Goal: Task Accomplishment & Management: Manage account settings

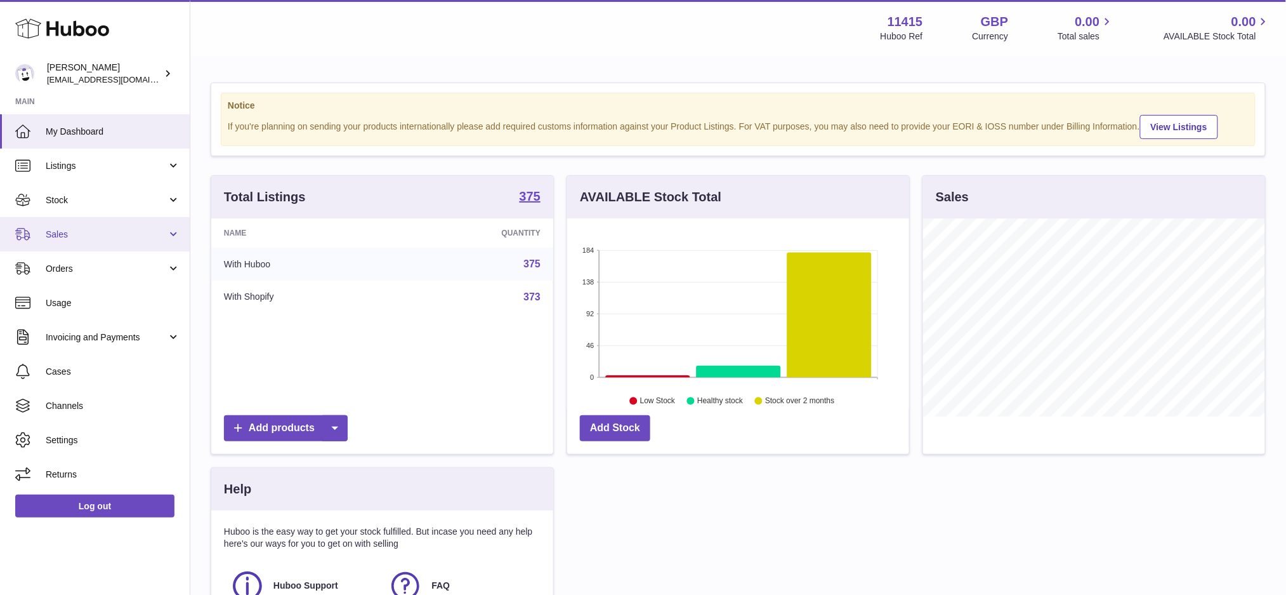
scroll to position [197, 342]
click at [97, 229] on span "Sales" at bounding box center [106, 234] width 121 height 12
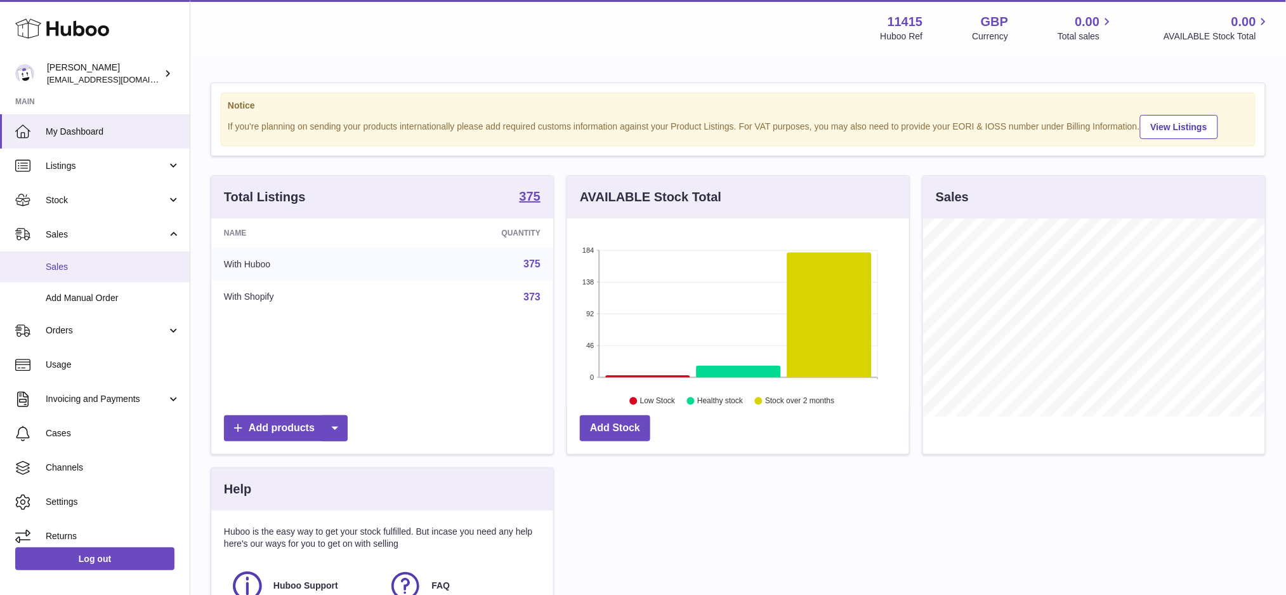
click at [110, 263] on span "Sales" at bounding box center [113, 267] width 135 height 12
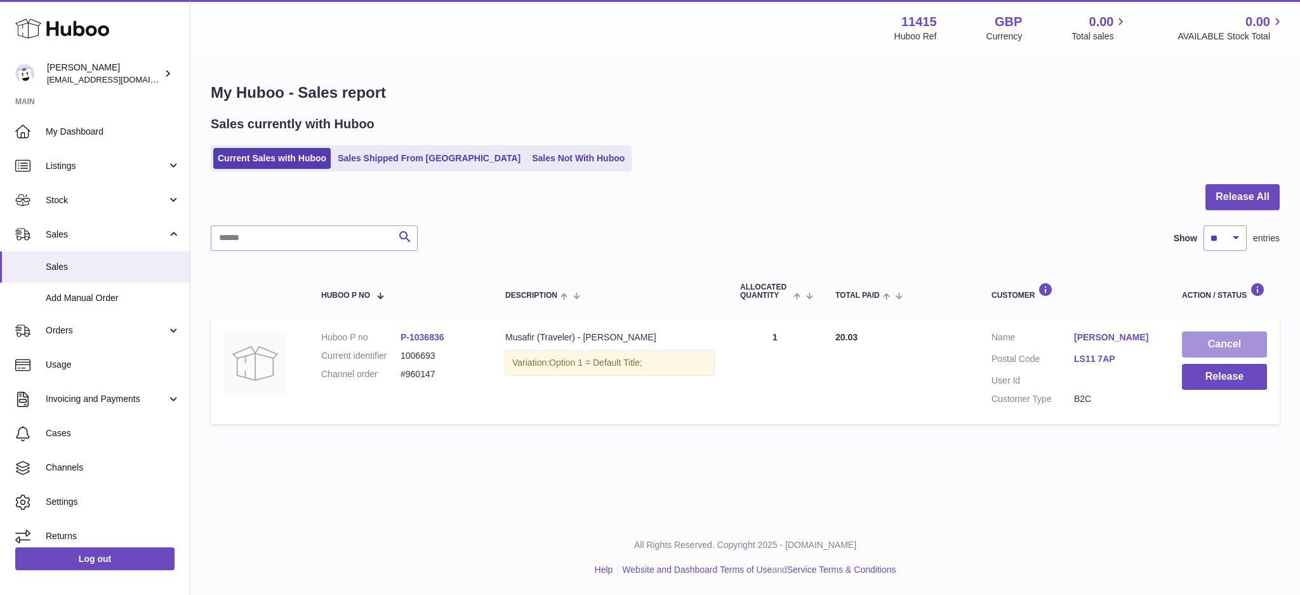
click at [1233, 348] on button "Cancel" at bounding box center [1224, 344] width 85 height 26
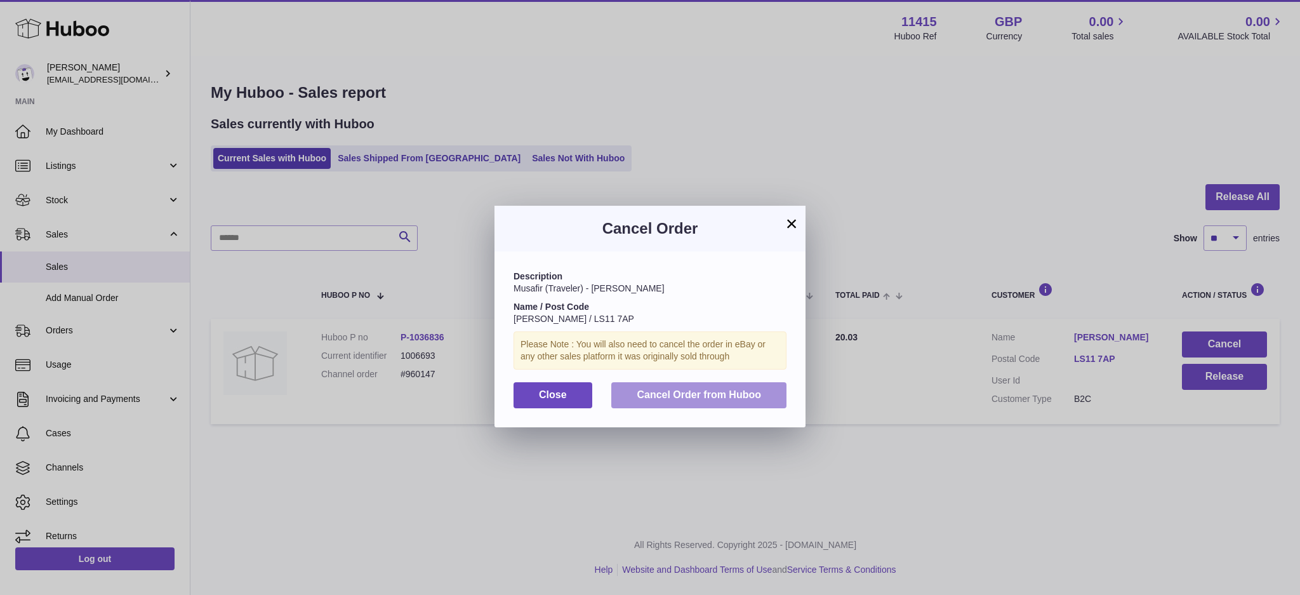
click at [713, 395] on span "Cancel Order from Huboo" at bounding box center [699, 394] width 124 height 11
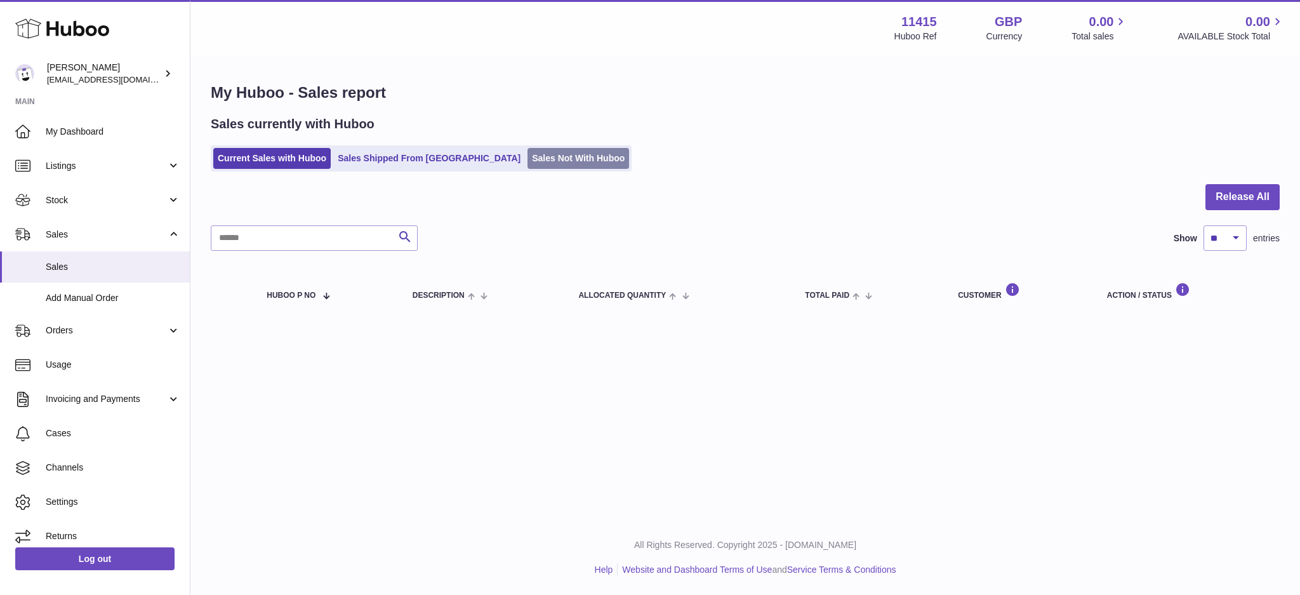
click at [528, 156] on link "Sales Not With Huboo" at bounding box center [578, 158] width 102 height 21
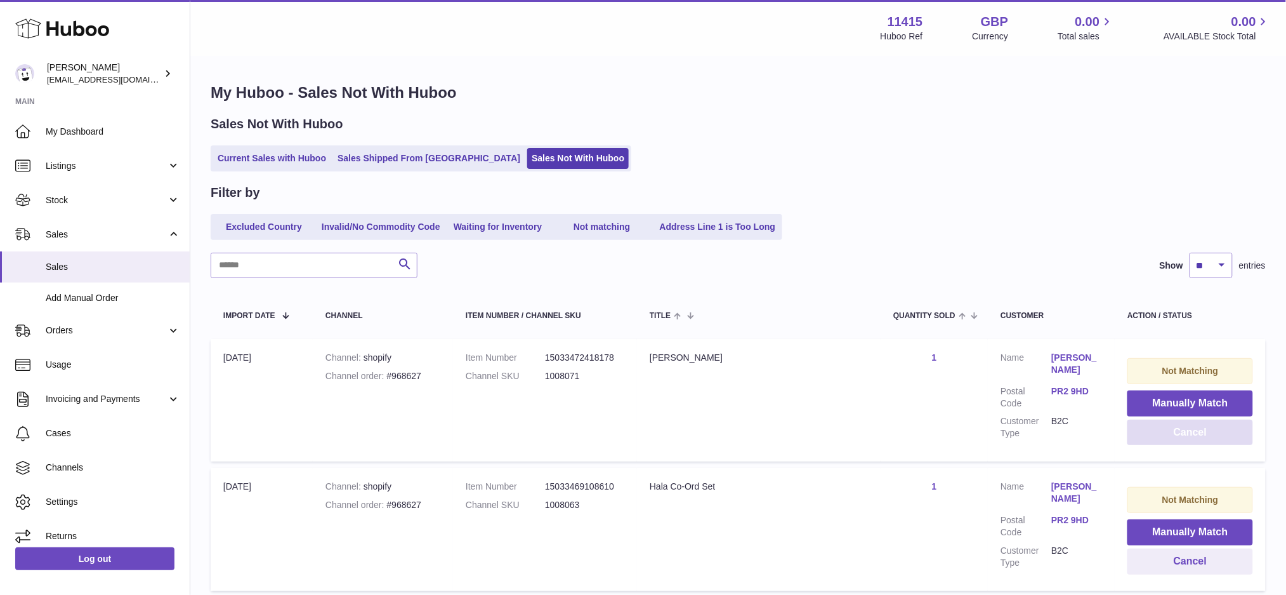
click at [1181, 437] on button "Cancel" at bounding box center [1191, 433] width 126 height 26
click at [1183, 436] on button "Cancel" at bounding box center [1191, 433] width 126 height 26
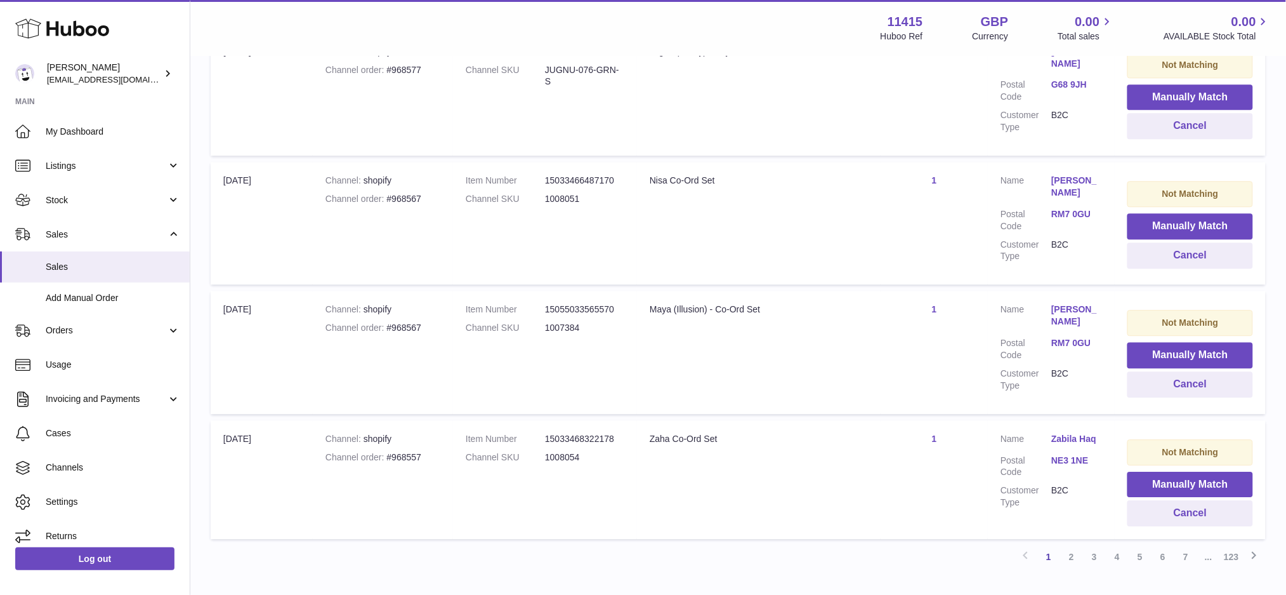
scroll to position [1153, 0]
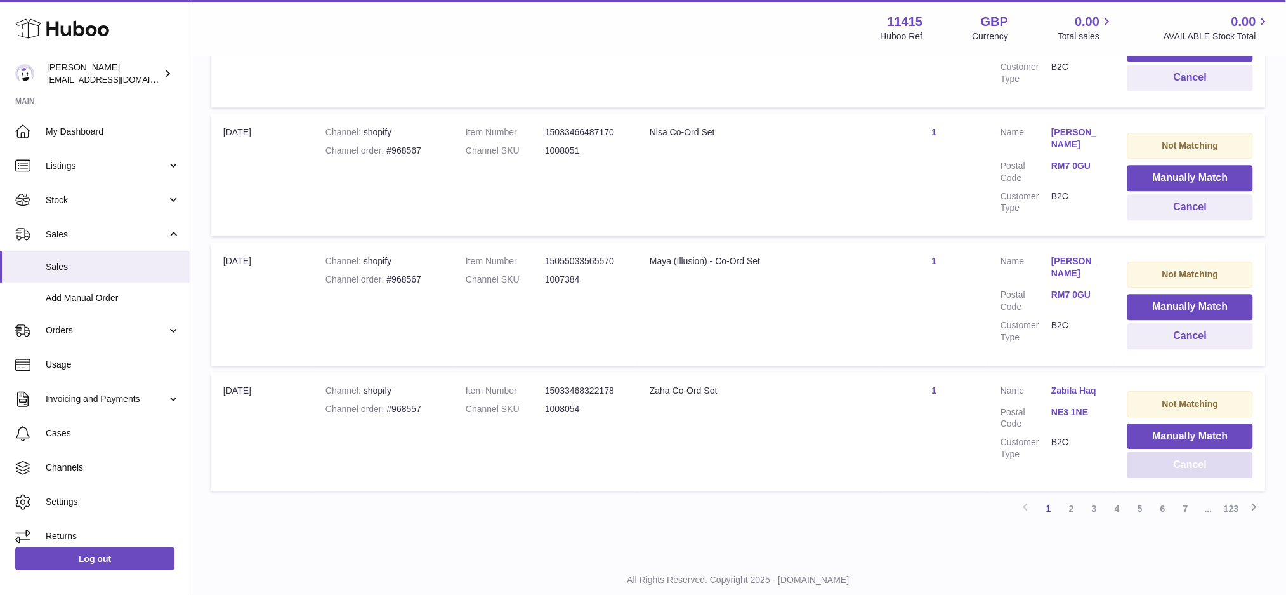
click at [1226, 452] on button "Cancel" at bounding box center [1191, 465] width 126 height 26
click at [1217, 452] on button "Cancel" at bounding box center [1191, 465] width 126 height 26
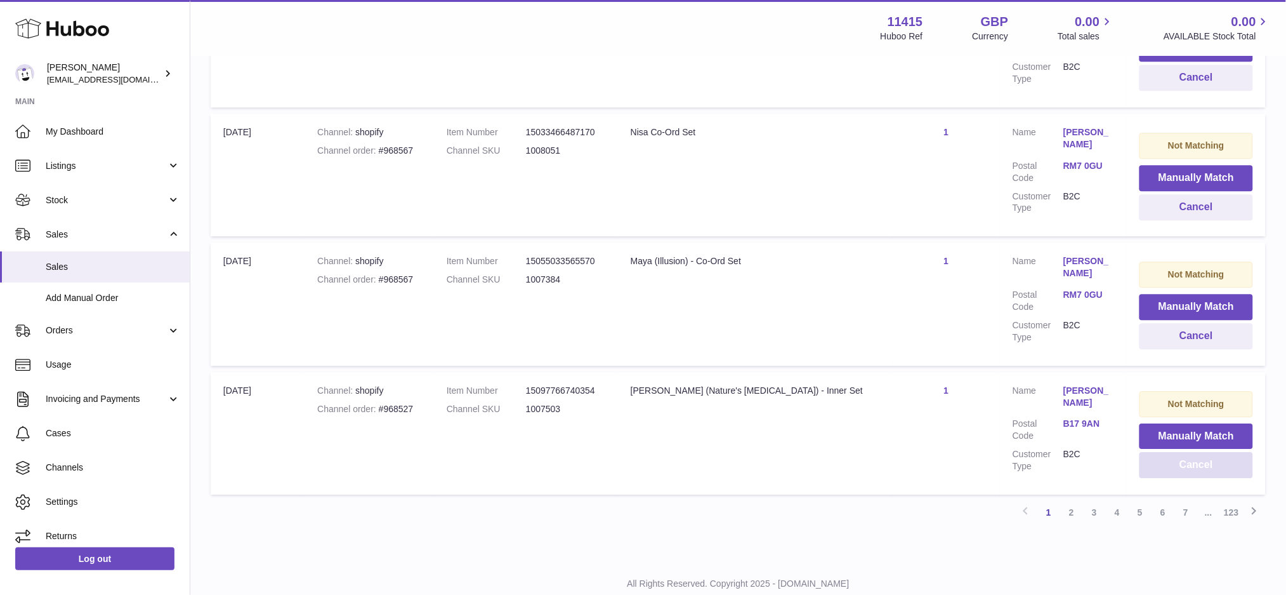
click at [1217, 452] on button "Cancel" at bounding box center [1197, 465] width 114 height 26
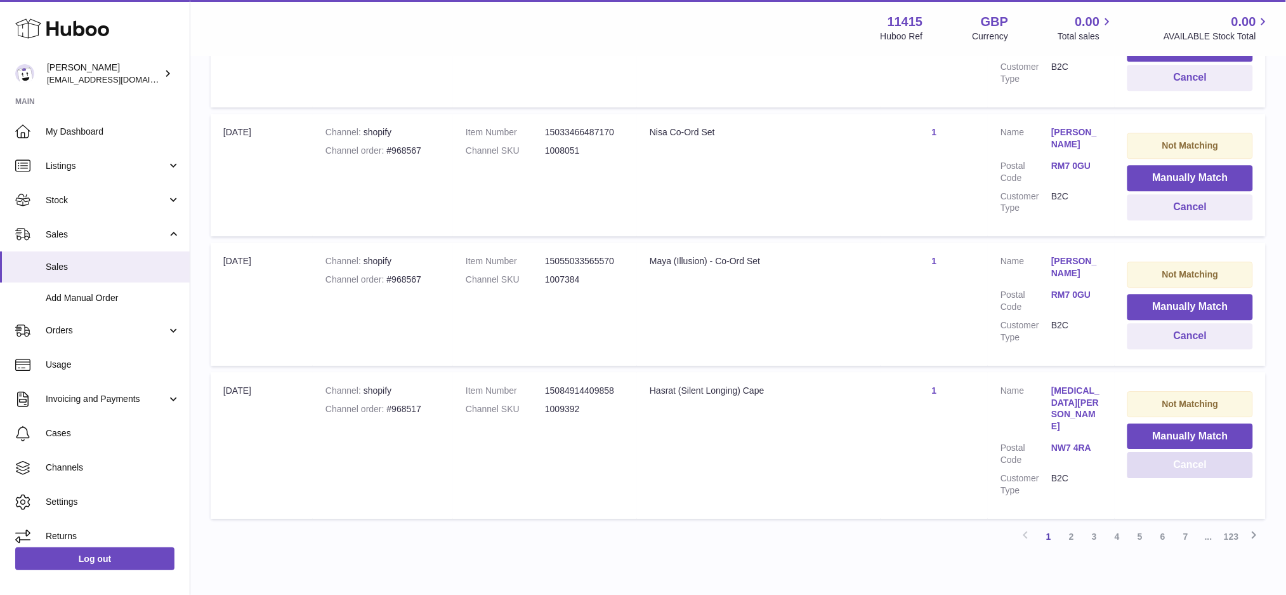
click at [1217, 452] on button "Cancel" at bounding box center [1191, 465] width 126 height 26
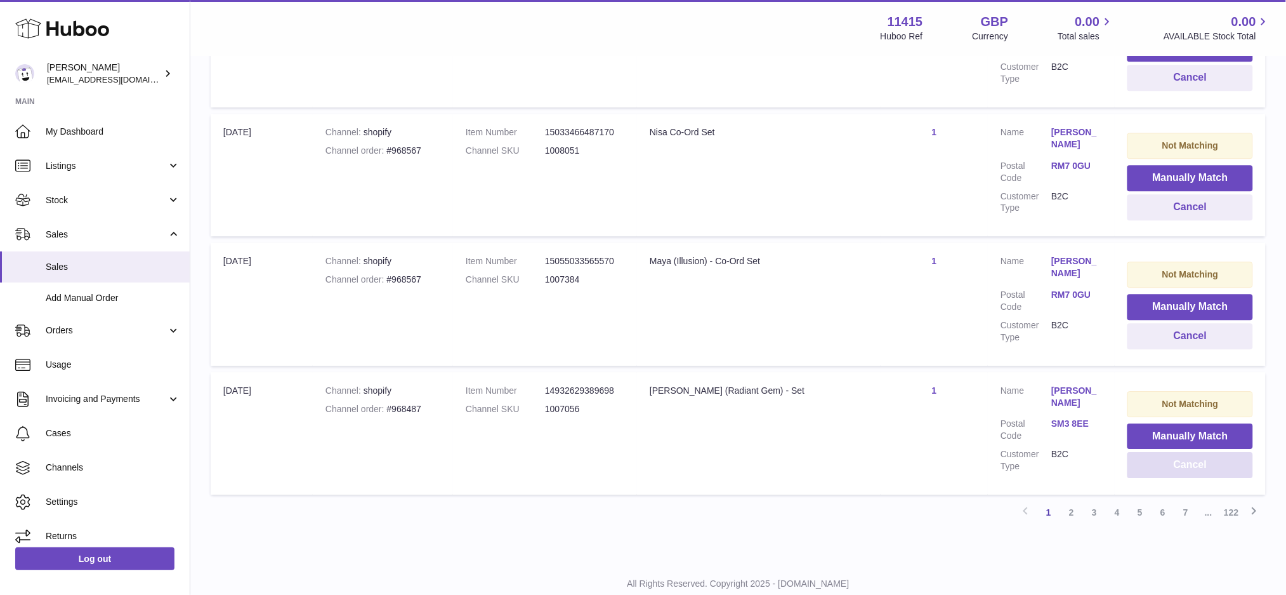
click at [1217, 452] on button "Cancel" at bounding box center [1191, 465] width 126 height 26
click at [1213, 452] on button "Cancel" at bounding box center [1191, 465] width 126 height 26
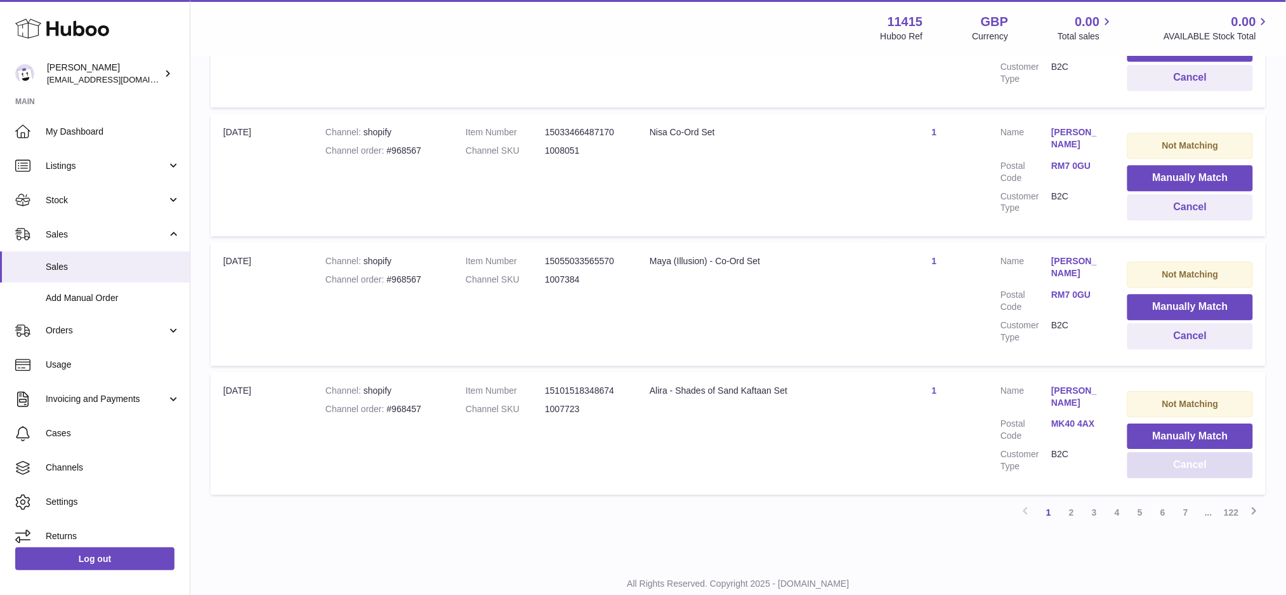
click at [1195, 452] on button "Cancel" at bounding box center [1191, 465] width 126 height 26
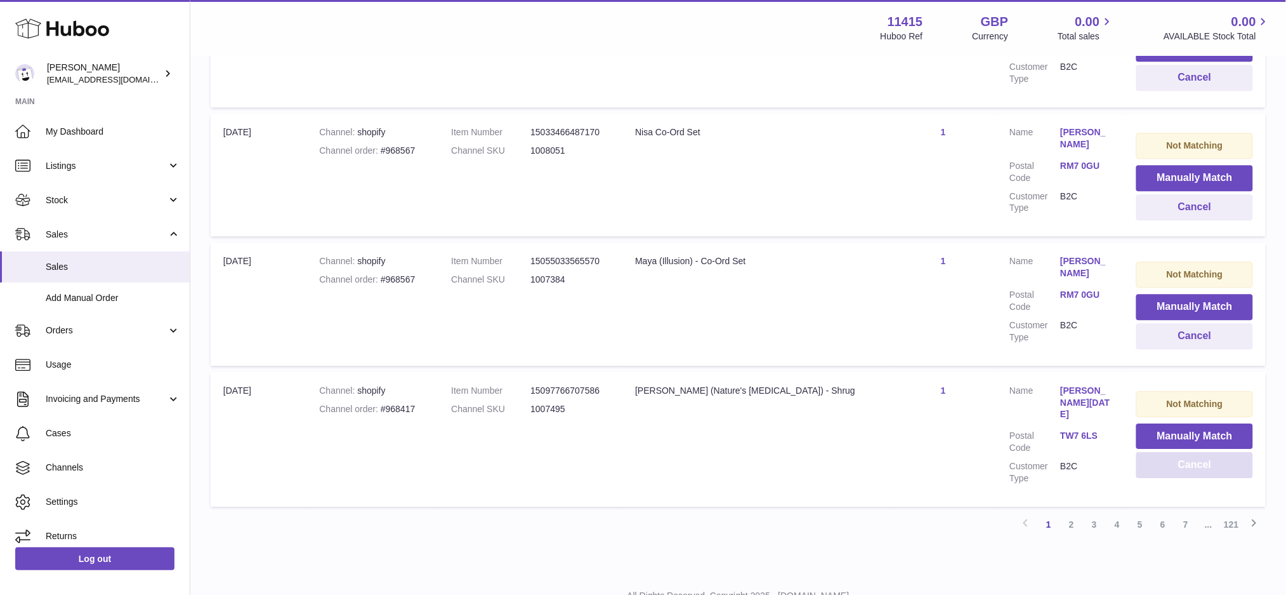
click at [1195, 452] on button "Cancel" at bounding box center [1195, 465] width 117 height 26
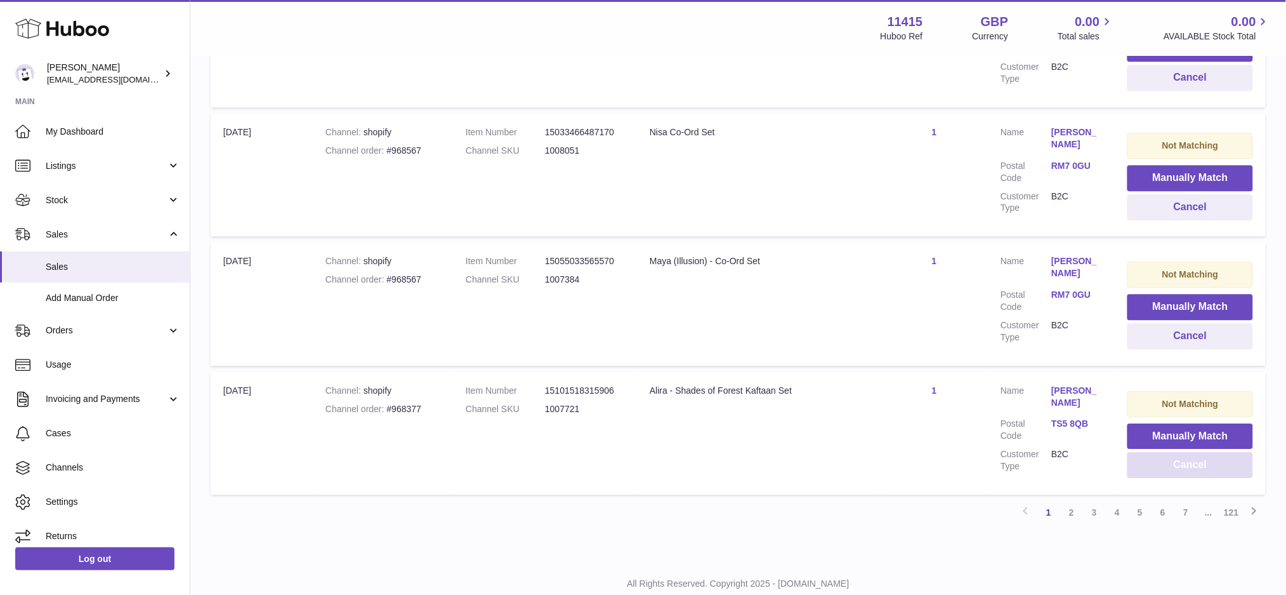
click at [1195, 452] on button "Cancel" at bounding box center [1191, 465] width 126 height 26
click at [1196, 452] on button "Cancel" at bounding box center [1193, 465] width 121 height 26
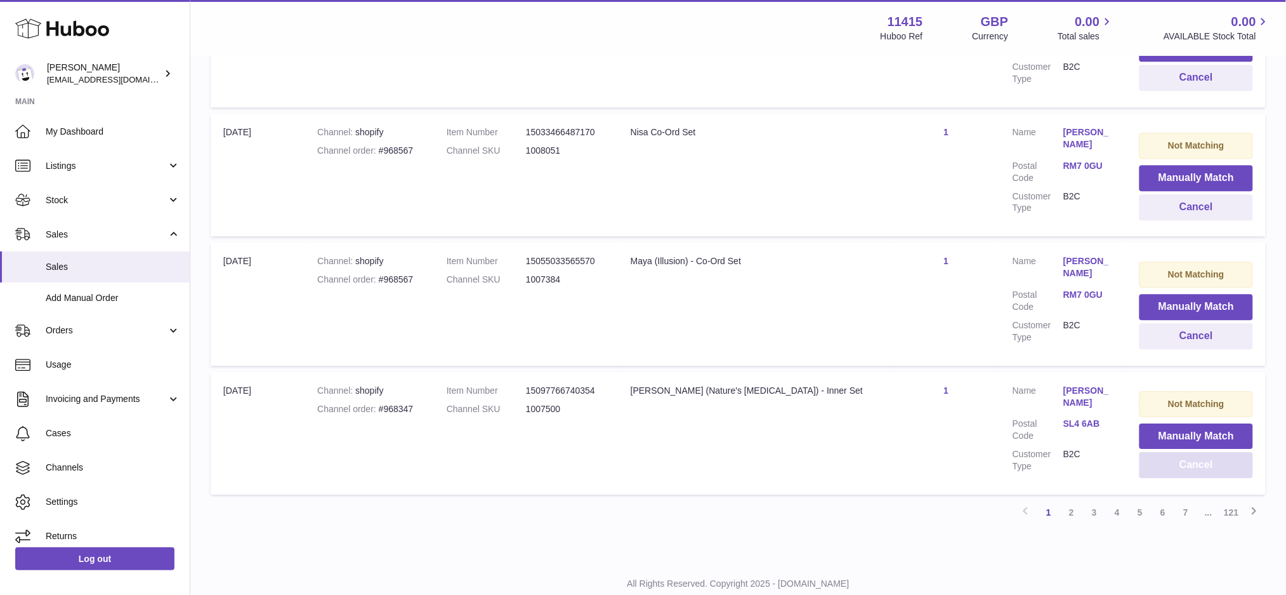
click at [1196, 452] on button "Cancel" at bounding box center [1197, 465] width 114 height 26
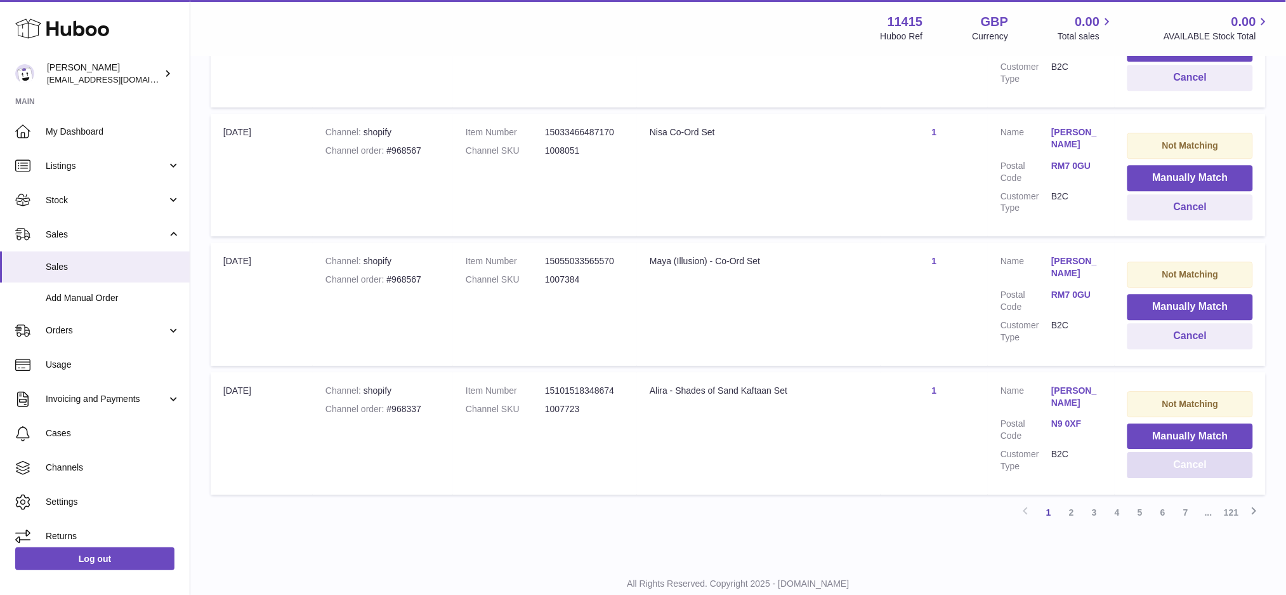
click at [1196, 452] on button "Cancel" at bounding box center [1191, 465] width 126 height 26
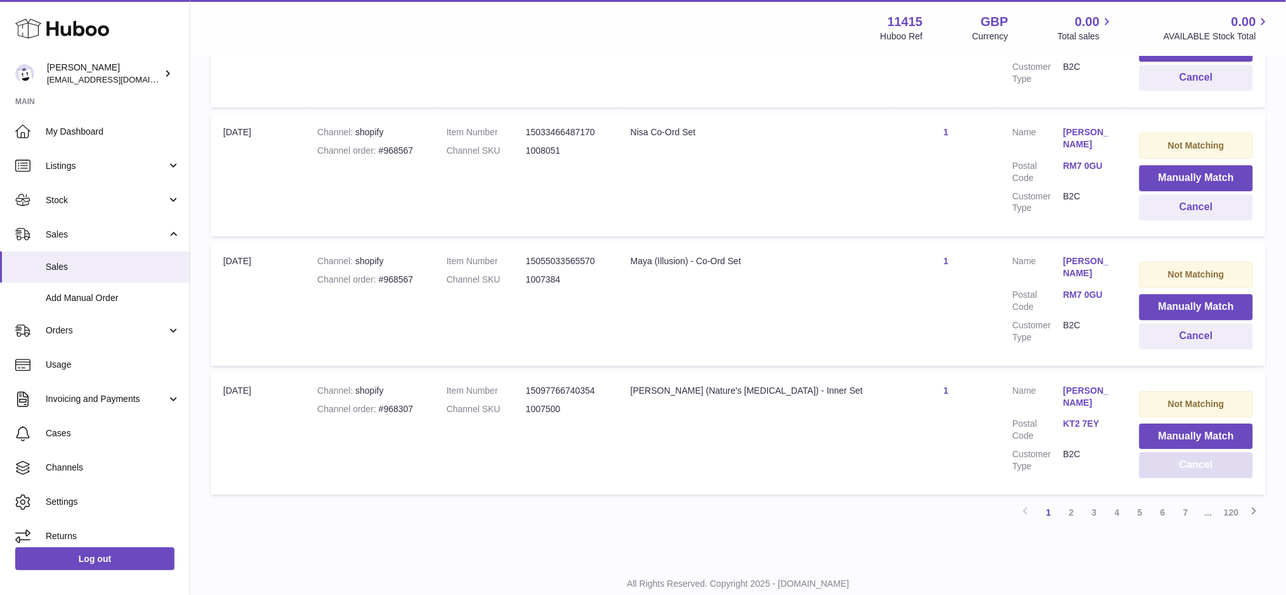
click at [1196, 452] on button "Cancel" at bounding box center [1197, 465] width 114 height 26
click at [1196, 452] on button "Cancel" at bounding box center [1195, 465] width 117 height 26
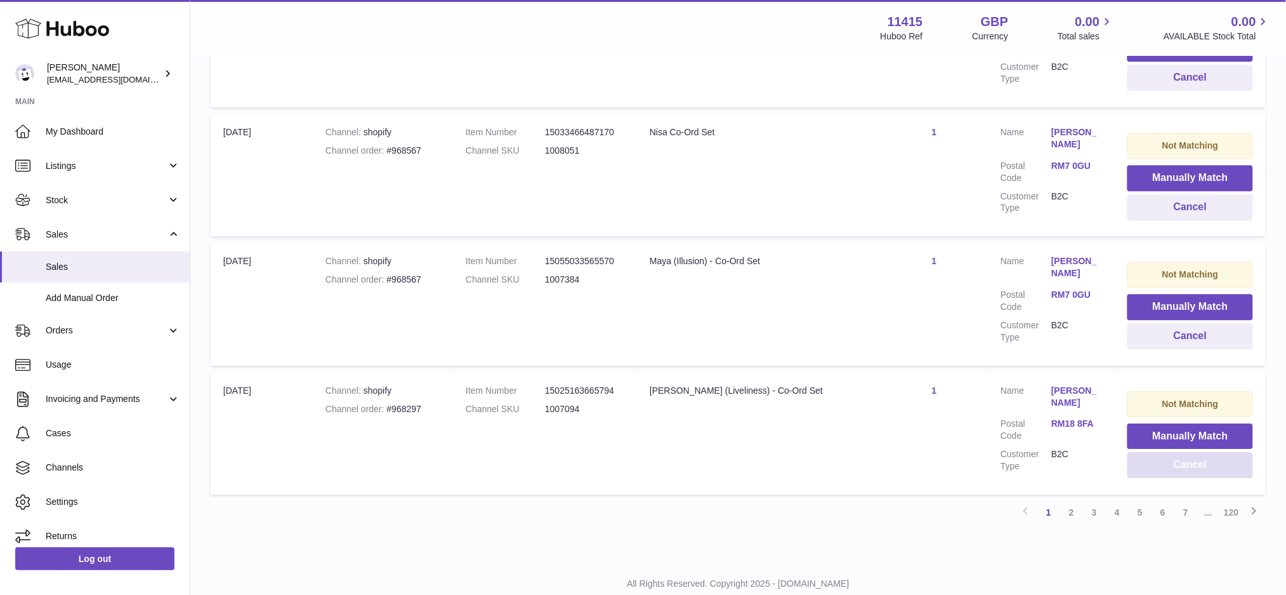
click at [1196, 452] on button "Cancel" at bounding box center [1191, 465] width 126 height 26
click at [1201, 452] on button "Cancel" at bounding box center [1191, 465] width 126 height 26
click at [1201, 452] on button "Cancel" at bounding box center [1190, 465] width 125 height 26
click at [1201, 452] on button "Cancel" at bounding box center [1191, 465] width 126 height 26
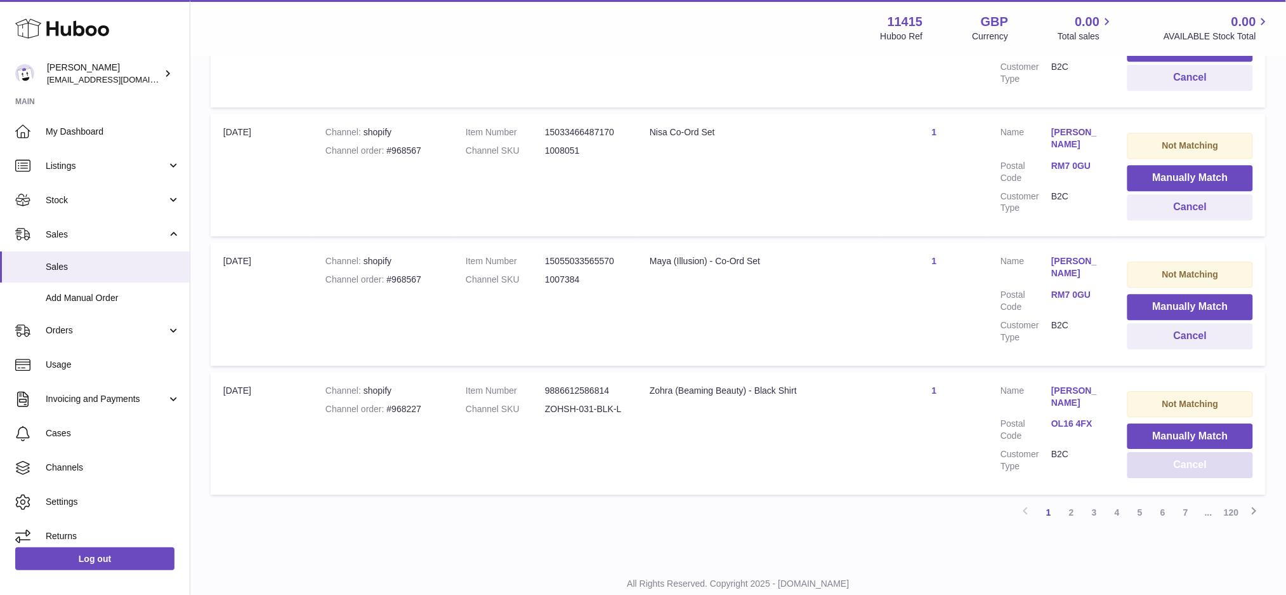
click at [1201, 452] on button "Cancel" at bounding box center [1191, 465] width 126 height 26
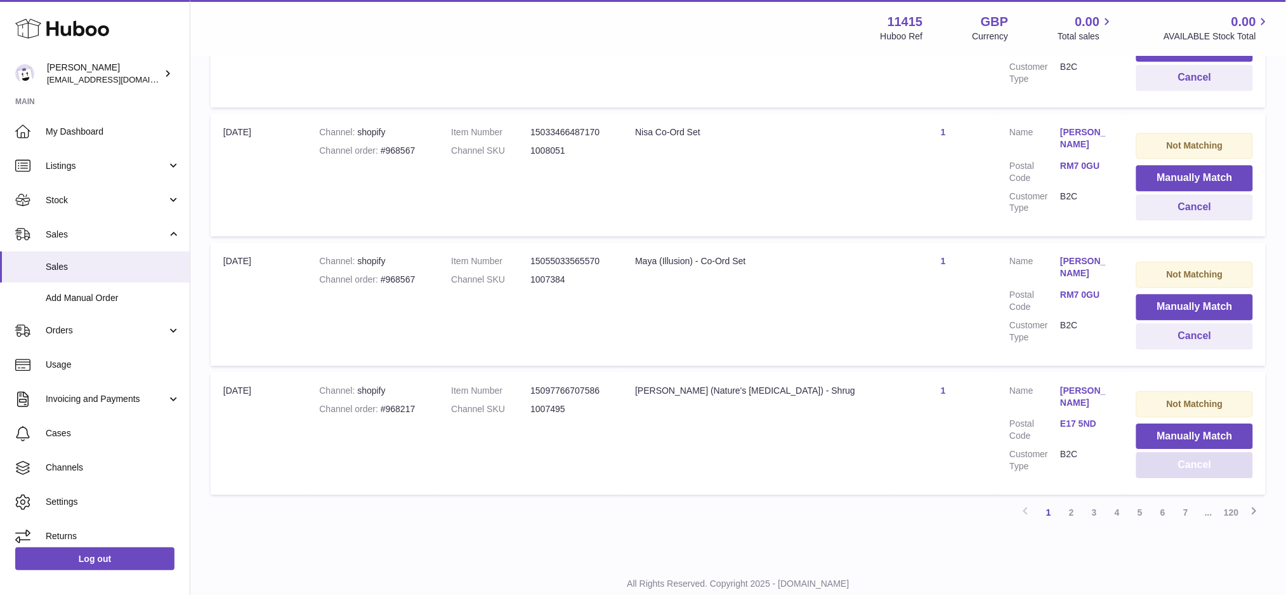
click at [1201, 452] on button "Cancel" at bounding box center [1195, 465] width 117 height 26
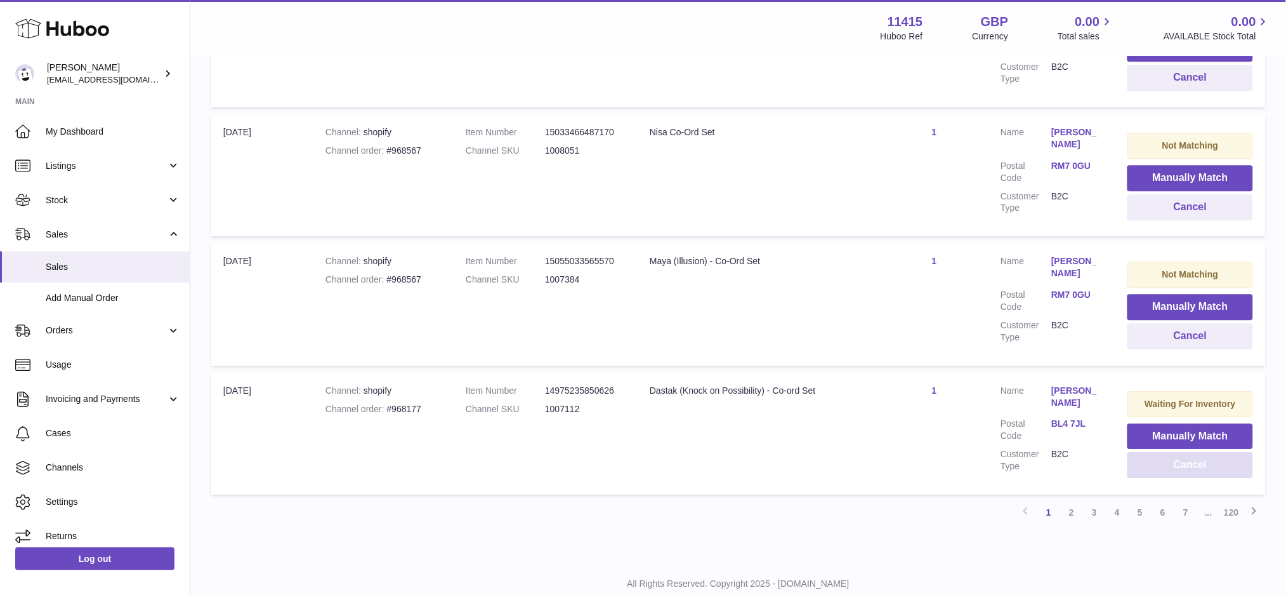
click at [1201, 452] on button "Cancel" at bounding box center [1191, 465] width 126 height 26
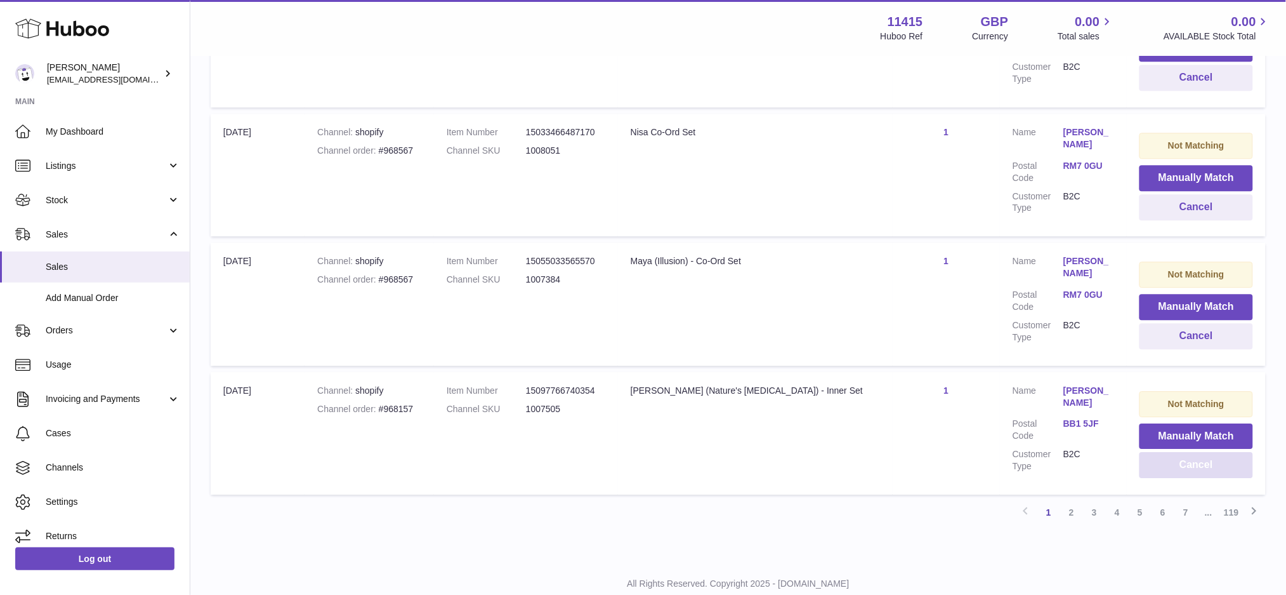
click at [1201, 452] on button "Cancel" at bounding box center [1197, 465] width 114 height 26
click at [1201, 452] on button "Cancel" at bounding box center [1195, 465] width 117 height 26
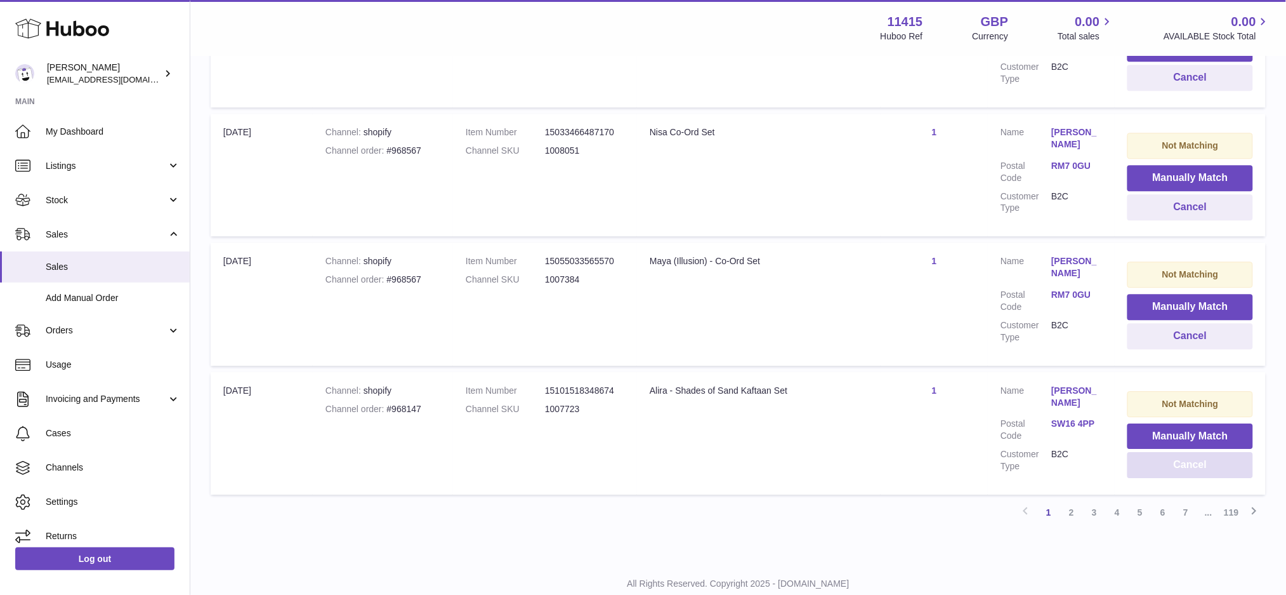
click at [1201, 452] on button "Cancel" at bounding box center [1191, 465] width 126 height 26
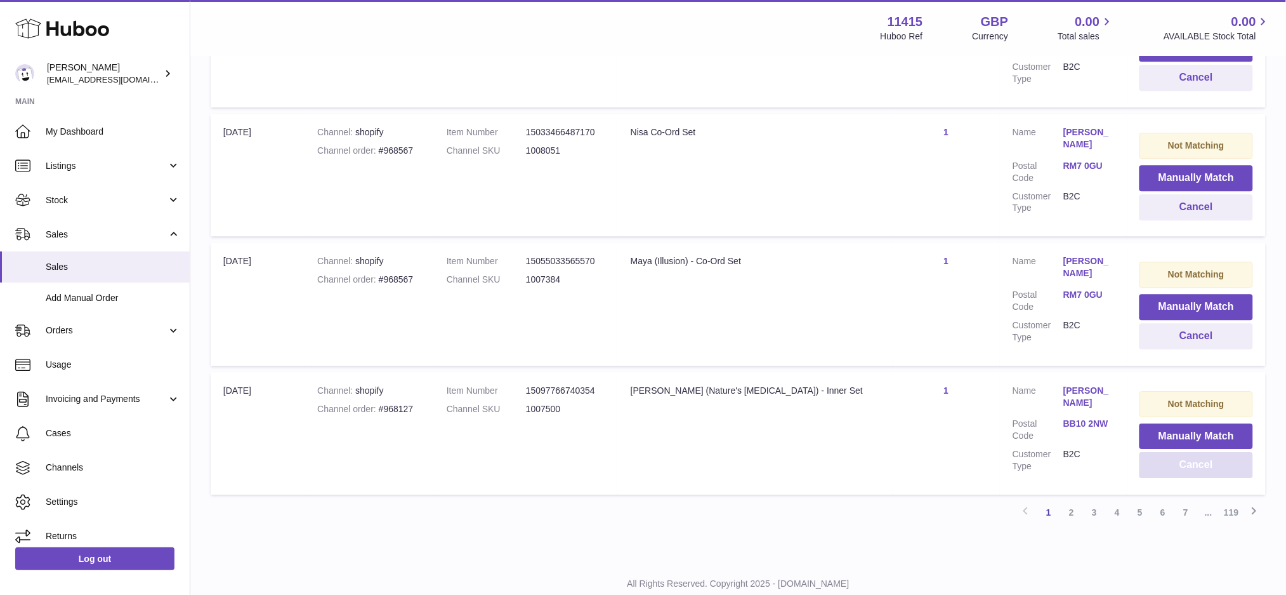
click at [1201, 452] on button "Cancel" at bounding box center [1197, 465] width 114 height 26
click at [1201, 452] on button "Cancel" at bounding box center [1195, 465] width 117 height 26
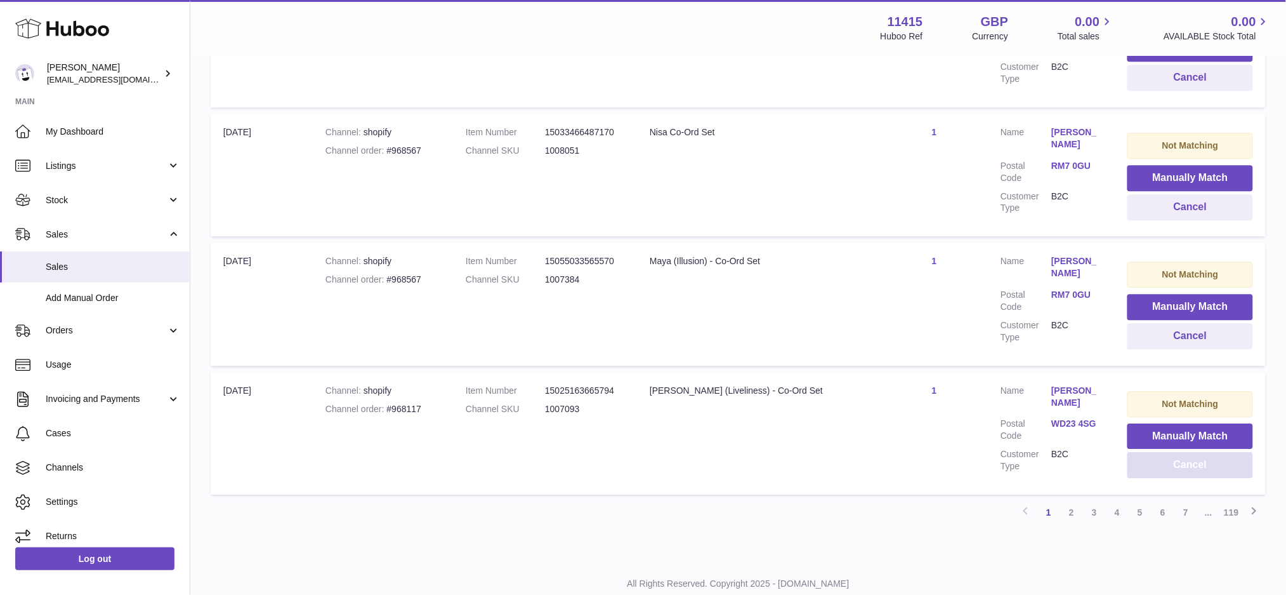
click at [1201, 452] on button "Cancel" at bounding box center [1191, 465] width 126 height 26
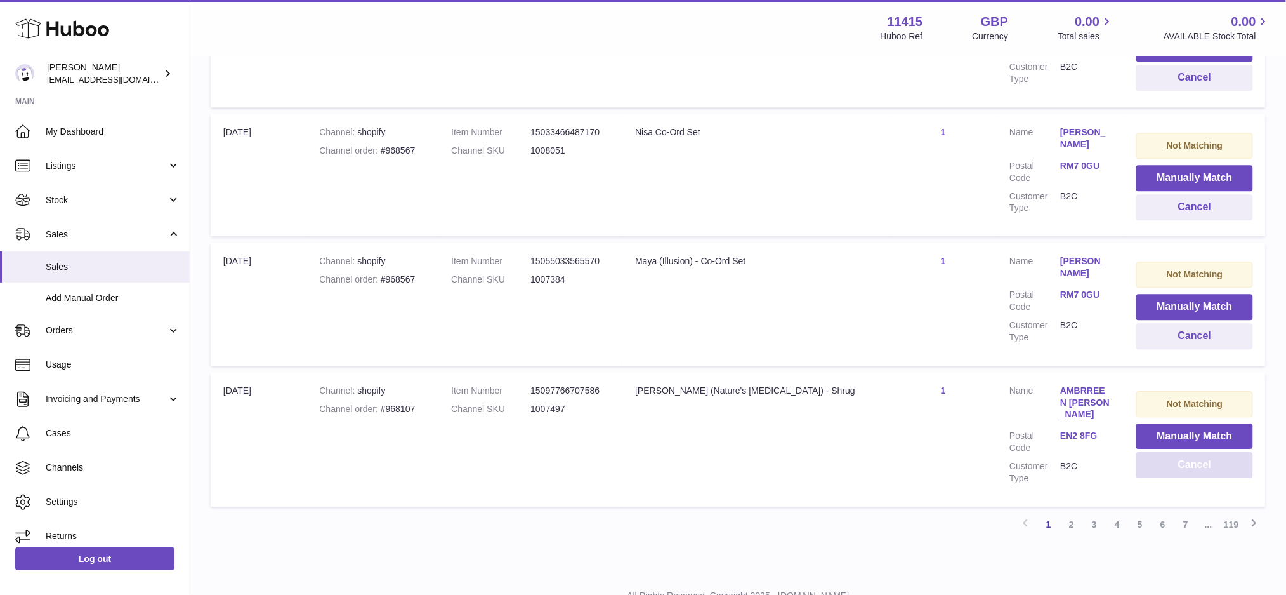
click at [1201, 452] on button "Cancel" at bounding box center [1195, 465] width 117 height 26
click at [1201, 452] on button "Cancel" at bounding box center [1197, 465] width 114 height 26
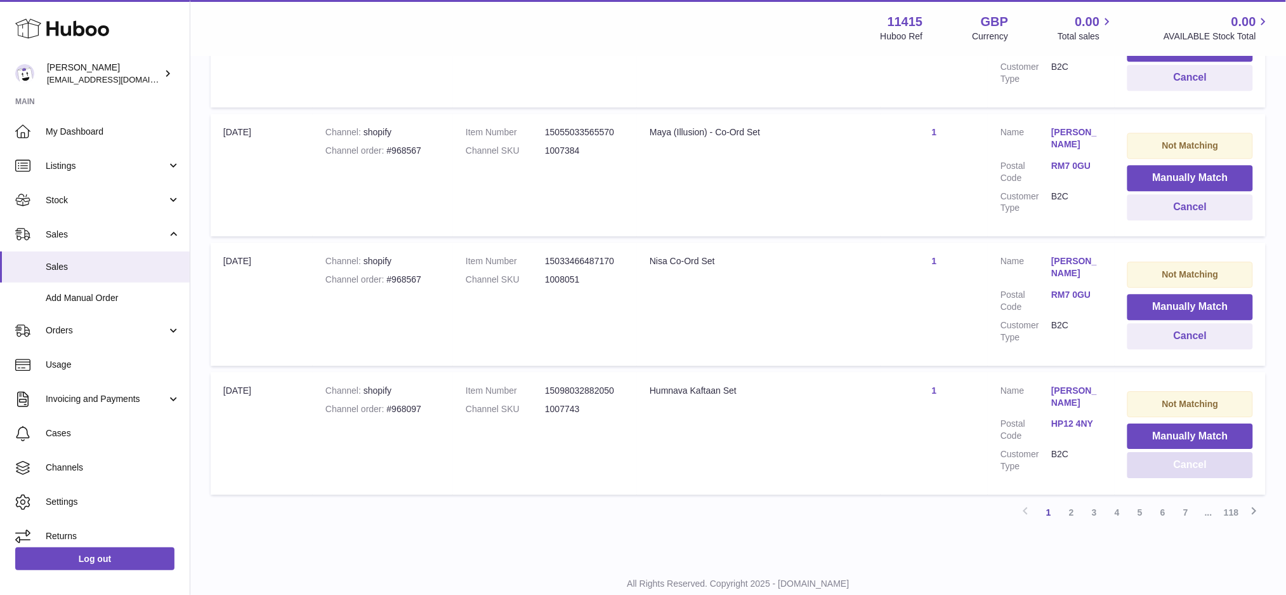
click at [1201, 452] on button "Cancel" at bounding box center [1191, 465] width 126 height 26
click at [1170, 452] on button "Cancel" at bounding box center [1191, 465] width 126 height 26
click at [1189, 452] on button "Cancel" at bounding box center [1191, 465] width 126 height 26
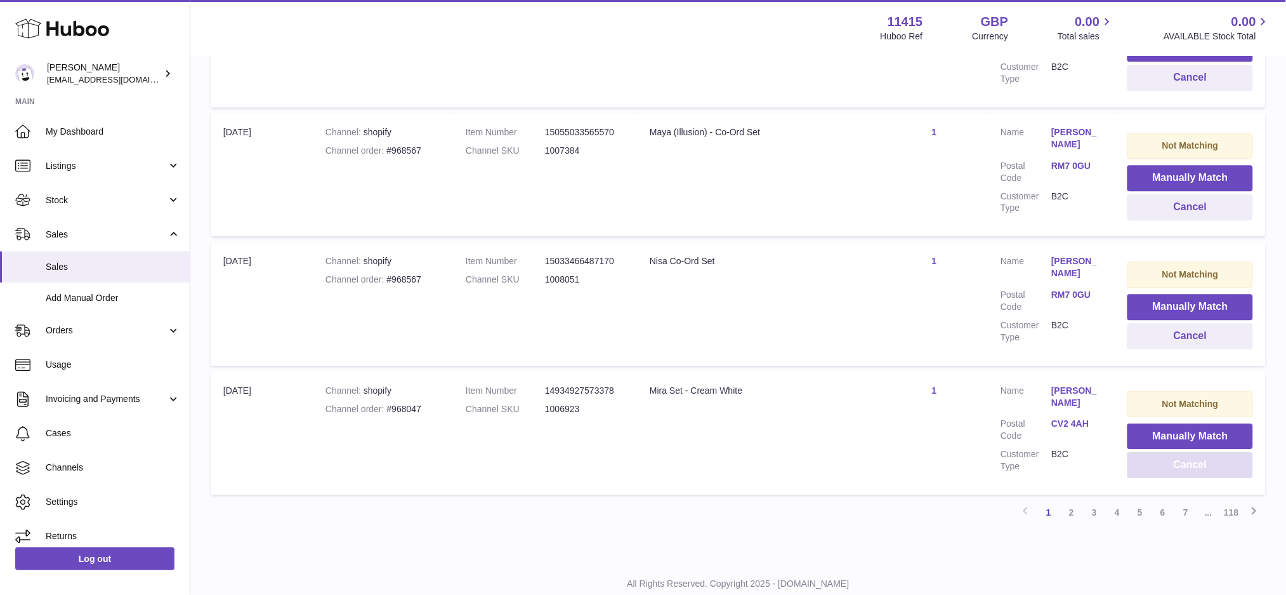
click at [1189, 452] on button "Cancel" at bounding box center [1191, 465] width 126 height 26
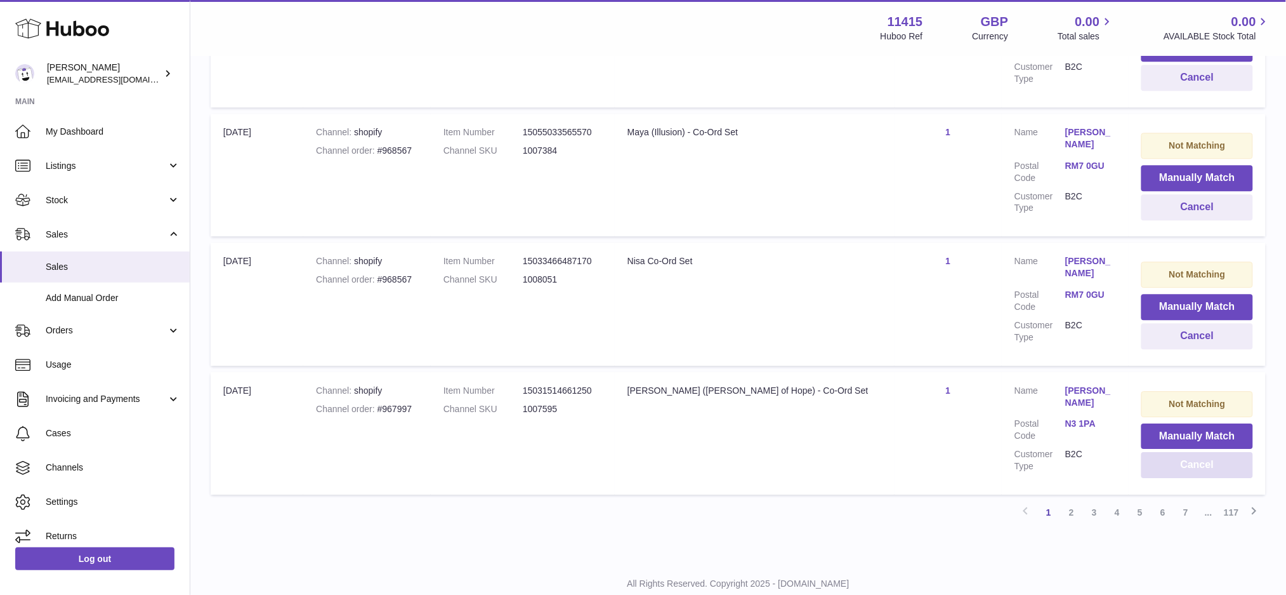
click at [1187, 452] on button "Cancel" at bounding box center [1198, 465] width 112 height 26
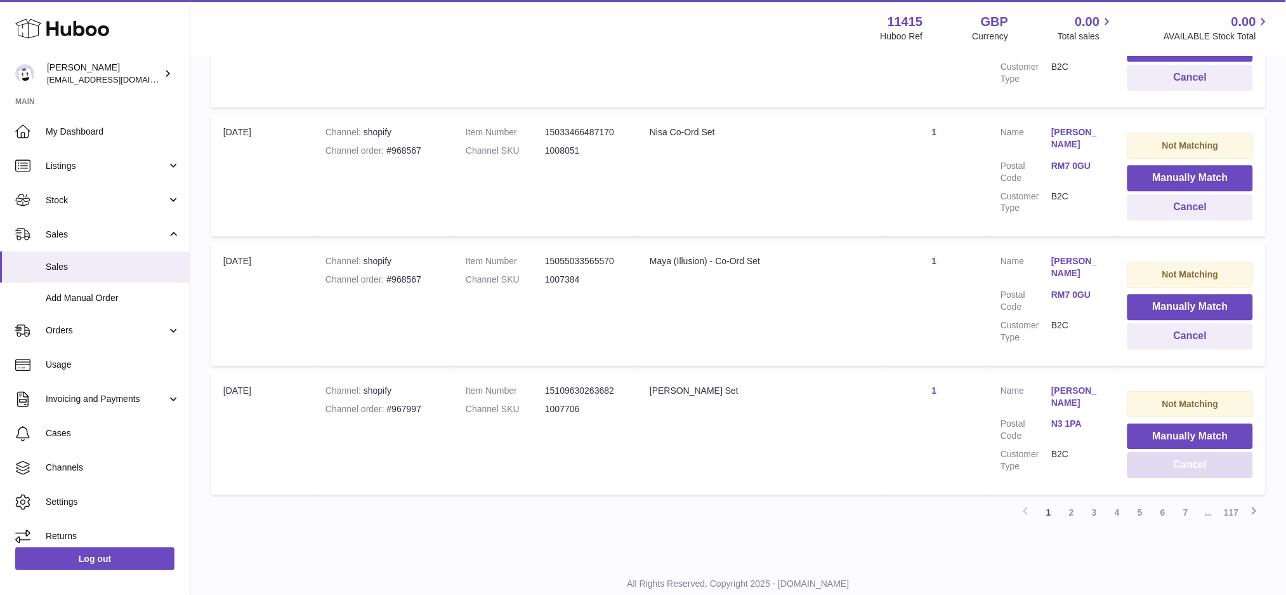
click at [1189, 452] on button "Cancel" at bounding box center [1191, 465] width 126 height 26
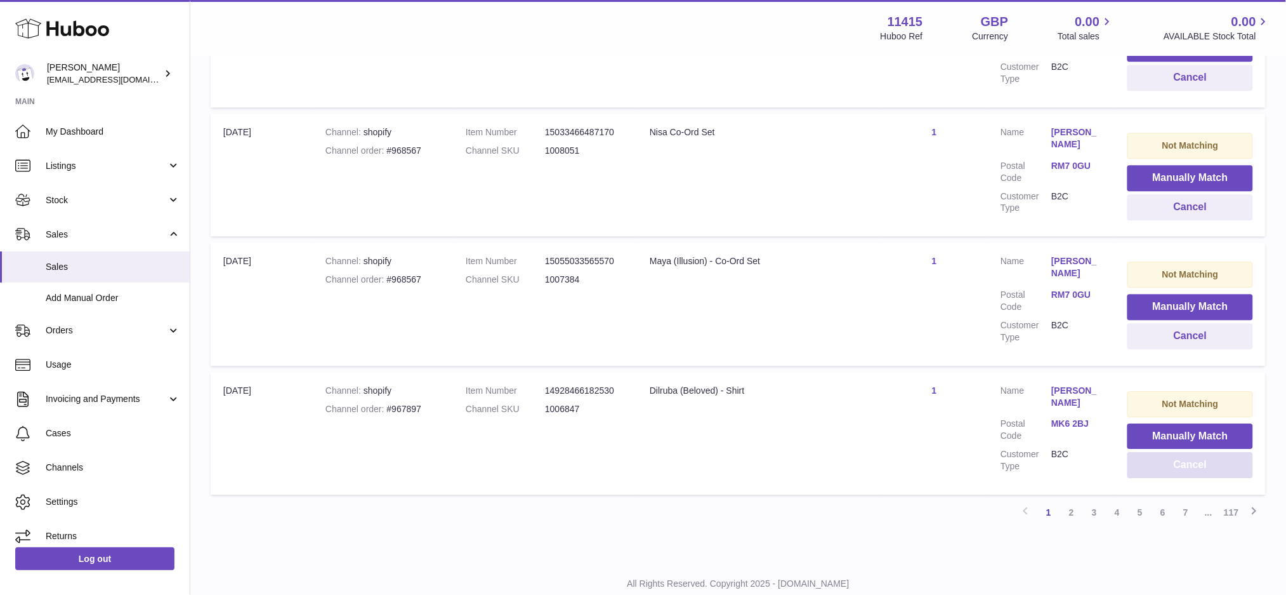
click at [1189, 452] on button "Cancel" at bounding box center [1191, 465] width 126 height 26
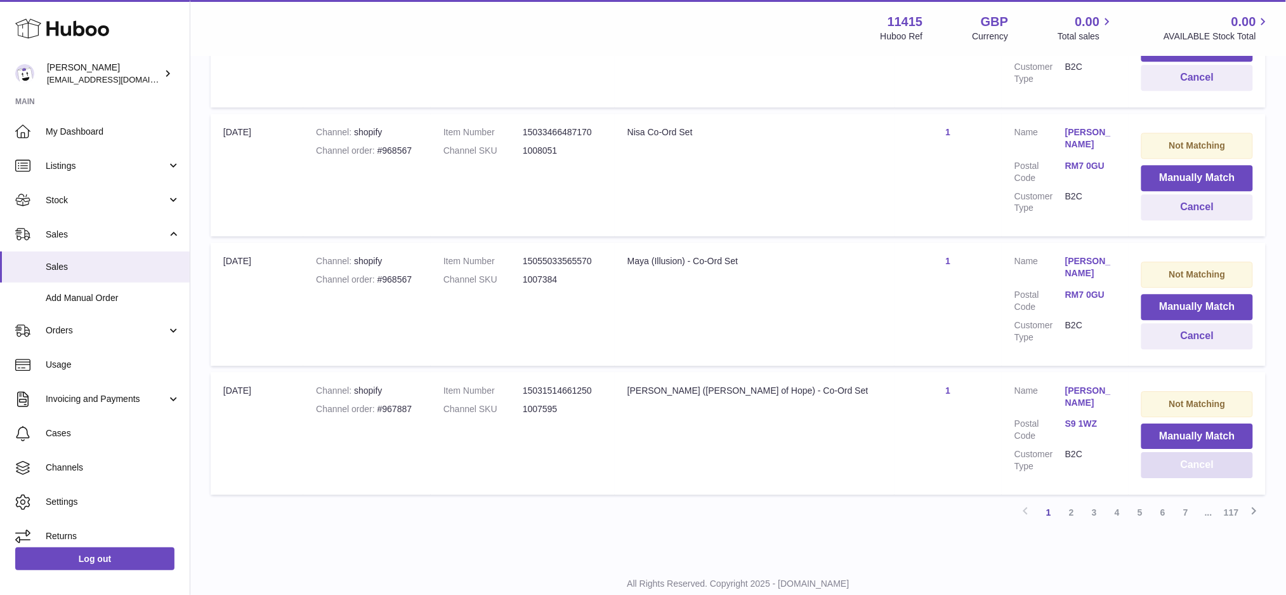
click at [1189, 452] on button "Cancel" at bounding box center [1198, 465] width 112 height 26
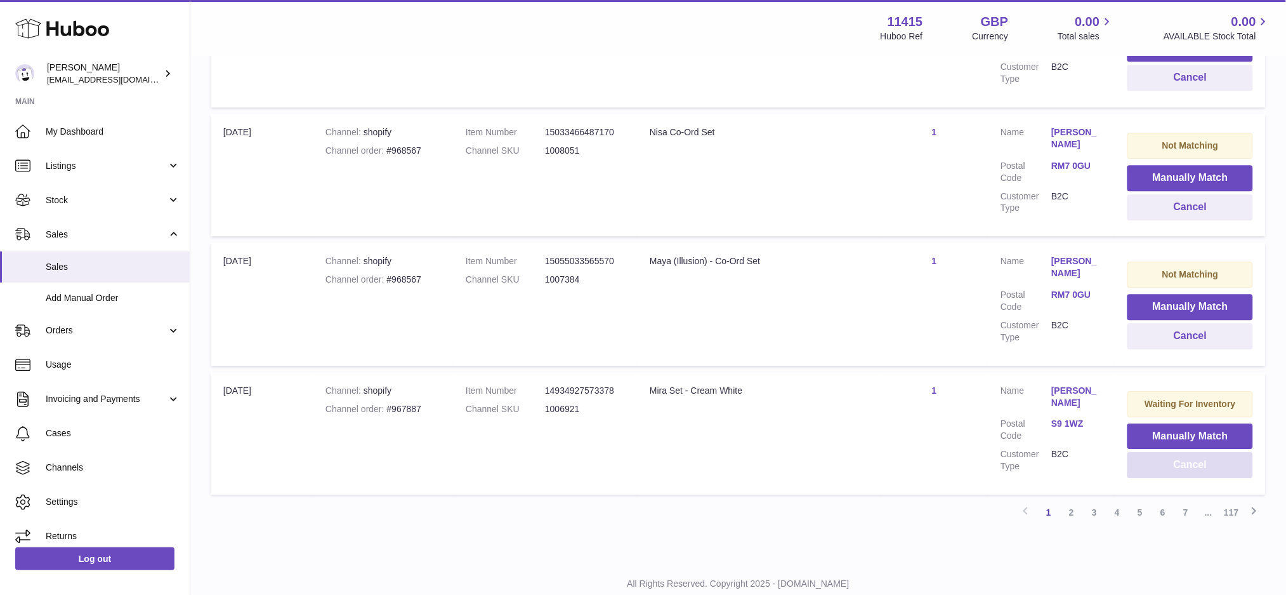
click at [1189, 452] on button "Cancel" at bounding box center [1191, 465] width 126 height 26
click at [1194, 452] on button "Cancel" at bounding box center [1191, 465] width 126 height 26
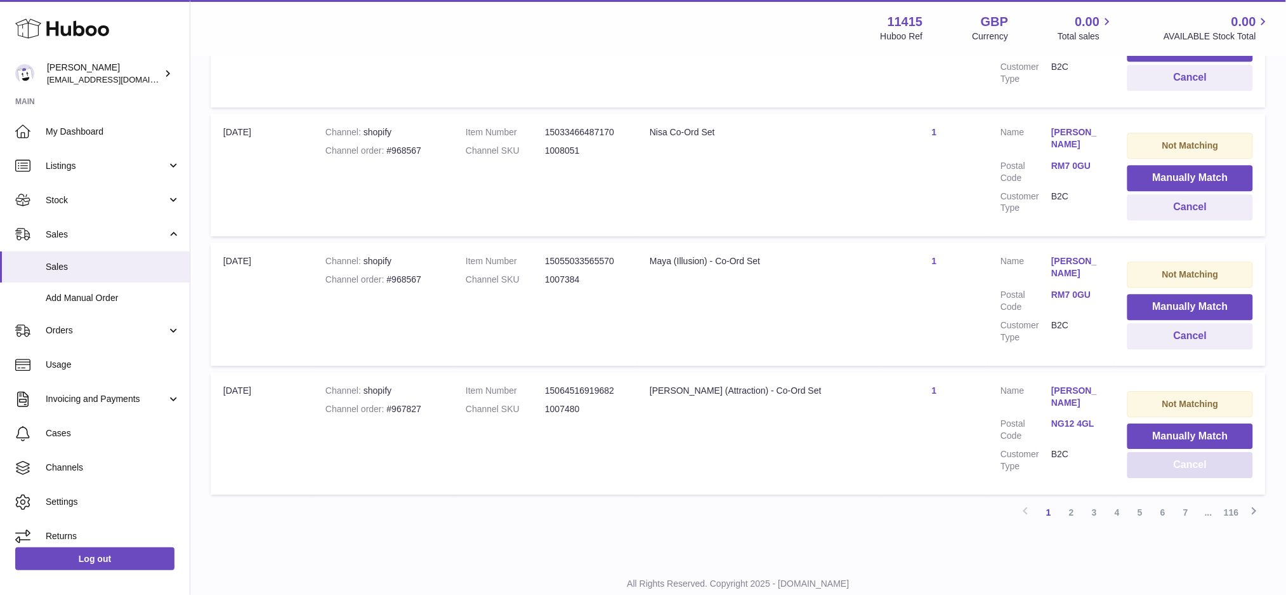
click at [1194, 452] on button "Cancel" at bounding box center [1191, 465] width 126 height 26
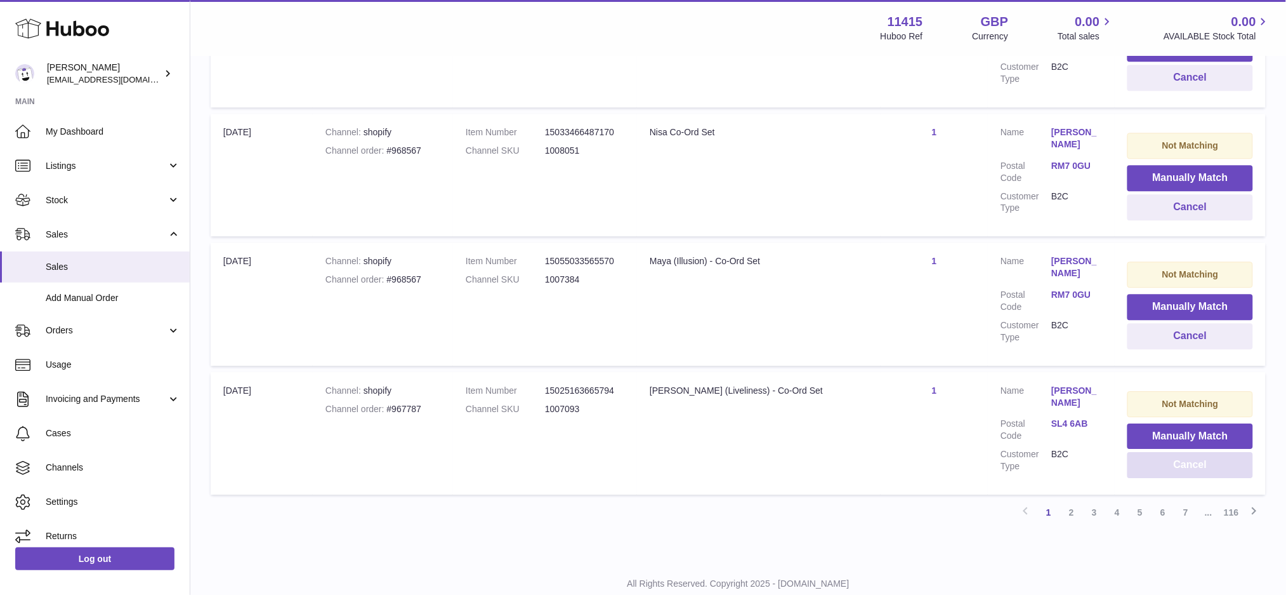
click at [1194, 452] on button "Cancel" at bounding box center [1191, 465] width 126 height 26
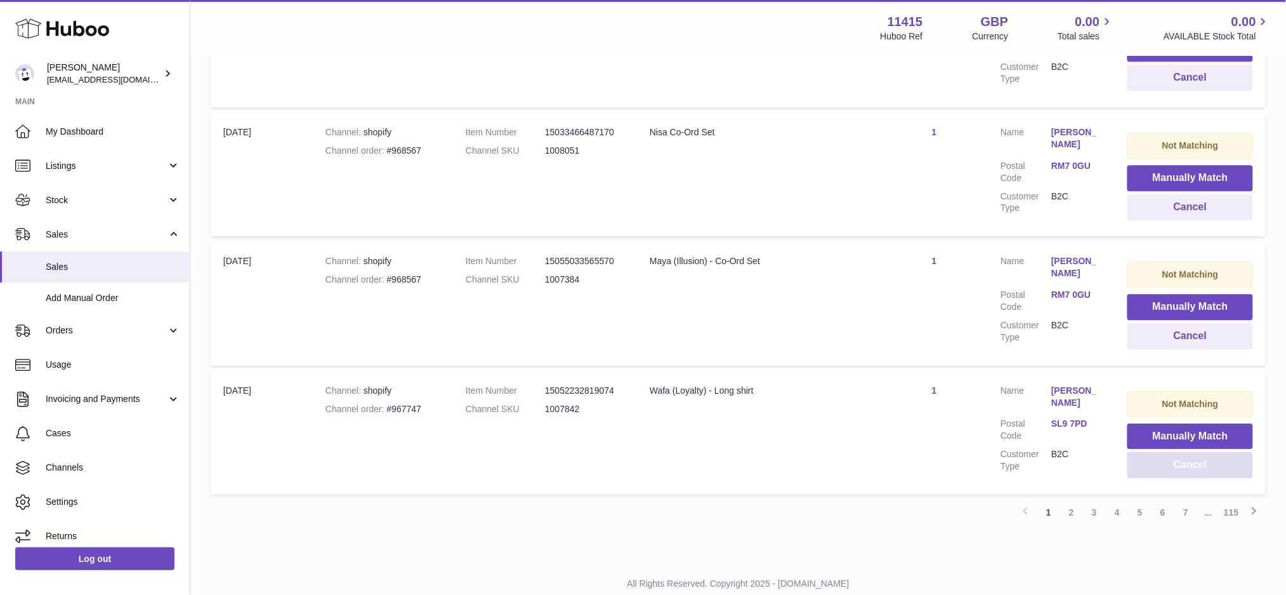
click at [1194, 452] on button "Cancel" at bounding box center [1191, 465] width 126 height 26
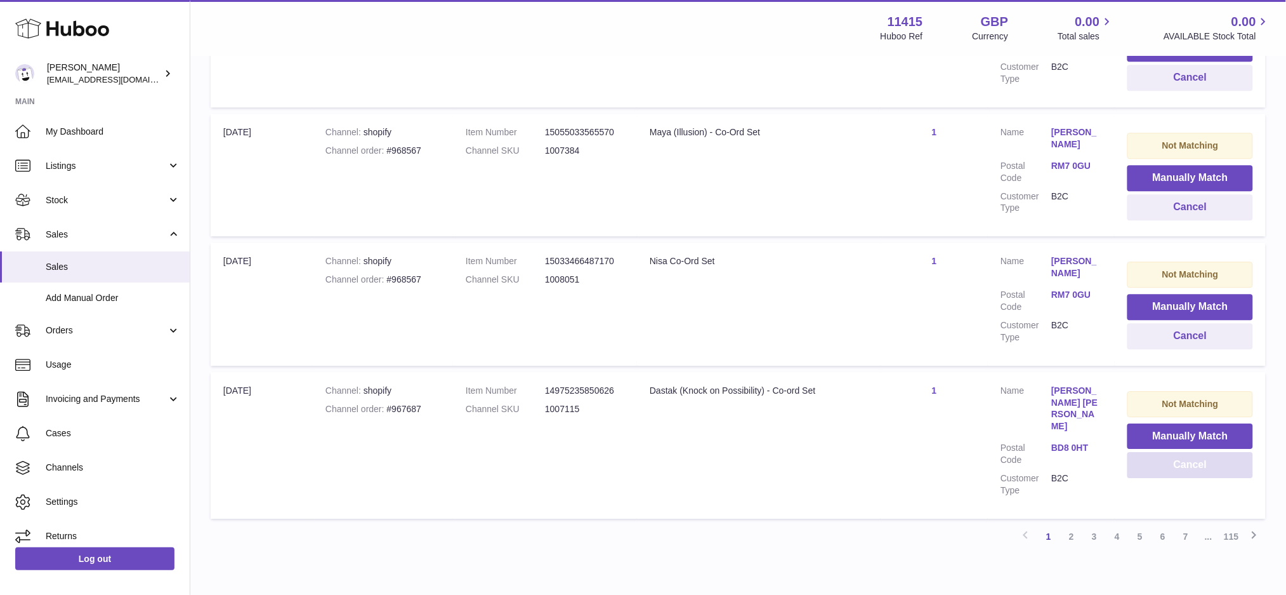
click at [1194, 452] on button "Cancel" at bounding box center [1191, 465] width 126 height 26
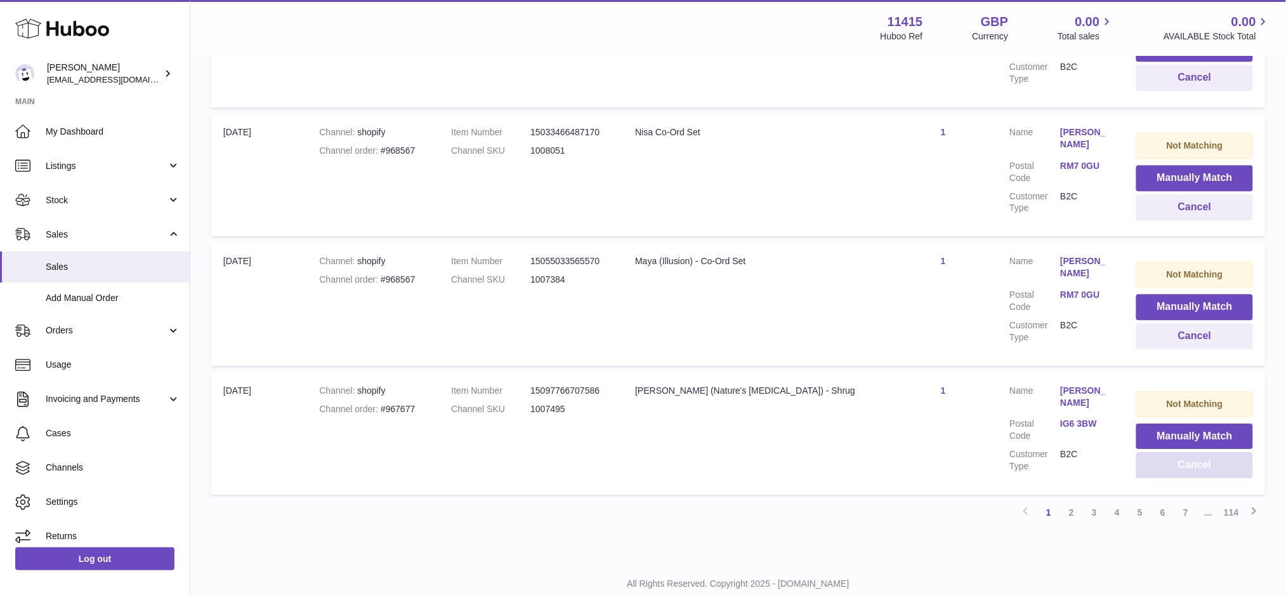
click at [1187, 452] on button "Cancel" at bounding box center [1195, 465] width 117 height 26
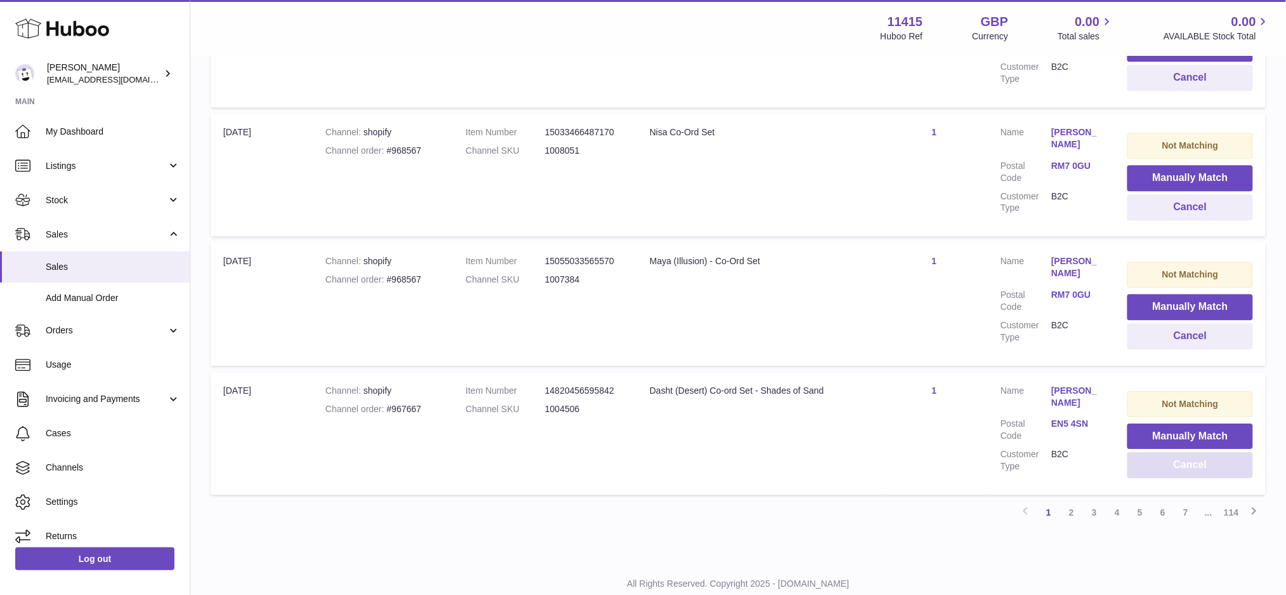
click at [1187, 452] on button "Cancel" at bounding box center [1191, 465] width 126 height 26
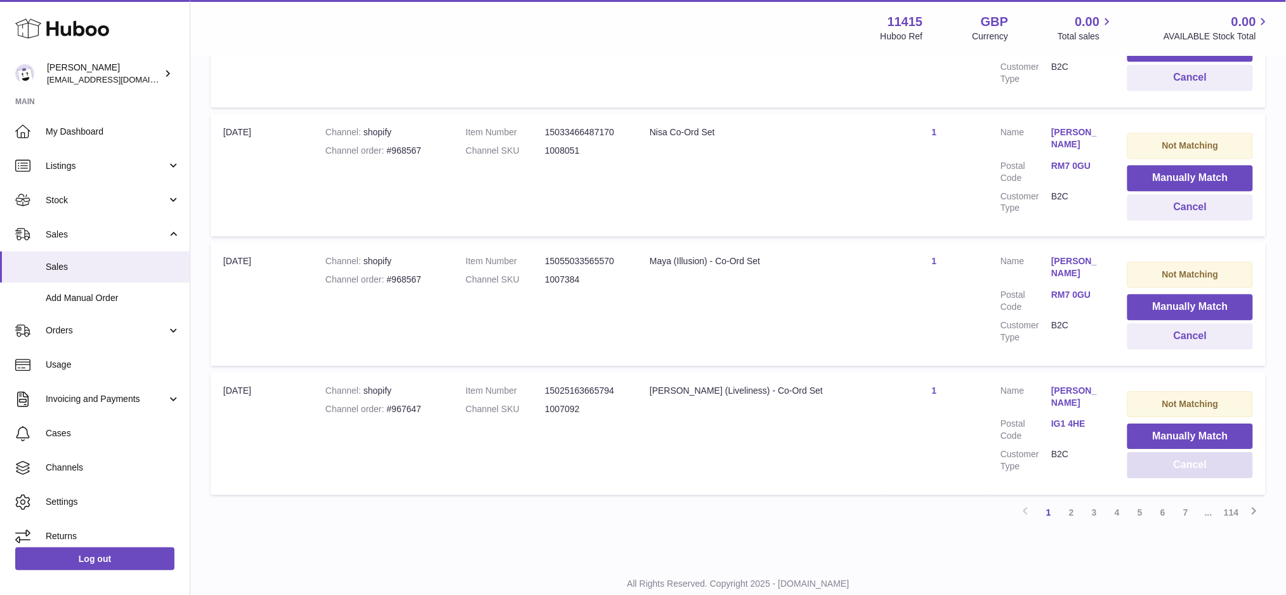
click at [1187, 452] on button "Cancel" at bounding box center [1191, 465] width 126 height 26
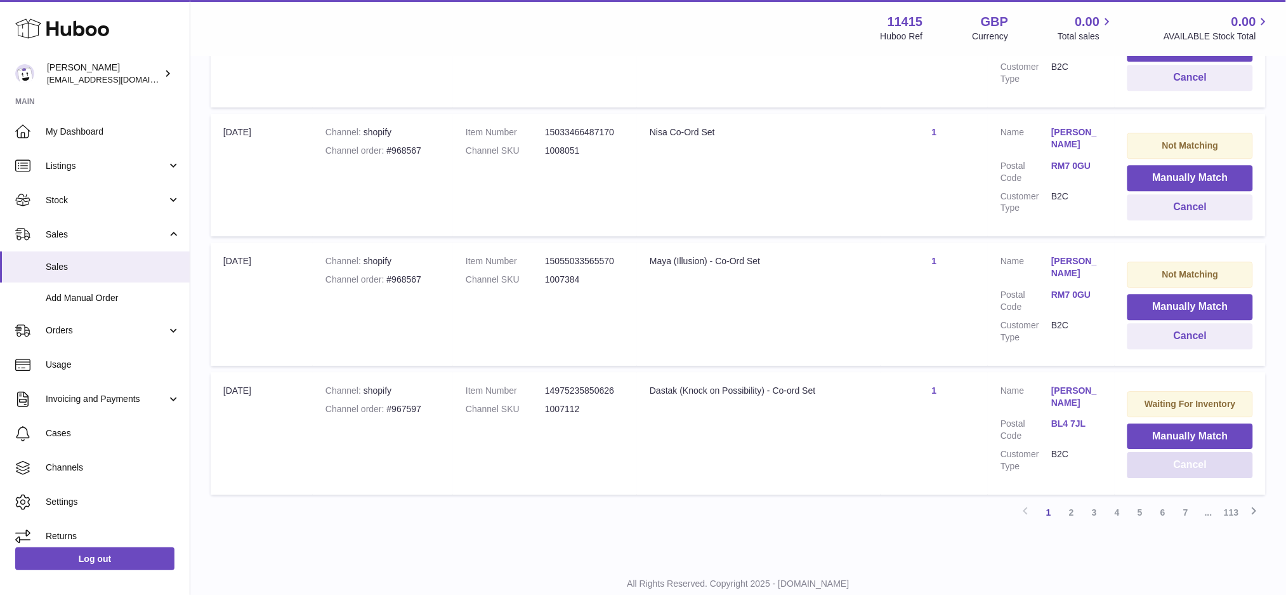
click at [1187, 452] on button "Cancel" at bounding box center [1191, 465] width 126 height 26
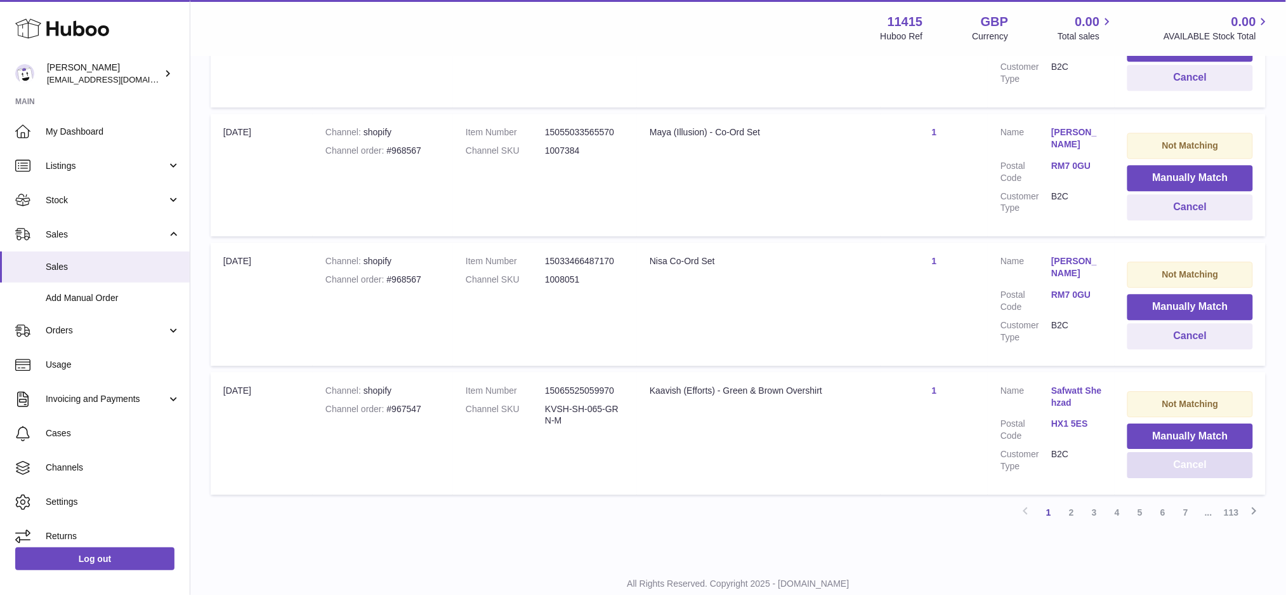
click at [1187, 452] on button "Cancel" at bounding box center [1191, 465] width 126 height 26
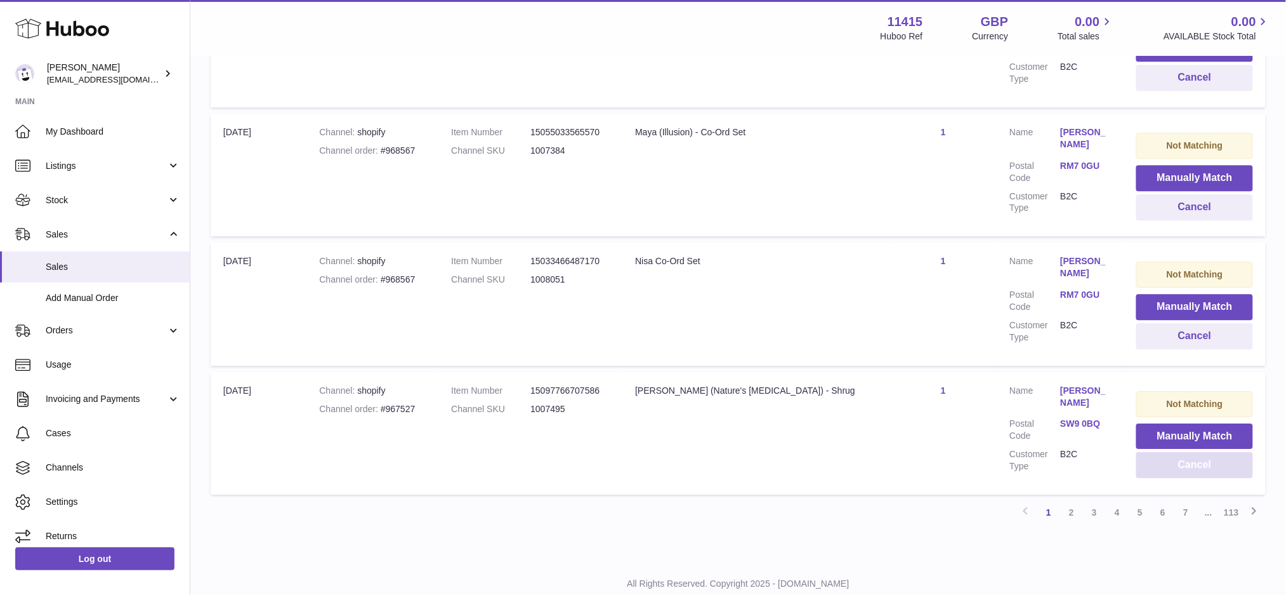
click at [1187, 452] on button "Cancel" at bounding box center [1195, 465] width 117 height 26
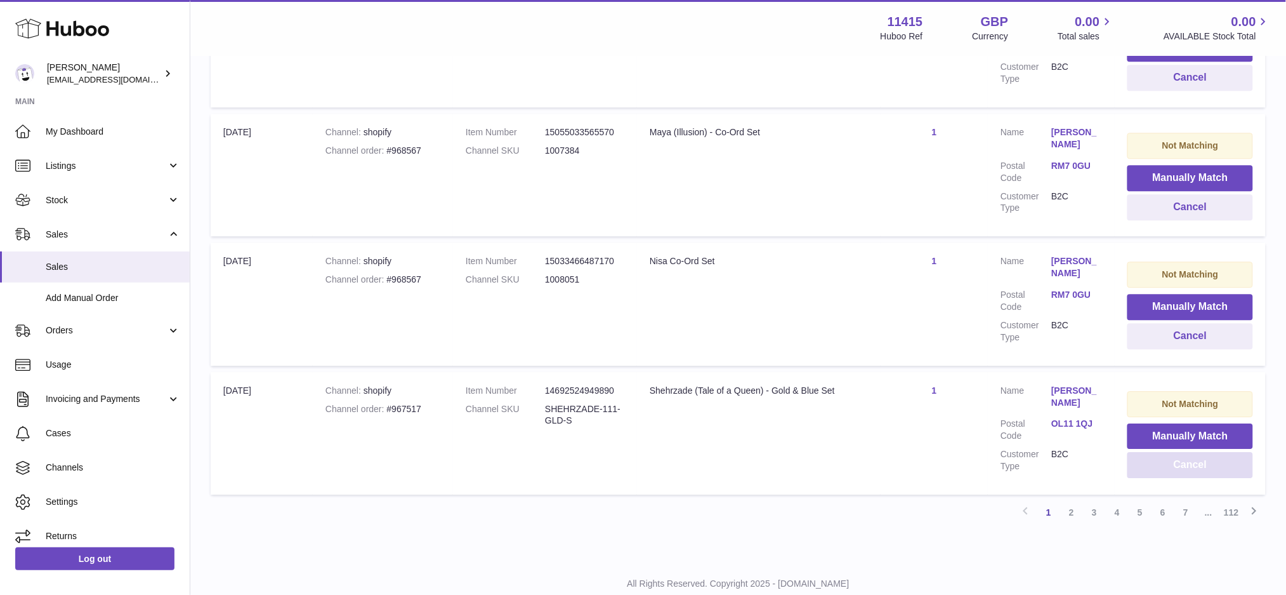
click at [1187, 452] on button "Cancel" at bounding box center [1191, 465] width 126 height 26
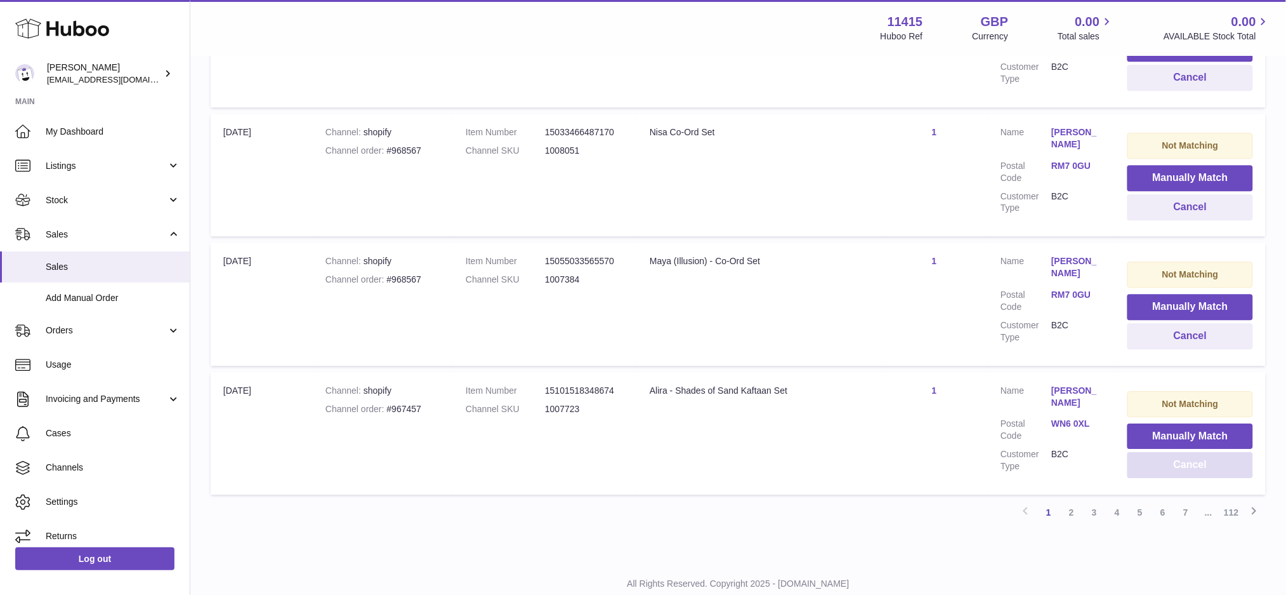
click at [1187, 452] on button "Cancel" at bounding box center [1191, 465] width 126 height 26
click at [1188, 452] on button "Cancel" at bounding box center [1191, 465] width 126 height 26
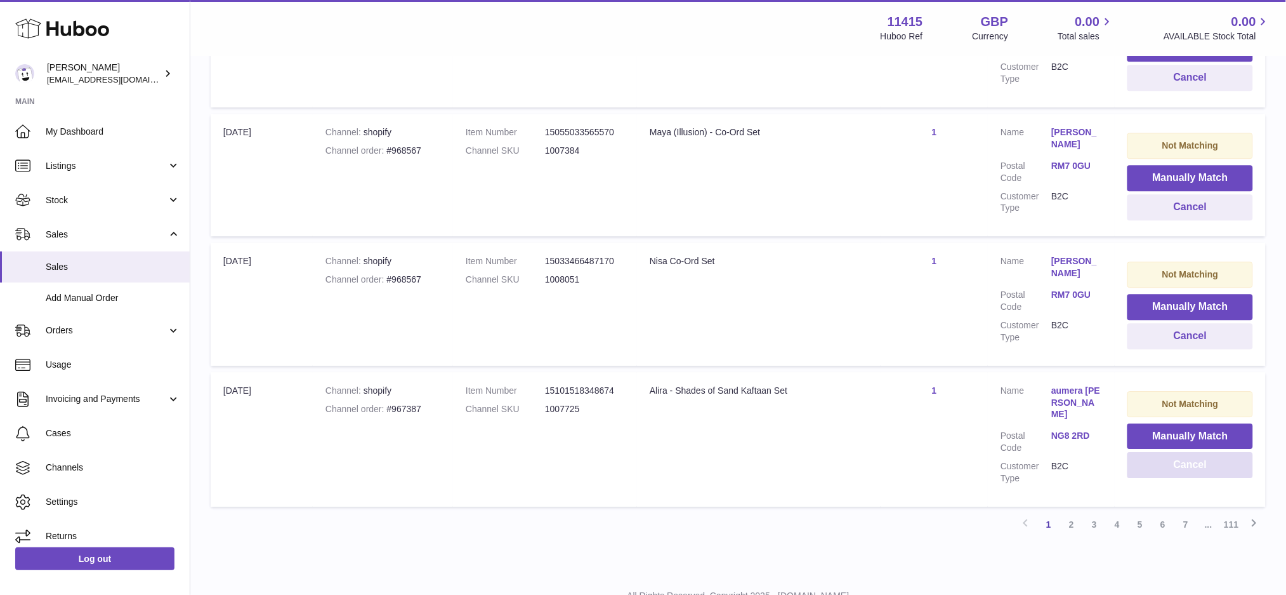
click at [1188, 452] on button "Cancel" at bounding box center [1191, 465] width 126 height 26
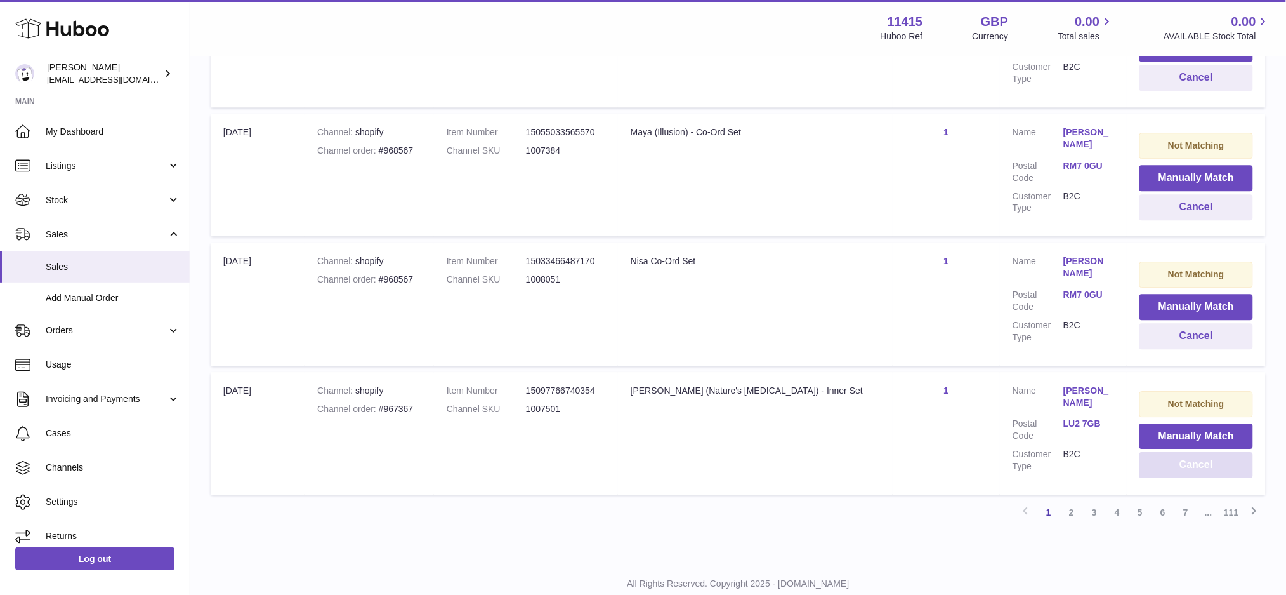
click at [1188, 452] on button "Cancel" at bounding box center [1197, 465] width 114 height 26
click at [1188, 452] on button "Cancel" at bounding box center [1195, 465] width 117 height 26
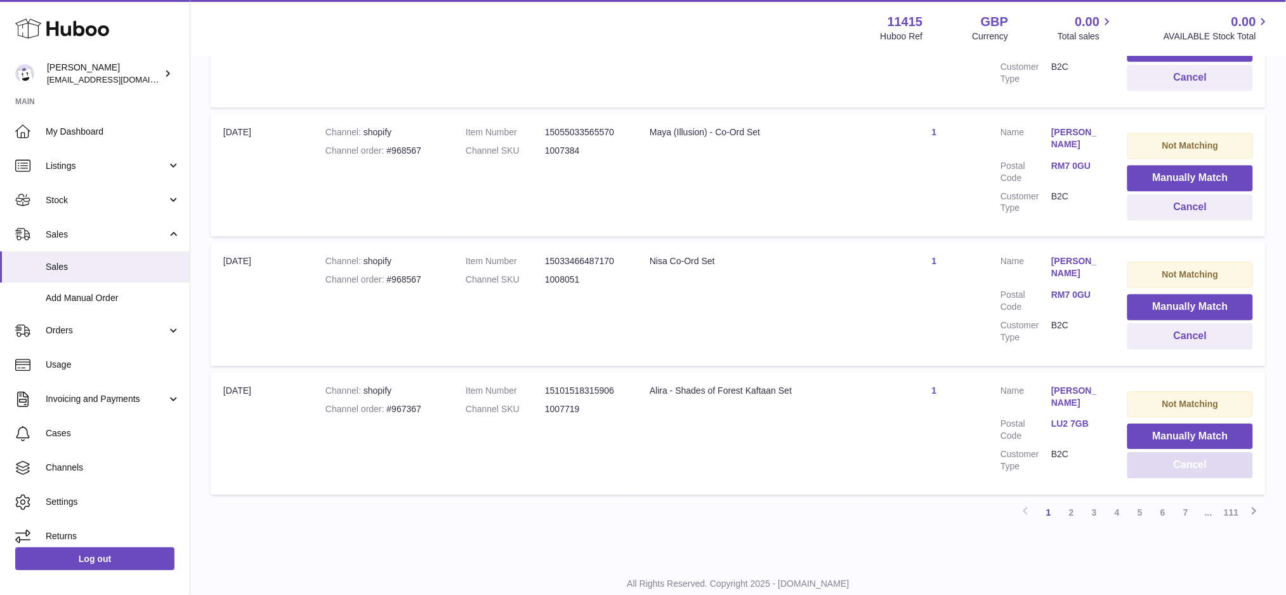
click at [1188, 452] on button "Cancel" at bounding box center [1191, 465] width 126 height 26
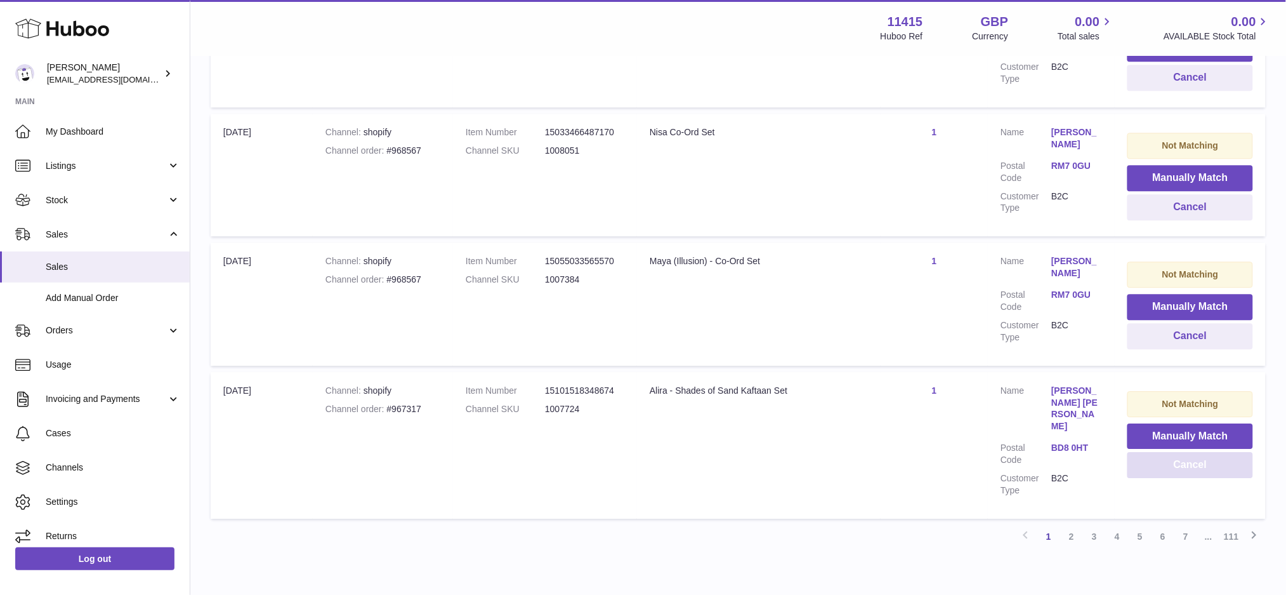
click at [1188, 452] on button "Cancel" at bounding box center [1191, 465] width 126 height 26
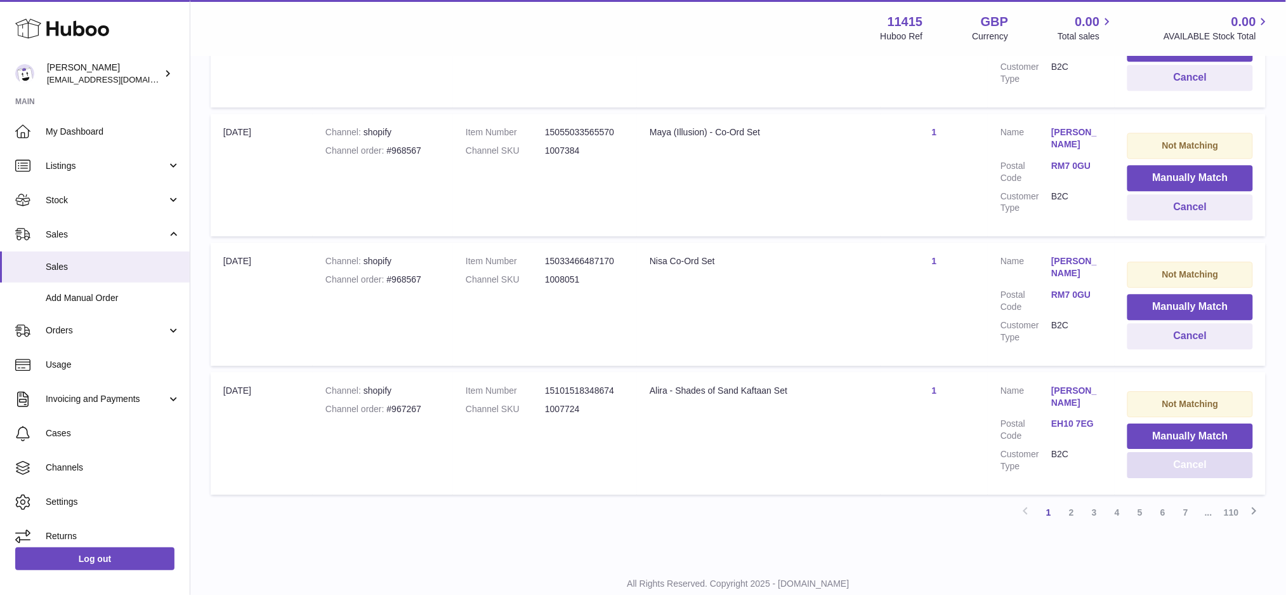
click at [1188, 452] on button "Cancel" at bounding box center [1191, 465] width 126 height 26
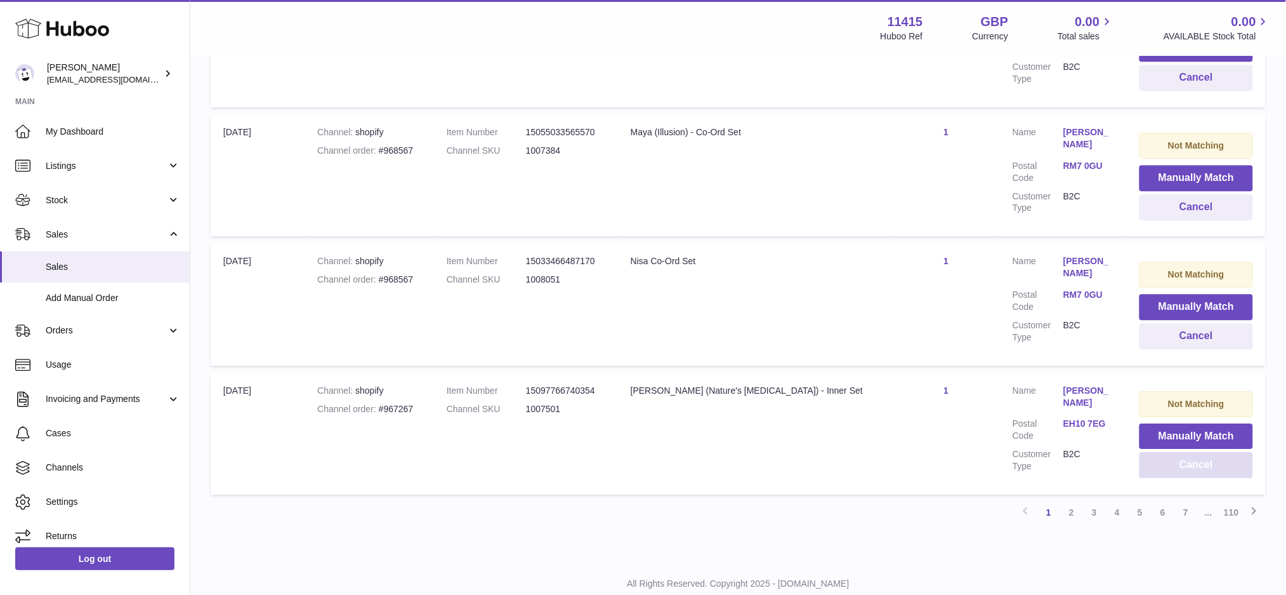
click at [1188, 452] on button "Cancel" at bounding box center [1197, 465] width 114 height 26
click at [1193, 452] on button "Cancel" at bounding box center [1195, 465] width 117 height 26
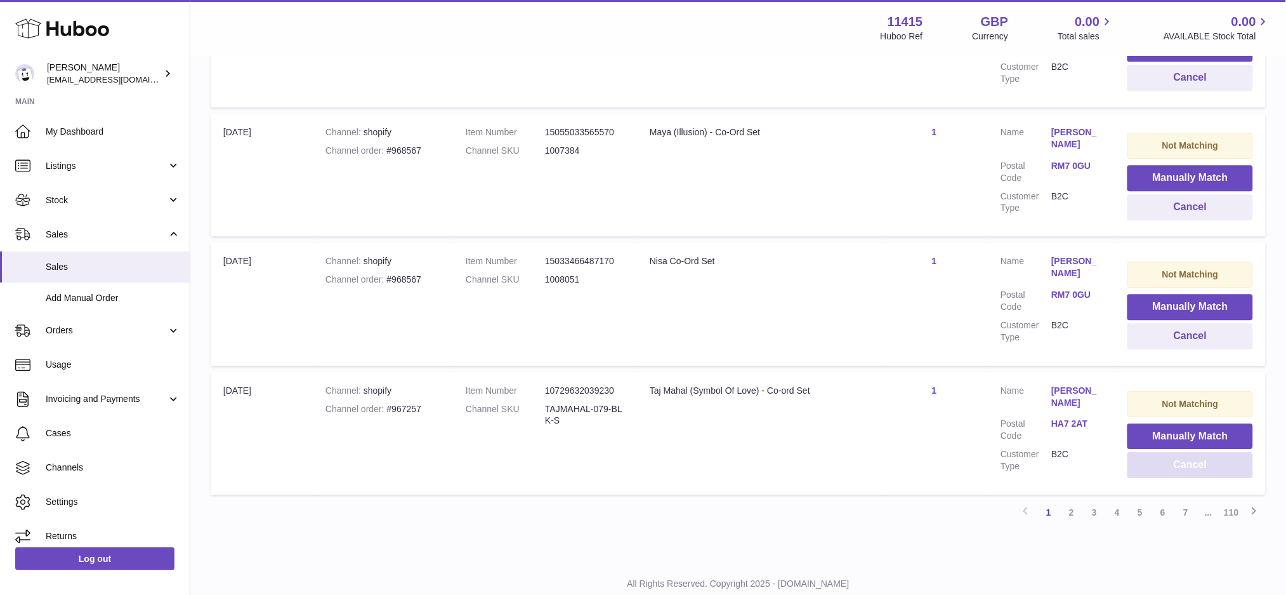
click at [1190, 452] on button "Cancel" at bounding box center [1191, 465] width 126 height 26
click at [1193, 452] on button "Cancel" at bounding box center [1191, 465] width 126 height 26
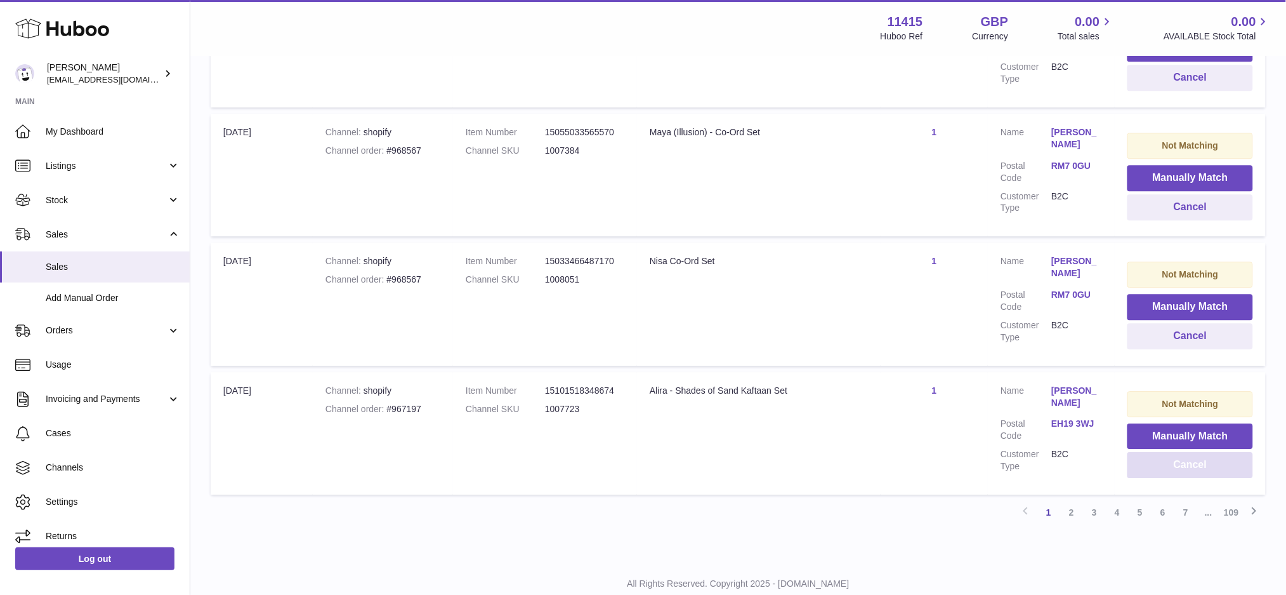
click at [1193, 452] on button "Cancel" at bounding box center [1191, 465] width 126 height 26
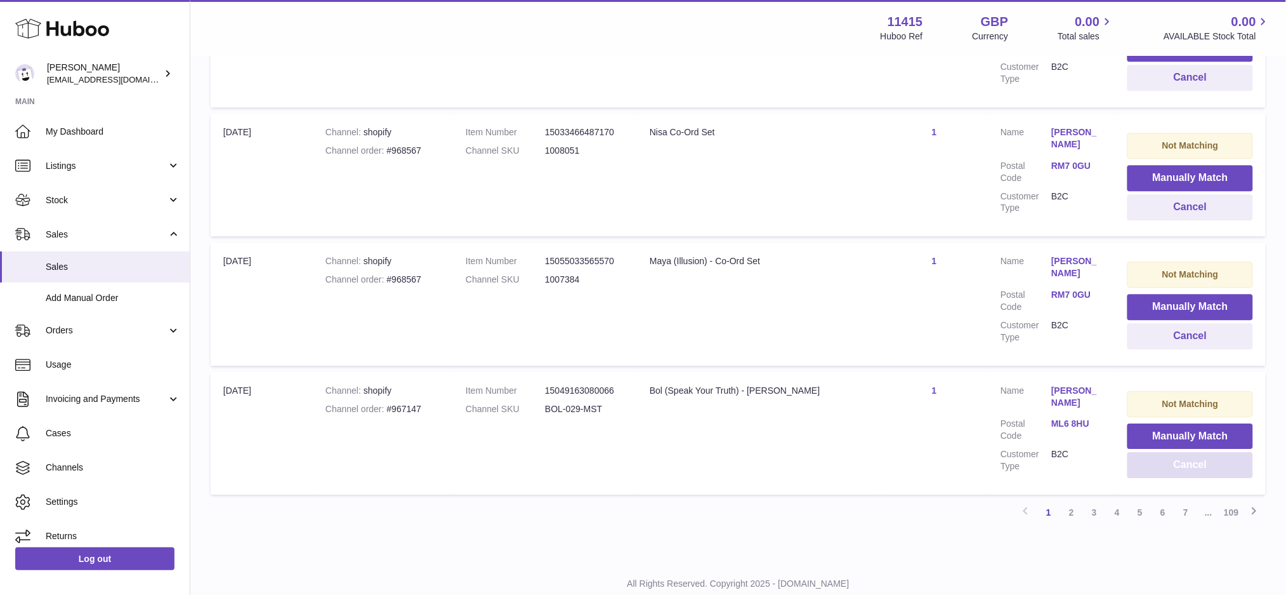
click at [1193, 452] on button "Cancel" at bounding box center [1191, 465] width 126 height 26
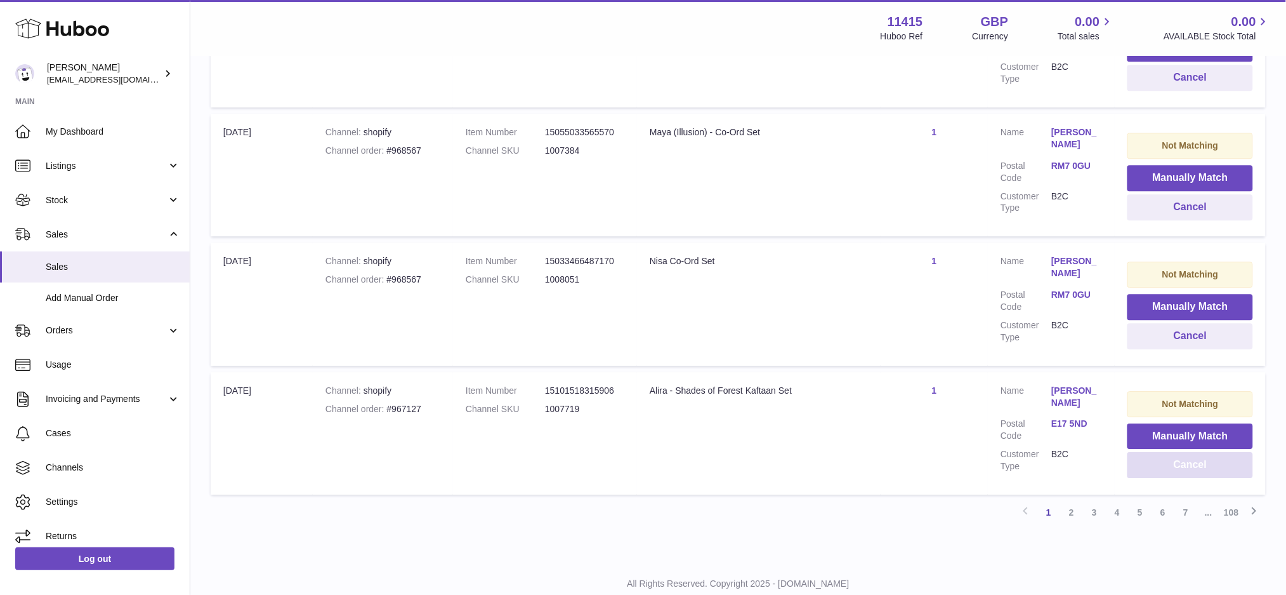
click at [1193, 452] on button "Cancel" at bounding box center [1191, 465] width 126 height 26
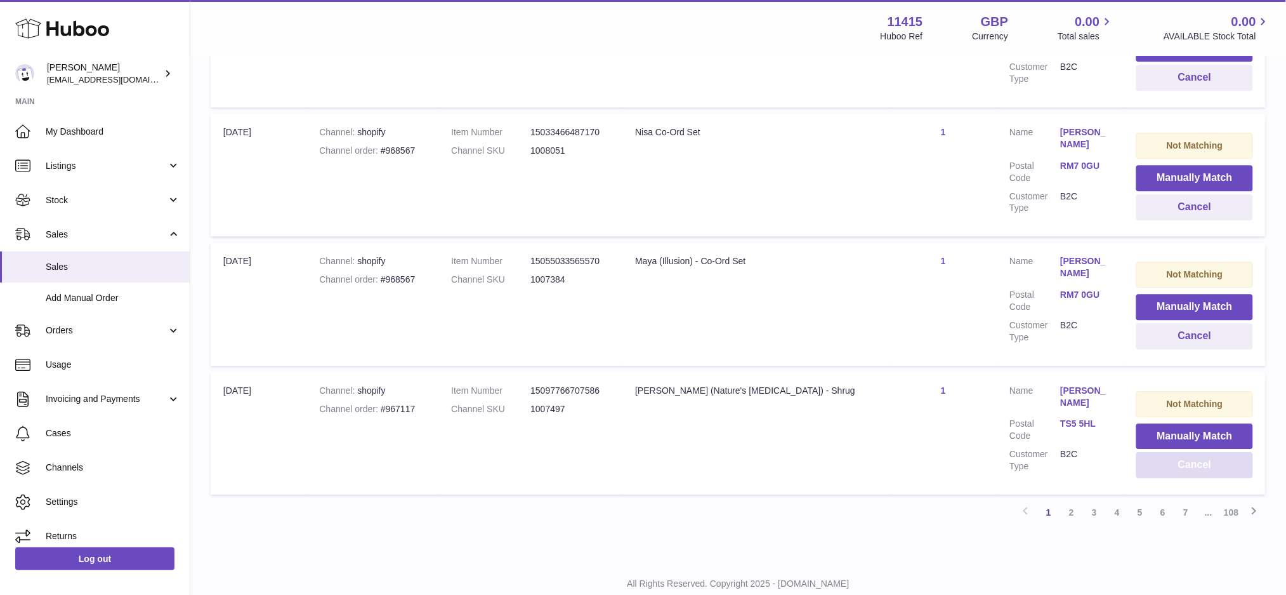
click at [1193, 452] on button "Cancel" at bounding box center [1195, 465] width 117 height 26
click at [1193, 452] on button "Cancel" at bounding box center [1197, 465] width 114 height 26
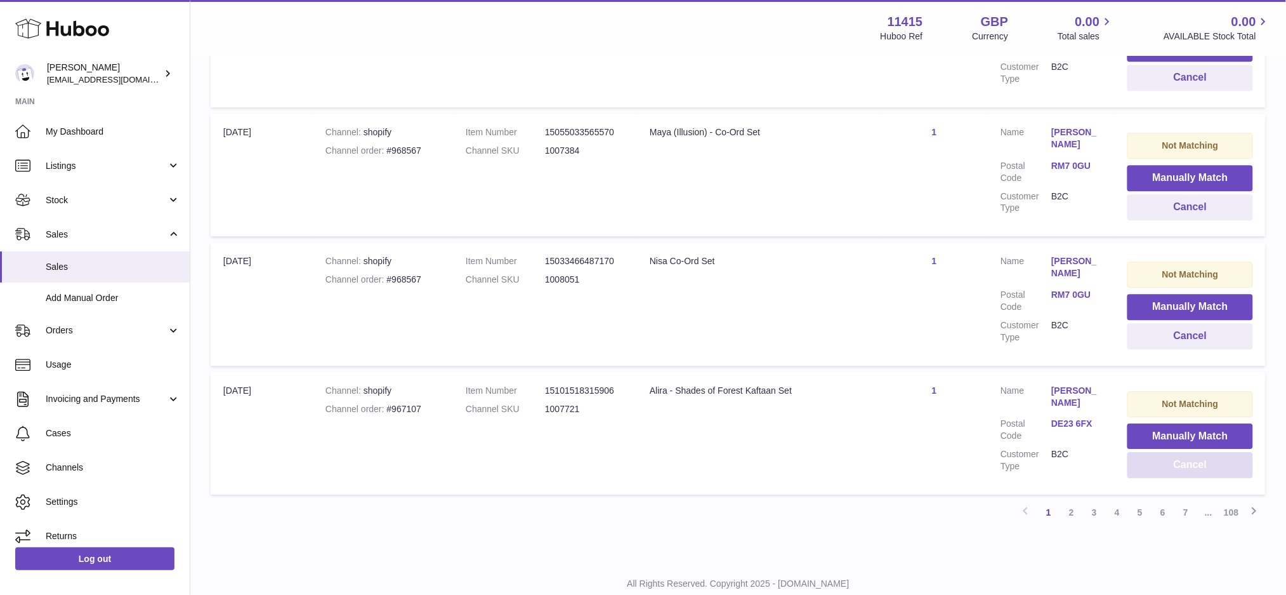
click at [1193, 452] on button "Cancel" at bounding box center [1191, 465] width 126 height 26
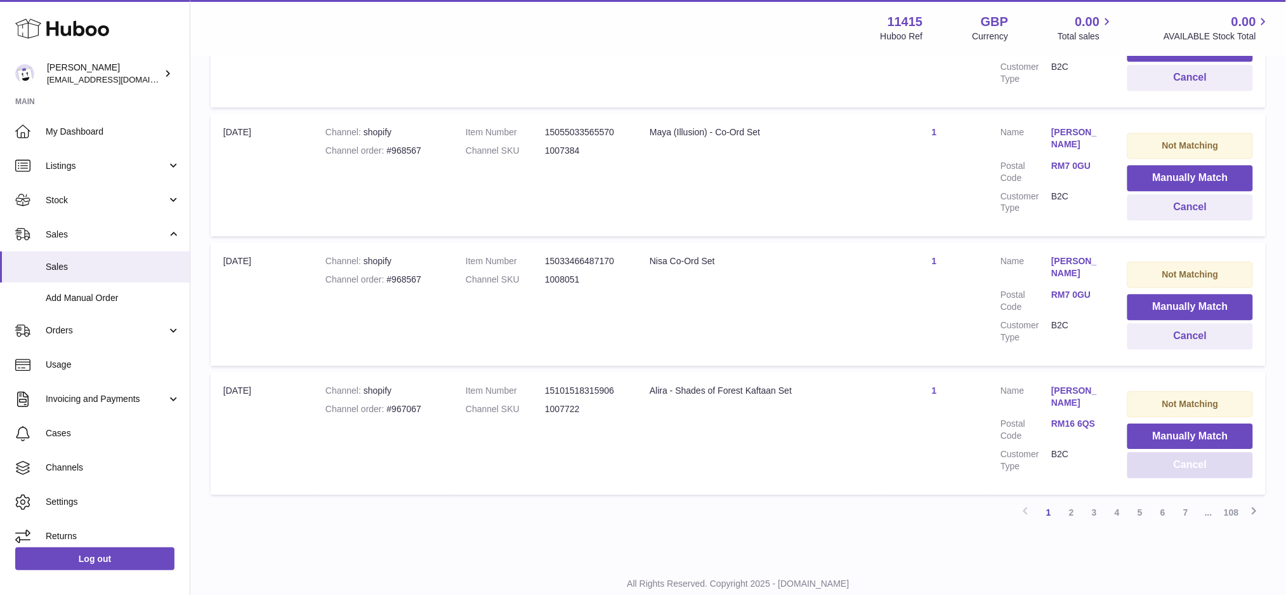
click at [1193, 452] on button "Cancel" at bounding box center [1191, 465] width 126 height 26
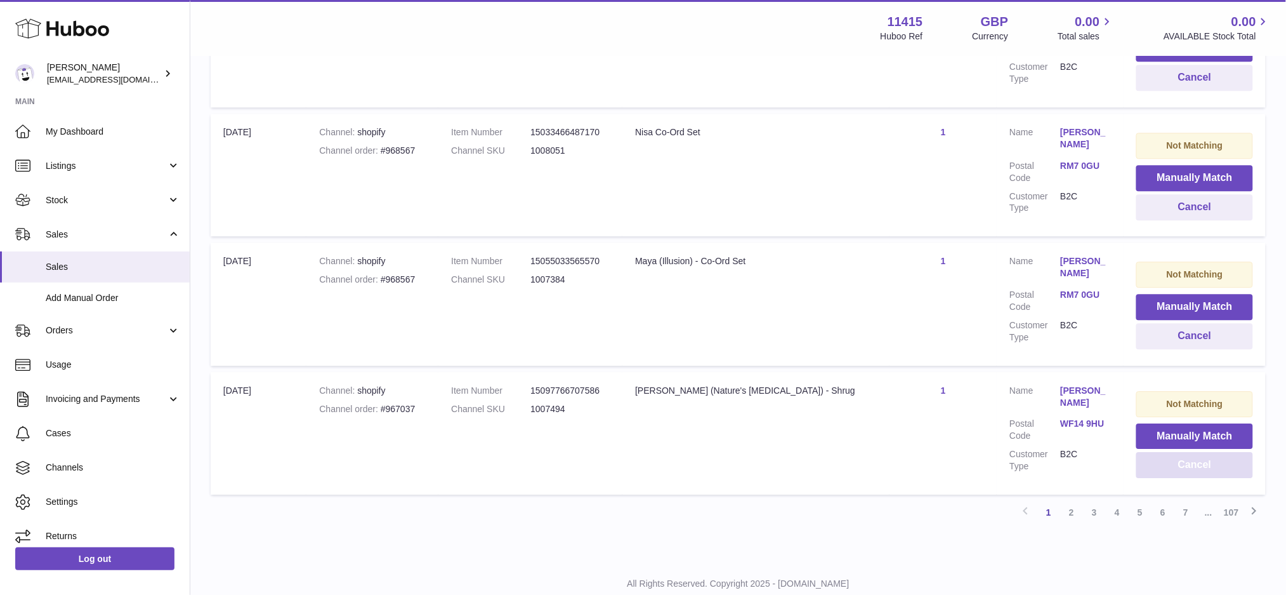
click at [1193, 452] on button "Cancel" at bounding box center [1195, 465] width 117 height 26
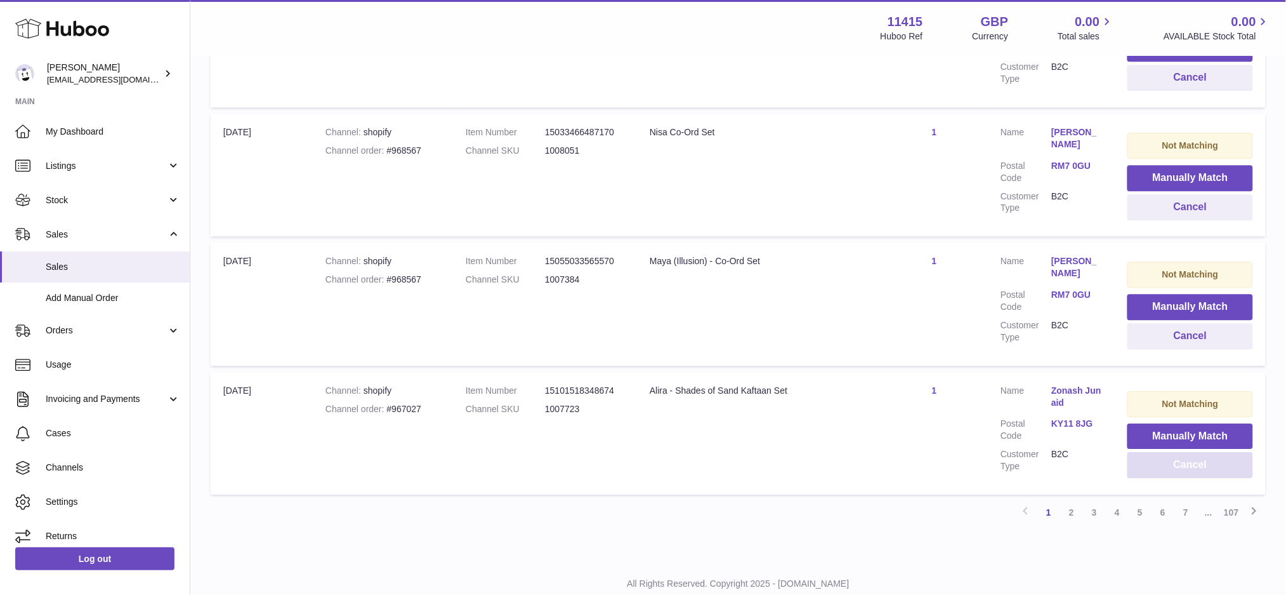
click at [1193, 452] on button "Cancel" at bounding box center [1191, 465] width 126 height 26
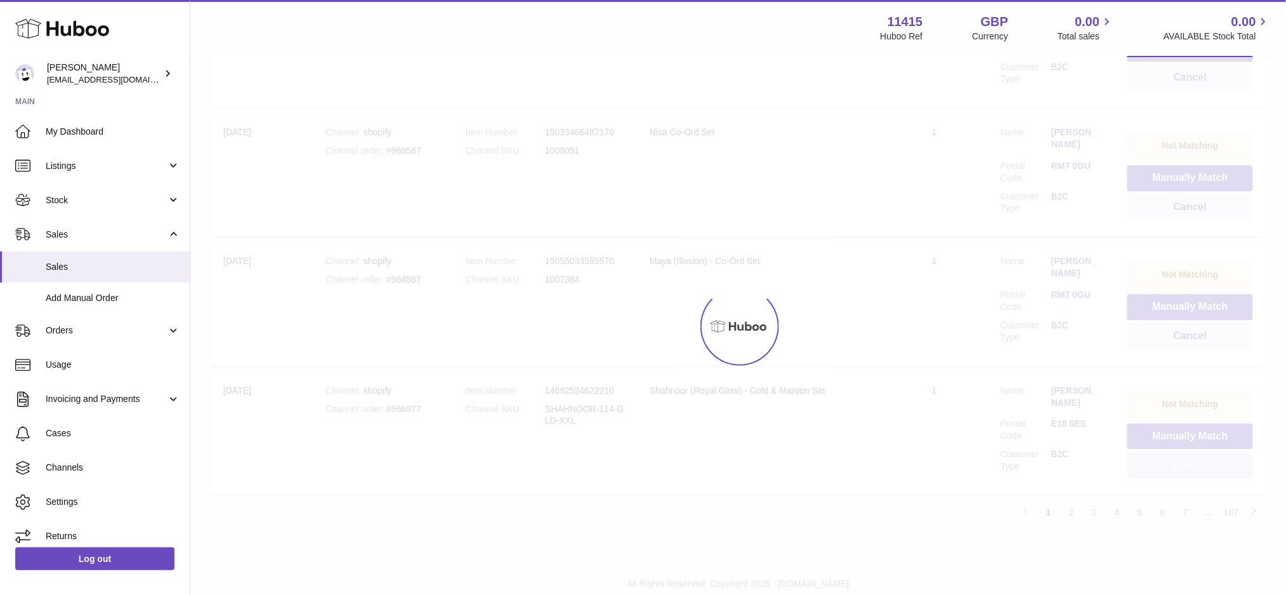
click at [1193, 452] on button "Cancel" at bounding box center [1191, 465] width 126 height 26
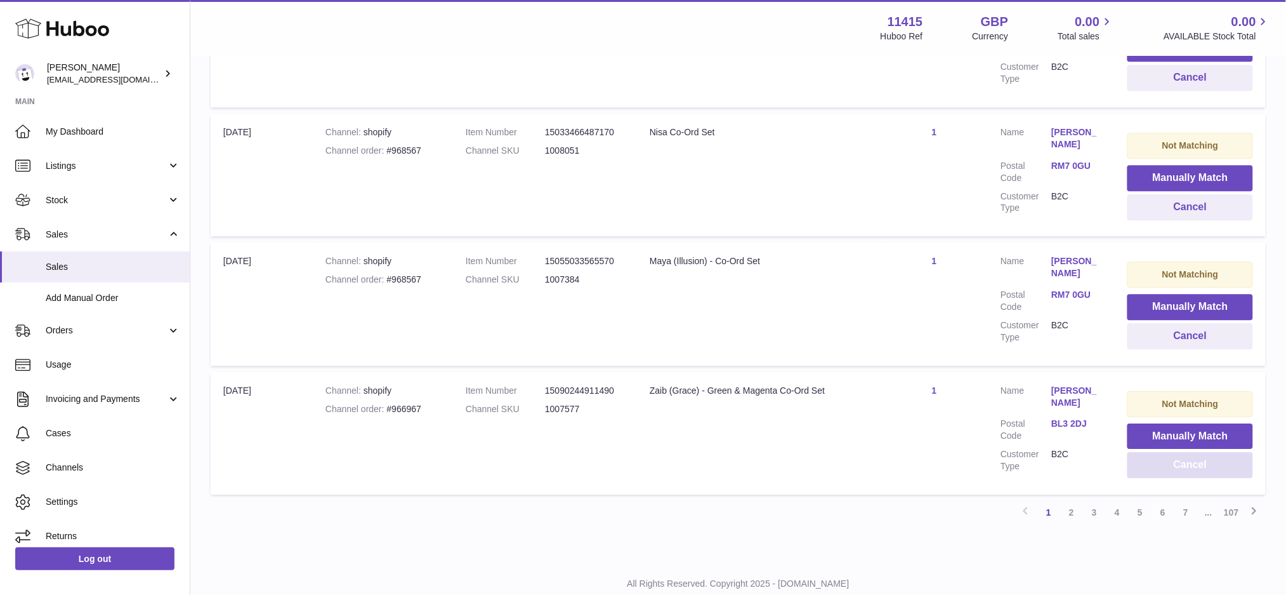
click at [1193, 452] on button "Cancel" at bounding box center [1191, 465] width 126 height 26
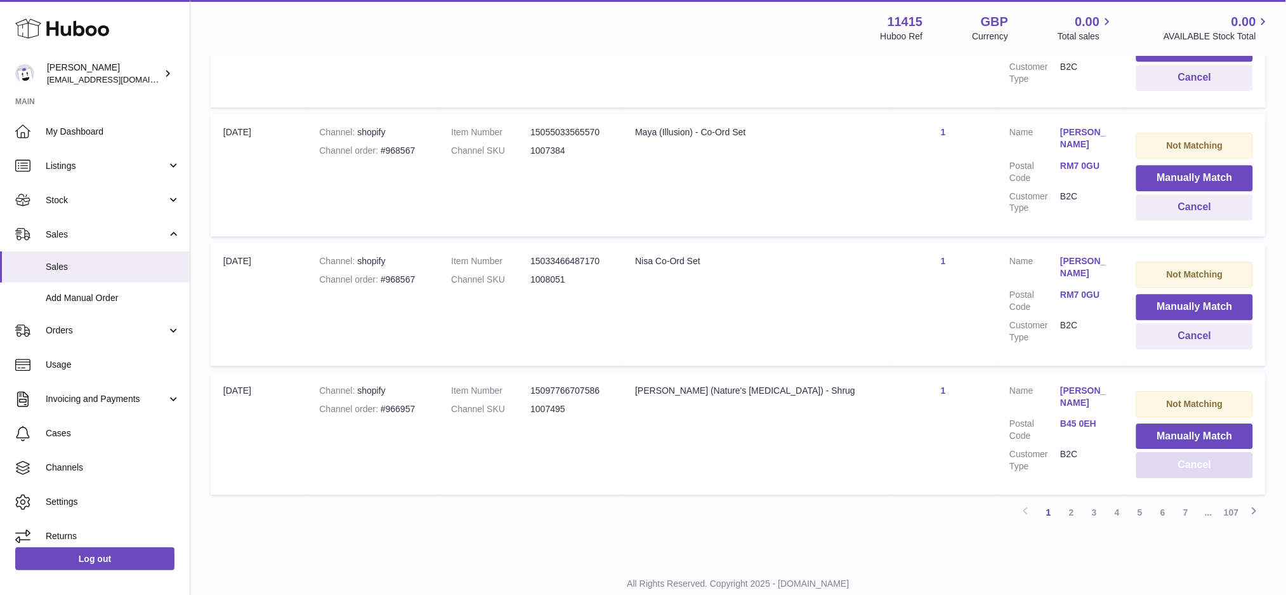
click at [1193, 452] on button "Cancel" at bounding box center [1195, 465] width 117 height 26
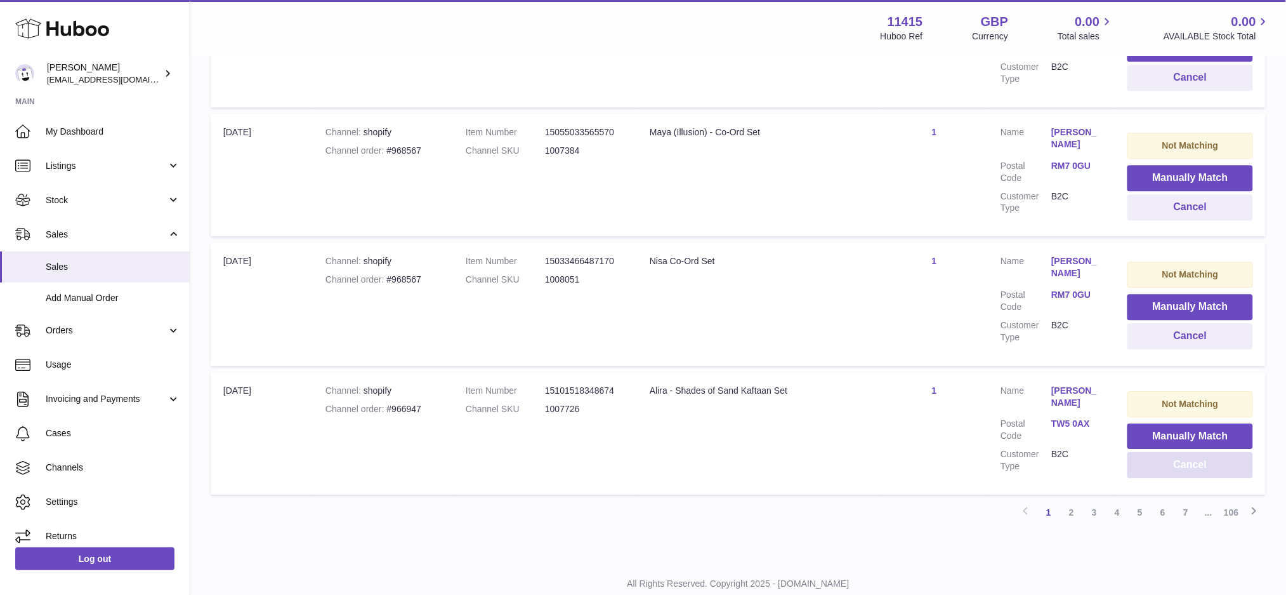
click at [1193, 452] on button "Cancel" at bounding box center [1191, 465] width 126 height 26
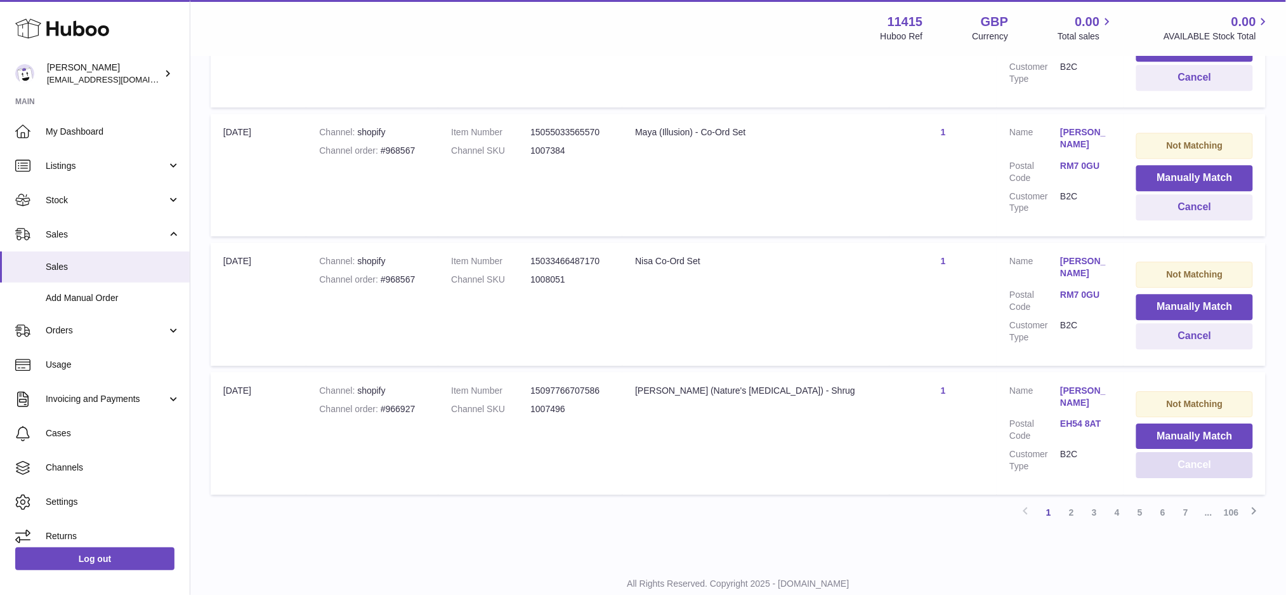
click at [1193, 452] on button "Cancel" at bounding box center [1195, 465] width 117 height 26
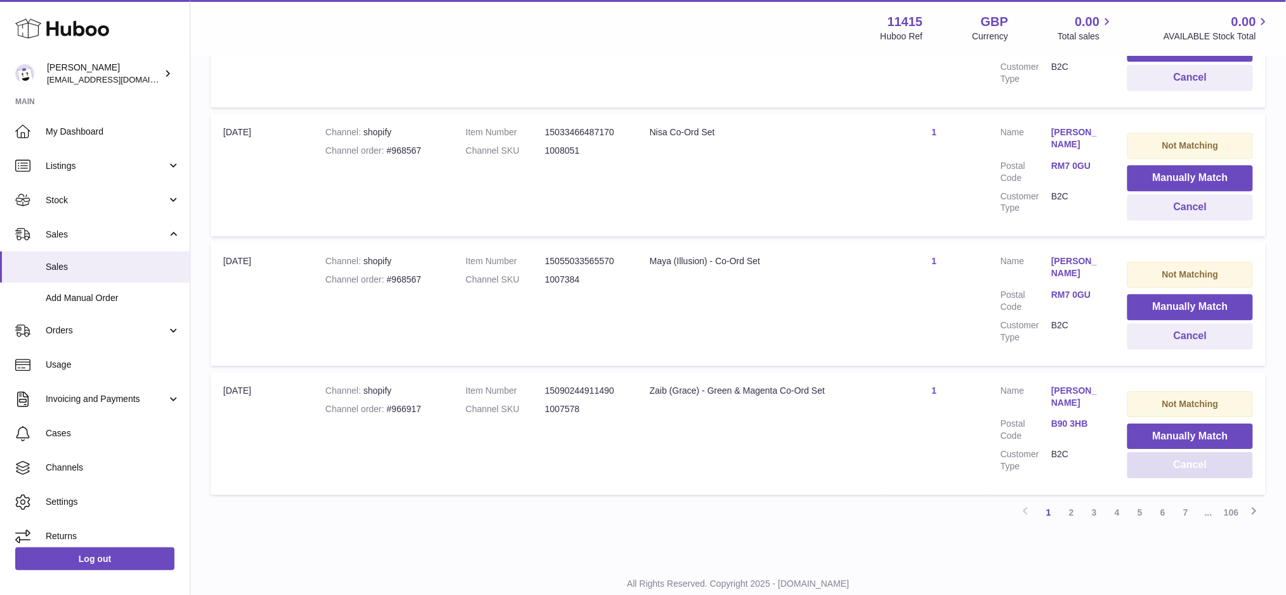
click at [1193, 452] on button "Cancel" at bounding box center [1191, 465] width 126 height 26
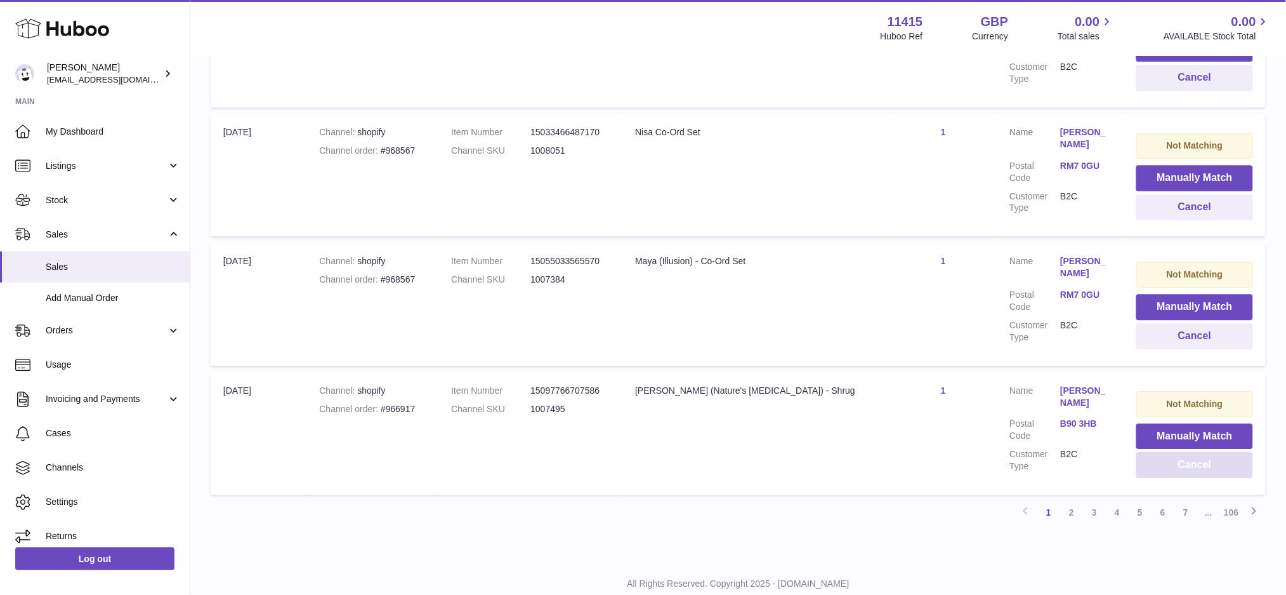
click at [1193, 452] on button "Cancel" at bounding box center [1195, 465] width 117 height 26
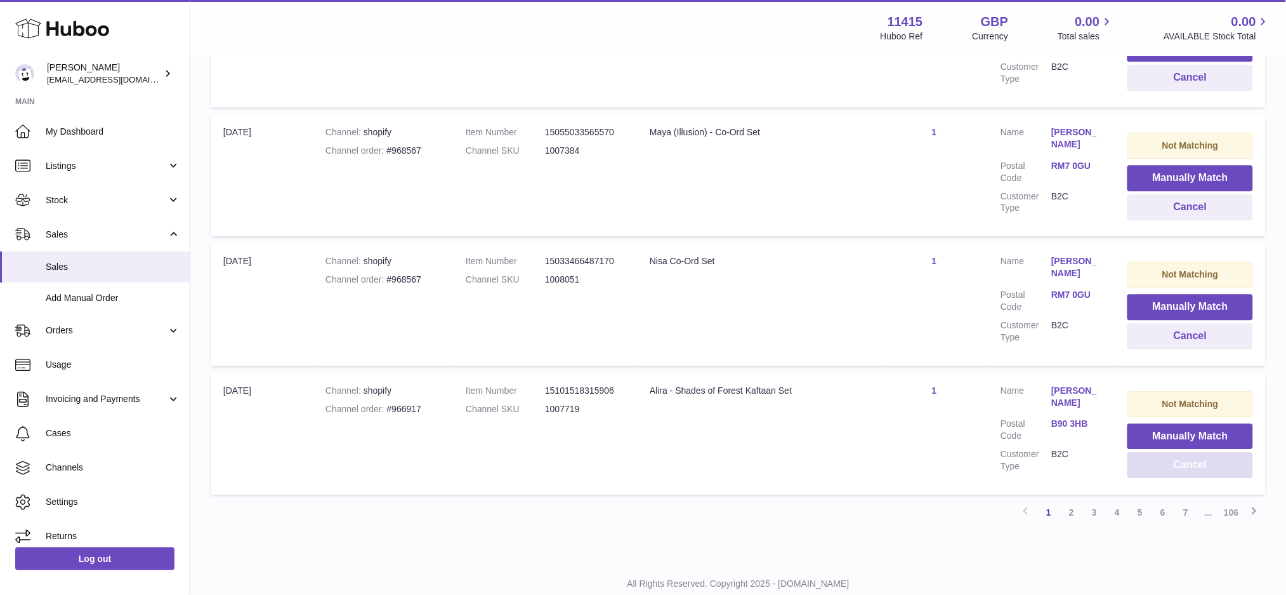
click at [1193, 452] on button "Cancel" at bounding box center [1191, 465] width 126 height 26
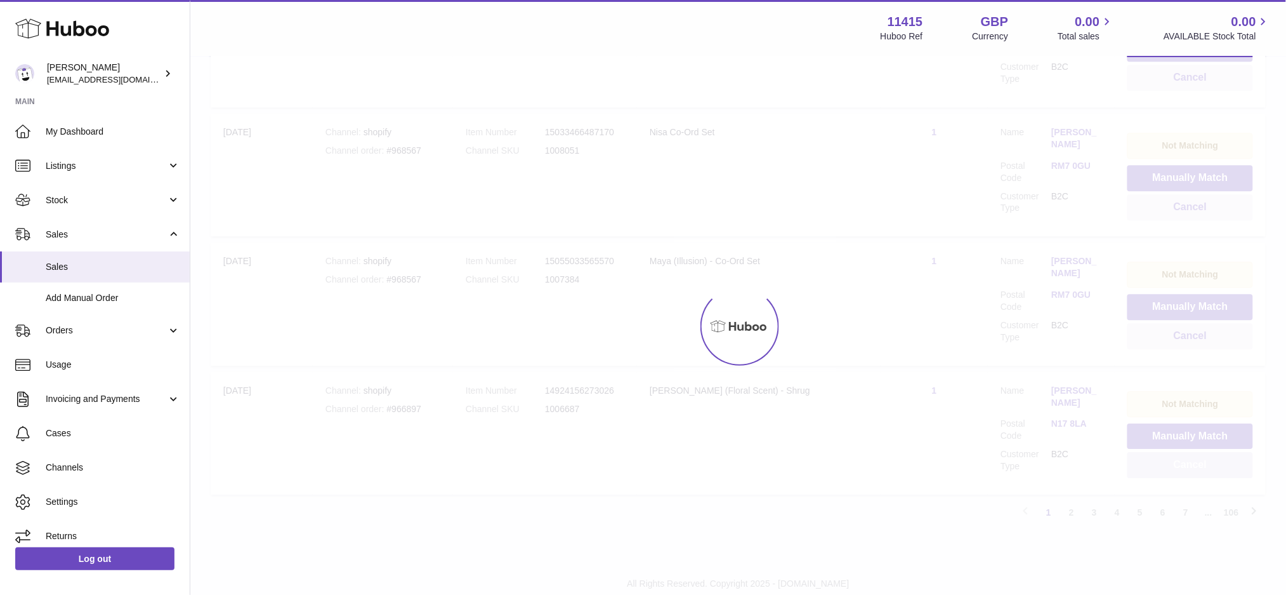
click at [1193, 428] on div at bounding box center [738, 326] width 1096 height 538
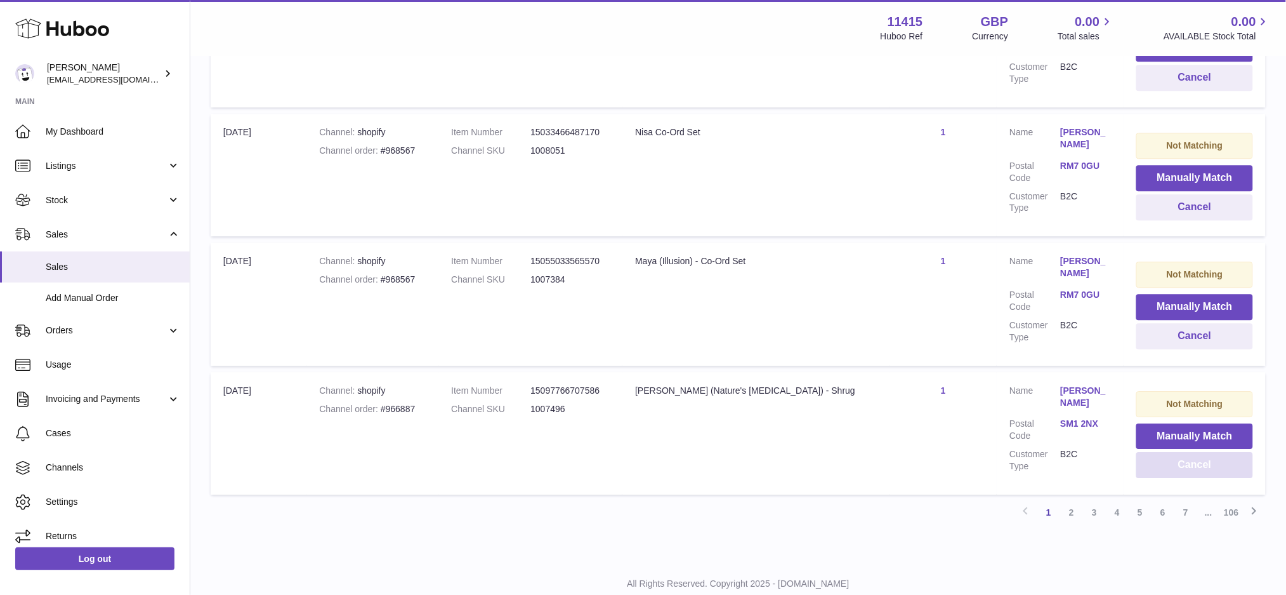
click at [1193, 452] on button "Cancel" at bounding box center [1195, 465] width 117 height 26
click at [1193, 452] on button "Cancel" at bounding box center [1197, 465] width 114 height 26
click at [1193, 452] on button "Cancel" at bounding box center [1195, 465] width 117 height 26
click at [1193, 452] on button "Cancel" at bounding box center [1197, 465] width 114 height 26
click at [1193, 452] on button "Cancel" at bounding box center [1195, 465] width 117 height 26
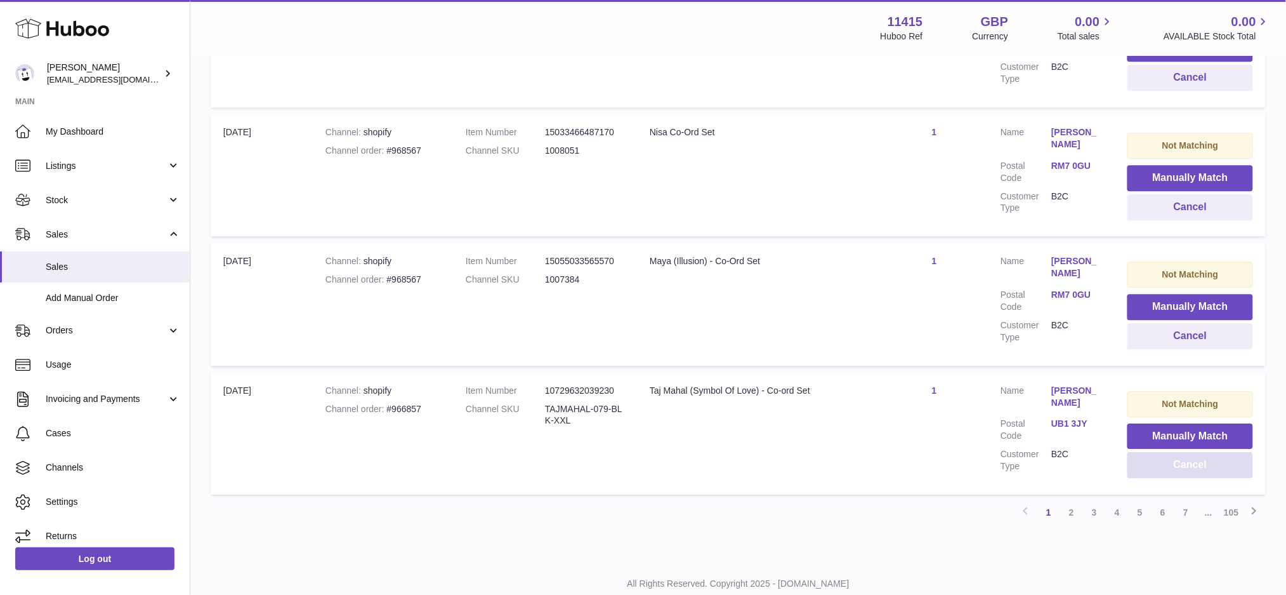
click at [1193, 452] on button "Cancel" at bounding box center [1191, 465] width 126 height 26
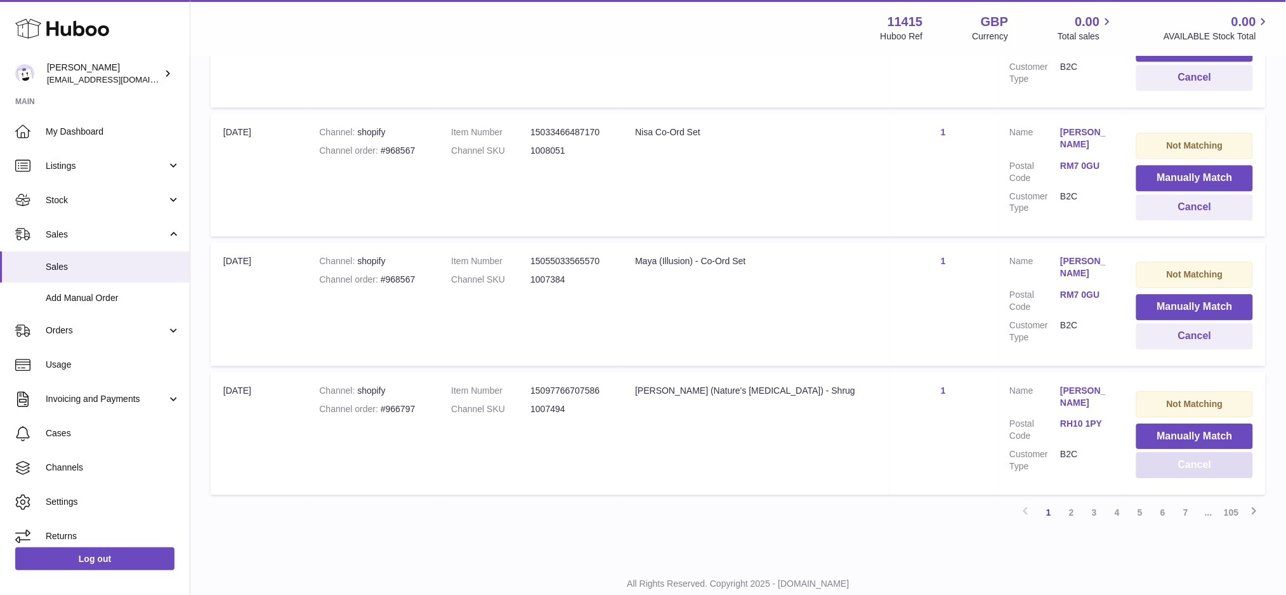
click at [1193, 452] on button "Cancel" at bounding box center [1195, 465] width 117 height 26
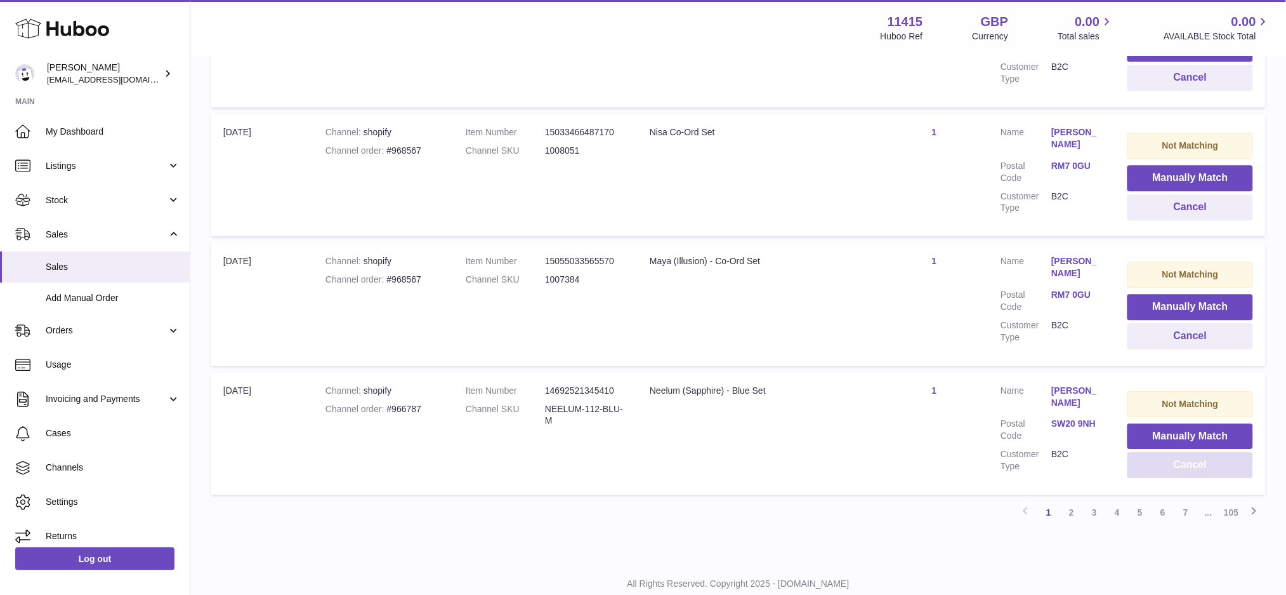
click at [1193, 452] on button "Cancel" at bounding box center [1191, 465] width 126 height 26
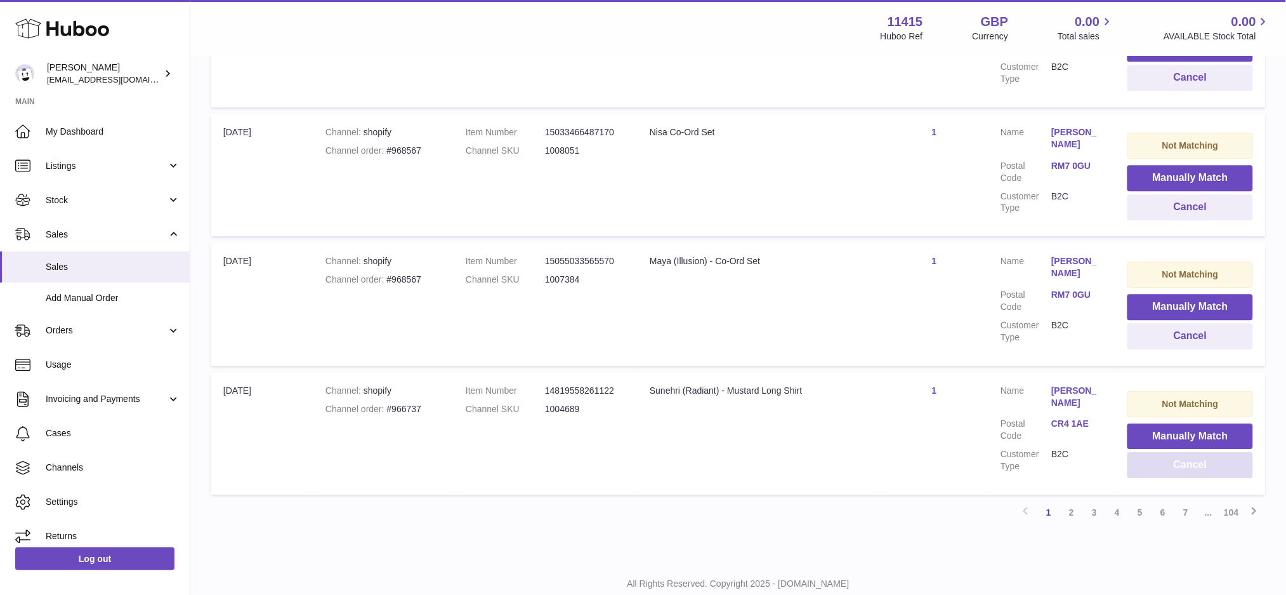
click at [1193, 452] on button "Cancel" at bounding box center [1191, 465] width 126 height 26
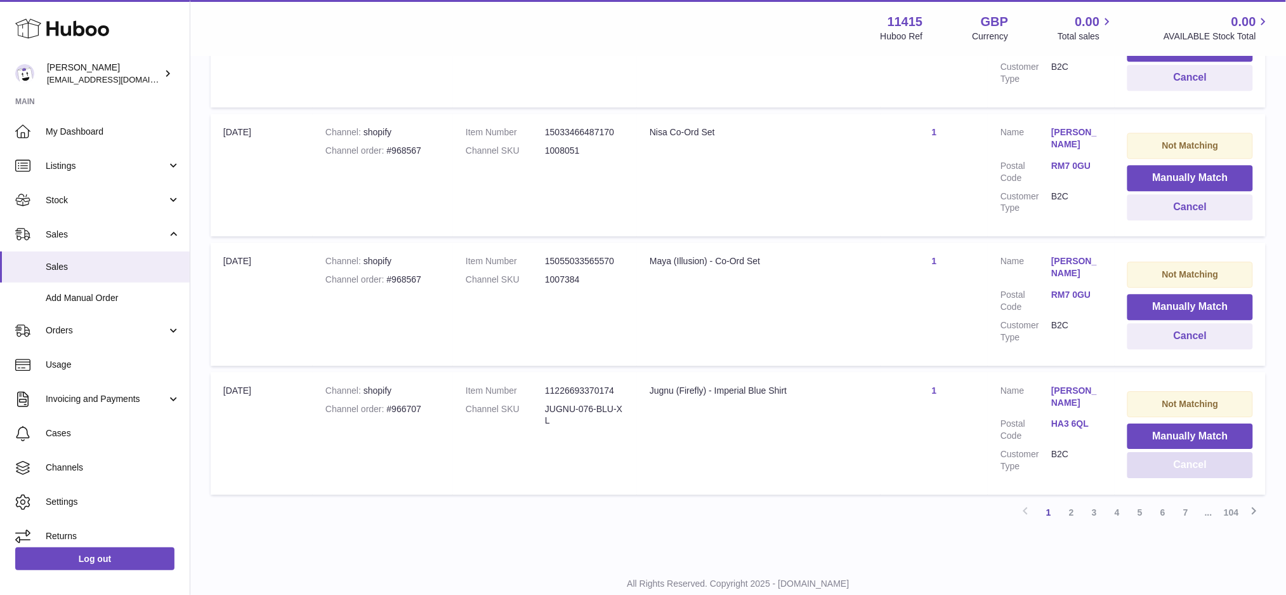
click at [1193, 452] on button "Cancel" at bounding box center [1191, 465] width 126 height 26
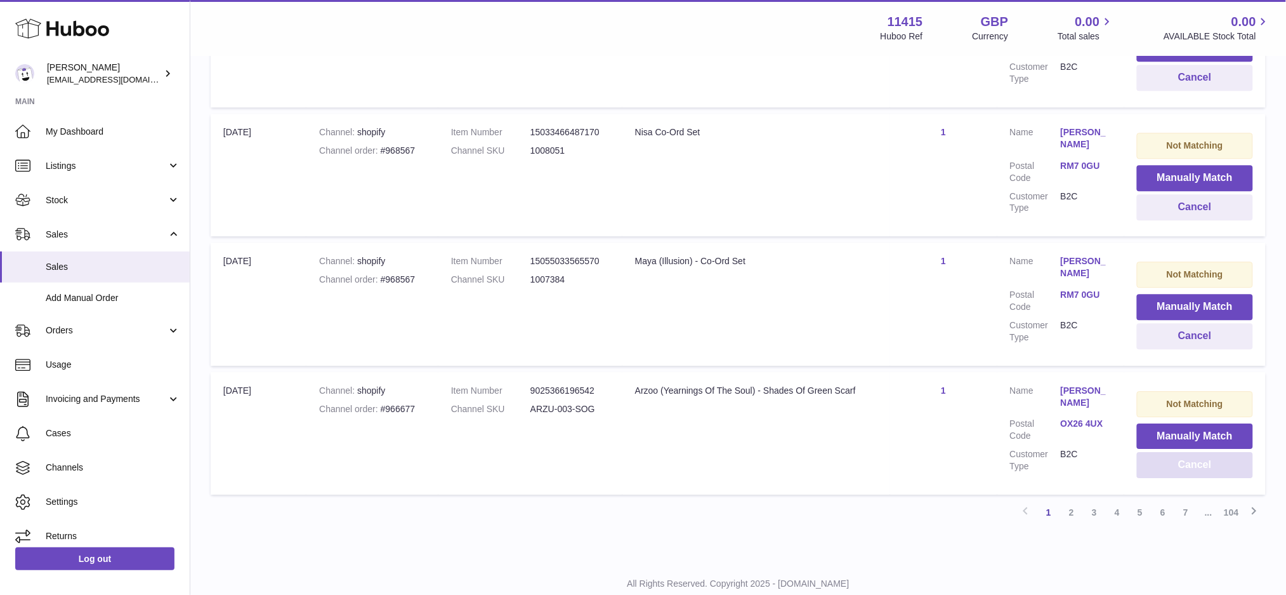
click at [1193, 452] on button "Cancel" at bounding box center [1195, 465] width 116 height 26
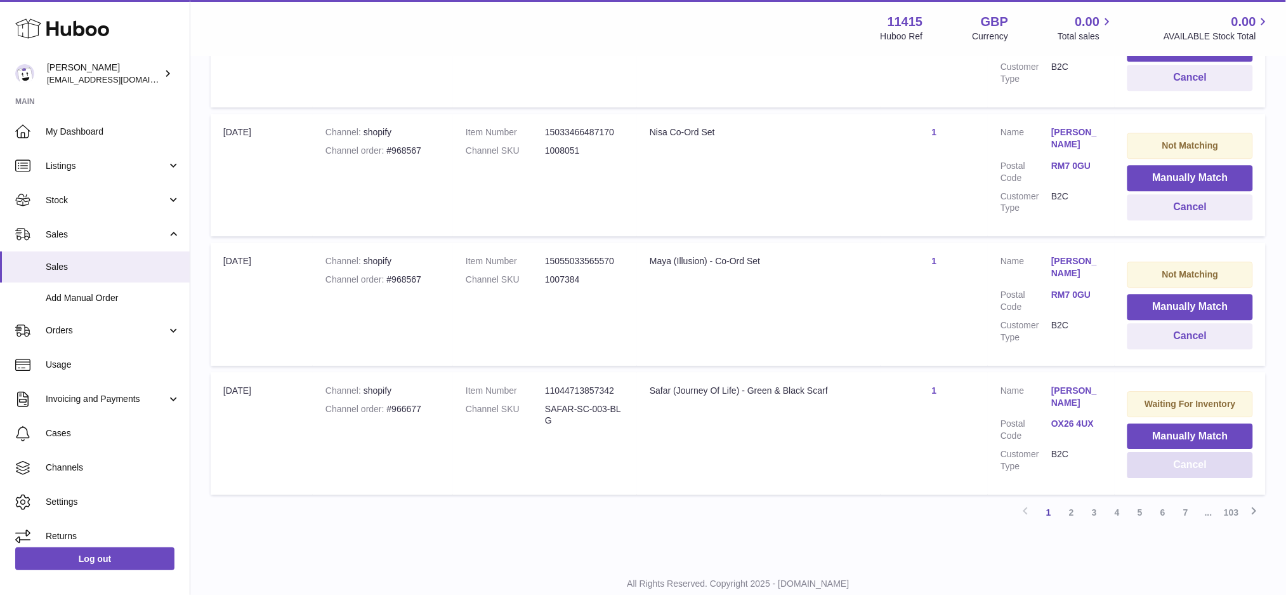
click at [1193, 452] on button "Cancel" at bounding box center [1191, 465] width 126 height 26
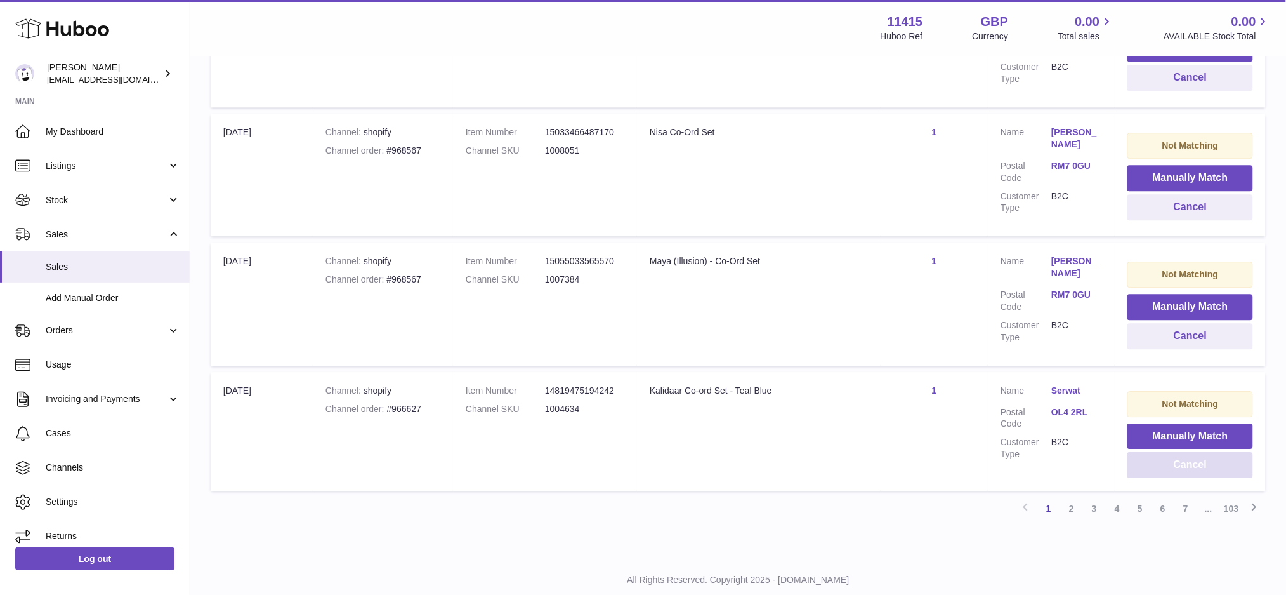
click at [1193, 452] on button "Cancel" at bounding box center [1191, 465] width 126 height 26
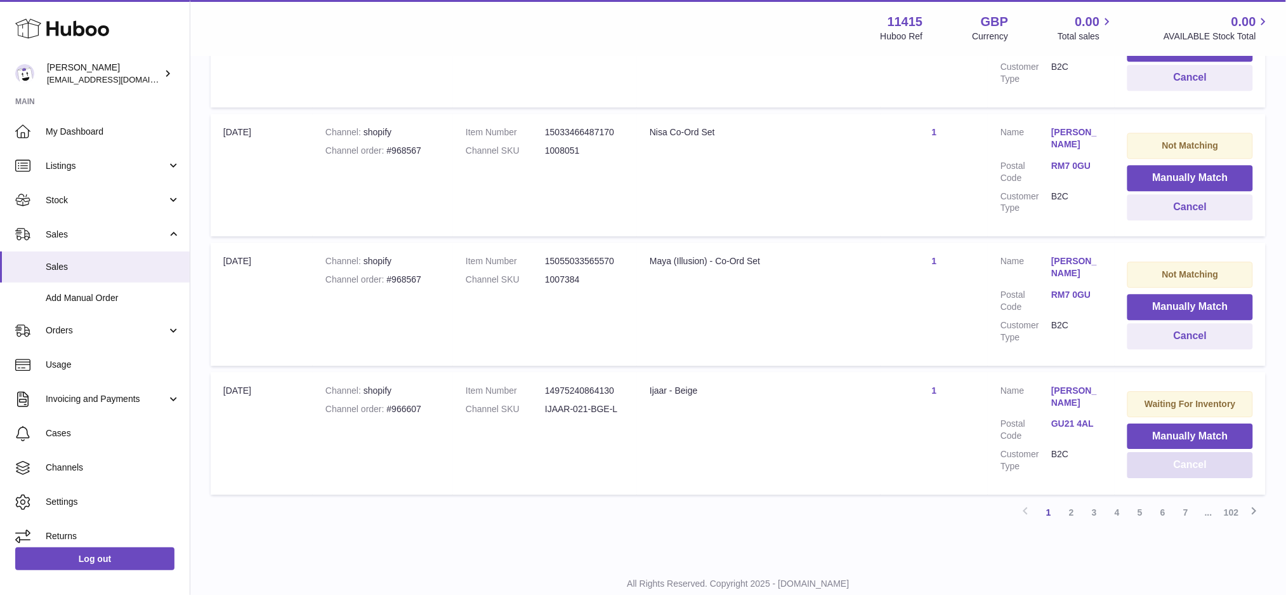
click at [1193, 452] on button "Cancel" at bounding box center [1191, 465] width 126 height 26
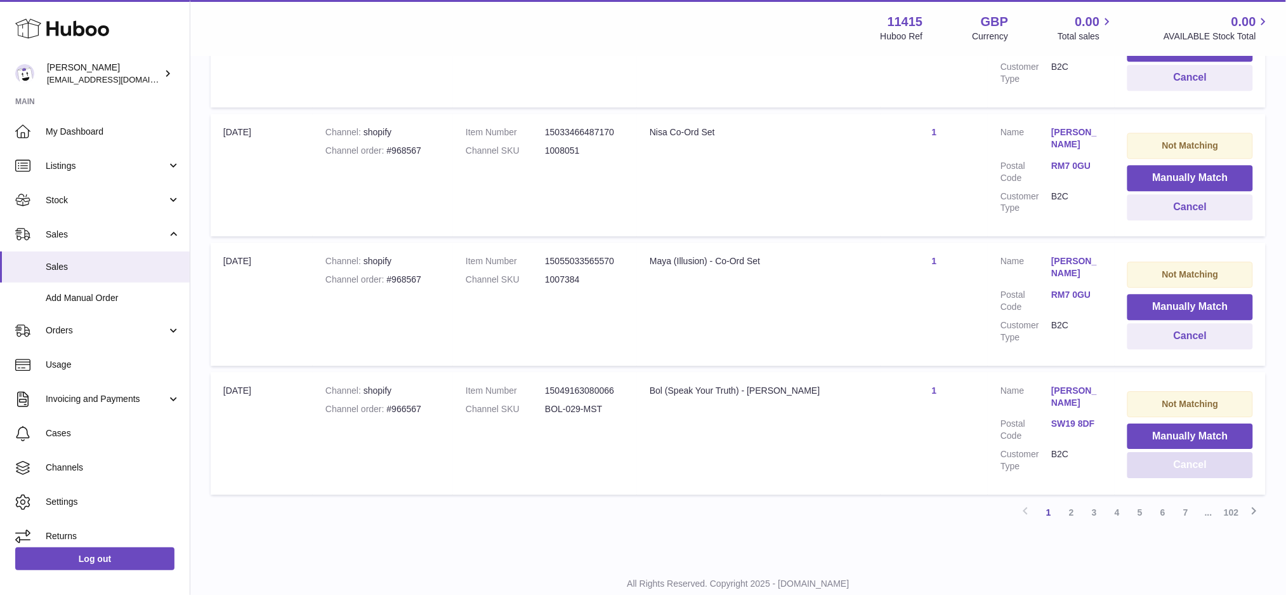
click at [1193, 452] on button "Cancel" at bounding box center [1191, 465] width 126 height 26
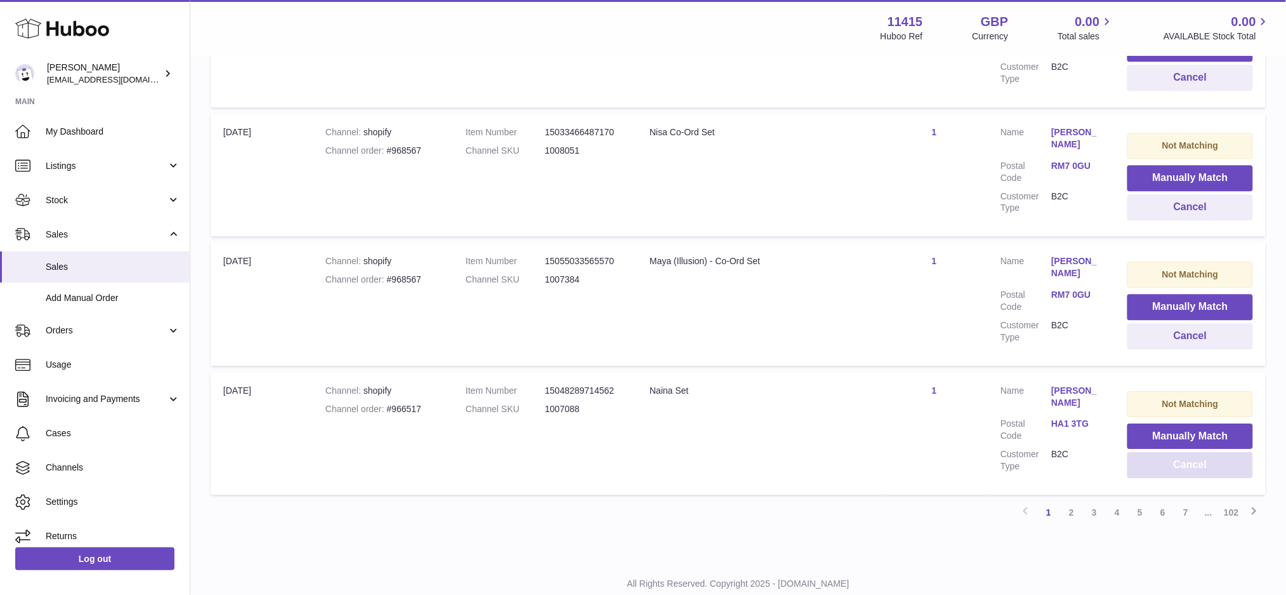
click at [1193, 452] on button "Cancel" at bounding box center [1191, 465] width 126 height 26
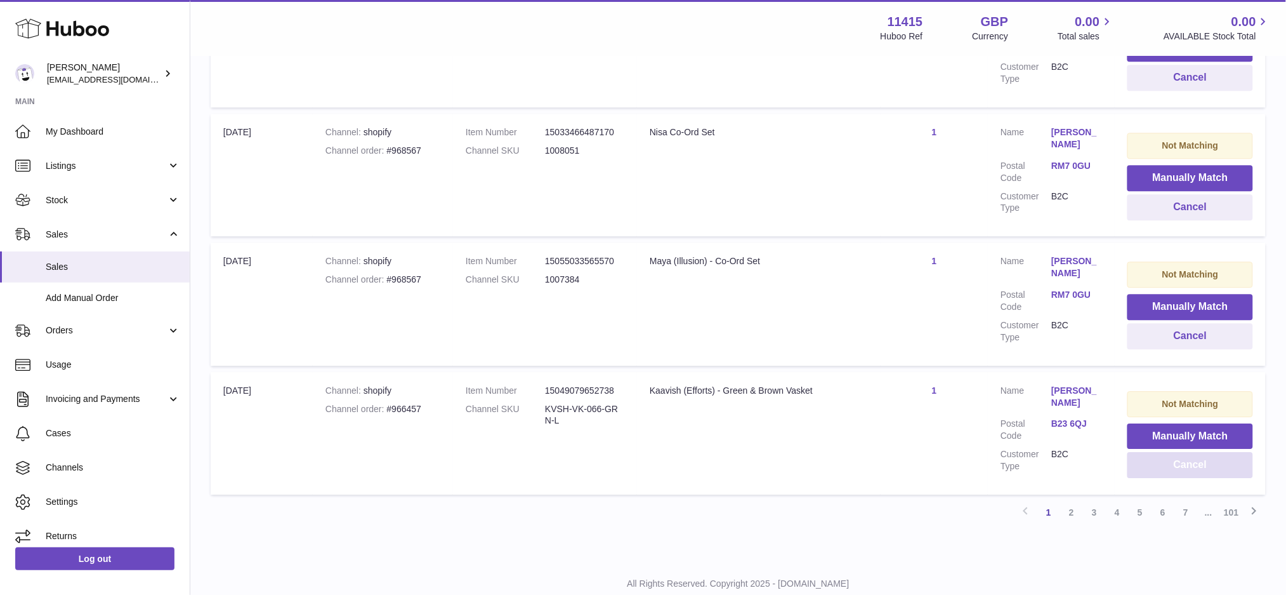
click at [1193, 452] on button "Cancel" at bounding box center [1191, 465] width 126 height 26
click at [1191, 452] on button "Cancel" at bounding box center [1191, 465] width 126 height 26
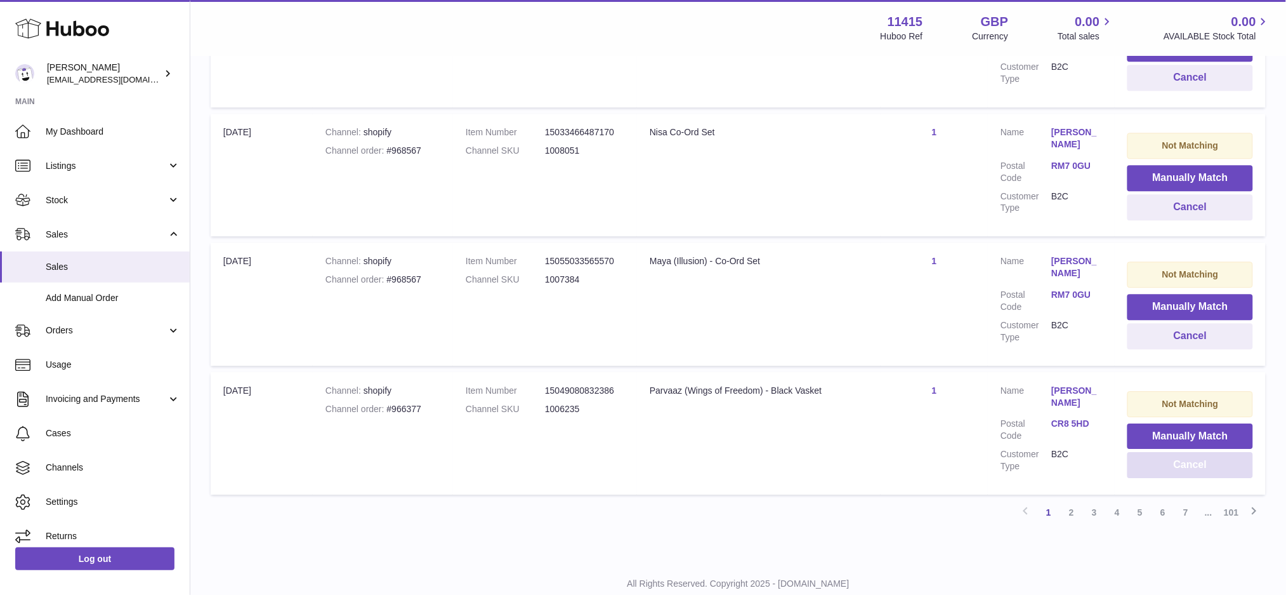
click at [1191, 452] on button "Cancel" at bounding box center [1191, 465] width 126 height 26
click at [1202, 452] on button "Cancel" at bounding box center [1191, 465] width 126 height 26
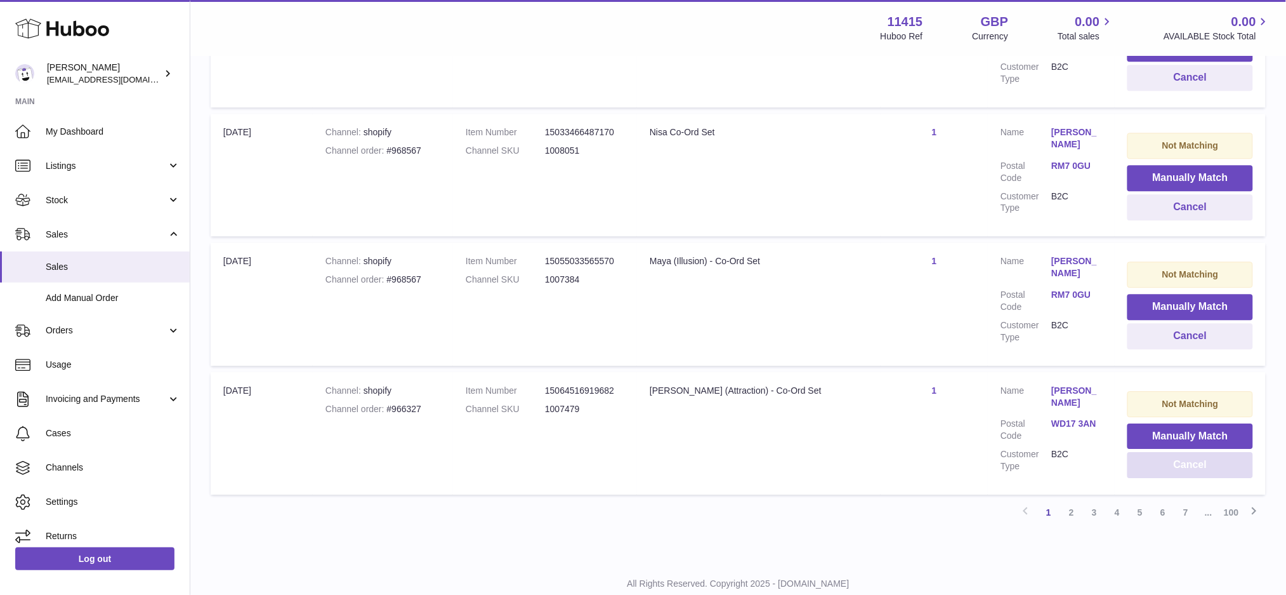
click at [1202, 452] on button "Cancel" at bounding box center [1191, 465] width 126 height 26
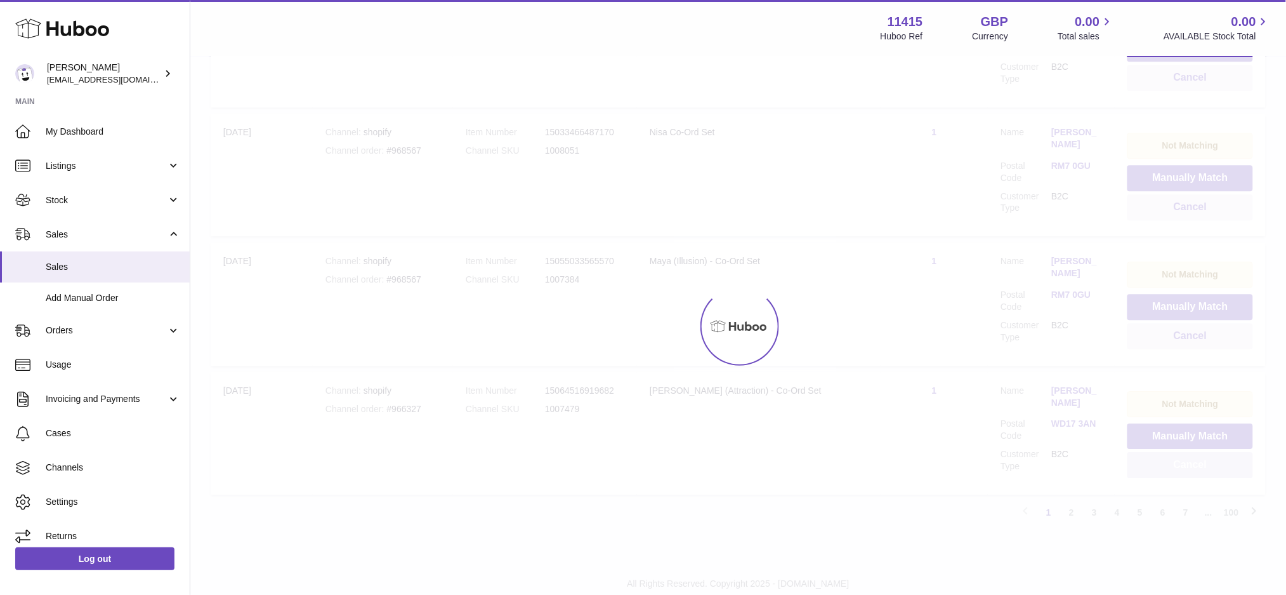
click at [1202, 427] on div at bounding box center [738, 326] width 1096 height 538
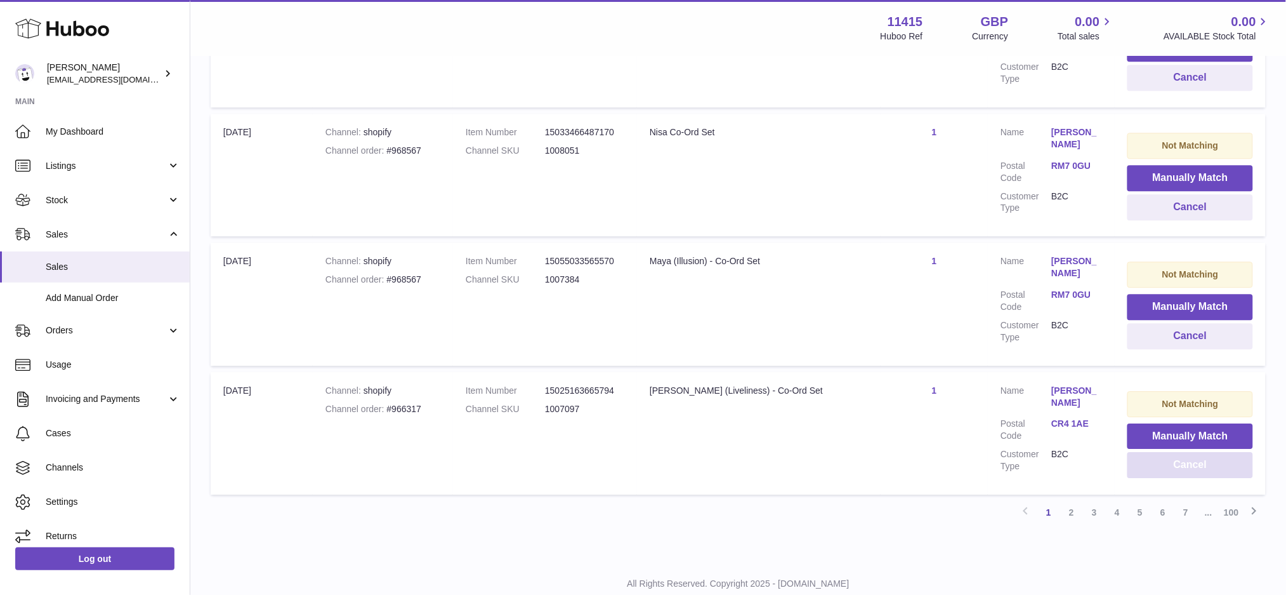
click at [1182, 452] on button "Cancel" at bounding box center [1191, 465] width 126 height 26
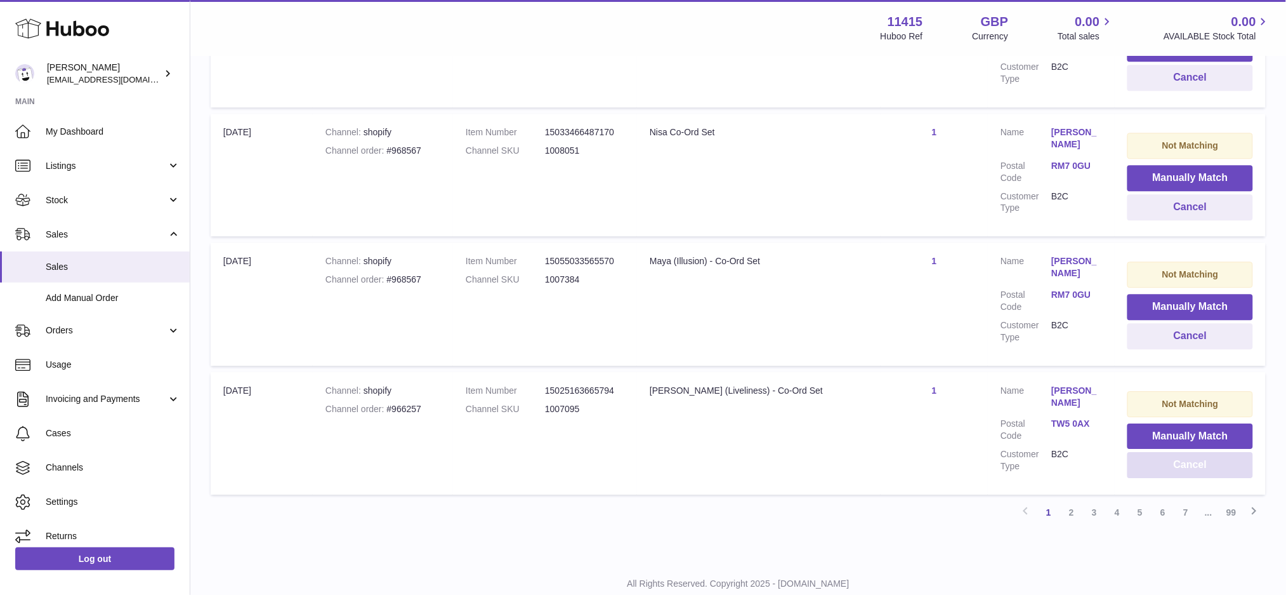
click at [1182, 452] on button "Cancel" at bounding box center [1191, 465] width 126 height 26
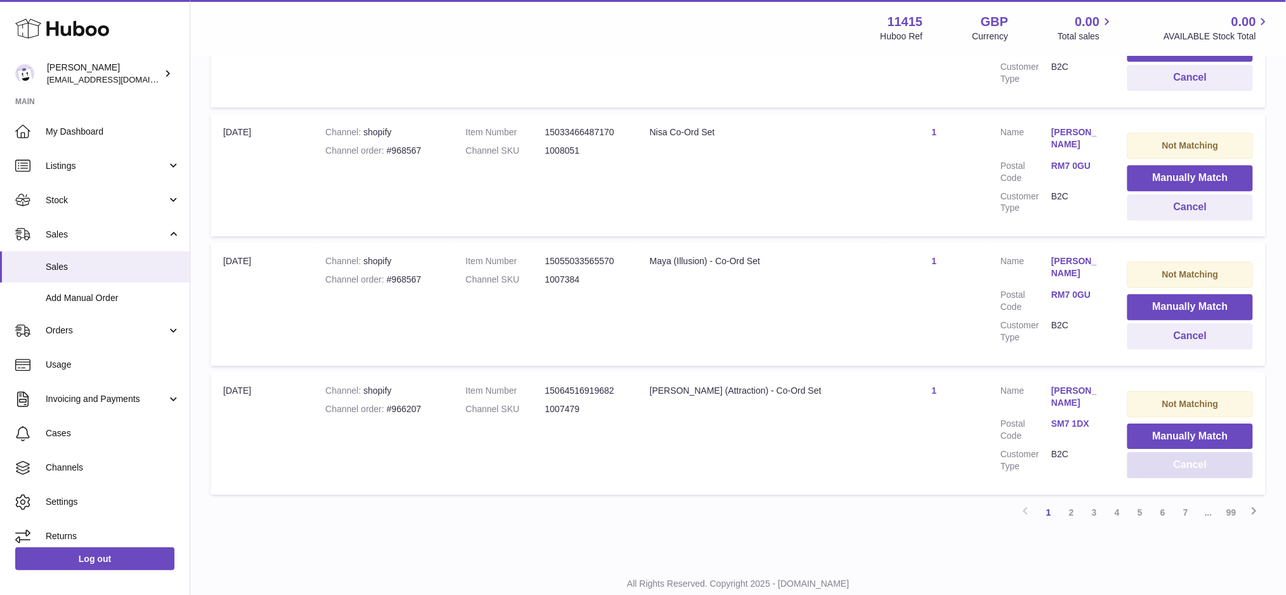
click at [1182, 452] on button "Cancel" at bounding box center [1191, 465] width 126 height 26
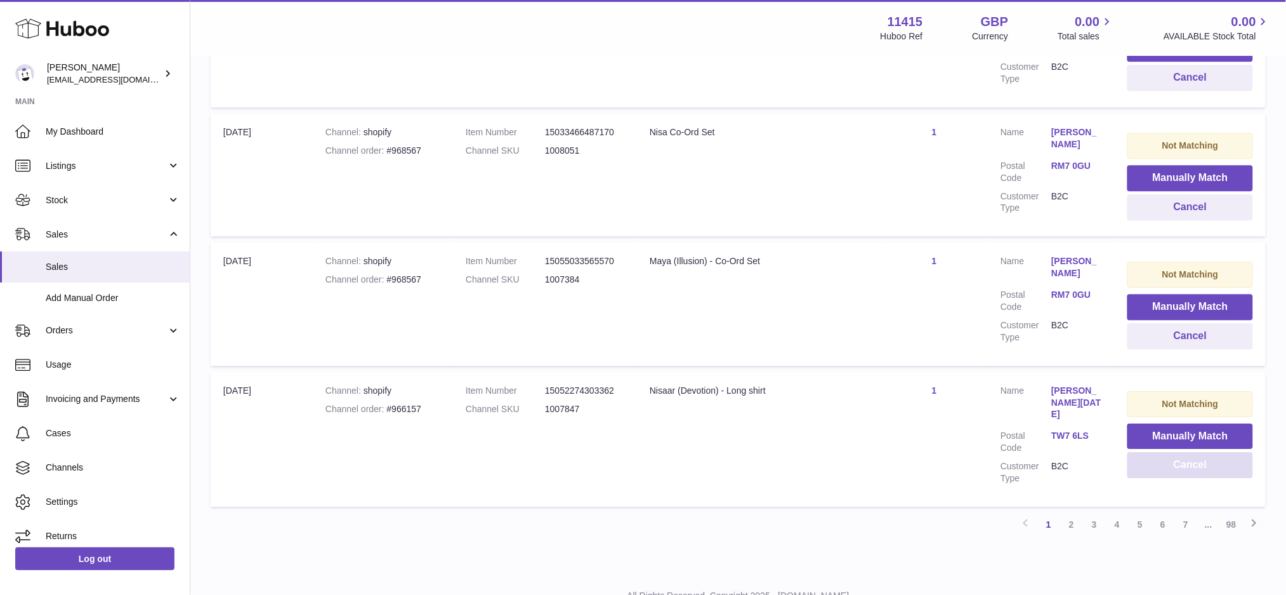
click at [1182, 452] on button "Cancel" at bounding box center [1191, 465] width 126 height 26
click at [1181, 452] on button "Cancel" at bounding box center [1191, 465] width 126 height 26
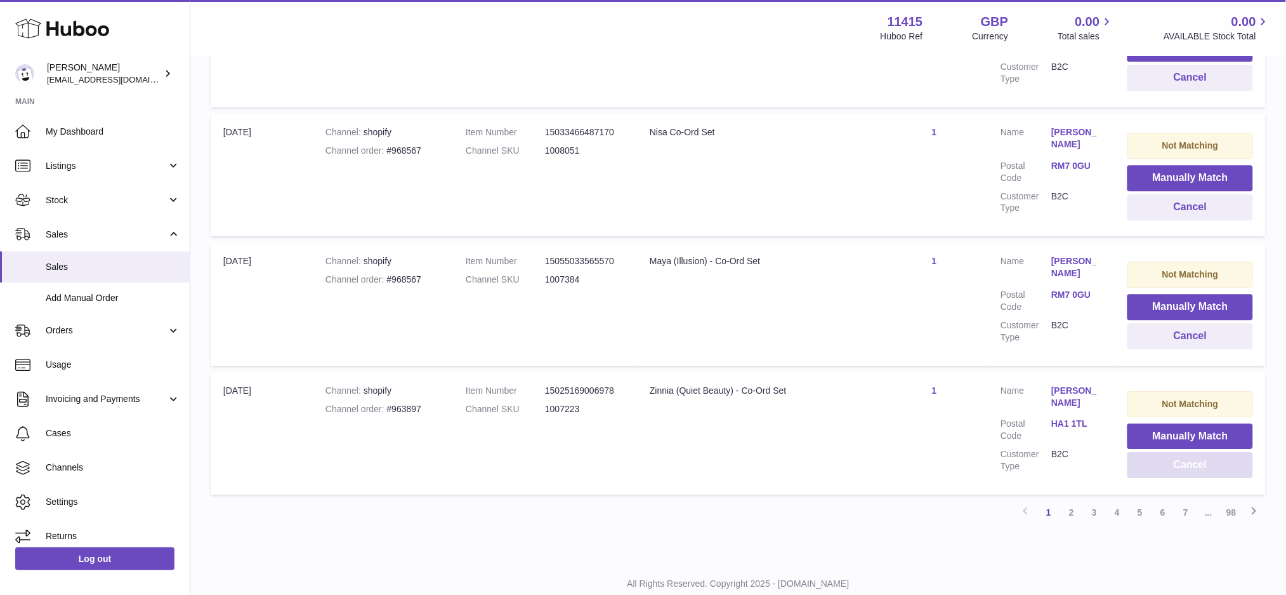
click at [1181, 452] on button "Cancel" at bounding box center [1191, 465] width 126 height 26
click at [1181, 452] on button "Cancel" at bounding box center [1190, 465] width 125 height 26
click at [1181, 452] on button "Cancel" at bounding box center [1191, 465] width 126 height 26
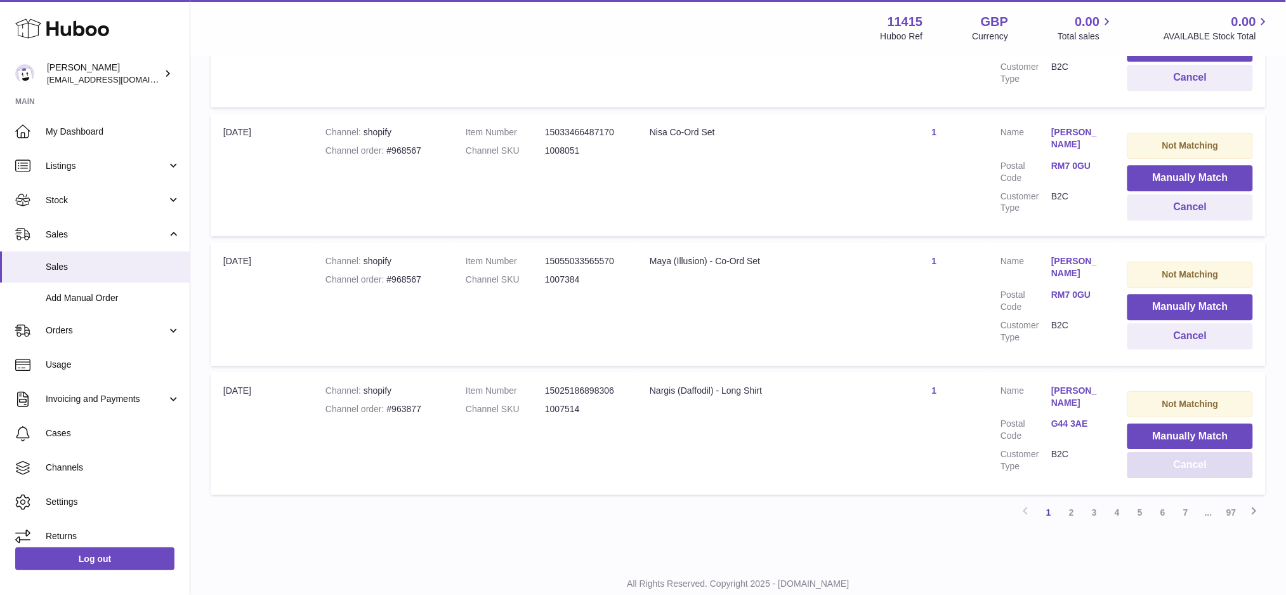
click at [1181, 452] on button "Cancel" at bounding box center [1191, 465] width 126 height 26
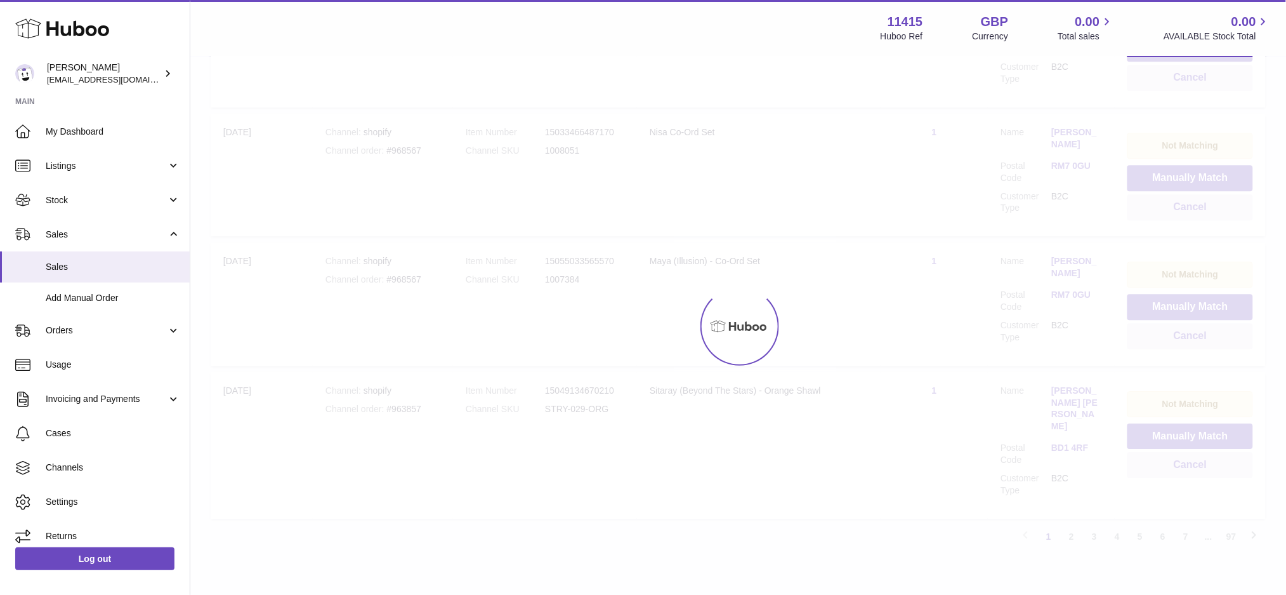
click at [1181, 433] on div at bounding box center [738, 326] width 1096 height 538
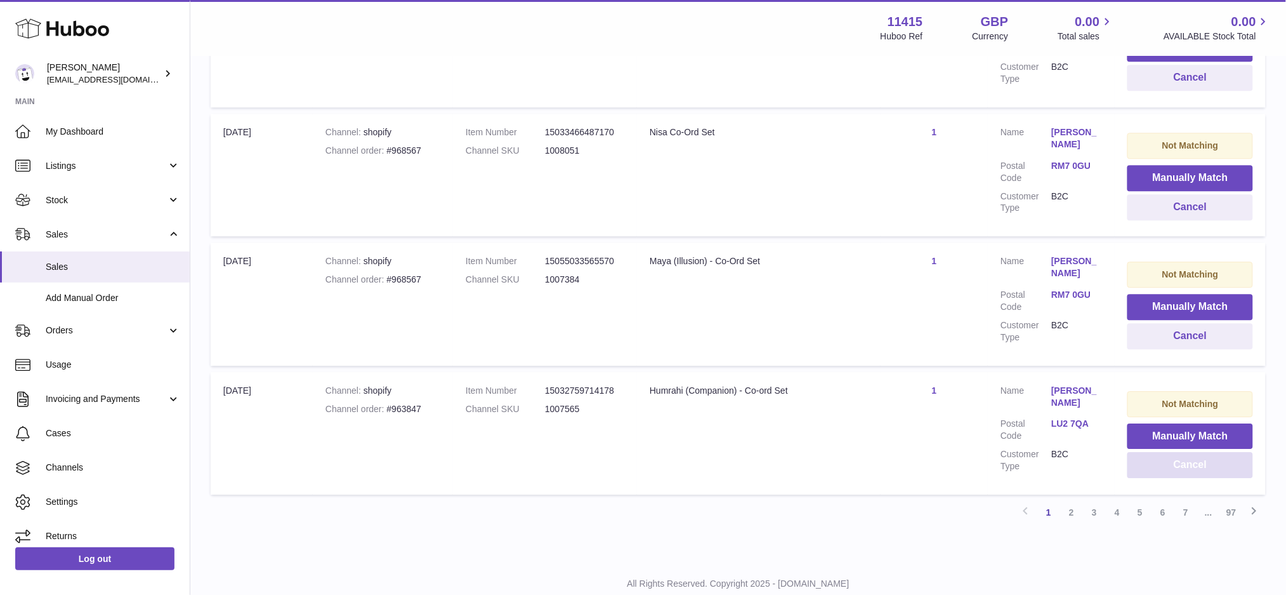
click at [1181, 452] on button "Cancel" at bounding box center [1191, 465] width 126 height 26
click at [1181, 452] on button "Cancel" at bounding box center [1193, 465] width 121 height 26
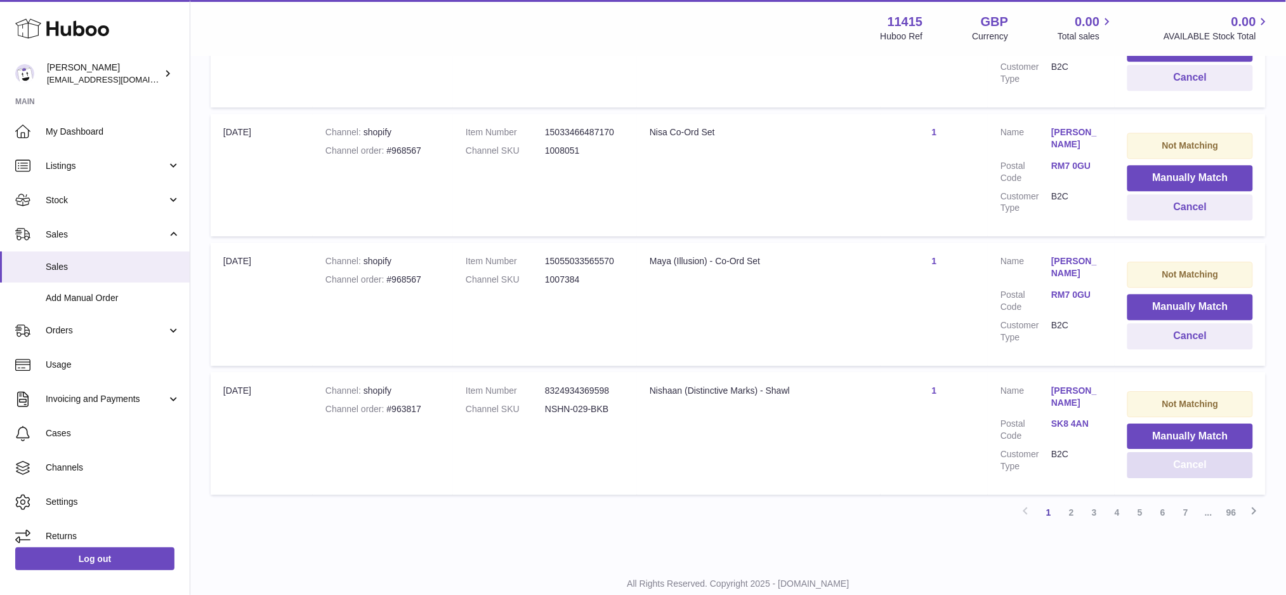
click at [1181, 452] on button "Cancel" at bounding box center [1191, 465] width 126 height 26
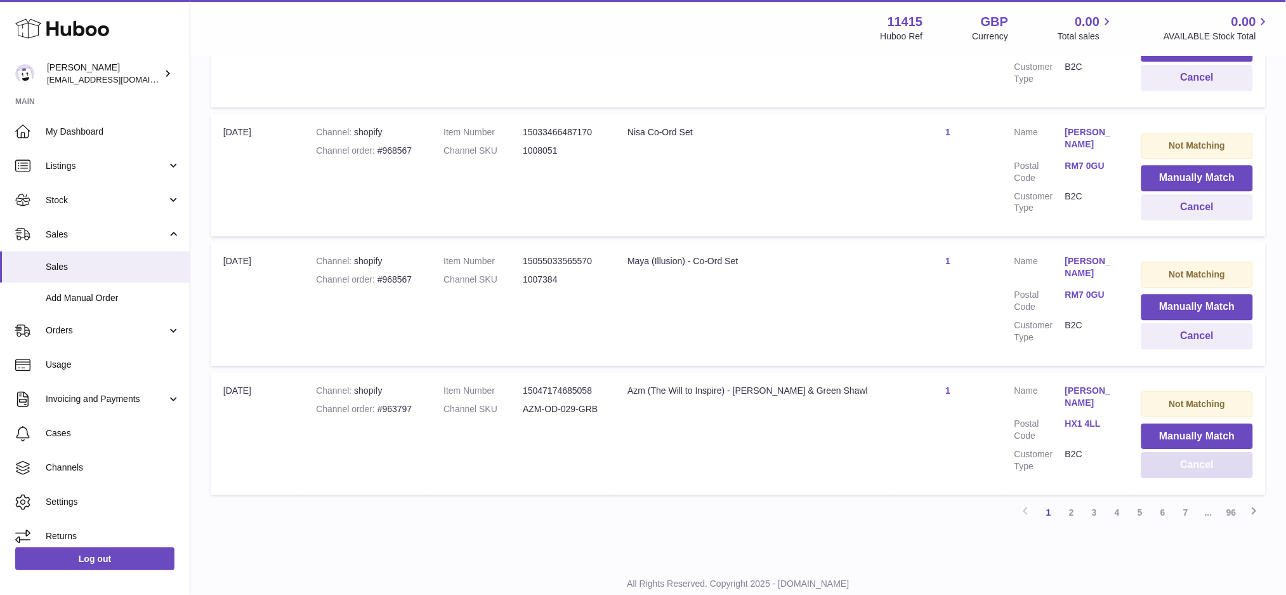
click at [1181, 452] on button "Cancel" at bounding box center [1198, 465] width 112 height 26
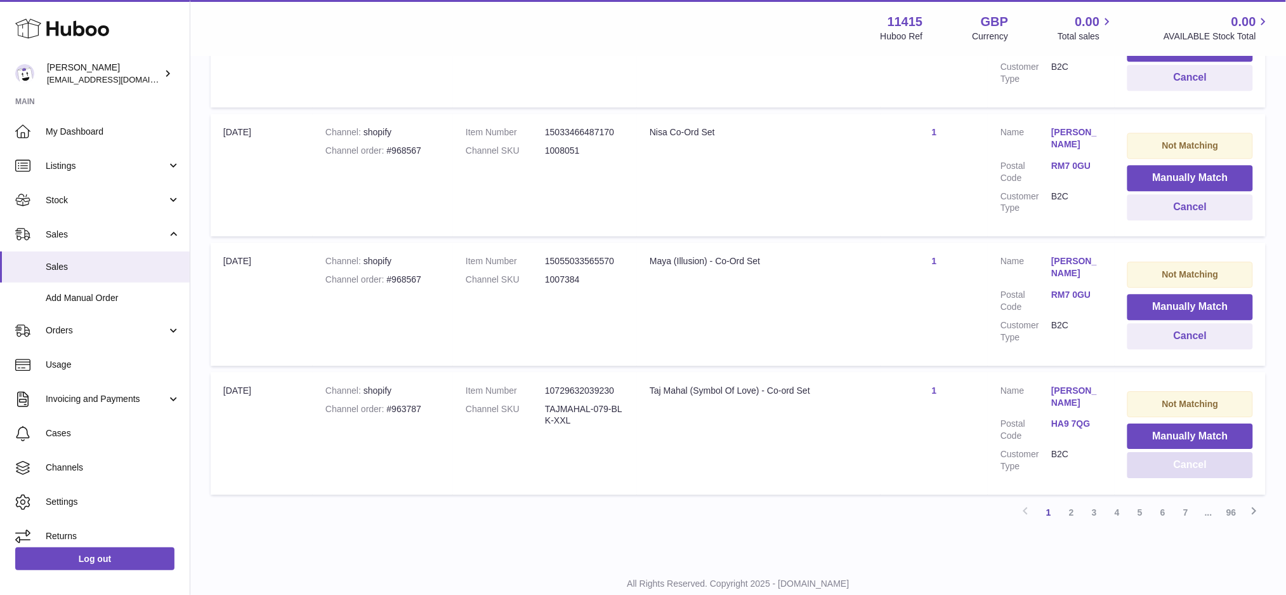
click at [1181, 452] on button "Cancel" at bounding box center [1191, 465] width 126 height 26
click at [1181, 452] on button "Cancel" at bounding box center [1193, 465] width 121 height 26
click at [1181, 452] on button "Cancel" at bounding box center [1191, 465] width 126 height 26
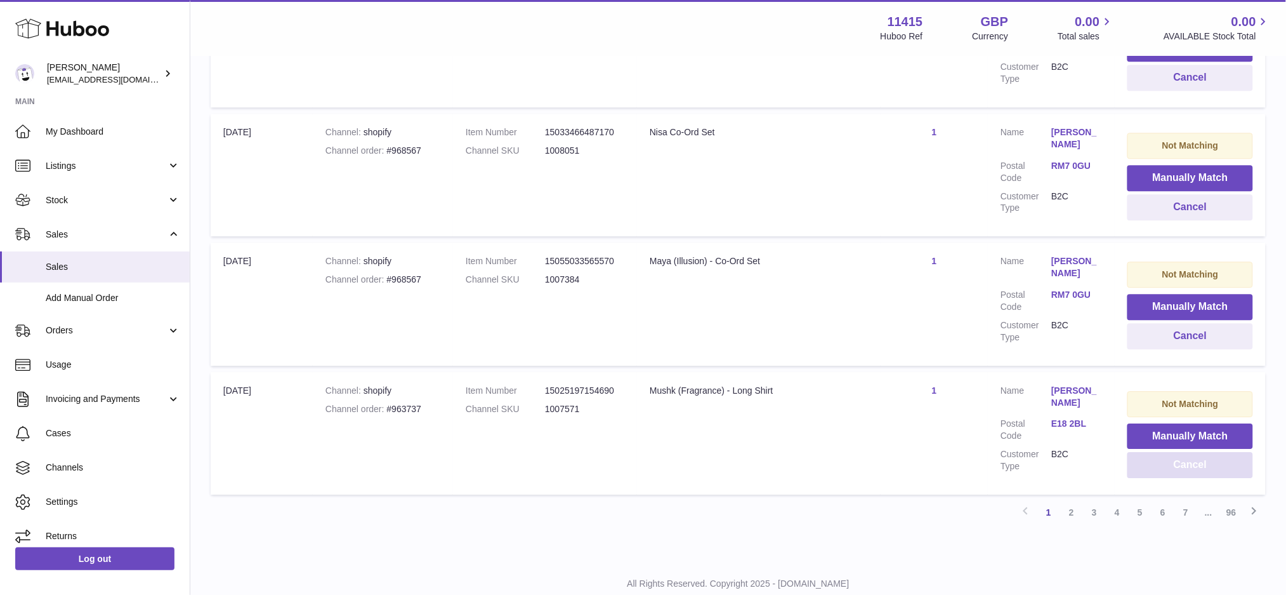
click at [1181, 452] on button "Cancel" at bounding box center [1191, 465] width 126 height 26
click at [1181, 452] on button "Cancel" at bounding box center [1193, 465] width 121 height 26
click at [1181, 452] on button "Cancel" at bounding box center [1191, 465] width 126 height 26
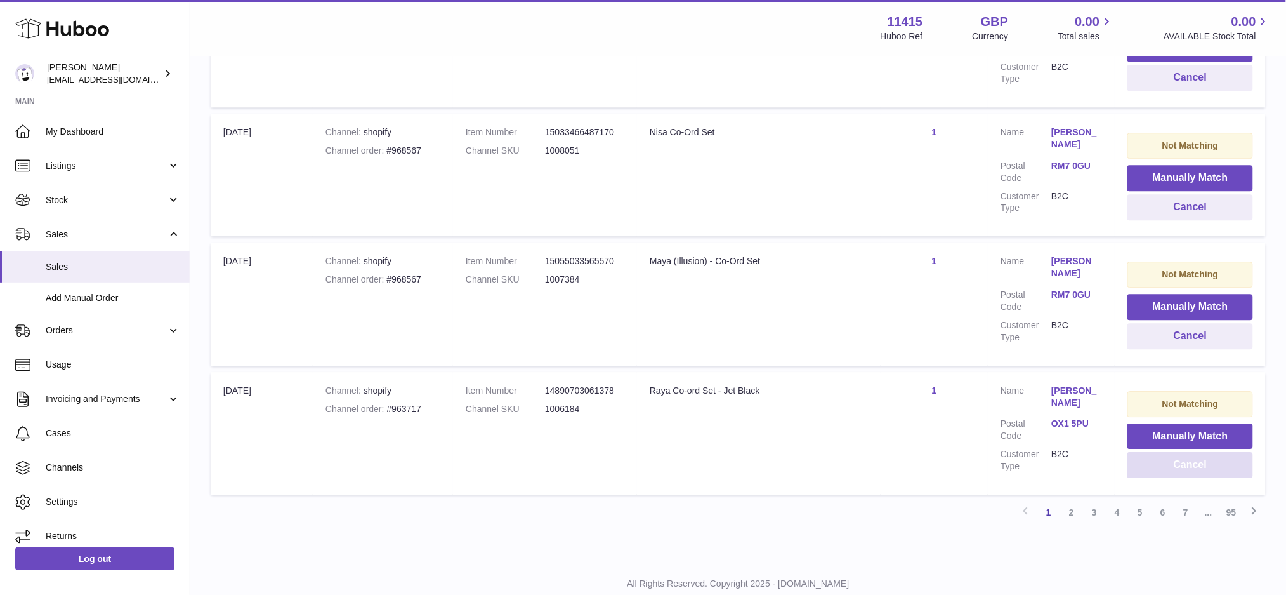
click at [1181, 452] on button "Cancel" at bounding box center [1191, 465] width 126 height 26
click at [1181, 452] on button "Cancel" at bounding box center [1193, 465] width 121 height 26
click at [1181, 452] on button "Cancel" at bounding box center [1191, 465] width 126 height 26
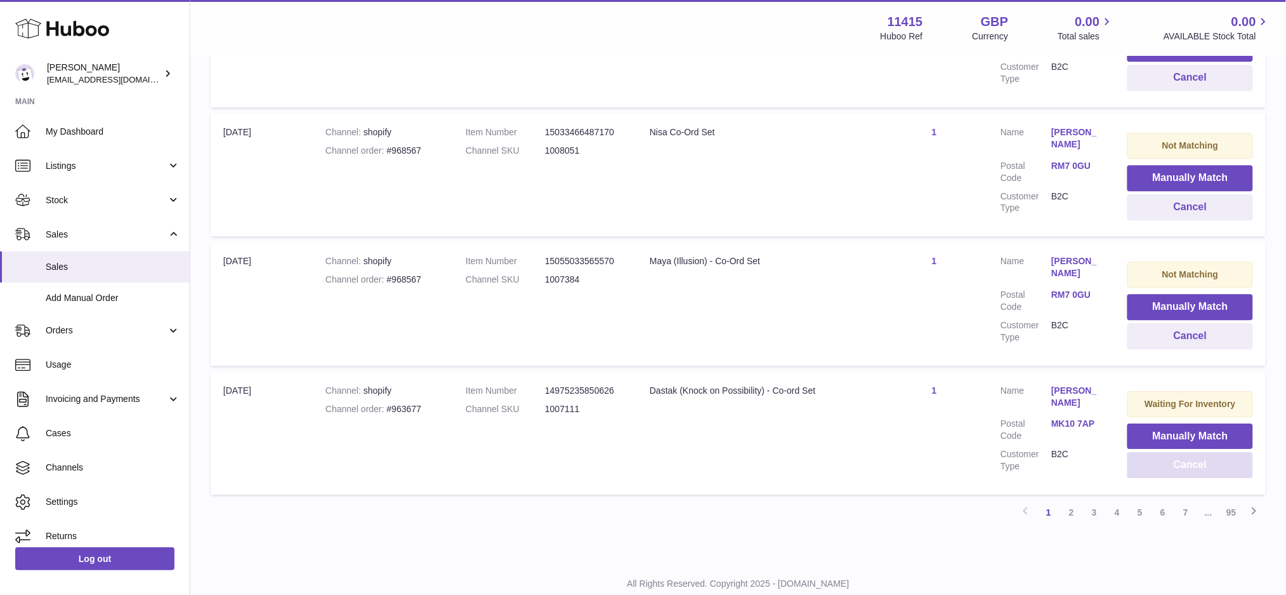
click at [1181, 452] on button "Cancel" at bounding box center [1191, 465] width 126 height 26
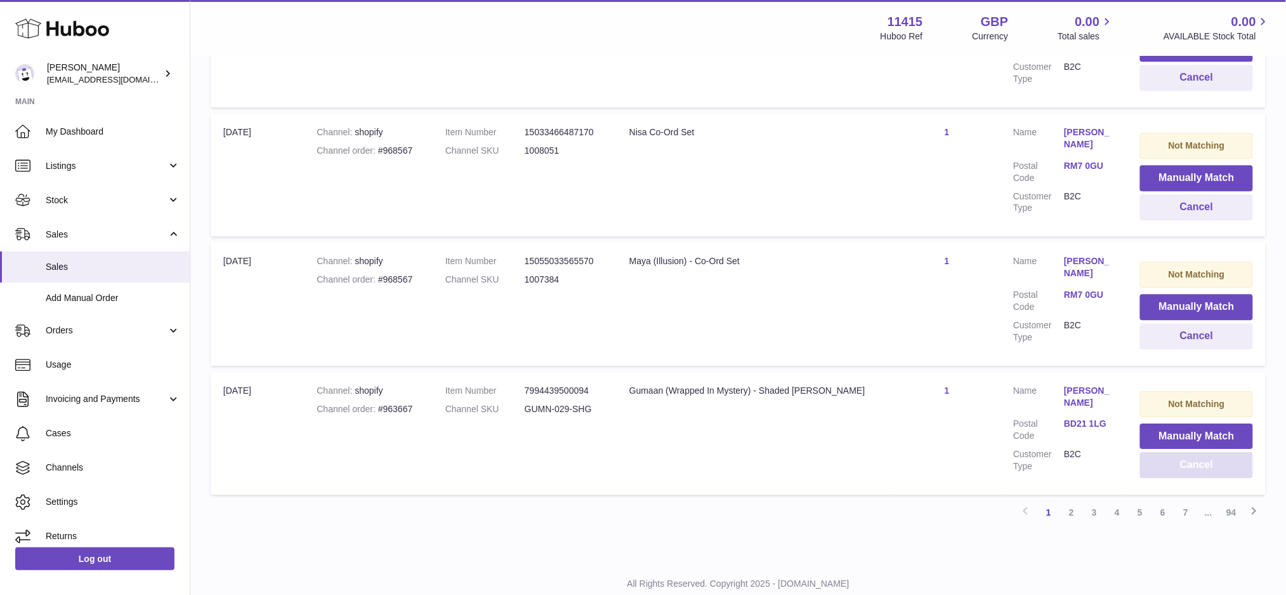
click at [1181, 452] on button "Cancel" at bounding box center [1197, 465] width 113 height 26
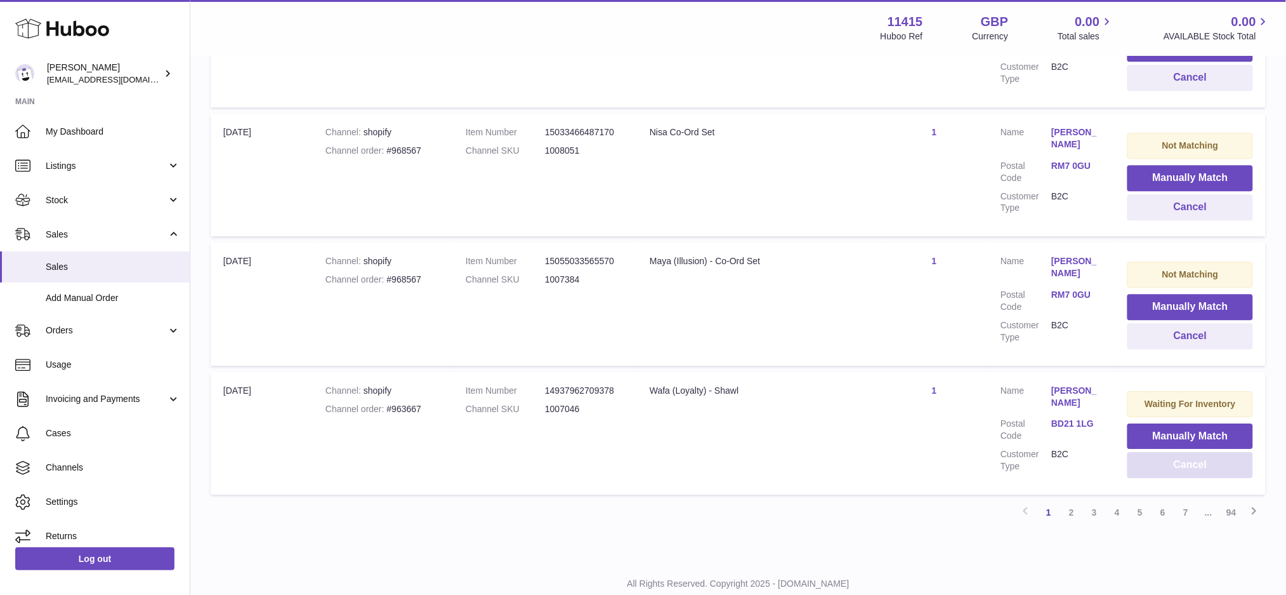
click at [1181, 452] on button "Cancel" at bounding box center [1191, 465] width 126 height 26
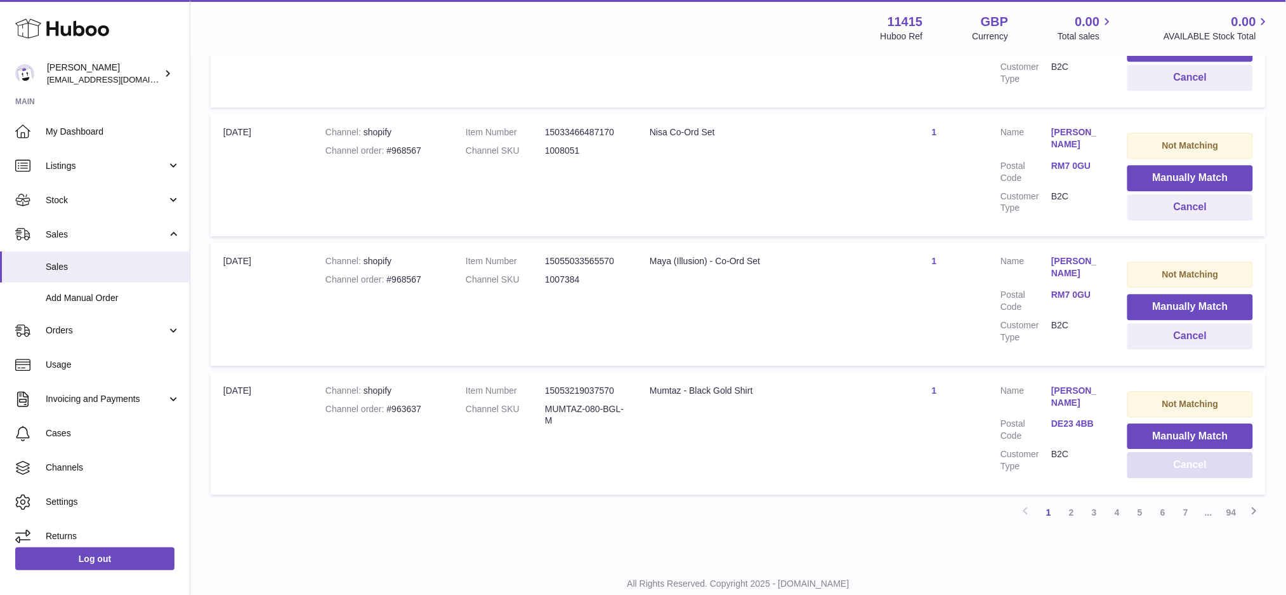
click at [1181, 452] on button "Cancel" at bounding box center [1191, 465] width 126 height 26
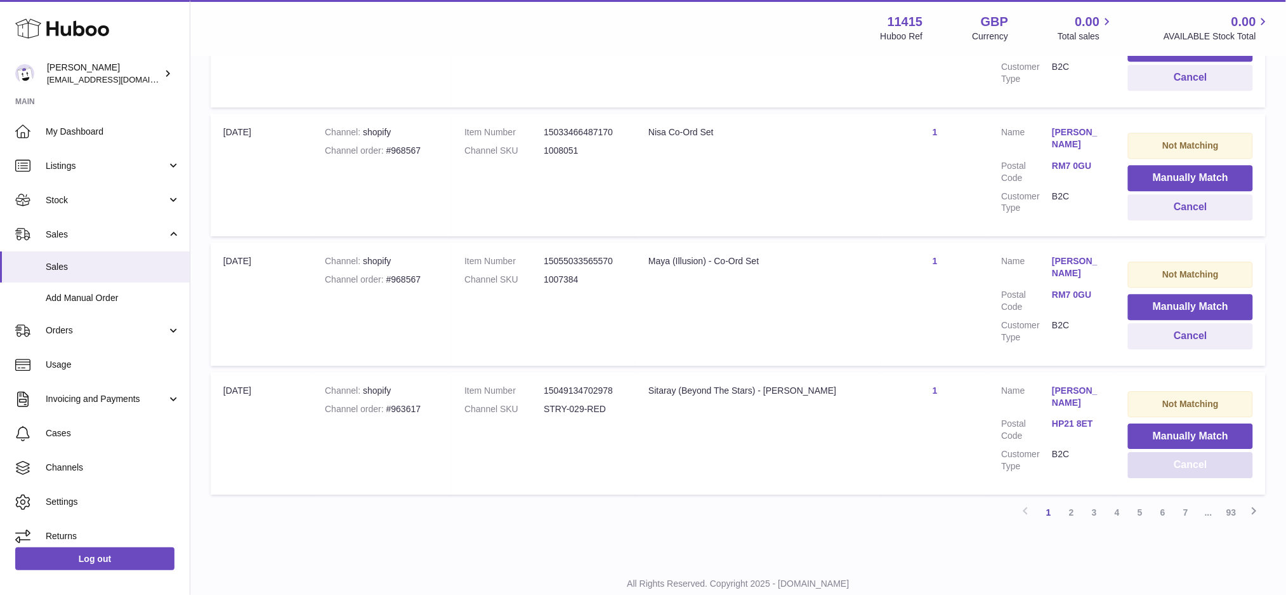
click at [1181, 452] on button "Cancel" at bounding box center [1190, 465] width 125 height 26
click at [1181, 452] on button "Cancel" at bounding box center [1191, 465] width 126 height 26
click at [1177, 452] on button "Cancel" at bounding box center [1191, 465] width 126 height 26
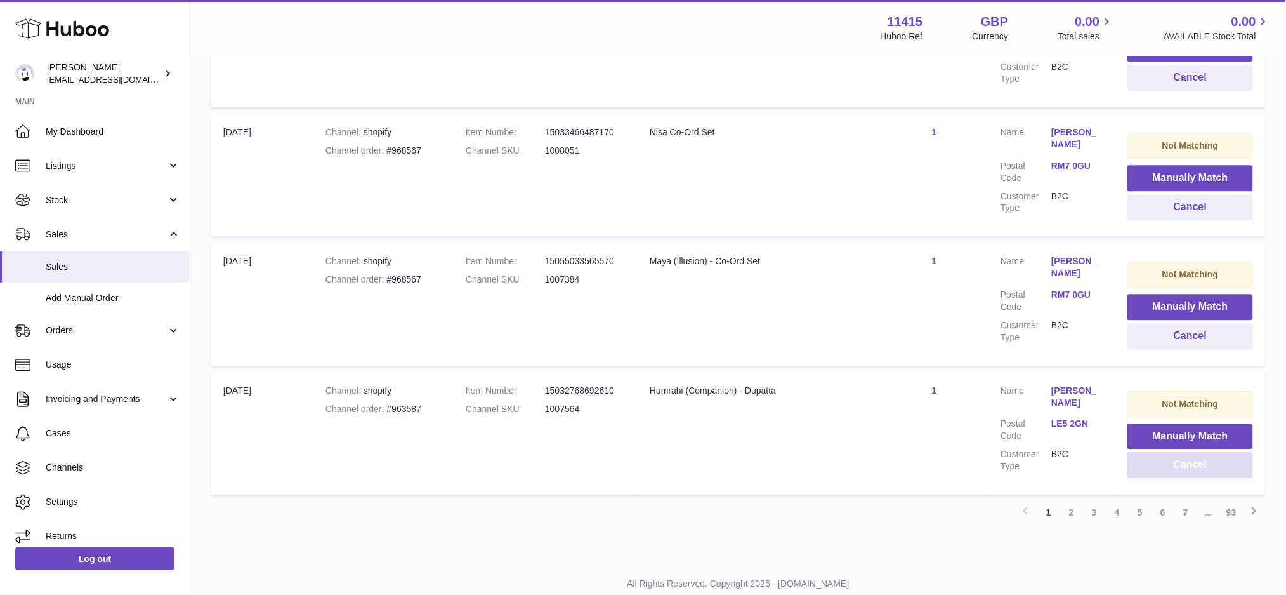
click at [1181, 452] on button "Cancel" at bounding box center [1191, 465] width 126 height 26
click at [1181, 452] on button "Cancel" at bounding box center [1191, 465] width 123 height 26
click at [1181, 452] on button "Cancel" at bounding box center [1191, 465] width 126 height 26
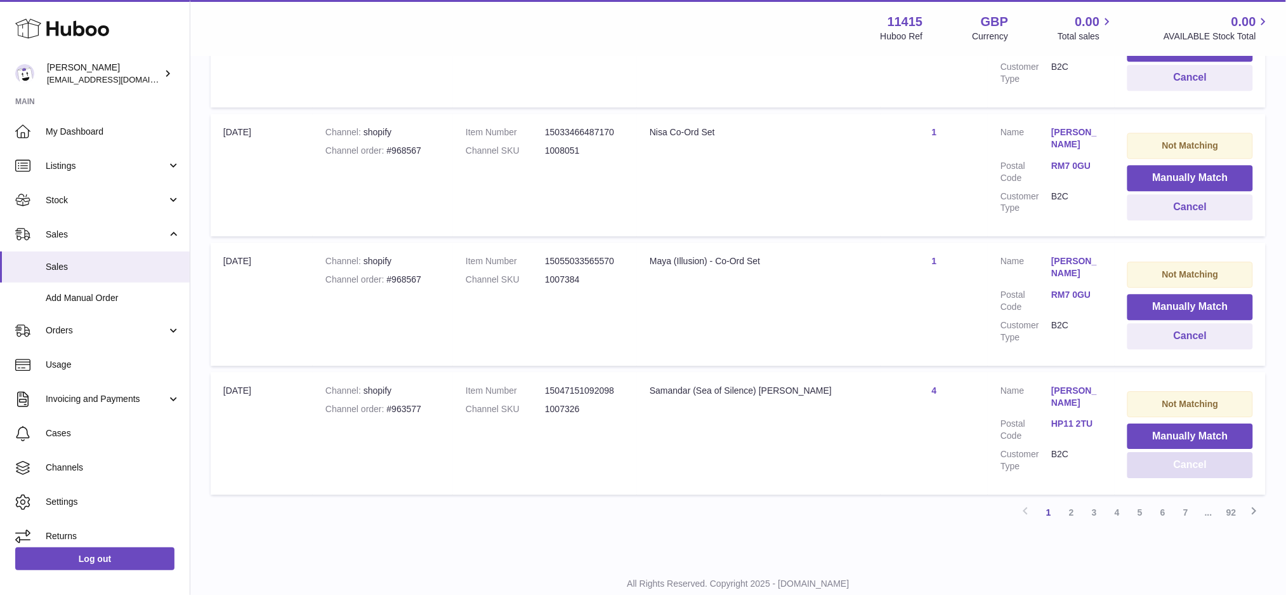
click at [1181, 452] on button "Cancel" at bounding box center [1191, 465] width 126 height 26
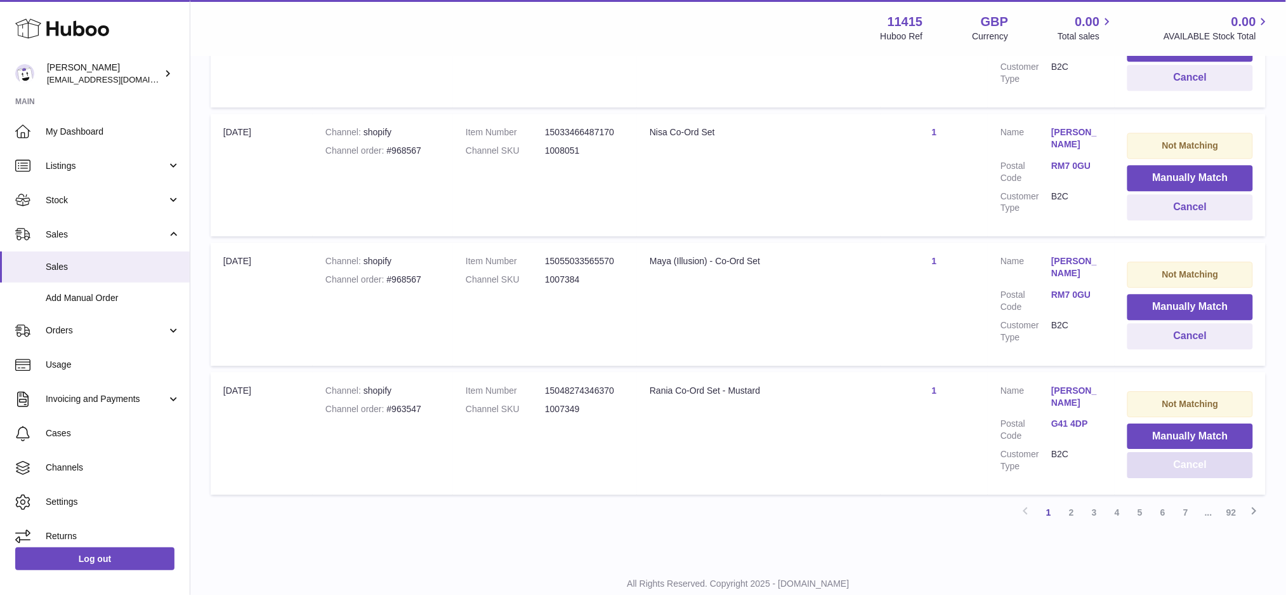
click at [1181, 452] on button "Cancel" at bounding box center [1191, 465] width 126 height 26
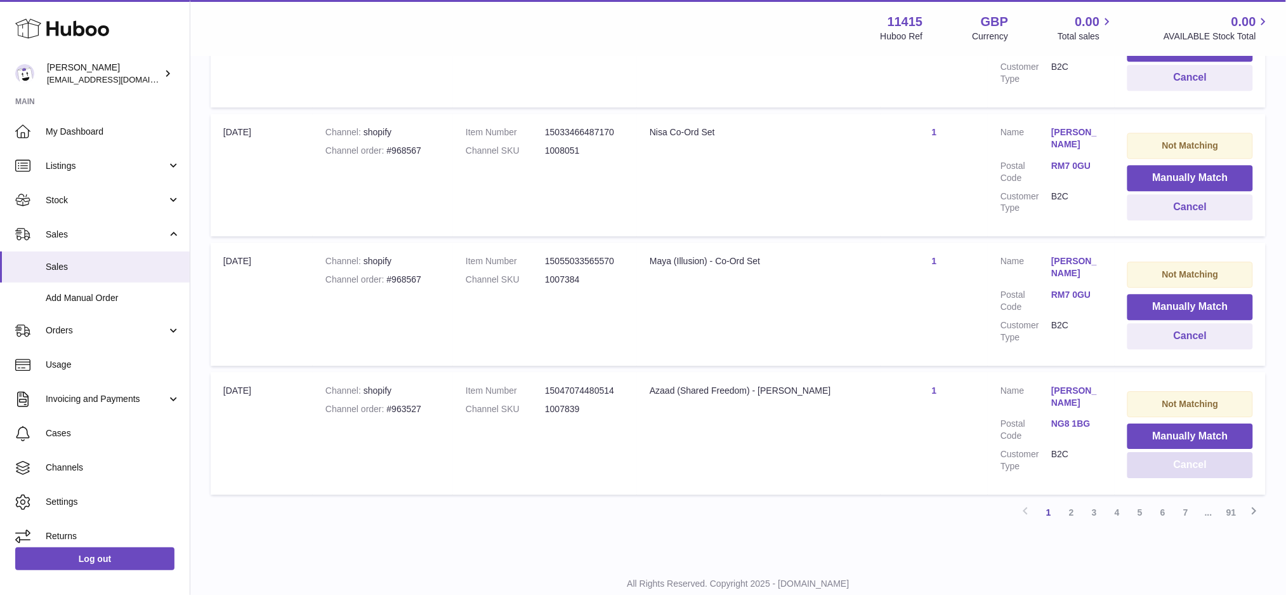
click at [1181, 452] on button "Cancel" at bounding box center [1191, 465] width 126 height 26
click at [1181, 452] on button "Cancel" at bounding box center [1192, 465] width 121 height 26
click at [1181, 452] on button "Cancel" at bounding box center [1193, 465] width 119 height 26
click at [1181, 452] on button "Cancel" at bounding box center [1191, 465] width 126 height 26
click at [1182, 452] on button "Cancel" at bounding box center [1191, 465] width 126 height 26
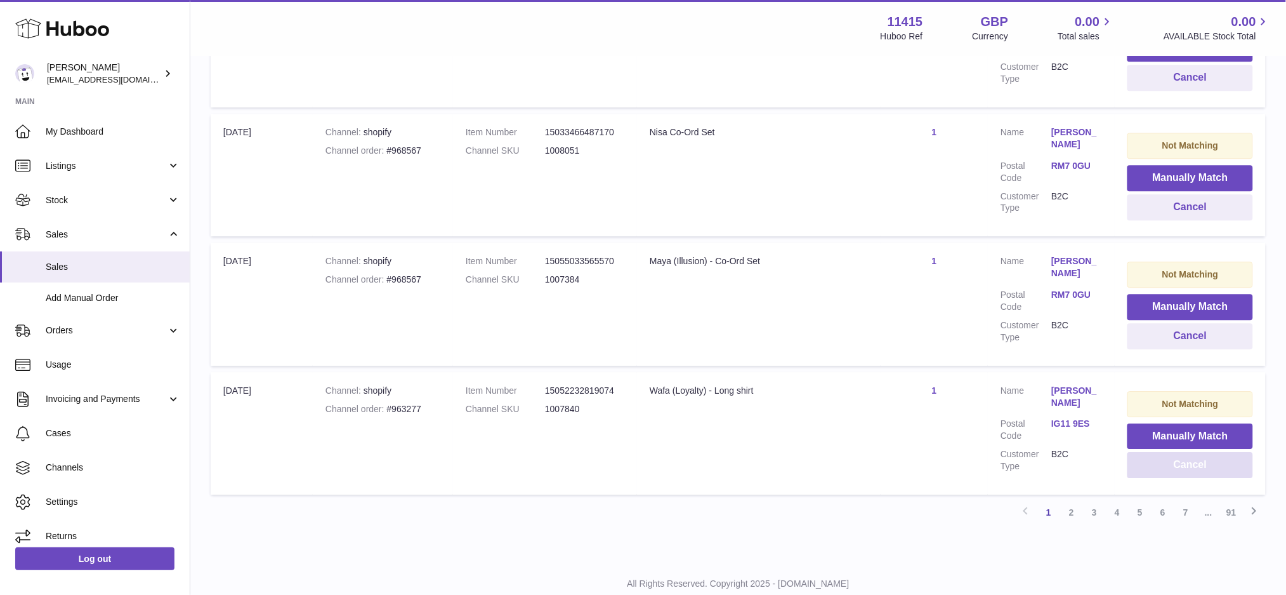
click at [1177, 452] on button "Cancel" at bounding box center [1191, 465] width 126 height 26
click at [1153, 452] on button "Cancel" at bounding box center [1191, 465] width 126 height 26
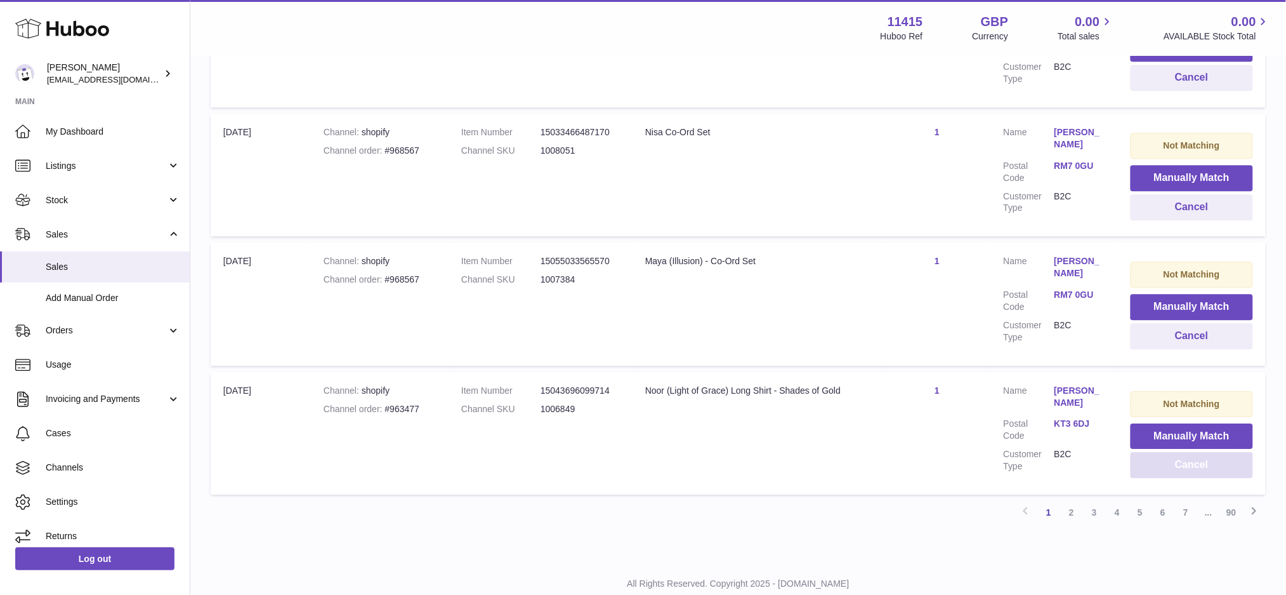
click at [1153, 452] on button "Cancel" at bounding box center [1192, 465] width 122 height 26
click at [1153, 452] on button "Cancel" at bounding box center [1190, 465] width 125 height 26
click at [1153, 452] on button "Cancel" at bounding box center [1192, 465] width 122 height 26
click at [1153, 452] on button "Cancel" at bounding box center [1191, 465] width 126 height 26
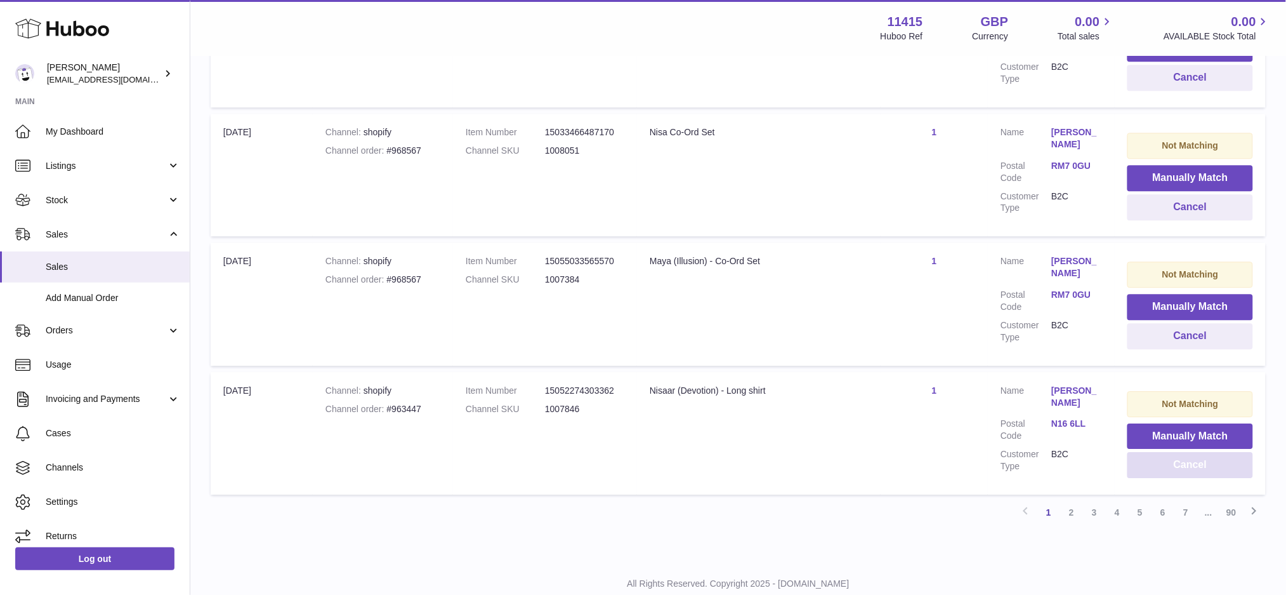
click at [1153, 452] on button "Cancel" at bounding box center [1191, 465] width 126 height 26
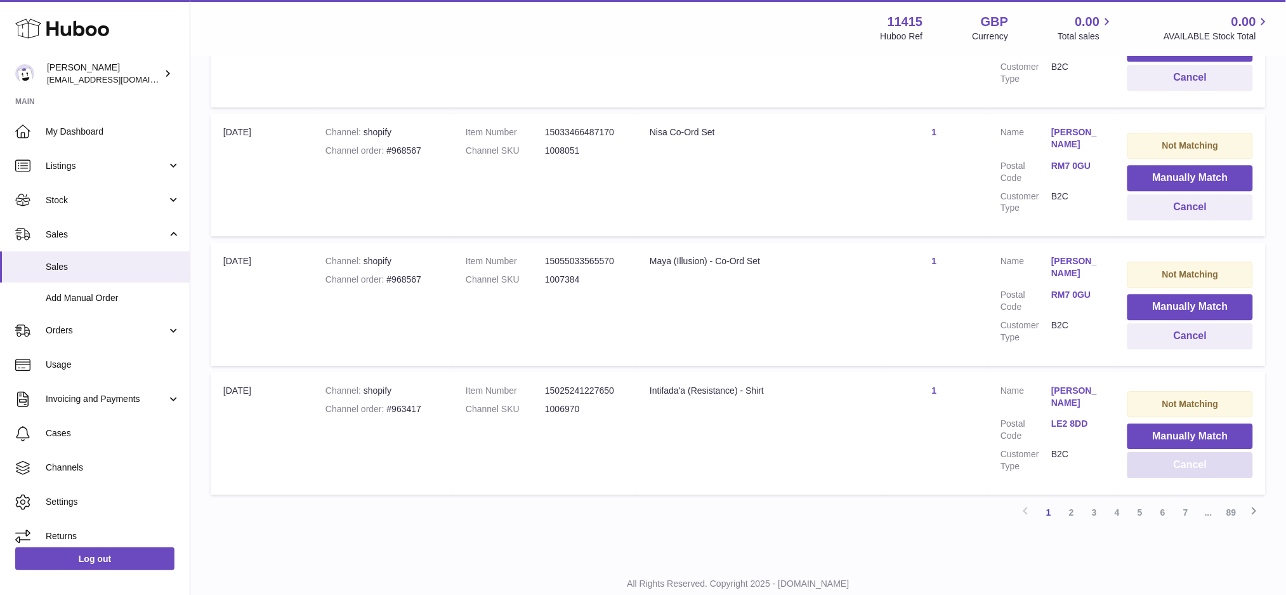
click at [1153, 452] on button "Cancel" at bounding box center [1191, 465] width 126 height 26
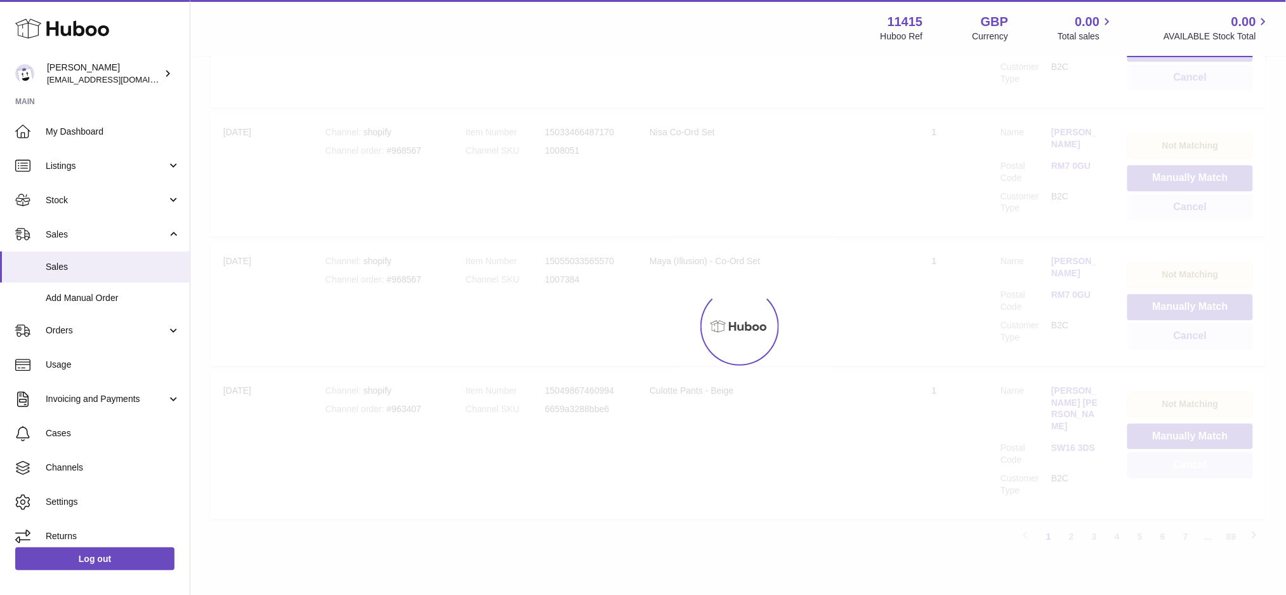
click at [1153, 430] on div at bounding box center [738, 326] width 1096 height 538
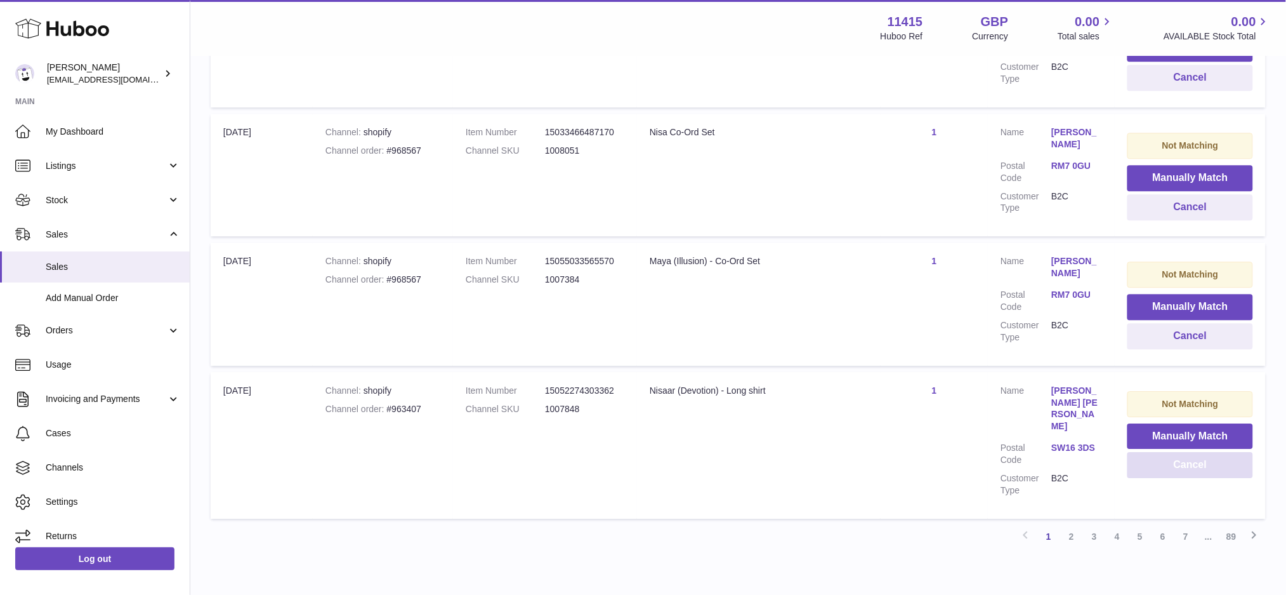
click at [1153, 452] on button "Cancel" at bounding box center [1191, 465] width 126 height 26
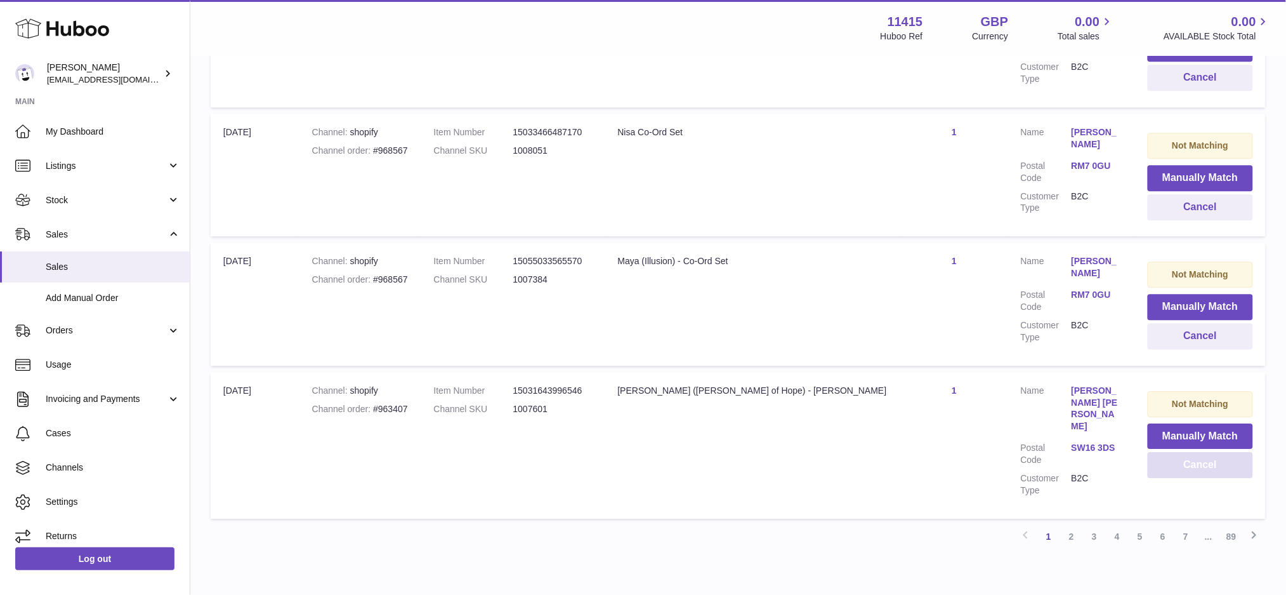
click at [1153, 452] on button "Cancel" at bounding box center [1200, 465] width 105 height 26
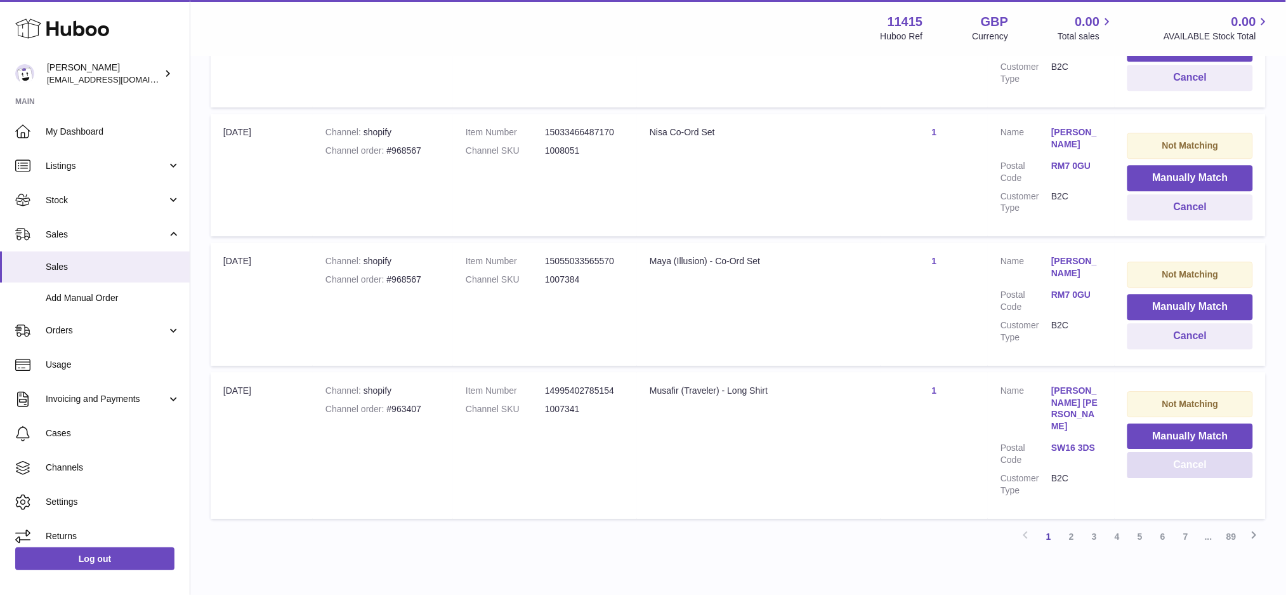
click at [1153, 452] on button "Cancel" at bounding box center [1191, 465] width 126 height 26
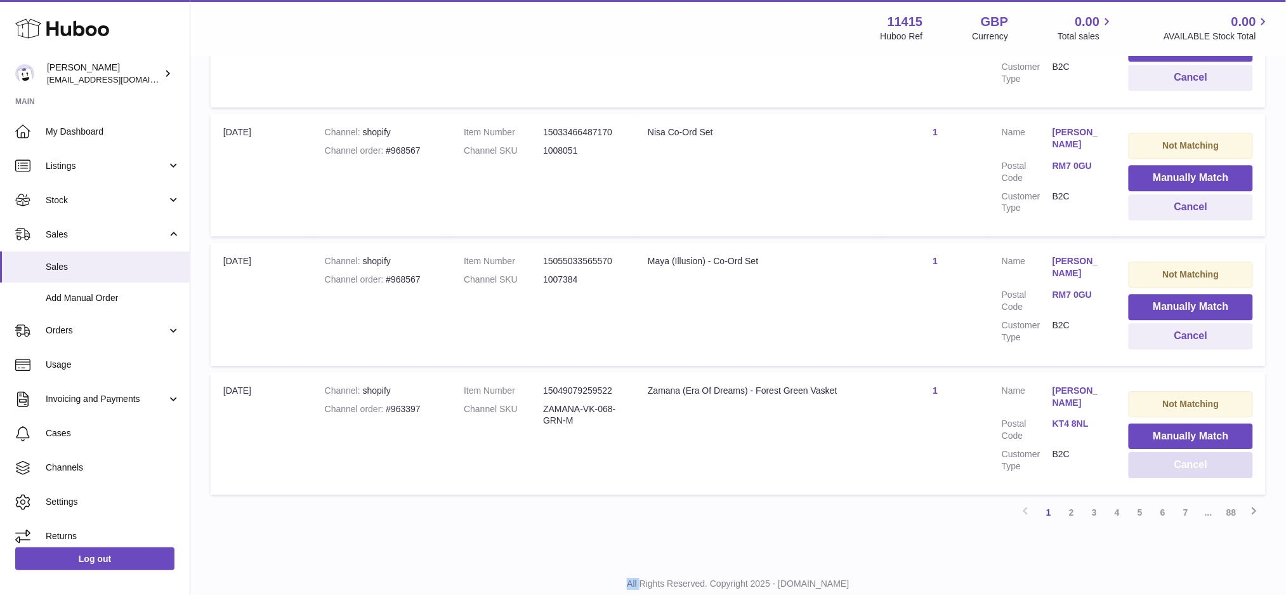
click at [1153, 452] on button "Cancel" at bounding box center [1191, 465] width 124 height 26
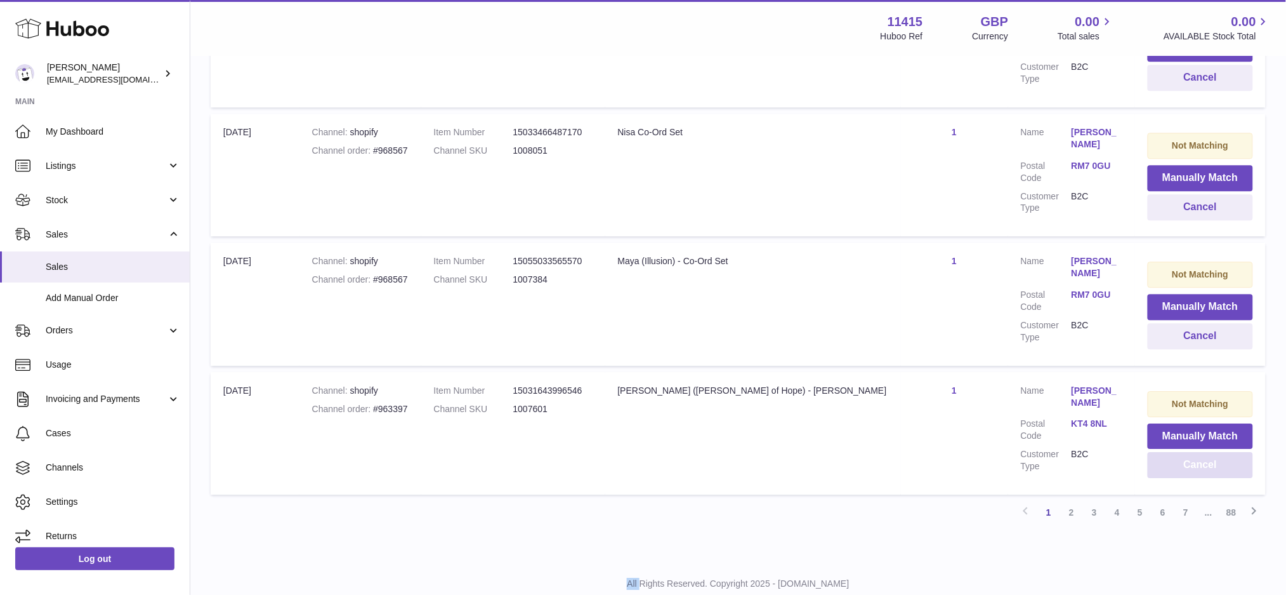
click at [1153, 452] on button "Cancel" at bounding box center [1200, 465] width 105 height 26
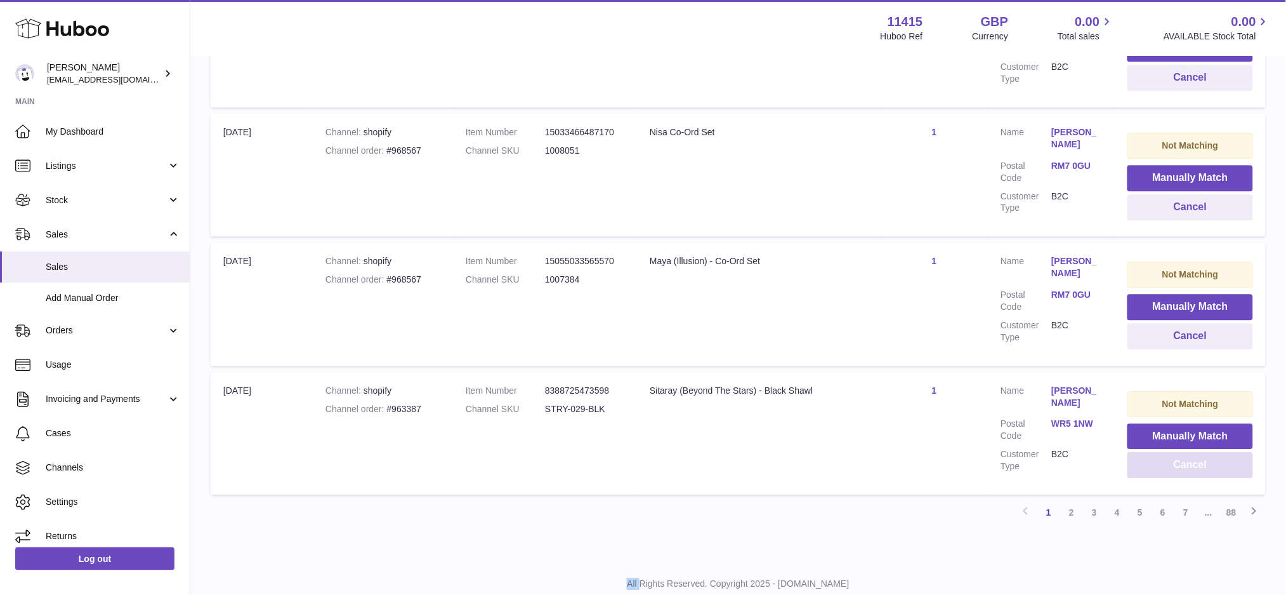
click at [1153, 452] on button "Cancel" at bounding box center [1191, 465] width 126 height 26
click at [1153, 452] on button "Cancel" at bounding box center [1190, 465] width 125 height 26
click at [1153, 452] on button "Cancel" at bounding box center [1191, 465] width 126 height 26
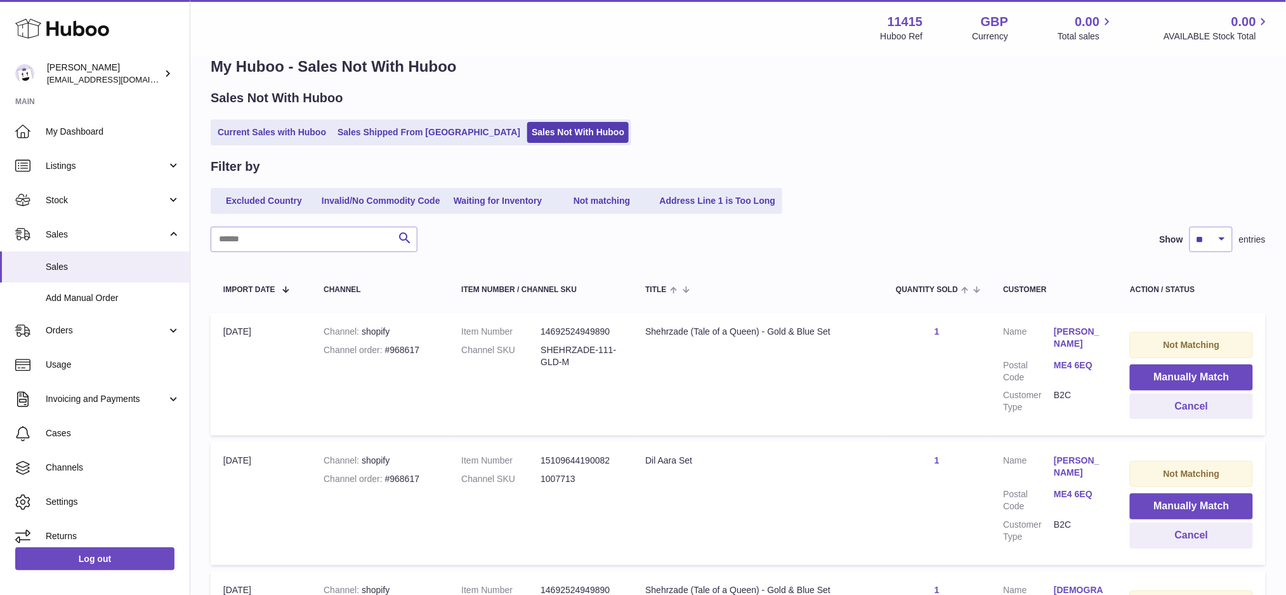
scroll to position [0, 0]
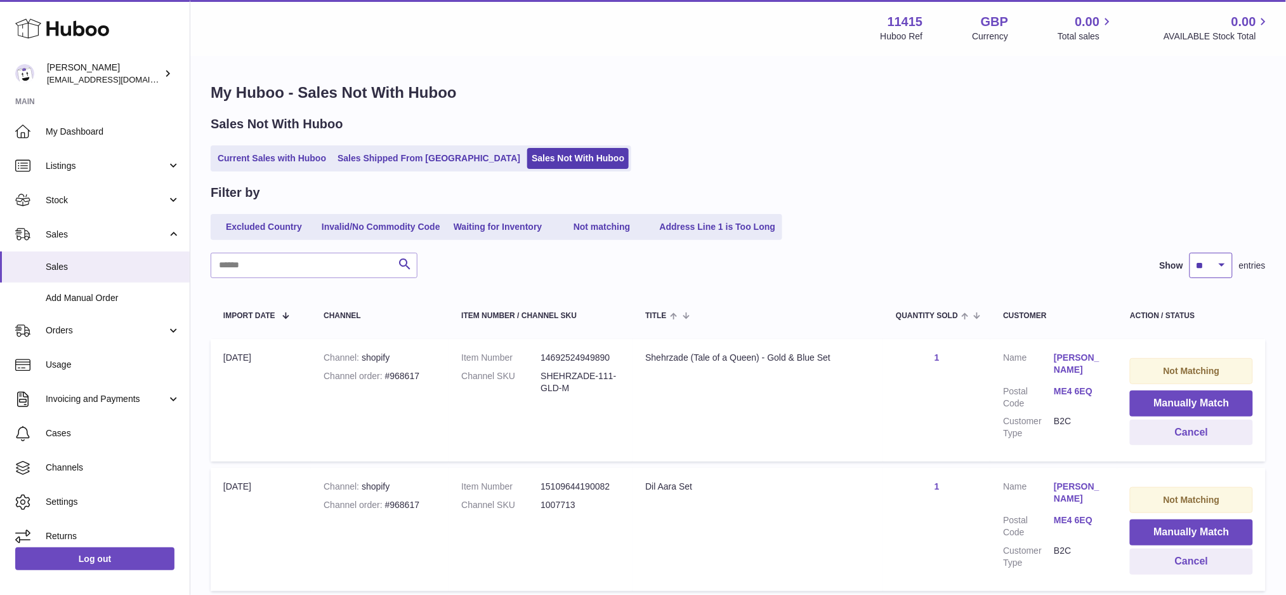
click at [1225, 267] on select "** ** ** ***" at bounding box center [1211, 265] width 43 height 25
select select "***"
click at [1190, 253] on select "** ** ** ***" at bounding box center [1211, 265] width 43 height 25
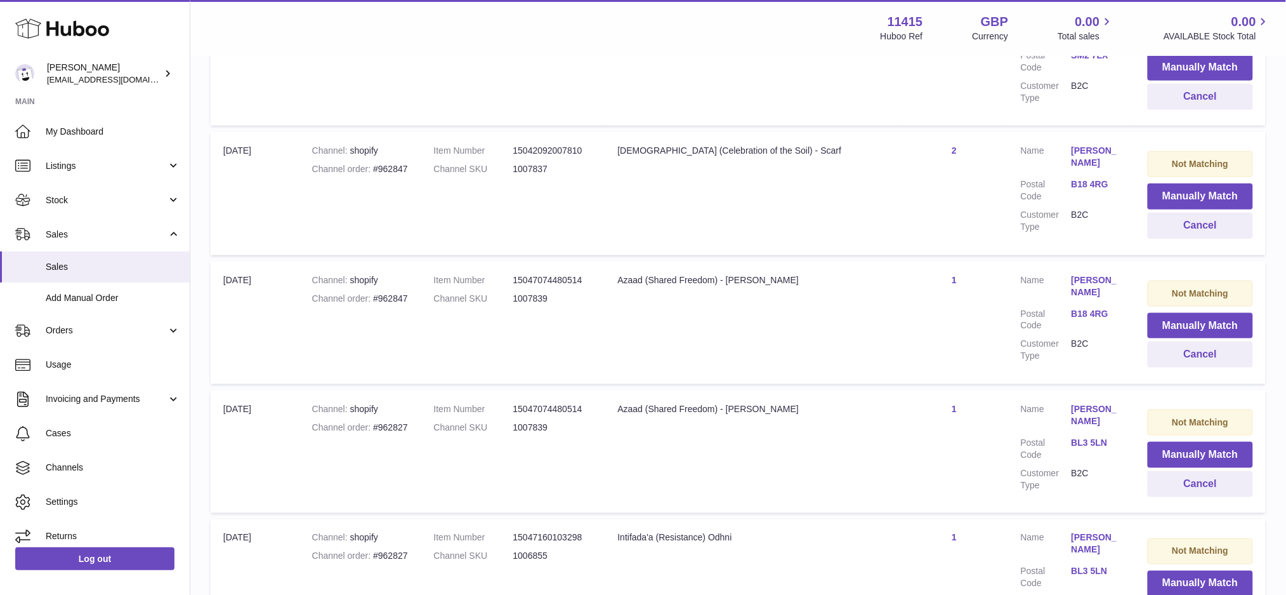
scroll to position [12705, 0]
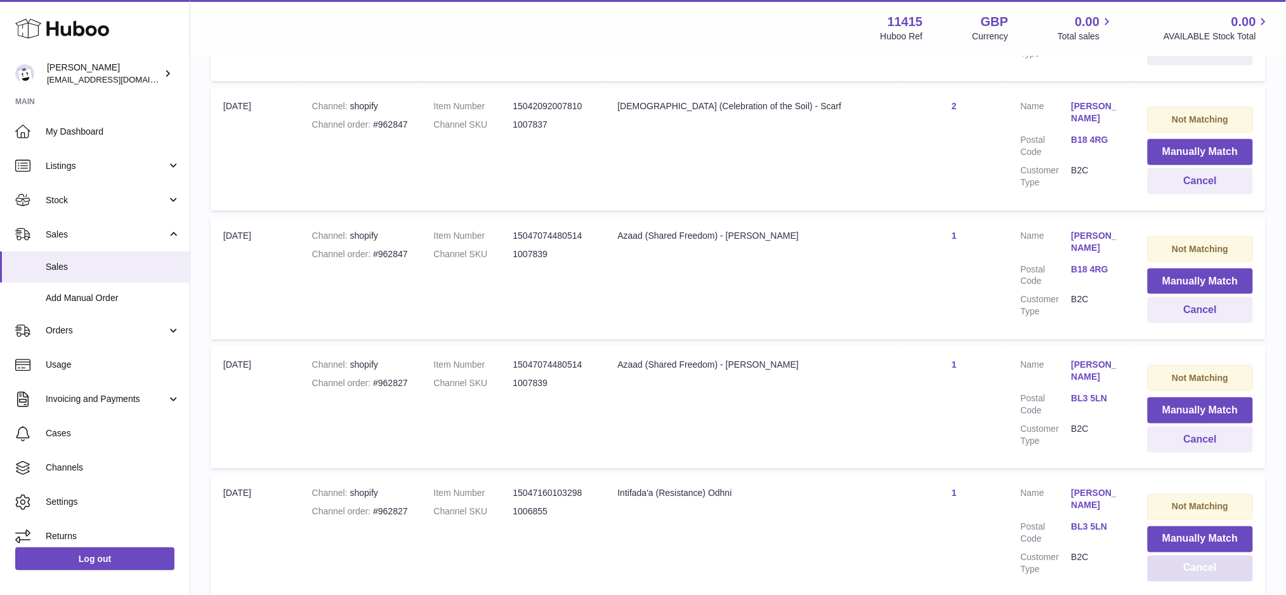
click at [1165, 555] on button "Cancel" at bounding box center [1200, 568] width 105 height 26
click at [1166, 555] on button "Cancel" at bounding box center [1200, 568] width 105 height 26
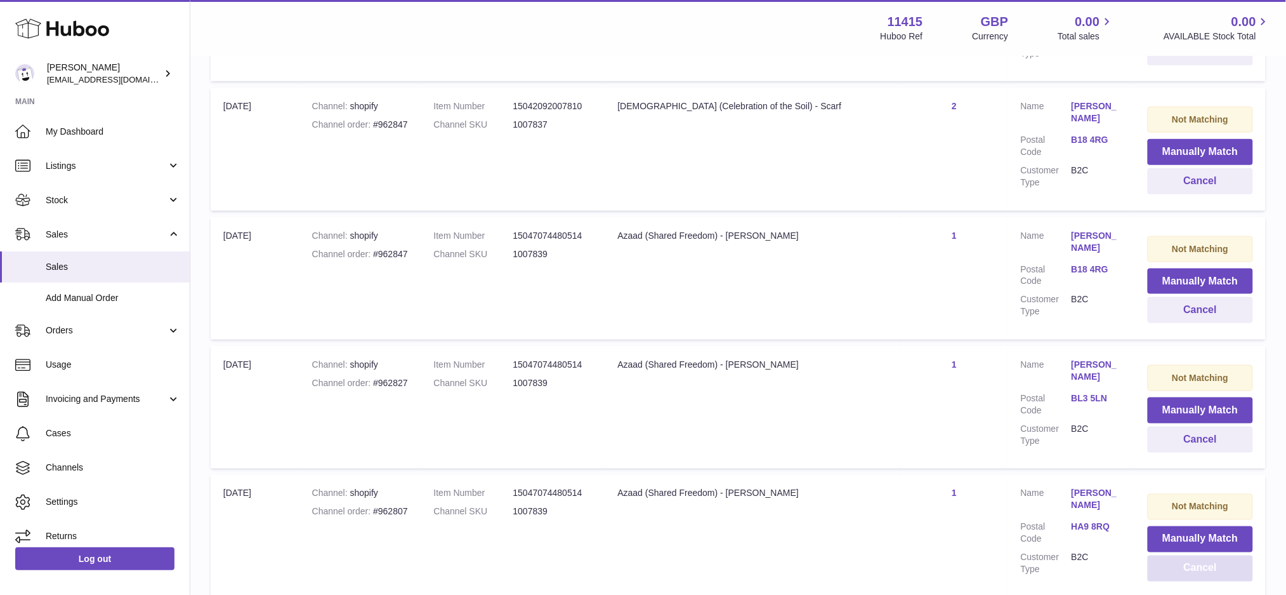
click at [1166, 555] on button "Cancel" at bounding box center [1200, 568] width 105 height 26
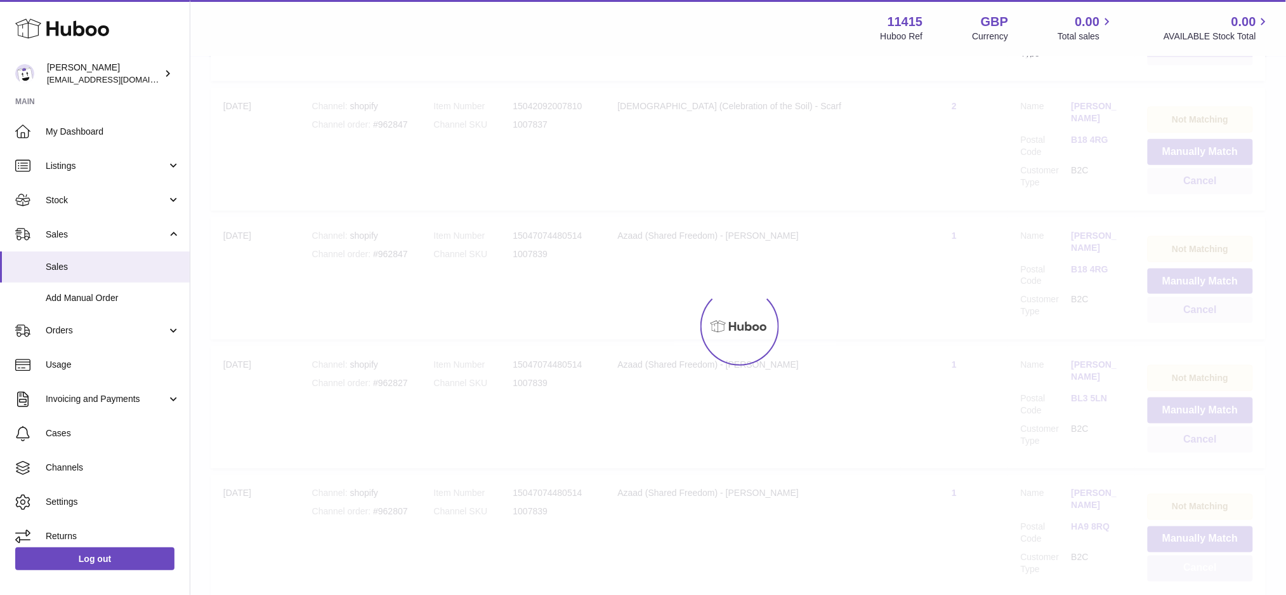
scroll to position [12701, 0]
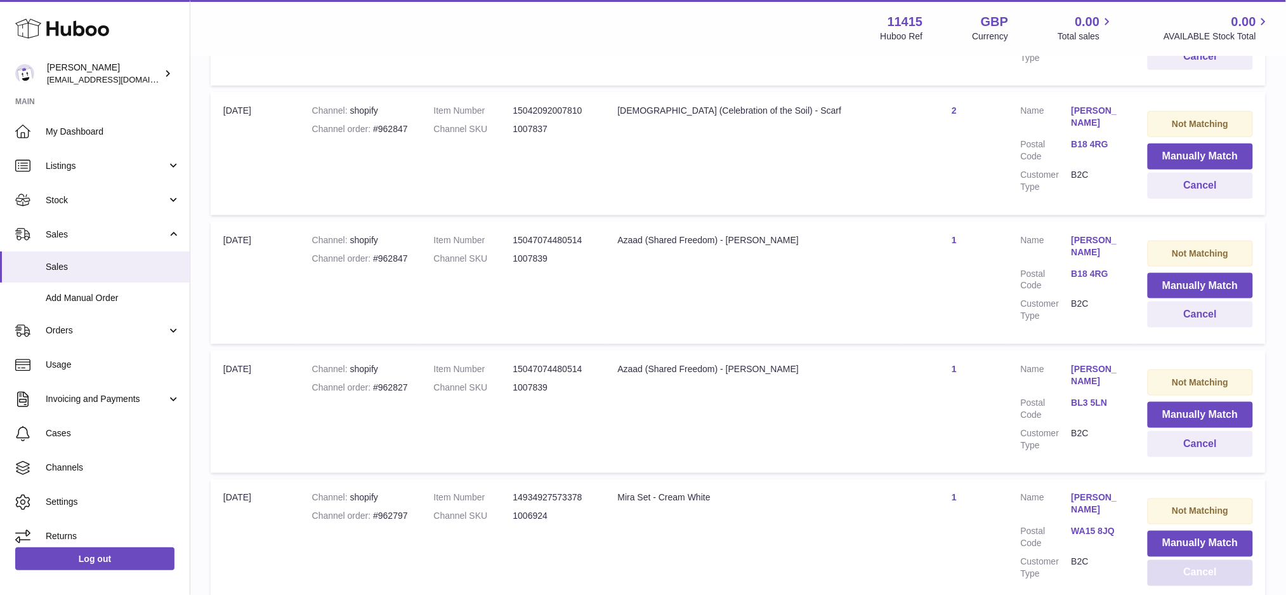
click at [1167, 560] on button "Cancel" at bounding box center [1200, 573] width 105 height 26
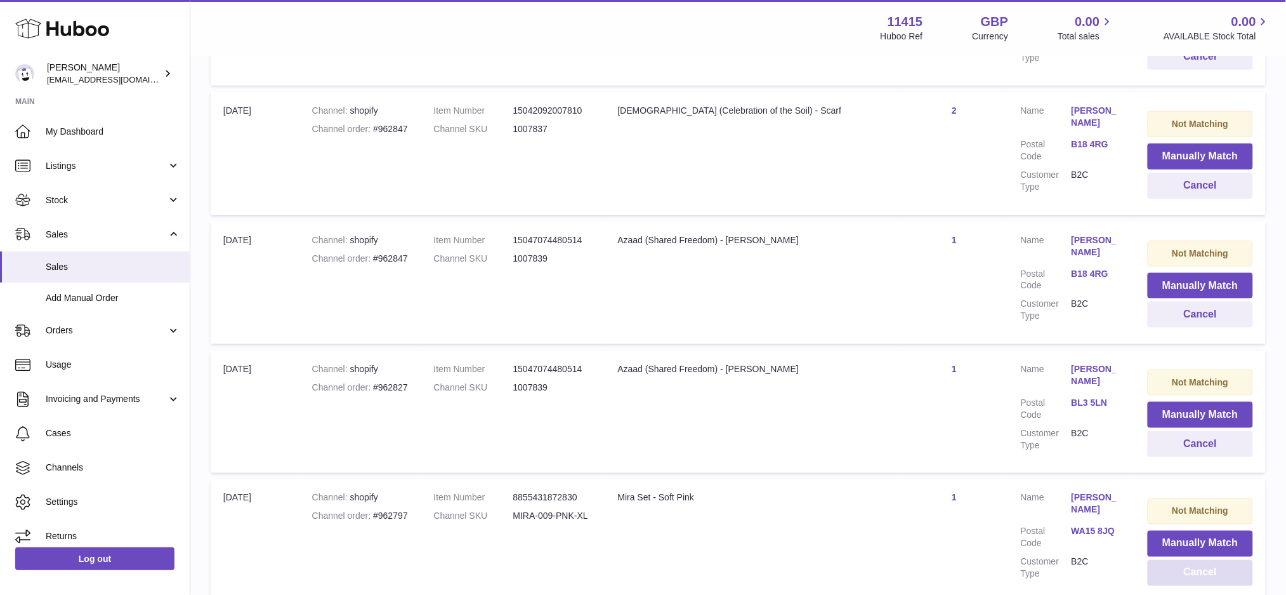
click at [1167, 560] on button "Cancel" at bounding box center [1200, 573] width 105 height 26
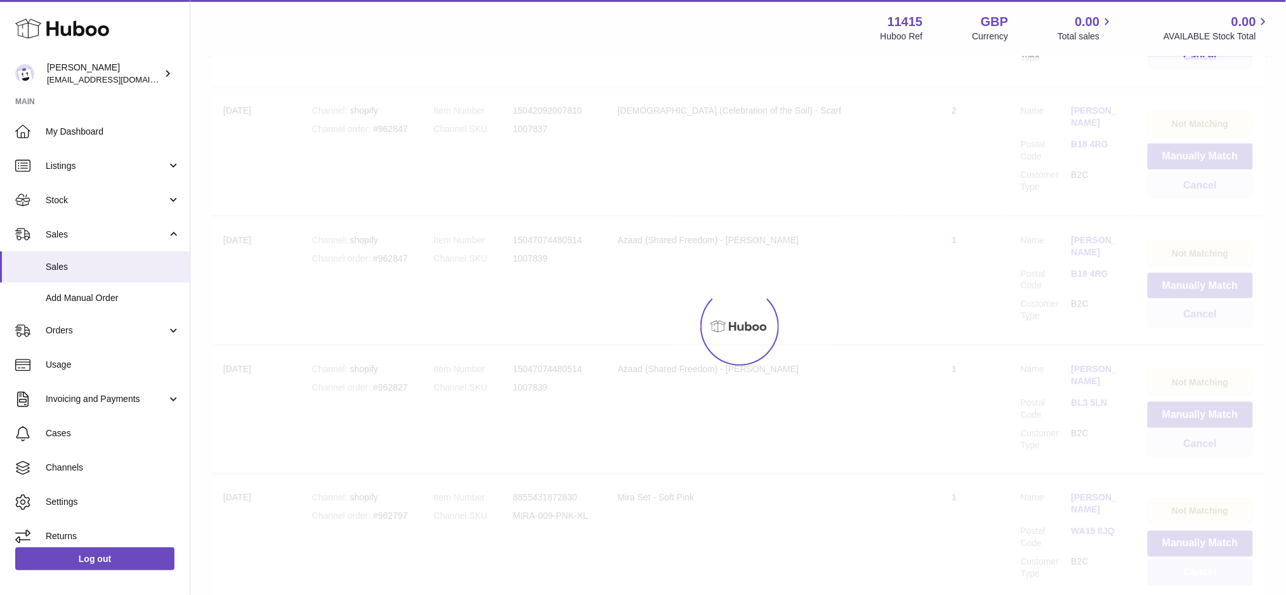
scroll to position [12705, 0]
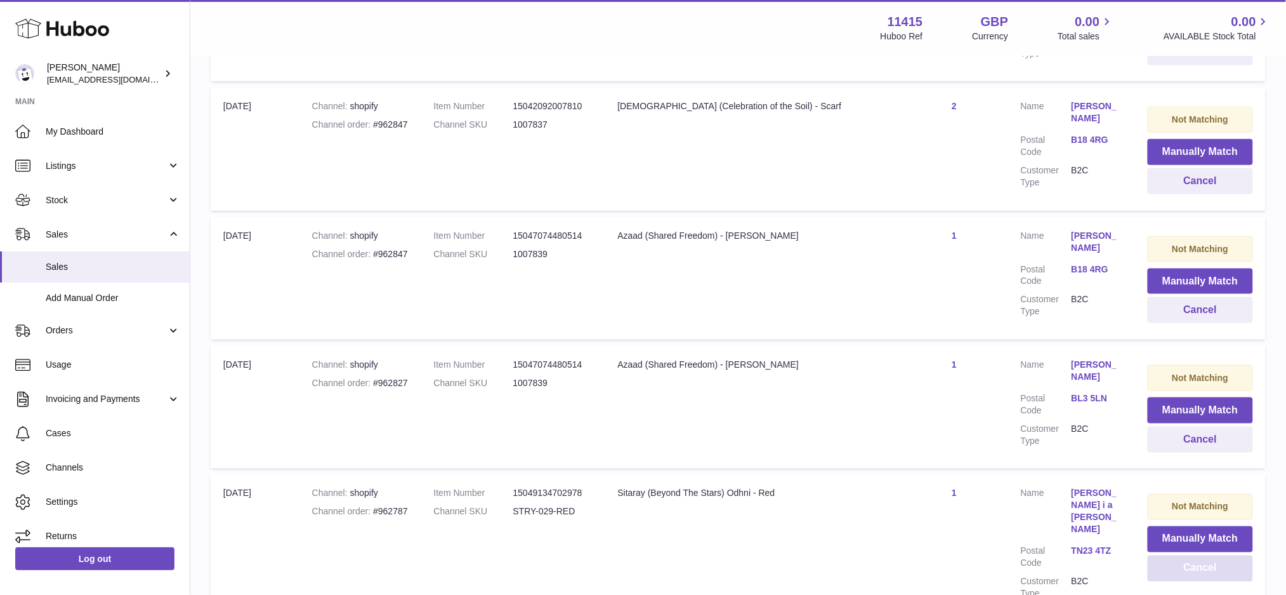
click at [1167, 555] on button "Cancel" at bounding box center [1200, 568] width 105 height 26
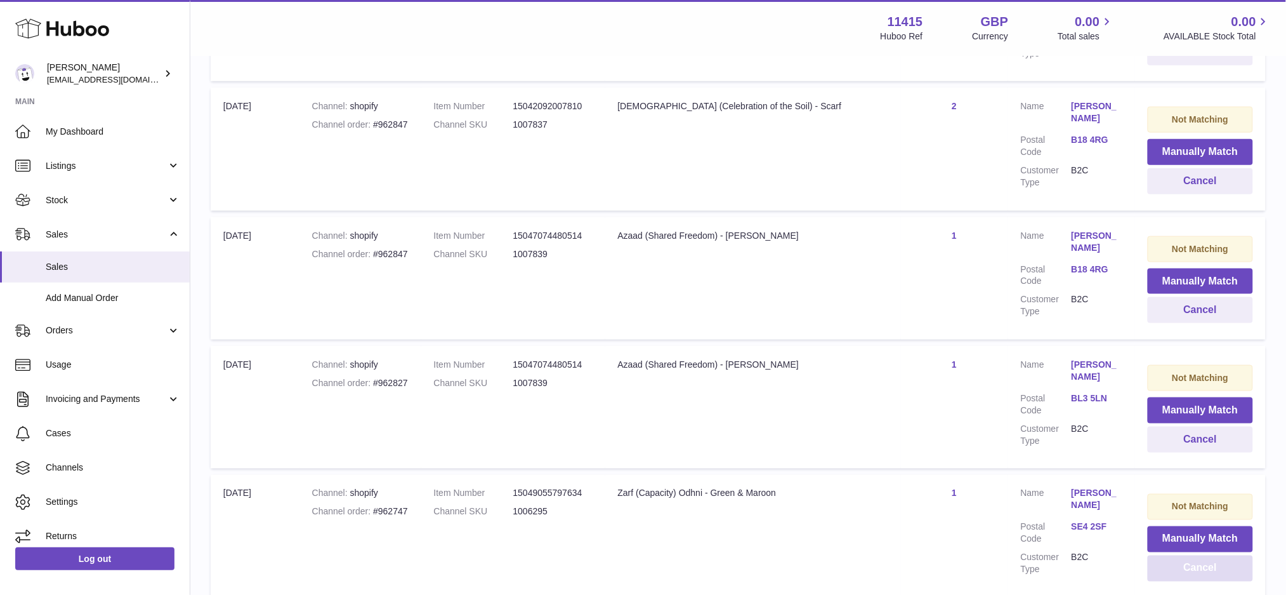
click at [1167, 555] on button "Cancel" at bounding box center [1200, 568] width 105 height 26
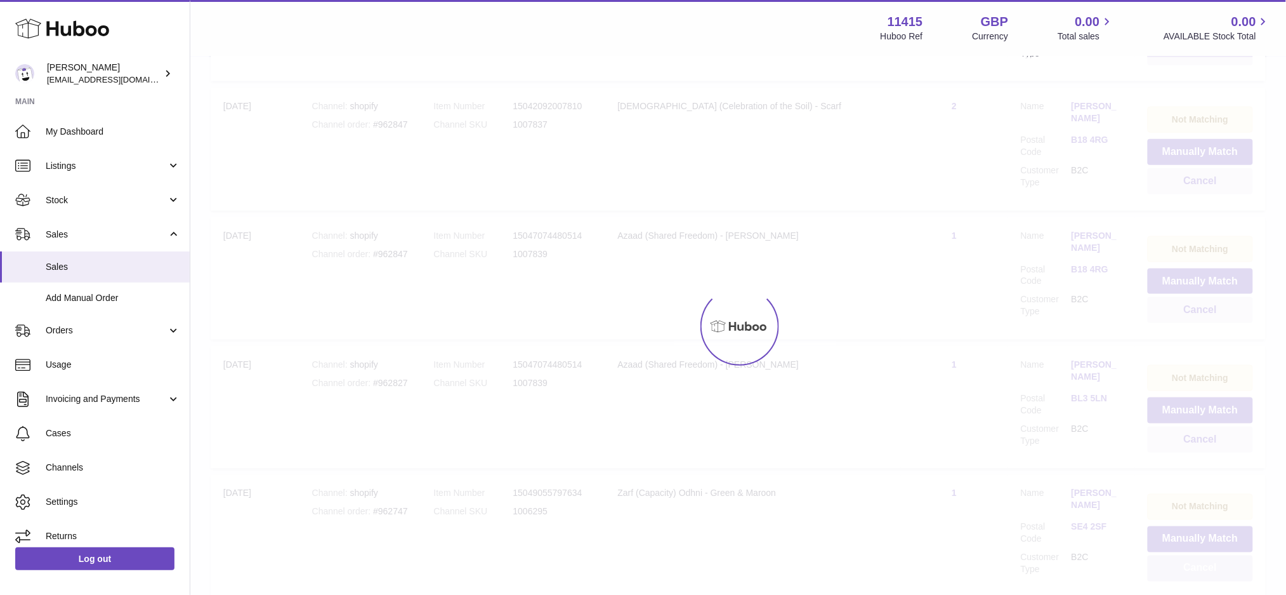
scroll to position [12701, 0]
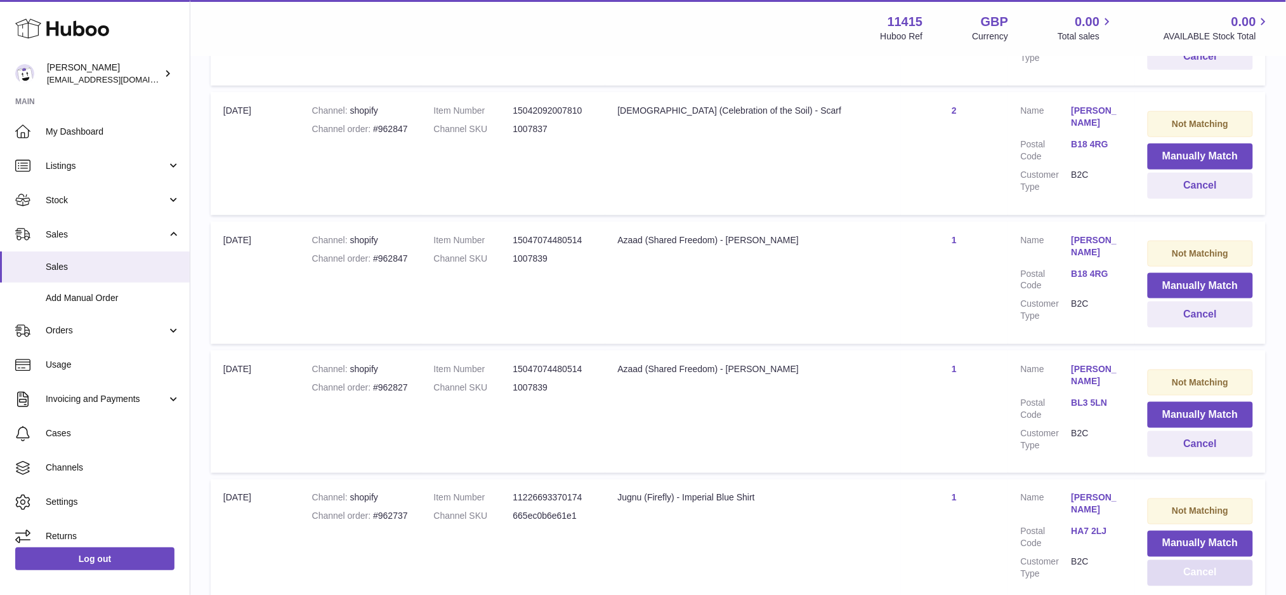
click at [1167, 560] on button "Cancel" at bounding box center [1200, 573] width 105 height 26
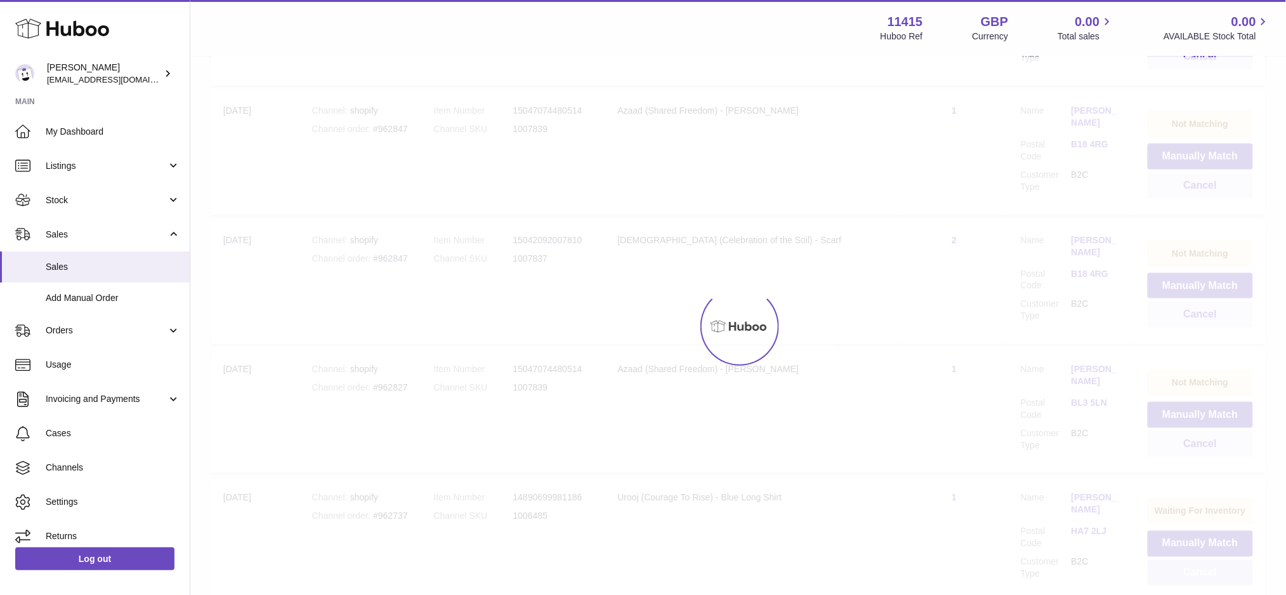
scroll to position [12705, 0]
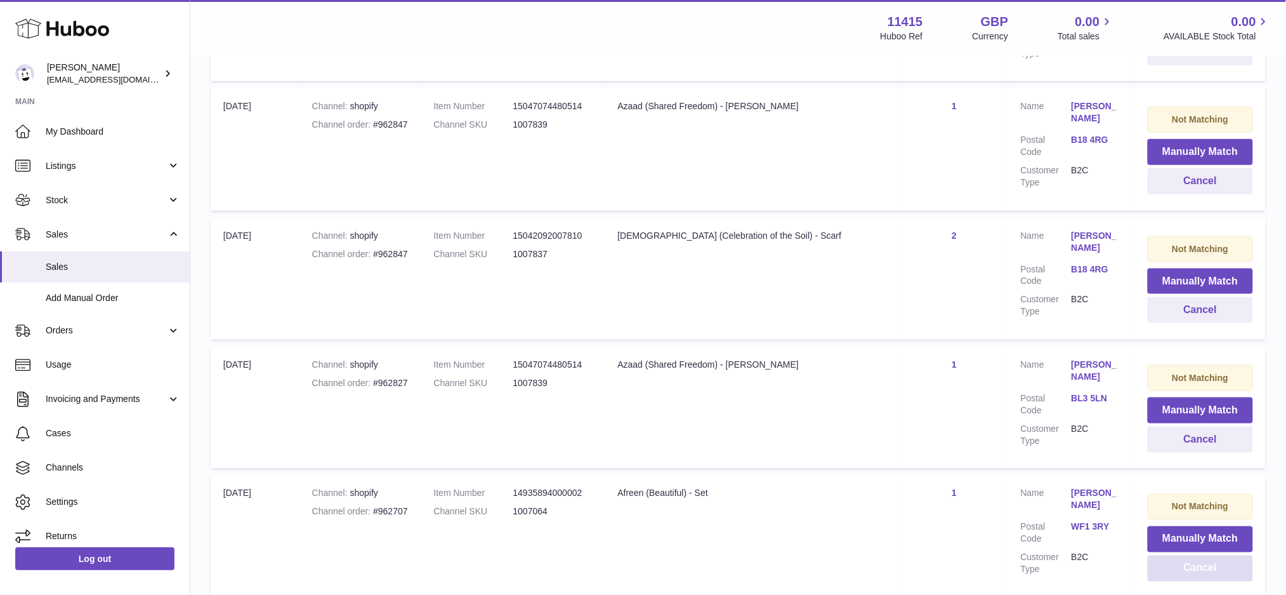
click at [1167, 555] on button "Cancel" at bounding box center [1200, 568] width 105 height 26
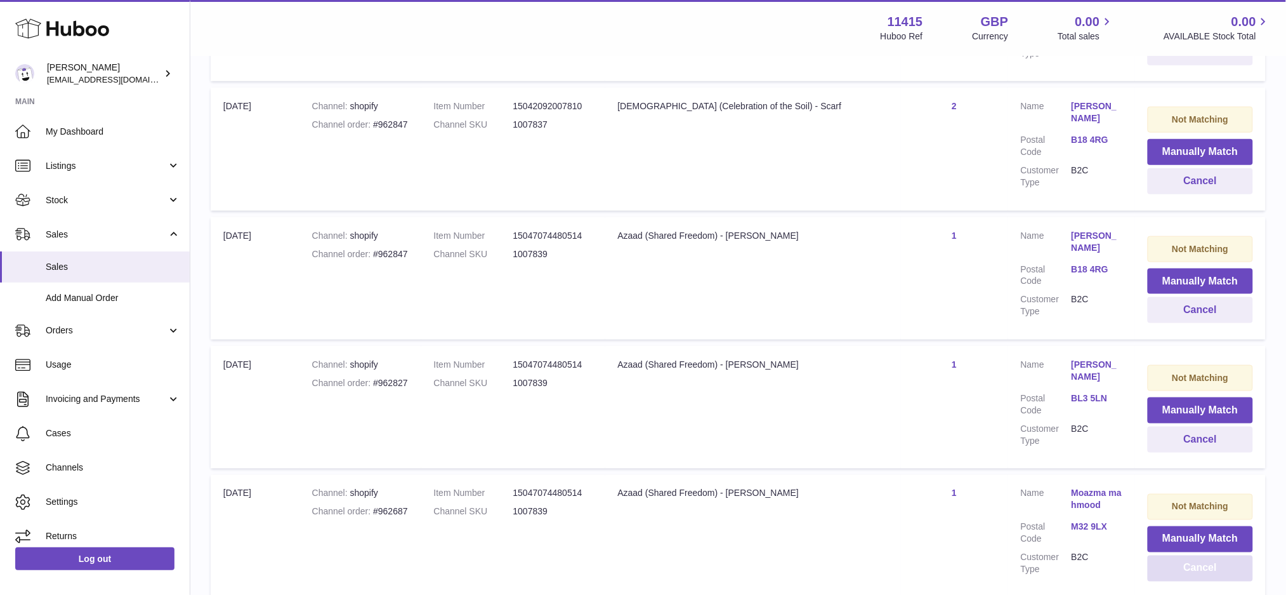
click at [1167, 555] on button "Cancel" at bounding box center [1200, 568] width 105 height 26
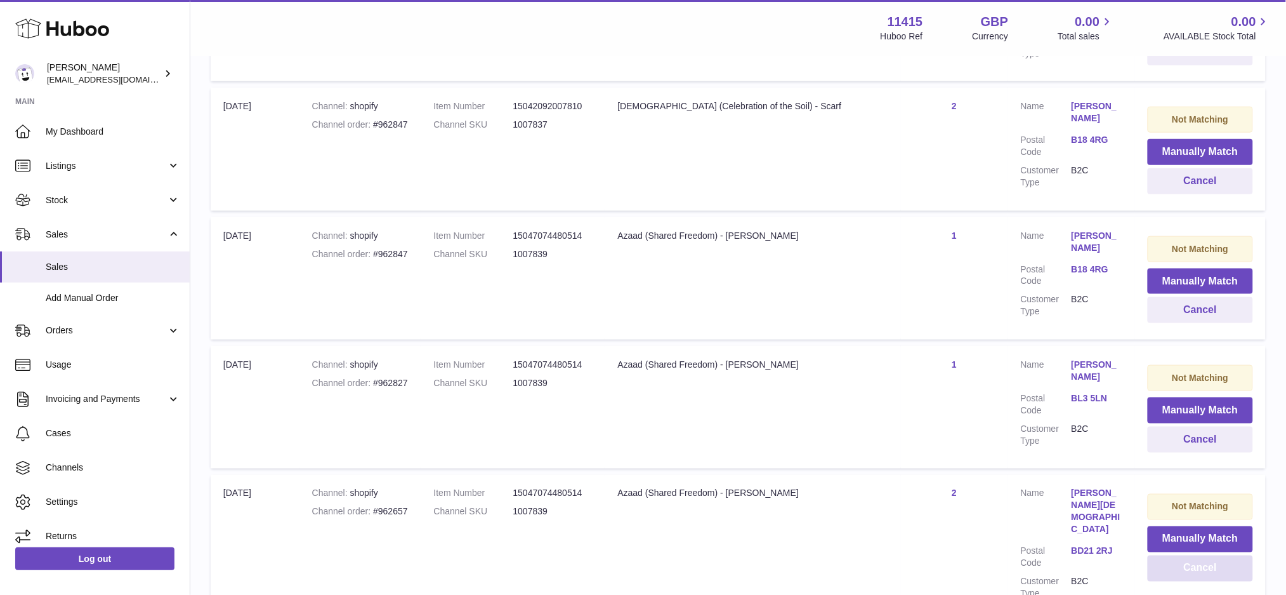
click at [1167, 555] on button "Cancel" at bounding box center [1200, 568] width 105 height 26
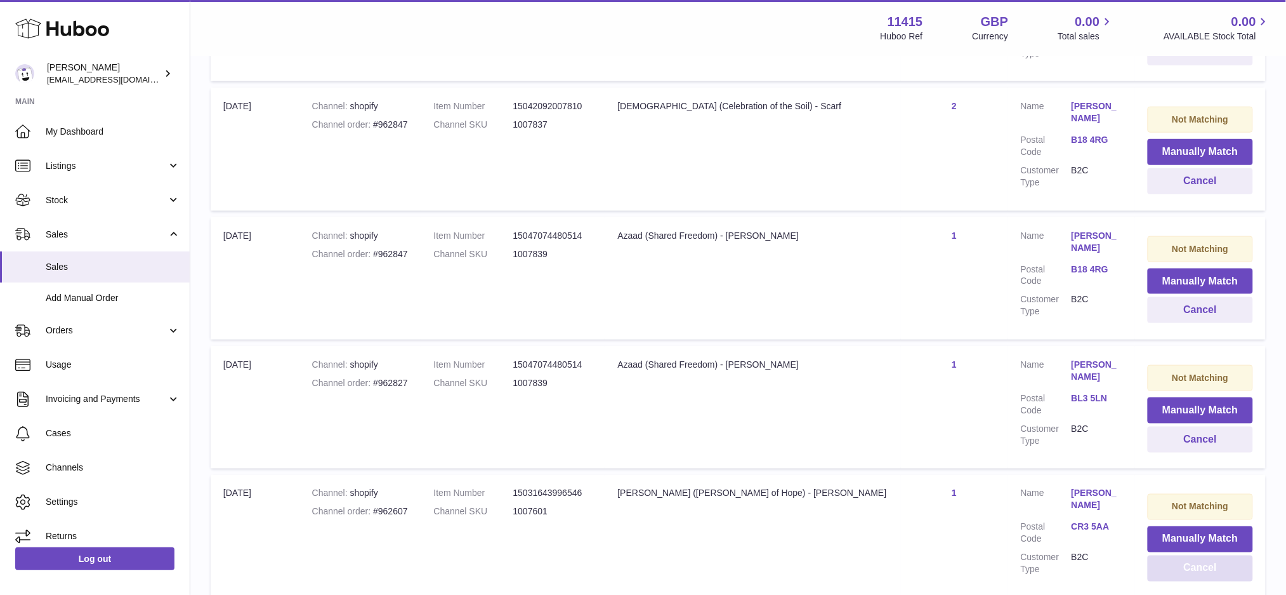
click at [1167, 555] on button "Cancel" at bounding box center [1200, 568] width 105 height 26
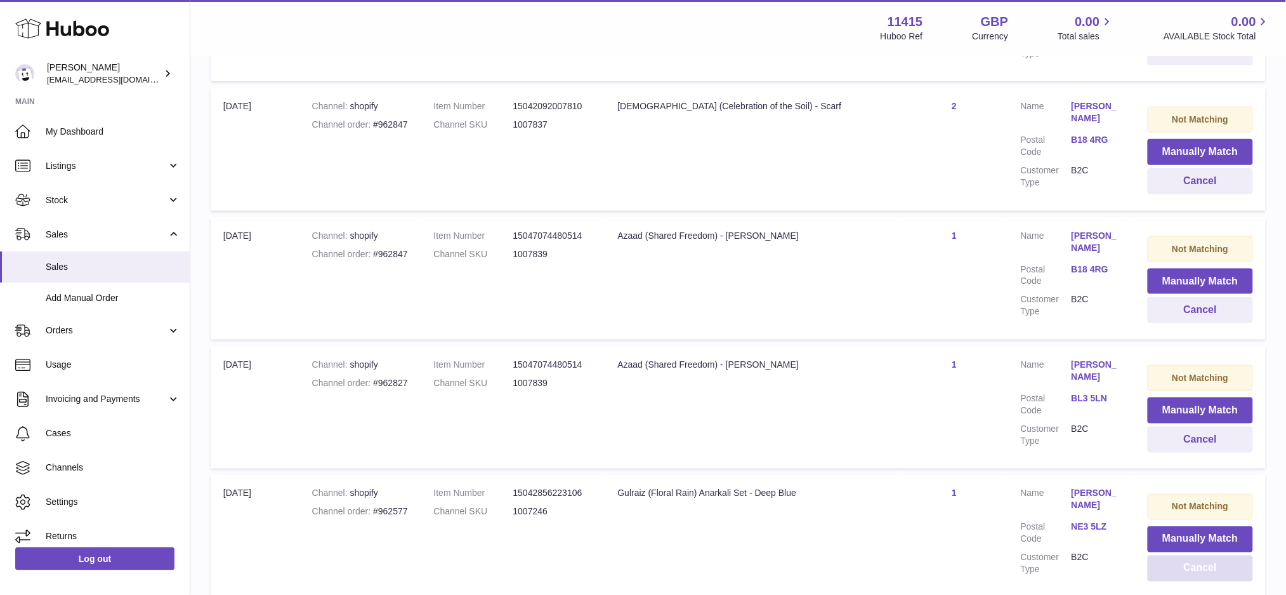
scroll to position [12701, 0]
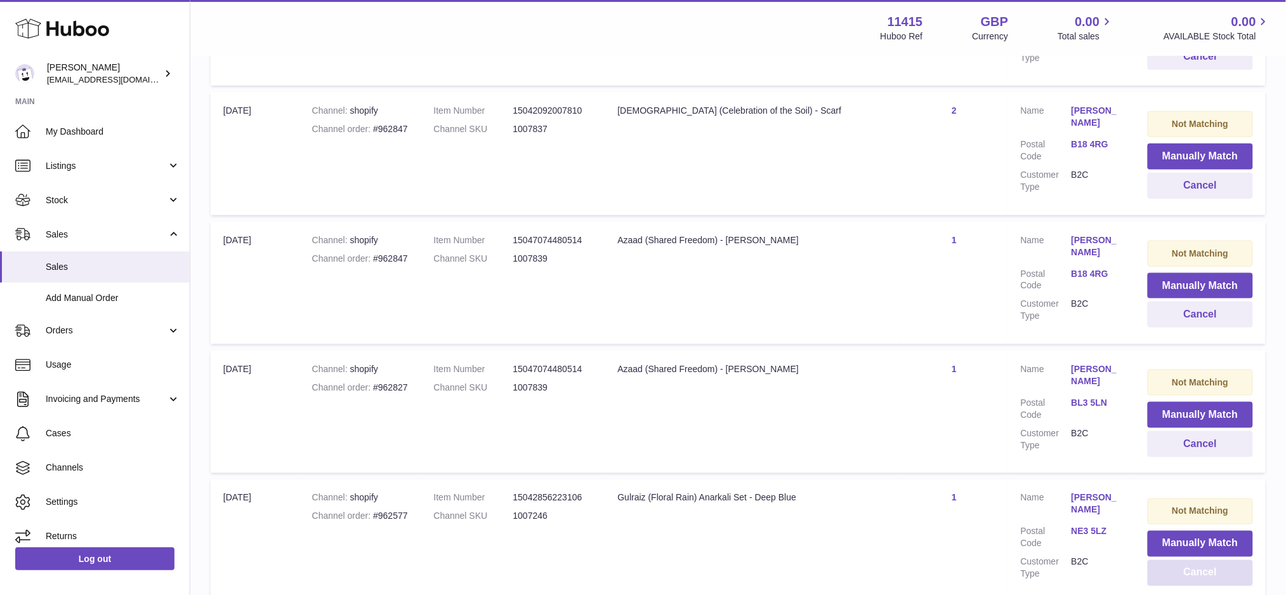
click at [1167, 560] on button "Cancel" at bounding box center [1200, 573] width 105 height 26
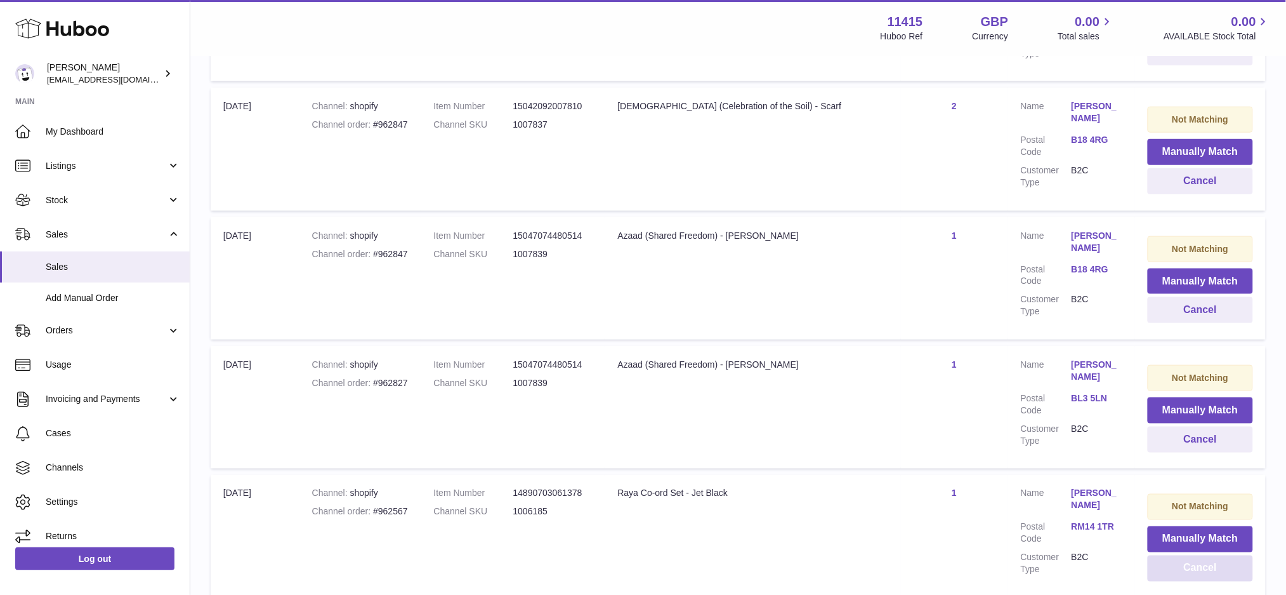
click at [1167, 555] on button "Cancel" at bounding box center [1200, 568] width 105 height 26
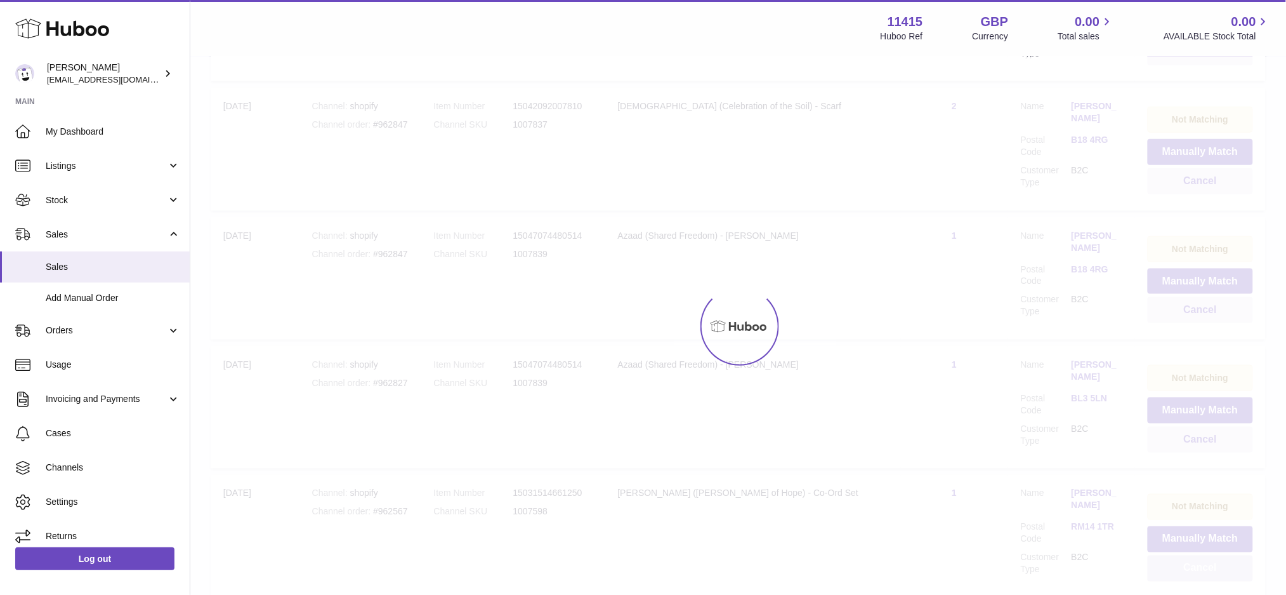
scroll to position [12701, 0]
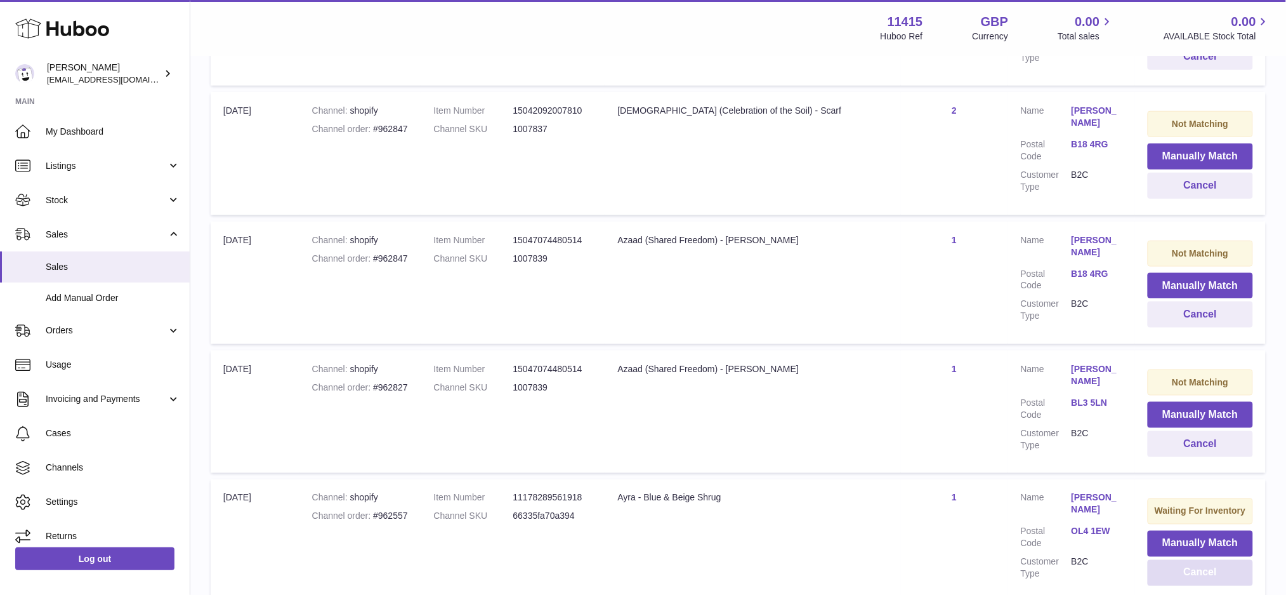
click at [1167, 560] on button "Cancel" at bounding box center [1200, 573] width 105 height 26
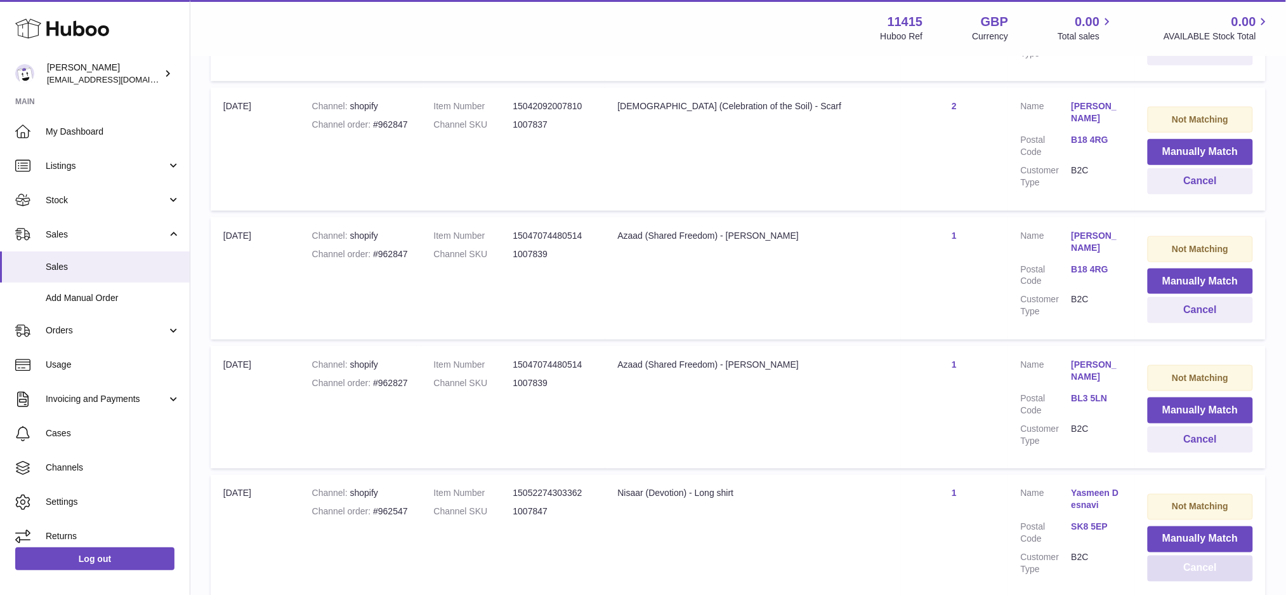
click at [1167, 555] on button "Cancel" at bounding box center [1200, 568] width 105 height 26
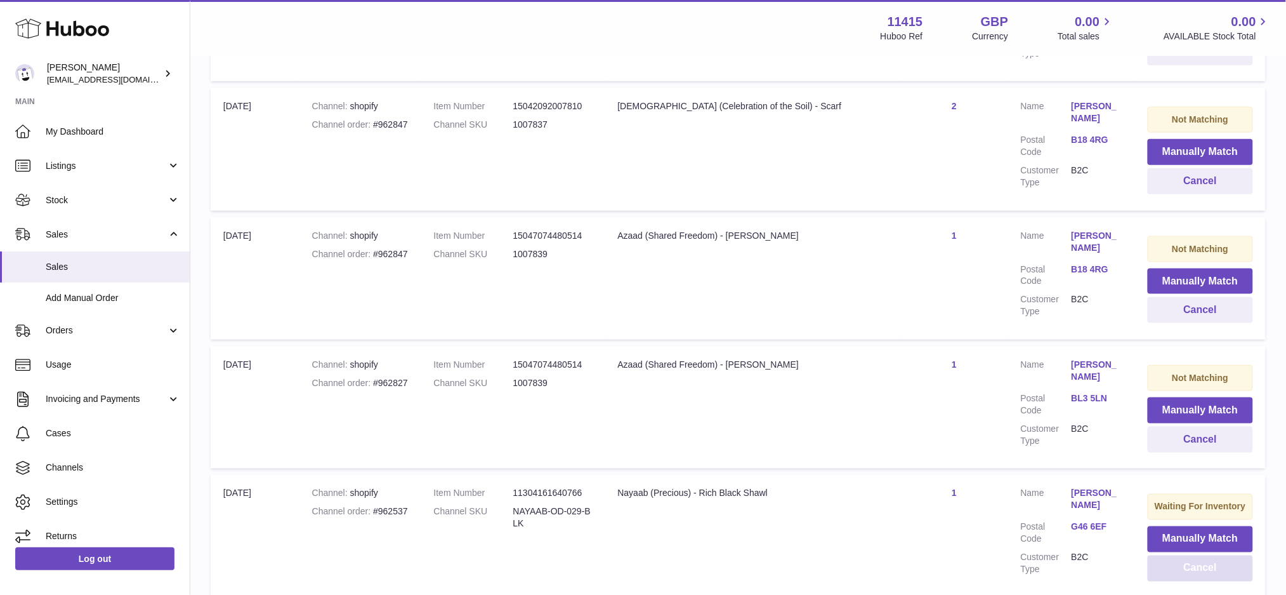
click at [1167, 555] on button "Cancel" at bounding box center [1200, 568] width 105 height 26
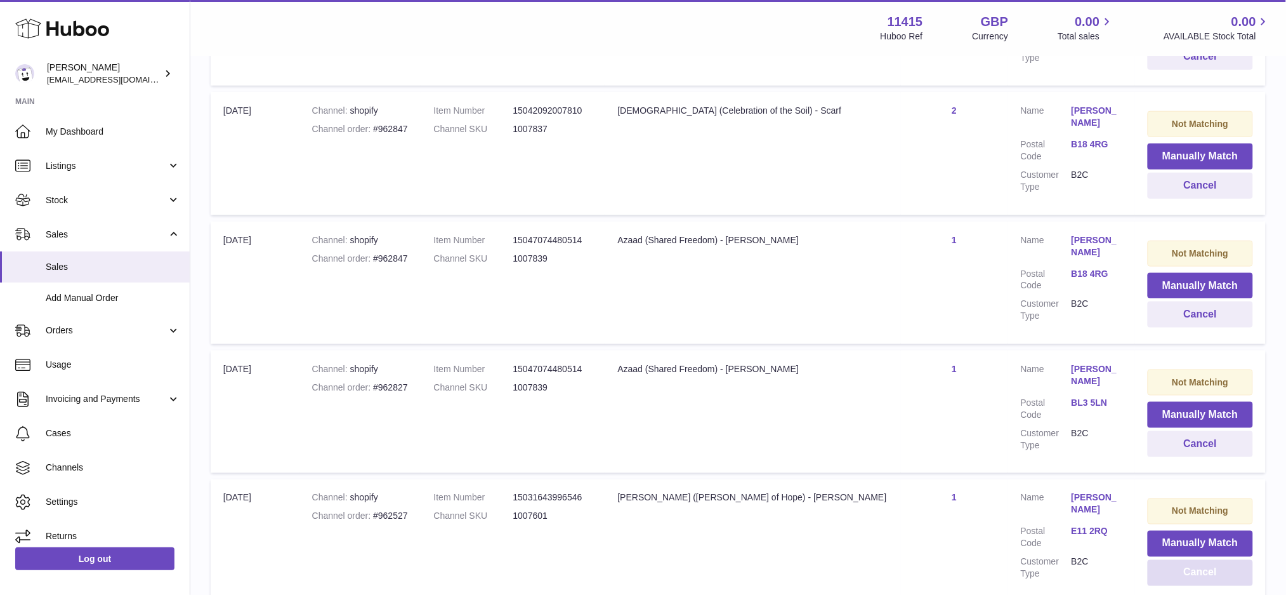
click at [1167, 560] on button "Cancel" at bounding box center [1200, 573] width 105 height 26
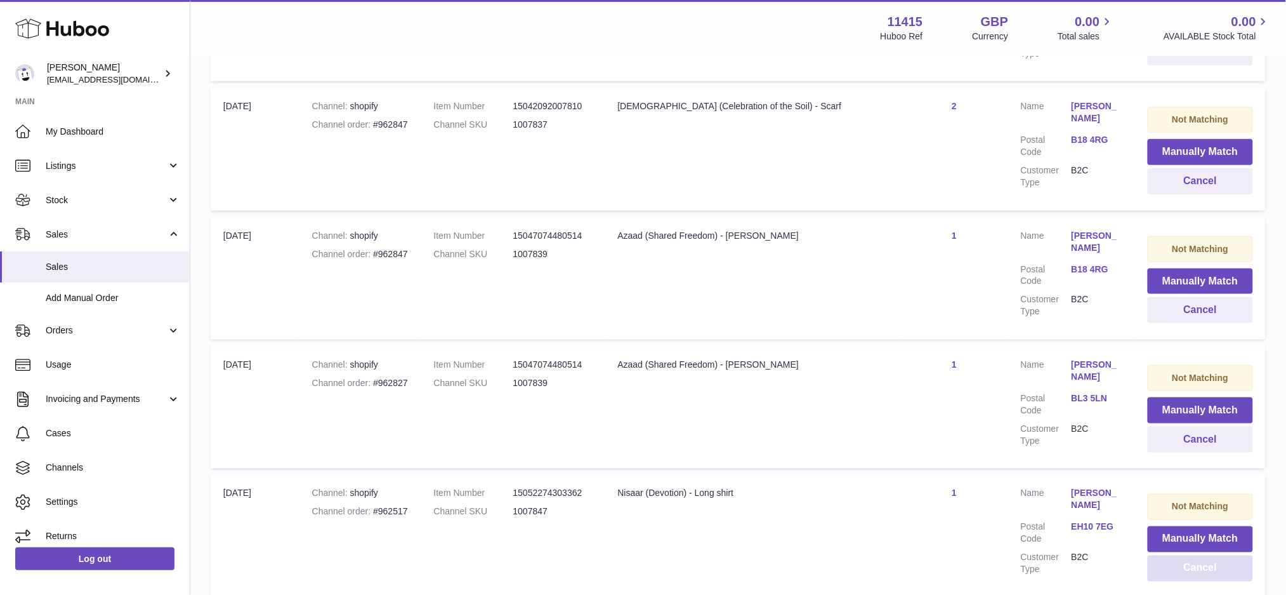
click at [1167, 555] on button "Cancel" at bounding box center [1200, 568] width 105 height 26
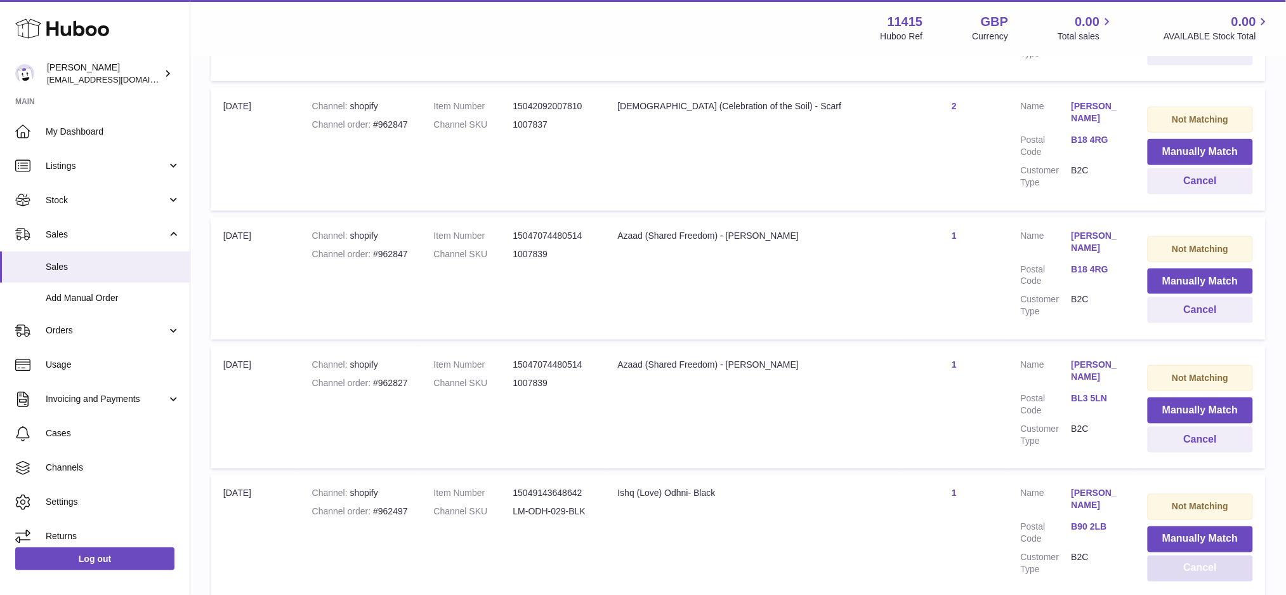
click at [1167, 555] on button "Cancel" at bounding box center [1200, 568] width 105 height 26
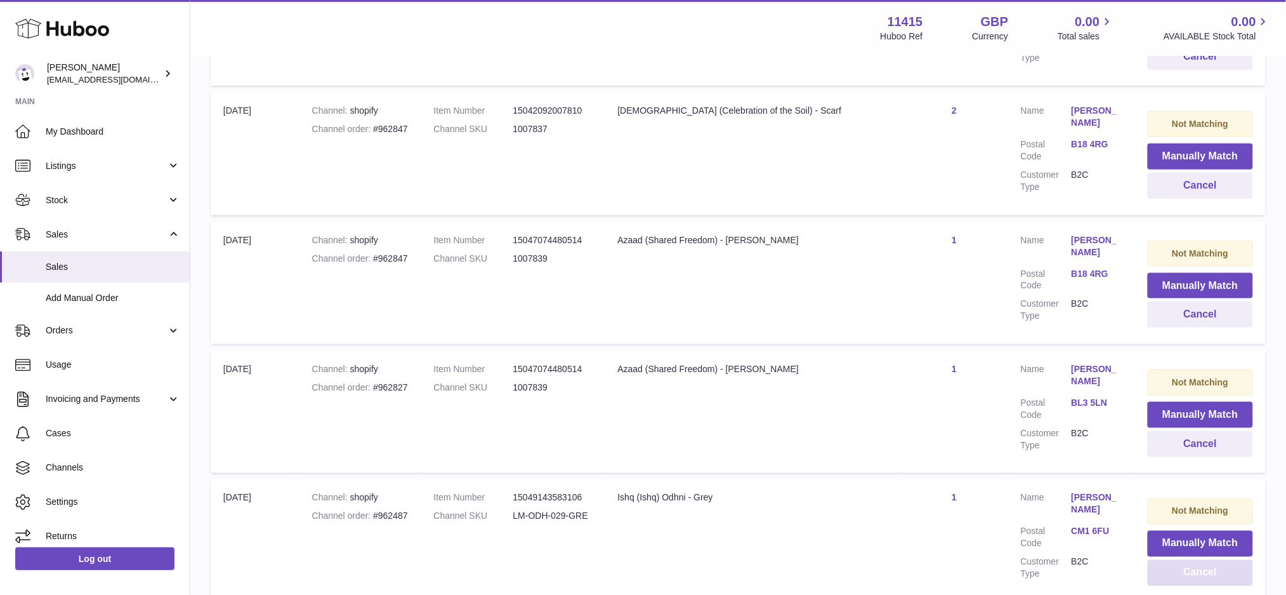
click at [1167, 560] on button "Cancel" at bounding box center [1200, 573] width 105 height 26
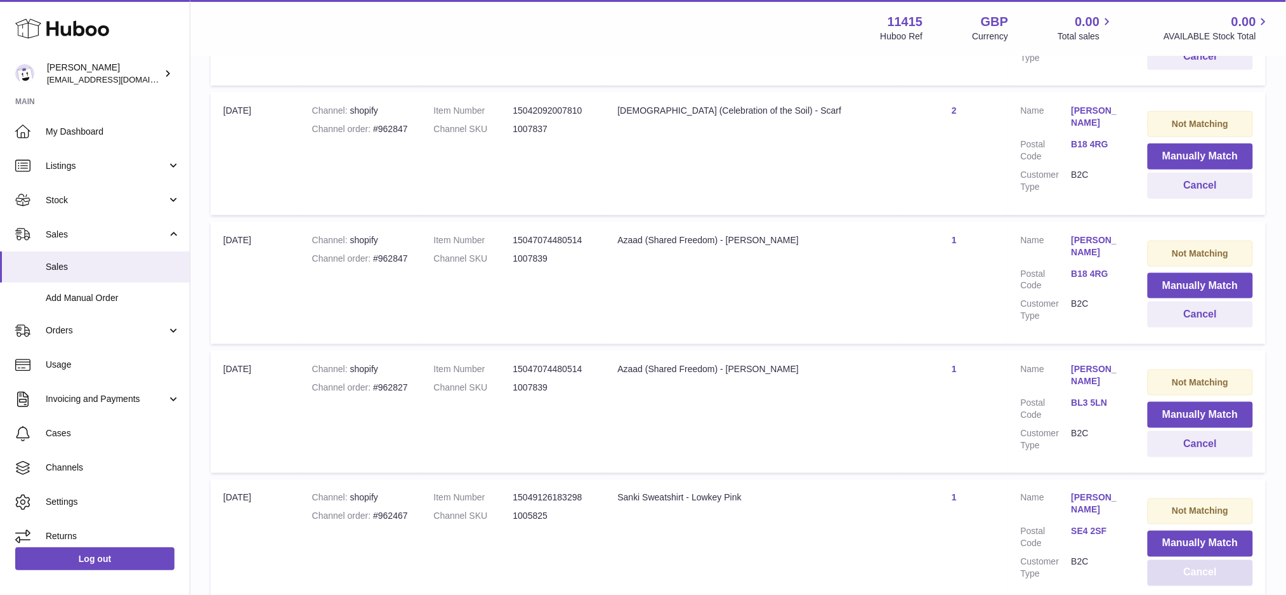
click at [1167, 560] on button "Cancel" at bounding box center [1200, 573] width 105 height 26
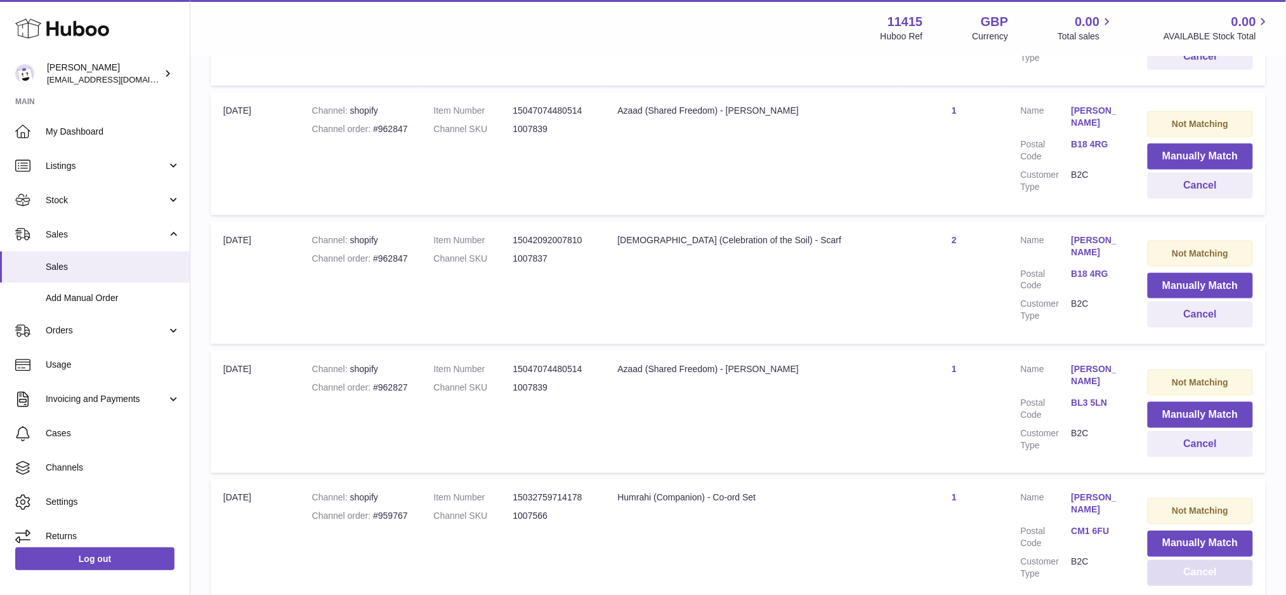
click at [1167, 560] on button "Cancel" at bounding box center [1200, 573] width 105 height 26
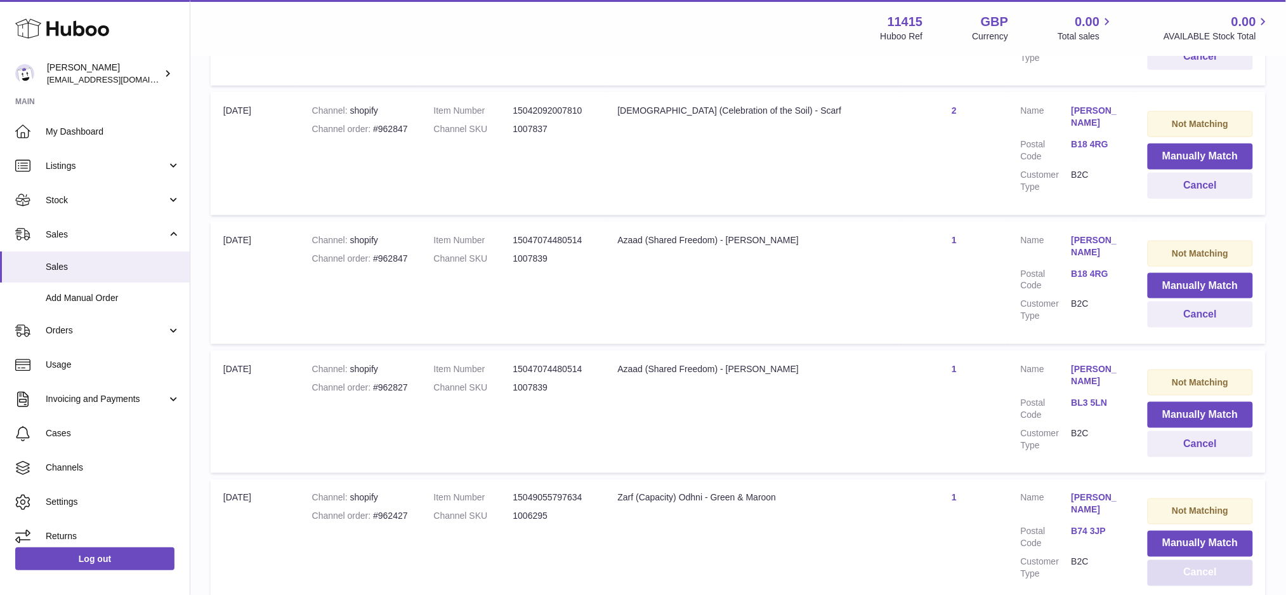
click at [1167, 560] on button "Cancel" at bounding box center [1200, 573] width 105 height 26
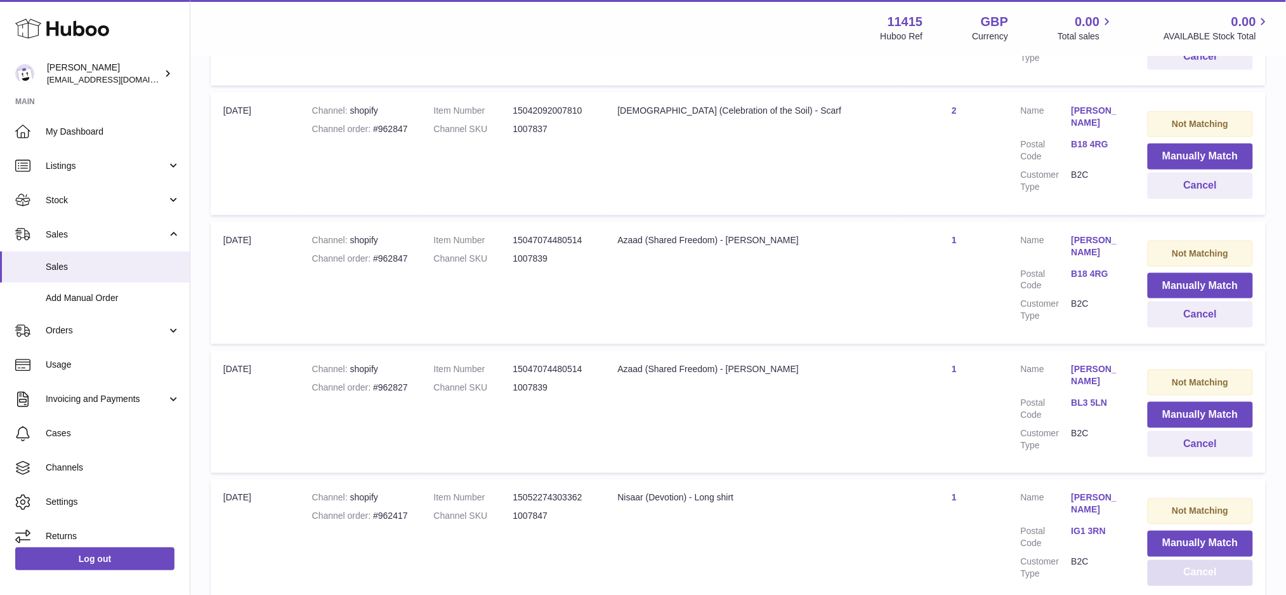
click at [1175, 560] on button "Cancel" at bounding box center [1200, 573] width 105 height 26
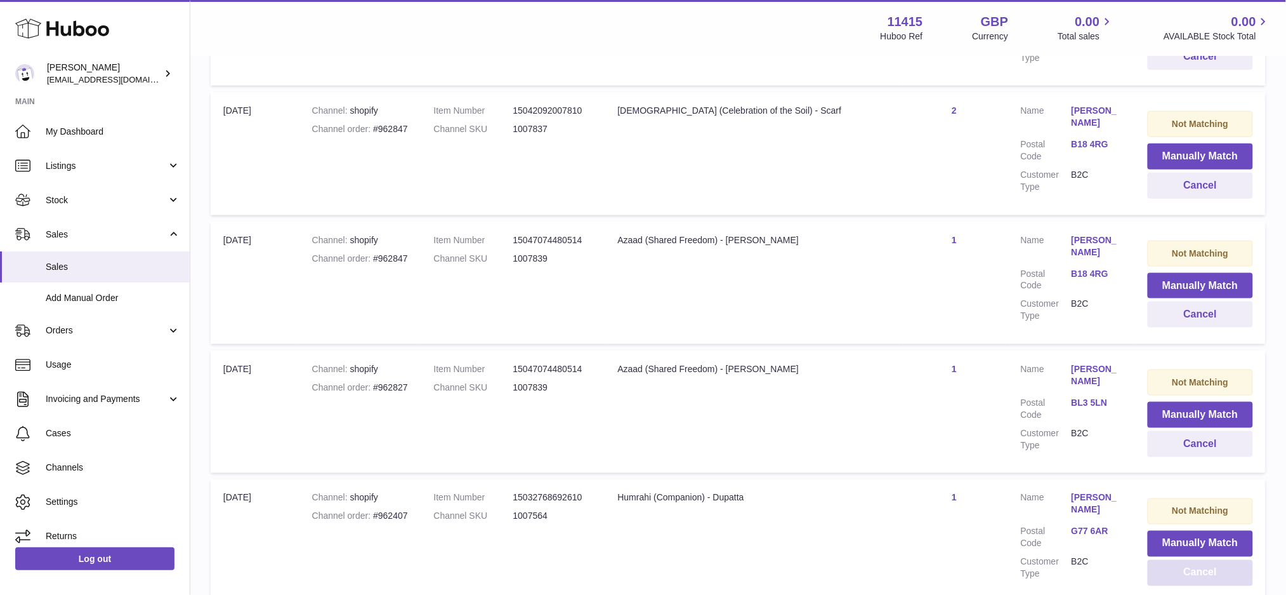
click at [1175, 560] on button "Cancel" at bounding box center [1200, 573] width 105 height 26
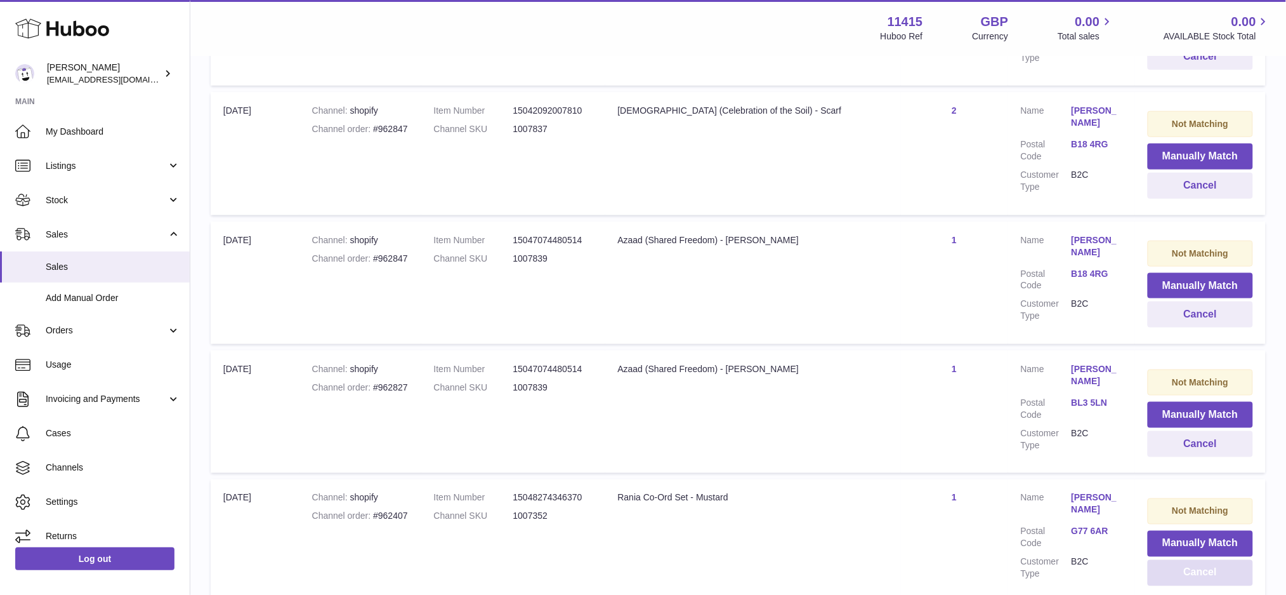
click at [1175, 560] on button "Cancel" at bounding box center [1200, 573] width 105 height 26
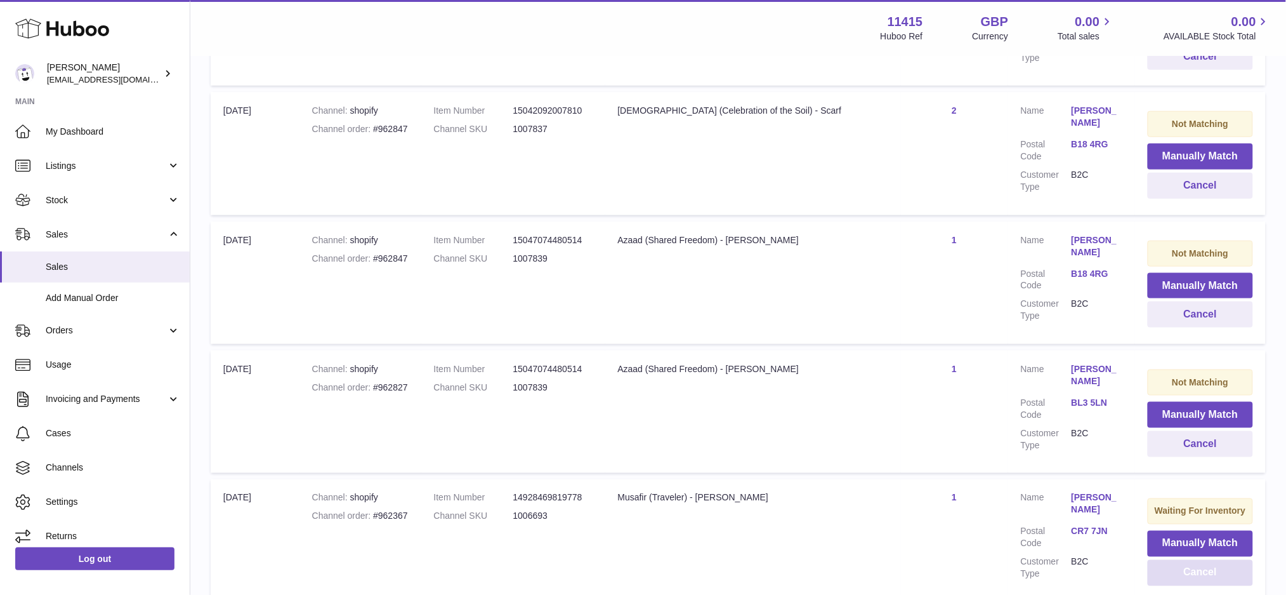
click at [1175, 560] on button "Cancel" at bounding box center [1200, 573] width 105 height 26
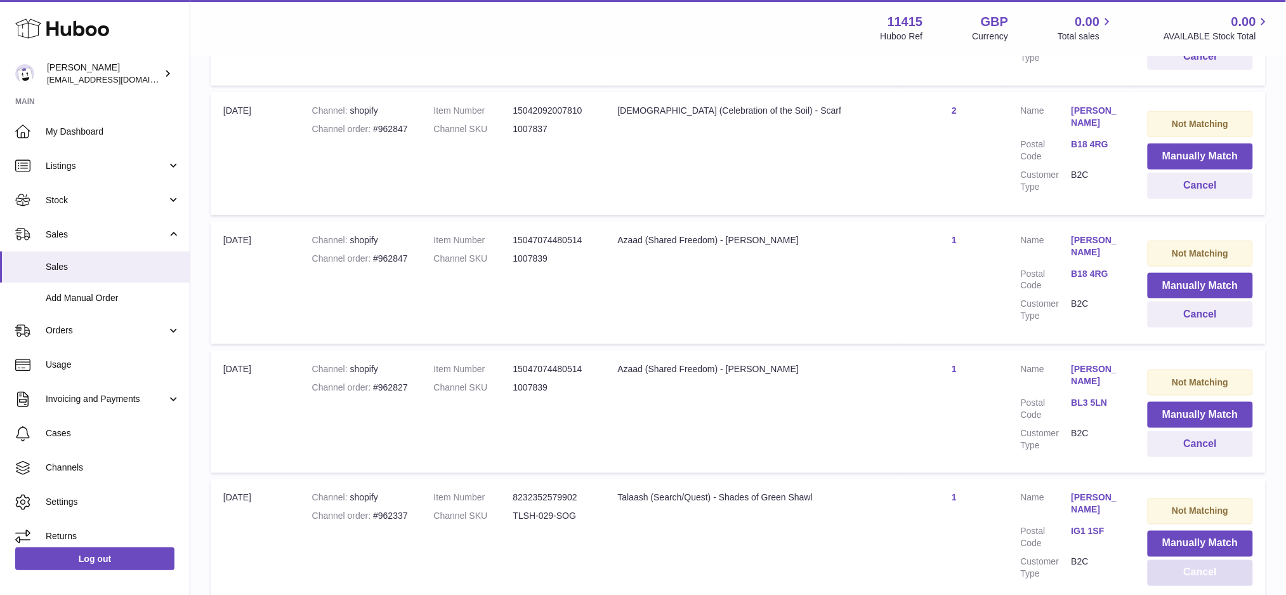
click at [1175, 560] on button "Cancel" at bounding box center [1200, 573] width 105 height 26
click at [1172, 560] on button "Cancel" at bounding box center [1200, 573] width 105 height 26
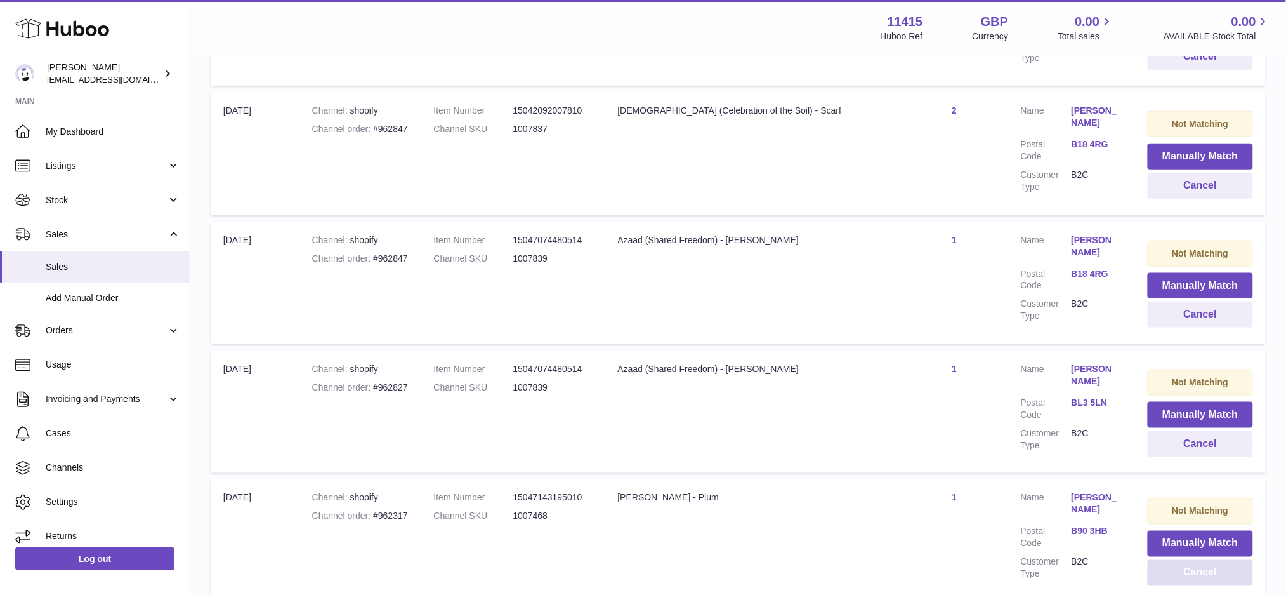
click at [1172, 560] on button "Cancel" at bounding box center [1200, 573] width 105 height 26
click at [1183, 560] on button "Cancel" at bounding box center [1200, 573] width 105 height 26
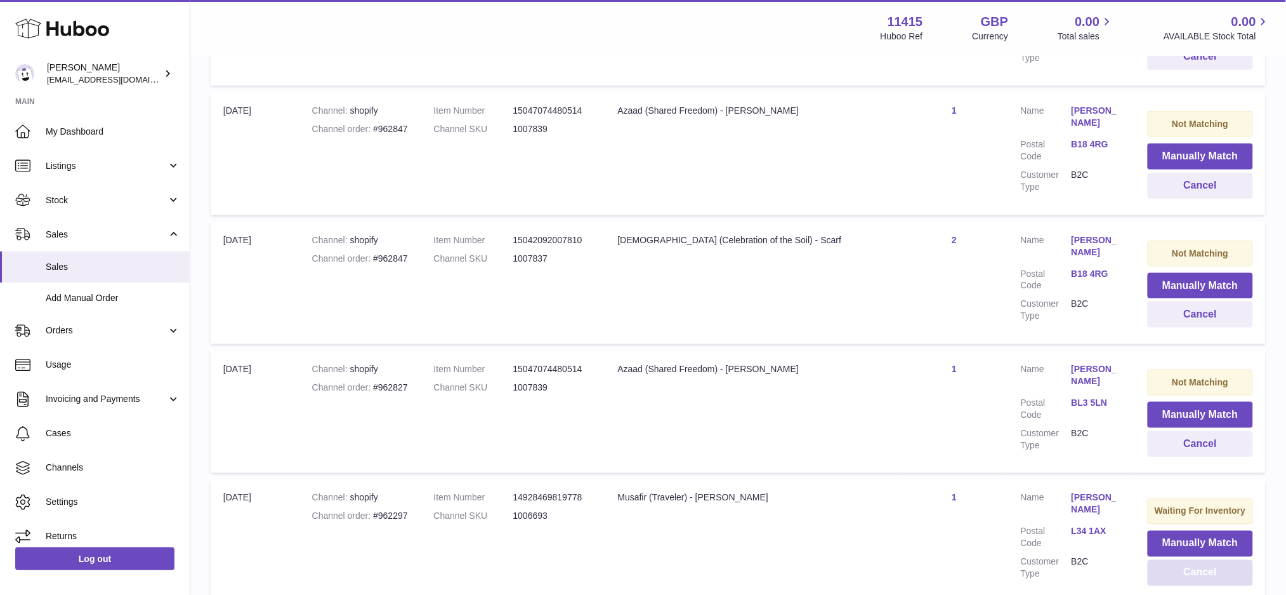
click at [1183, 560] on button "Cancel" at bounding box center [1200, 573] width 105 height 26
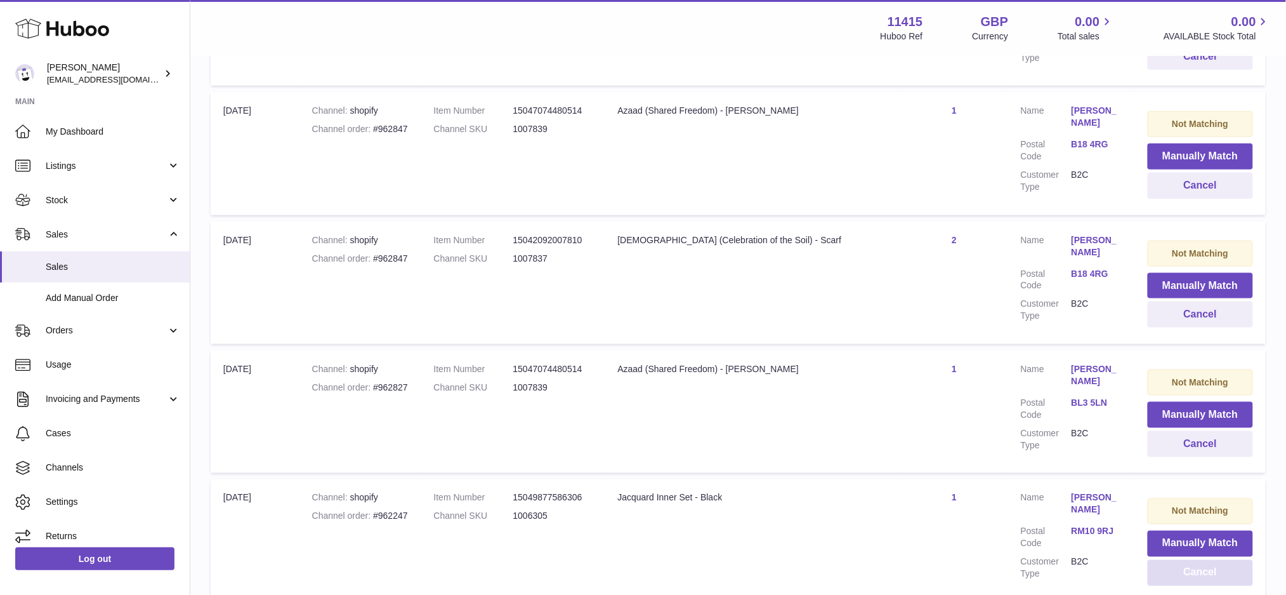
click at [1183, 560] on button "Cancel" at bounding box center [1200, 573] width 105 height 26
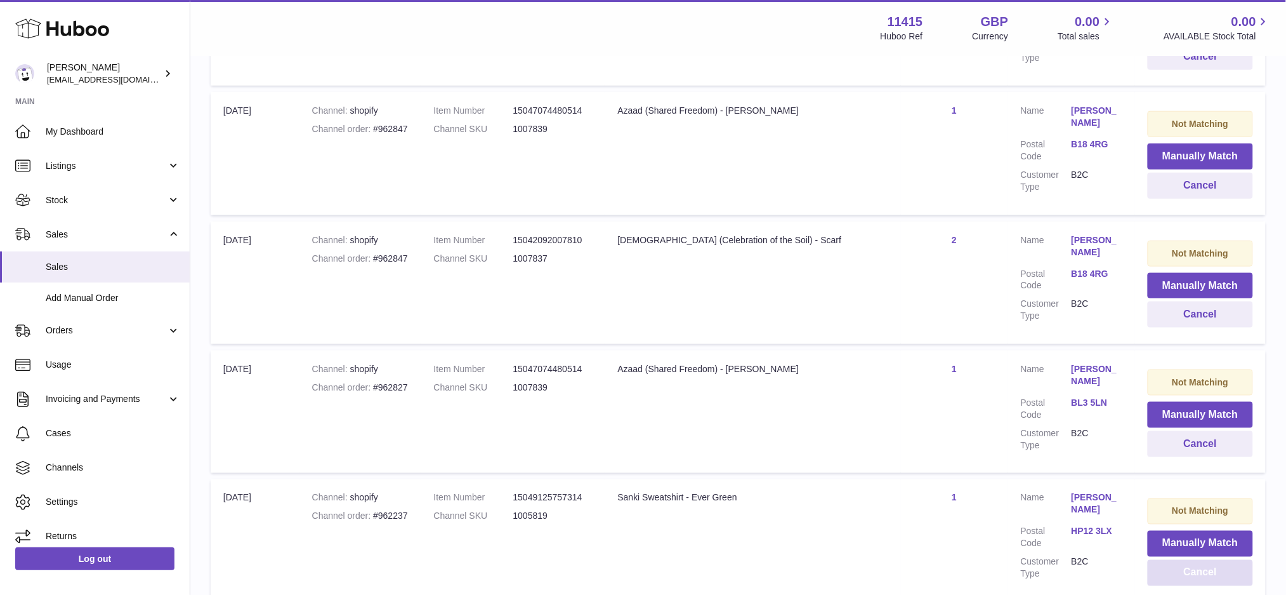
click at [1183, 560] on button "Cancel" at bounding box center [1200, 573] width 105 height 26
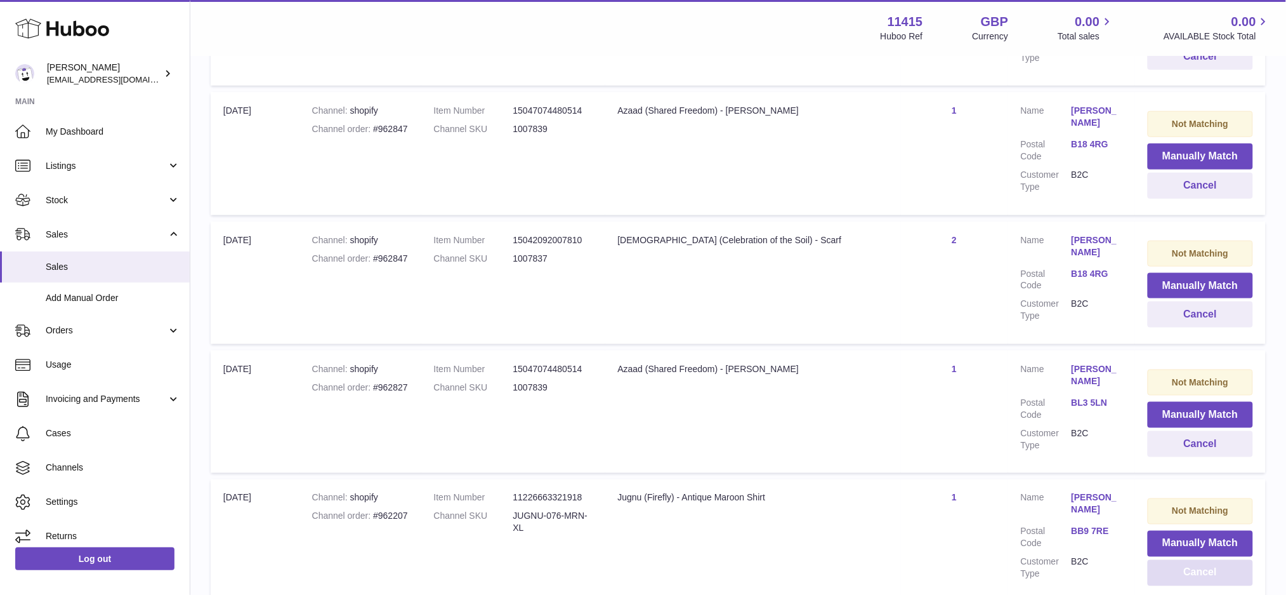
click at [1183, 560] on button "Cancel" at bounding box center [1200, 573] width 105 height 26
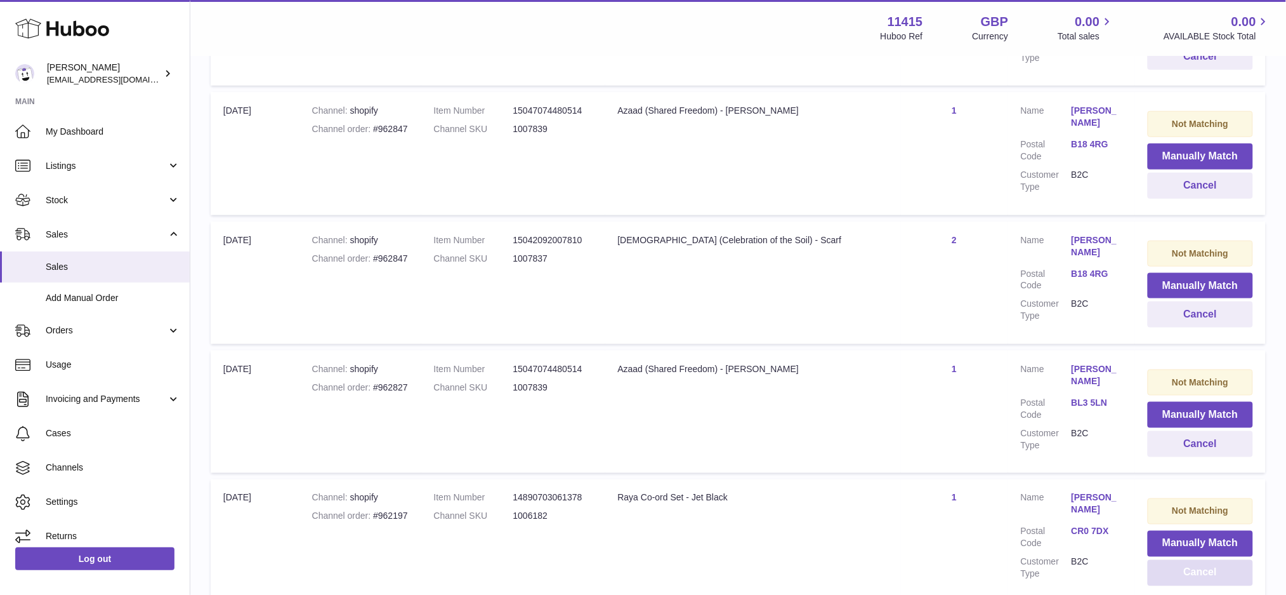
click at [1183, 560] on button "Cancel" at bounding box center [1200, 573] width 105 height 26
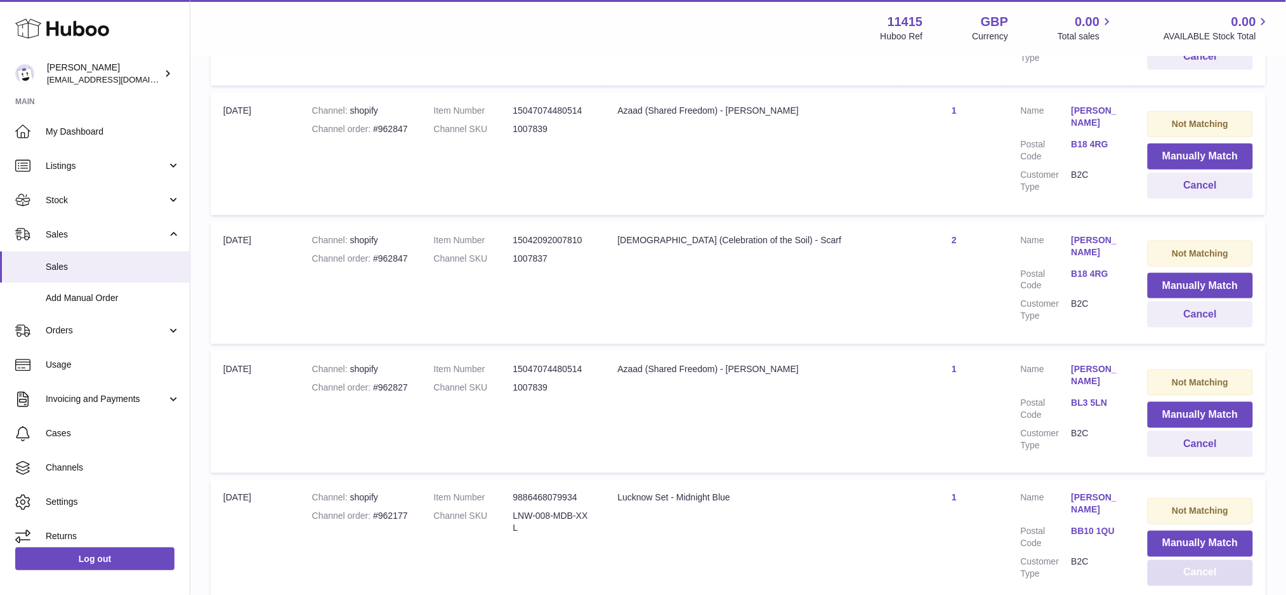
click at [1183, 560] on button "Cancel" at bounding box center [1200, 573] width 105 height 26
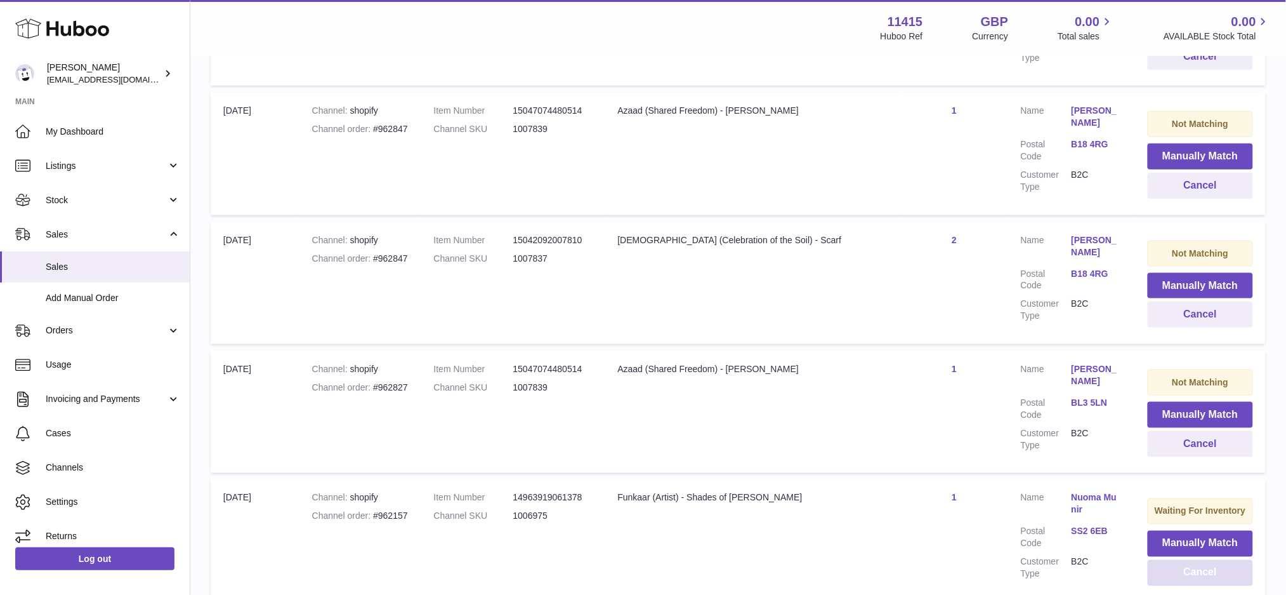
click at [1183, 560] on button "Cancel" at bounding box center [1200, 573] width 105 height 26
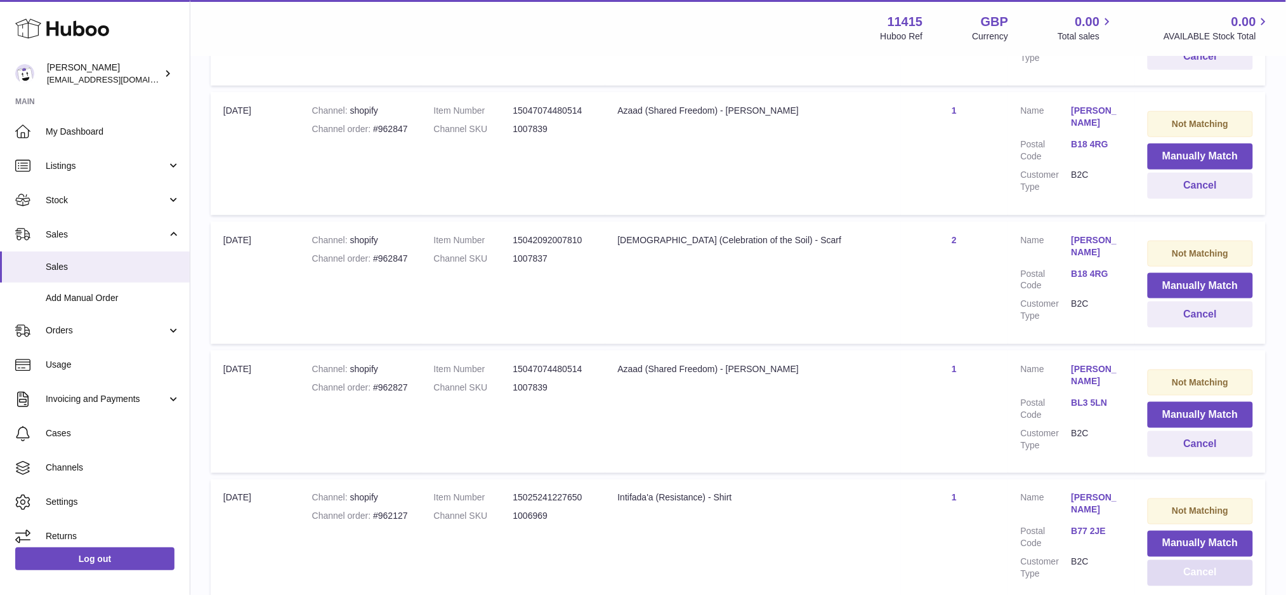
click at [1183, 560] on button "Cancel" at bounding box center [1200, 573] width 105 height 26
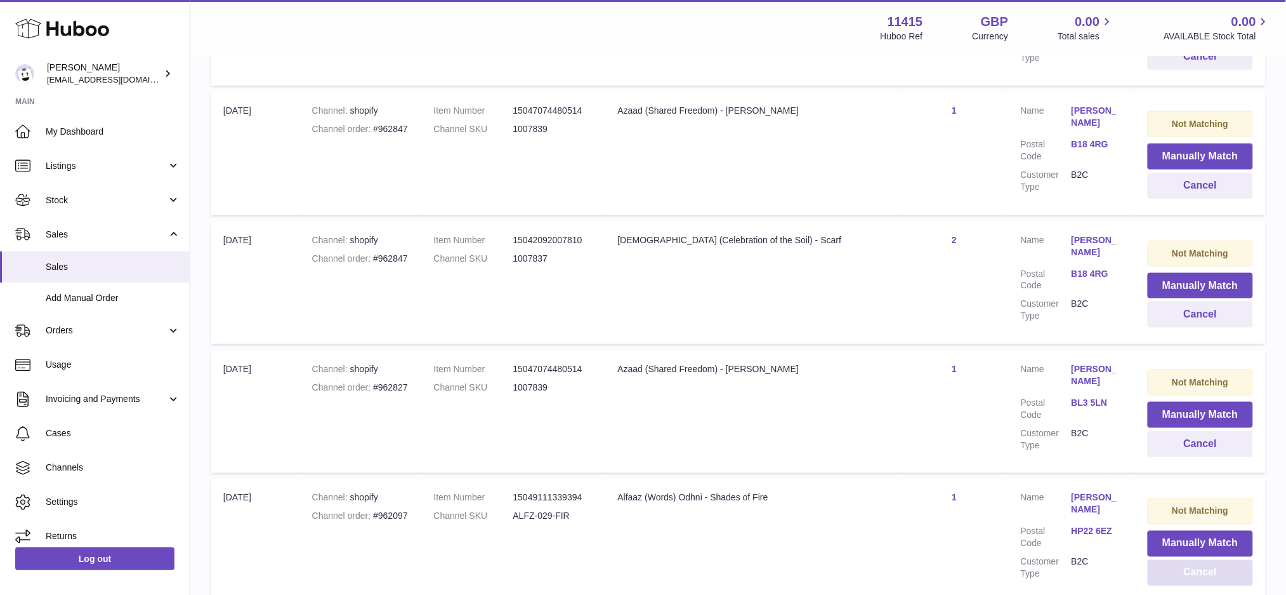
click at [1183, 560] on button "Cancel" at bounding box center [1200, 573] width 105 height 26
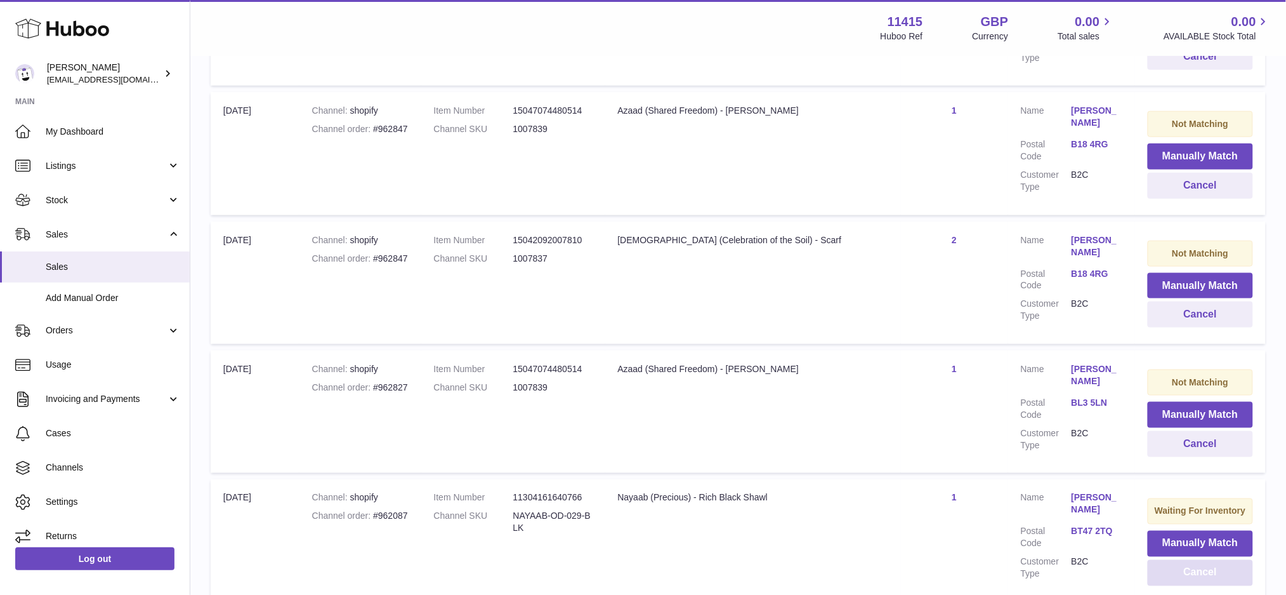
click at [1183, 560] on button "Cancel" at bounding box center [1200, 573] width 105 height 26
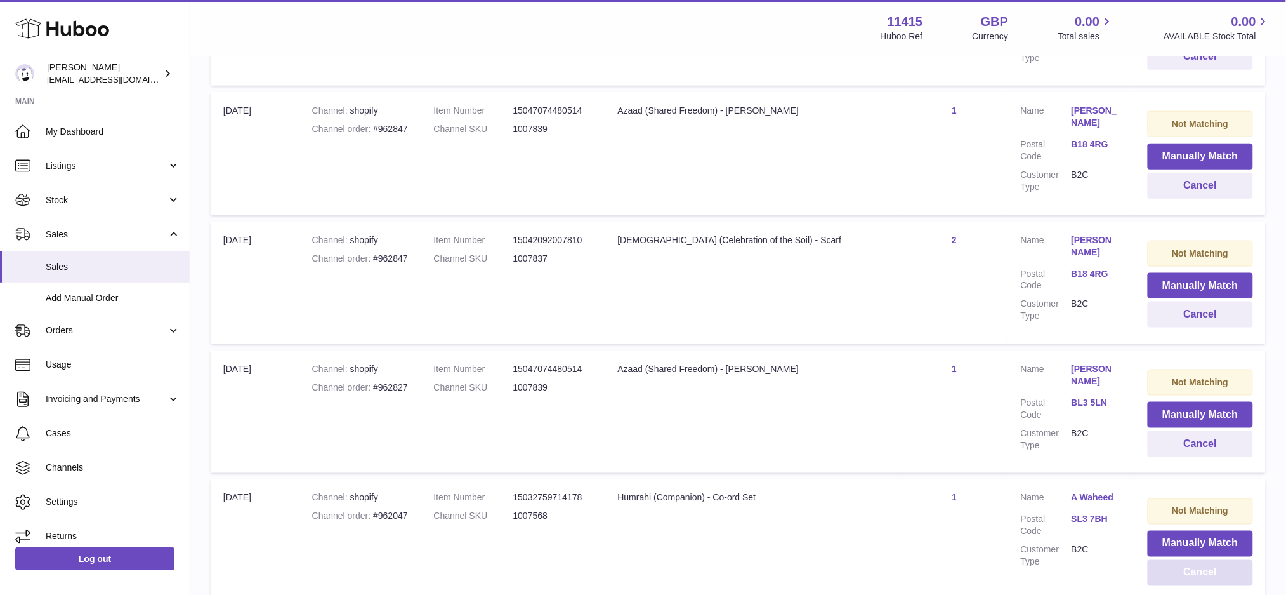
click at [1183, 560] on button "Cancel" at bounding box center [1200, 573] width 105 height 26
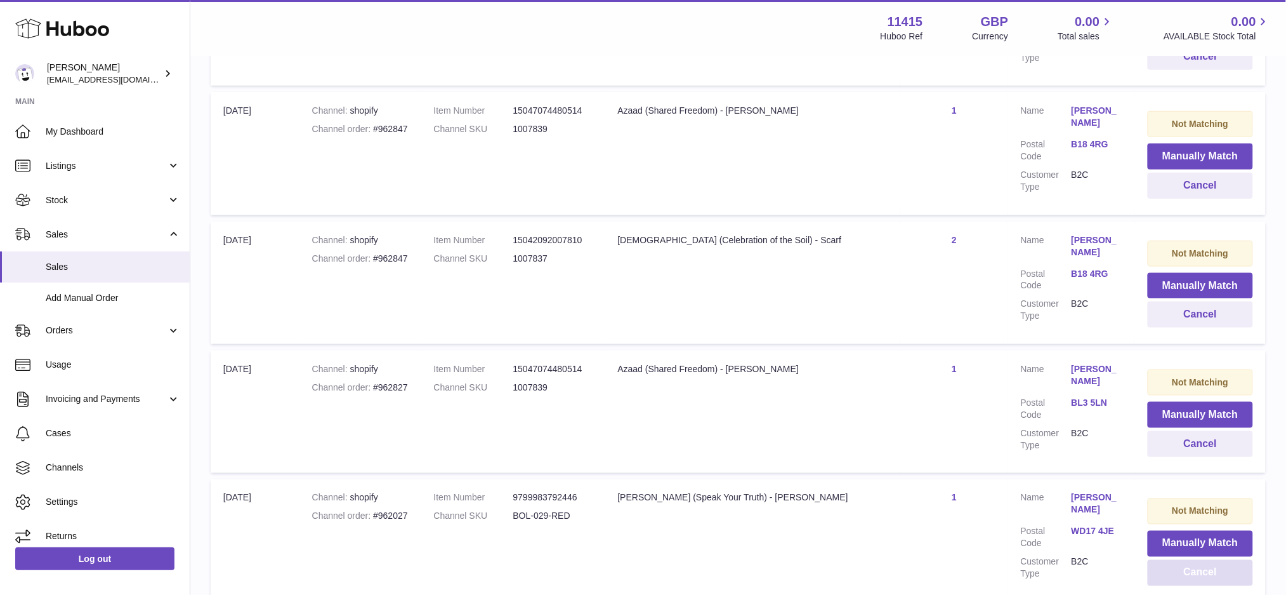
click at [1183, 560] on button "Cancel" at bounding box center [1200, 573] width 105 height 26
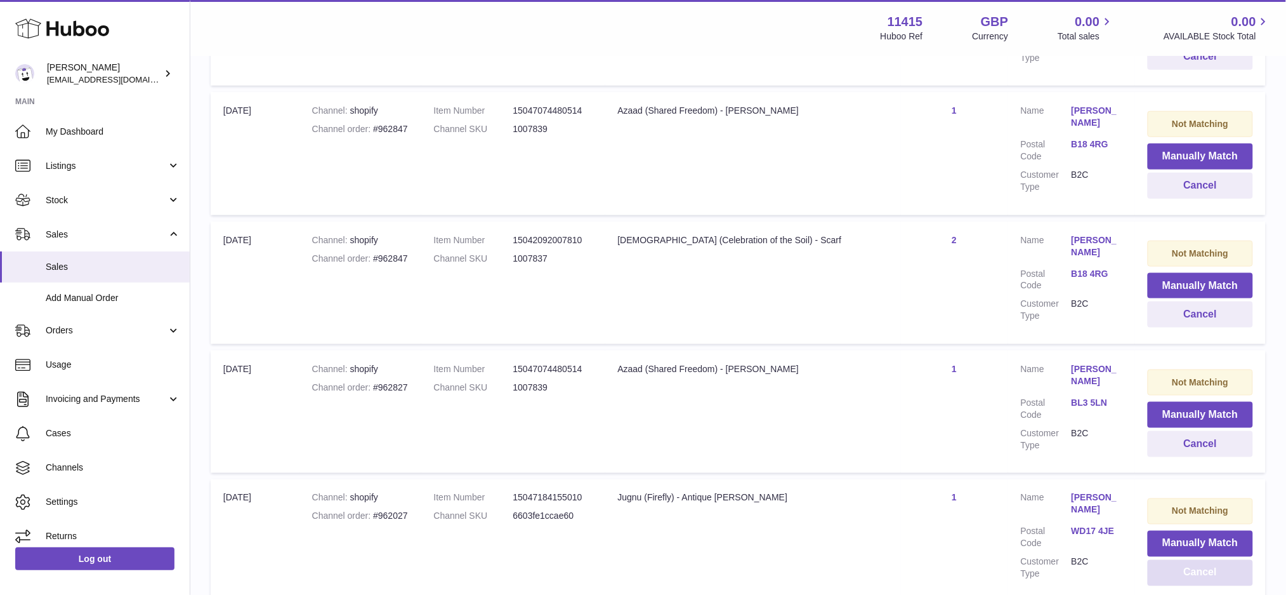
click at [1183, 560] on button "Cancel" at bounding box center [1200, 573] width 105 height 26
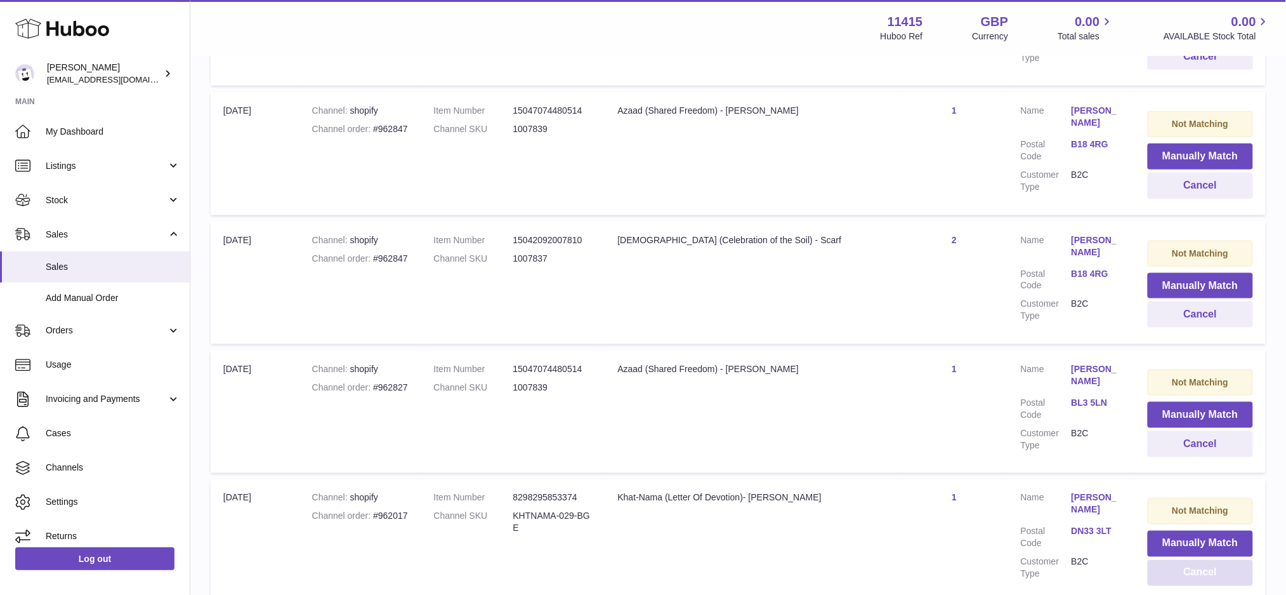
click at [1183, 560] on button "Cancel" at bounding box center [1200, 573] width 105 height 26
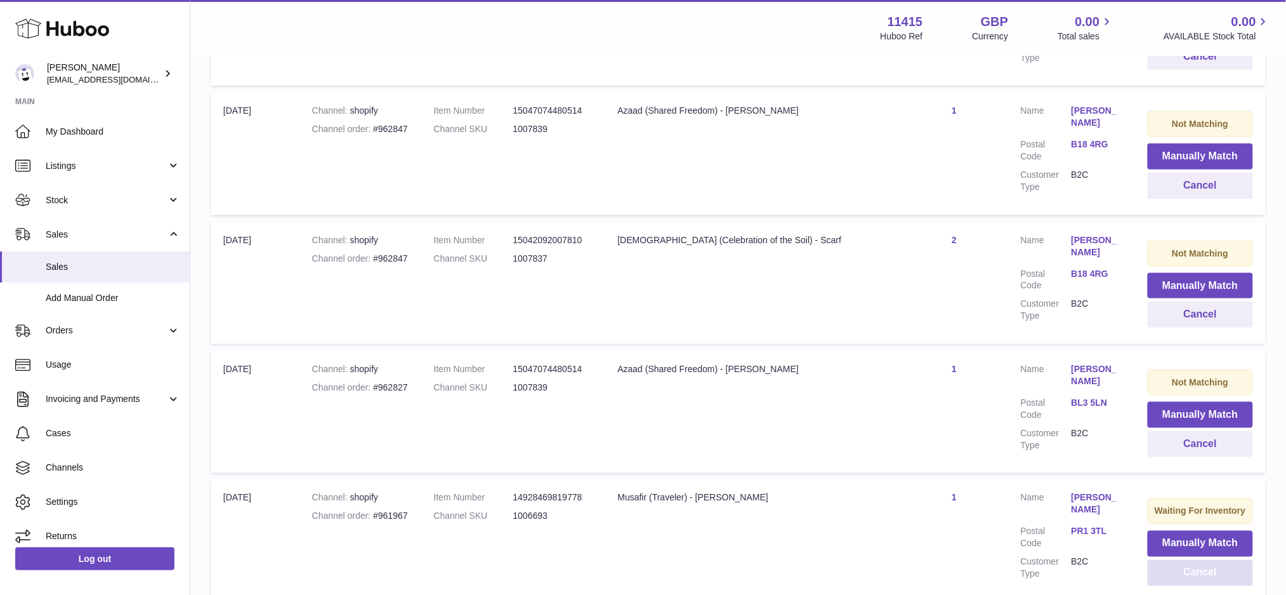
click at [1183, 560] on button "Cancel" at bounding box center [1200, 573] width 105 height 26
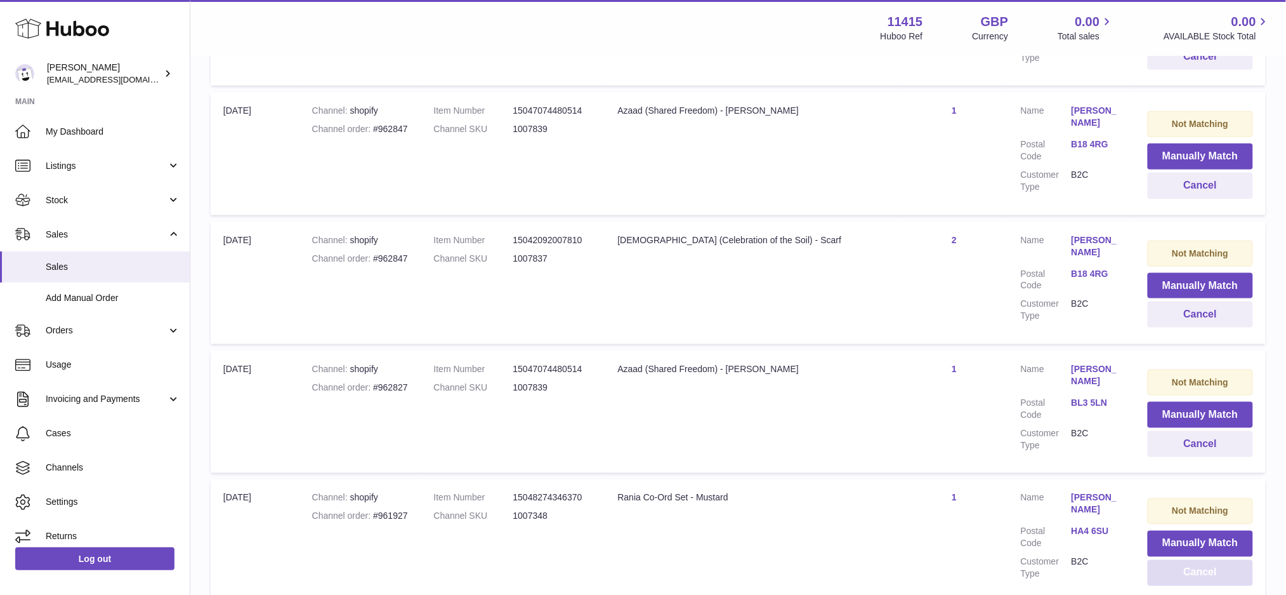
click at [1183, 560] on button "Cancel" at bounding box center [1200, 573] width 105 height 26
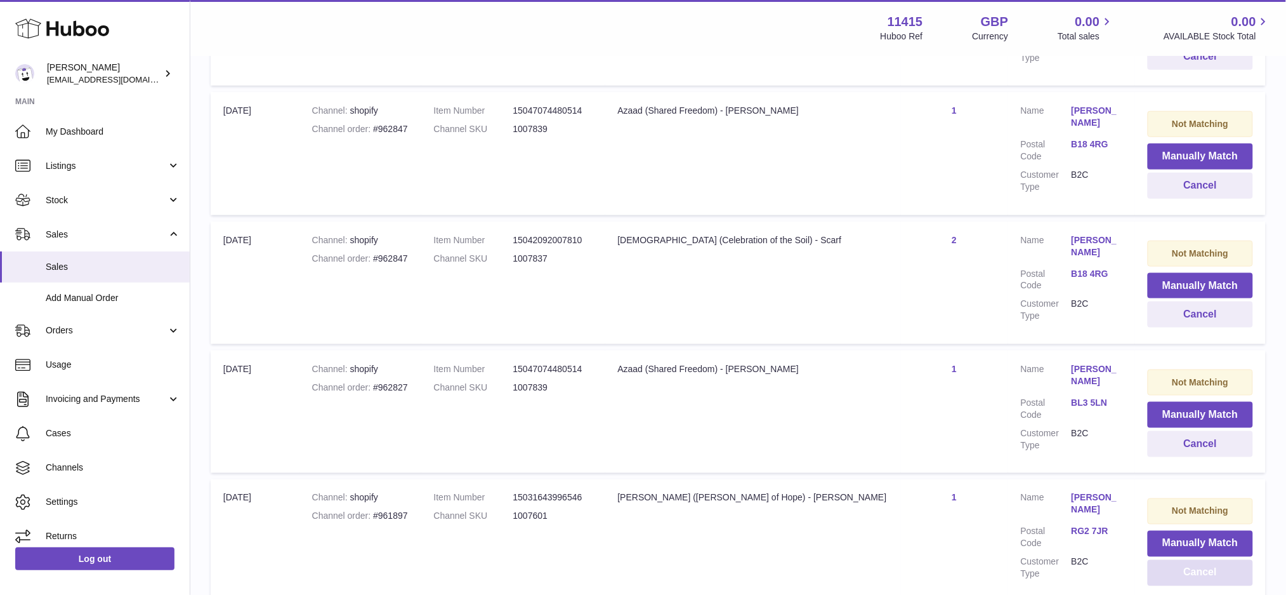
click at [1183, 560] on button "Cancel" at bounding box center [1200, 573] width 105 height 26
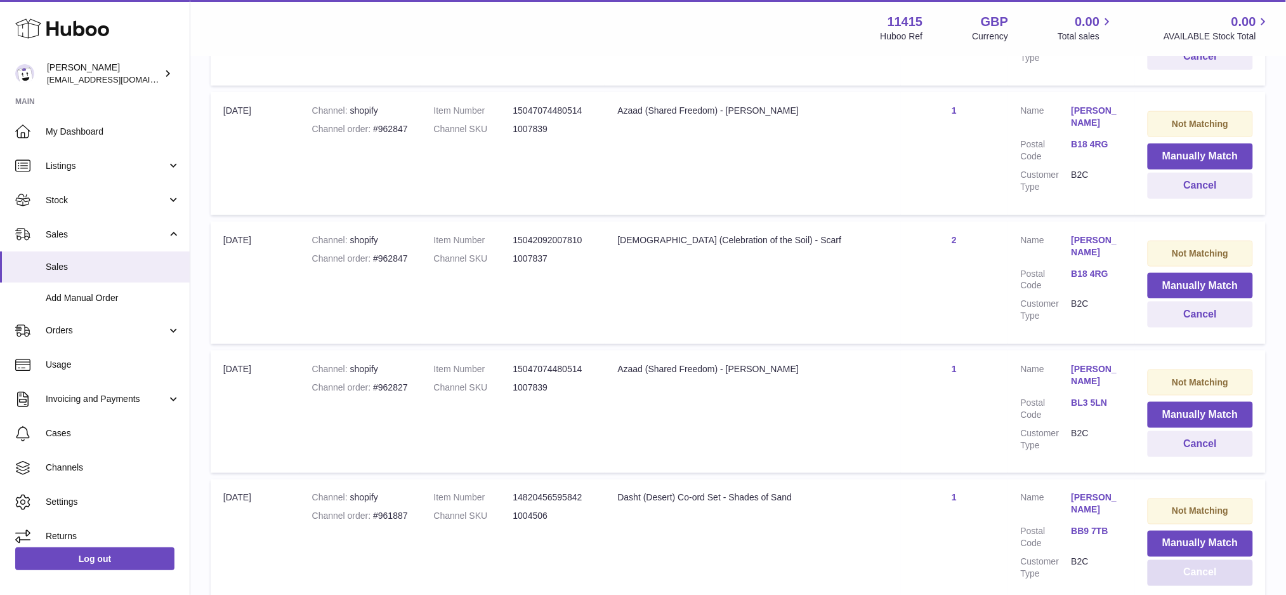
click at [1183, 560] on button "Cancel" at bounding box center [1200, 573] width 105 height 26
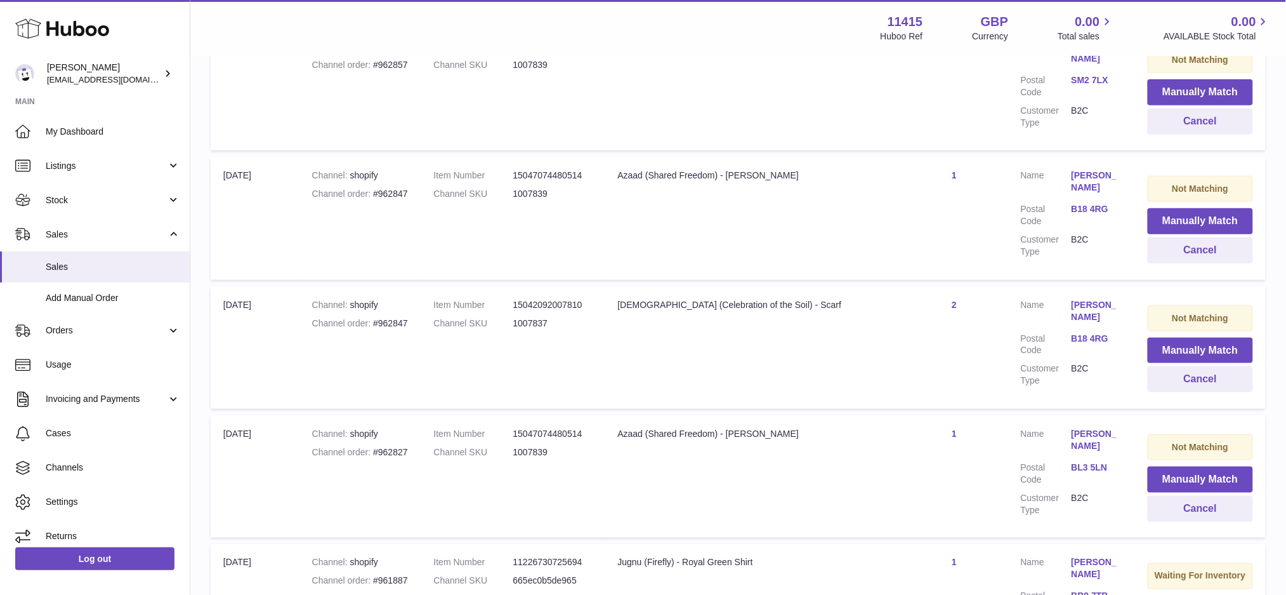
scroll to position [12705, 0]
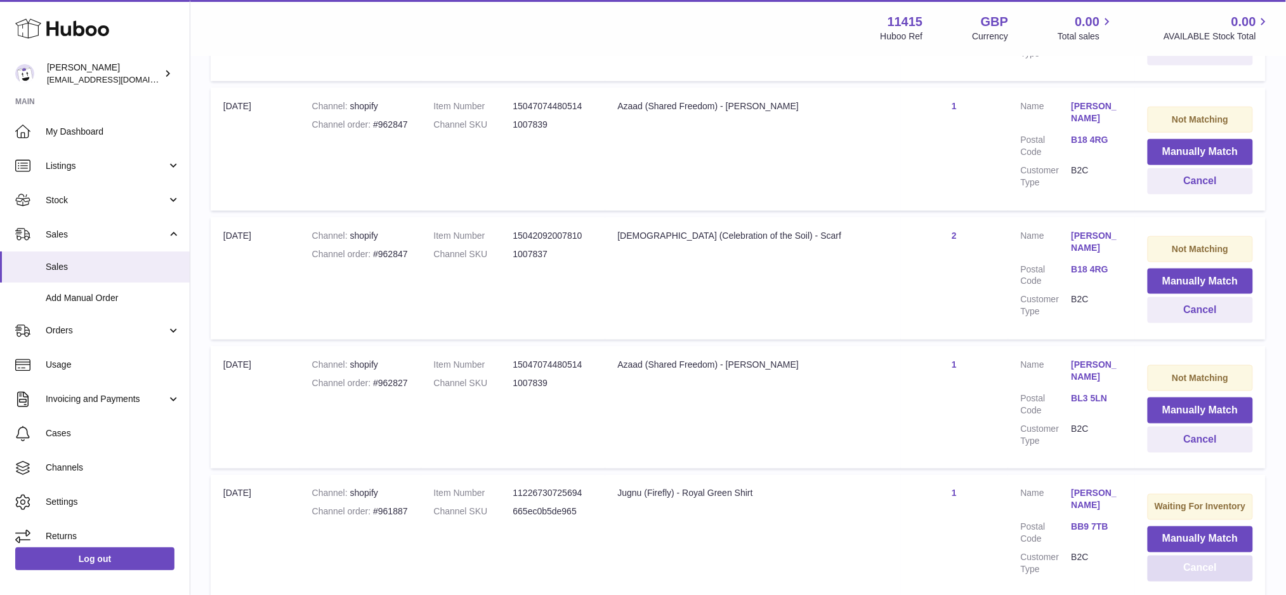
click at [1180, 555] on button "Cancel" at bounding box center [1200, 568] width 105 height 26
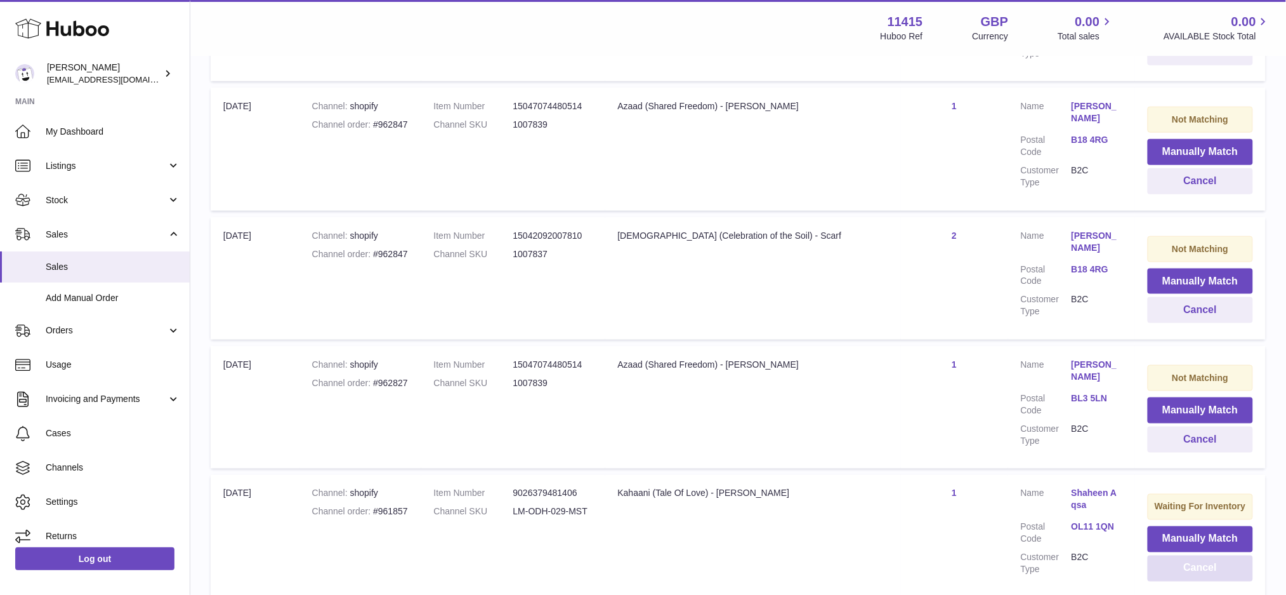
click at [1180, 555] on button "Cancel" at bounding box center [1200, 568] width 105 height 26
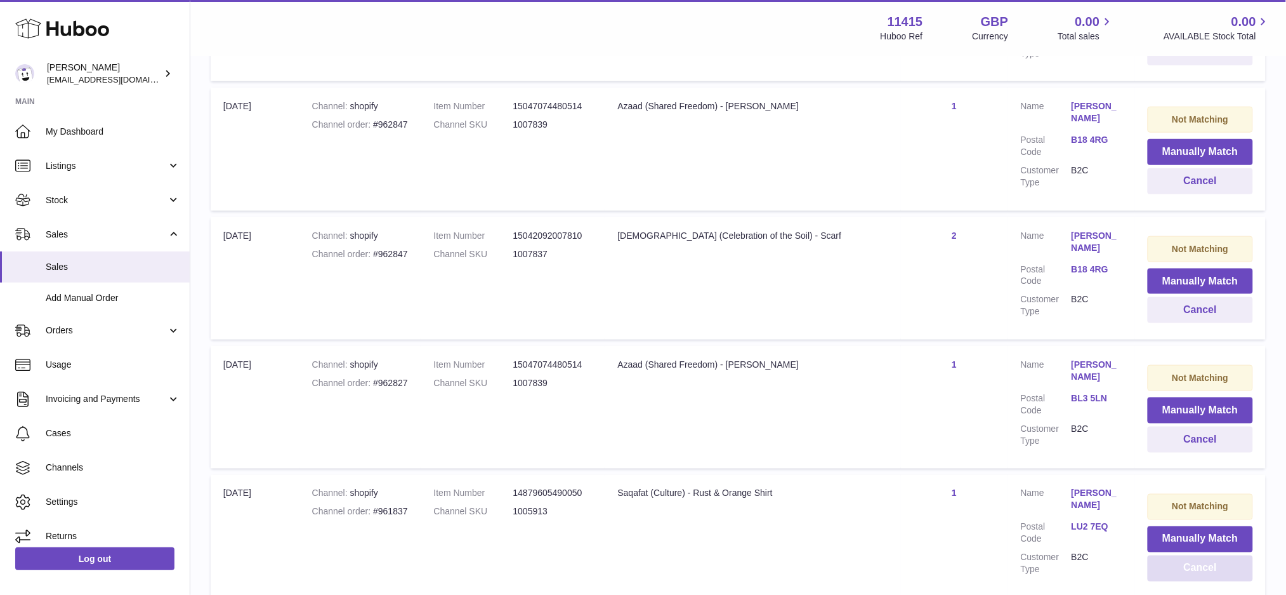
click at [1180, 555] on button "Cancel" at bounding box center [1200, 568] width 105 height 26
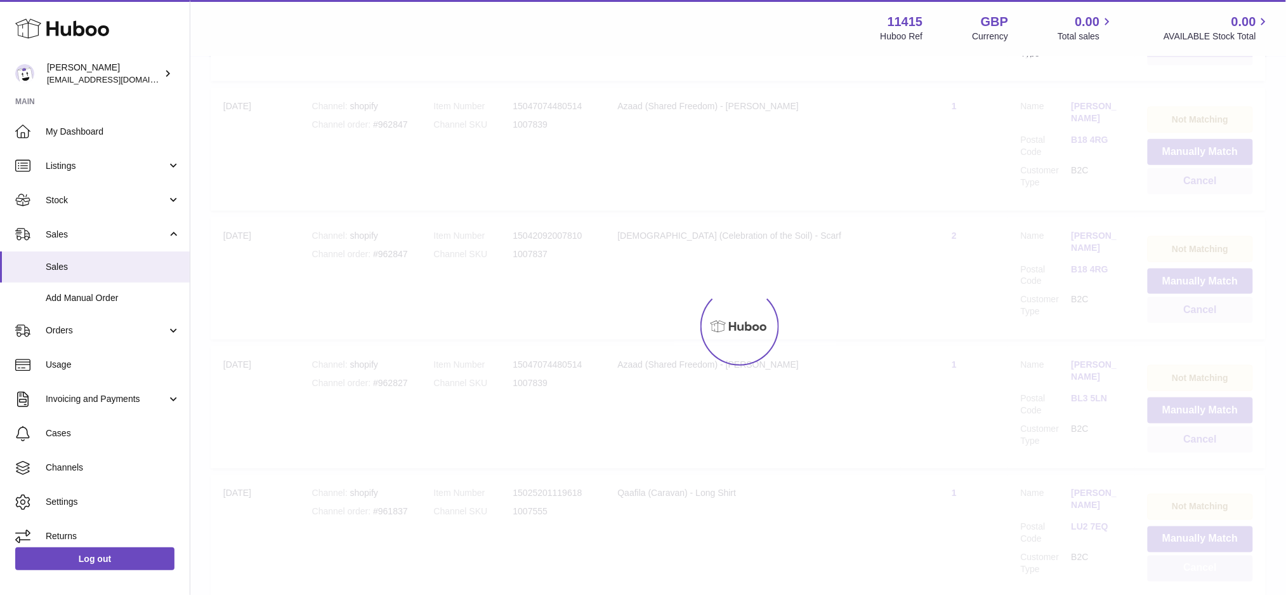
scroll to position [12701, 0]
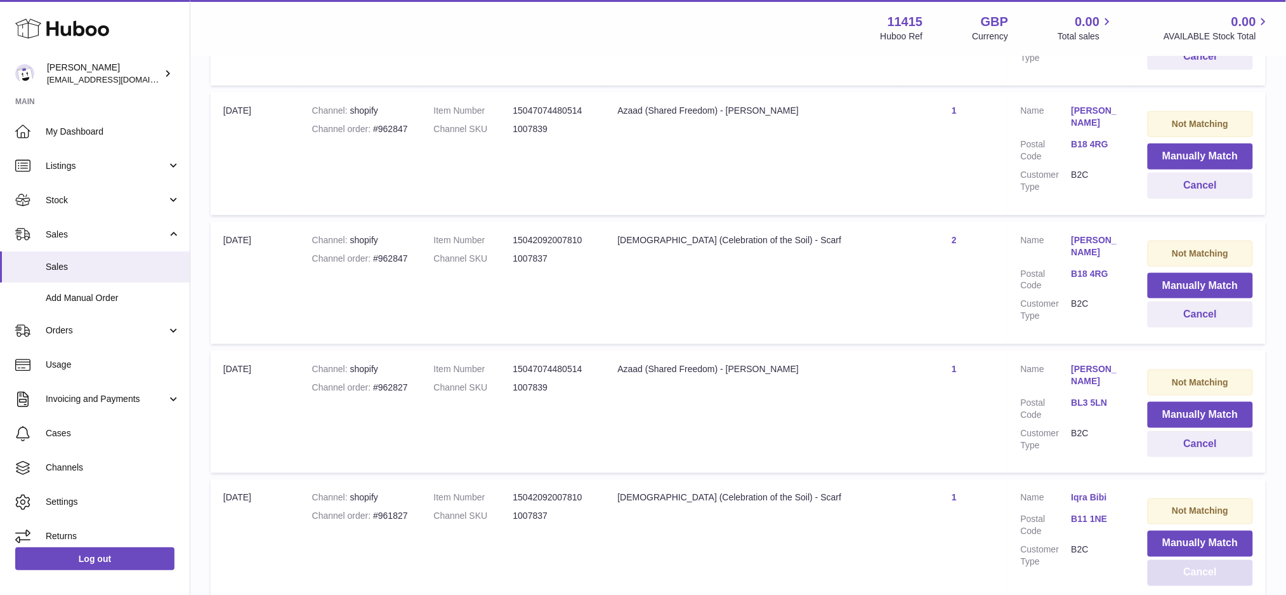
click at [1180, 560] on button "Cancel" at bounding box center [1200, 573] width 105 height 26
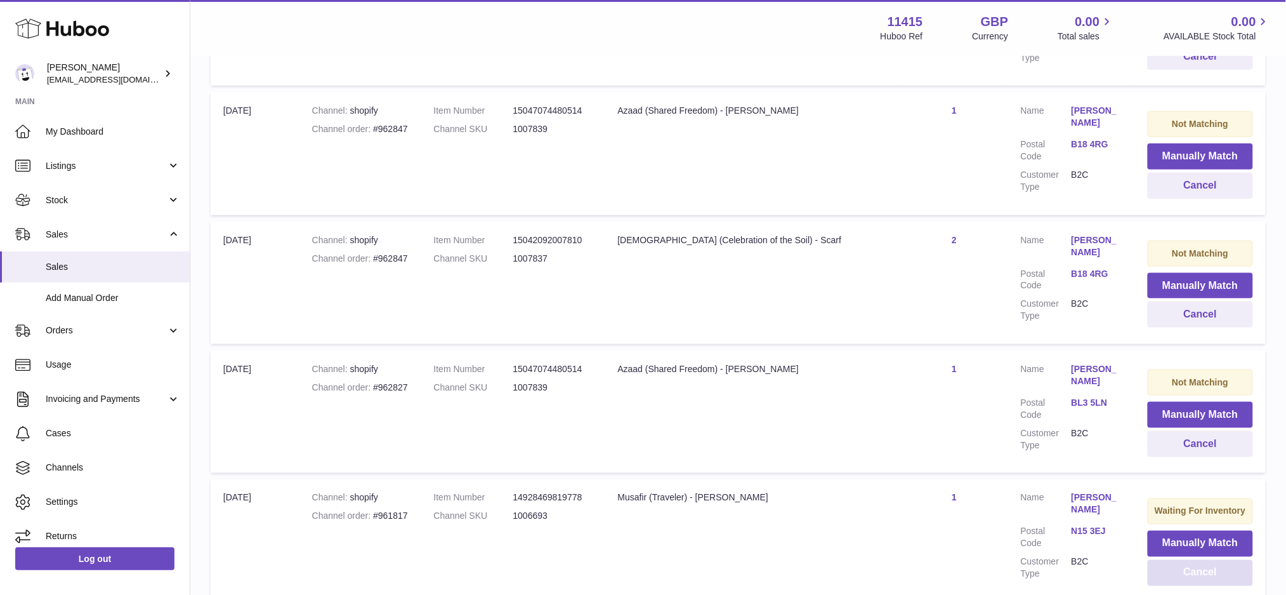
click at [1180, 560] on button "Cancel" at bounding box center [1200, 573] width 105 height 26
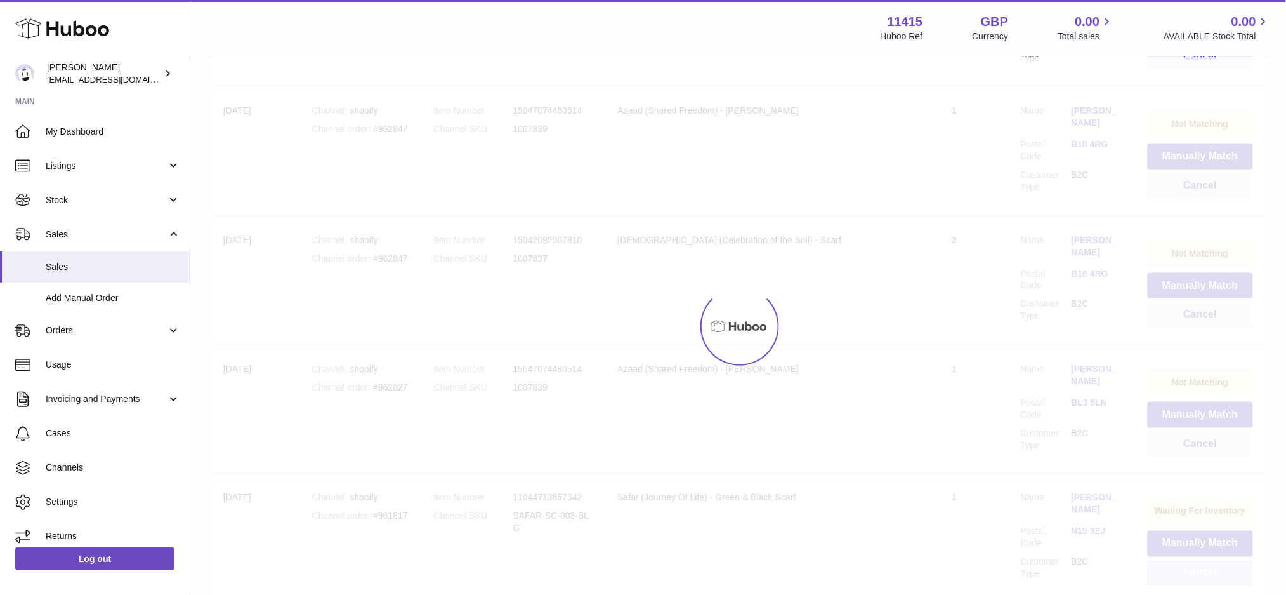
scroll to position [12705, 0]
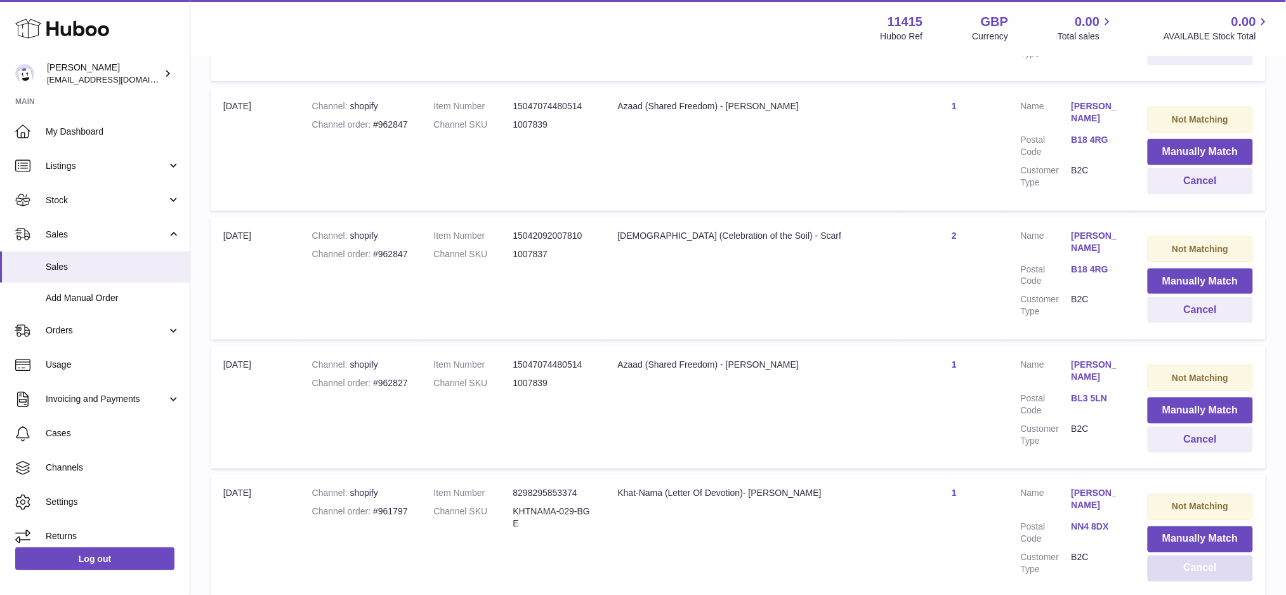
click at [1180, 555] on button "Cancel" at bounding box center [1200, 568] width 105 height 26
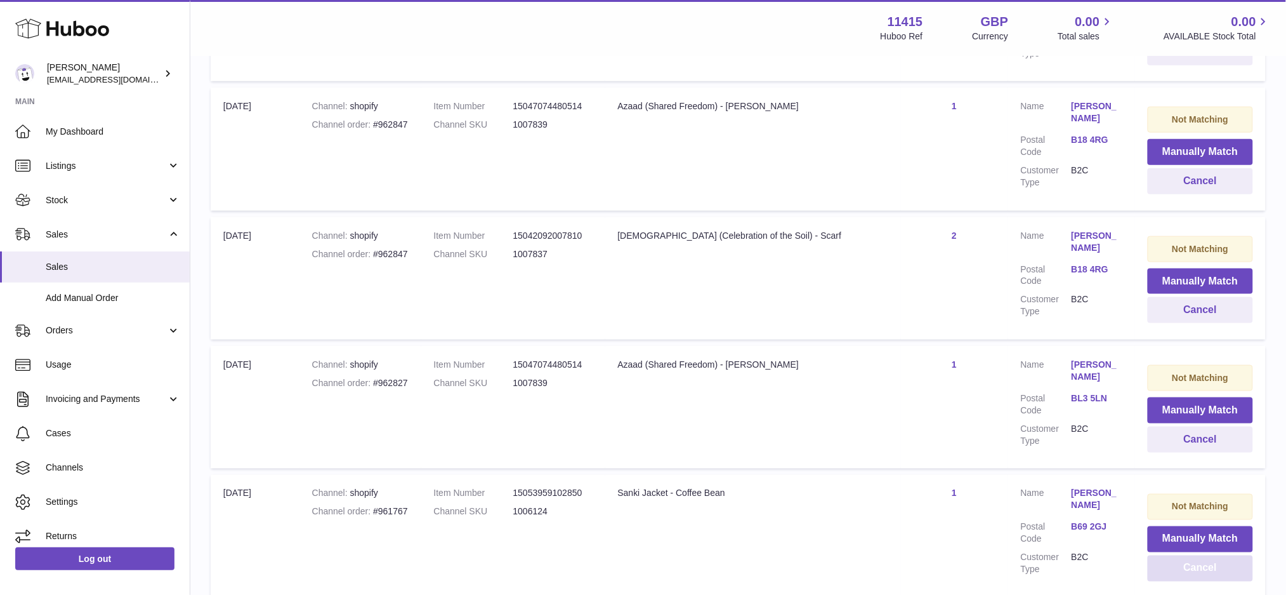
click at [1180, 555] on button "Cancel" at bounding box center [1200, 568] width 105 height 26
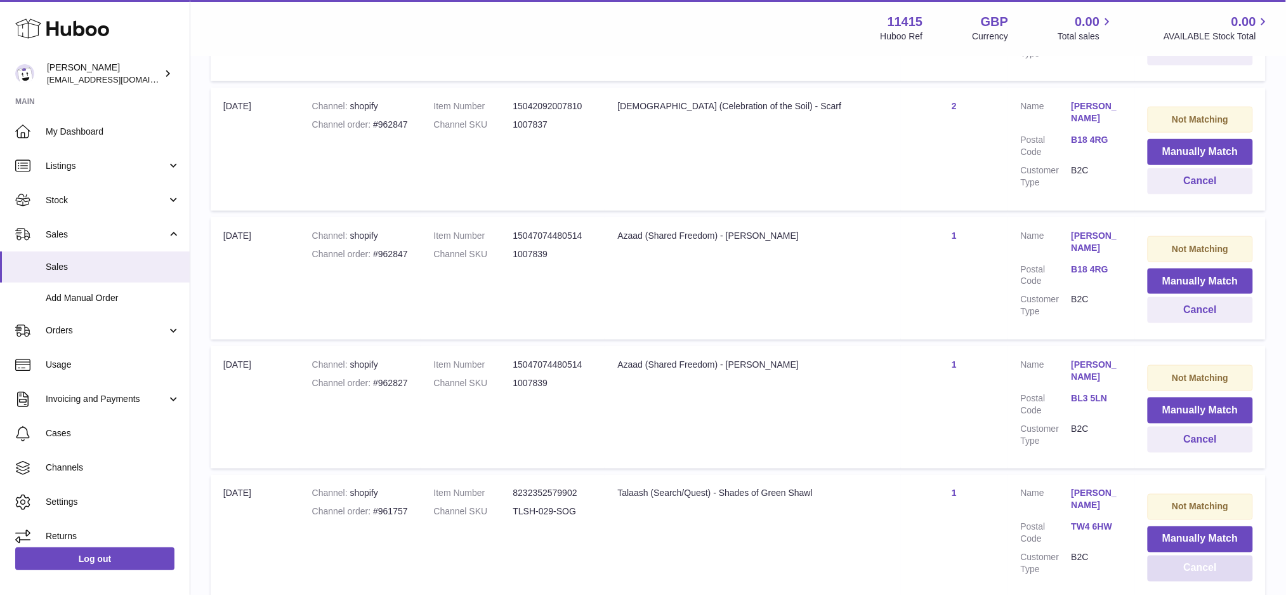
click at [1180, 555] on button "Cancel" at bounding box center [1200, 568] width 105 height 26
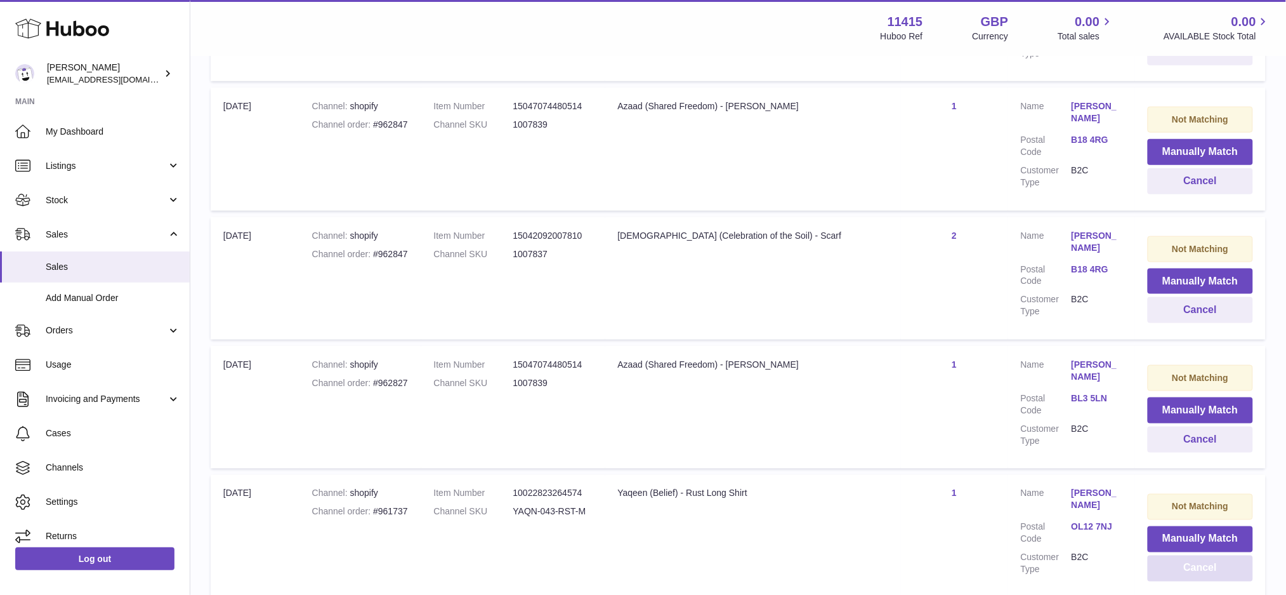
click at [1180, 555] on button "Cancel" at bounding box center [1200, 568] width 105 height 26
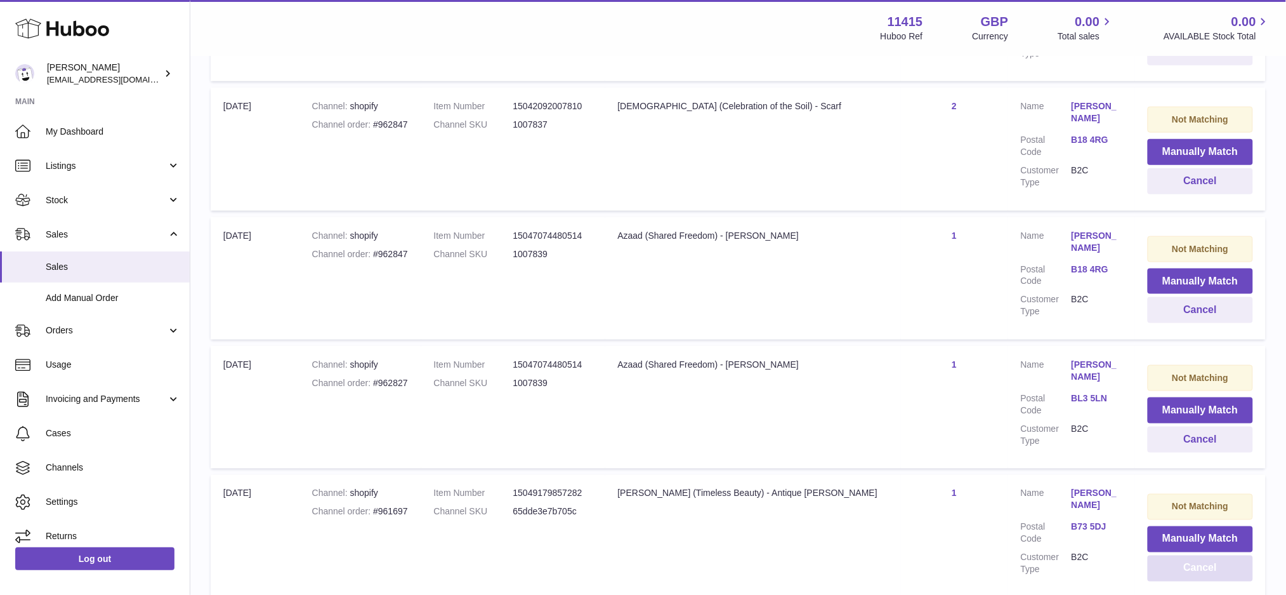
click at [1180, 555] on button "Cancel" at bounding box center [1200, 568] width 105 height 26
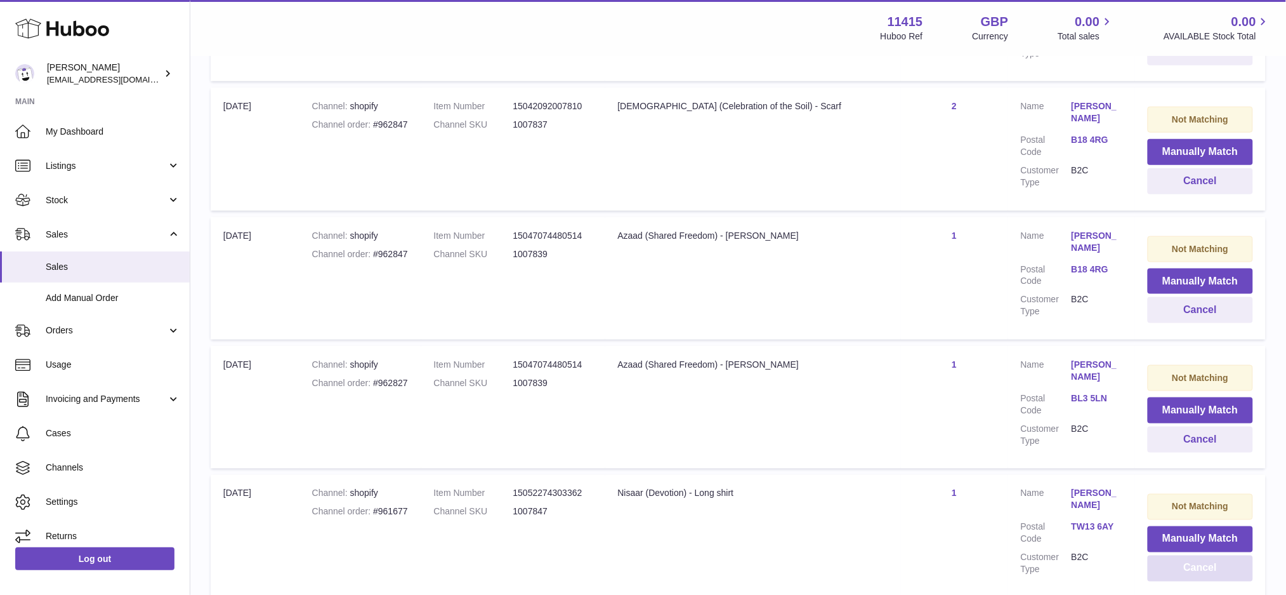
click at [1180, 555] on button "Cancel" at bounding box center [1200, 568] width 105 height 26
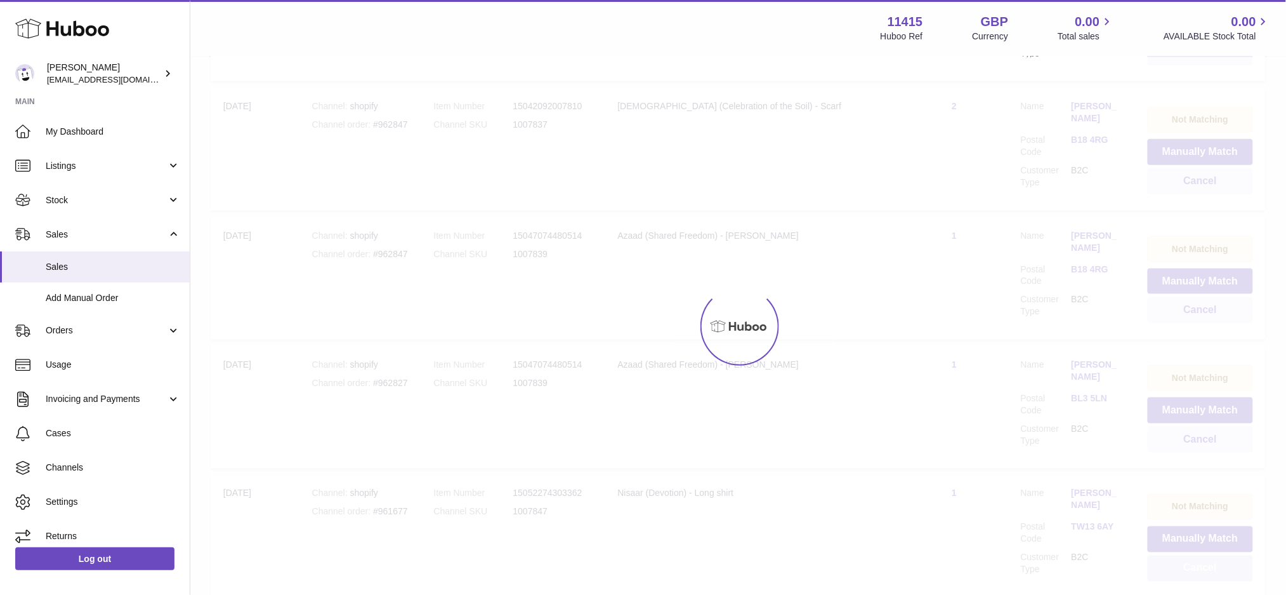
scroll to position [12701, 0]
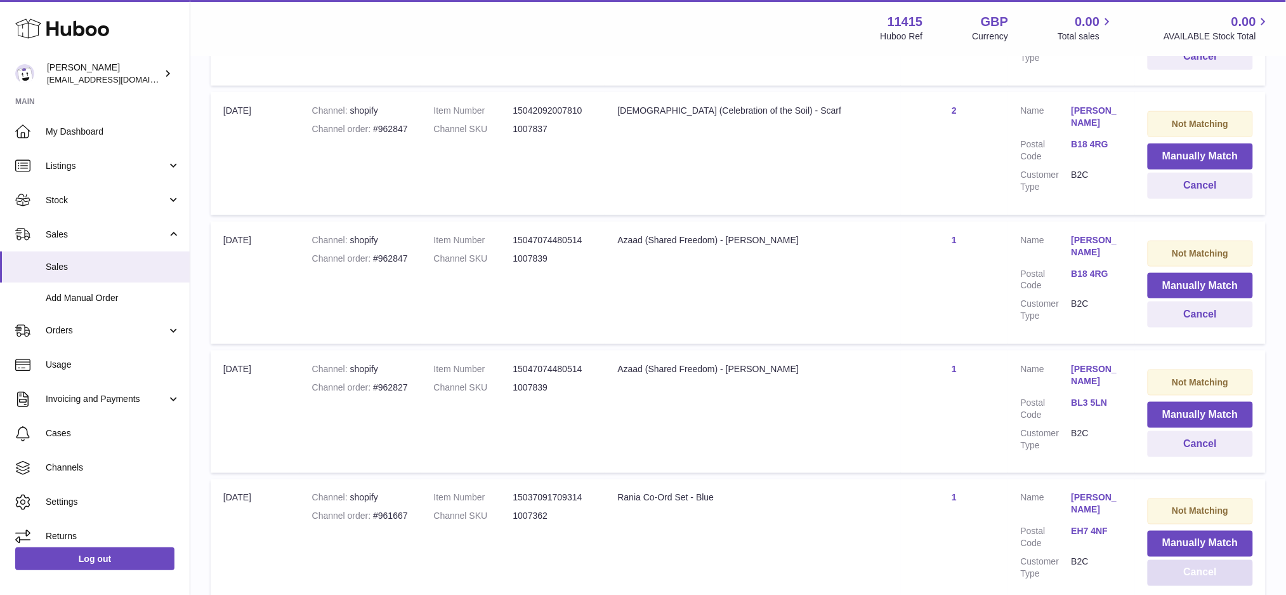
click at [1180, 560] on button "Cancel" at bounding box center [1200, 573] width 105 height 26
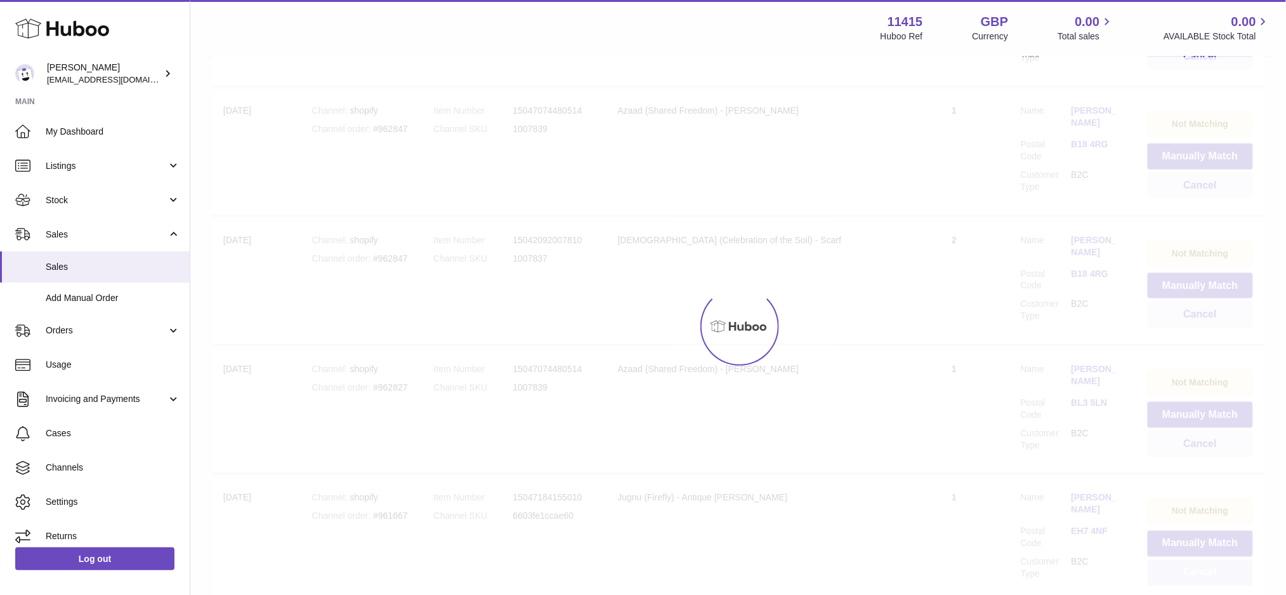
scroll to position [12705, 0]
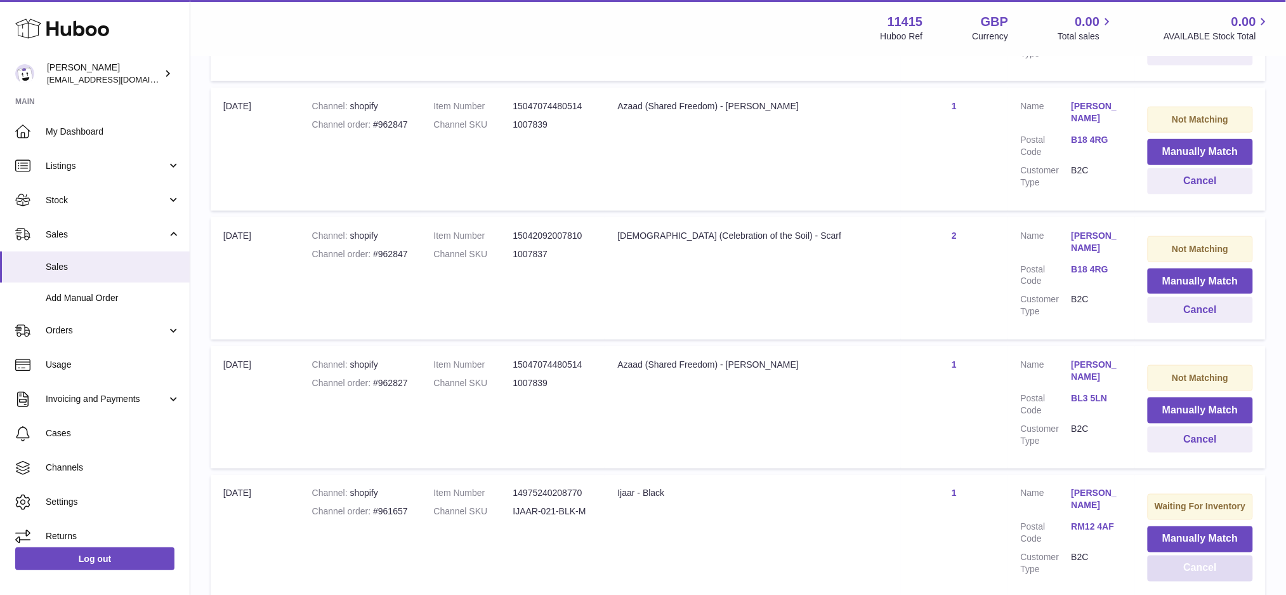
click at [1180, 555] on button "Cancel" at bounding box center [1200, 568] width 105 height 26
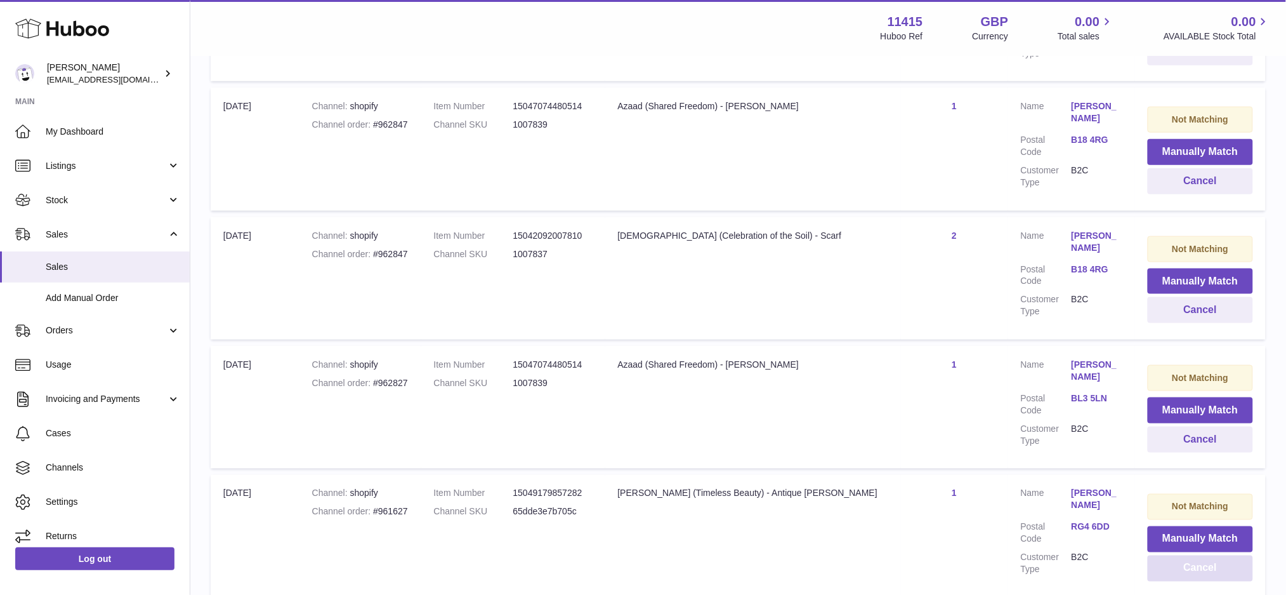
click at [1180, 555] on button "Cancel" at bounding box center [1200, 568] width 105 height 26
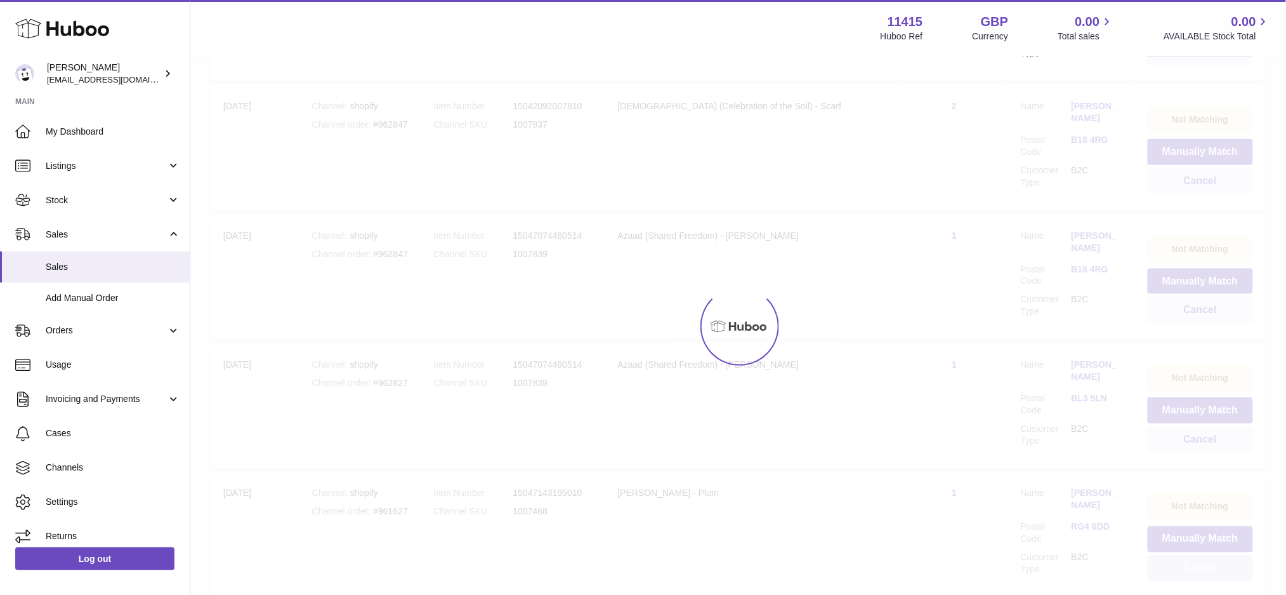
scroll to position [12701, 0]
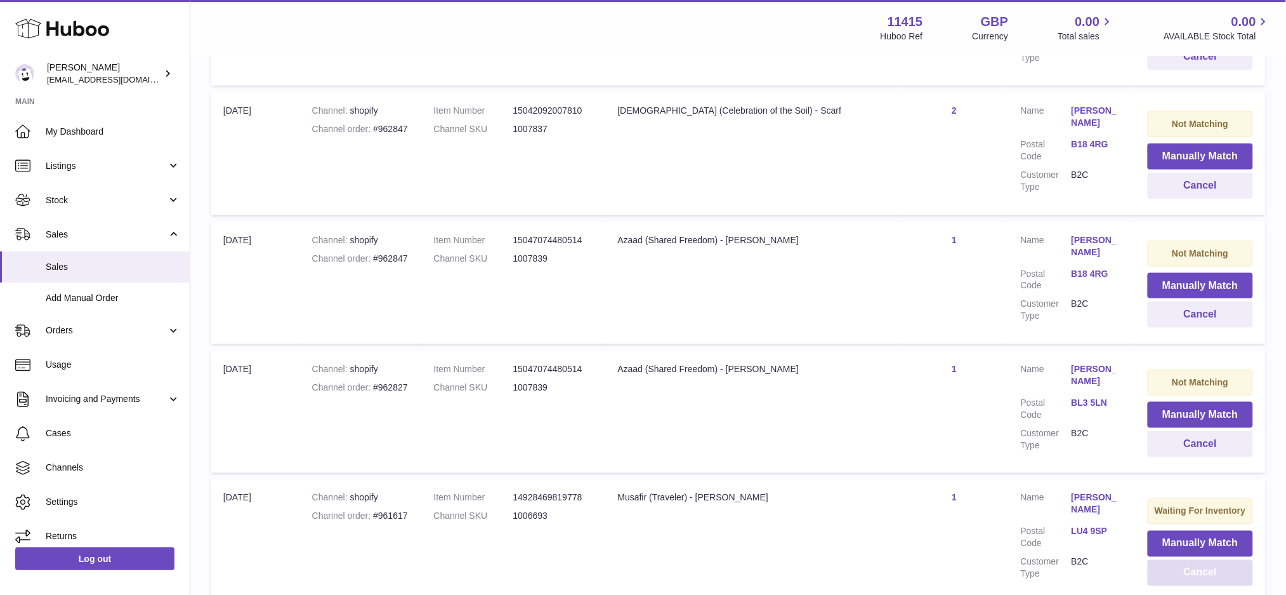
click at [1180, 560] on button "Cancel" at bounding box center [1200, 573] width 105 height 26
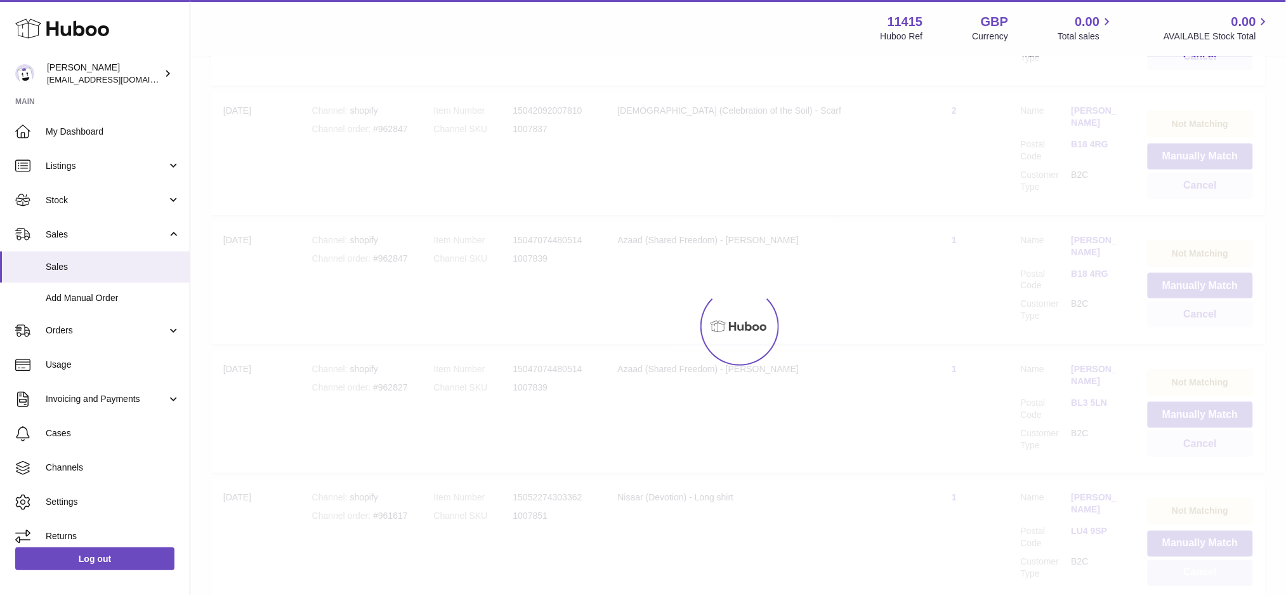
scroll to position [12705, 0]
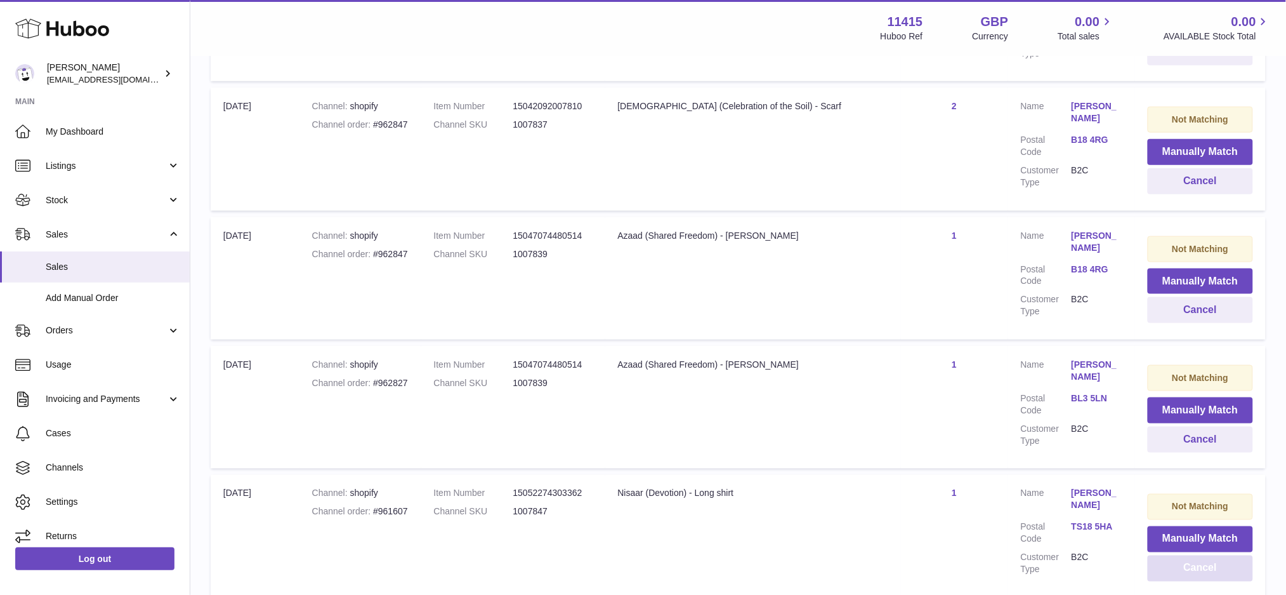
click at [1180, 555] on button "Cancel" at bounding box center [1200, 568] width 105 height 26
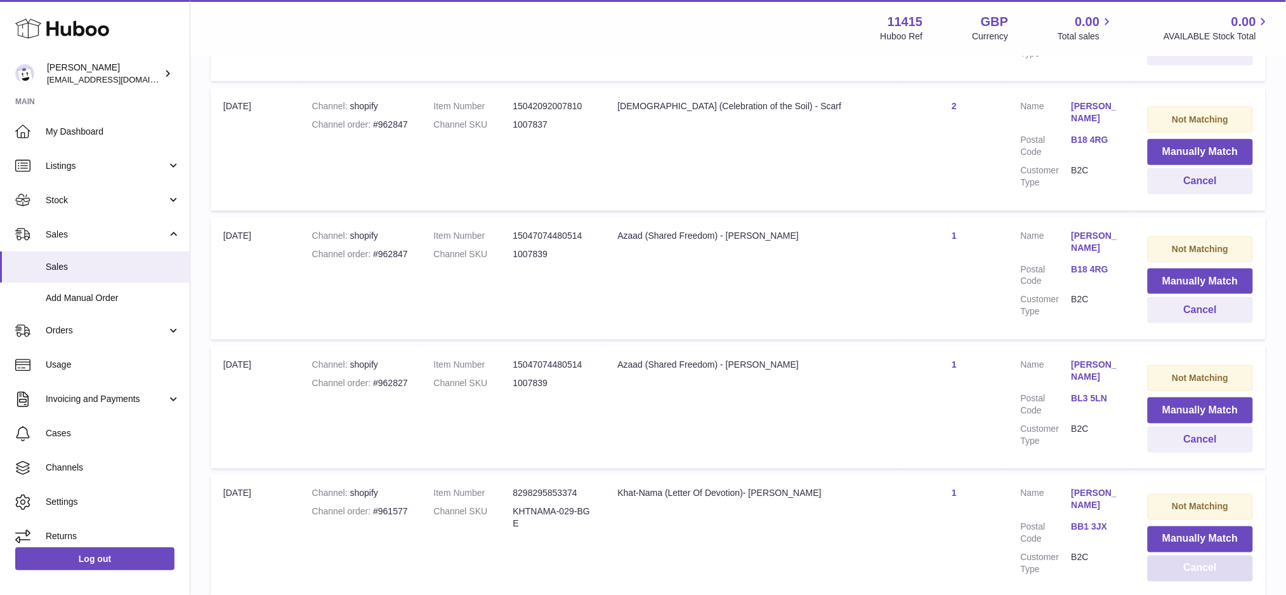
click at [1180, 555] on button "Cancel" at bounding box center [1200, 568] width 105 height 26
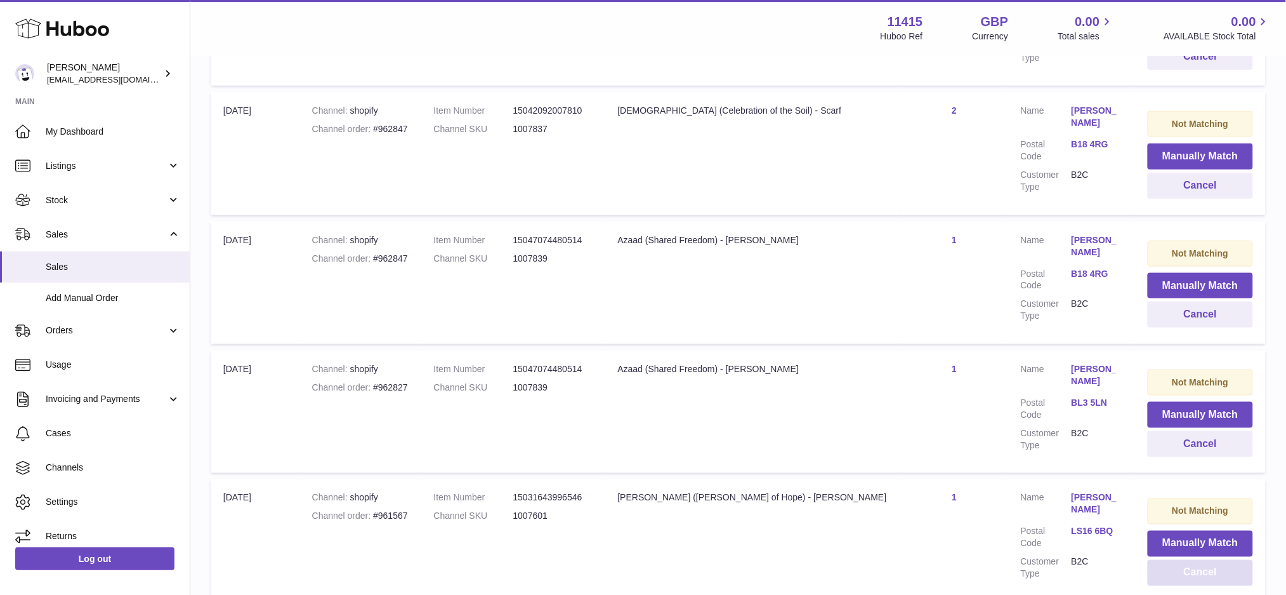
click at [1180, 560] on button "Cancel" at bounding box center [1200, 573] width 105 height 26
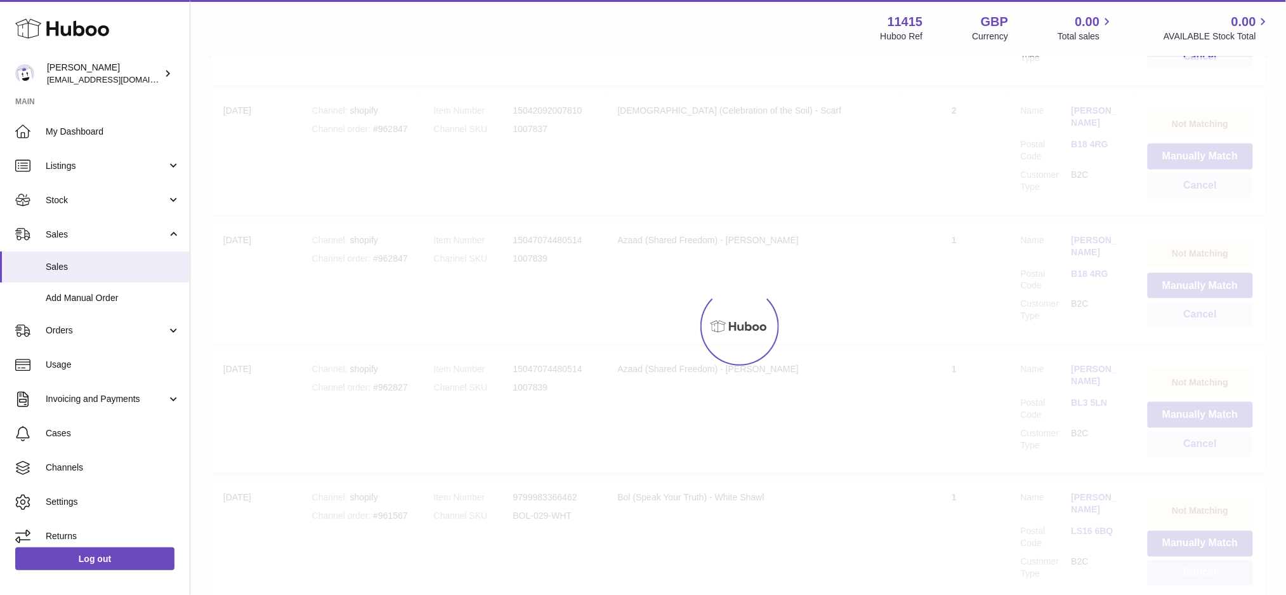
scroll to position [12705, 0]
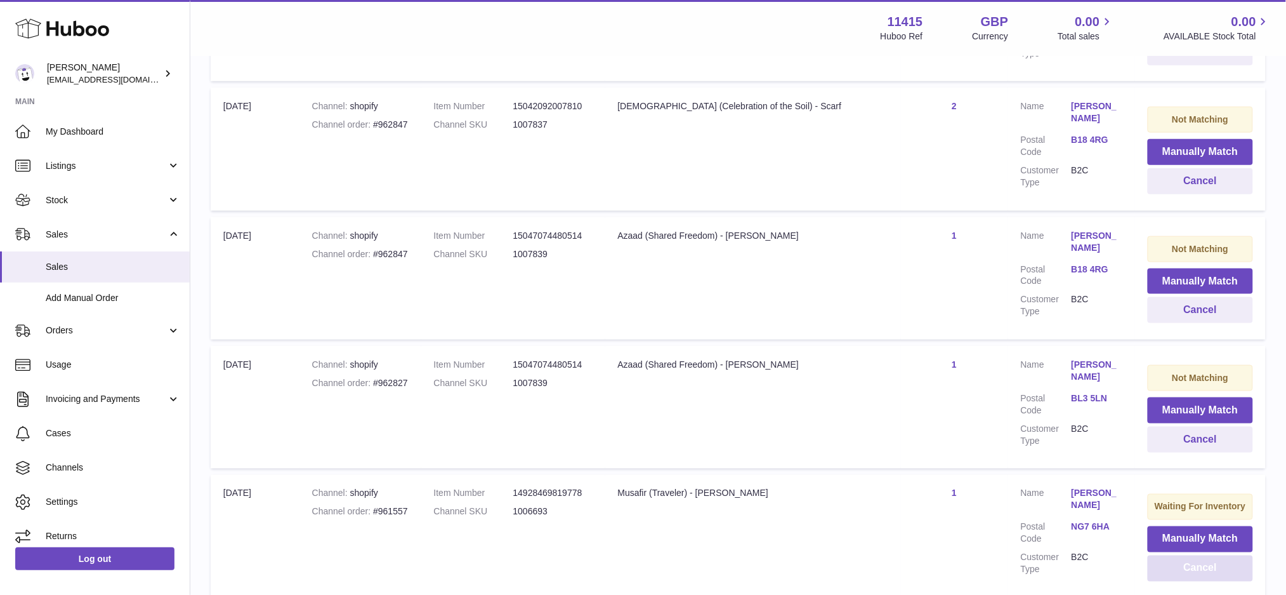
click at [1180, 555] on button "Cancel" at bounding box center [1200, 568] width 105 height 26
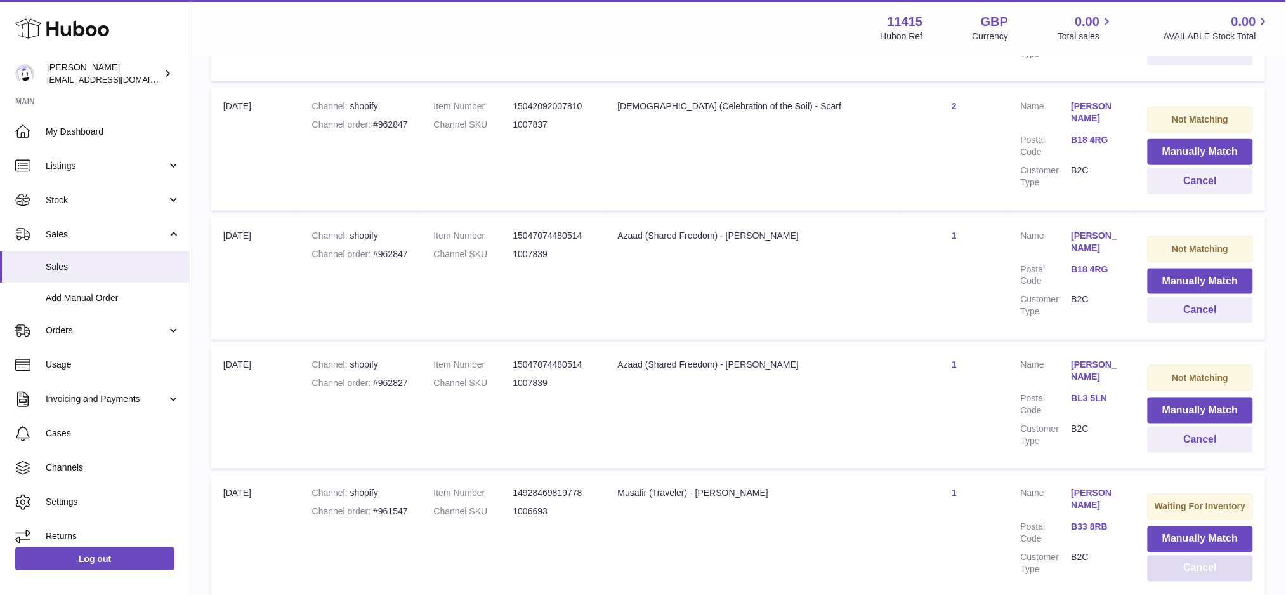
click at [1180, 555] on button "Cancel" at bounding box center [1200, 568] width 105 height 26
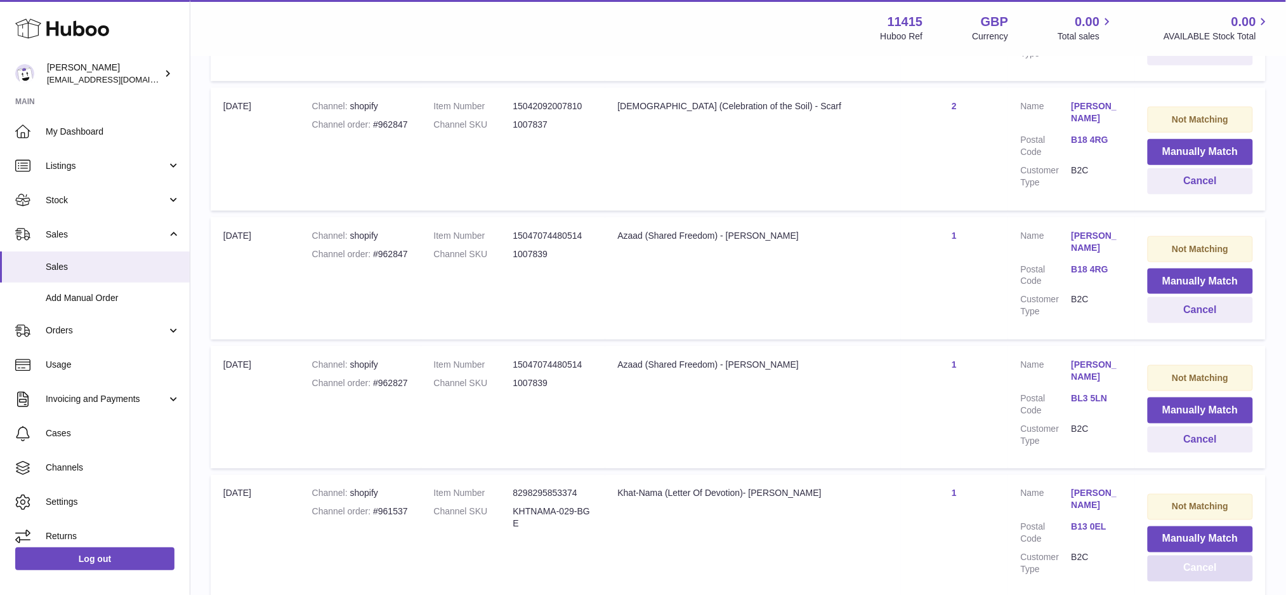
click at [1180, 555] on button "Cancel" at bounding box center [1200, 568] width 105 height 26
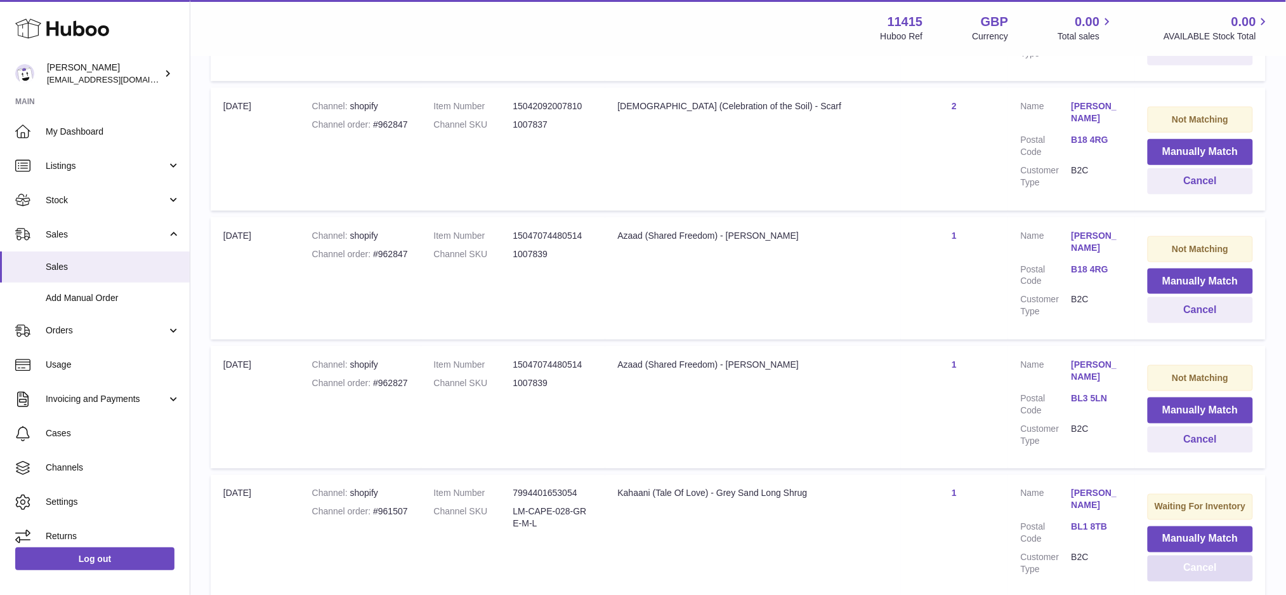
click at [1180, 555] on button "Cancel" at bounding box center [1200, 568] width 105 height 26
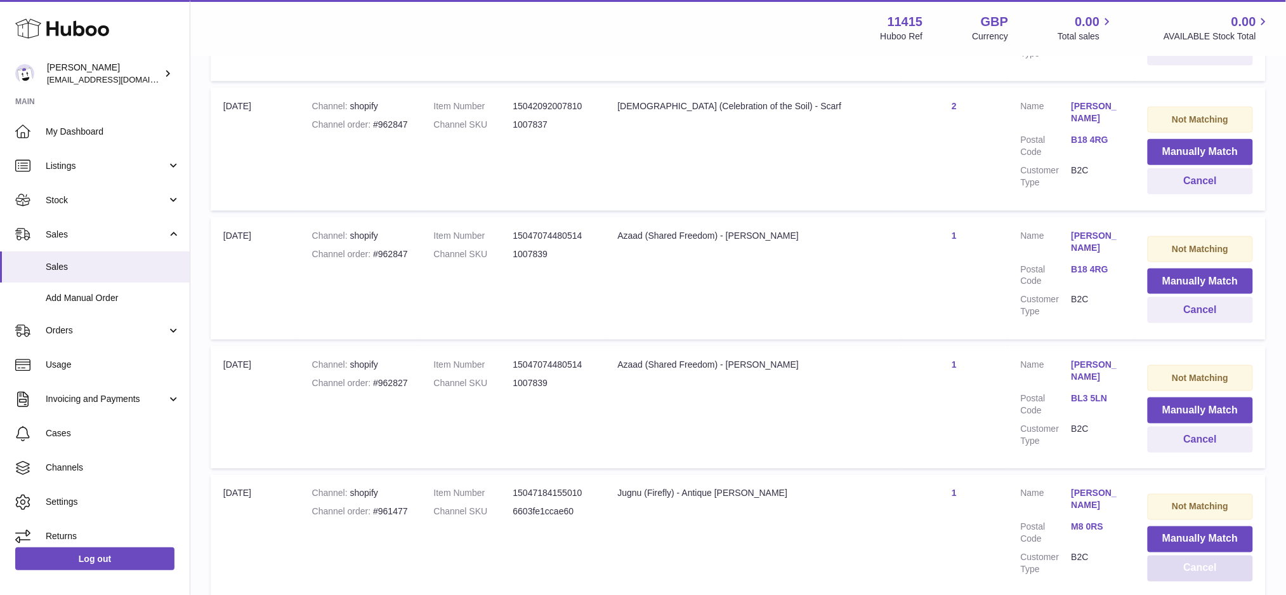
click at [1180, 555] on button "Cancel" at bounding box center [1200, 568] width 105 height 26
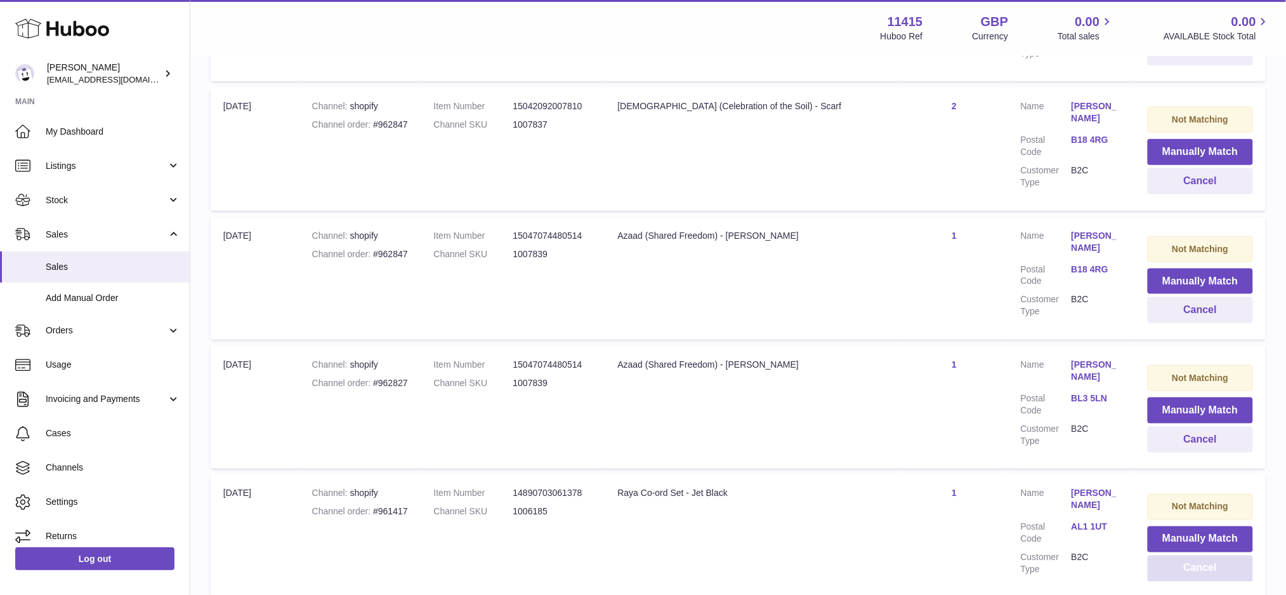
scroll to position [12701, 0]
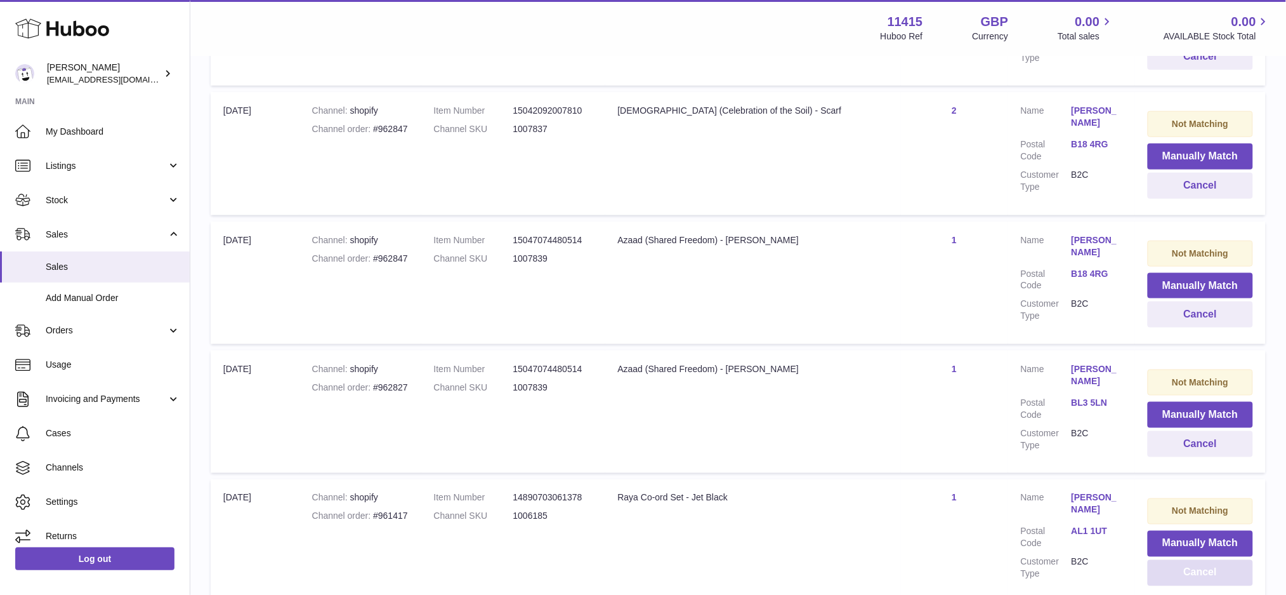
click at [1180, 560] on button "Cancel" at bounding box center [1200, 573] width 105 height 26
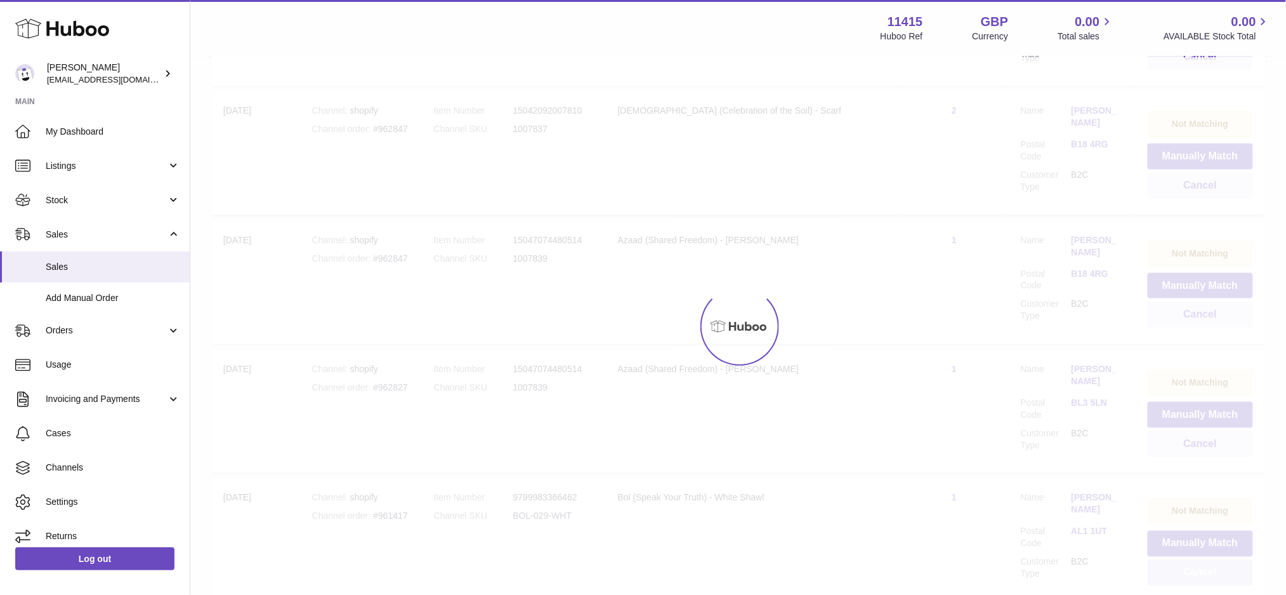
scroll to position [12705, 0]
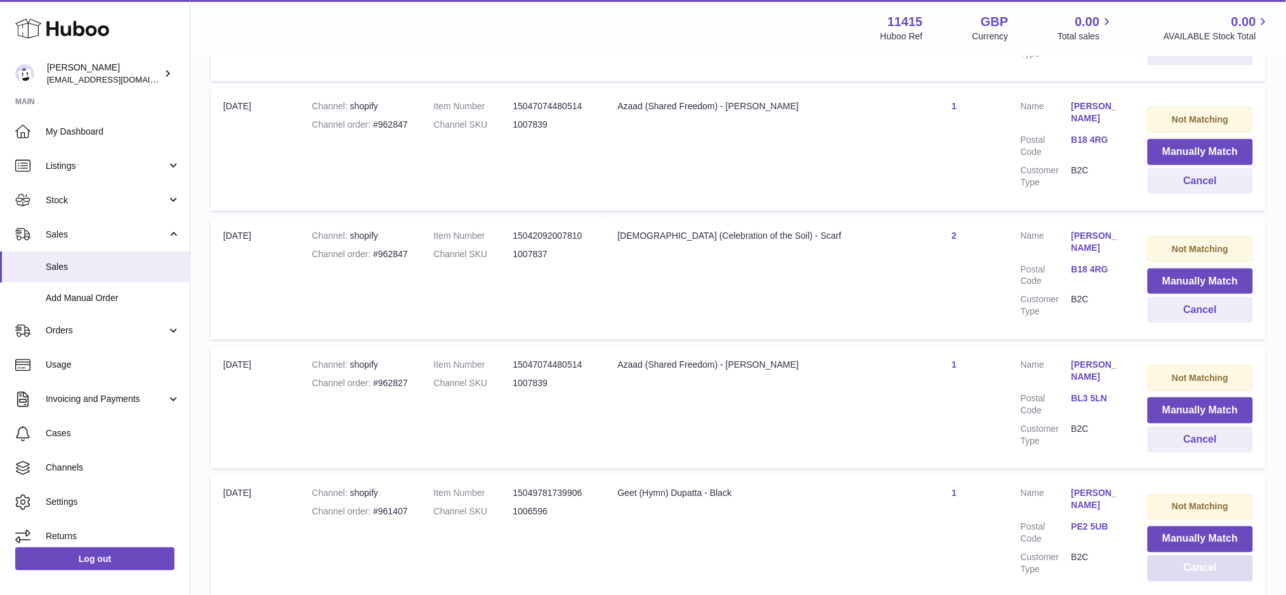
click at [1180, 555] on button "Cancel" at bounding box center [1200, 568] width 105 height 26
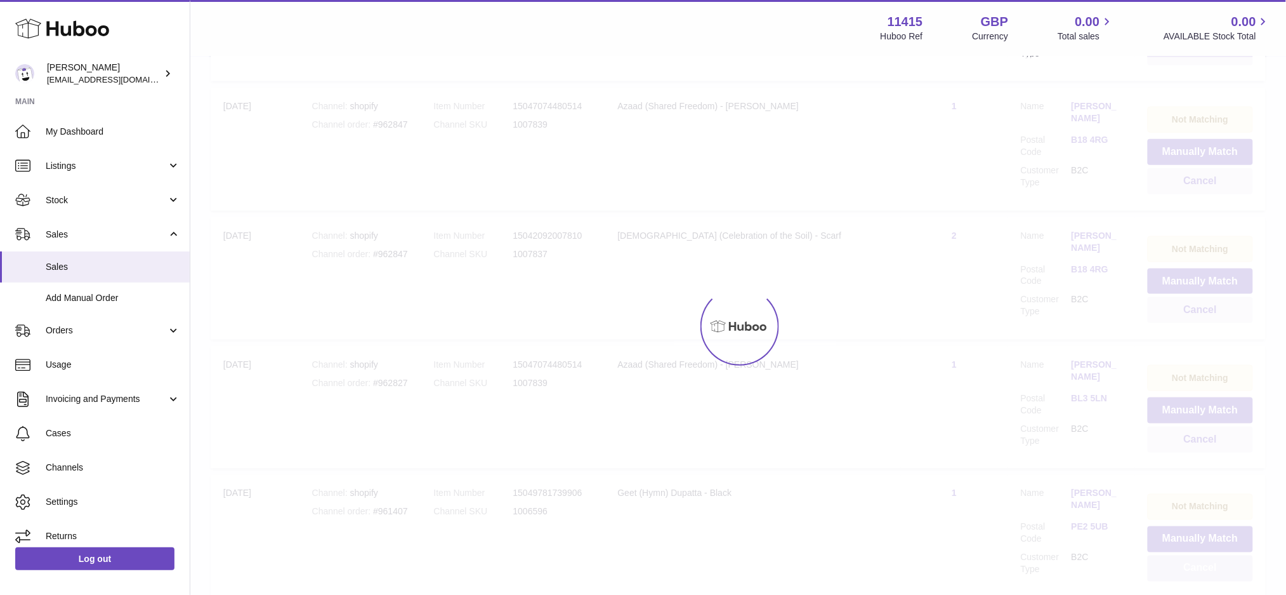
scroll to position [12701, 0]
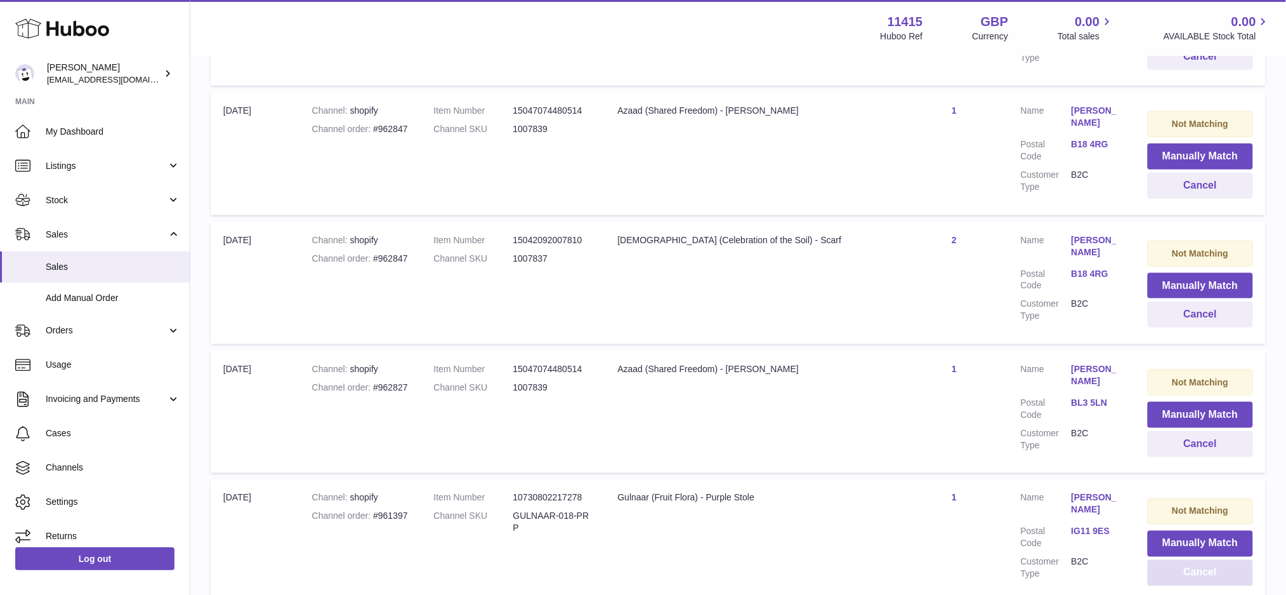
click at [1180, 560] on button "Cancel" at bounding box center [1200, 573] width 105 height 26
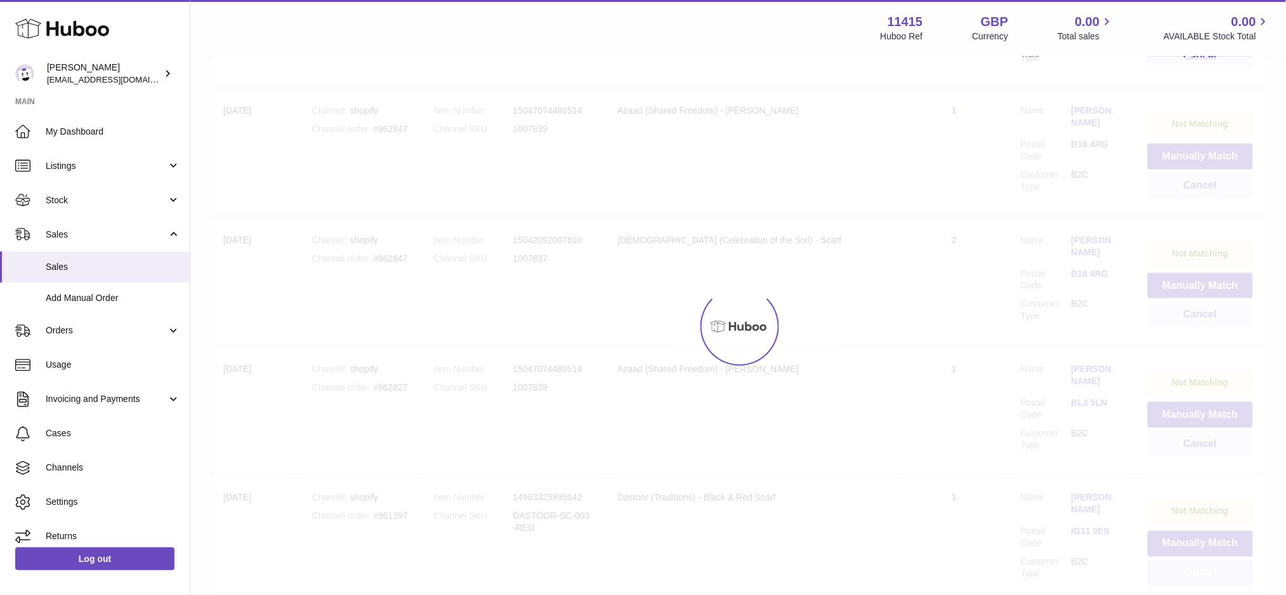
scroll to position [12705, 0]
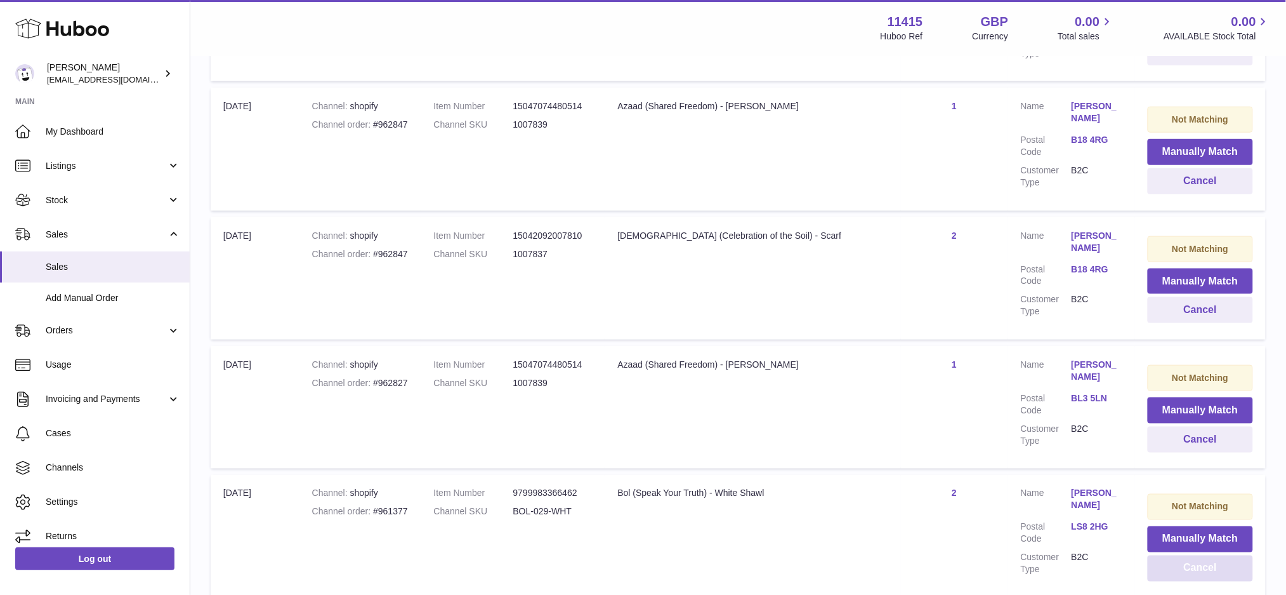
click at [1180, 555] on button "Cancel" at bounding box center [1200, 568] width 105 height 26
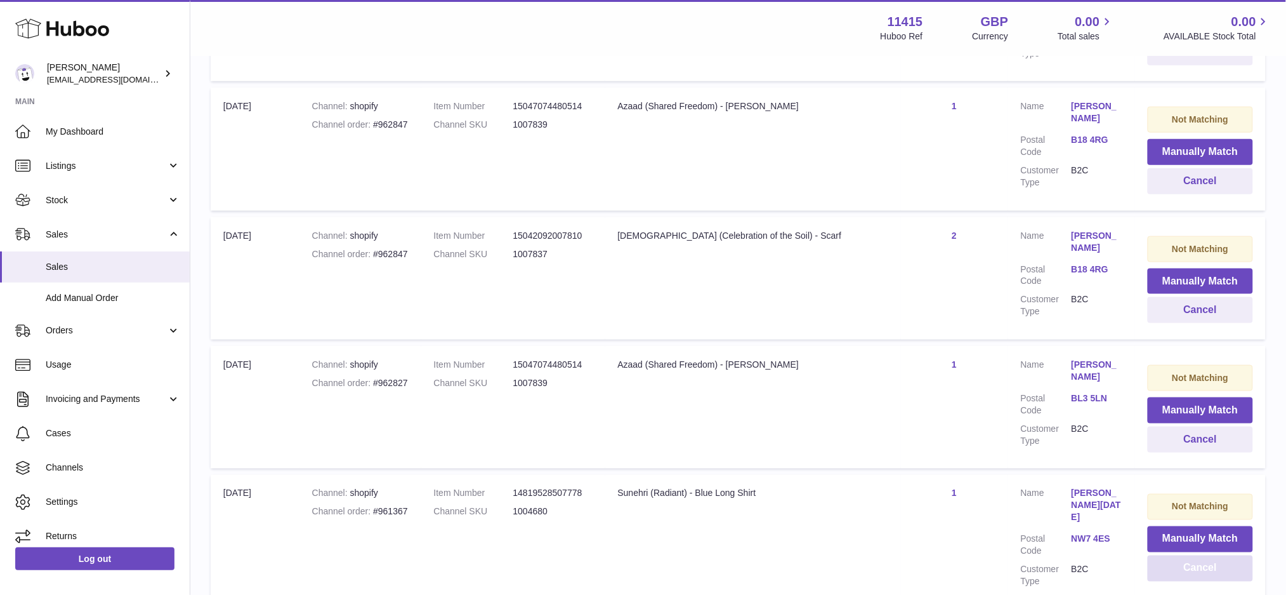
click at [1180, 555] on button "Cancel" at bounding box center [1200, 568] width 105 height 26
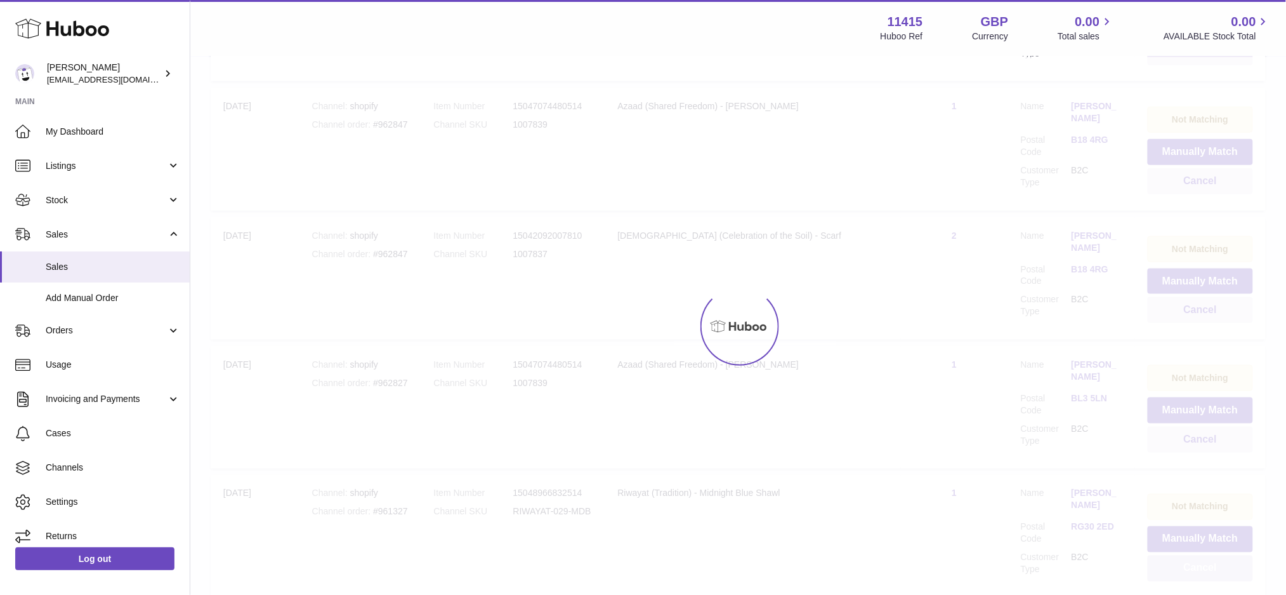
click at [1180, 426] on div at bounding box center [738, 326] width 1096 height 538
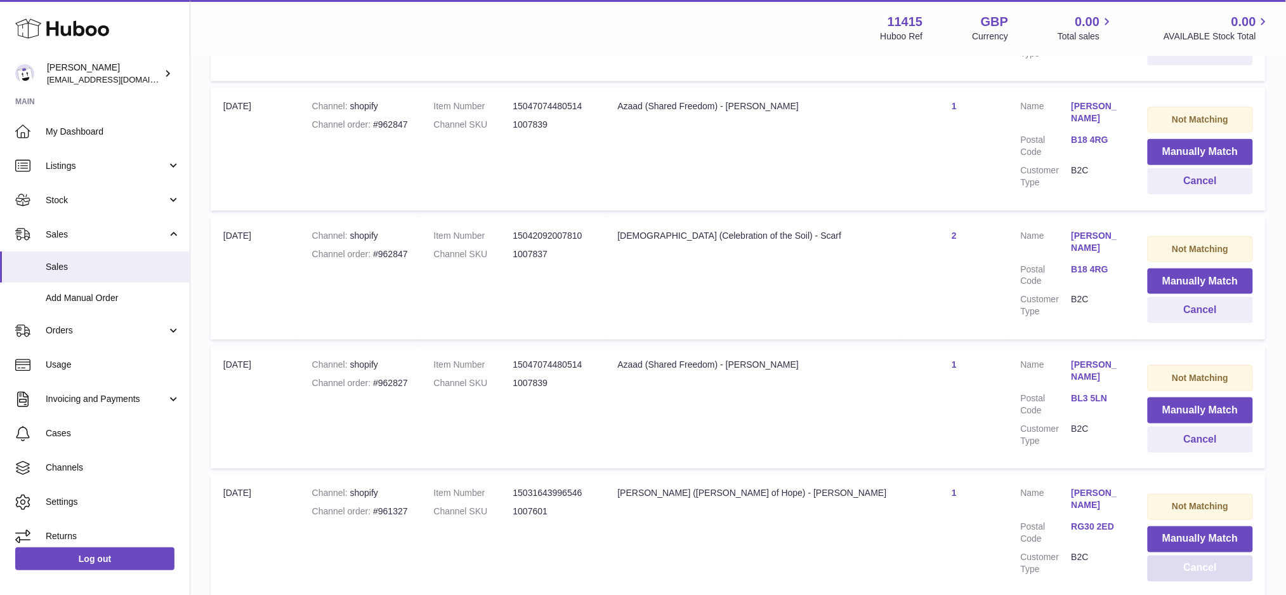
click at [1180, 555] on button "Cancel" at bounding box center [1200, 568] width 105 height 26
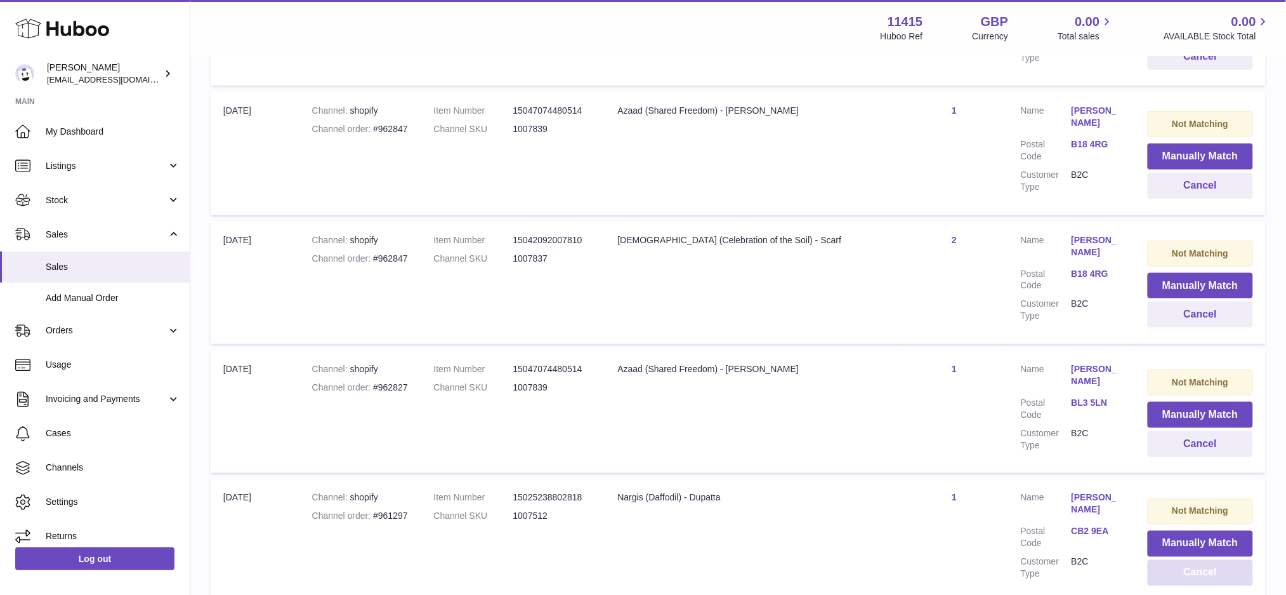
click at [1180, 560] on button "Cancel" at bounding box center [1200, 573] width 105 height 26
click at [1181, 560] on button "Cancel" at bounding box center [1200, 573] width 105 height 26
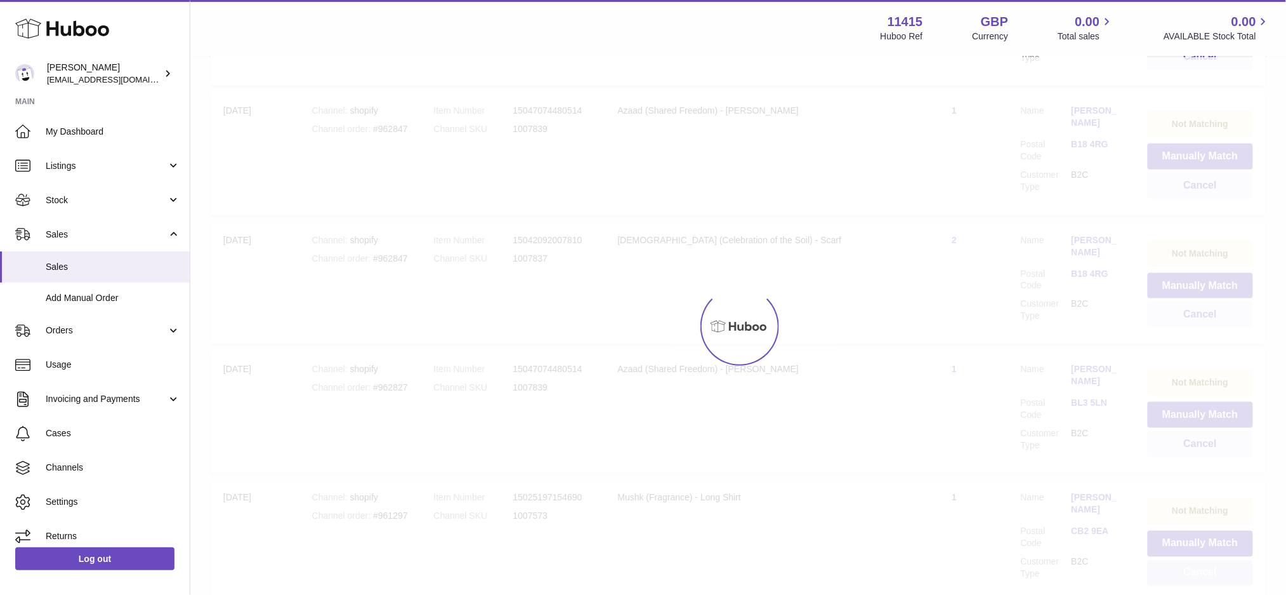
scroll to position [12705, 0]
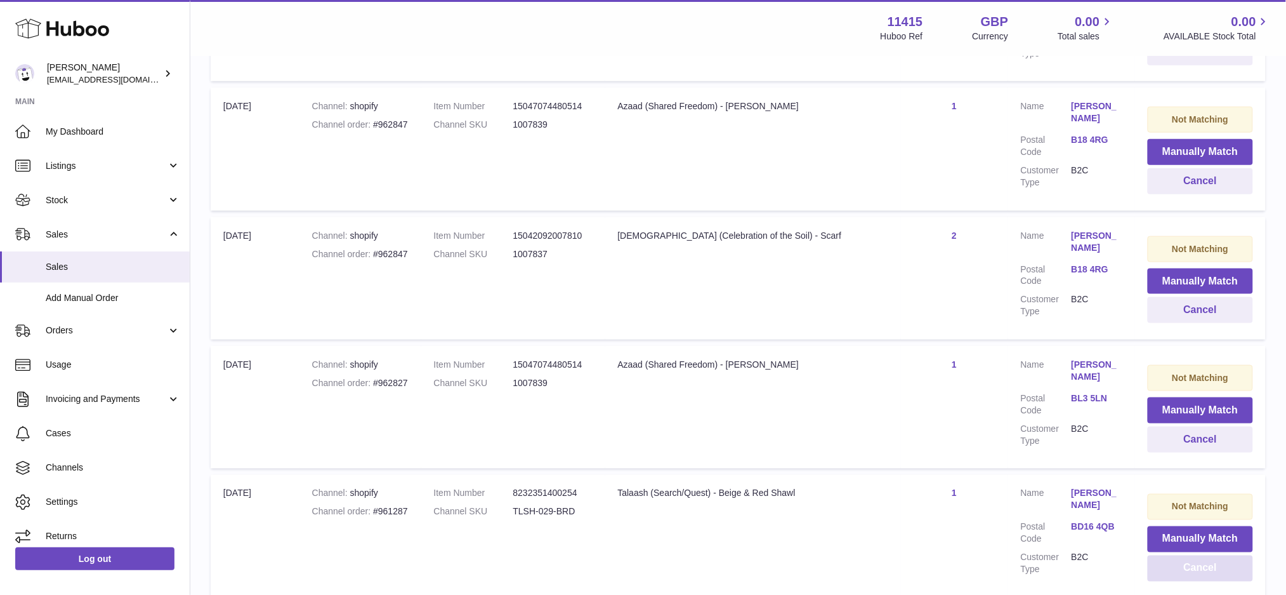
click at [1181, 555] on button "Cancel" at bounding box center [1200, 568] width 105 height 26
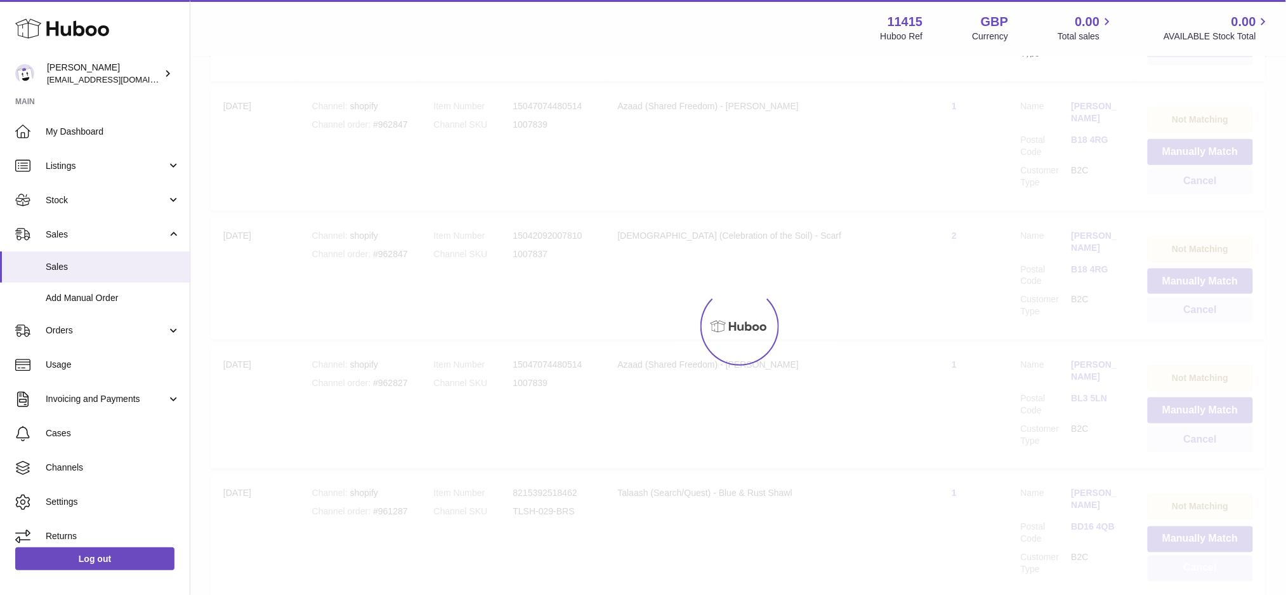
scroll to position [12701, 0]
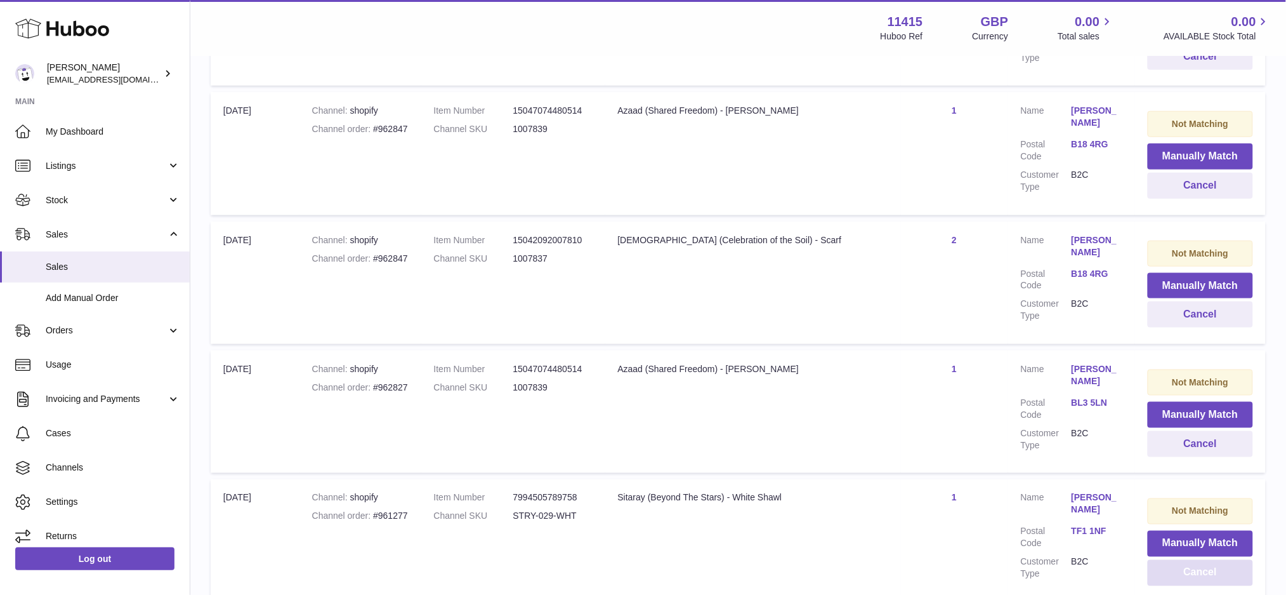
click at [1181, 560] on button "Cancel" at bounding box center [1200, 573] width 105 height 26
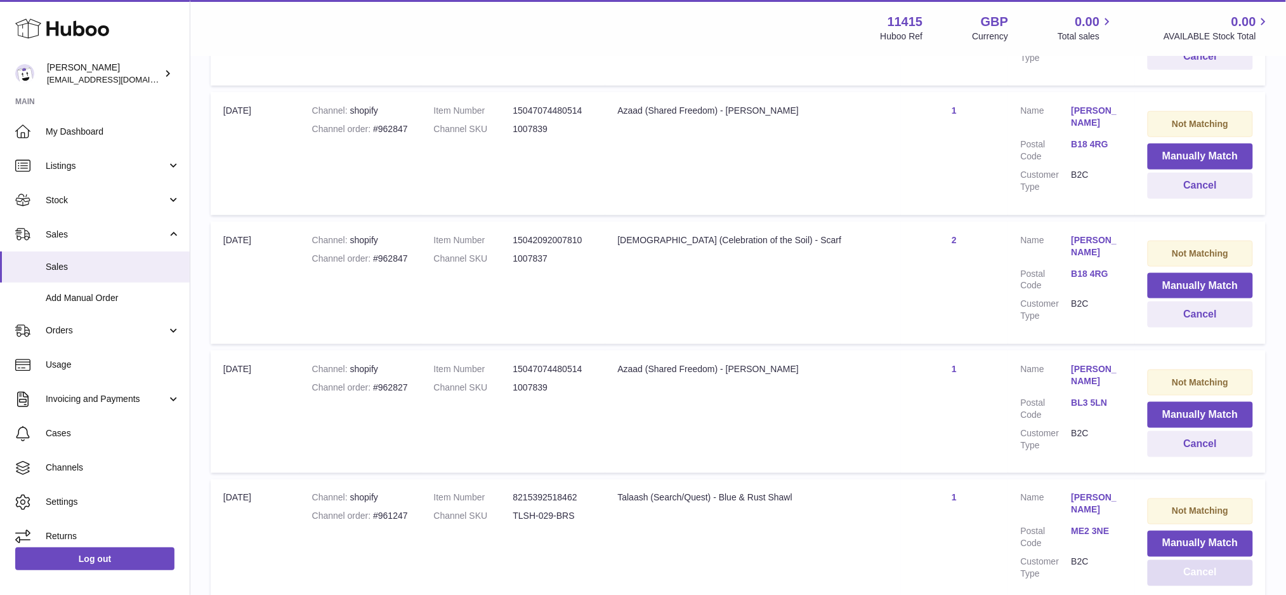
click at [1181, 560] on button "Cancel" at bounding box center [1200, 573] width 105 height 26
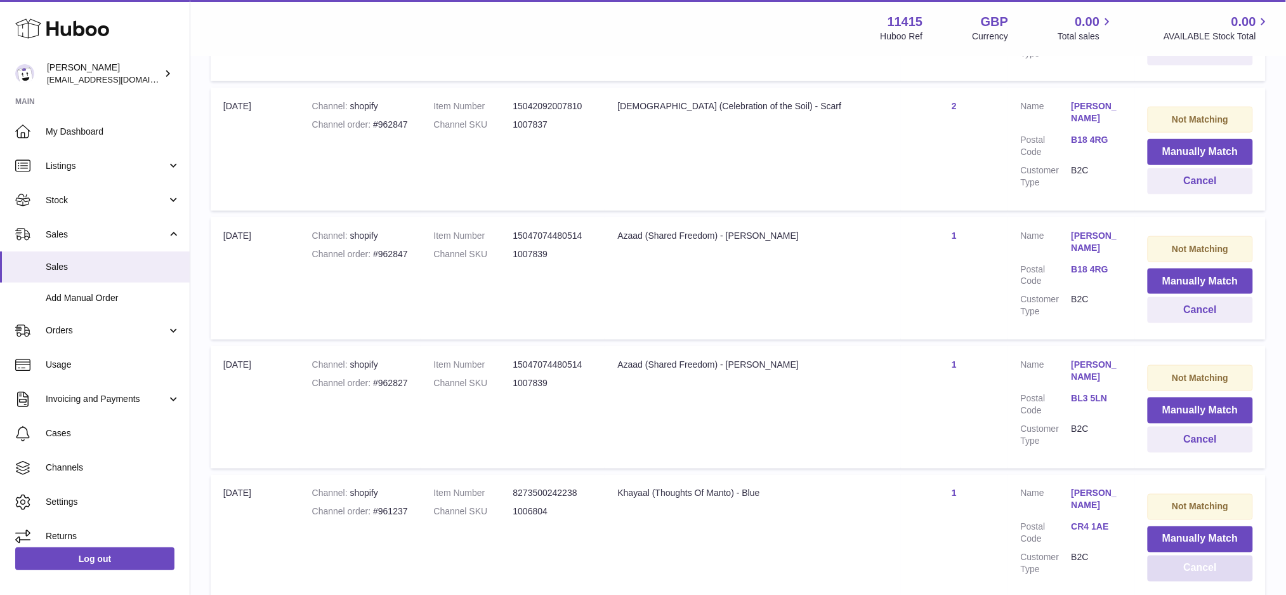
click at [1181, 555] on button "Cancel" at bounding box center [1200, 568] width 105 height 26
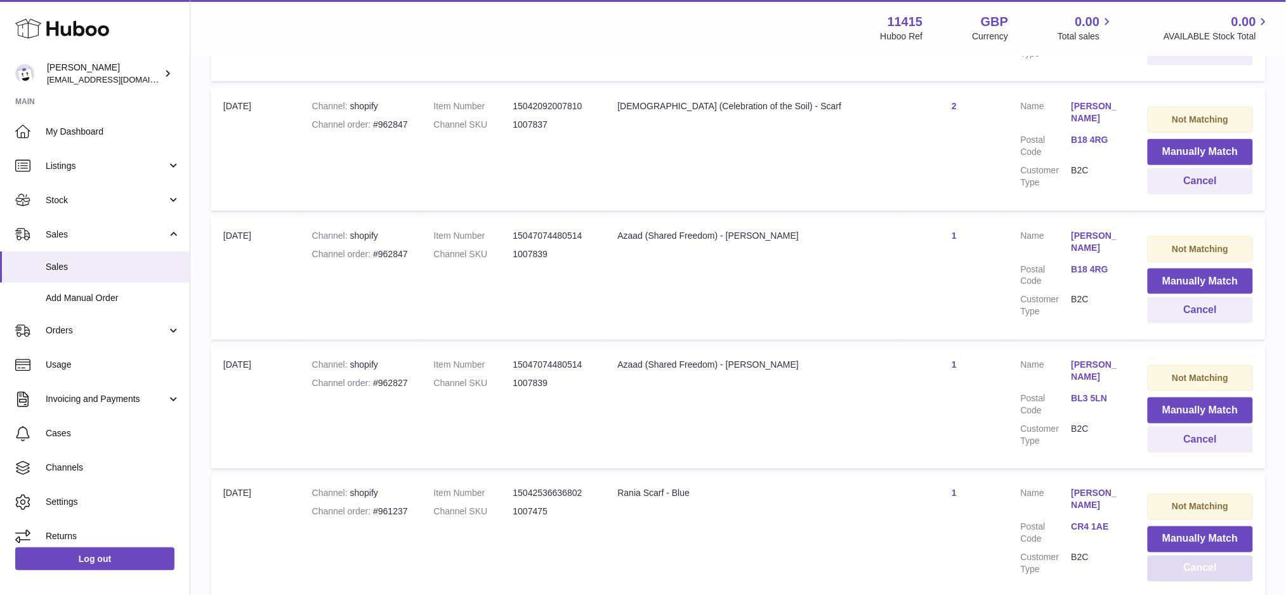
click at [1179, 555] on button "Cancel" at bounding box center [1200, 568] width 105 height 26
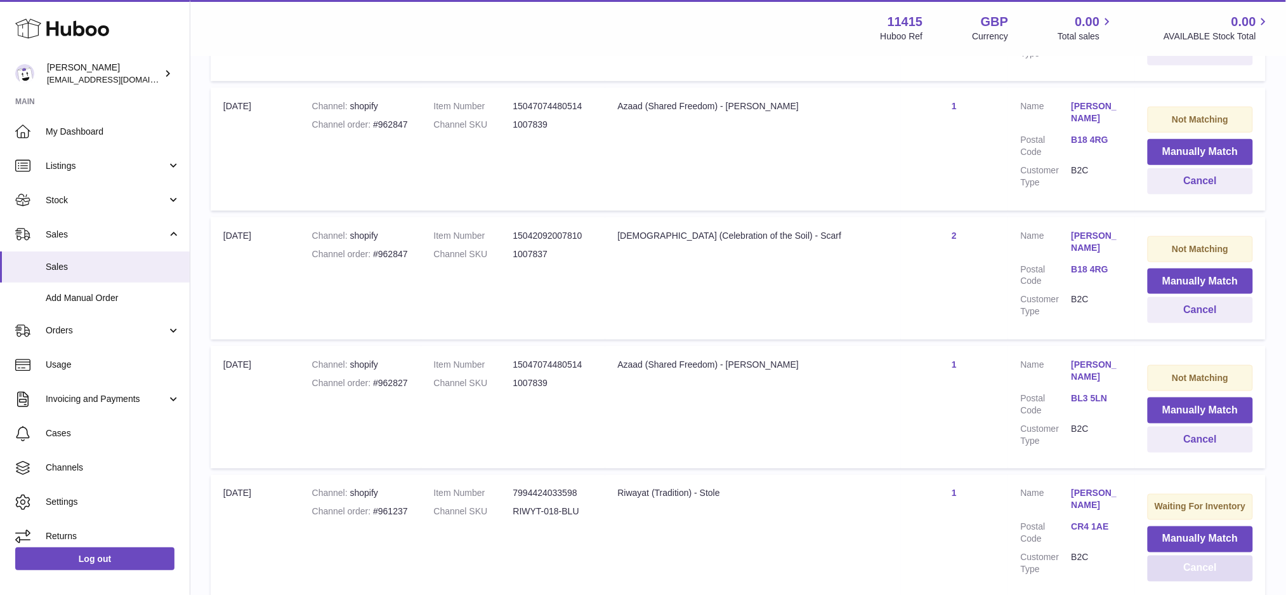
click at [1179, 555] on button "Cancel" at bounding box center [1200, 568] width 105 height 26
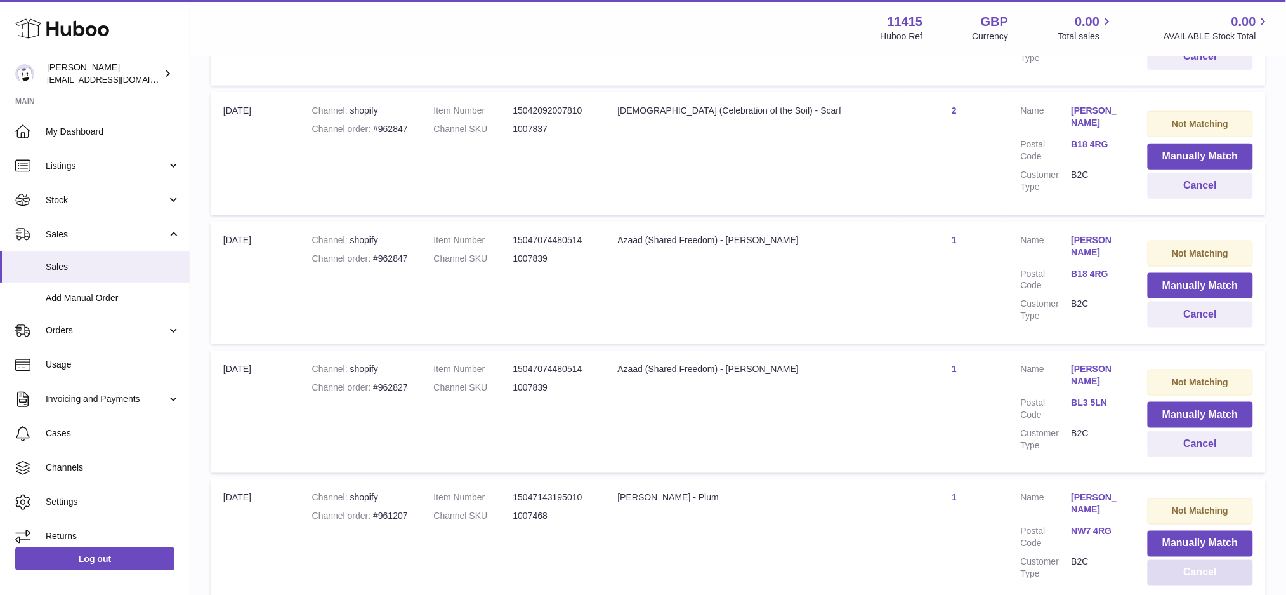
click at [1179, 560] on button "Cancel" at bounding box center [1200, 573] width 105 height 26
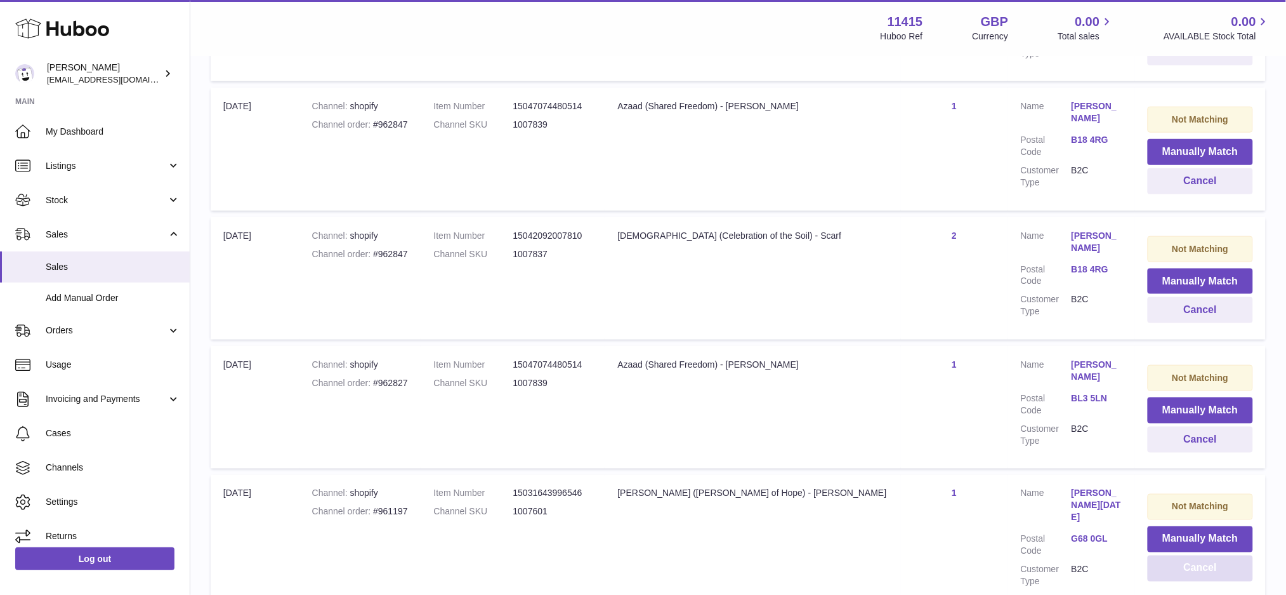
click at [1179, 555] on button "Cancel" at bounding box center [1200, 568] width 105 height 26
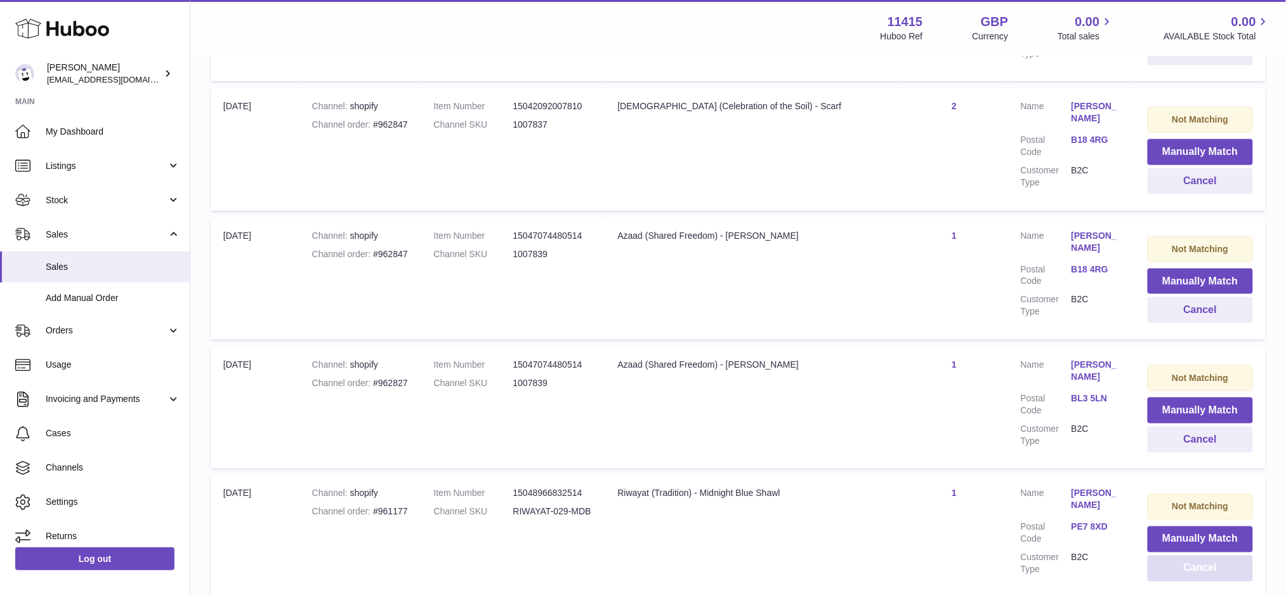
click at [1179, 555] on button "Cancel" at bounding box center [1200, 568] width 105 height 26
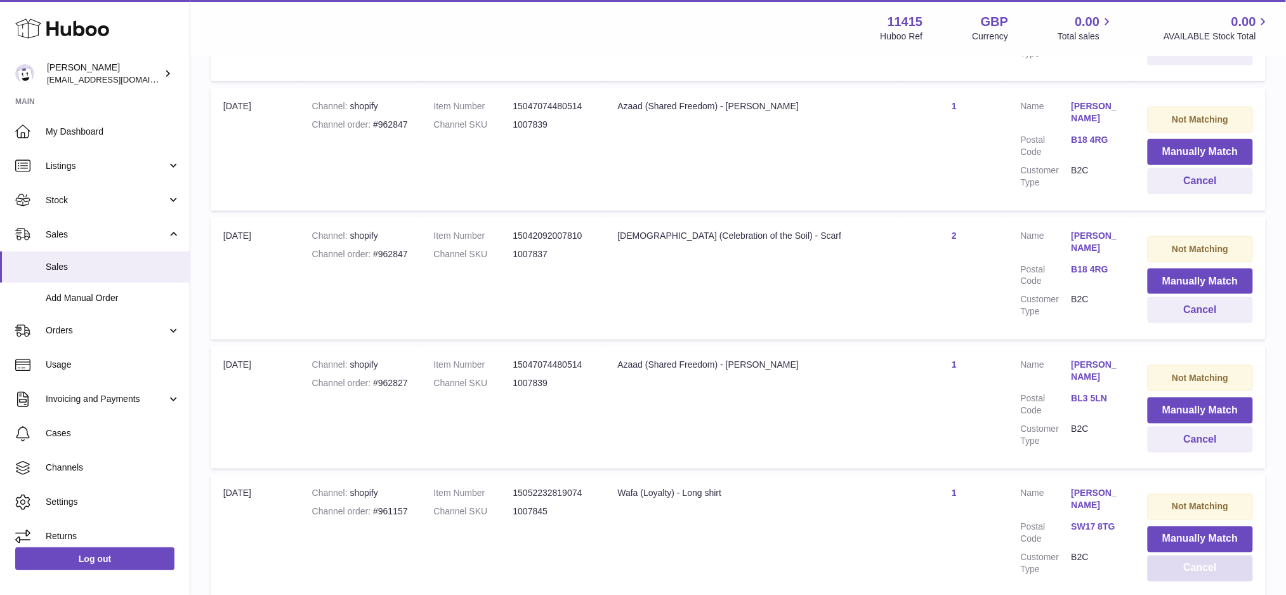
click at [1179, 555] on button "Cancel" at bounding box center [1200, 568] width 105 height 26
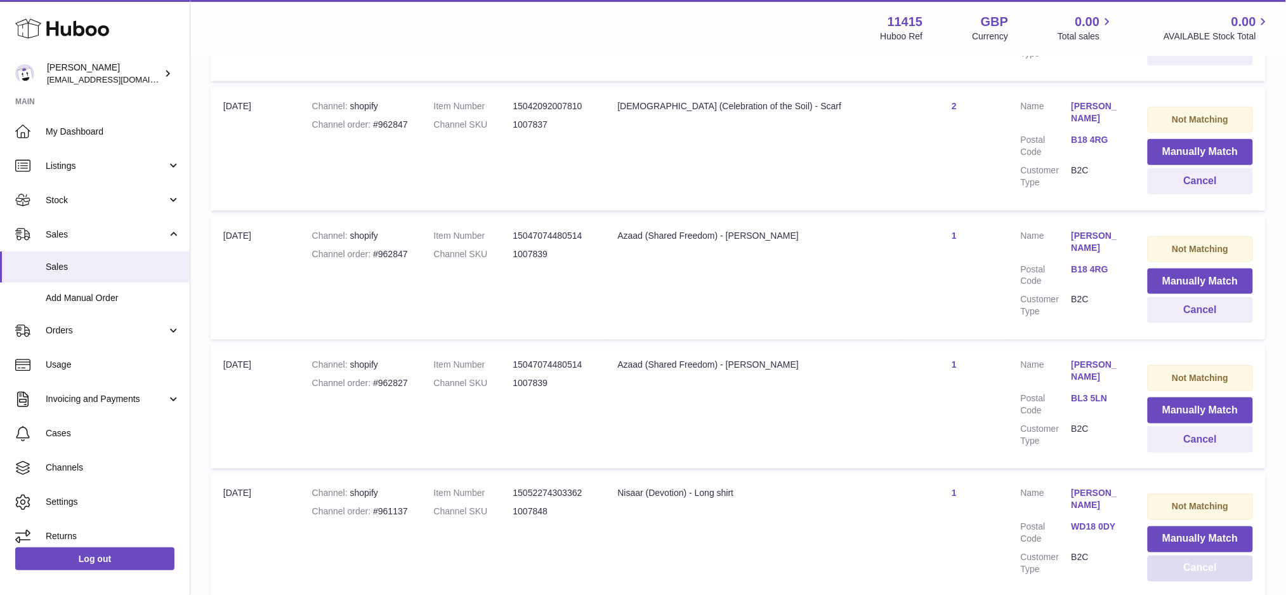
click at [1179, 555] on button "Cancel" at bounding box center [1200, 568] width 105 height 26
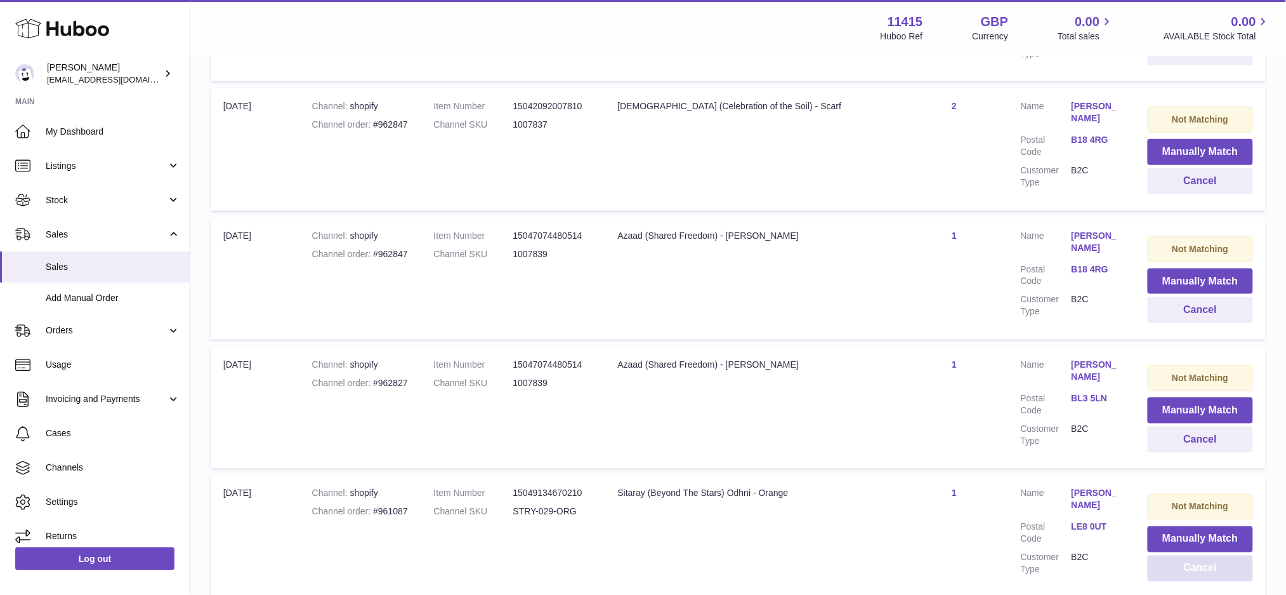
click at [1179, 555] on button "Cancel" at bounding box center [1200, 568] width 105 height 26
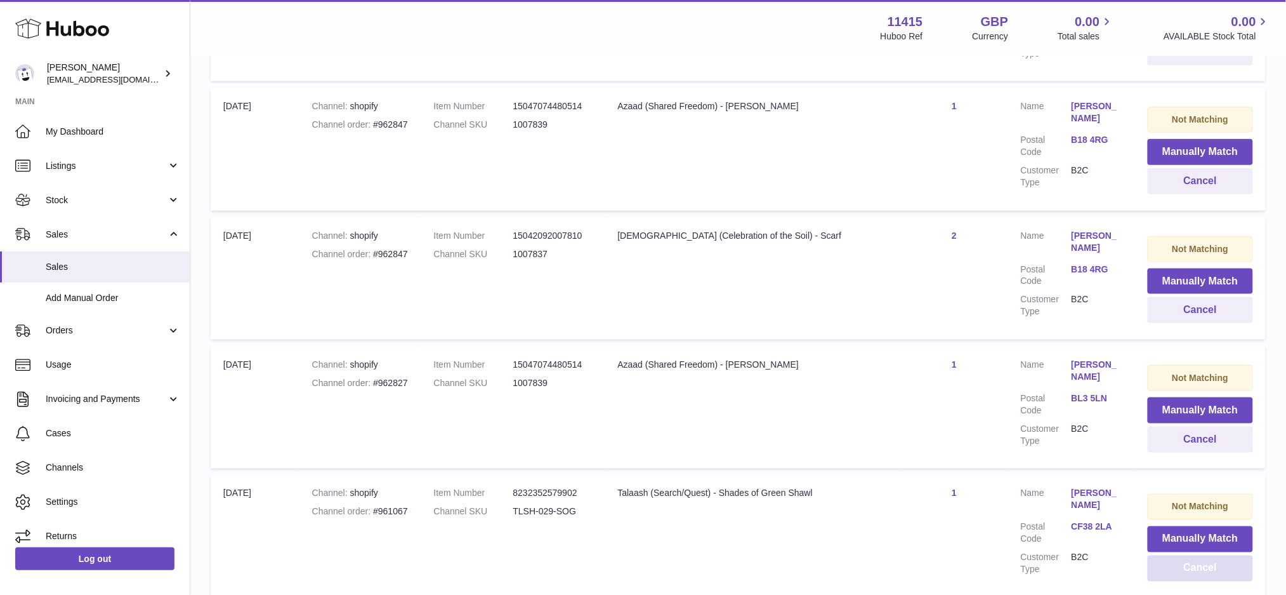
click at [1179, 555] on button "Cancel" at bounding box center [1200, 568] width 105 height 26
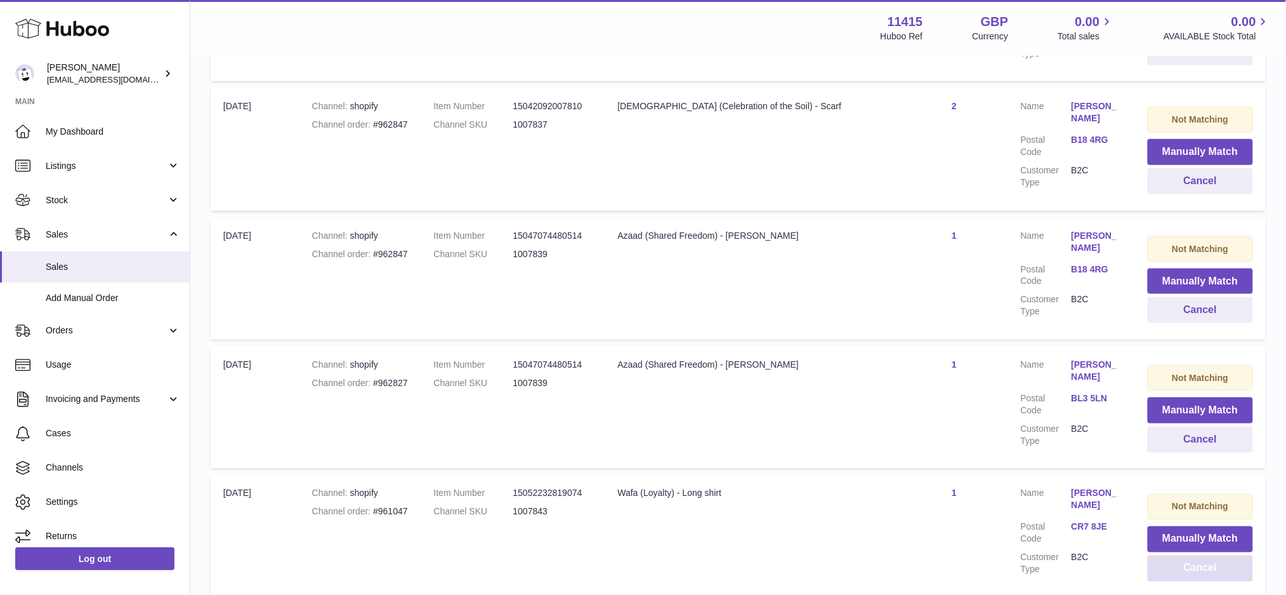
click at [1179, 555] on button "Cancel" at bounding box center [1200, 568] width 105 height 26
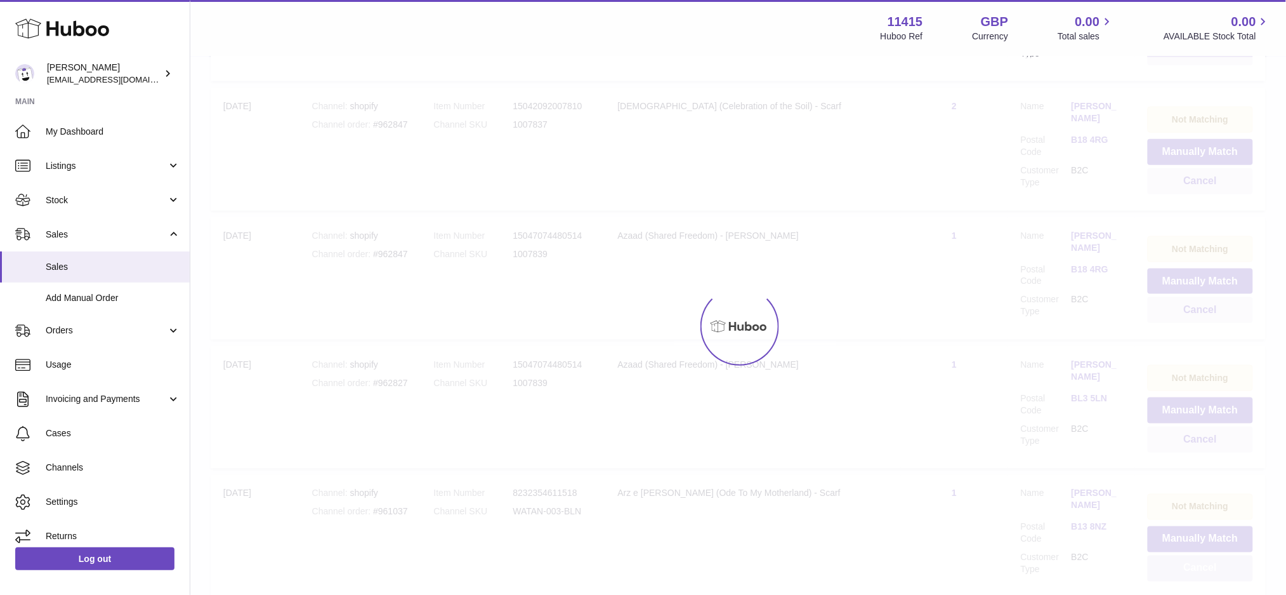
scroll to position [12701, 0]
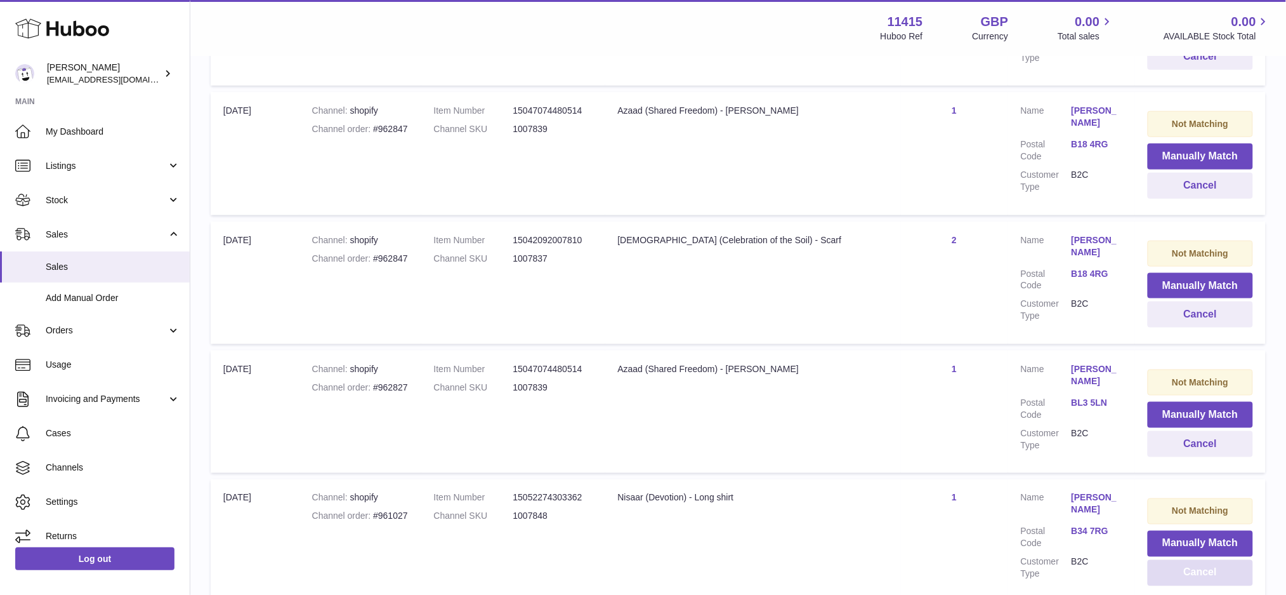
click at [1179, 560] on button "Cancel" at bounding box center [1200, 573] width 105 height 26
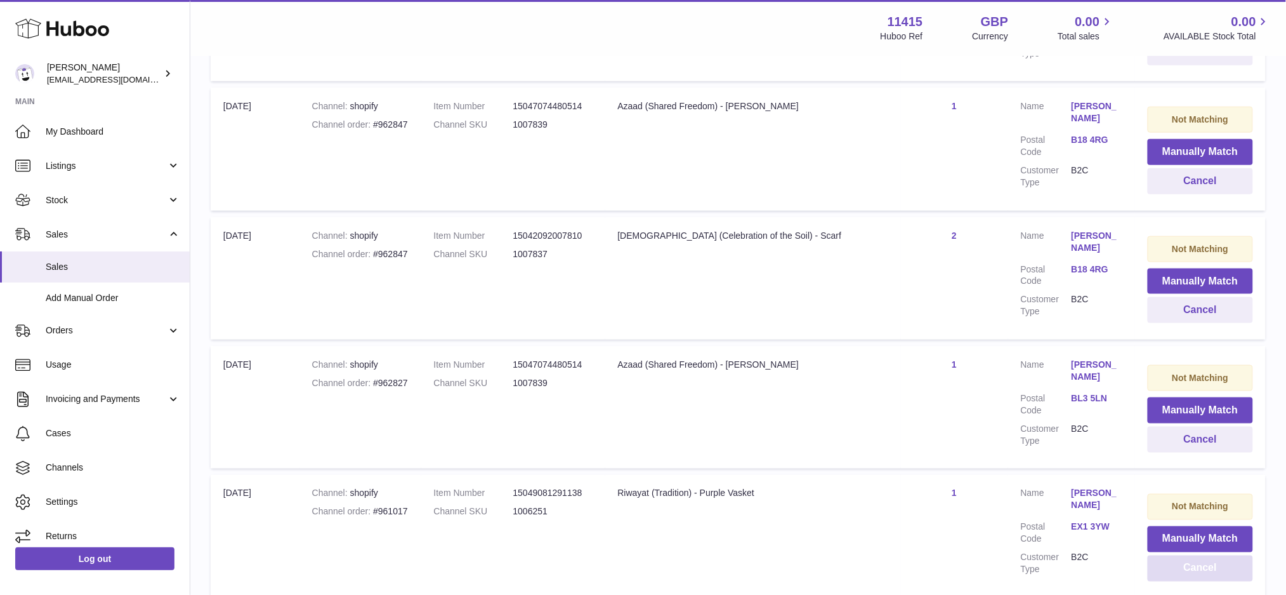
click at [1179, 555] on button "Cancel" at bounding box center [1200, 568] width 105 height 26
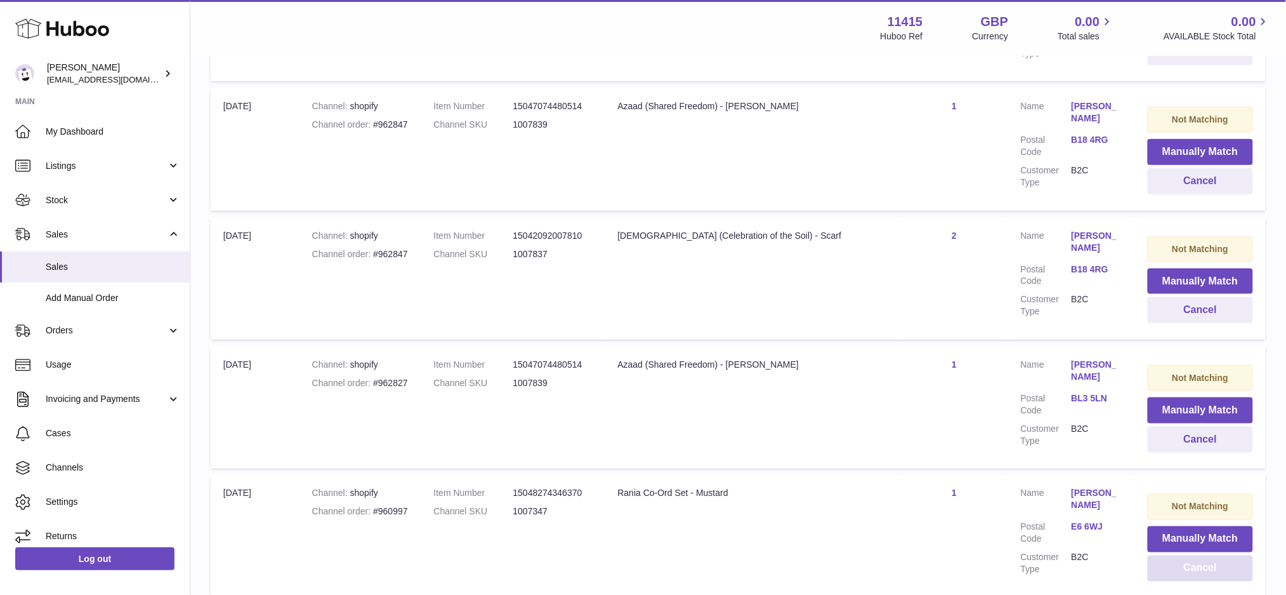
click at [1179, 555] on button "Cancel" at bounding box center [1200, 568] width 105 height 26
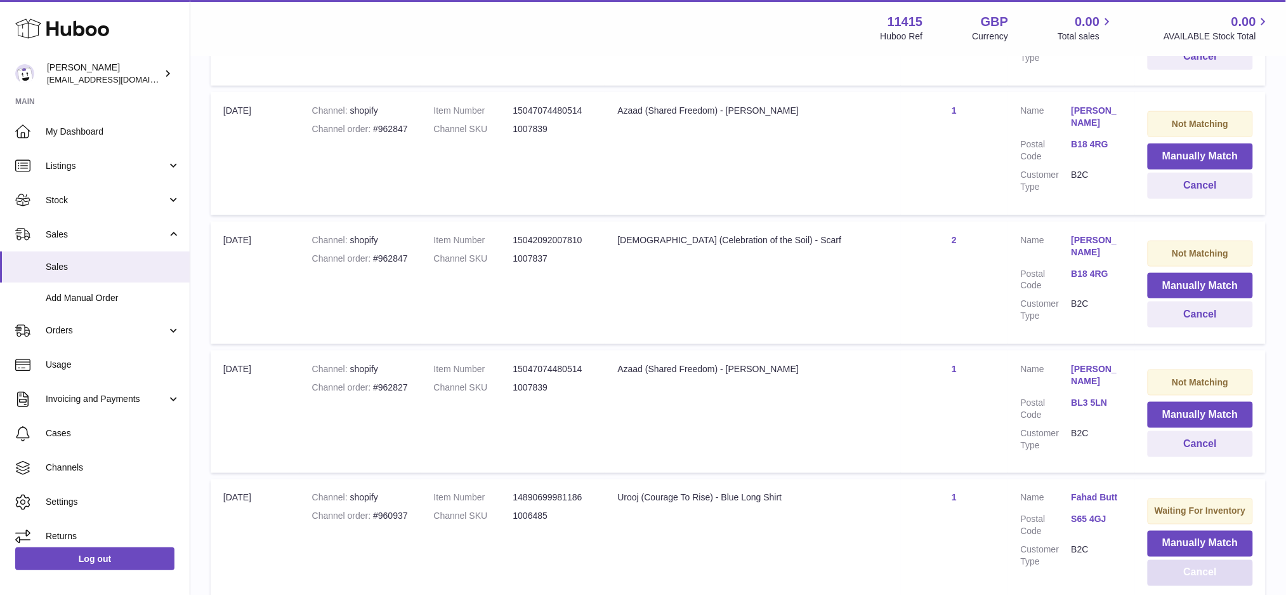
click at [1179, 560] on button "Cancel" at bounding box center [1200, 573] width 105 height 26
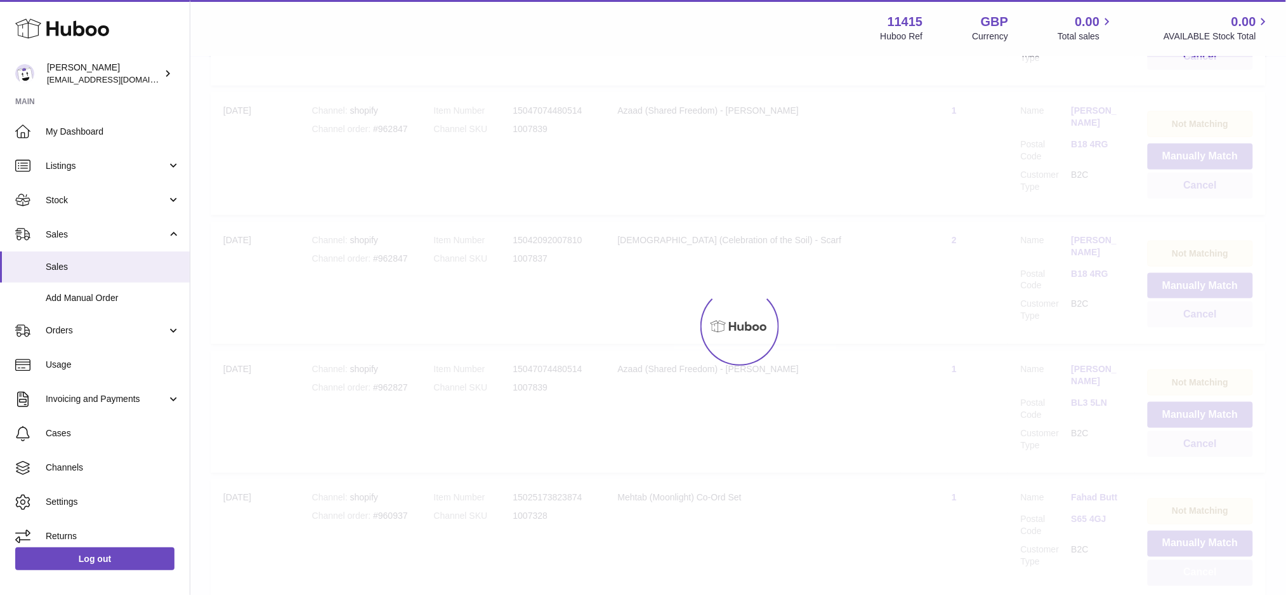
scroll to position [12705, 0]
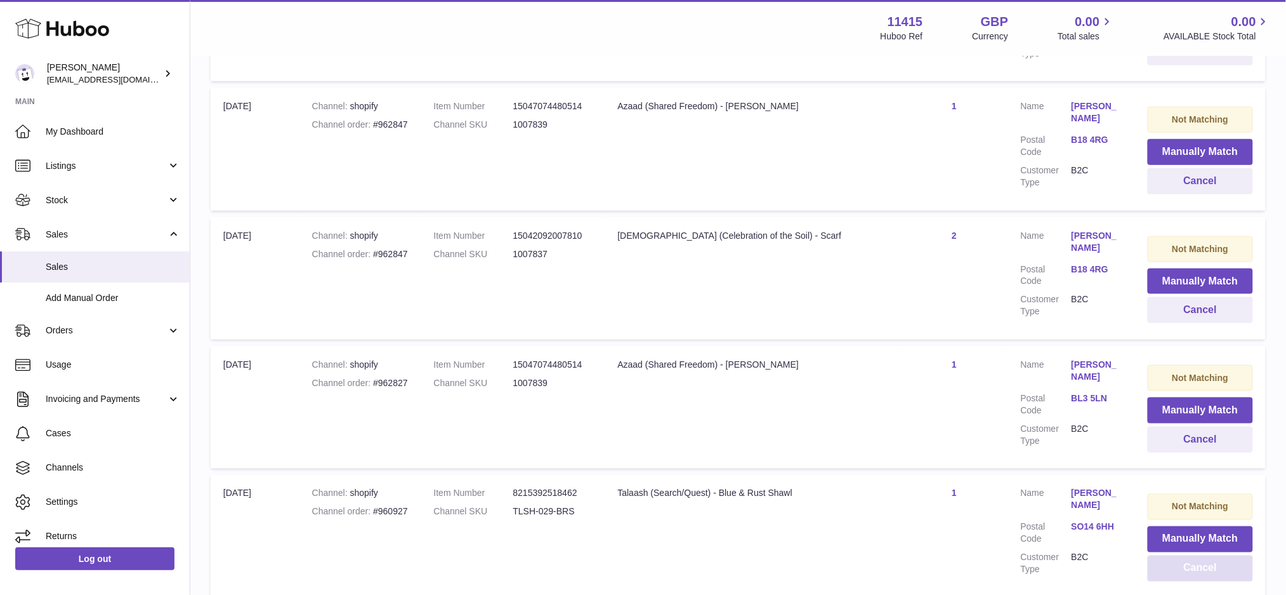
click at [1179, 555] on button "Cancel" at bounding box center [1200, 568] width 105 height 26
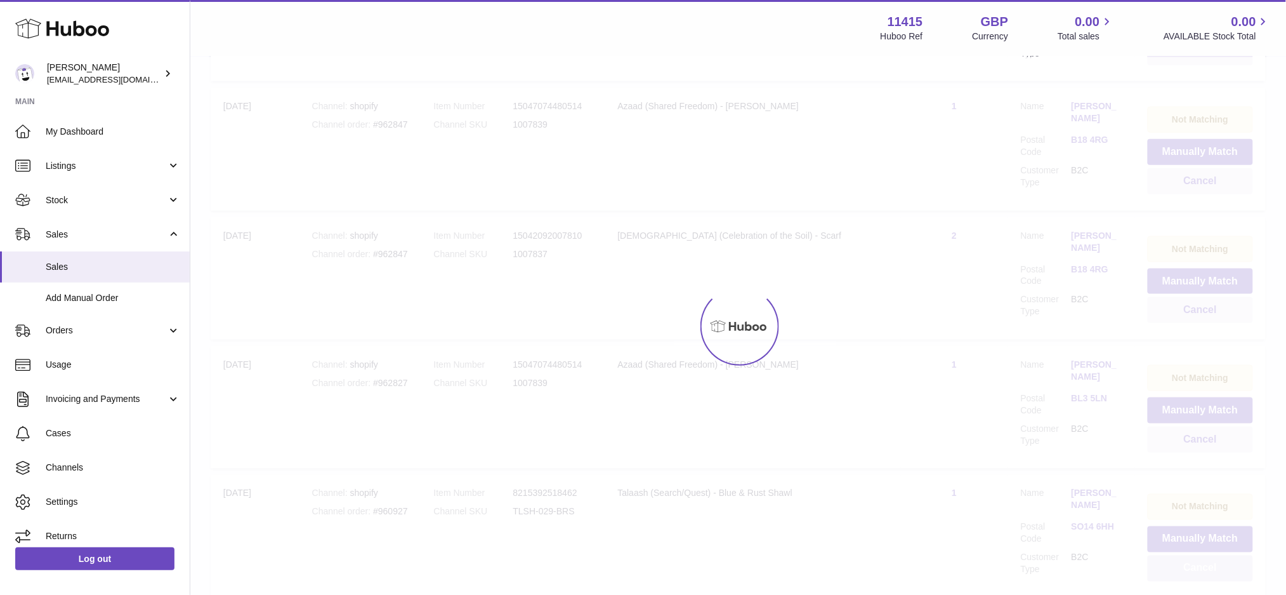
scroll to position [12701, 0]
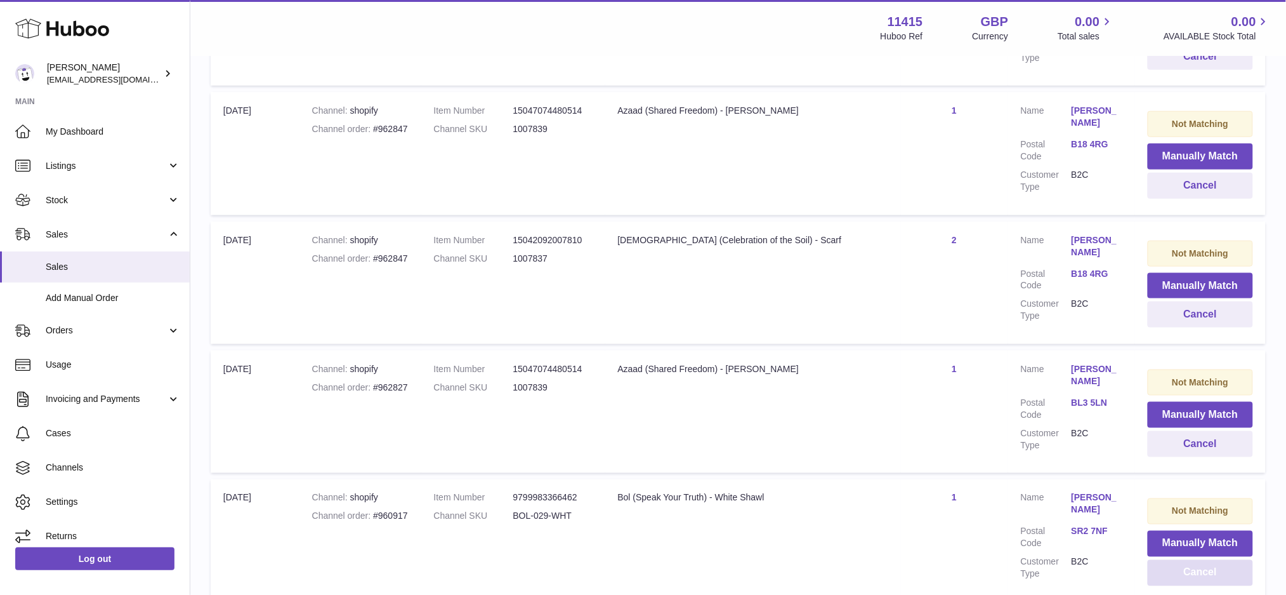
click at [1179, 560] on button "Cancel" at bounding box center [1200, 573] width 105 height 26
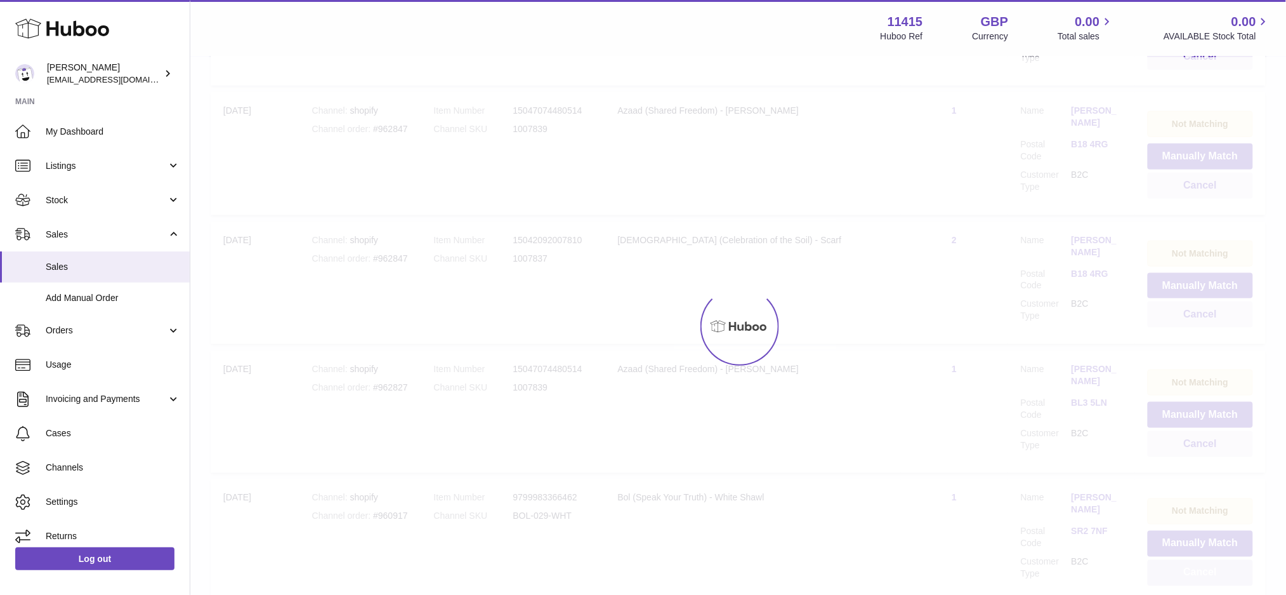
scroll to position [12705, 0]
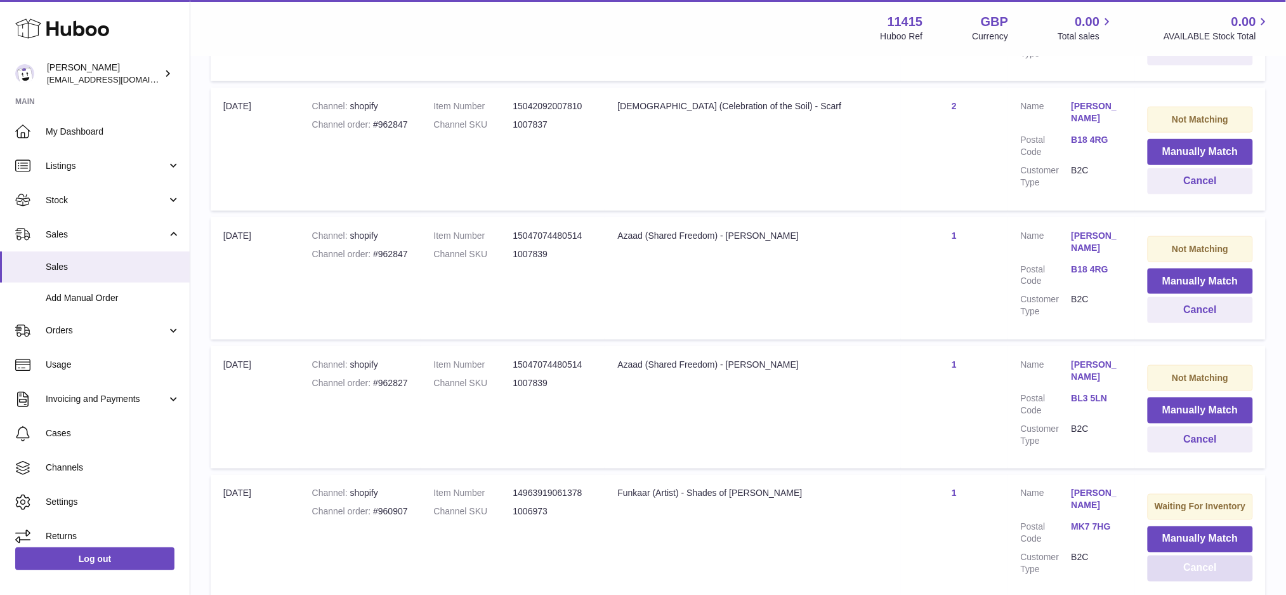
click at [1179, 555] on button "Cancel" at bounding box center [1200, 568] width 105 height 26
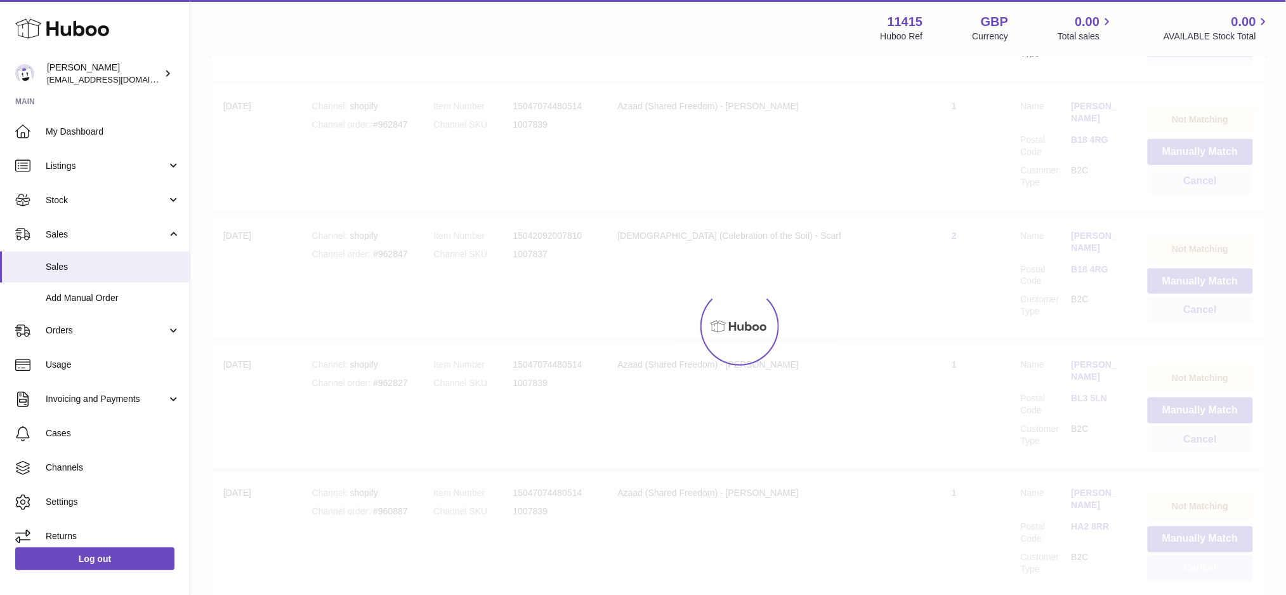
scroll to position [12701, 0]
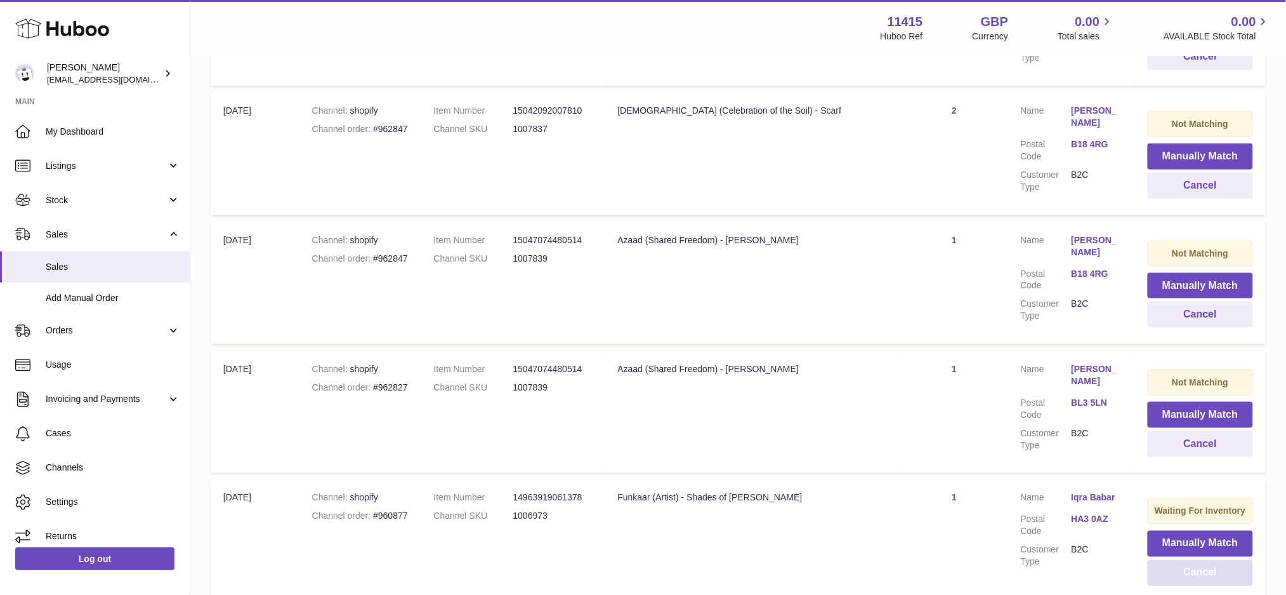
click at [1179, 560] on button "Cancel" at bounding box center [1200, 573] width 105 height 26
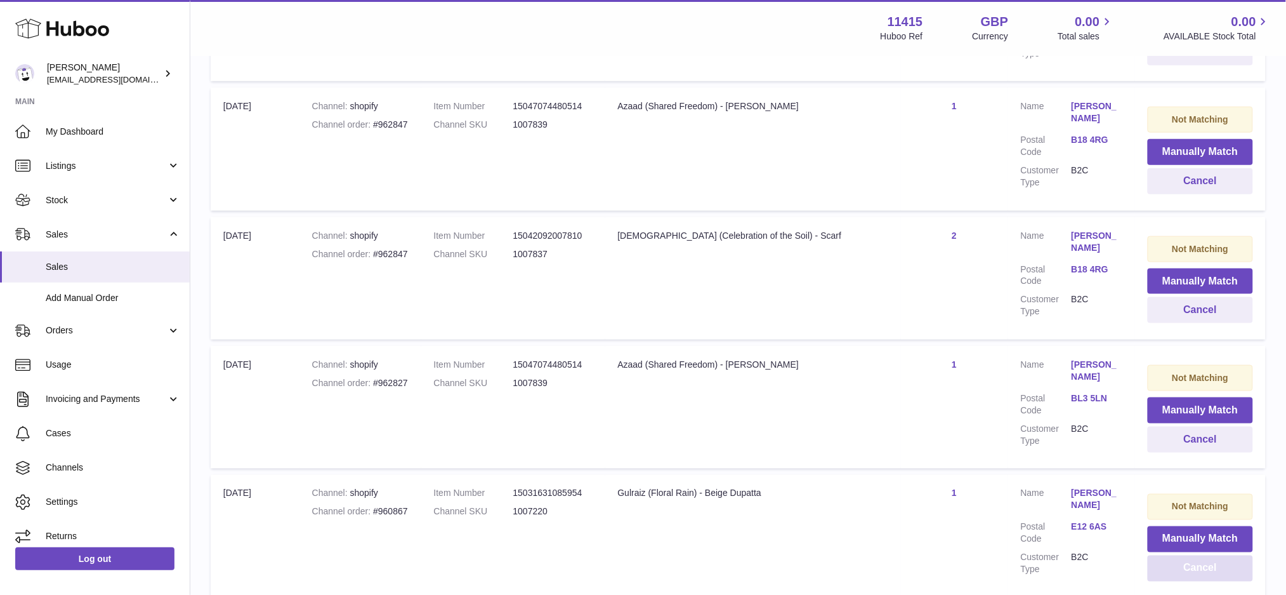
click at [1179, 555] on button "Cancel" at bounding box center [1200, 568] width 105 height 26
click
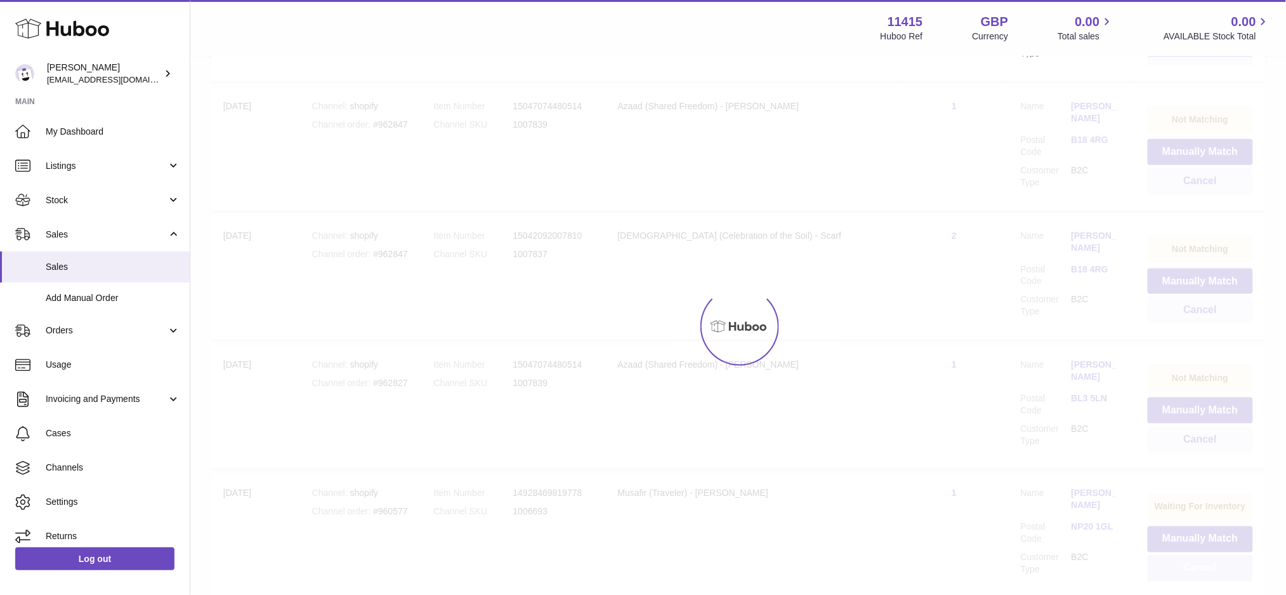
scroll to position [12701, 0]
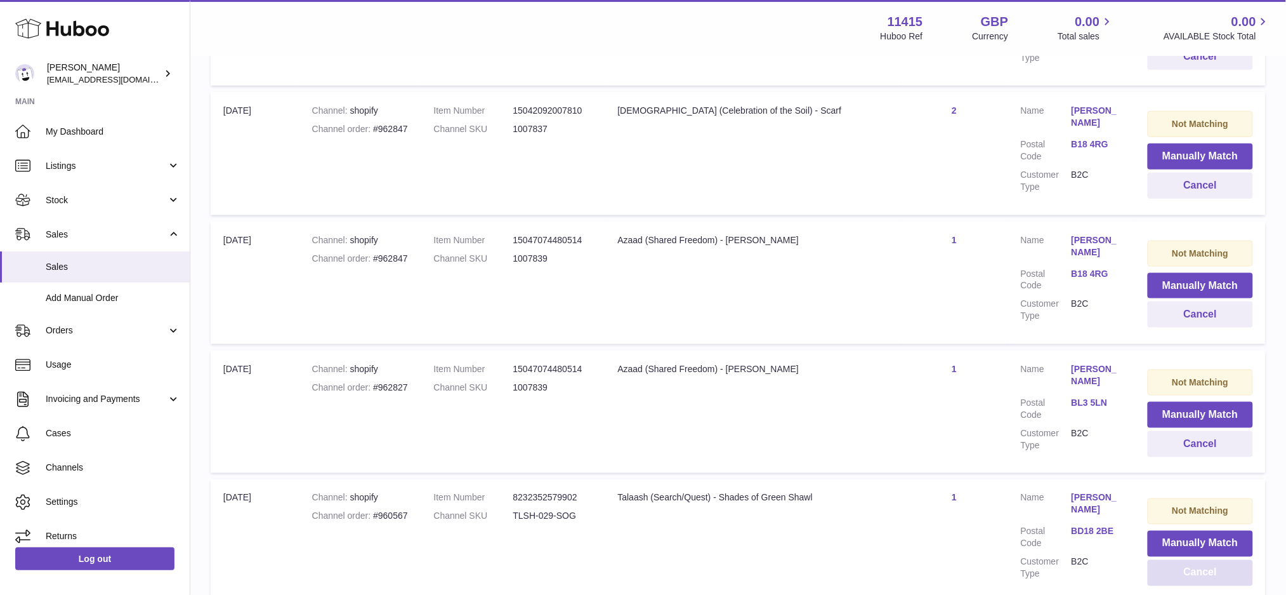
drag, startPoint x: 1173, startPoint y: 433, endPoint x: 1170, endPoint y: 439, distance: 6.8
click at [1175, 560] on button "Cancel" at bounding box center [1200, 573] width 105 height 26
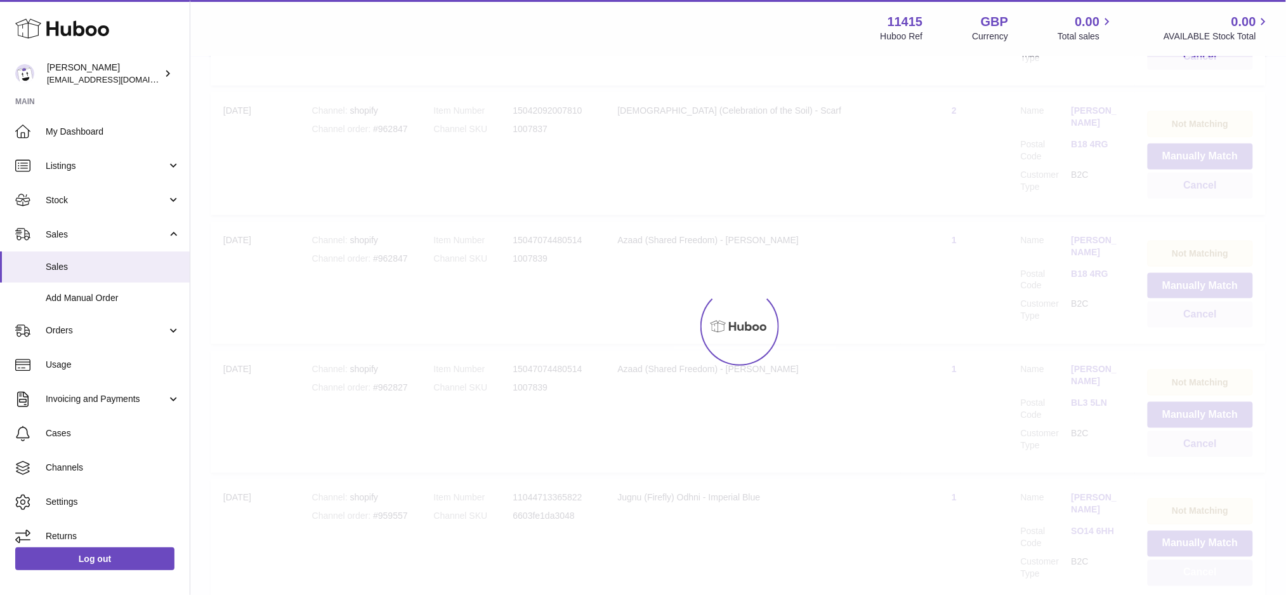
scroll to position [12704, 0]
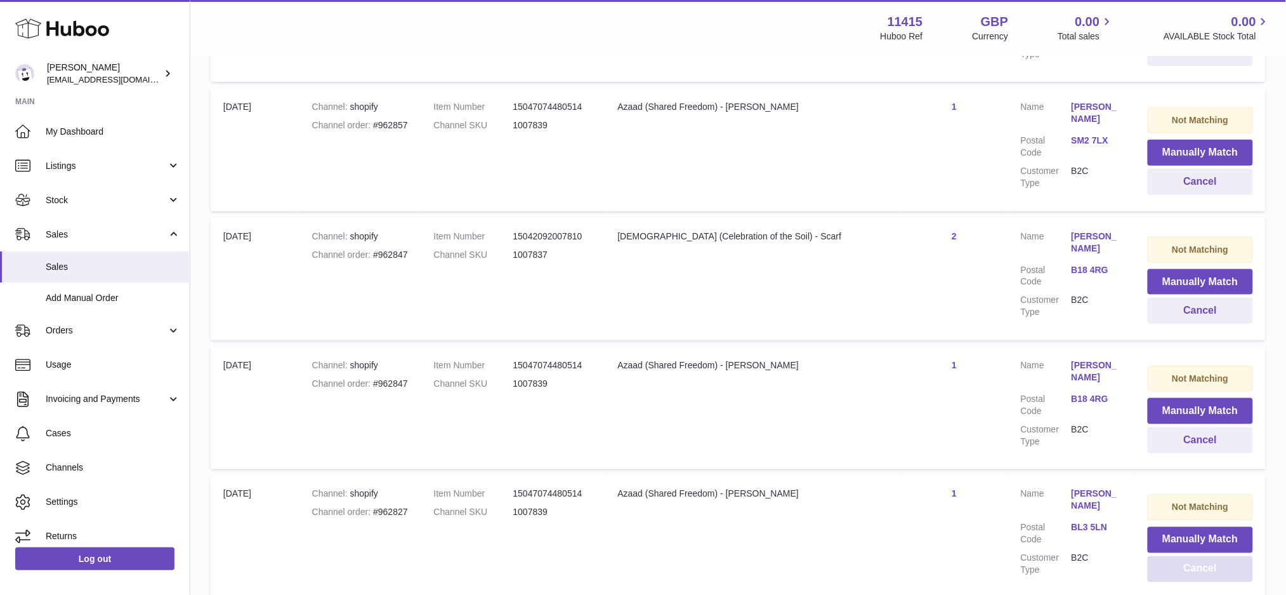
click at [1175, 556] on button "Cancel" at bounding box center [1200, 569] width 105 height 26
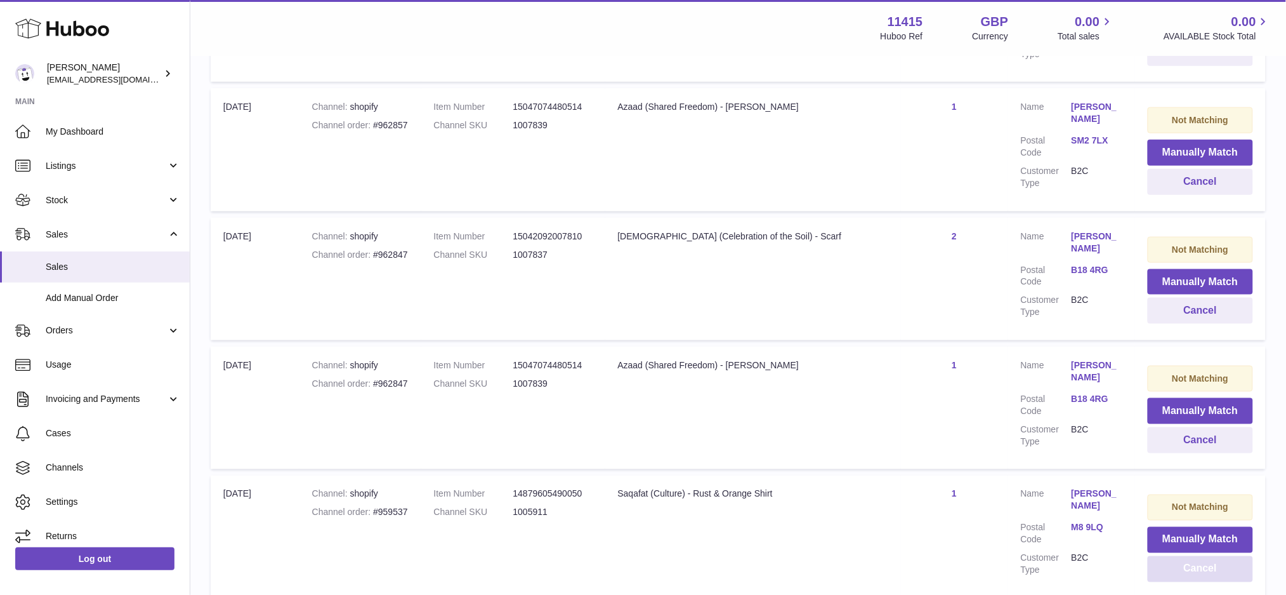
click at [1175, 556] on button "Cancel" at bounding box center [1200, 569] width 105 height 26
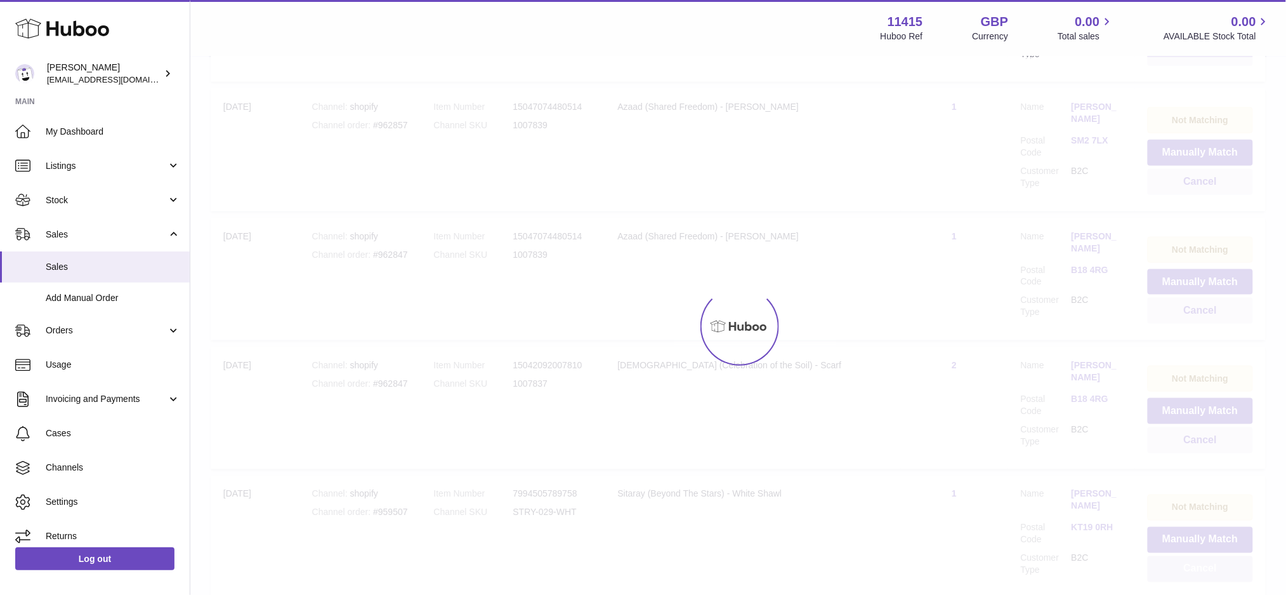
click at [1175, 556] on button "Cancel" at bounding box center [1200, 569] width 105 height 26
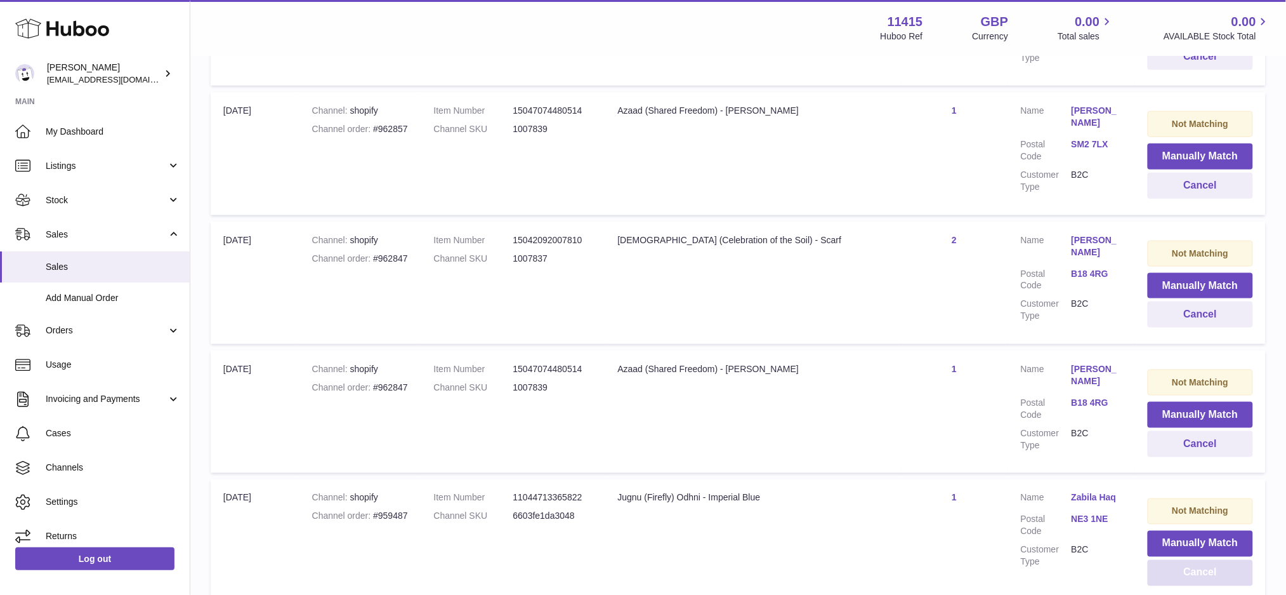
click at [1175, 560] on button "Cancel" at bounding box center [1200, 573] width 105 height 26
click at [1192, 560] on button "Cancel" at bounding box center [1200, 573] width 105 height 26
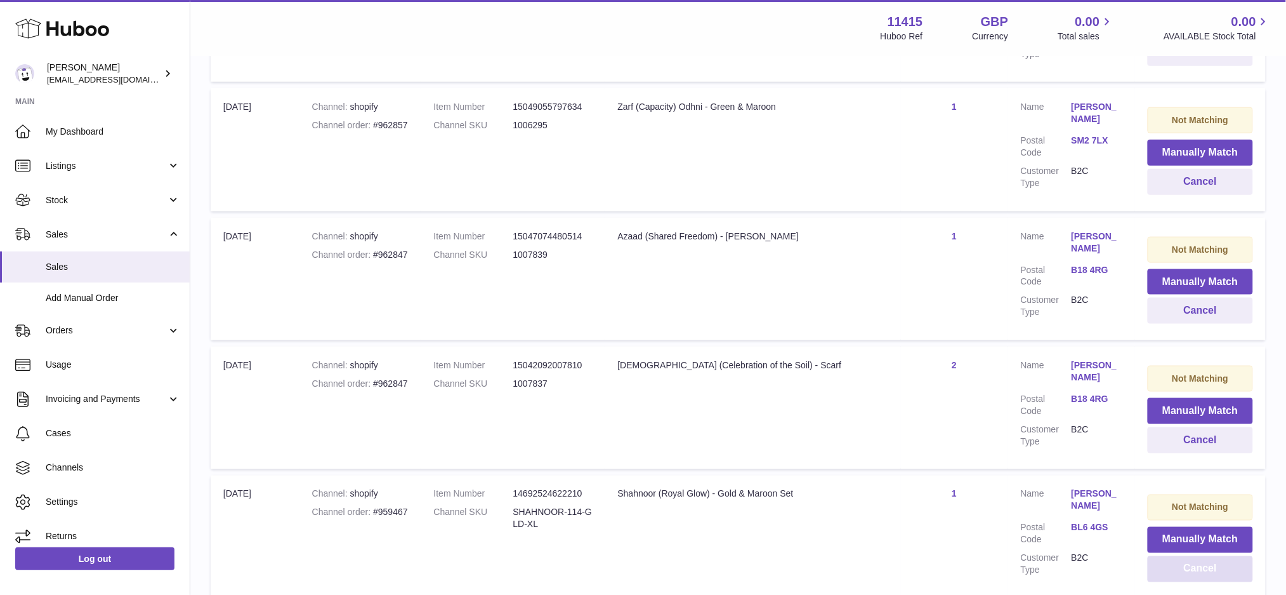
click at [1192, 556] on button "Cancel" at bounding box center [1200, 569] width 105 height 26
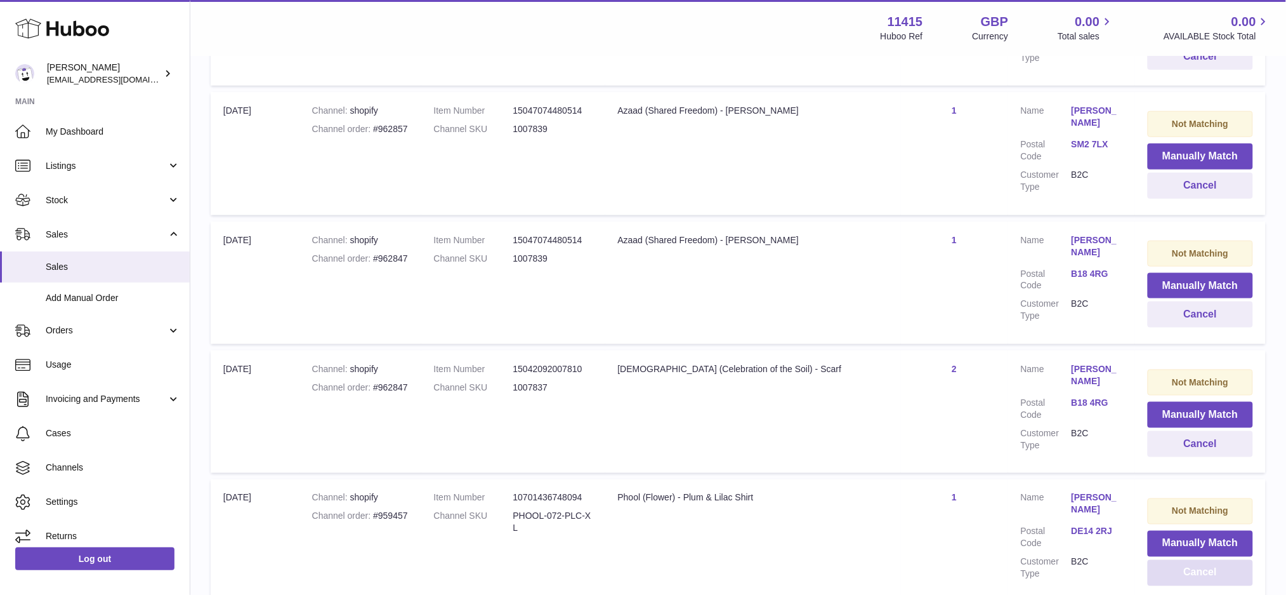
click at [1192, 560] on button "Cancel" at bounding box center [1200, 573] width 105 height 26
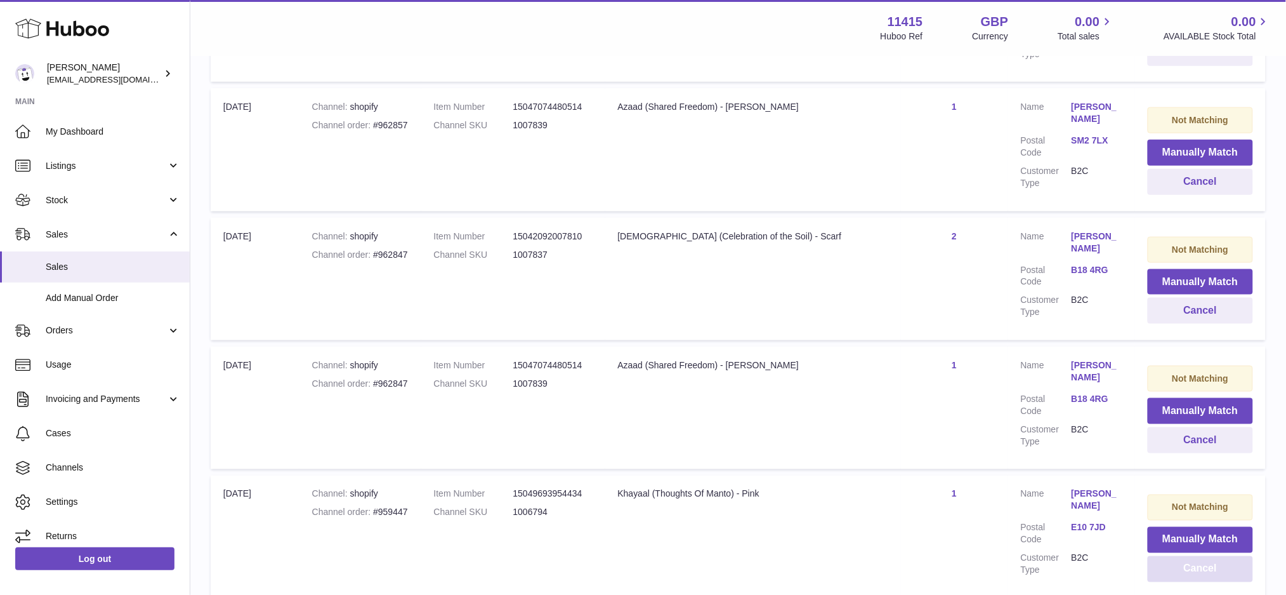
click at [1192, 556] on button "Cancel" at bounding box center [1200, 569] width 105 height 26
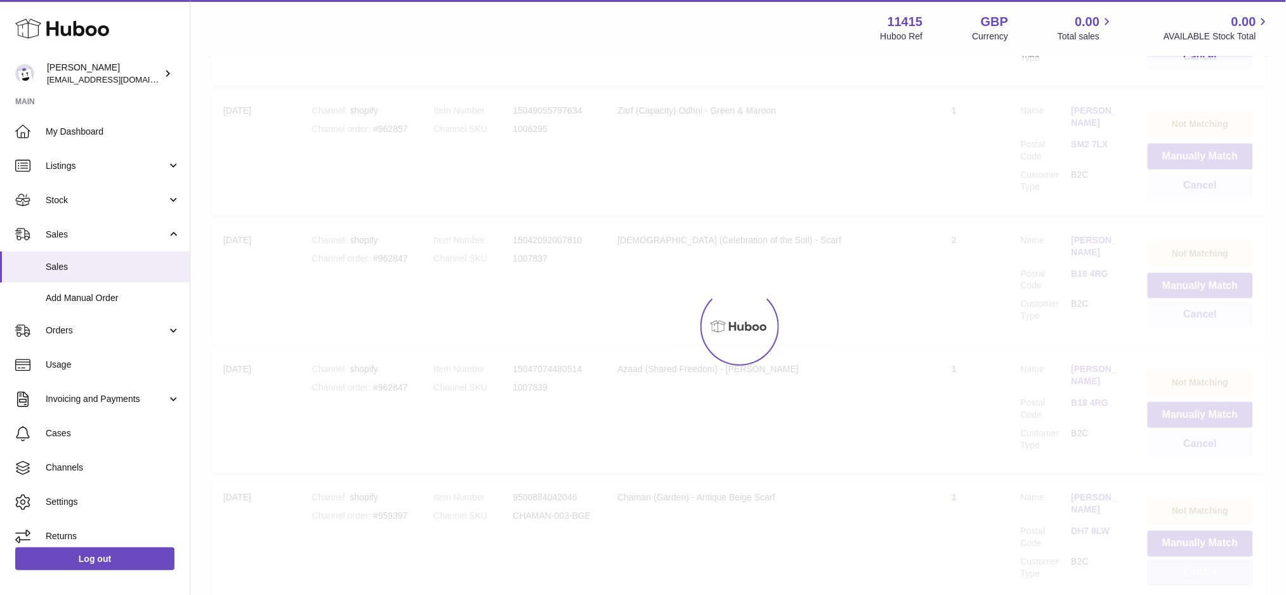
click at [1192, 560] on button "Cancel" at bounding box center [1200, 573] width 105 height 26
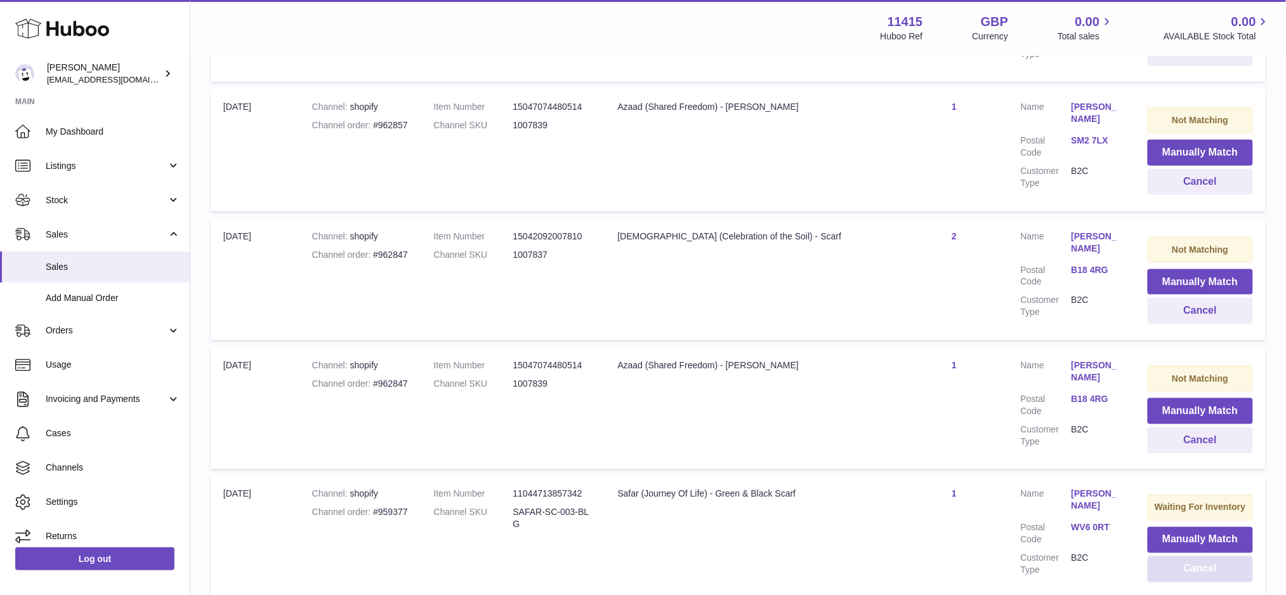
click at [1192, 556] on button "Cancel" at bounding box center [1200, 569] width 105 height 26
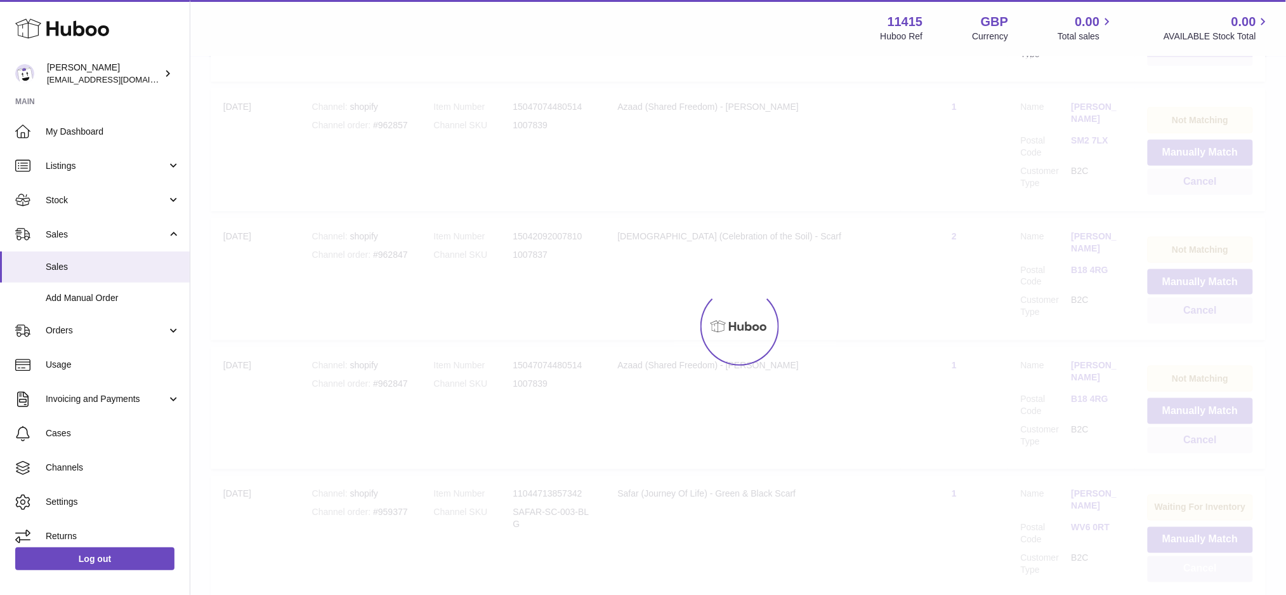
click at [1192, 429] on div at bounding box center [738, 326] width 1096 height 538
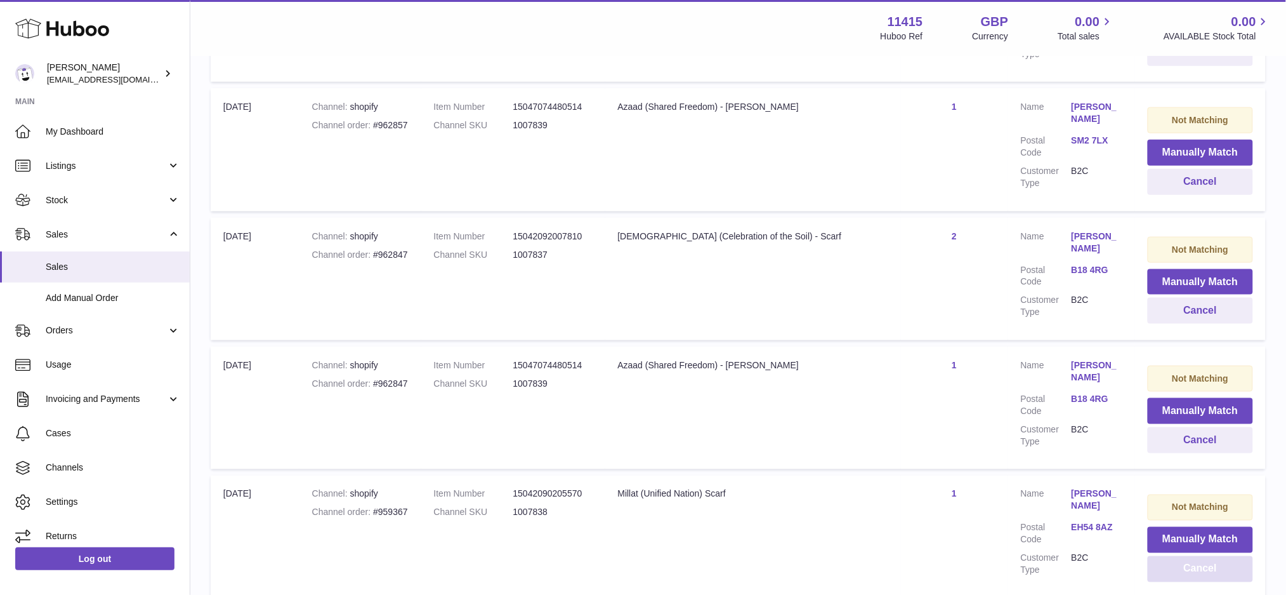
scroll to position [12701, 0]
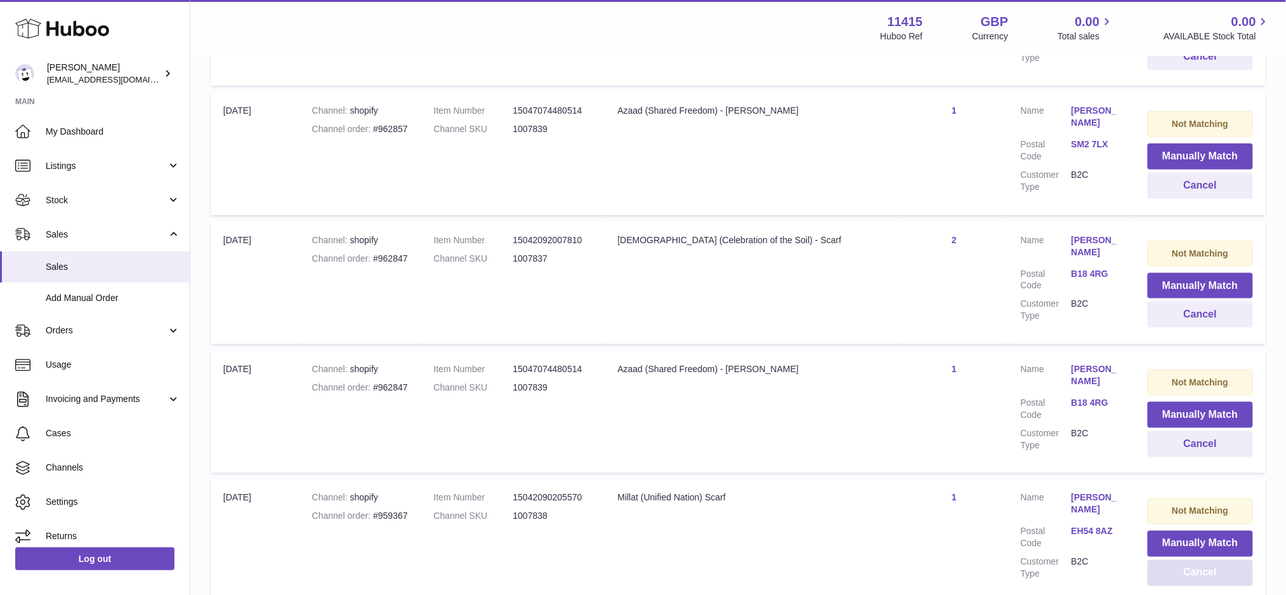
click at [1192, 560] on button "Cancel" at bounding box center [1200, 573] width 105 height 26
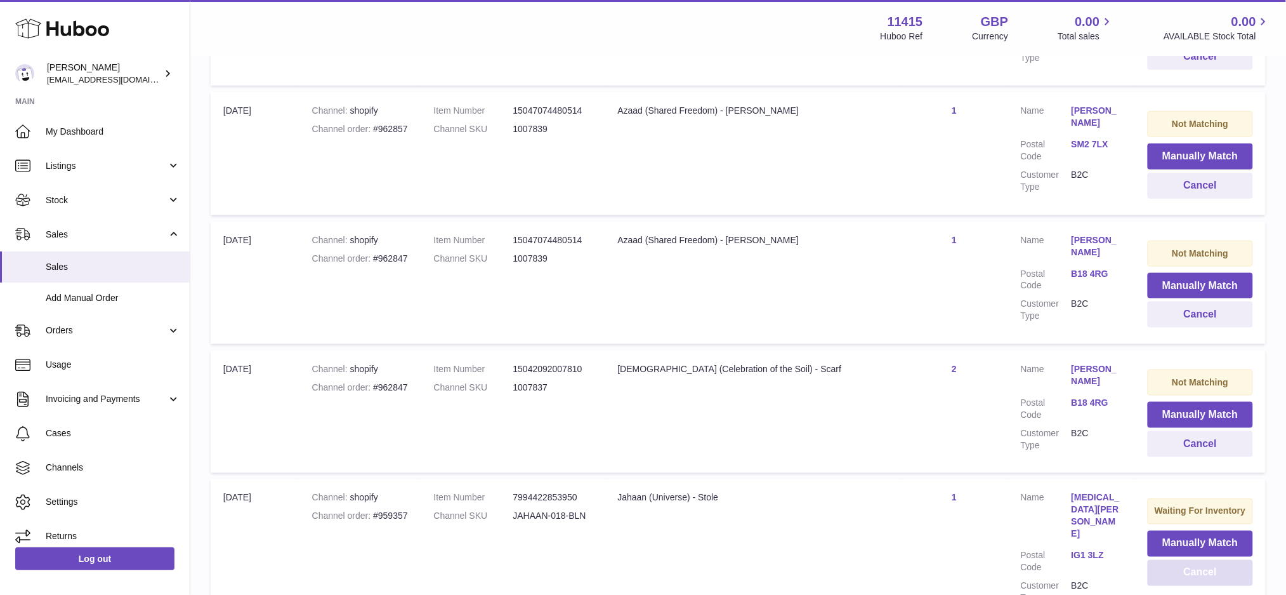
click at [1192, 560] on button "Cancel" at bounding box center [1200, 573] width 105 height 26
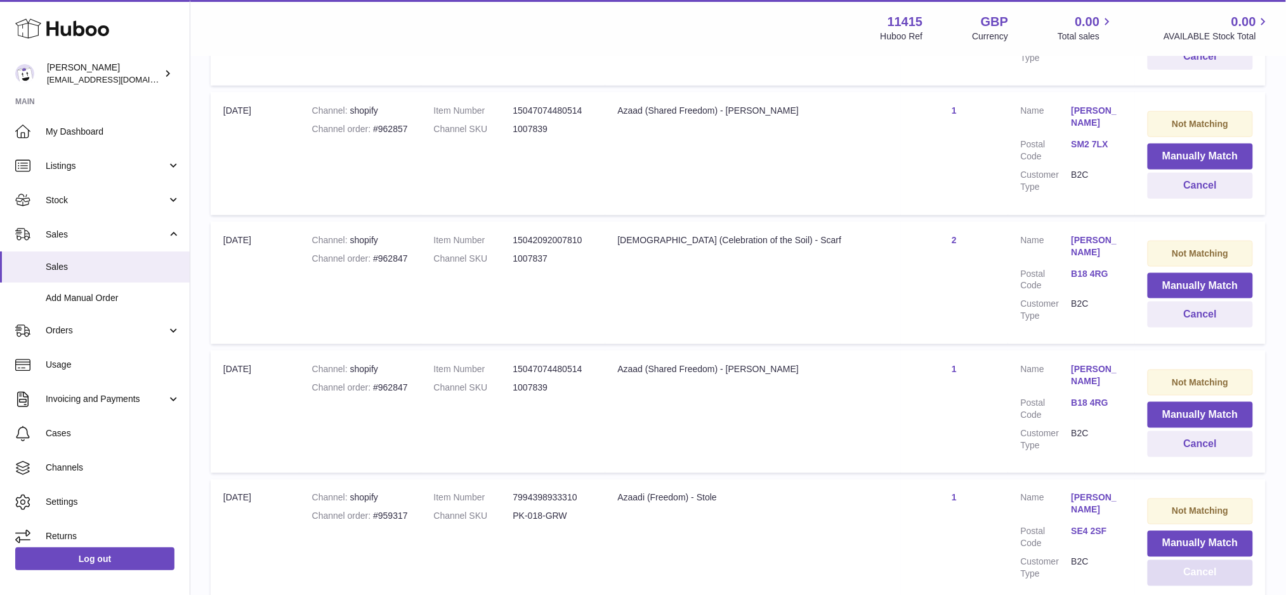
click at [1192, 560] on button "Cancel" at bounding box center [1200, 573] width 105 height 26
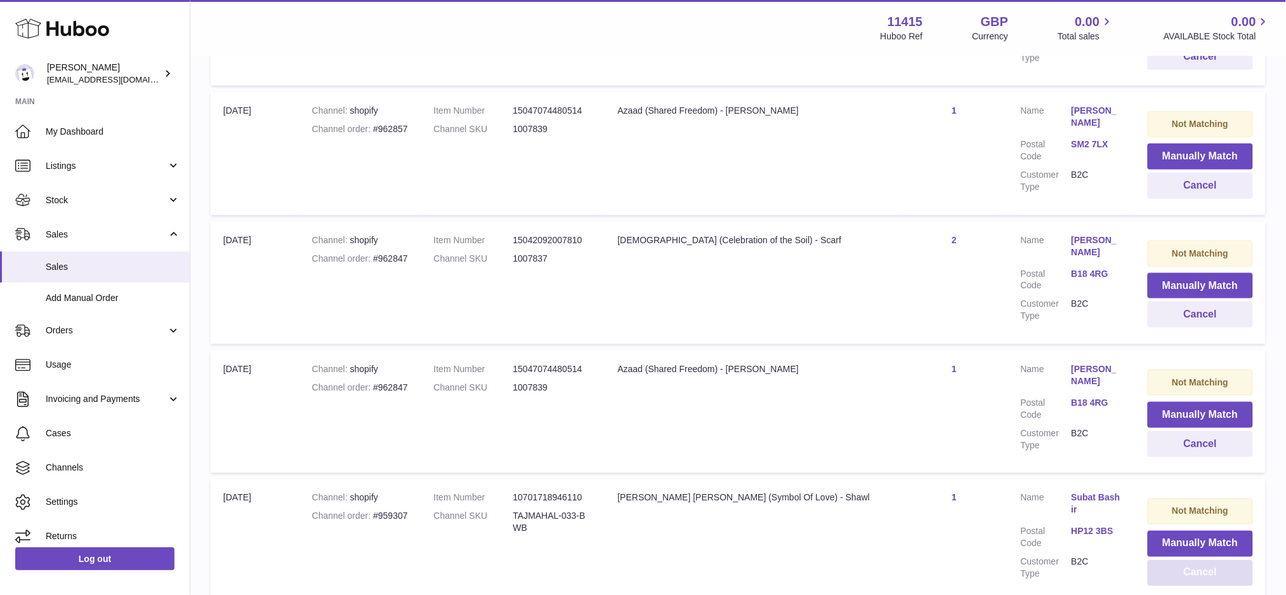
click at [1192, 560] on button "Cancel" at bounding box center [1200, 573] width 105 height 26
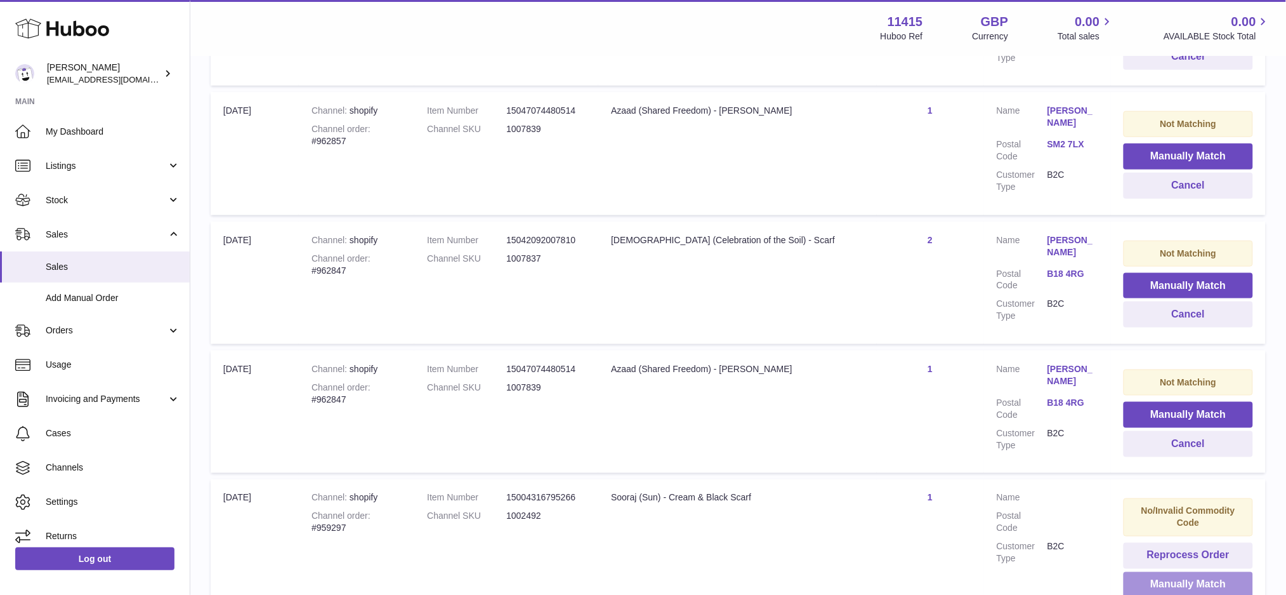
click at [1192, 572] on button "Manually Match" at bounding box center [1188, 585] width 129 height 26
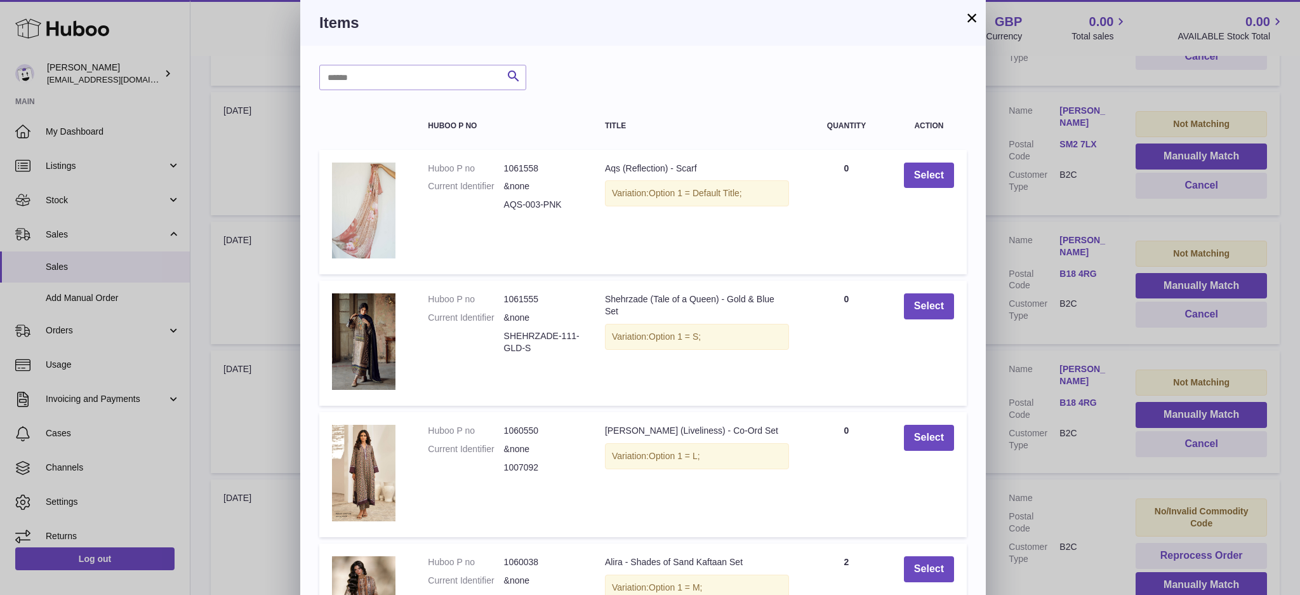
click at [969, 17] on button "×" at bounding box center [971, 17] width 15 height 15
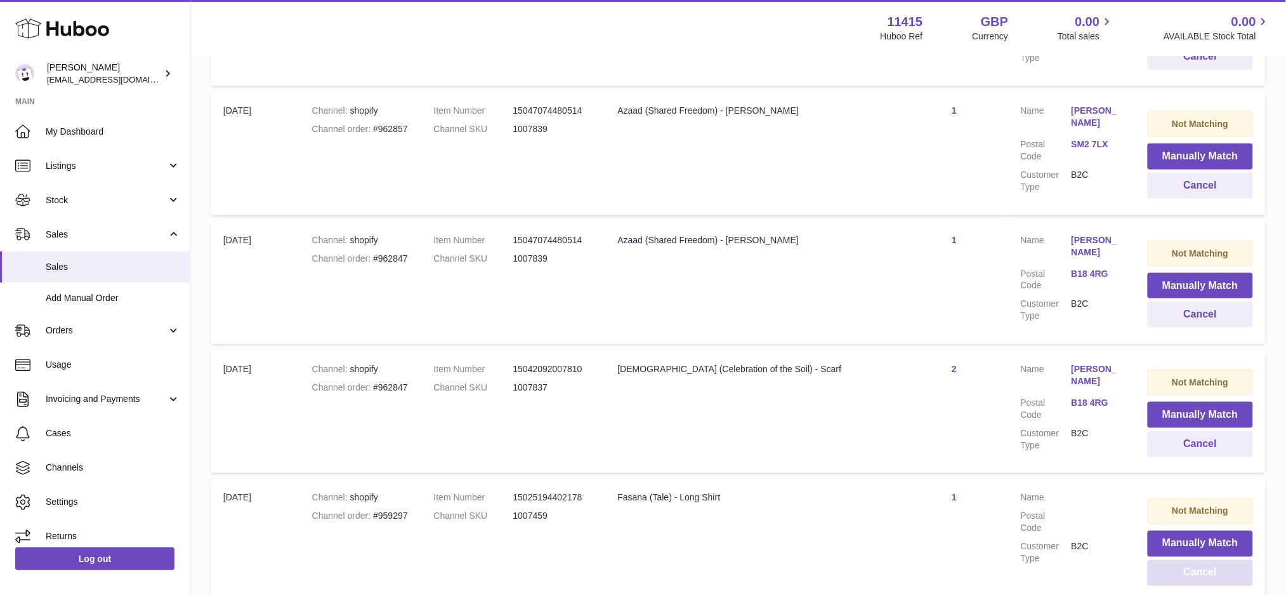
click at [1163, 560] on button "Cancel" at bounding box center [1200, 573] width 105 height 26
click at [1154, 560] on button "Cancel" at bounding box center [1200, 573] width 105 height 26
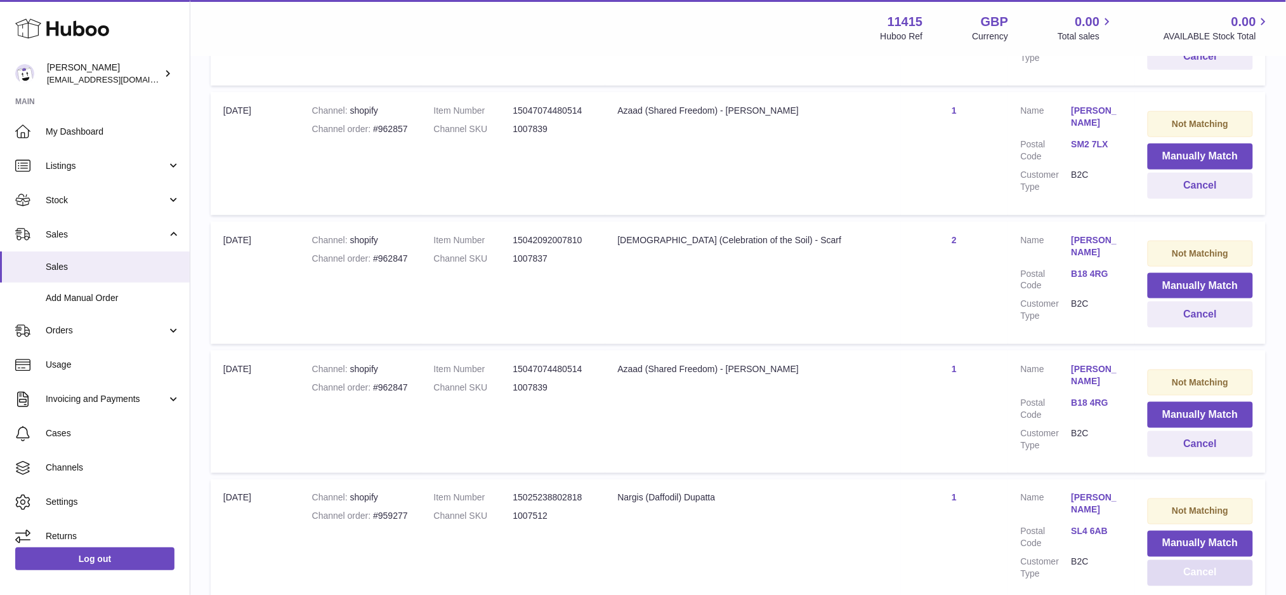
click at [1154, 560] on button "Cancel" at bounding box center [1200, 573] width 105 height 26
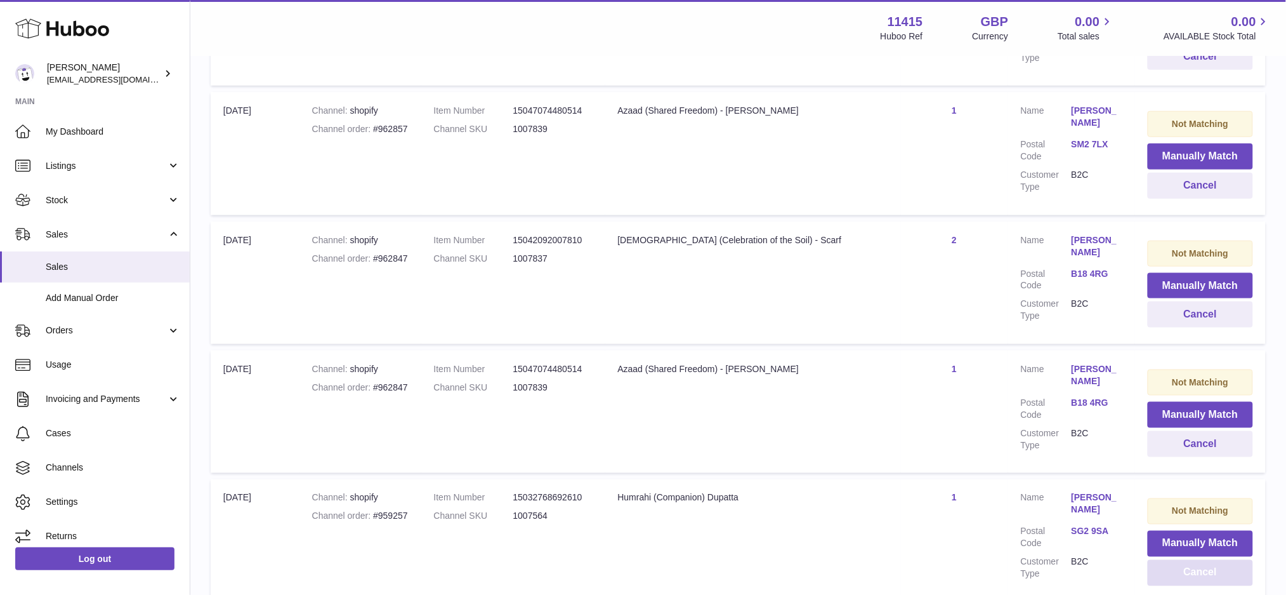
click at [1154, 560] on button "Cancel" at bounding box center [1200, 573] width 105 height 26
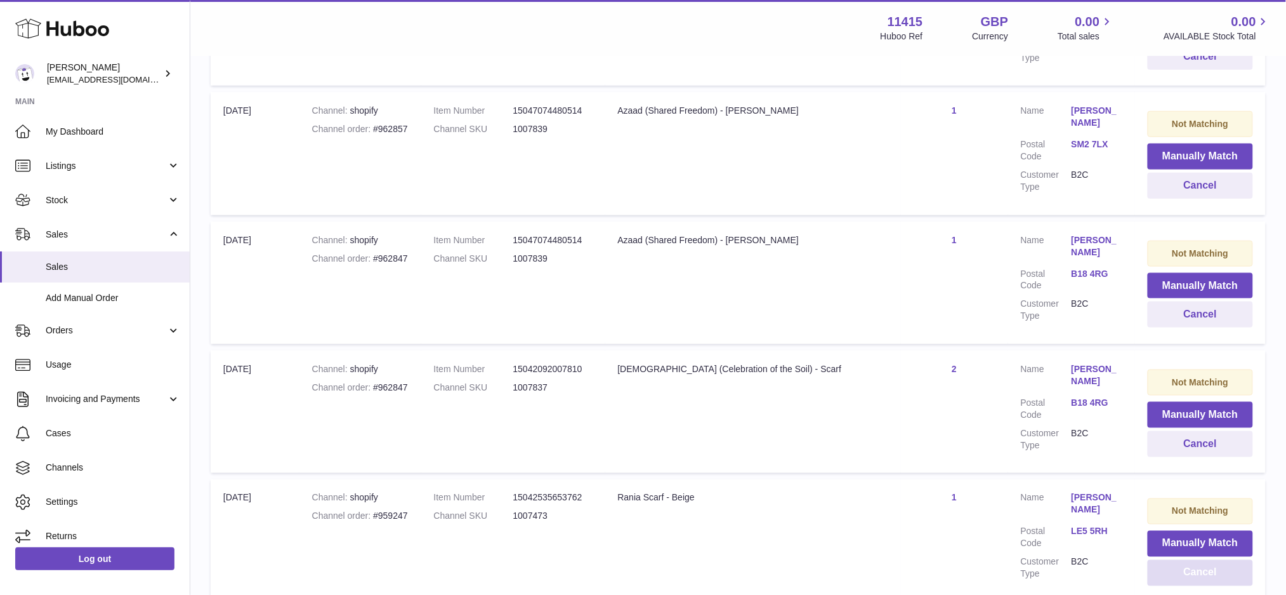
click at [1154, 560] on button "Cancel" at bounding box center [1200, 573] width 105 height 26
click at [1179, 560] on button "Cancel" at bounding box center [1200, 573] width 105 height 26
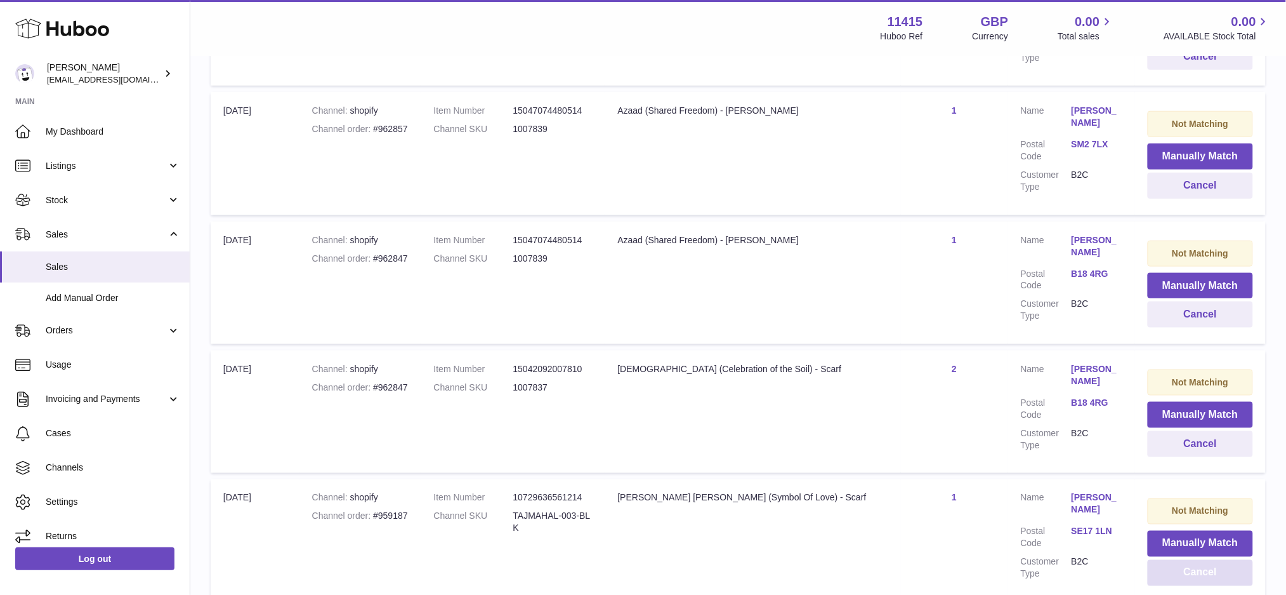
click at [1181, 560] on button "Cancel" at bounding box center [1200, 573] width 105 height 26
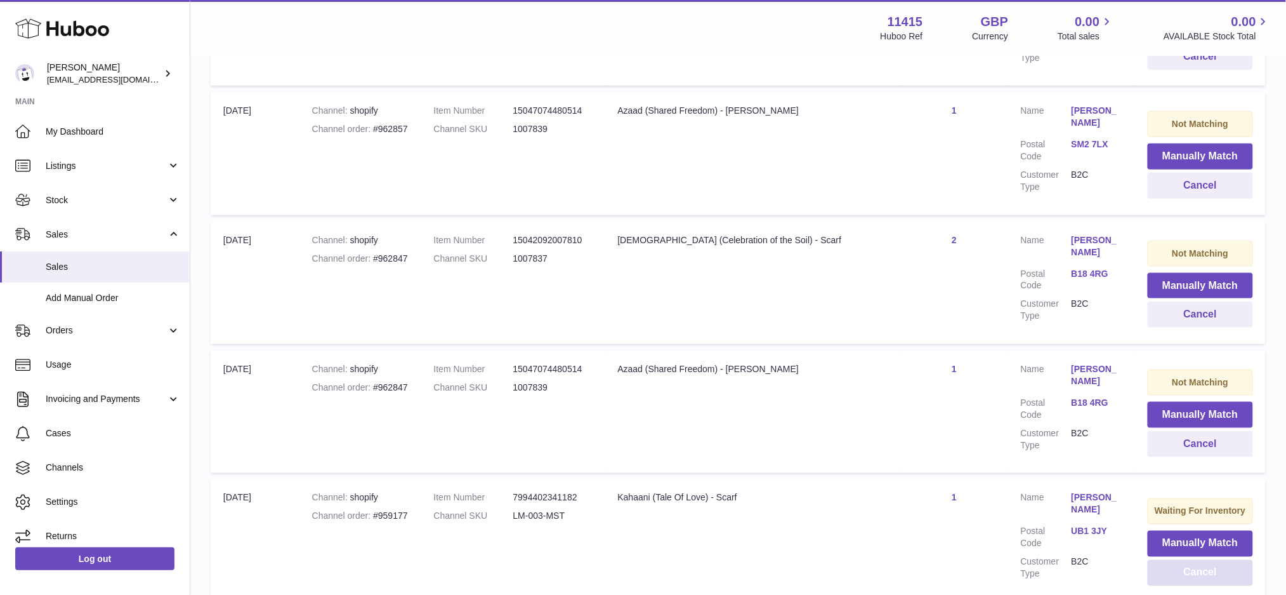
click at [1181, 560] on button "Cancel" at bounding box center [1200, 573] width 105 height 26
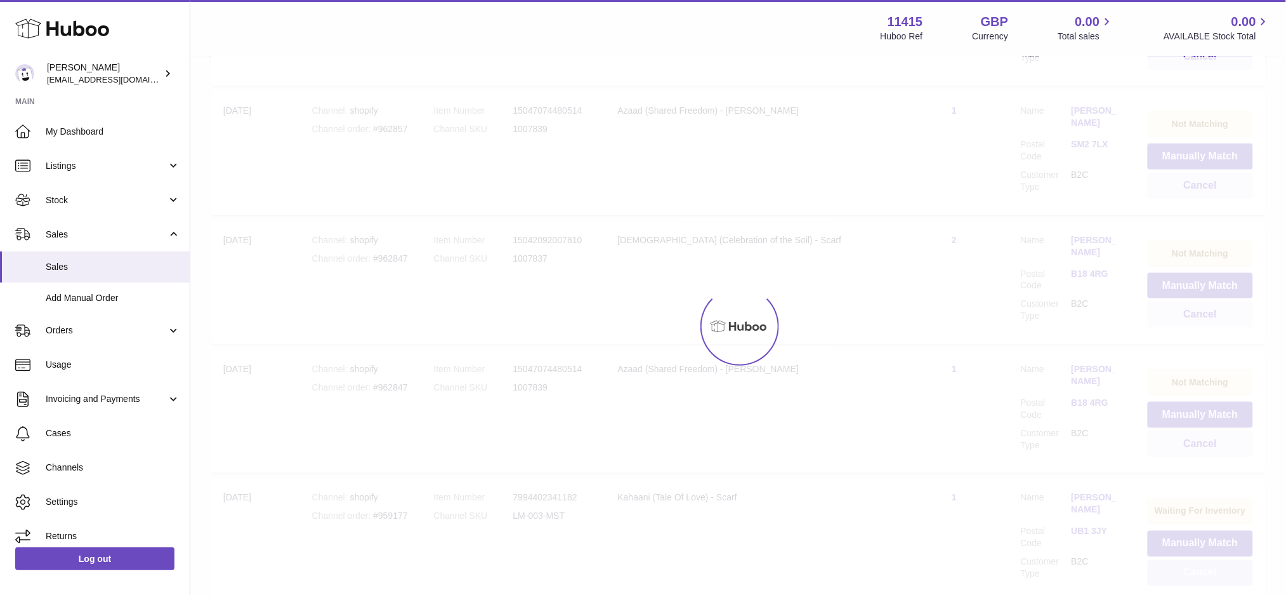
click at [1181, 560] on button "Cancel" at bounding box center [1200, 573] width 105 height 26
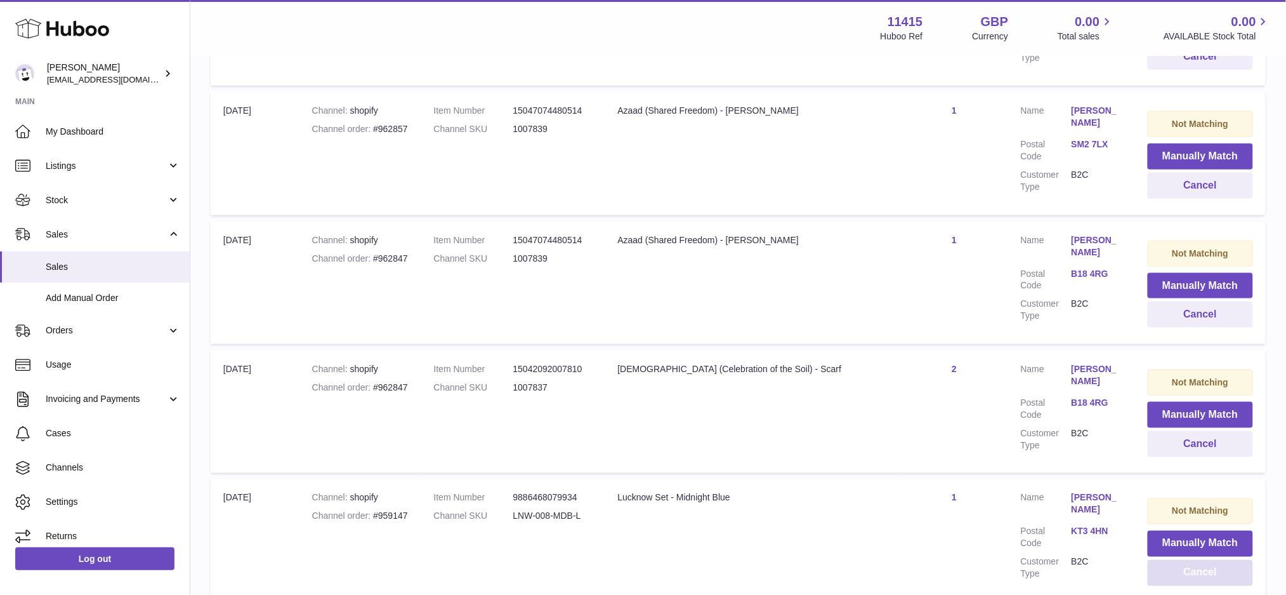
click at [1181, 560] on button "Cancel" at bounding box center [1200, 573] width 105 height 26
click at [1177, 560] on button "Cancel" at bounding box center [1200, 573] width 105 height 26
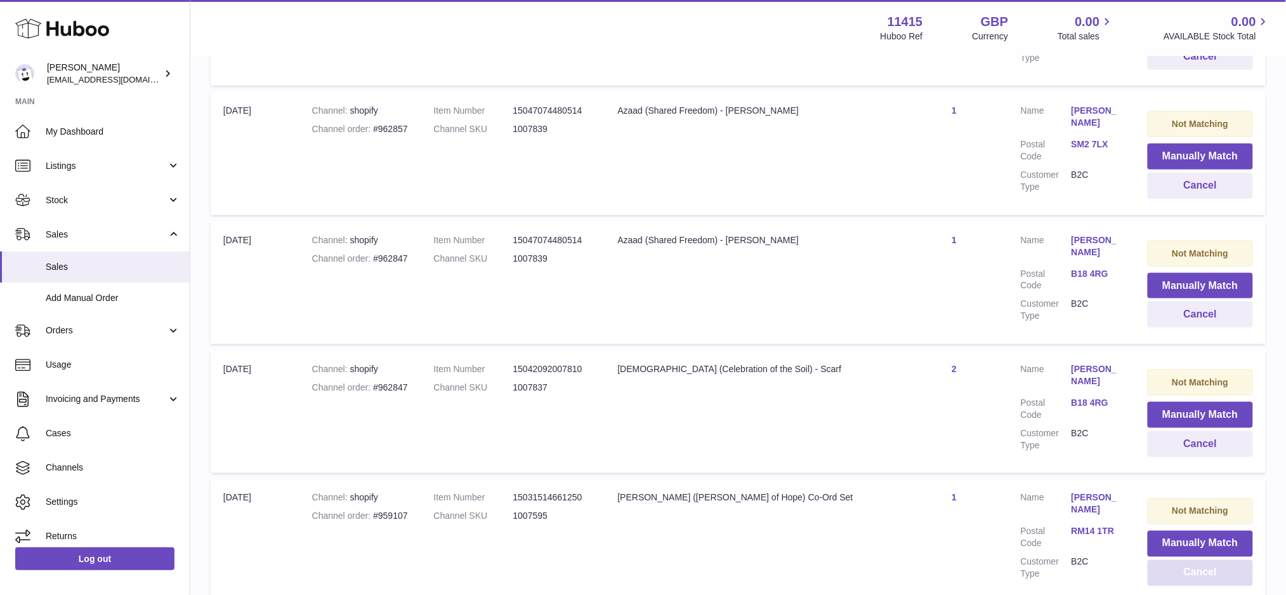
click at [1177, 560] on button "Cancel" at bounding box center [1200, 573] width 105 height 26
click at [1148, 560] on button "Cancel" at bounding box center [1200, 573] width 105 height 26
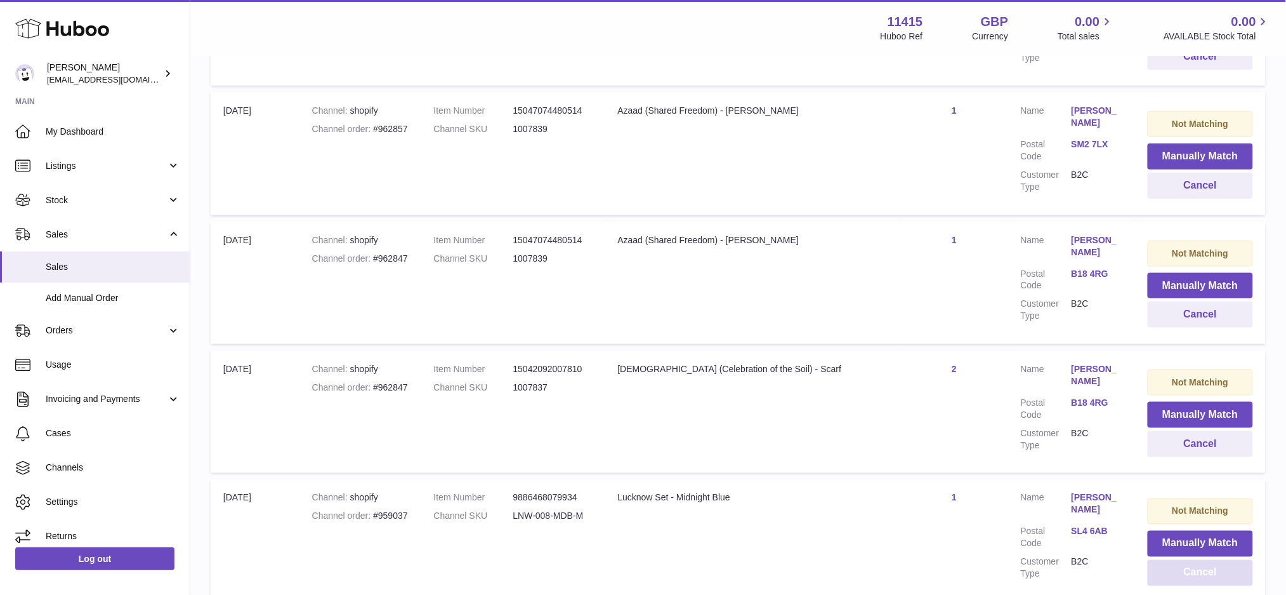
click at [1148, 560] on button "Cancel" at bounding box center [1200, 573] width 105 height 26
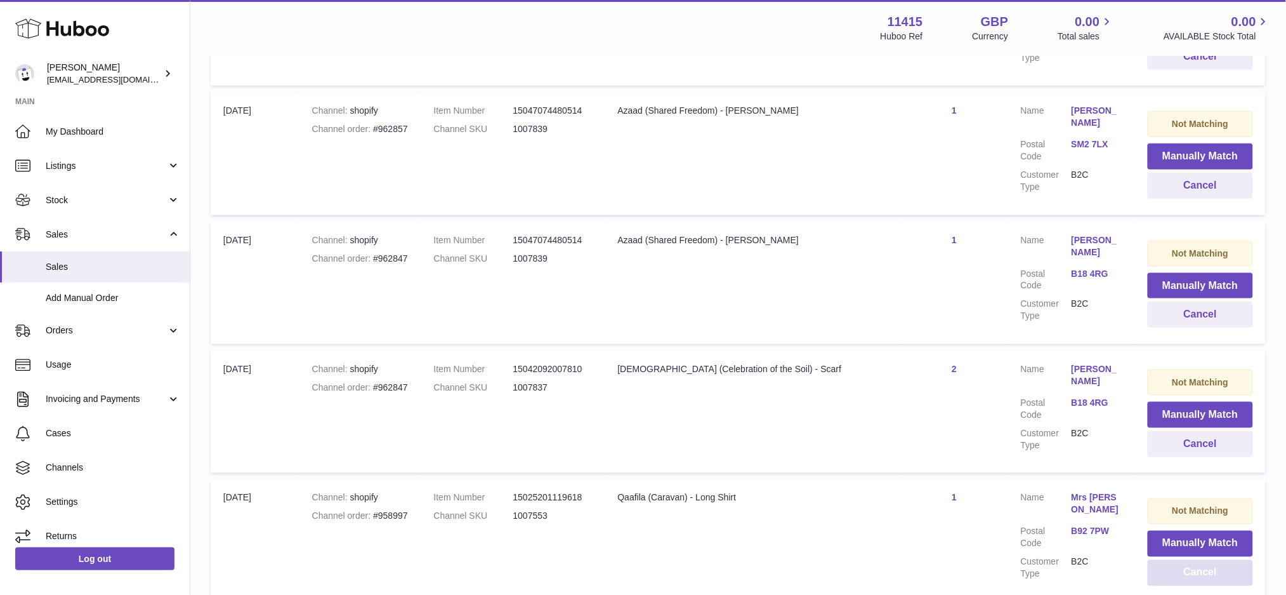
click at [1148, 560] on button "Cancel" at bounding box center [1200, 573] width 105 height 26
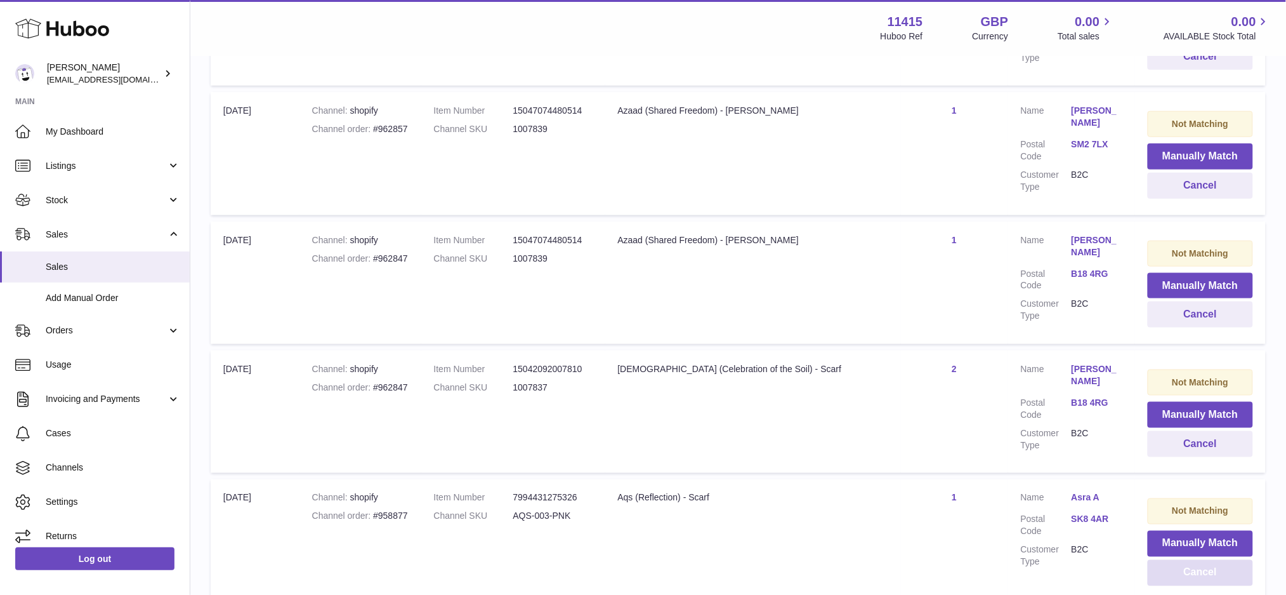
click at [1148, 560] on button "Cancel" at bounding box center [1200, 573] width 105 height 26
click at [1153, 560] on button "Cancel" at bounding box center [1200, 573] width 105 height 26
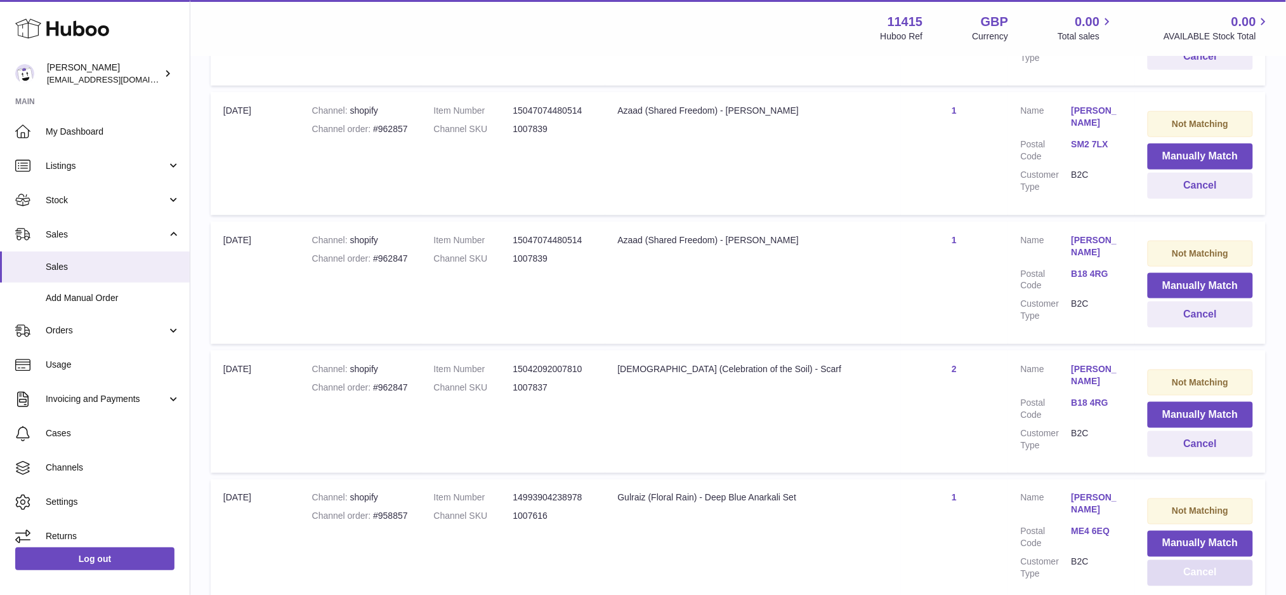
click at [1153, 560] on button "Cancel" at bounding box center [1200, 573] width 105 height 26
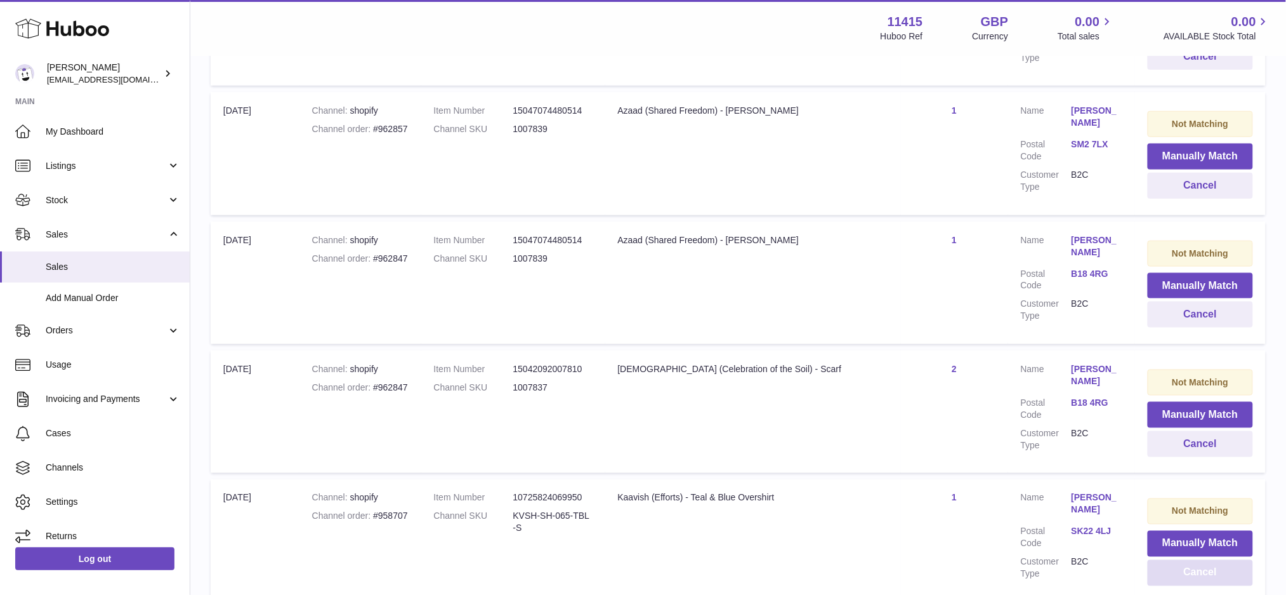
click at [1153, 560] on button "Cancel" at bounding box center [1200, 573] width 105 height 26
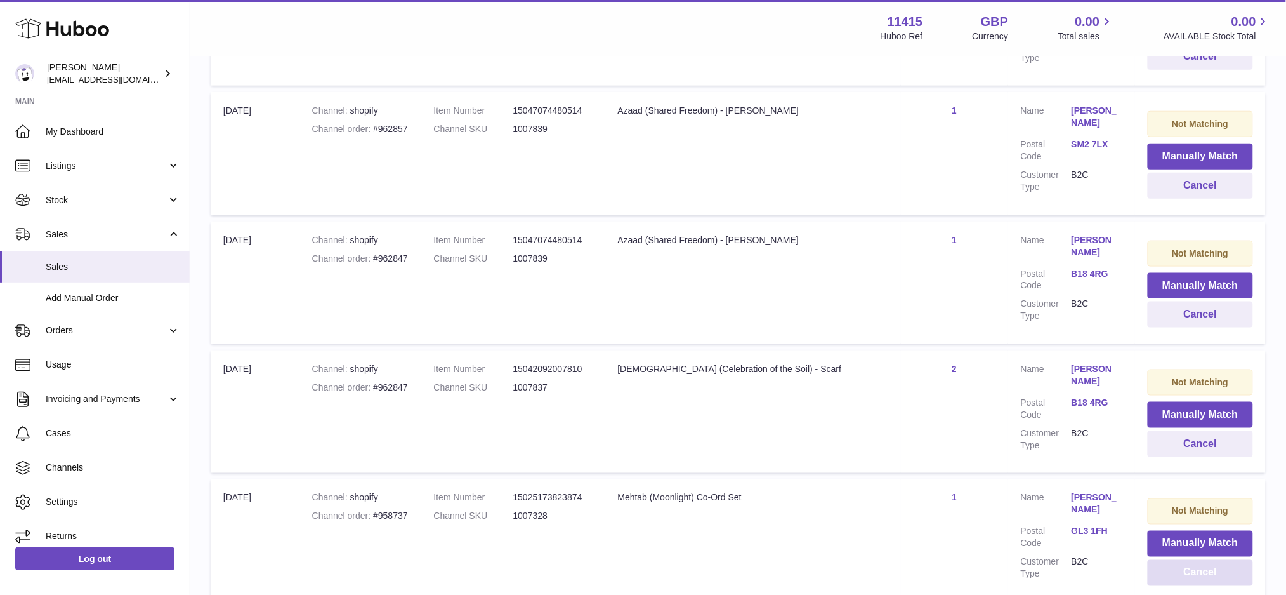
click at [1154, 560] on button "Cancel" at bounding box center [1200, 573] width 105 height 26
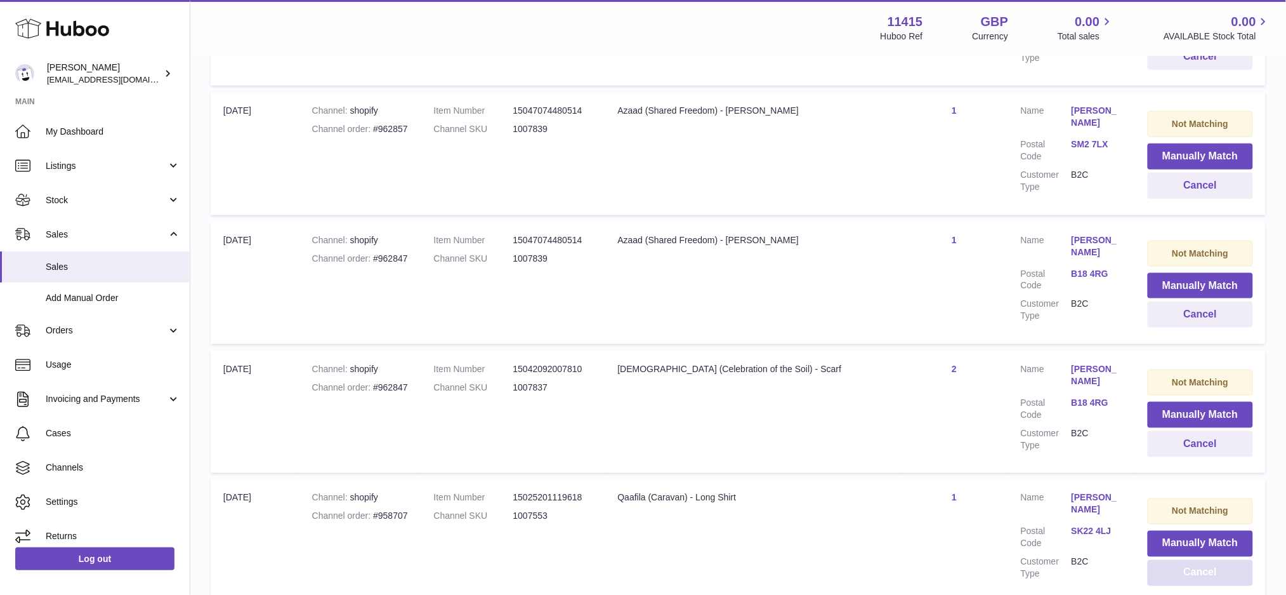
click at [1154, 560] on button "Cancel" at bounding box center [1200, 573] width 105 height 26
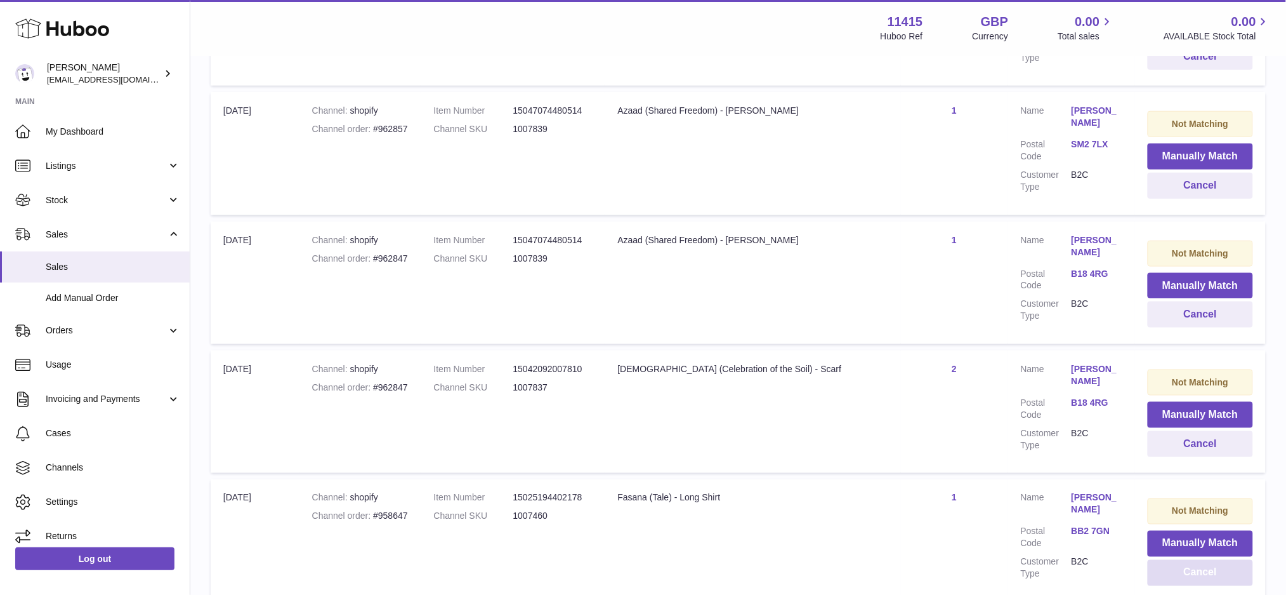
click at [1154, 560] on button "Cancel" at bounding box center [1200, 573] width 105 height 26
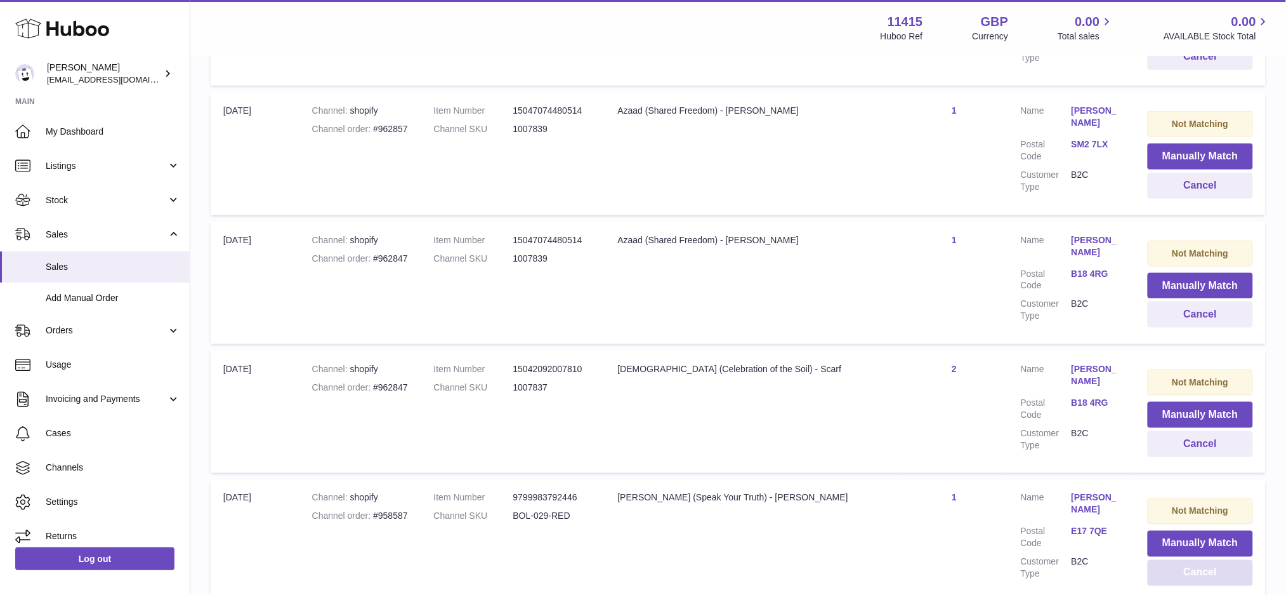
click at [1154, 560] on button "Cancel" at bounding box center [1200, 573] width 105 height 26
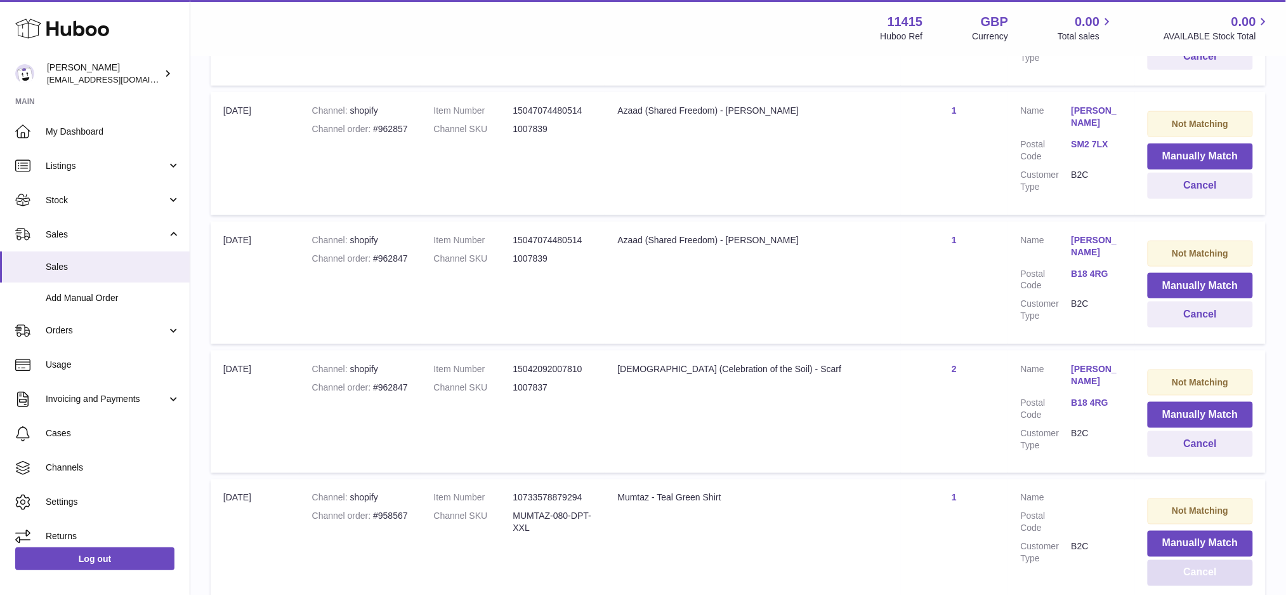
click at [1154, 560] on button "Cancel" at bounding box center [1200, 573] width 105 height 26
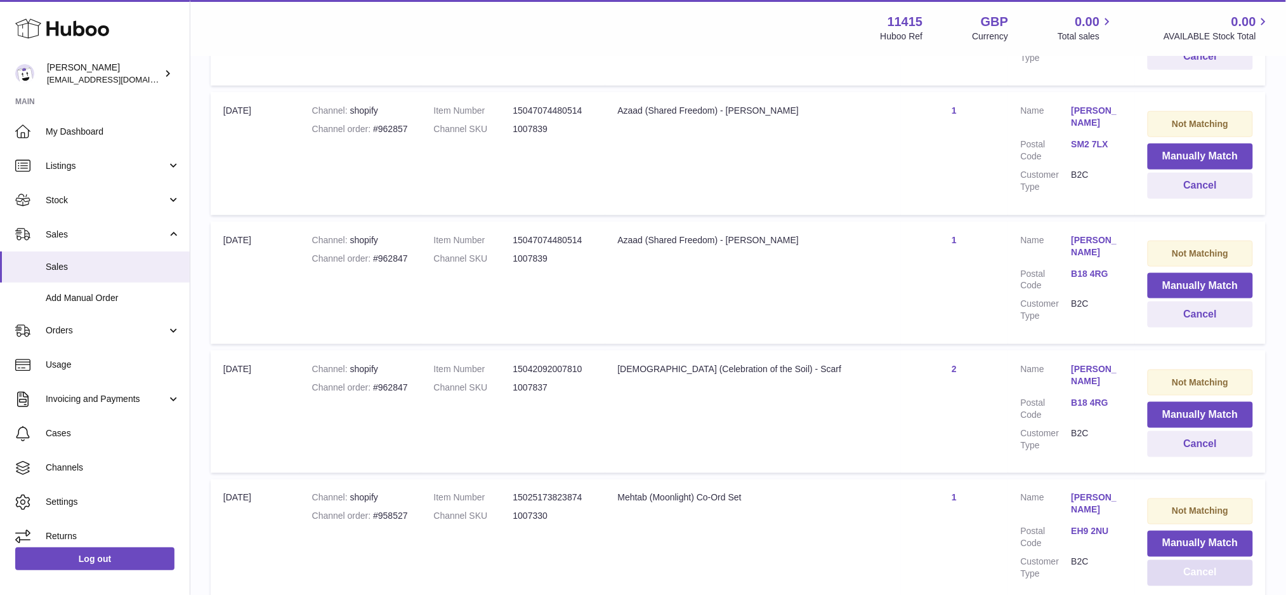
click at [1160, 560] on button "Cancel" at bounding box center [1200, 573] width 105 height 26
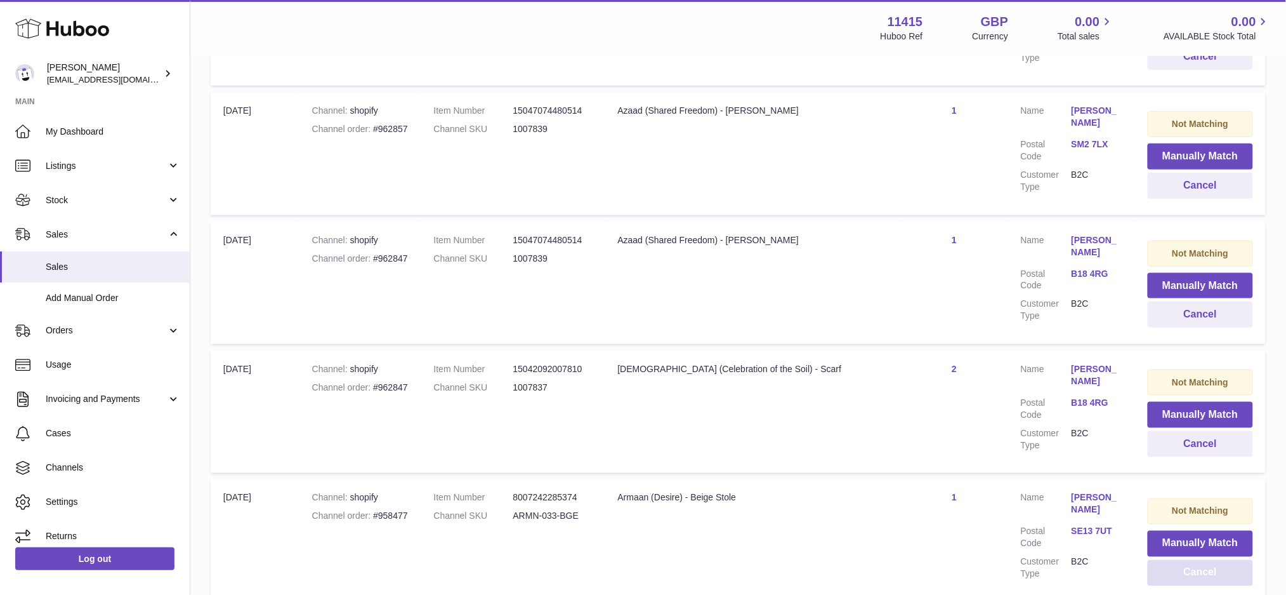
click at [1158, 560] on button "Cancel" at bounding box center [1200, 573] width 105 height 26
click at [1156, 560] on button "Cancel" at bounding box center [1200, 573] width 105 height 26
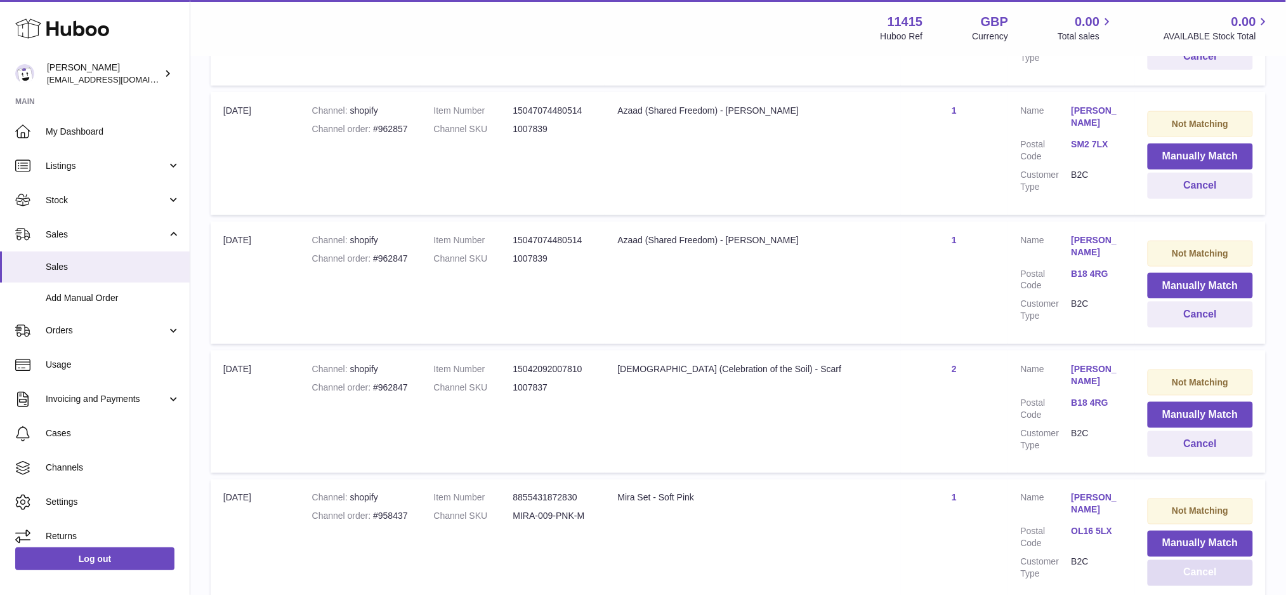
click at [1156, 560] on button "Cancel" at bounding box center [1200, 573] width 105 height 26
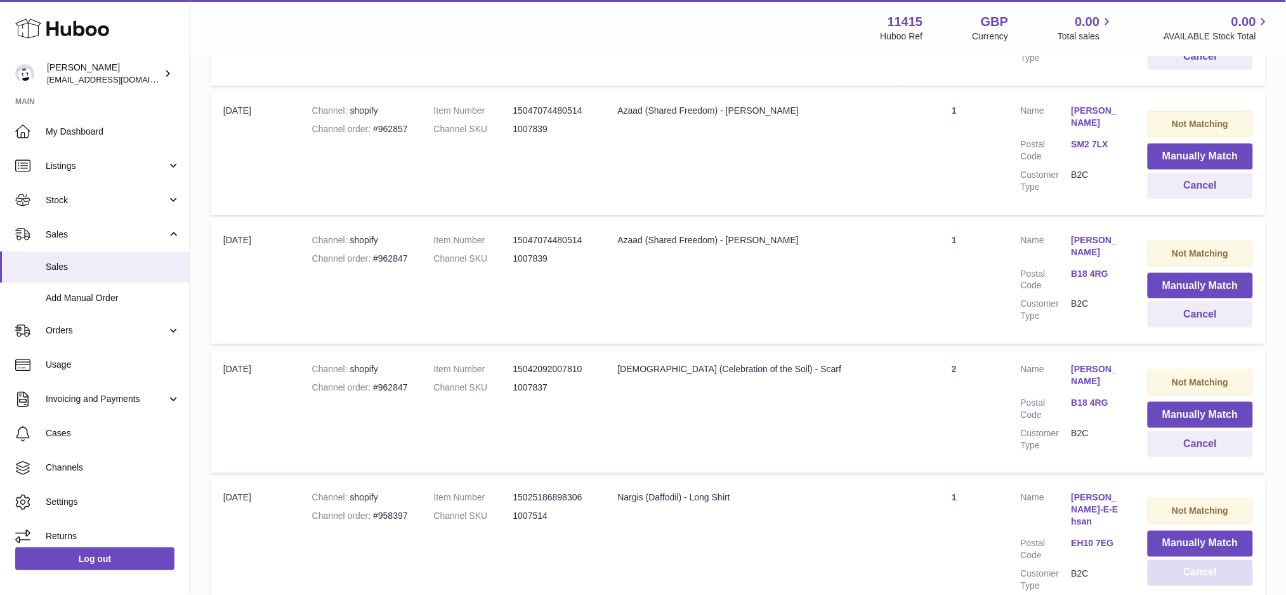
click at [1156, 560] on button "Cancel" at bounding box center [1200, 573] width 105 height 26
click at [1191, 431] on button "Cancel" at bounding box center [1200, 444] width 105 height 26
click at [1163, 301] on button "Cancel" at bounding box center [1200, 314] width 105 height 26
click at [1177, 431] on button "Cancel" at bounding box center [1200, 444] width 105 height 26
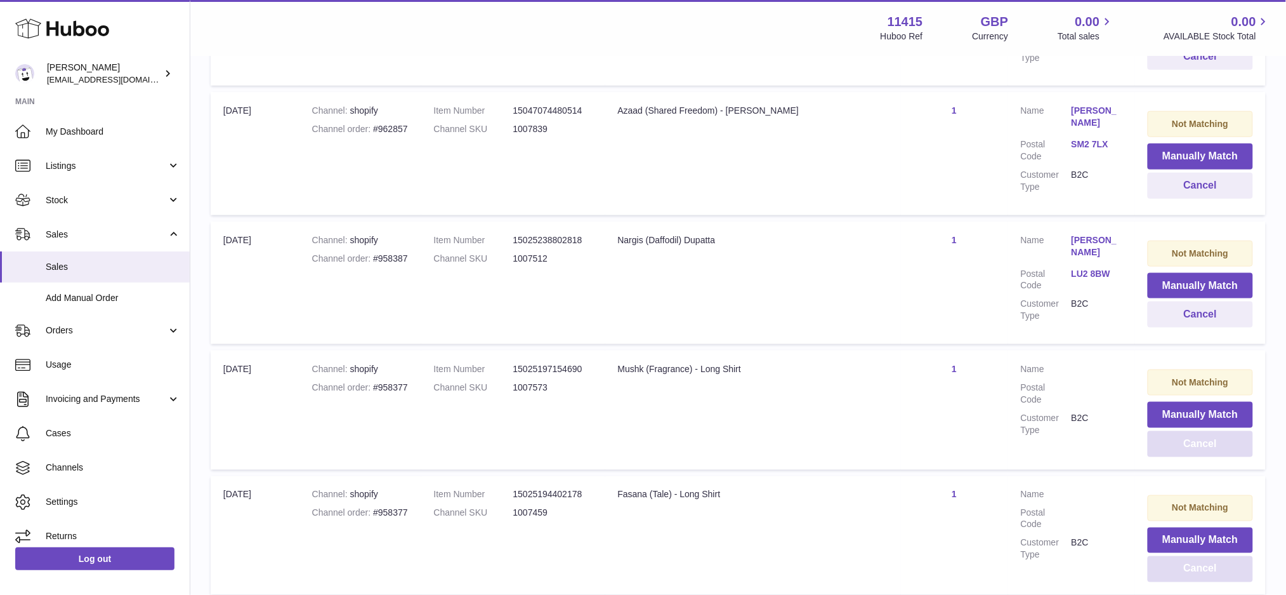
scroll to position [12697, 0]
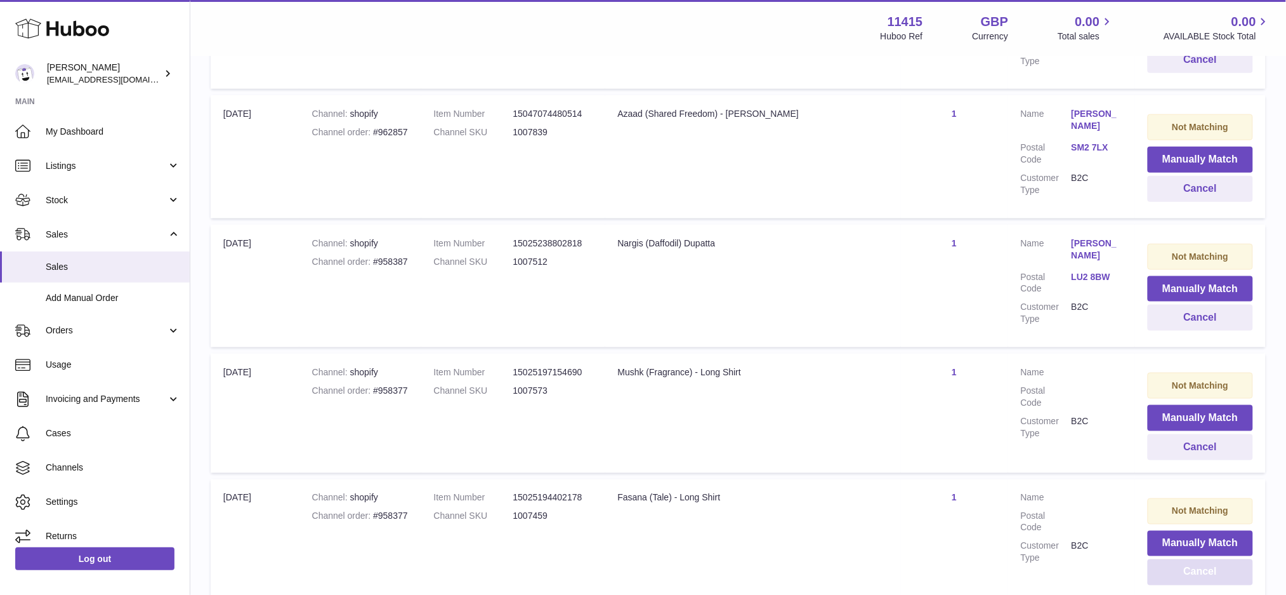
click at [1168, 559] on button "Cancel" at bounding box center [1200, 572] width 105 height 26
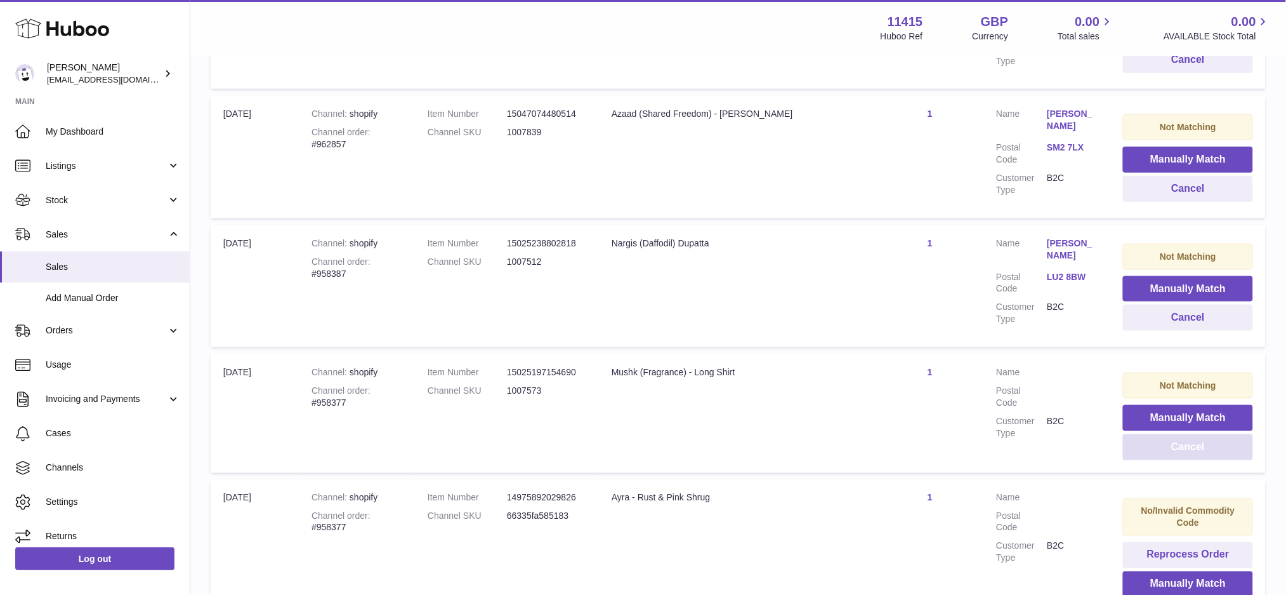
click at [1192, 434] on button "Cancel" at bounding box center [1188, 447] width 130 height 26
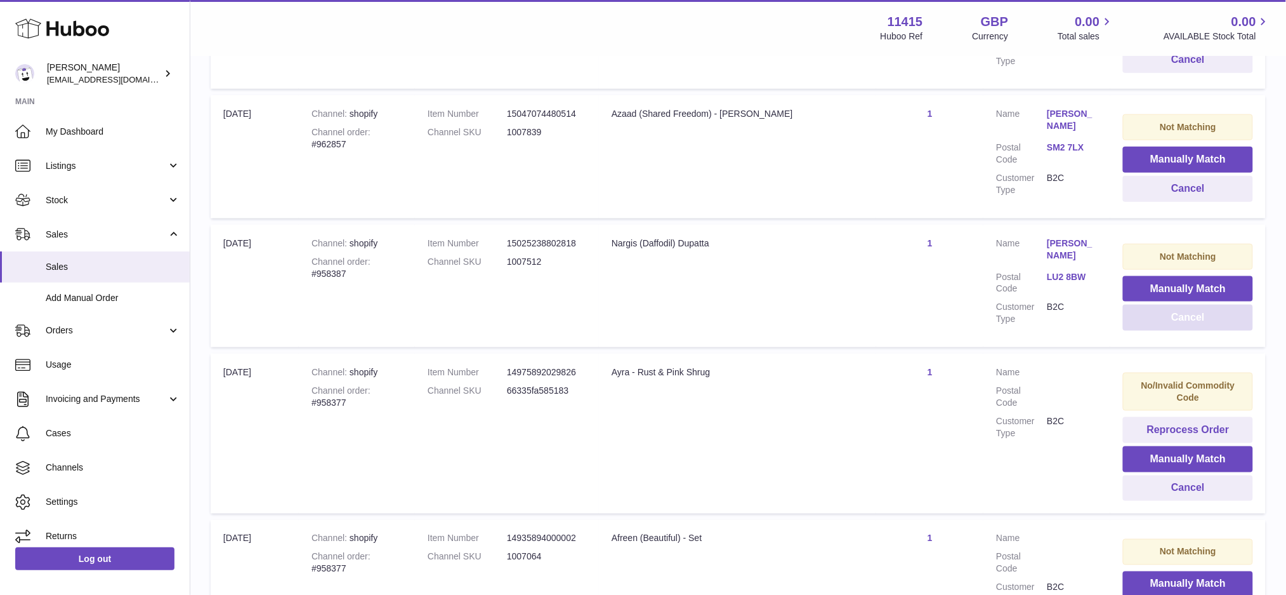
click at [1187, 305] on button "Cancel" at bounding box center [1188, 318] width 130 height 26
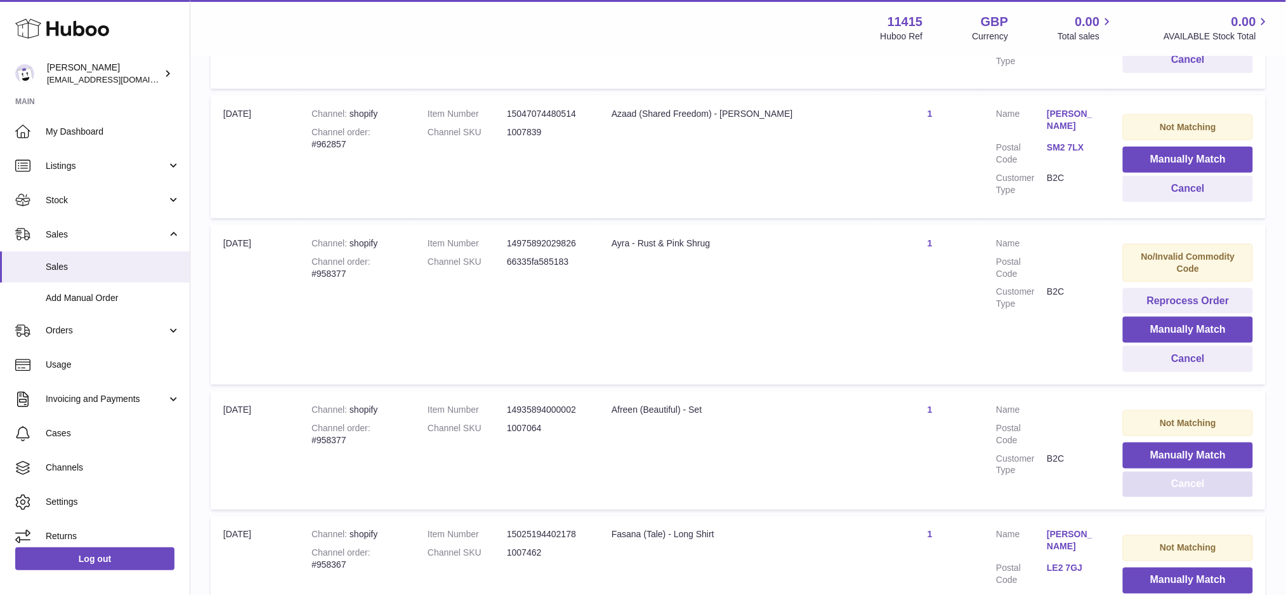
click at [1168, 472] on button "Cancel" at bounding box center [1188, 485] width 130 height 26
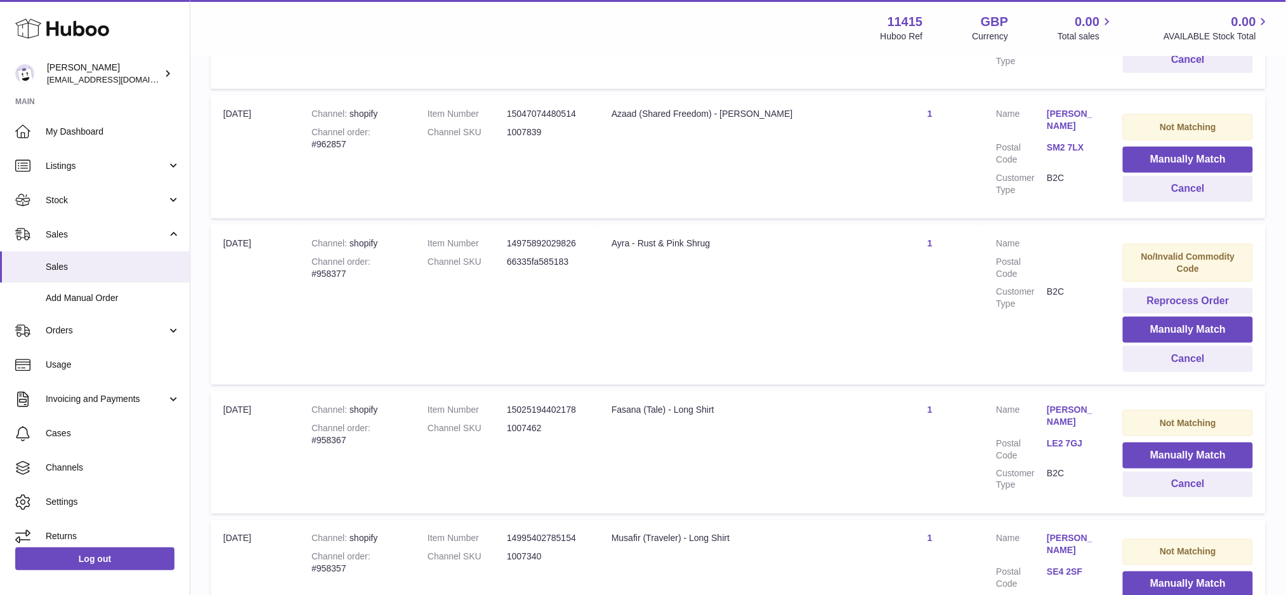
click at [1182, 472] on button "Cancel" at bounding box center [1188, 485] width 130 height 26
click at [1197, 346] on button "Cancel" at bounding box center [1188, 359] width 130 height 26
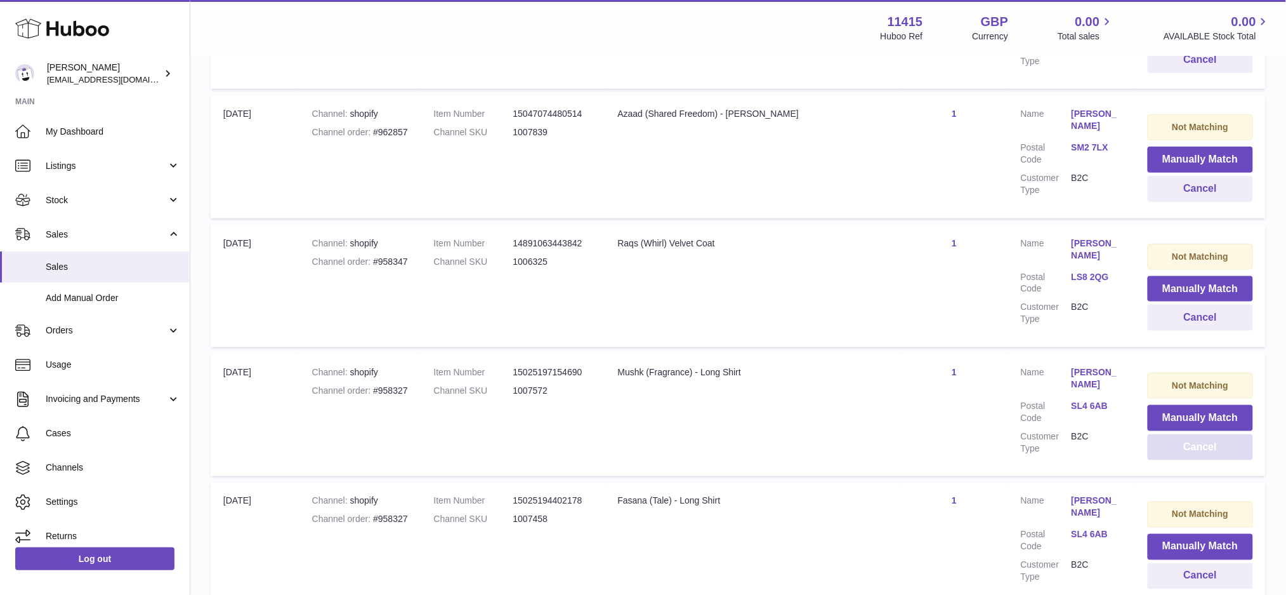
click at [1176, 434] on button "Cancel" at bounding box center [1200, 447] width 105 height 26
click at [1166, 563] on button "Cancel" at bounding box center [1200, 576] width 105 height 26
click at [1174, 434] on button "Cancel" at bounding box center [1200, 447] width 105 height 26
click at [1179, 305] on button "Cancel" at bounding box center [1200, 318] width 105 height 26
drag, startPoint x: 1175, startPoint y: 310, endPoint x: 1171, endPoint y: 332, distance: 22.7
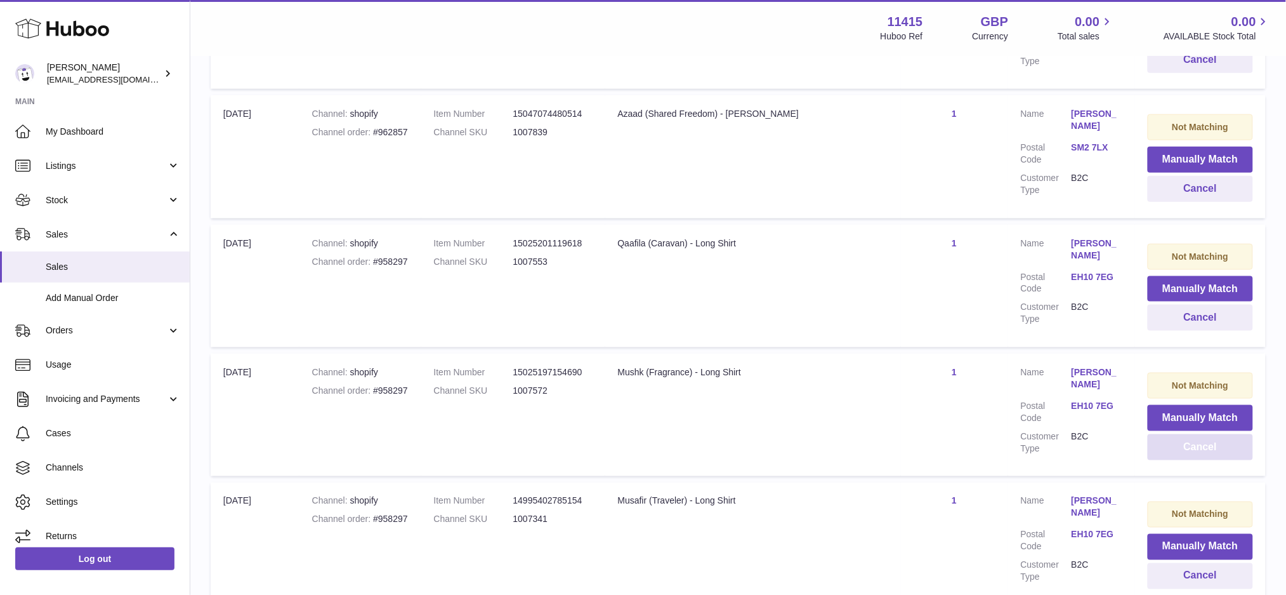
click at [1174, 434] on button "Cancel" at bounding box center [1200, 447] width 105 height 26
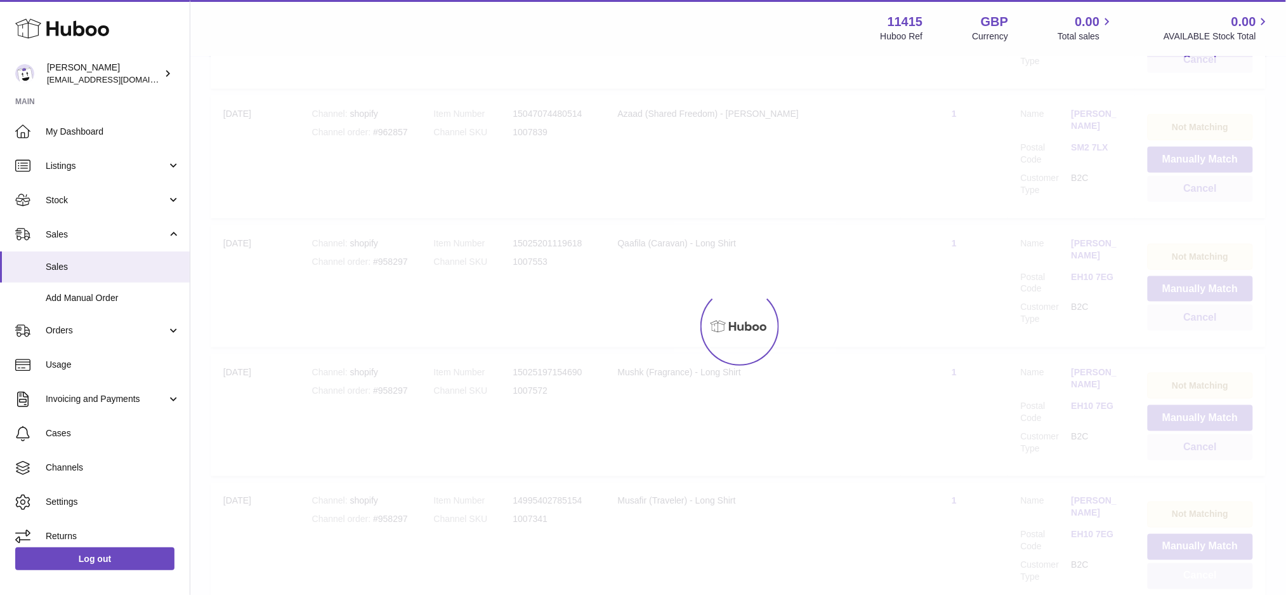
click at [1156, 563] on button "Cancel" at bounding box center [1200, 576] width 105 height 26
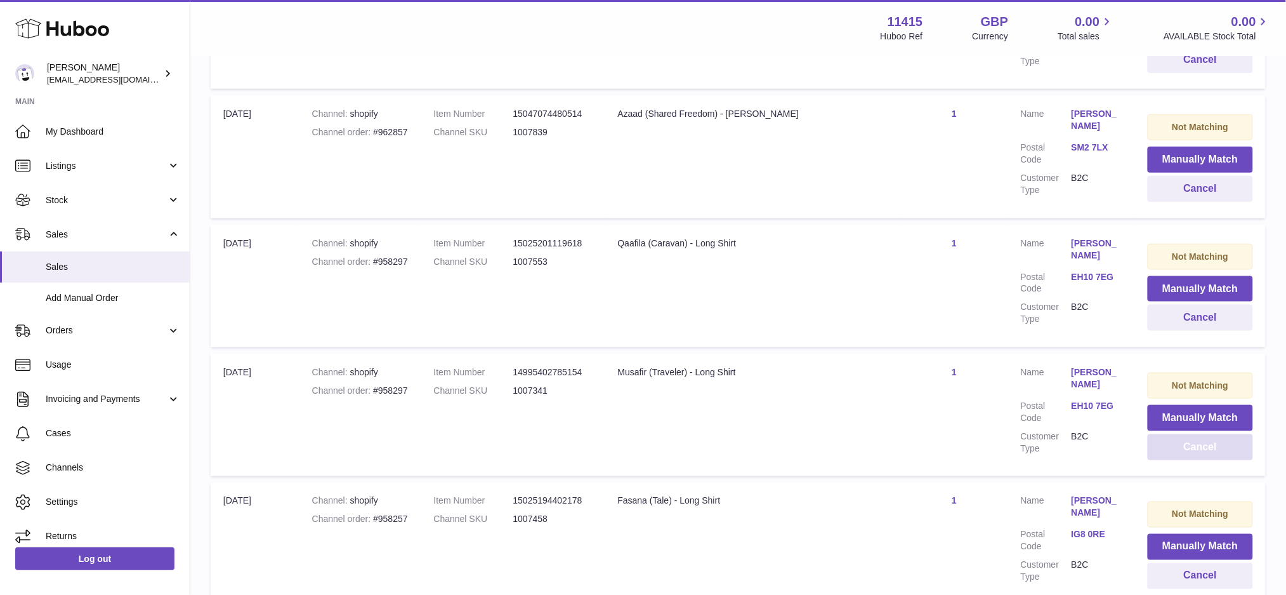
click at [1180, 434] on button "Cancel" at bounding box center [1200, 447] width 105 height 26
click at [1186, 305] on button "Cancel" at bounding box center [1200, 318] width 105 height 26
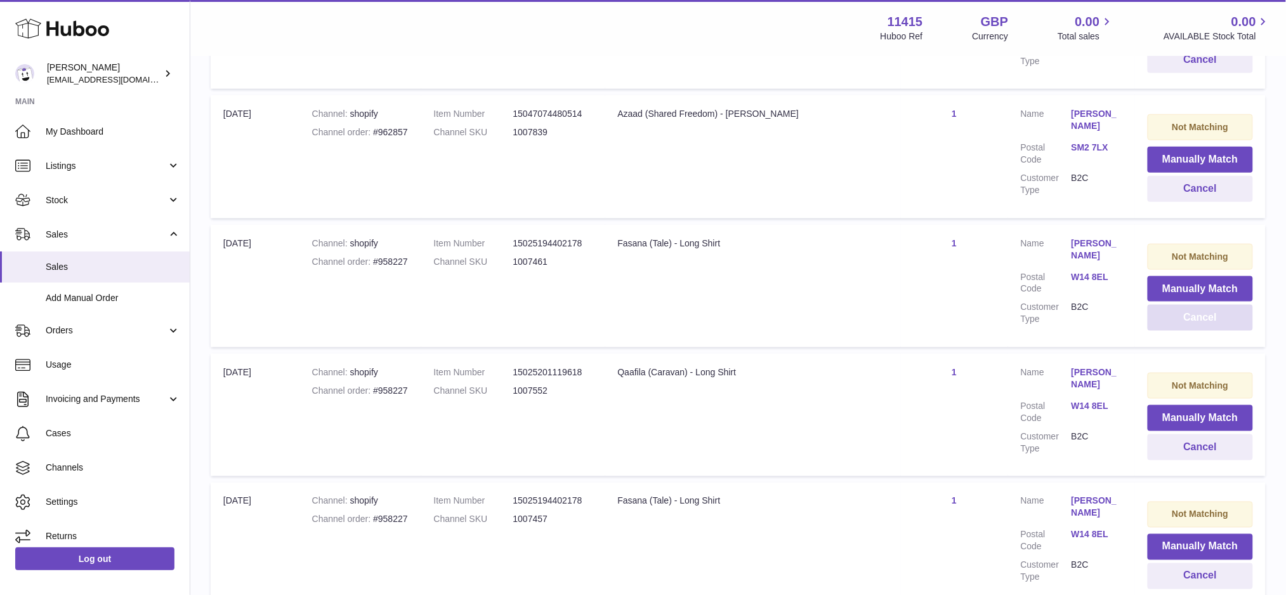
click at [1186, 305] on button "Cancel" at bounding box center [1200, 318] width 105 height 26
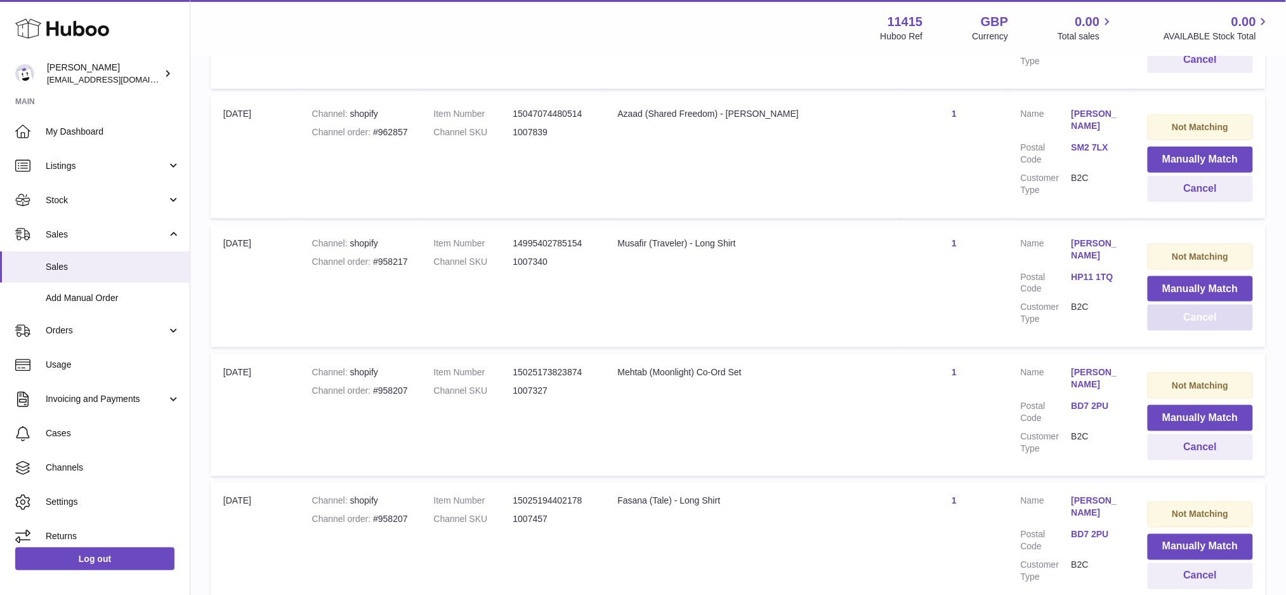
click at [1186, 305] on button "Cancel" at bounding box center [1200, 318] width 105 height 26
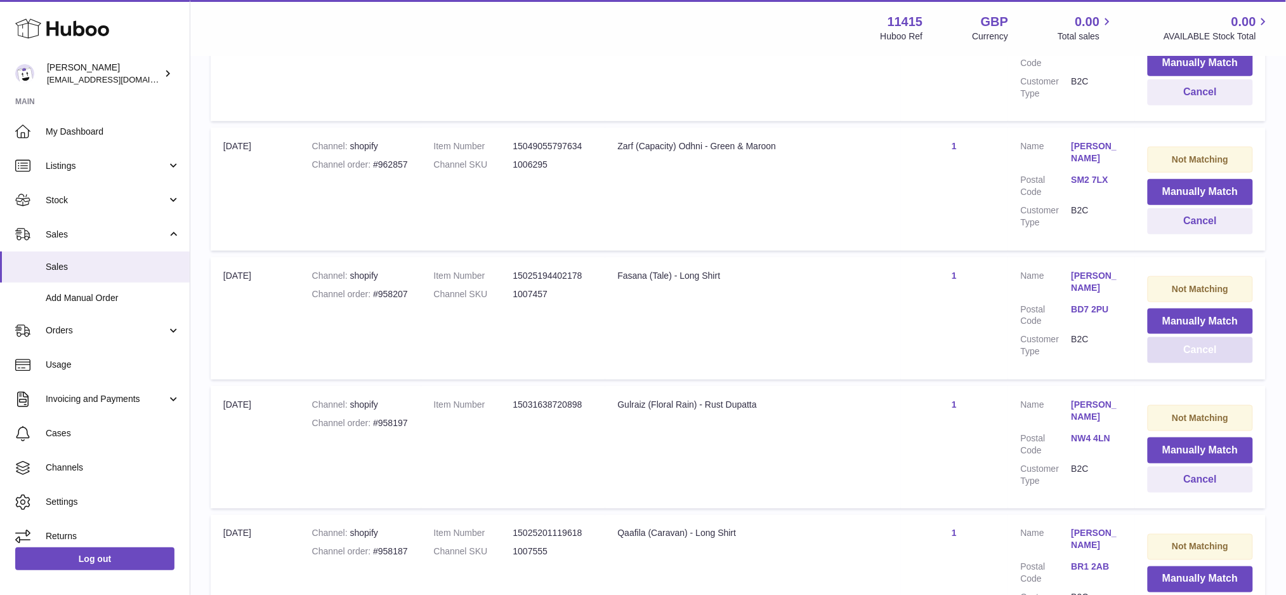
click at [1183, 337] on button "Cancel" at bounding box center [1200, 350] width 105 height 26
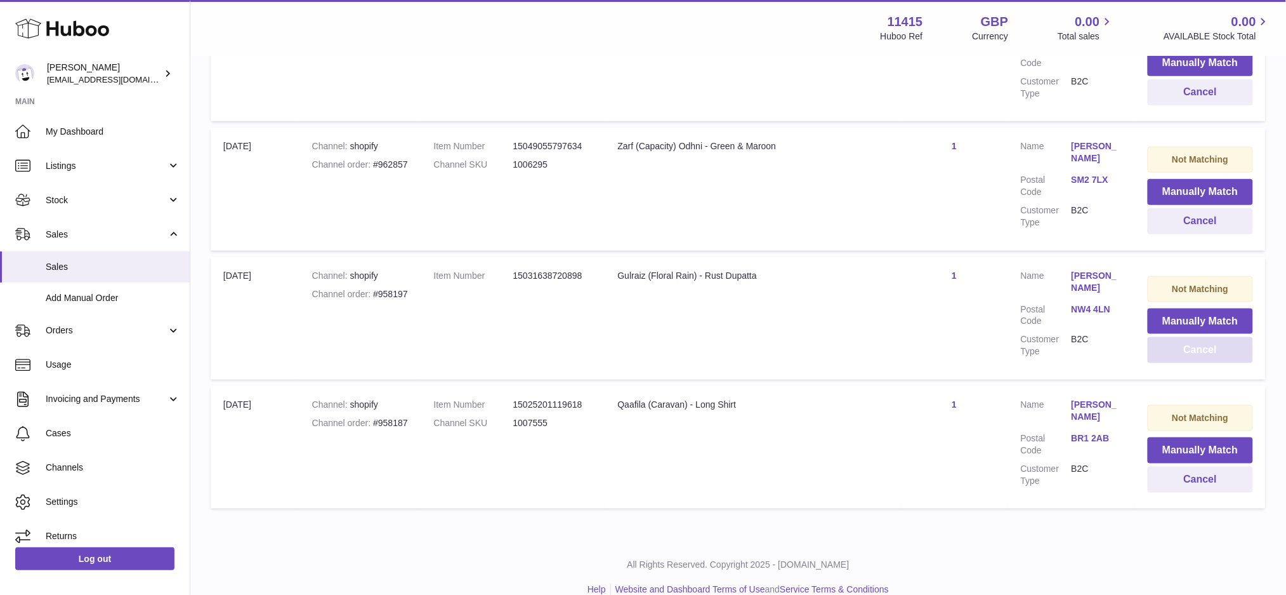
scroll to position [12536, 0]
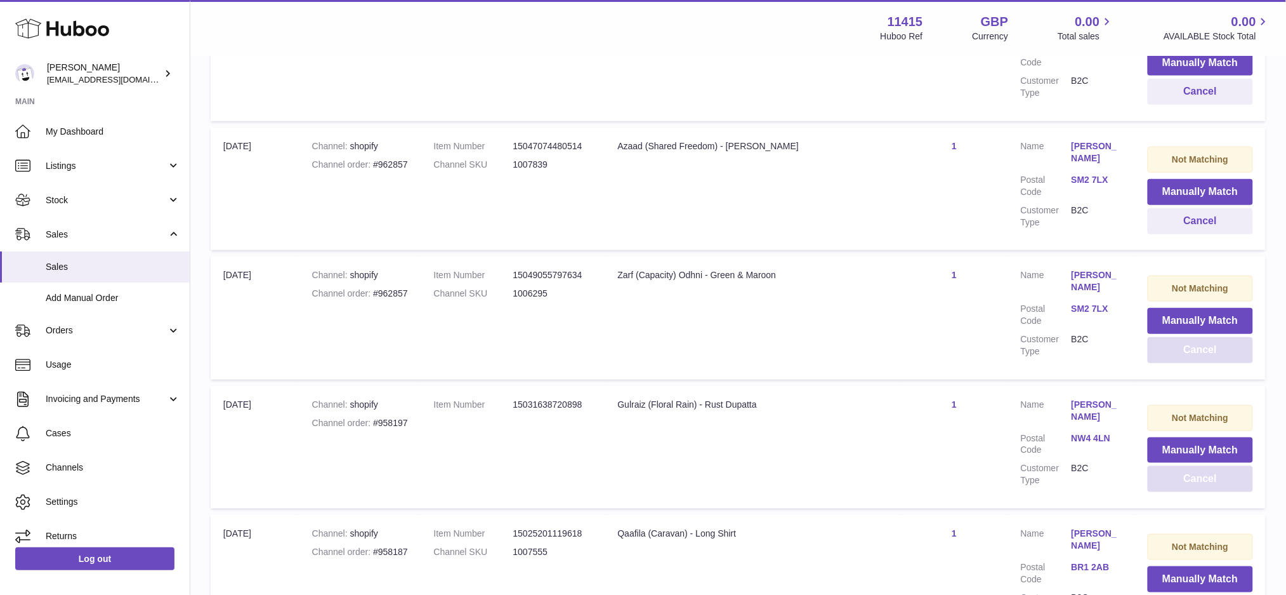
click at [1183, 337] on button "Cancel" at bounding box center [1200, 350] width 105 height 26
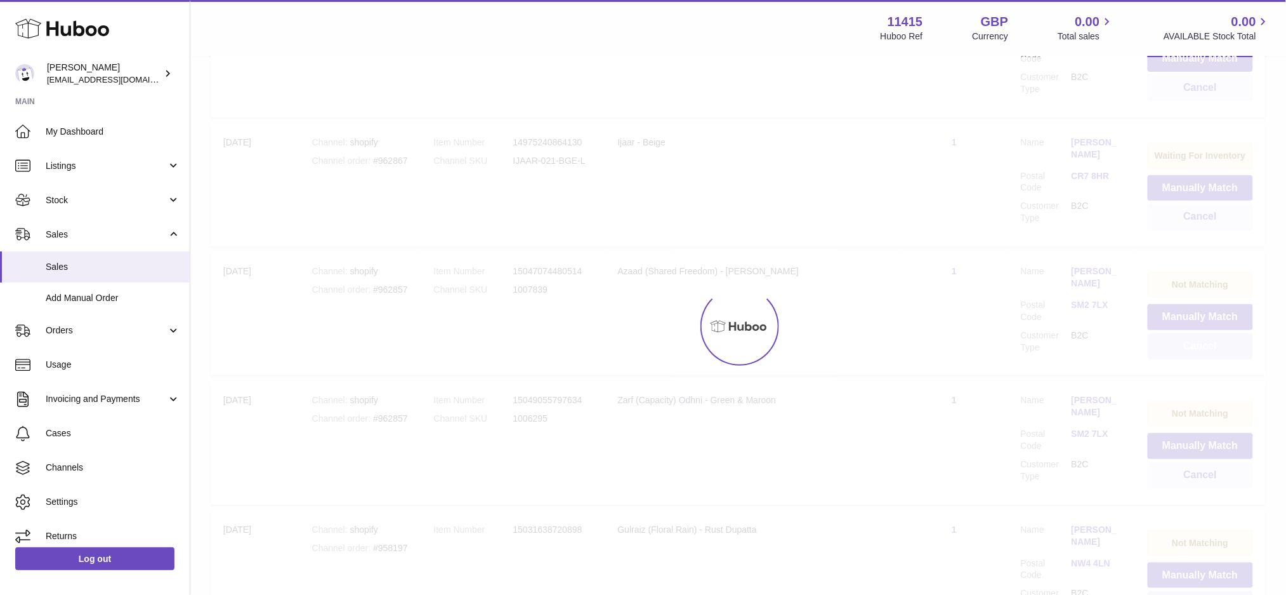
click at [1183, 333] on button "Cancel" at bounding box center [1200, 346] width 105 height 26
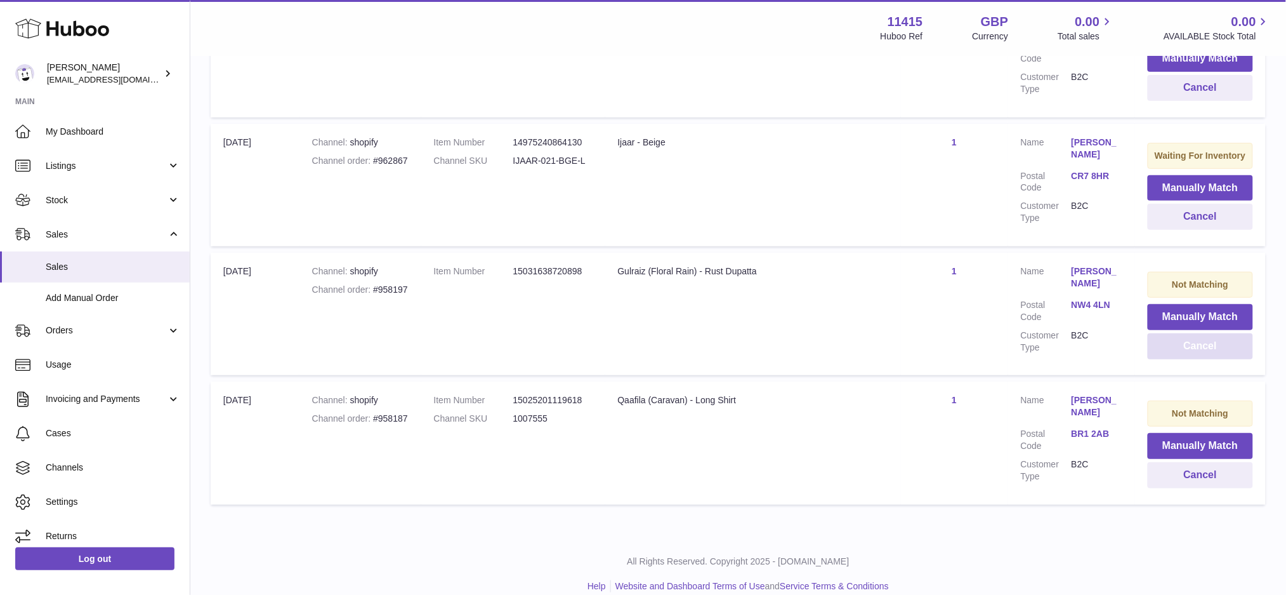
scroll to position [12285, 0]
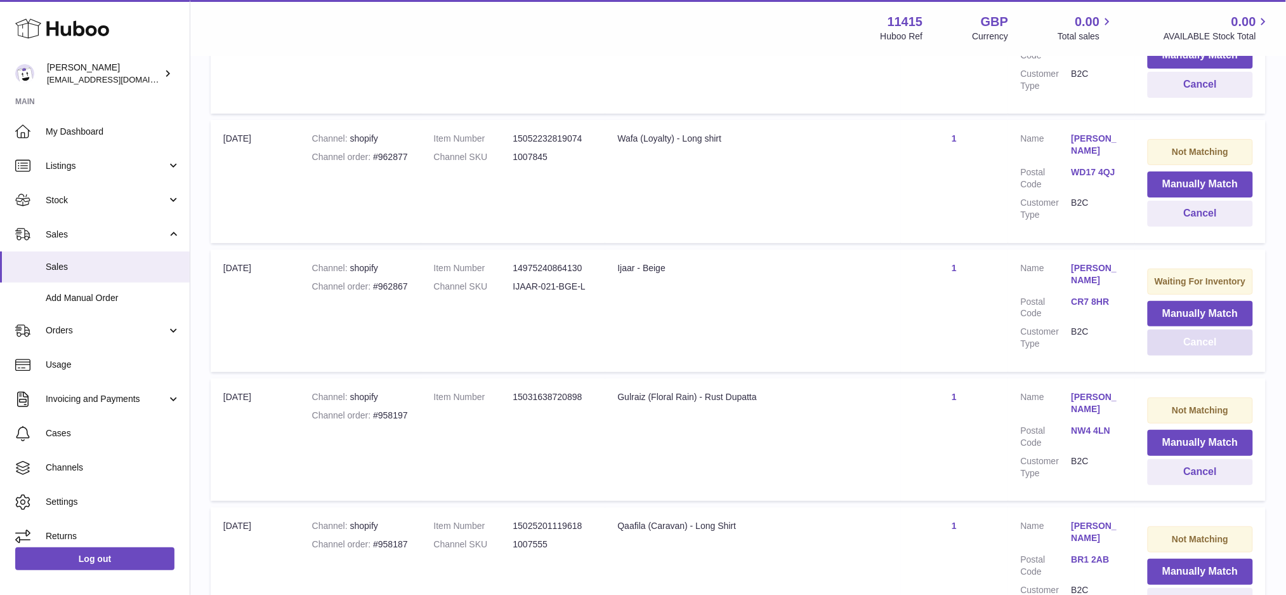
click at [1183, 329] on button "Cancel" at bounding box center [1200, 342] width 105 height 26
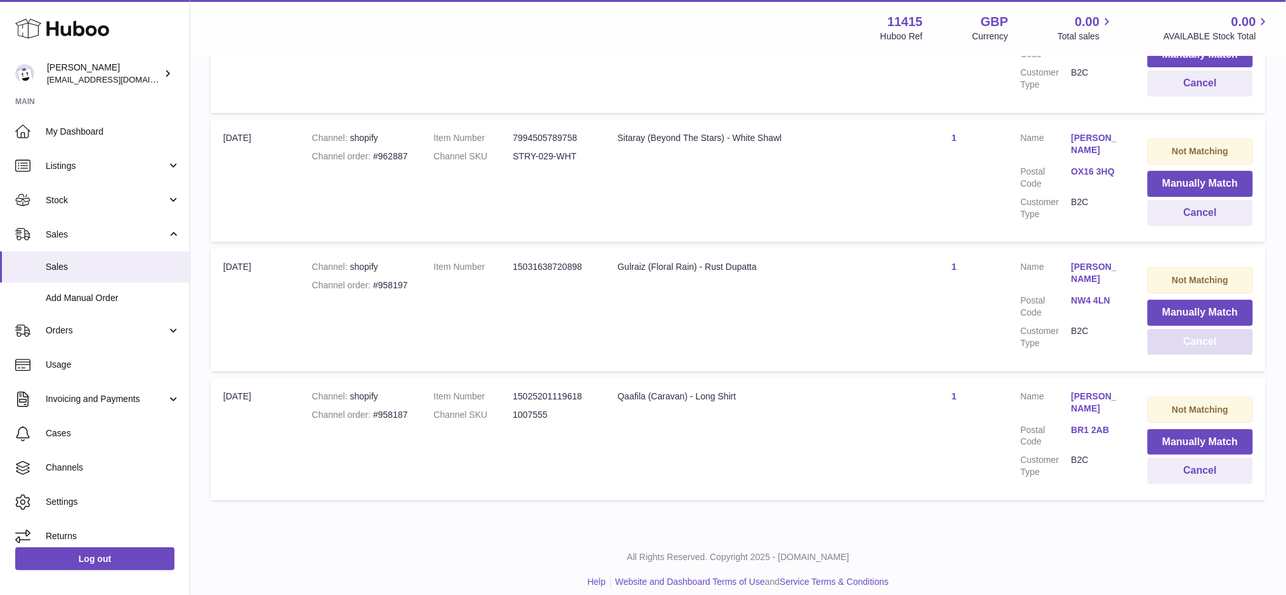
scroll to position [12028, 0]
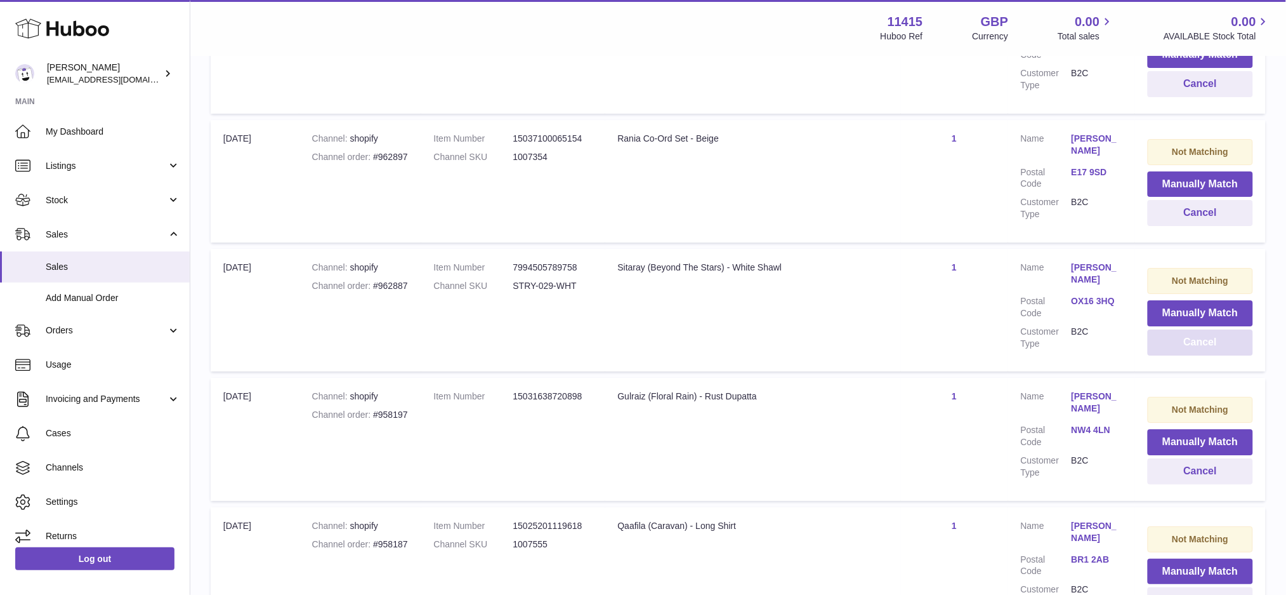
click at [1183, 329] on button "Cancel" at bounding box center [1200, 342] width 105 height 26
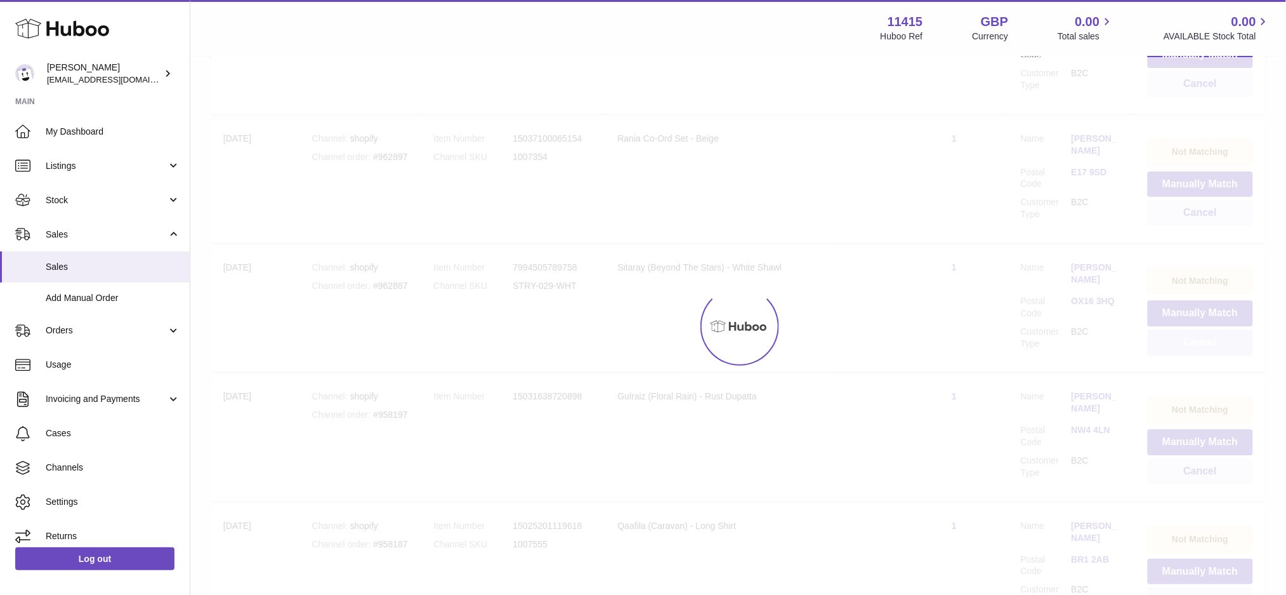
scroll to position [11899, 0]
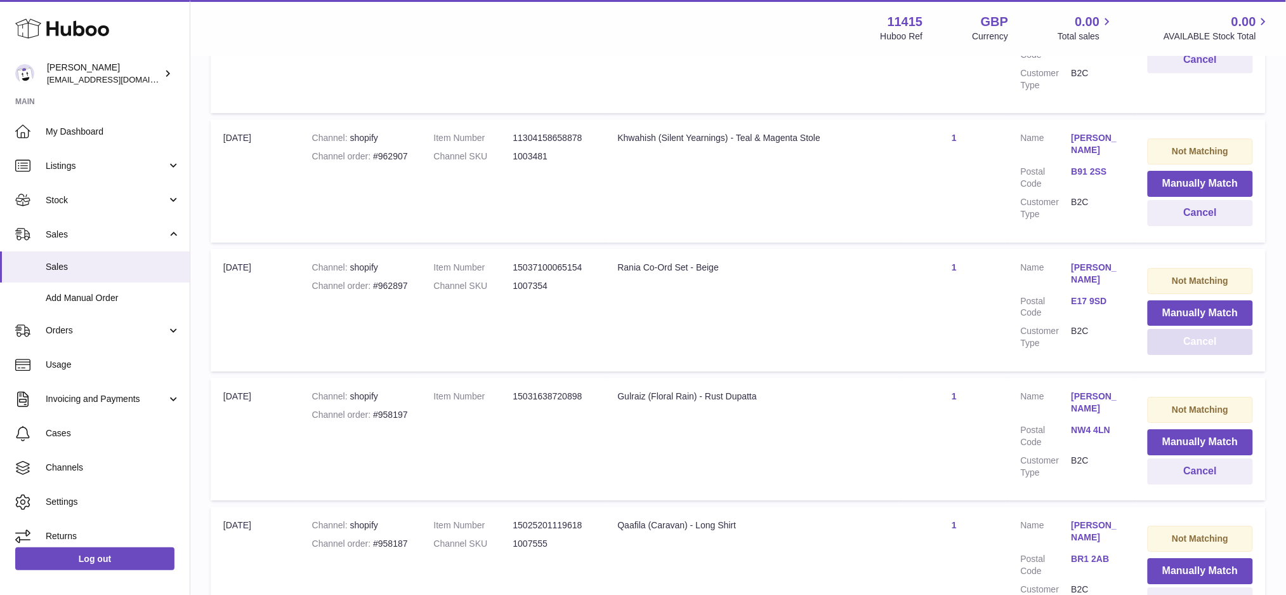
click at [1183, 329] on button "Cancel" at bounding box center [1200, 342] width 105 height 26
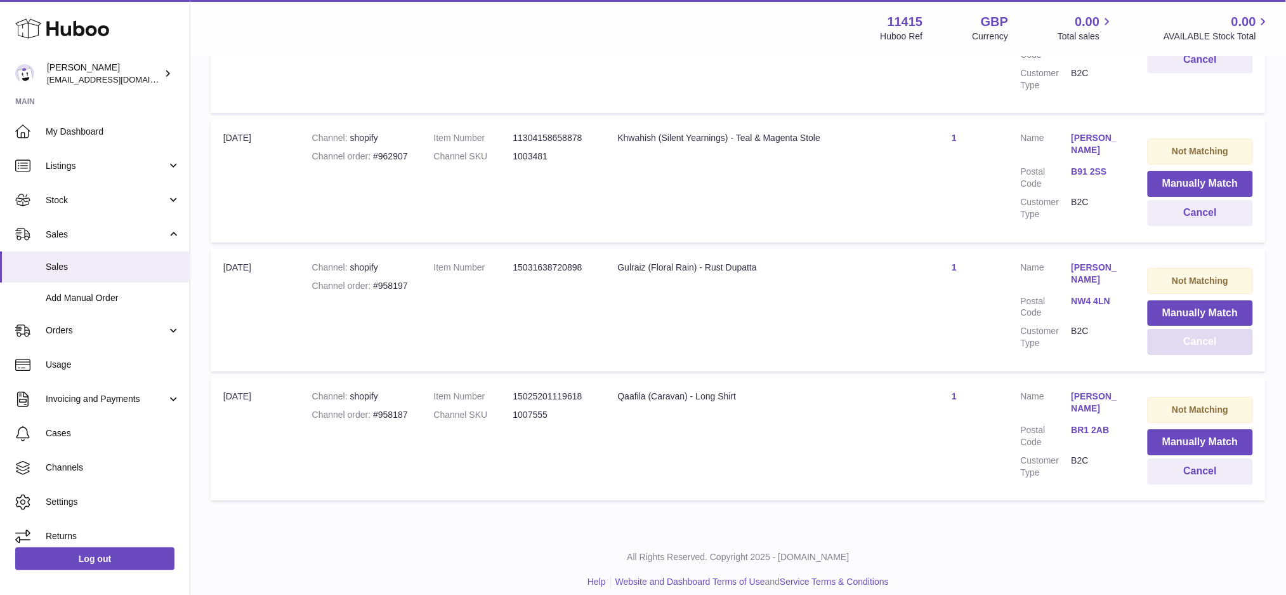
scroll to position [11771, 0]
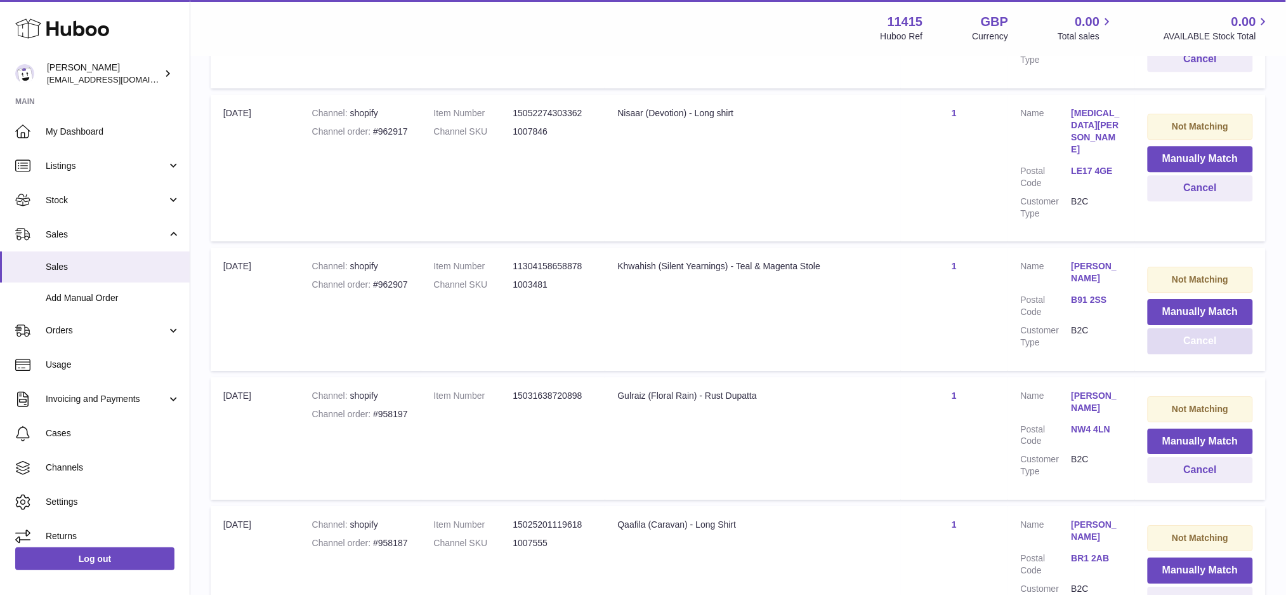
click at [1183, 328] on button "Cancel" at bounding box center [1200, 341] width 105 height 26
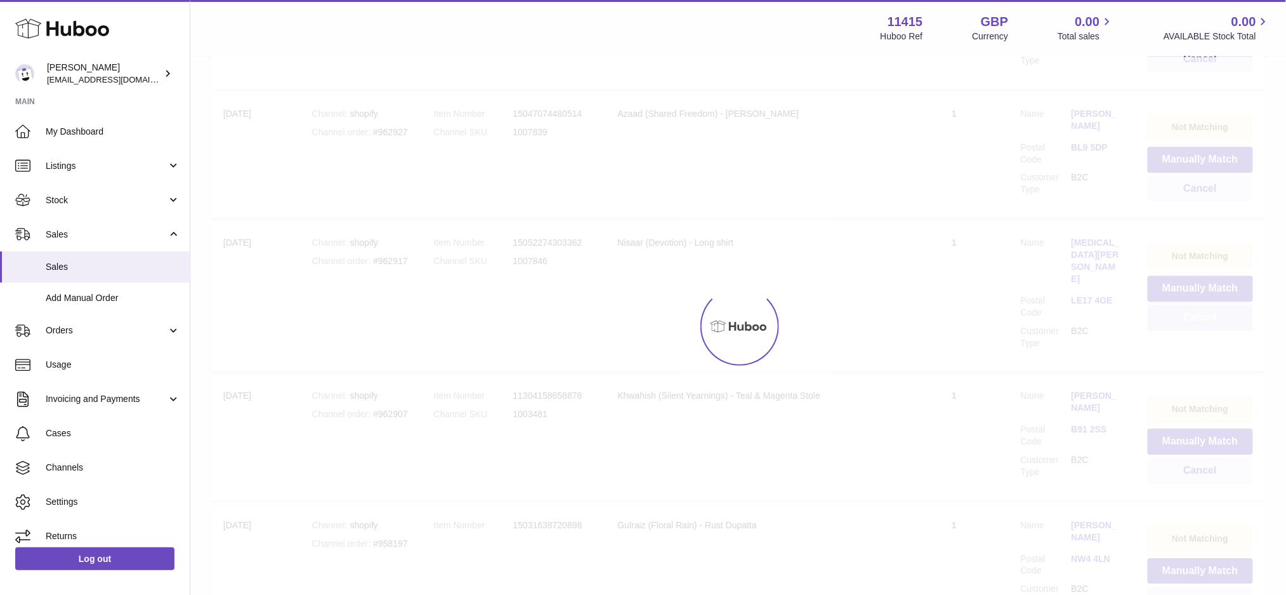
click at [1183, 305] on button "Cancel" at bounding box center [1200, 318] width 105 height 26
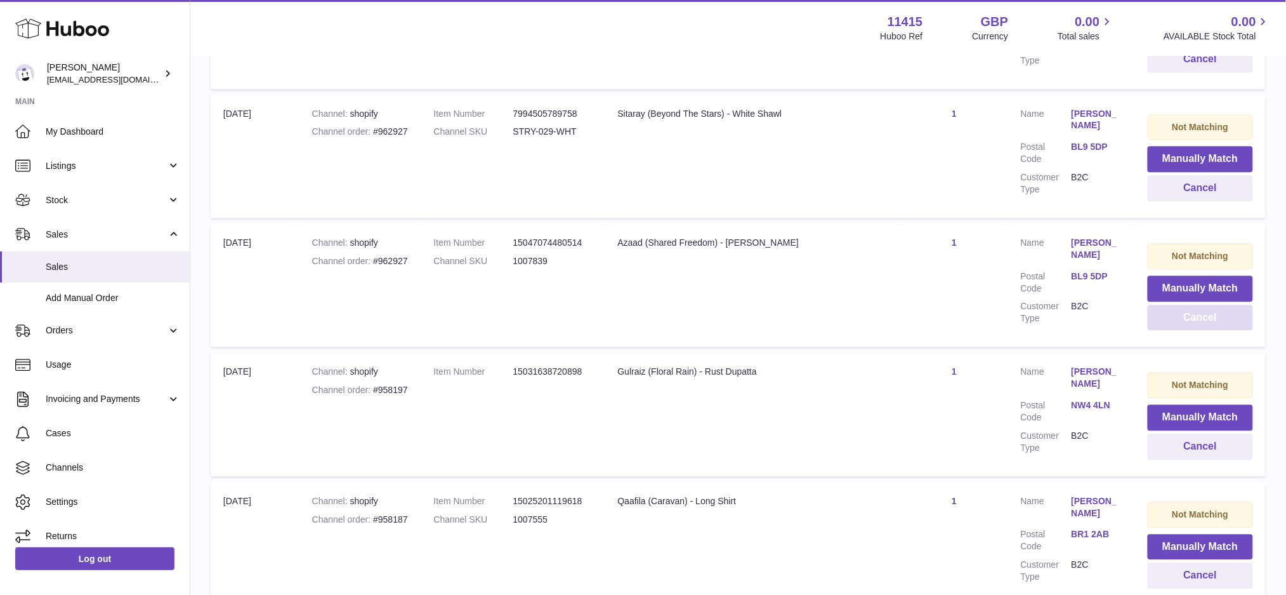
click at [1183, 305] on button "Cancel" at bounding box center [1200, 318] width 105 height 26
click at [1183, 303] on button "Cancel" at bounding box center [1200, 316] width 105 height 26
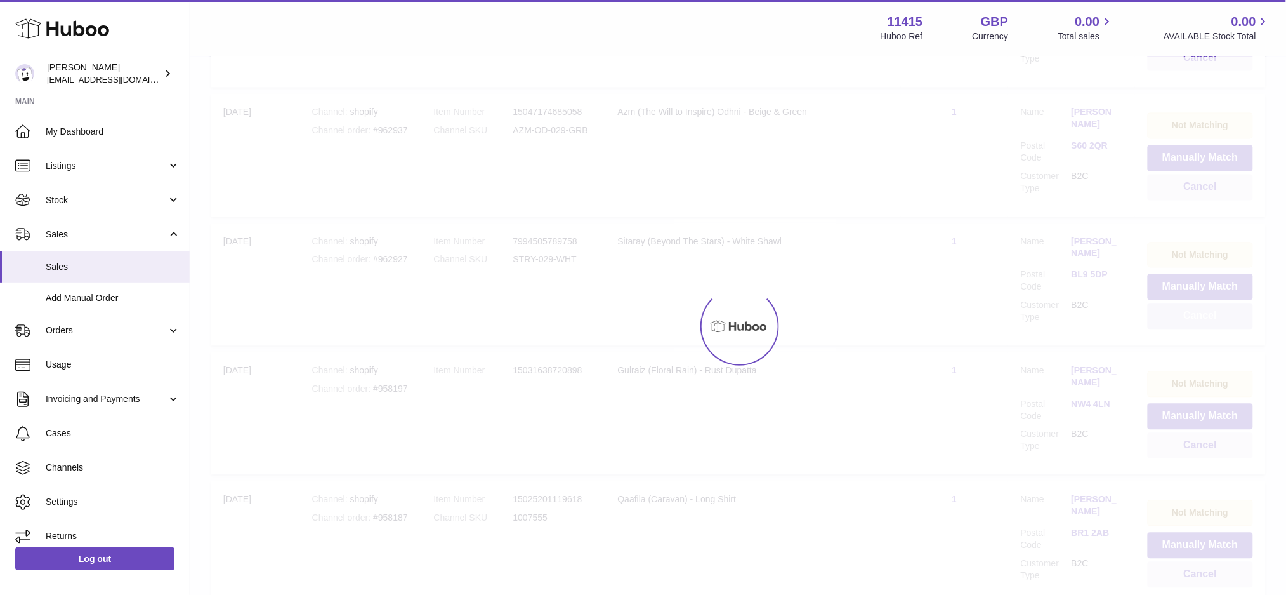
scroll to position [11255, 0]
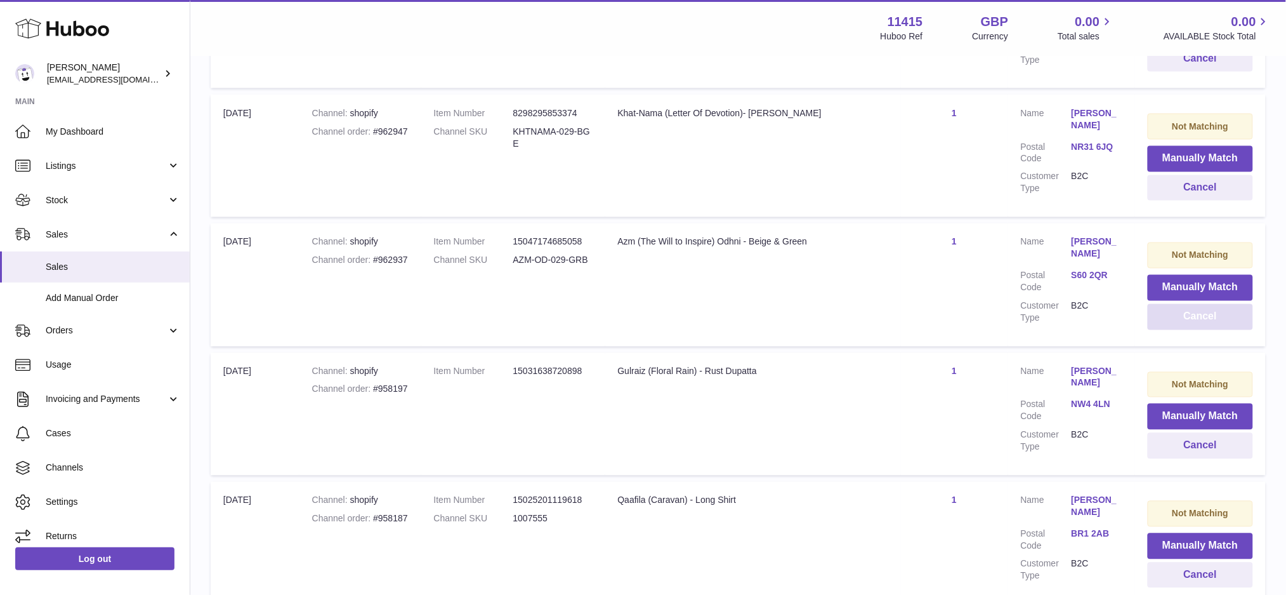
click at [1183, 304] on button "Cancel" at bounding box center [1200, 317] width 105 height 26
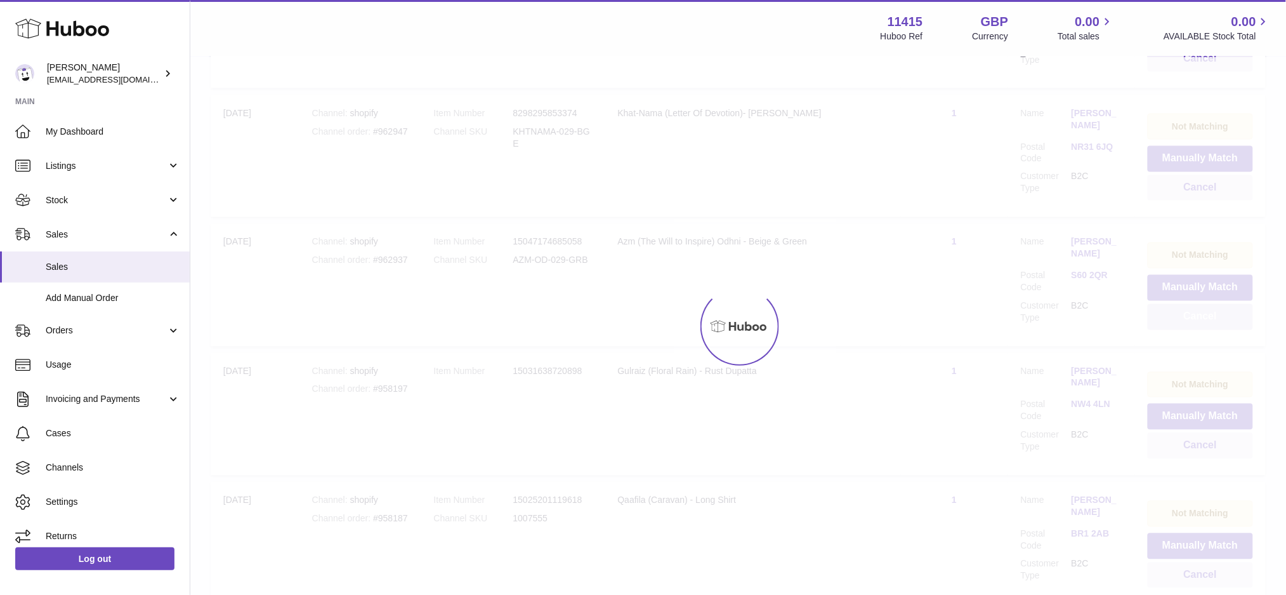
scroll to position [11126, 0]
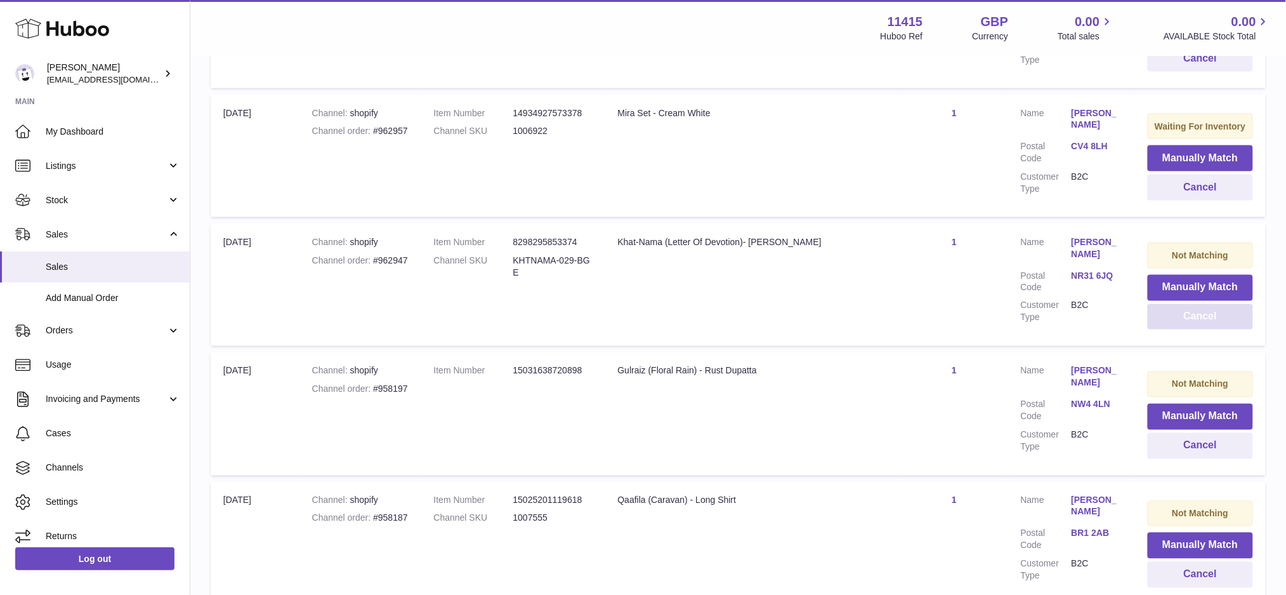
click at [1183, 304] on button "Cancel" at bounding box center [1200, 317] width 105 height 26
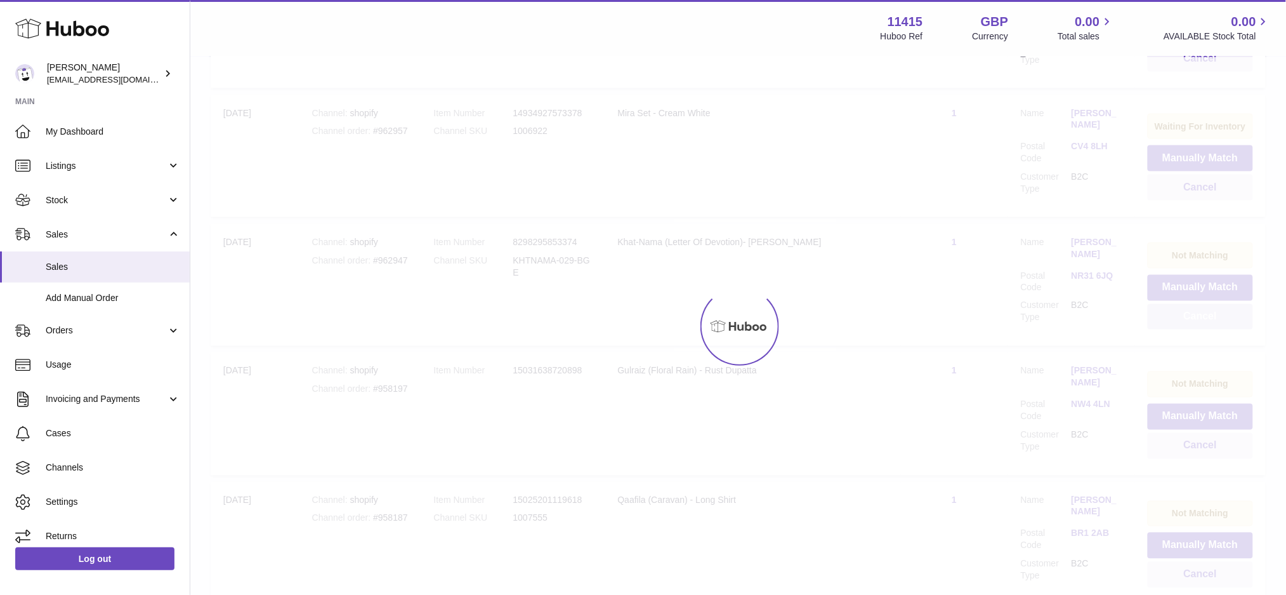
scroll to position [10998, 0]
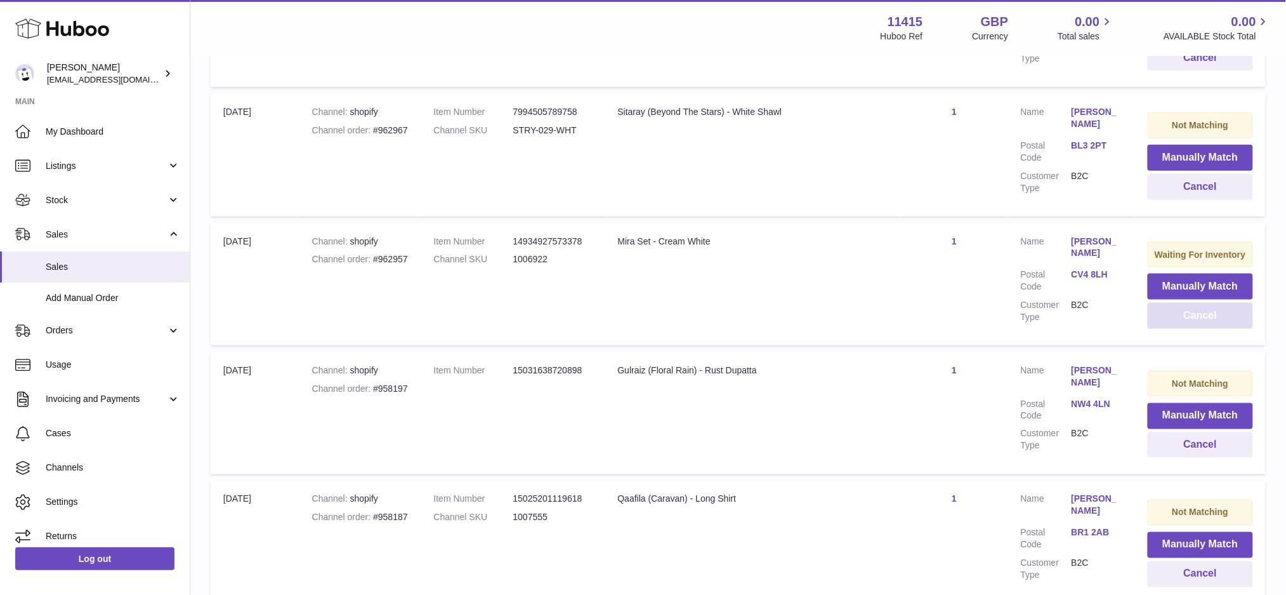
click at [1183, 303] on button "Cancel" at bounding box center [1200, 316] width 105 height 26
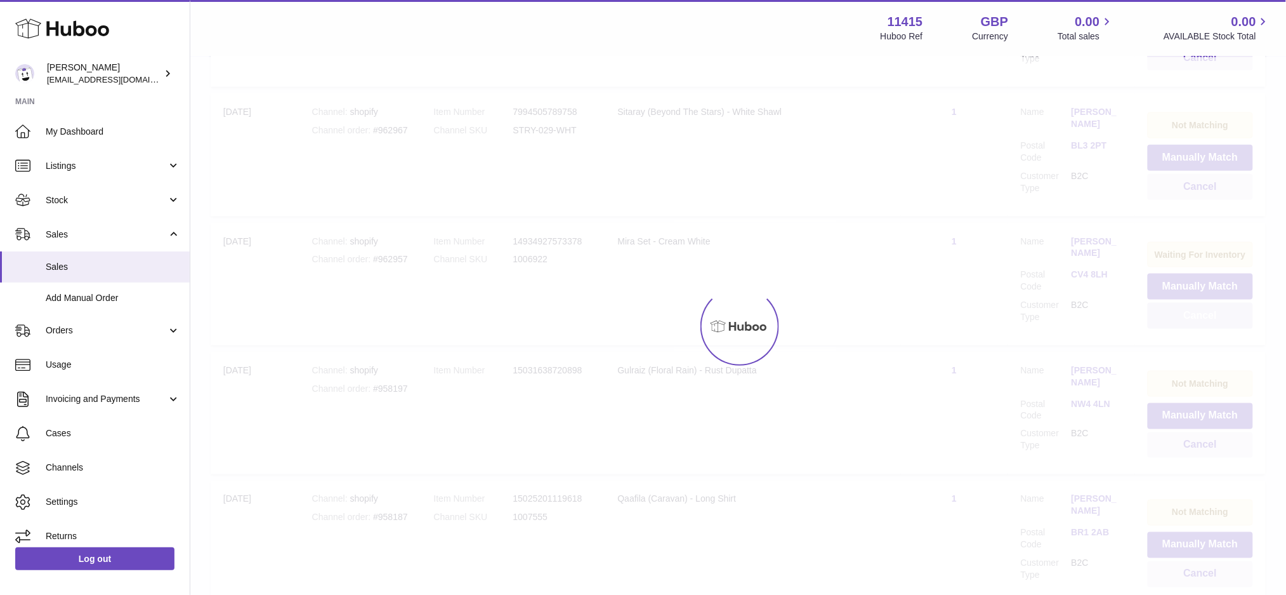
scroll to position [10868, 0]
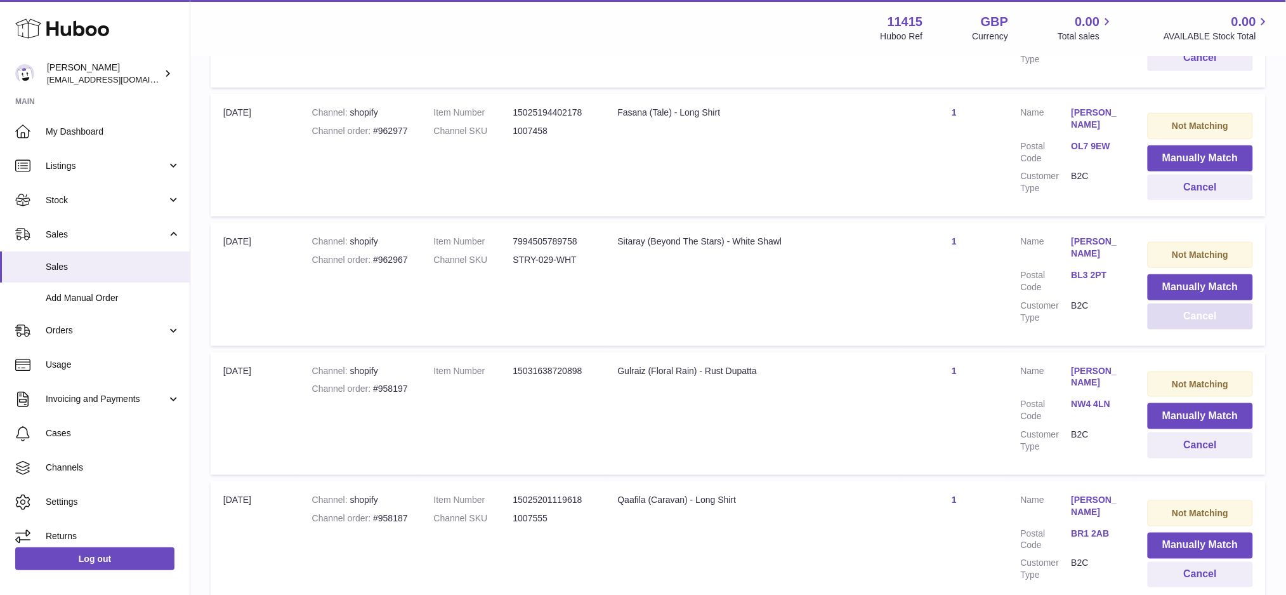
click at [1183, 303] on button "Cancel" at bounding box center [1200, 316] width 105 height 26
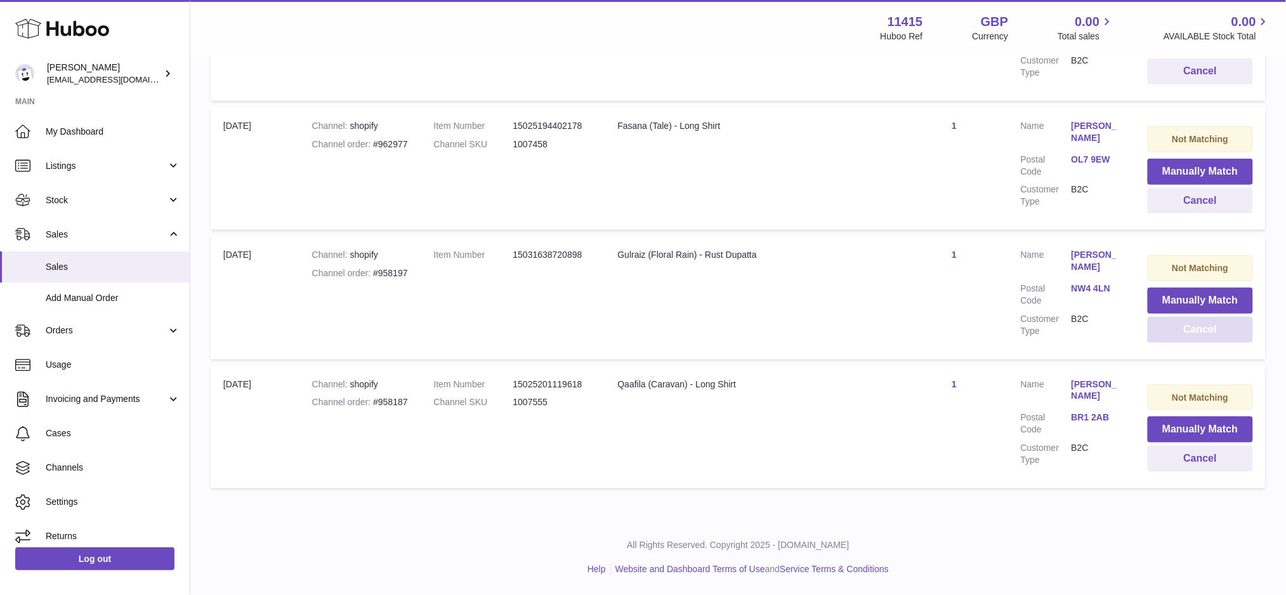
scroll to position [10739, 0]
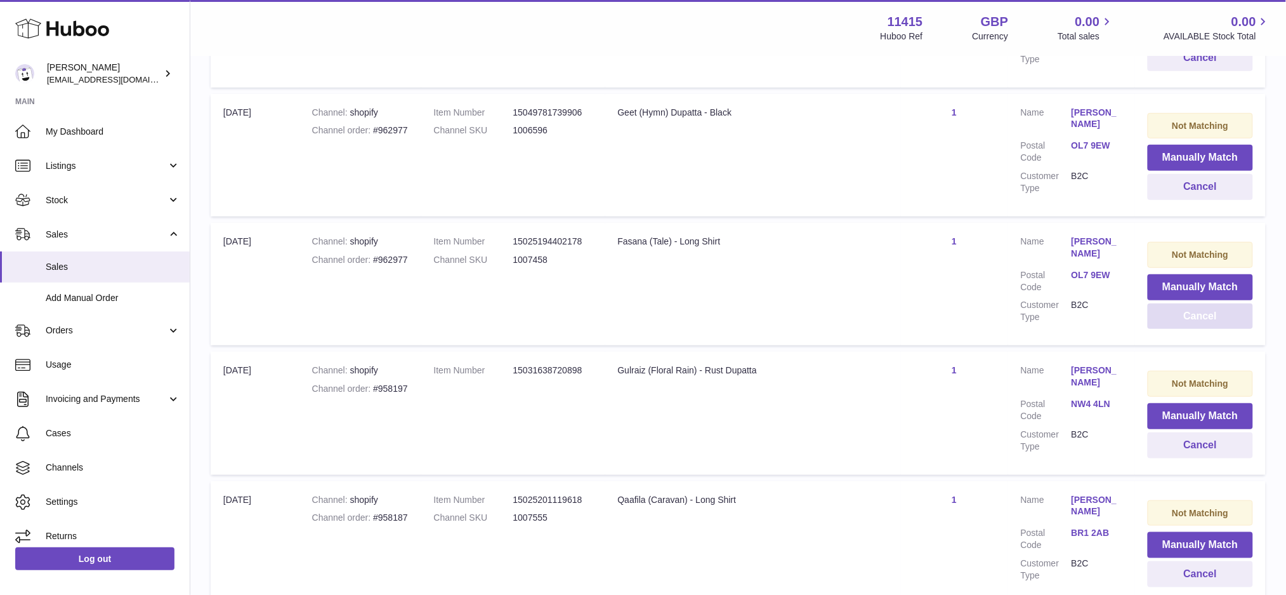
click at [1183, 303] on button "Cancel" at bounding box center [1200, 316] width 105 height 26
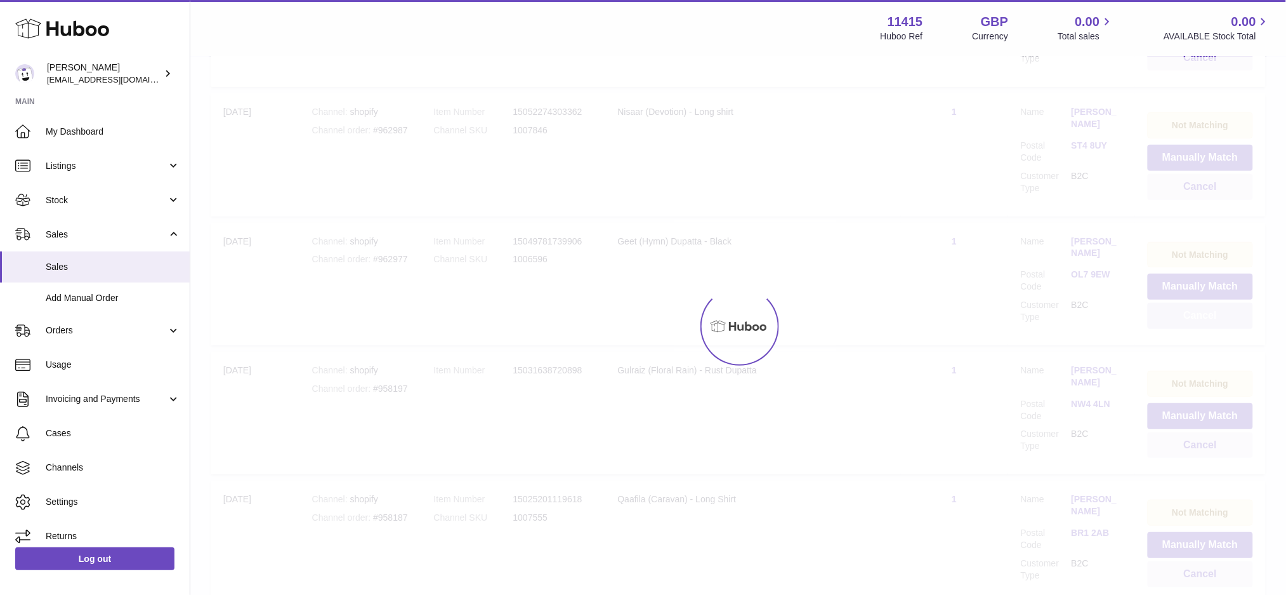
scroll to position [10482, 0]
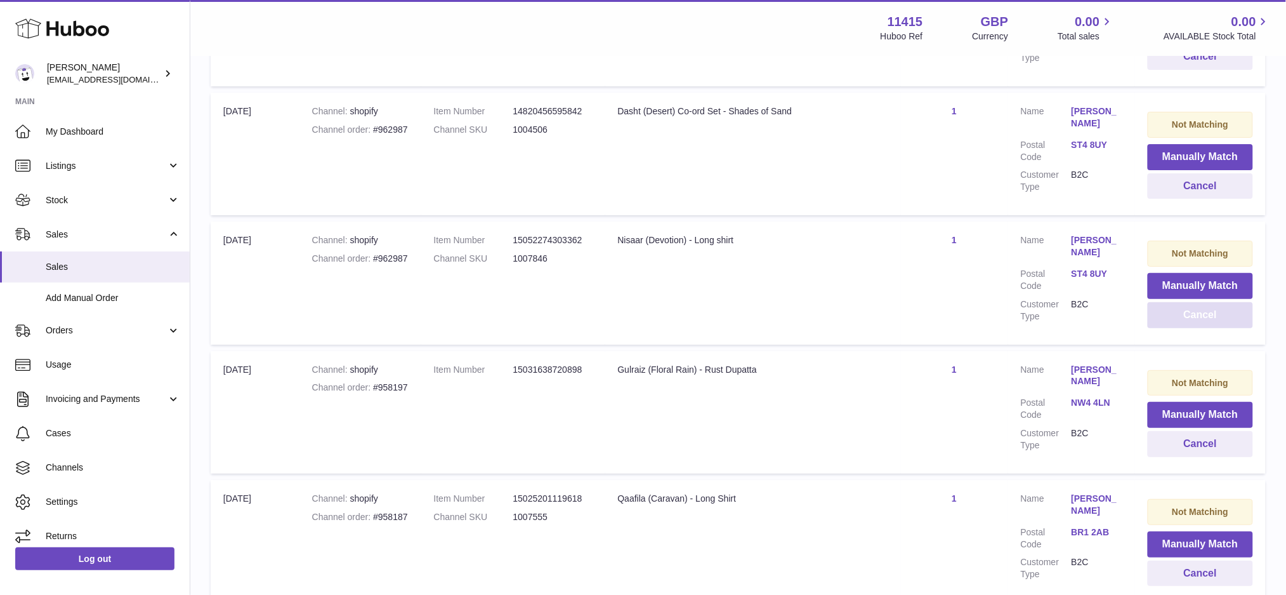
click at [1183, 302] on button "Cancel" at bounding box center [1200, 315] width 105 height 26
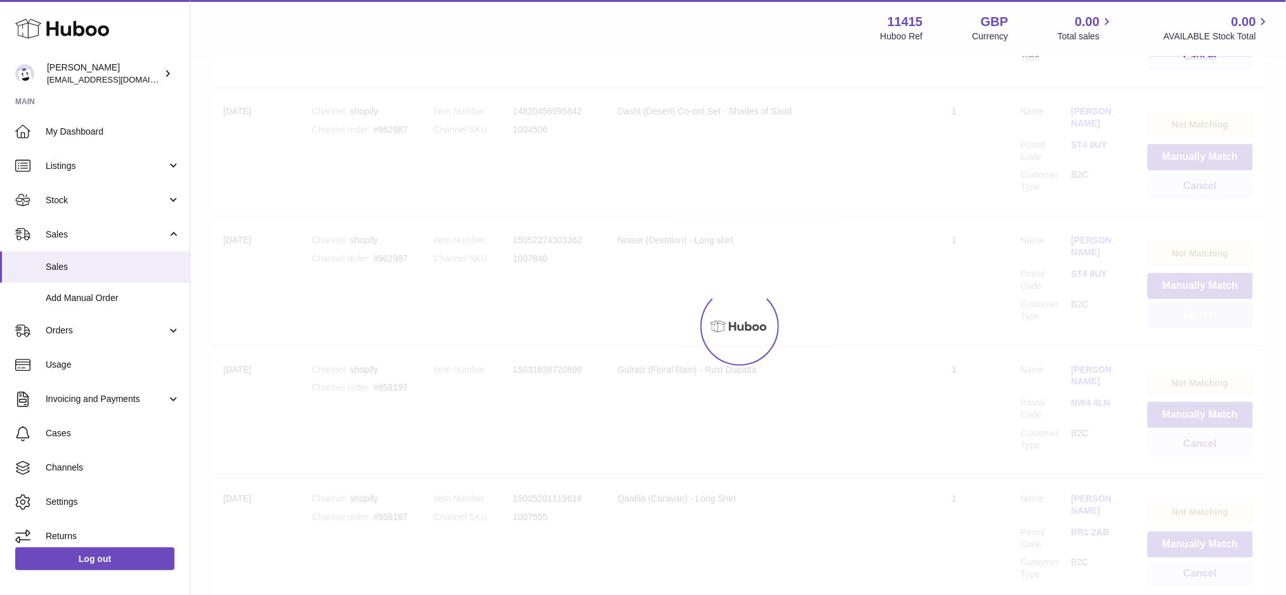
scroll to position [10353, 0]
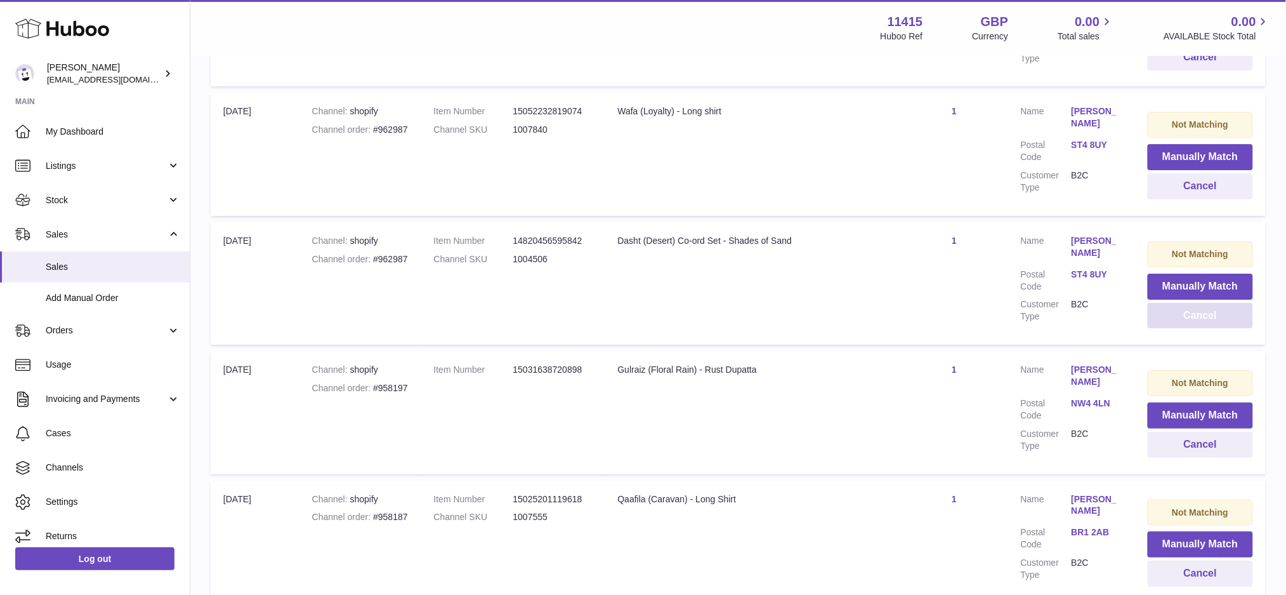
click at [1183, 303] on button "Cancel" at bounding box center [1200, 316] width 105 height 26
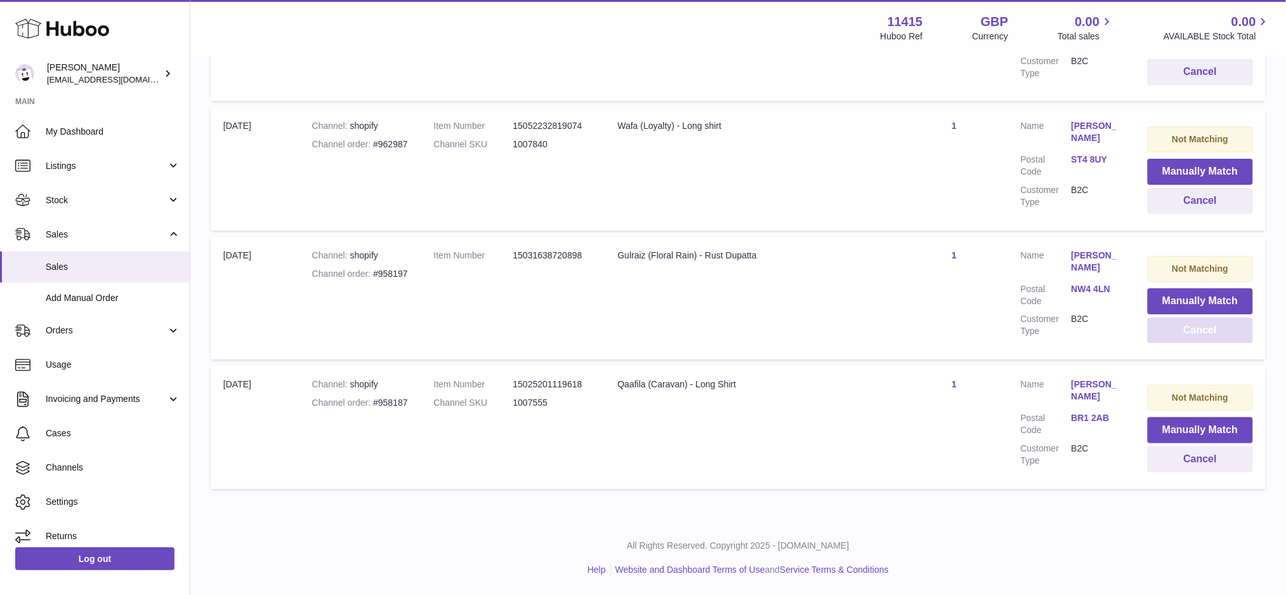
scroll to position [10224, 0]
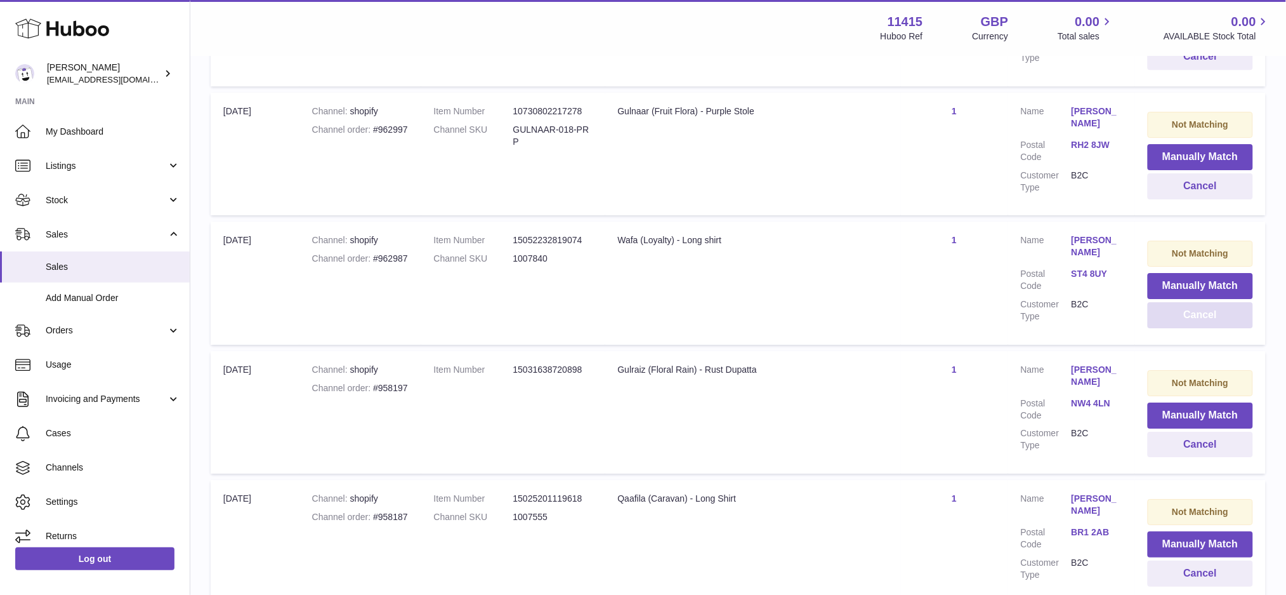
click at [1183, 302] on button "Cancel" at bounding box center [1200, 315] width 105 height 26
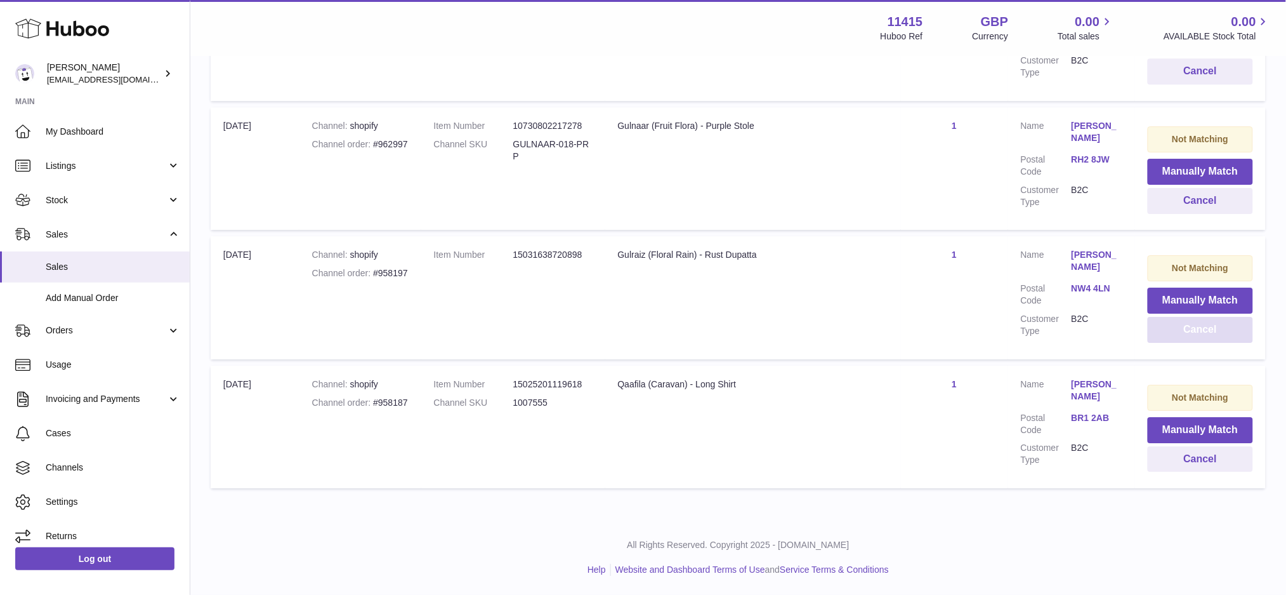
scroll to position [10096, 0]
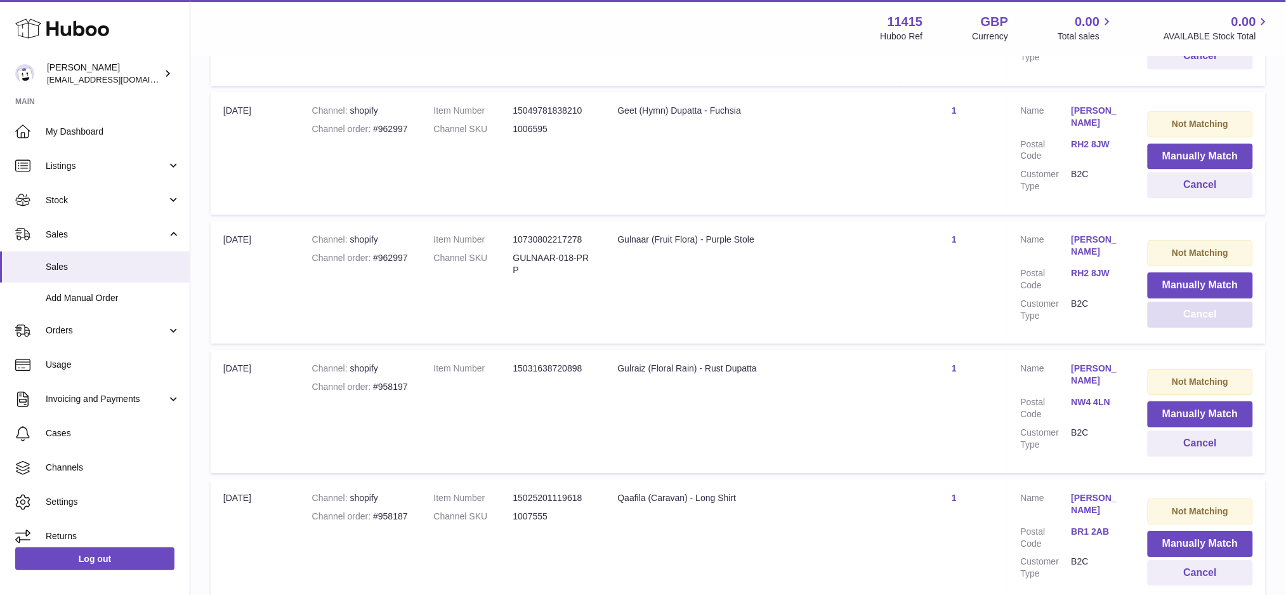
click at [1183, 301] on button "Cancel" at bounding box center [1200, 314] width 105 height 26
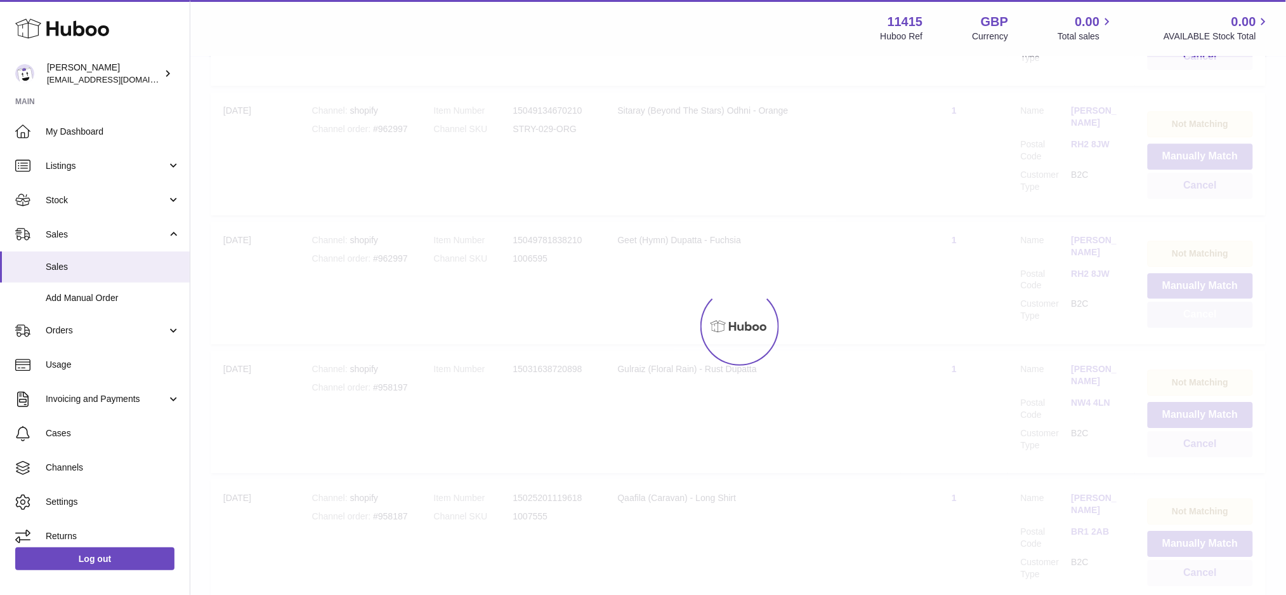
scroll to position [9838, 0]
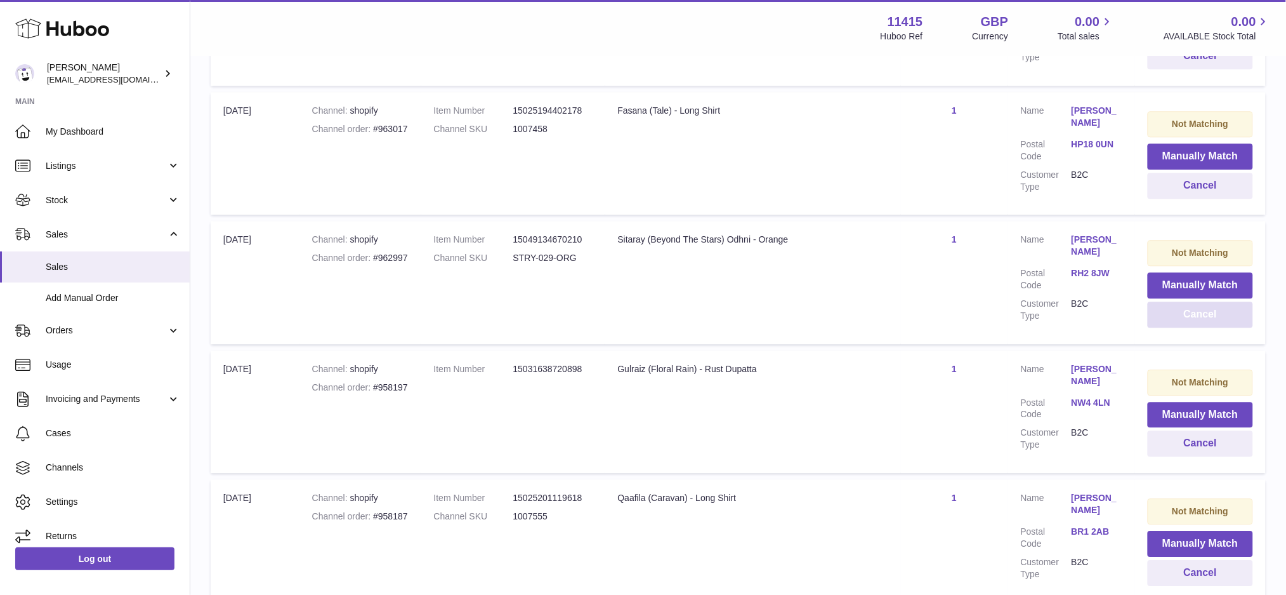
click at [1183, 301] on button "Cancel" at bounding box center [1200, 314] width 105 height 26
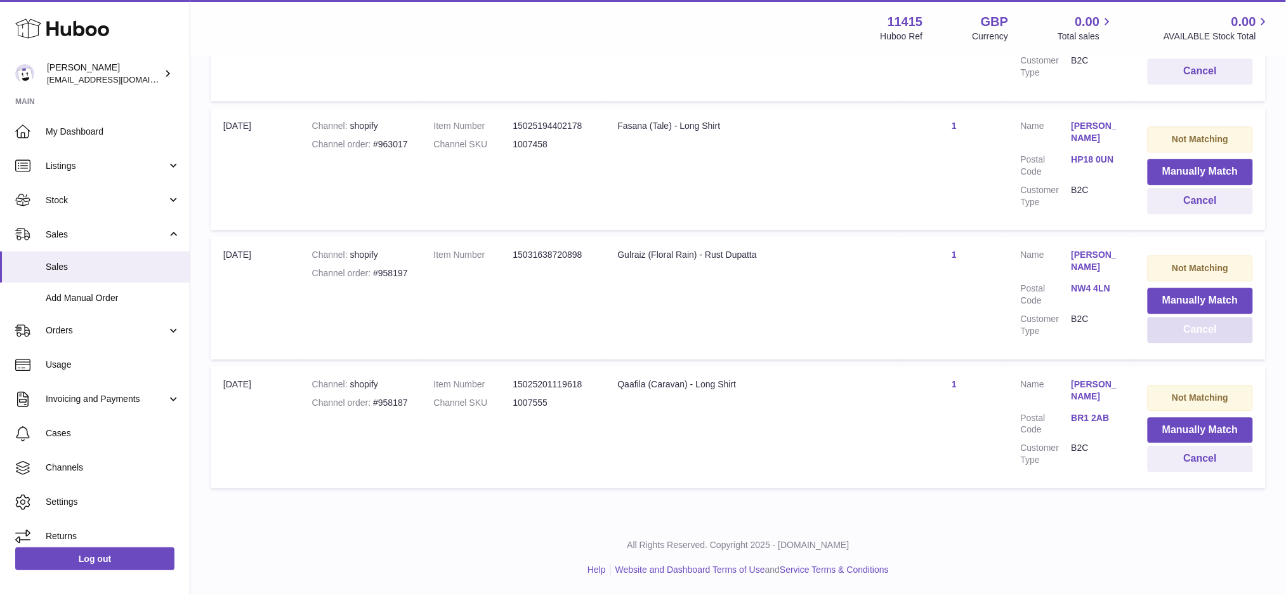
scroll to position [9709, 0]
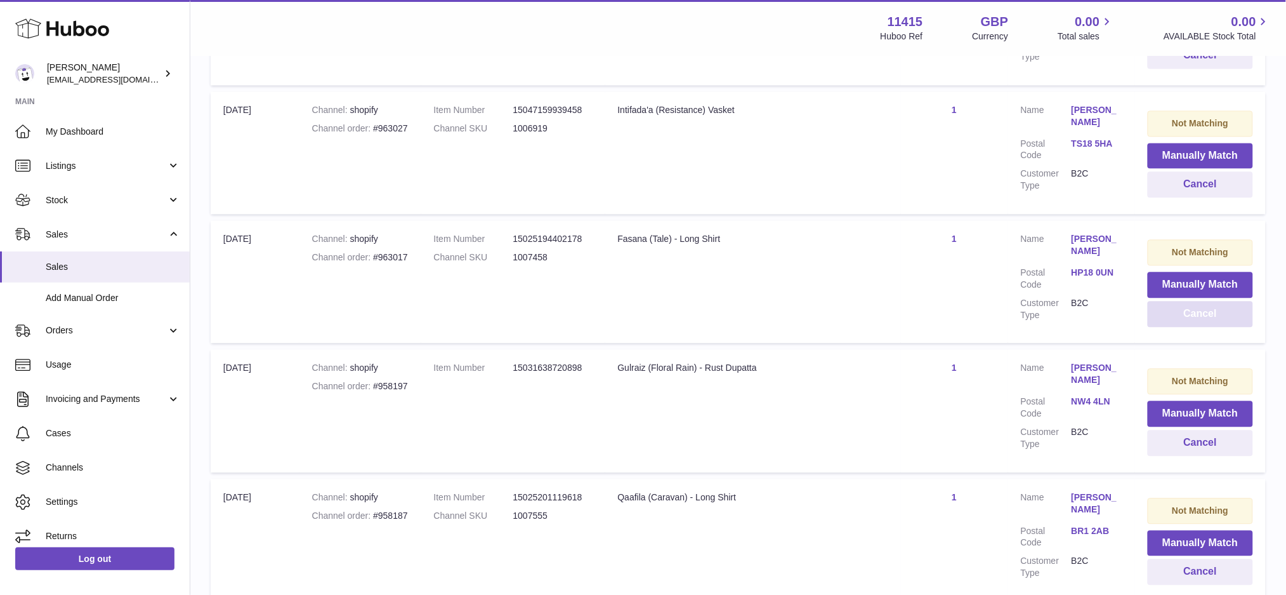
click at [1183, 301] on button "Cancel" at bounding box center [1200, 314] width 105 height 26
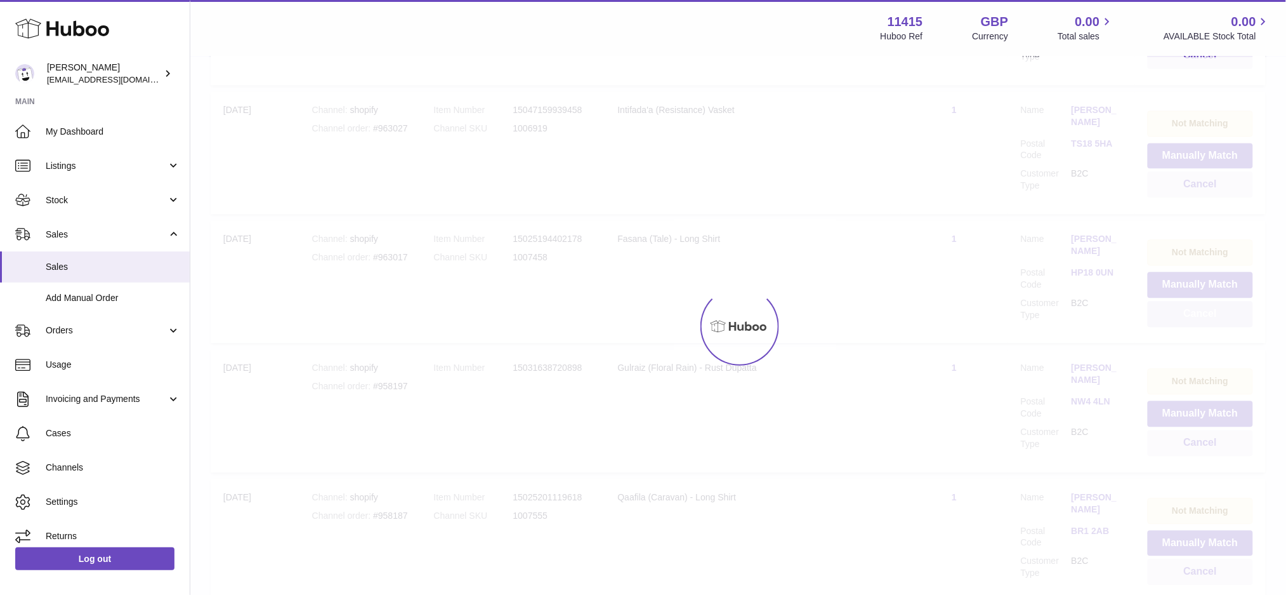
scroll to position [9580, 0]
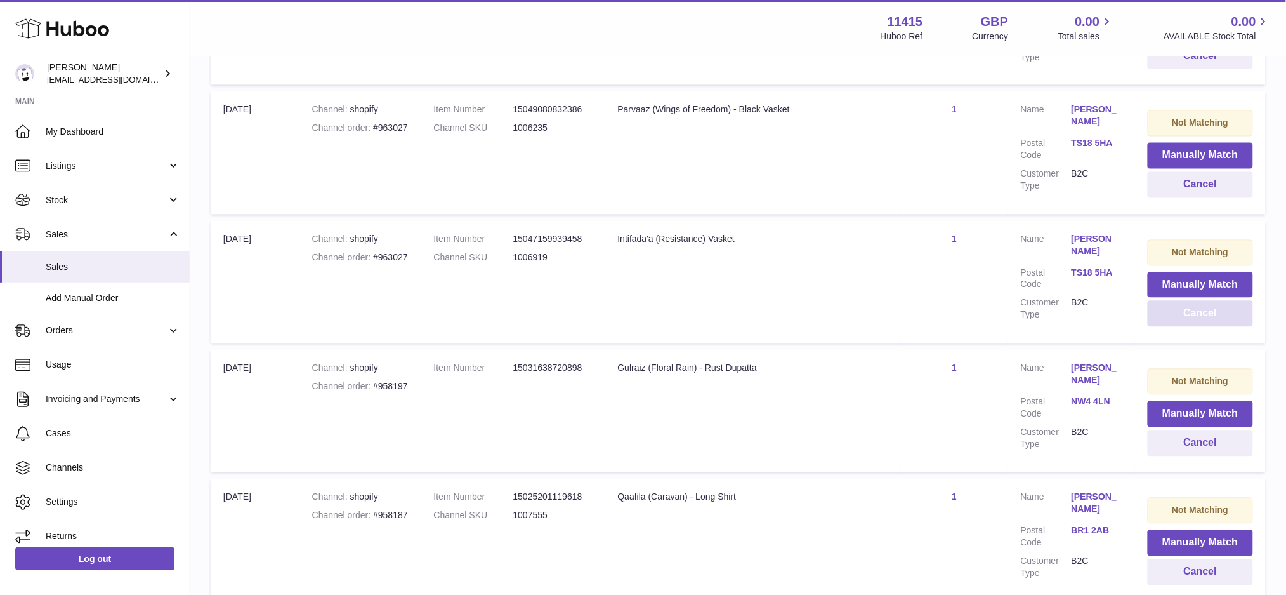
click at [1183, 301] on button "Cancel" at bounding box center [1200, 314] width 105 height 26
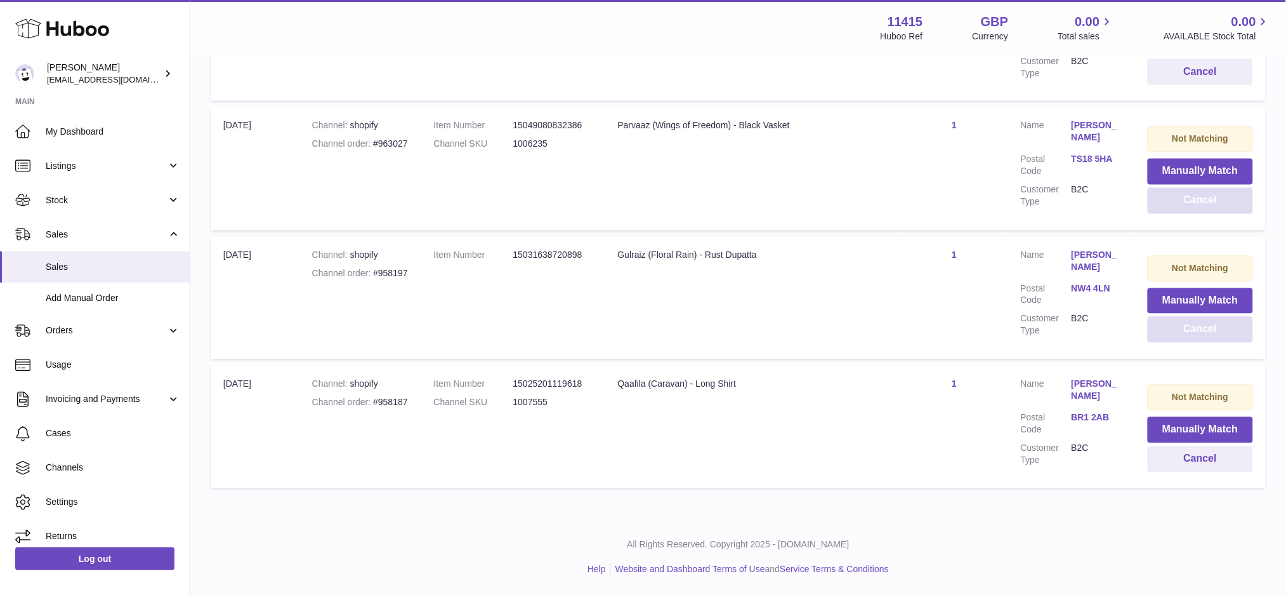
scroll to position [9451, 0]
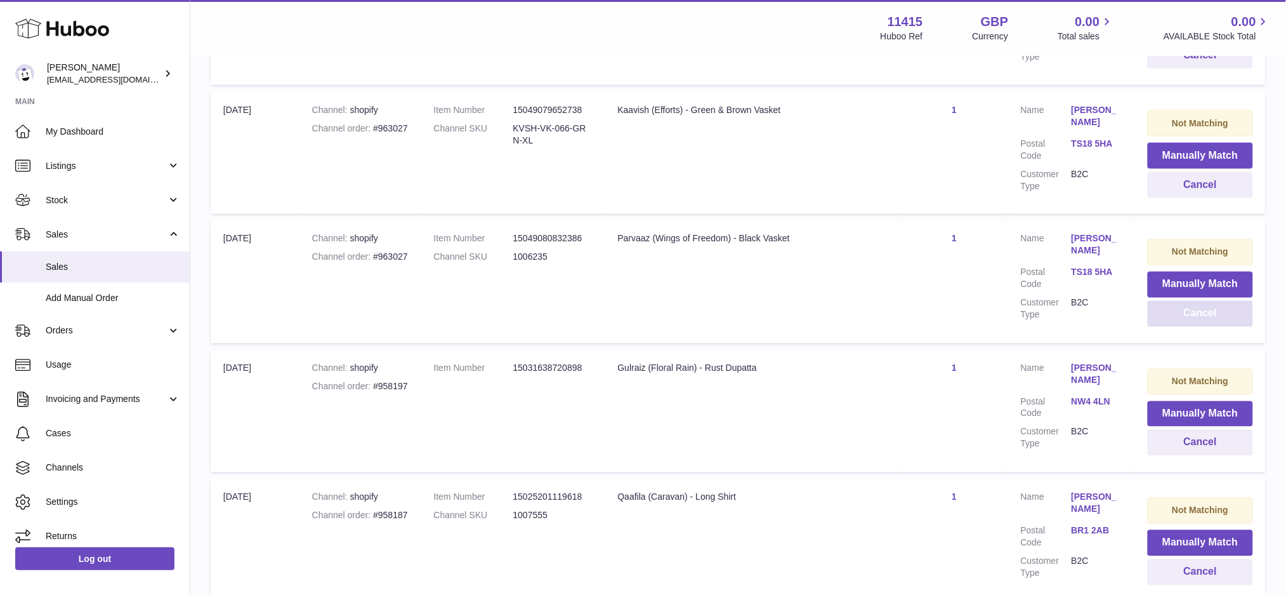
click at [1189, 301] on button "Cancel" at bounding box center [1200, 314] width 105 height 26
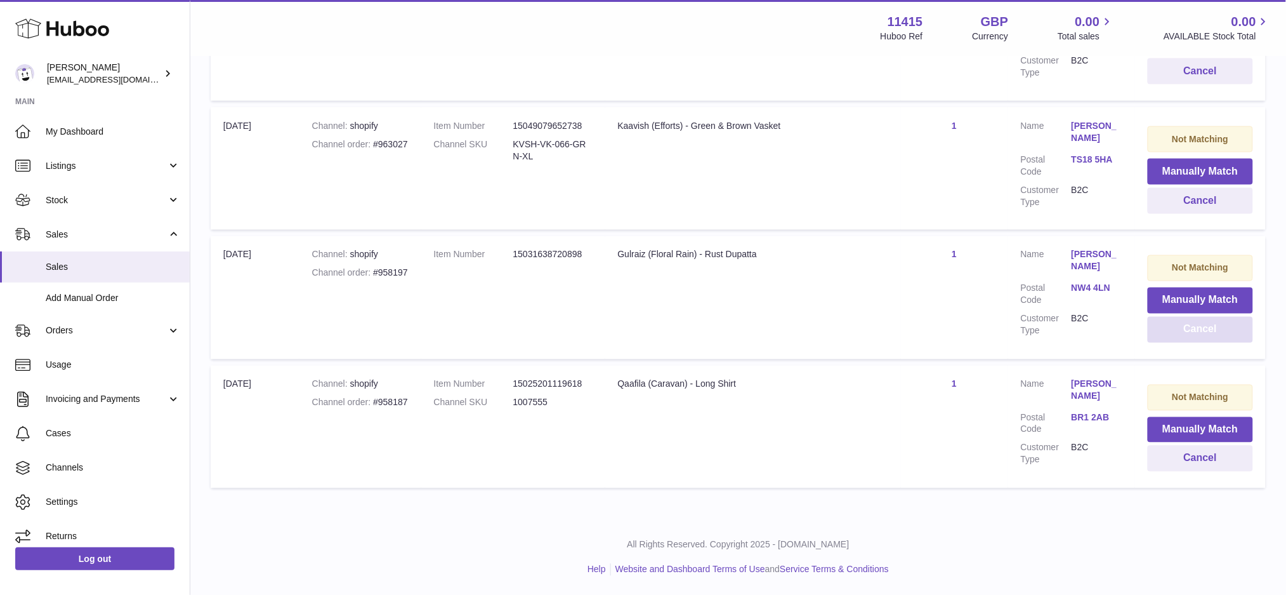
scroll to position [9323, 0]
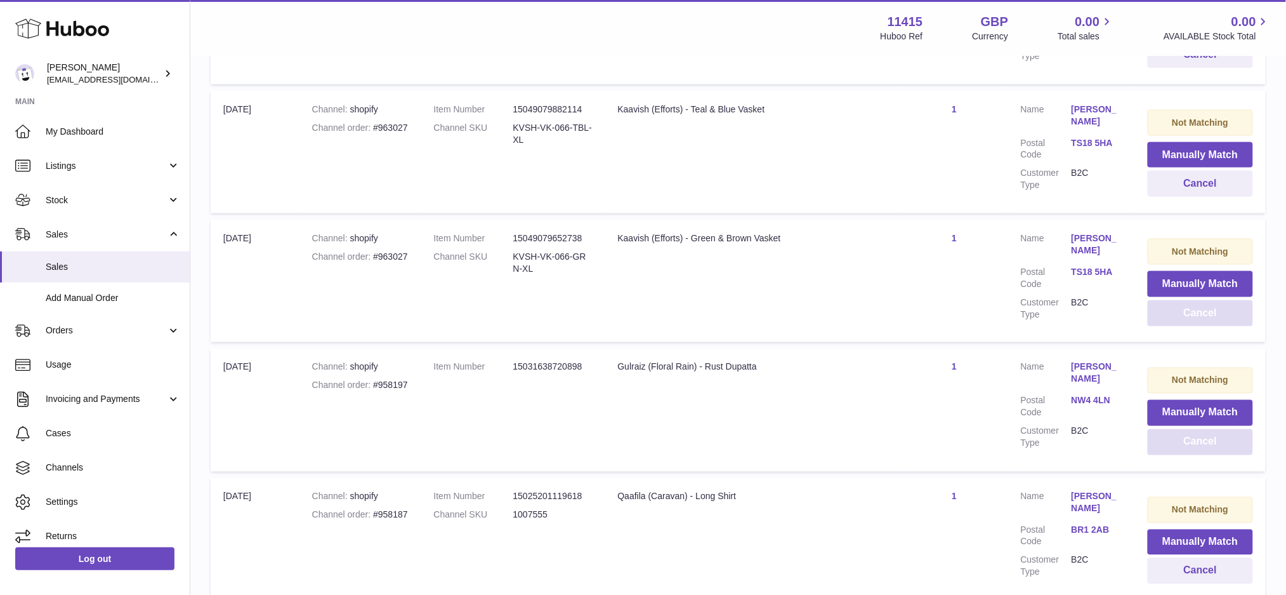
click at [1189, 300] on button "Cancel" at bounding box center [1200, 313] width 105 height 26
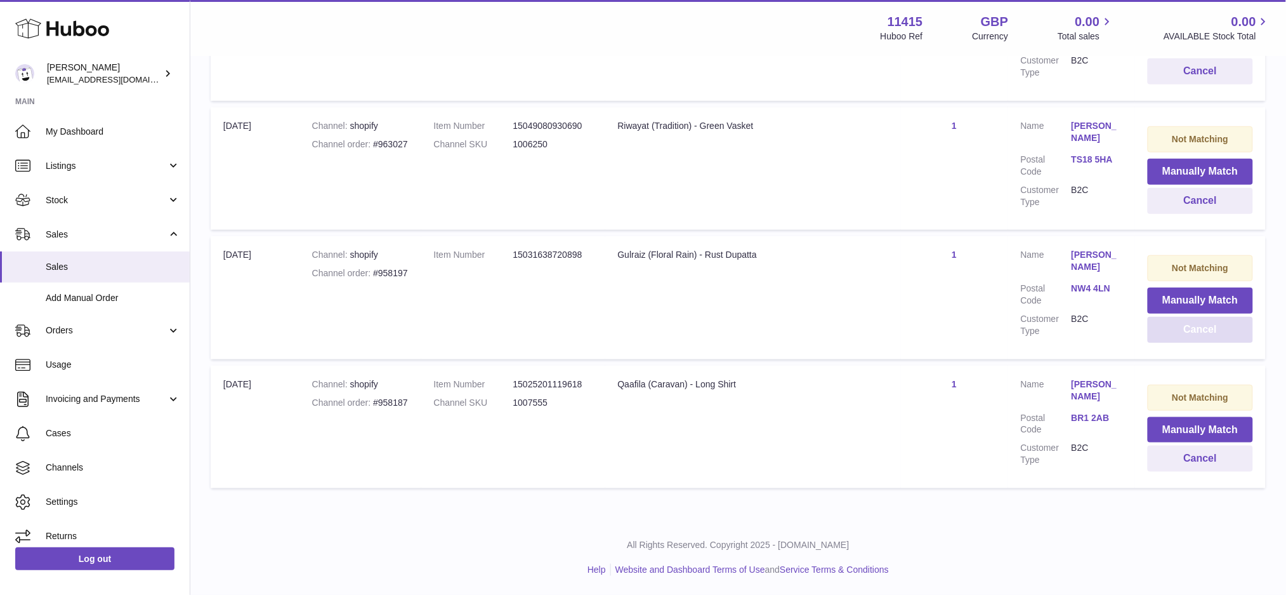
scroll to position [8936, 0]
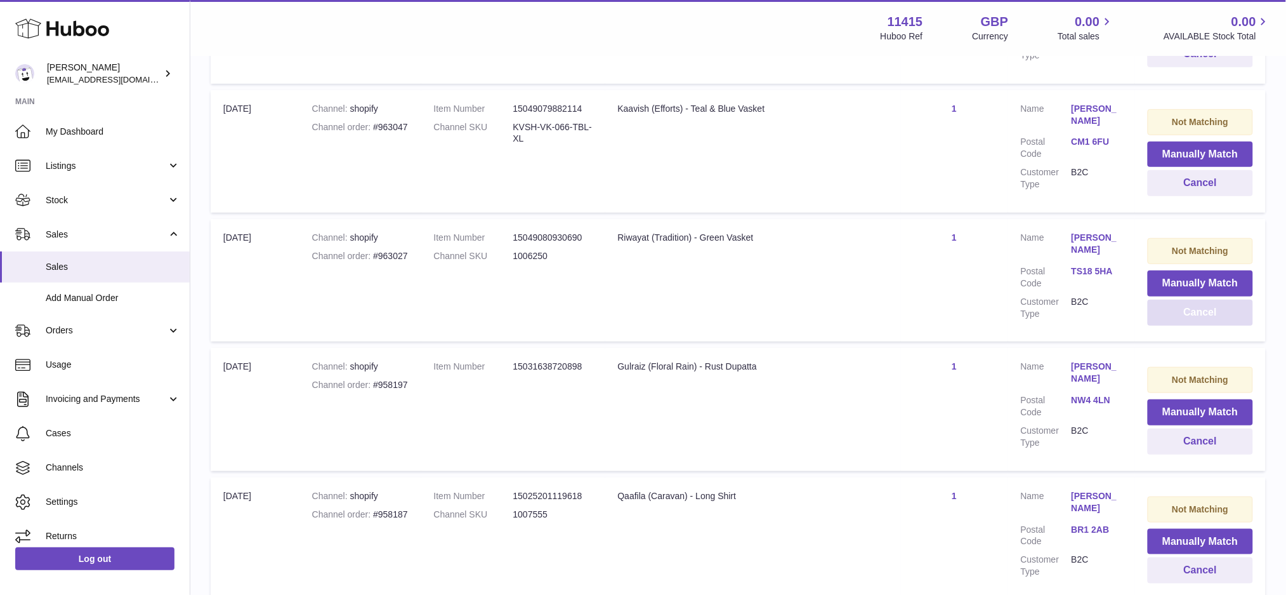
click at [1189, 300] on button "Cancel" at bounding box center [1200, 313] width 105 height 26
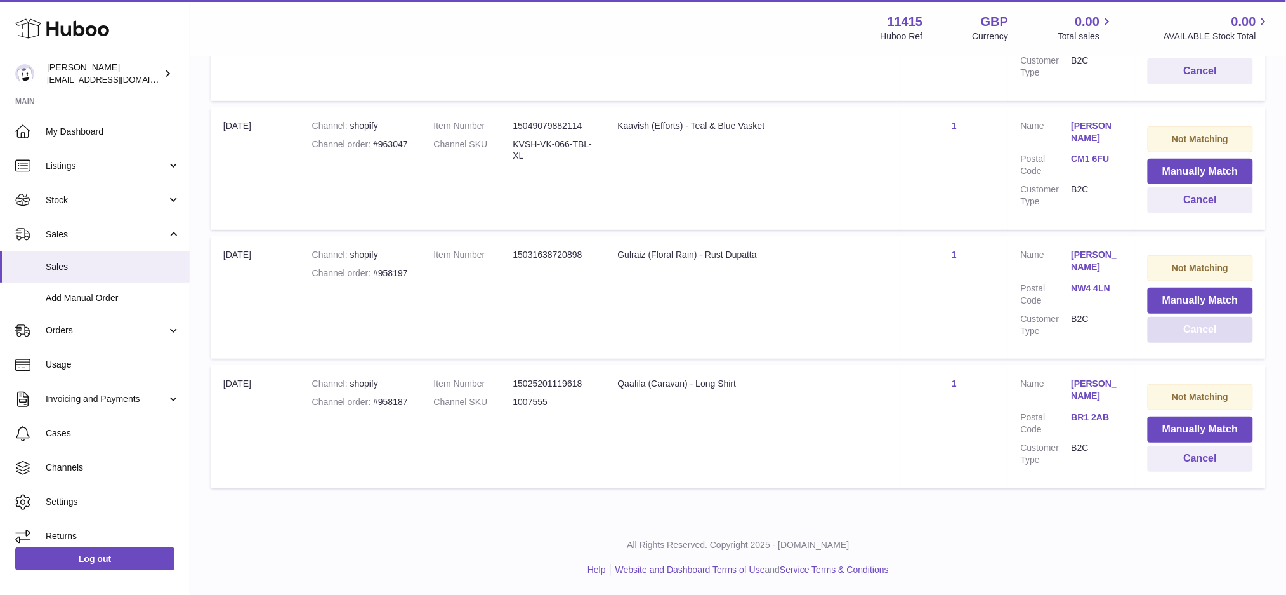
scroll to position [8807, 0]
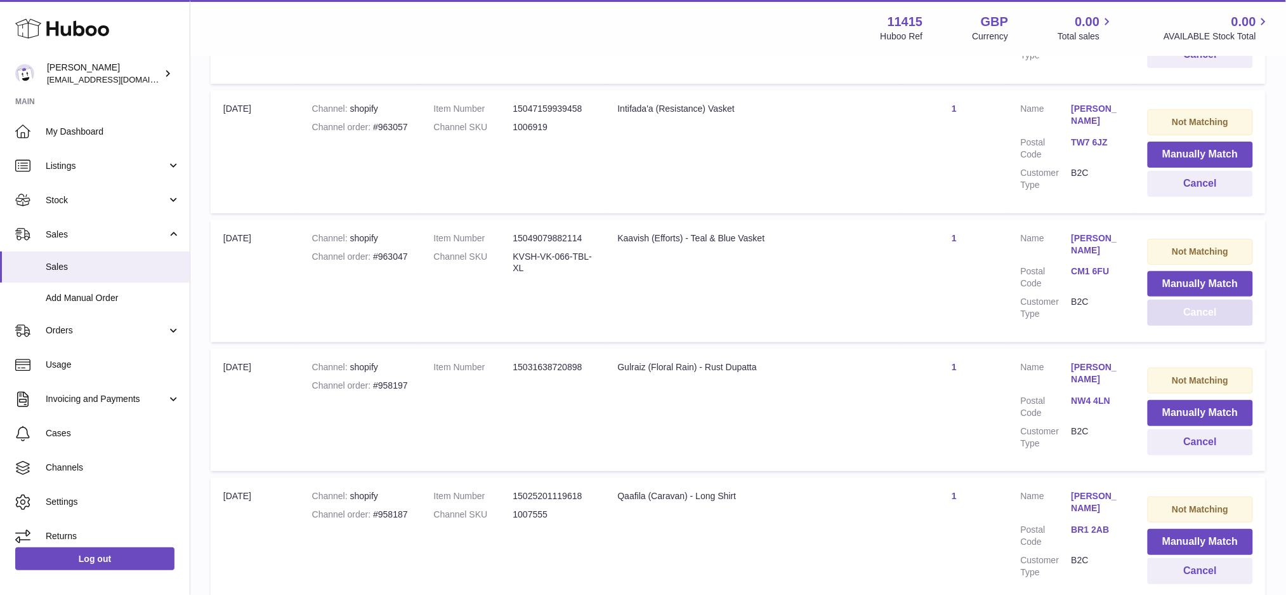
click at [1189, 300] on button "Cancel" at bounding box center [1200, 313] width 105 height 26
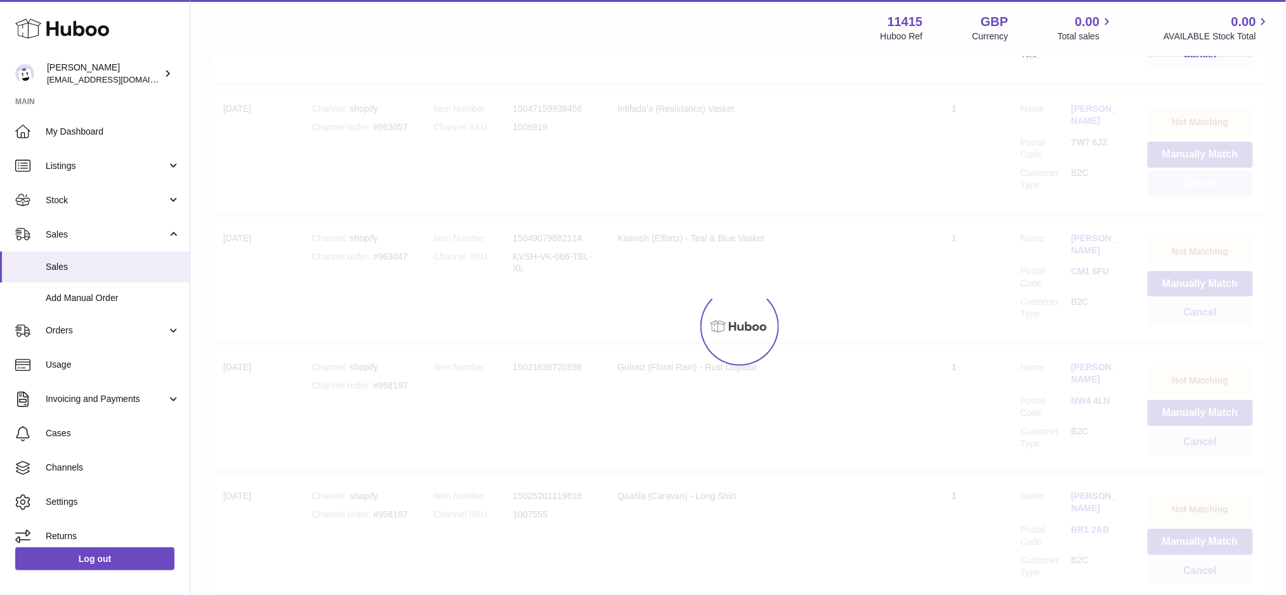
scroll to position [8682, 0]
click at [1189, 295] on button "Cancel" at bounding box center [1200, 308] width 105 height 26
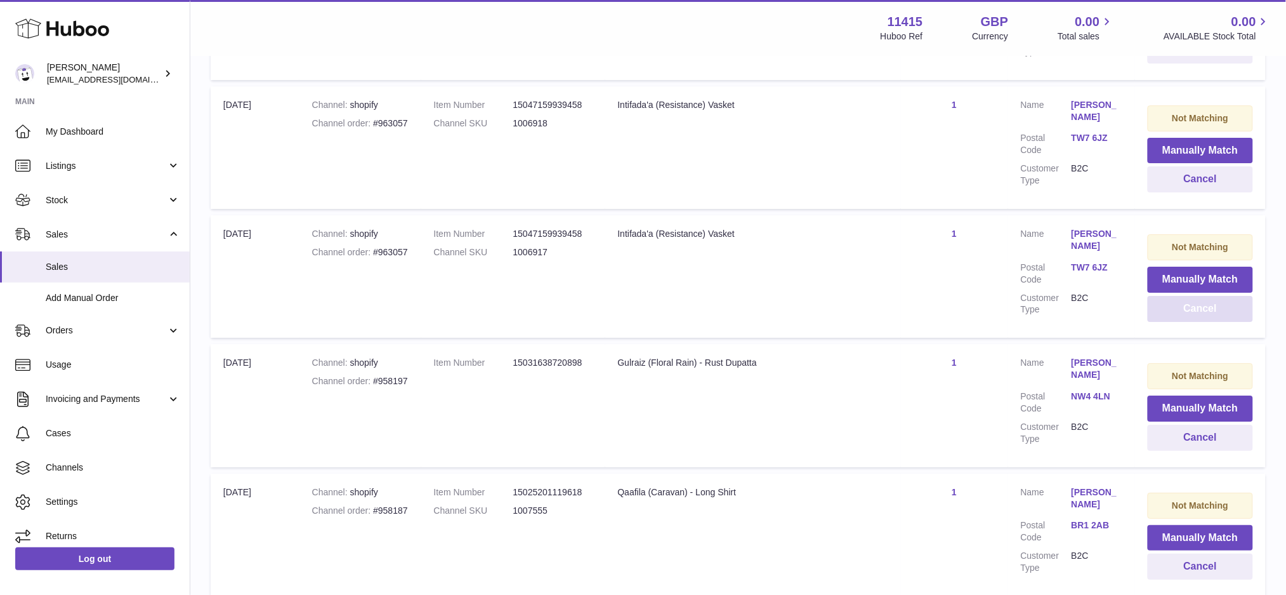
click at [1189, 296] on button "Cancel" at bounding box center [1200, 309] width 105 height 26
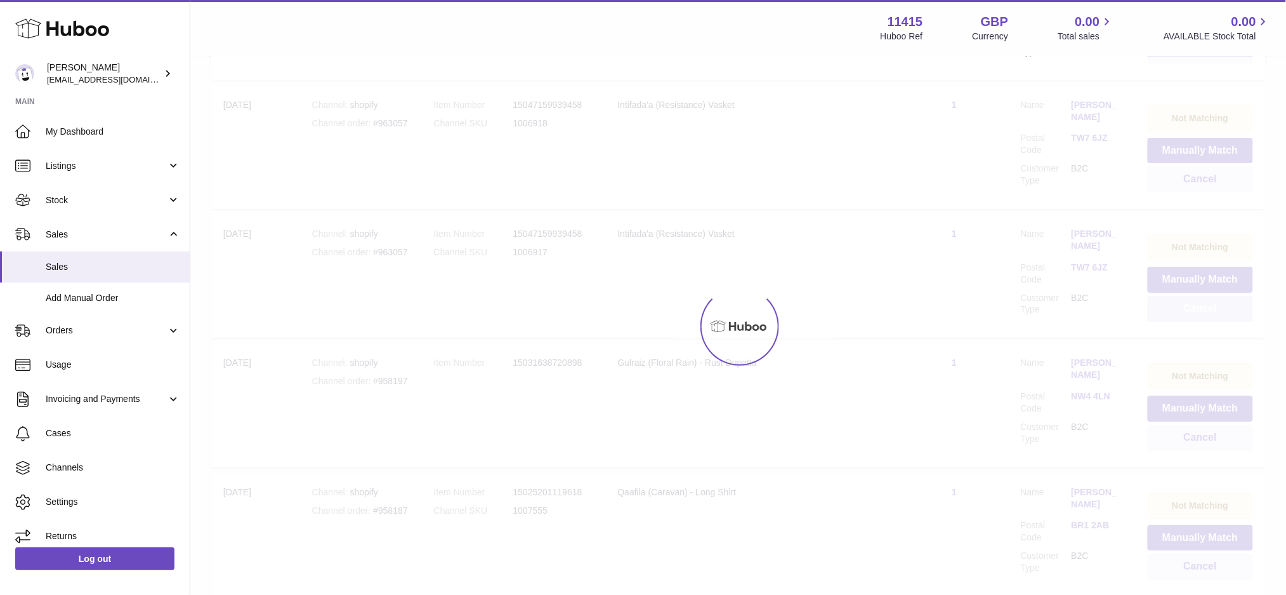
scroll to position [8424, 0]
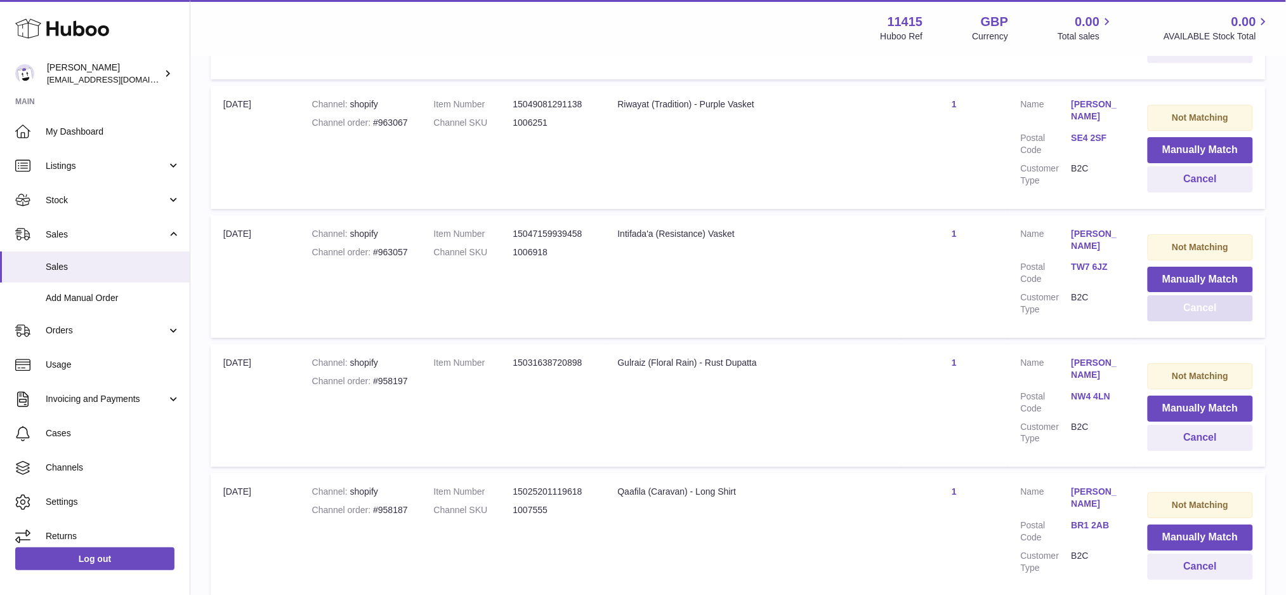
click at [1189, 295] on button "Cancel" at bounding box center [1200, 308] width 105 height 26
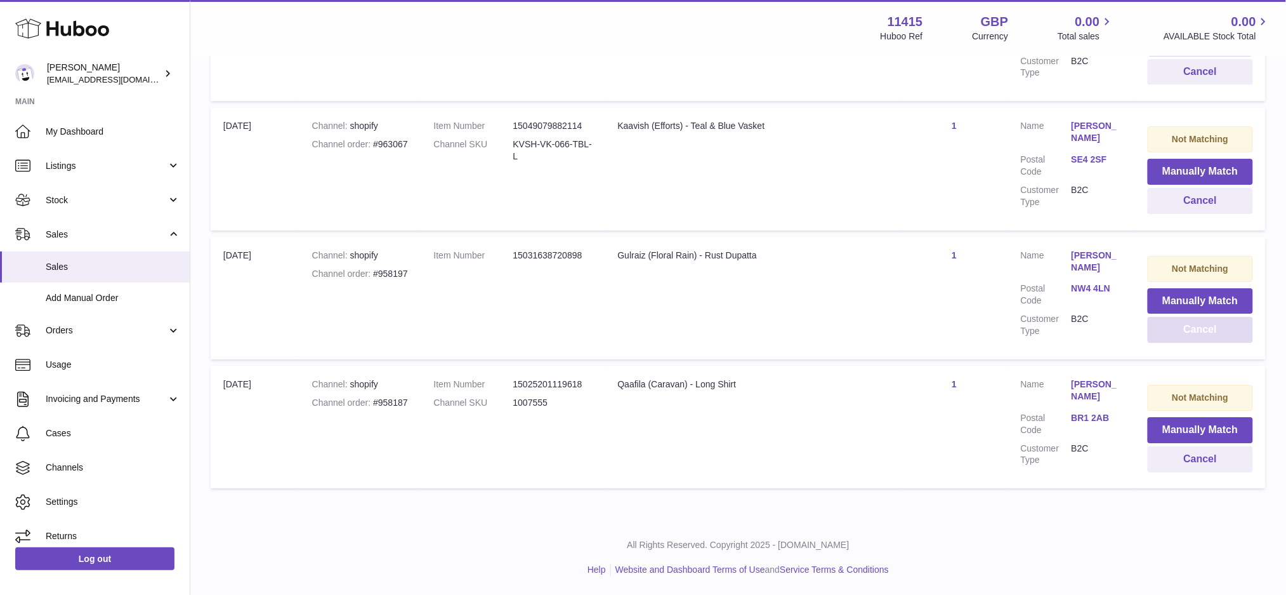
scroll to position [8295, 0]
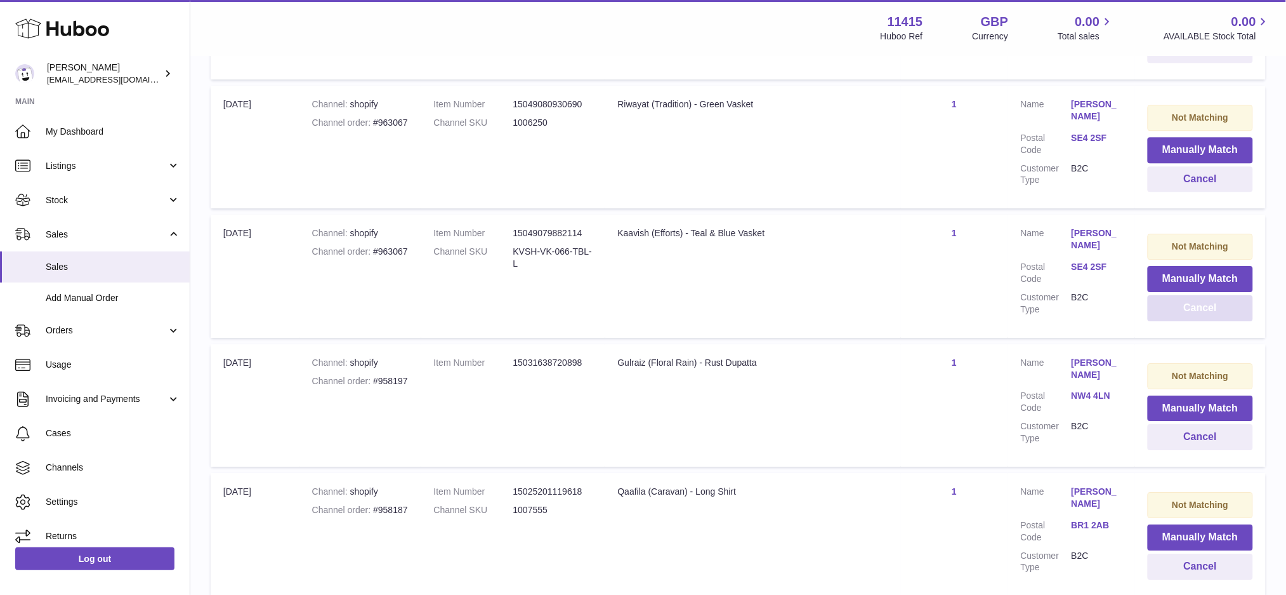
click at [1189, 295] on button "Cancel" at bounding box center [1200, 308] width 105 height 26
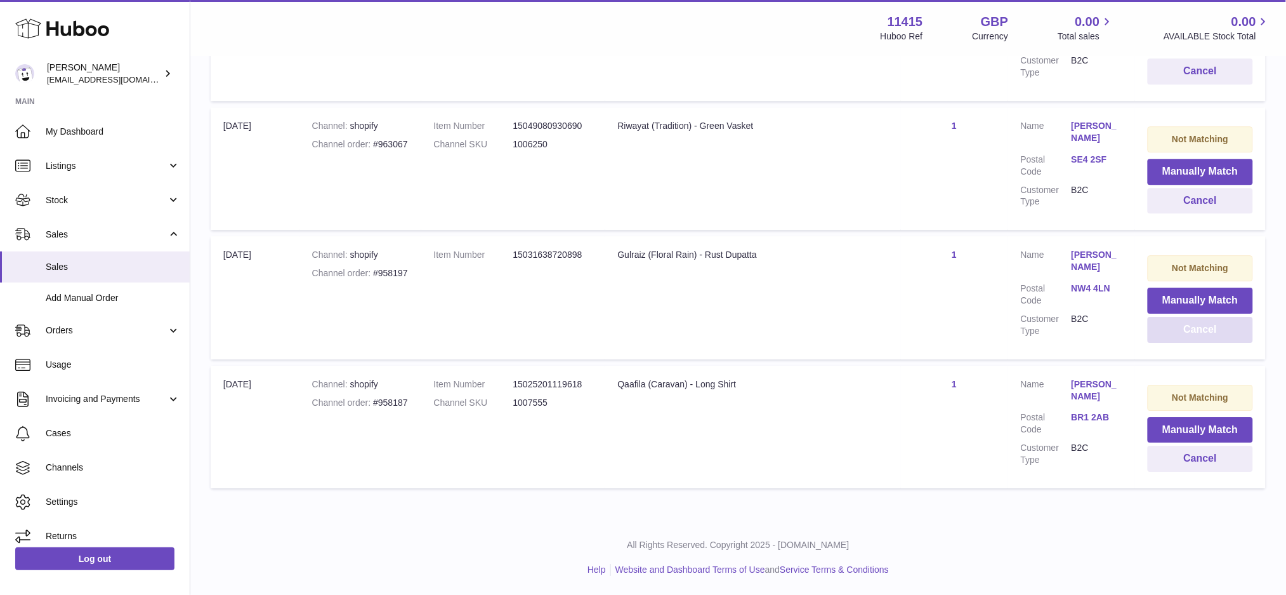
scroll to position [8166, 0]
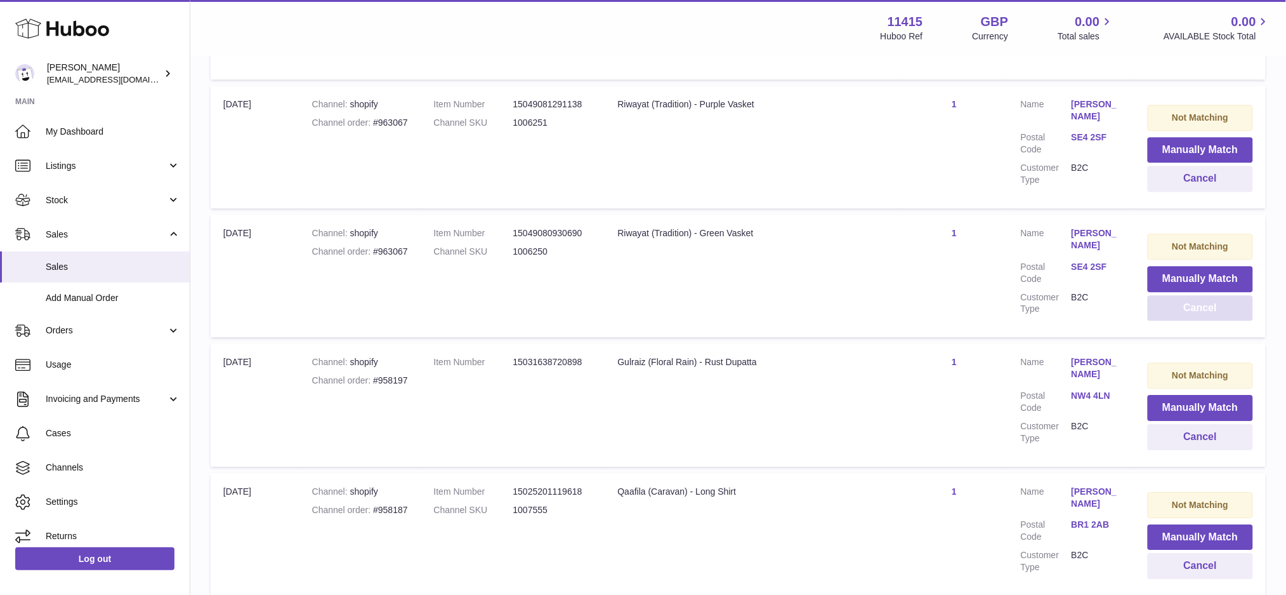
click at [1189, 295] on button "Cancel" at bounding box center [1200, 308] width 105 height 26
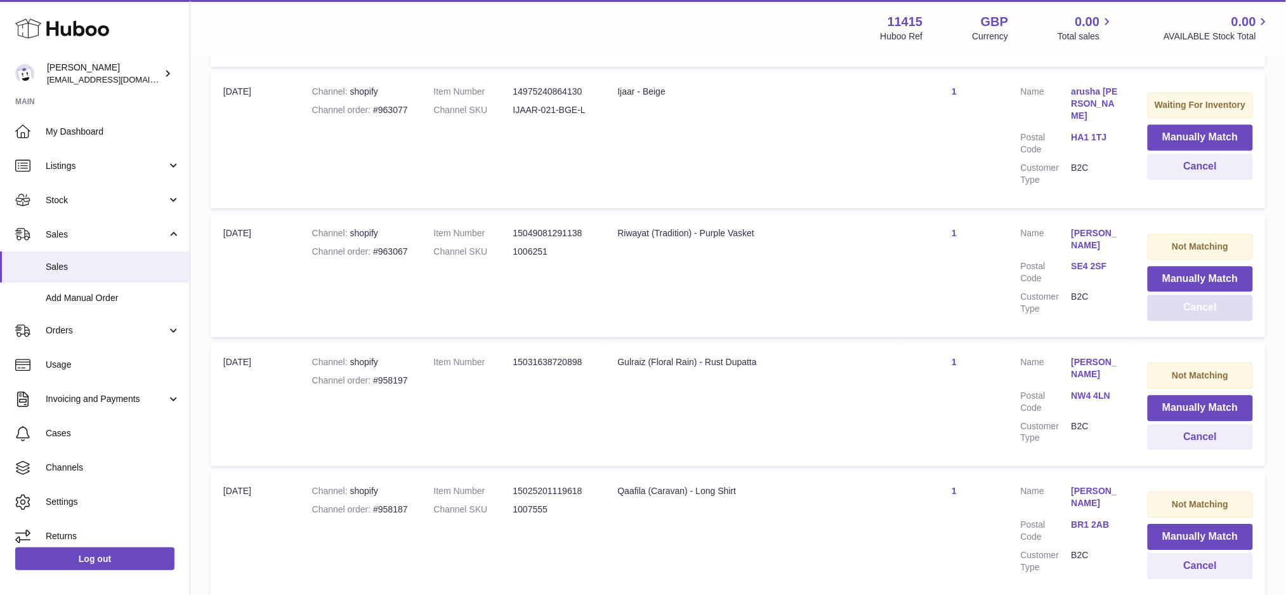
click at [1189, 294] on button "Cancel" at bounding box center [1200, 307] width 105 height 26
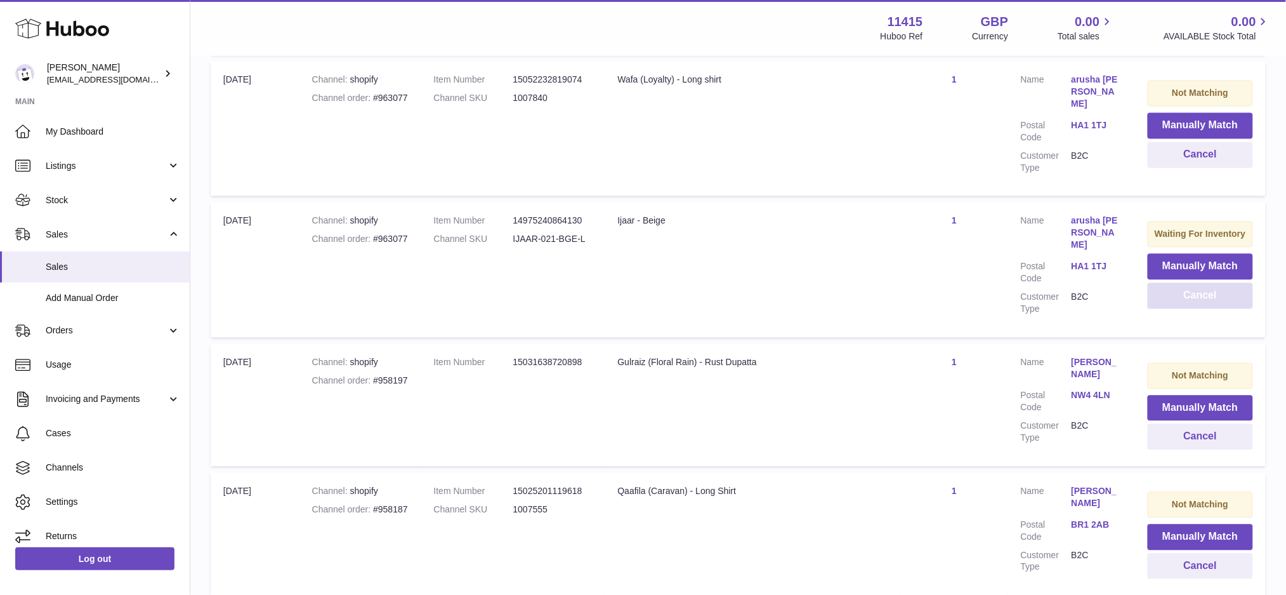
click at [1189, 282] on button "Cancel" at bounding box center [1200, 295] width 105 height 26
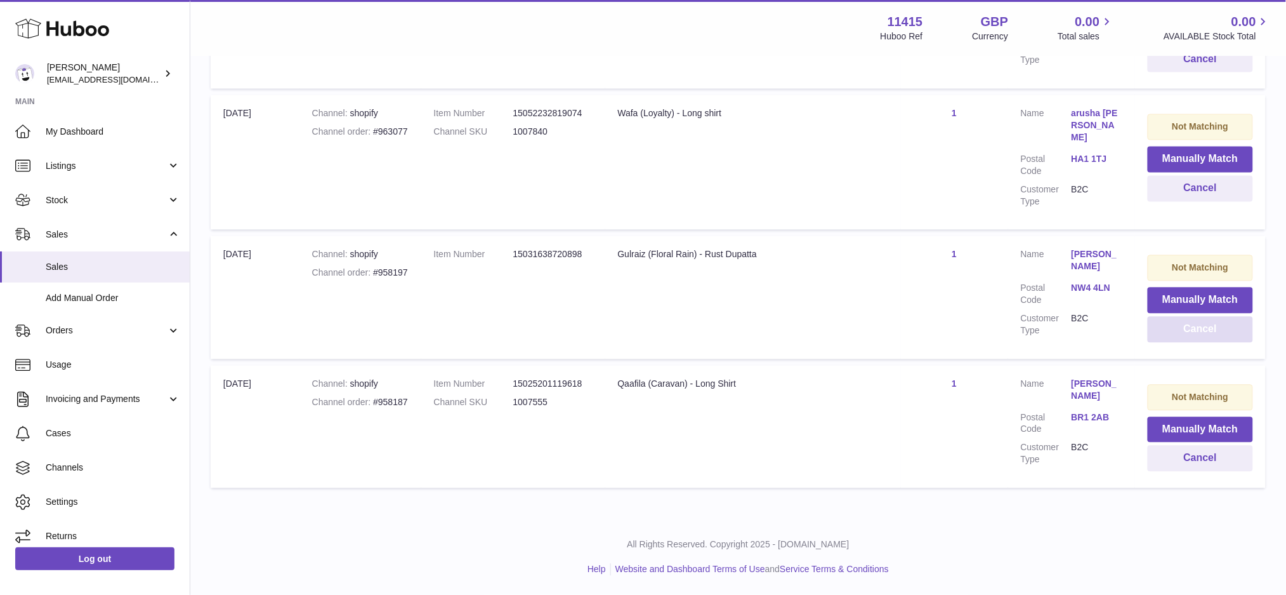
scroll to position [7780, 0]
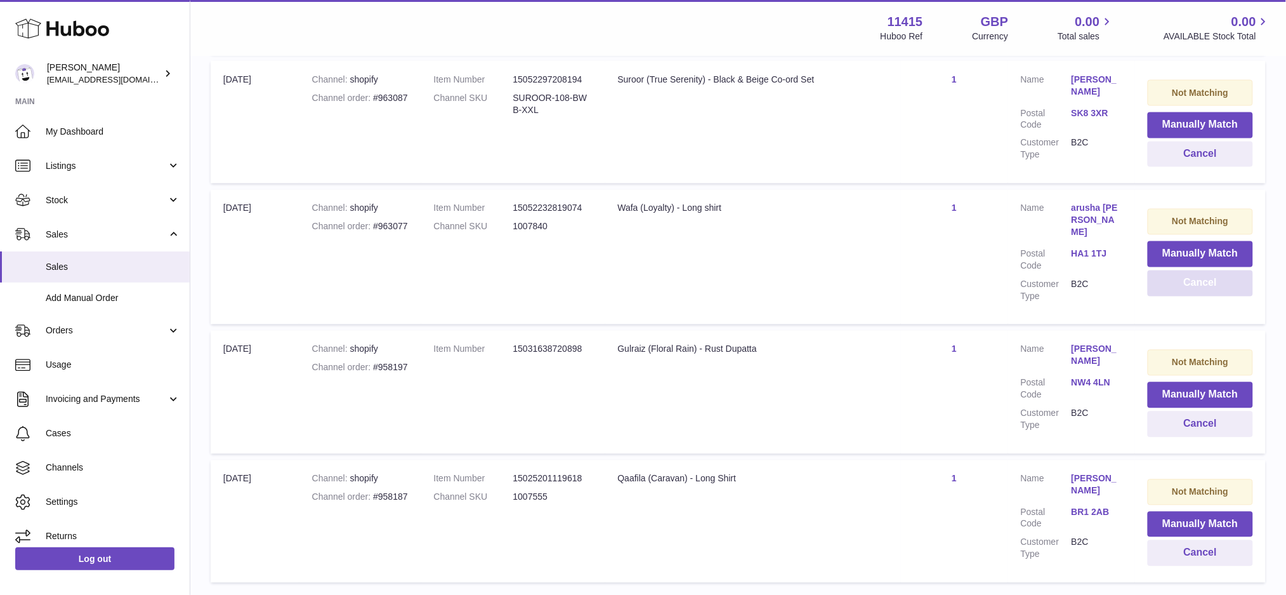
click at [1189, 270] on button "Cancel" at bounding box center [1200, 283] width 105 height 26
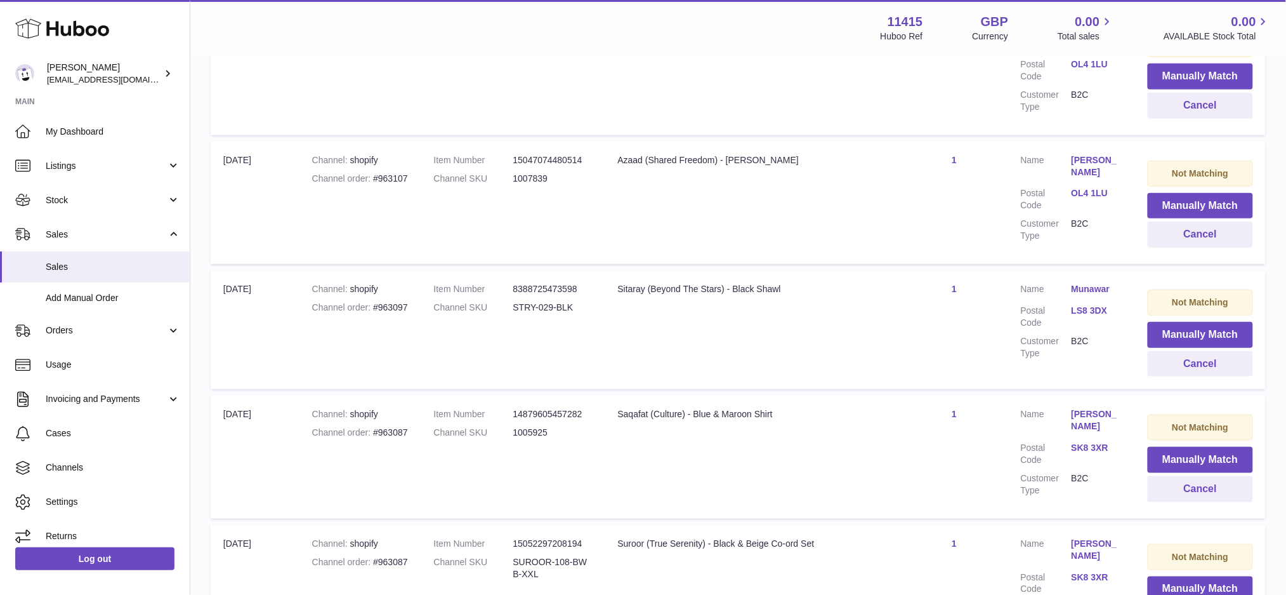
scroll to position [7313, 0]
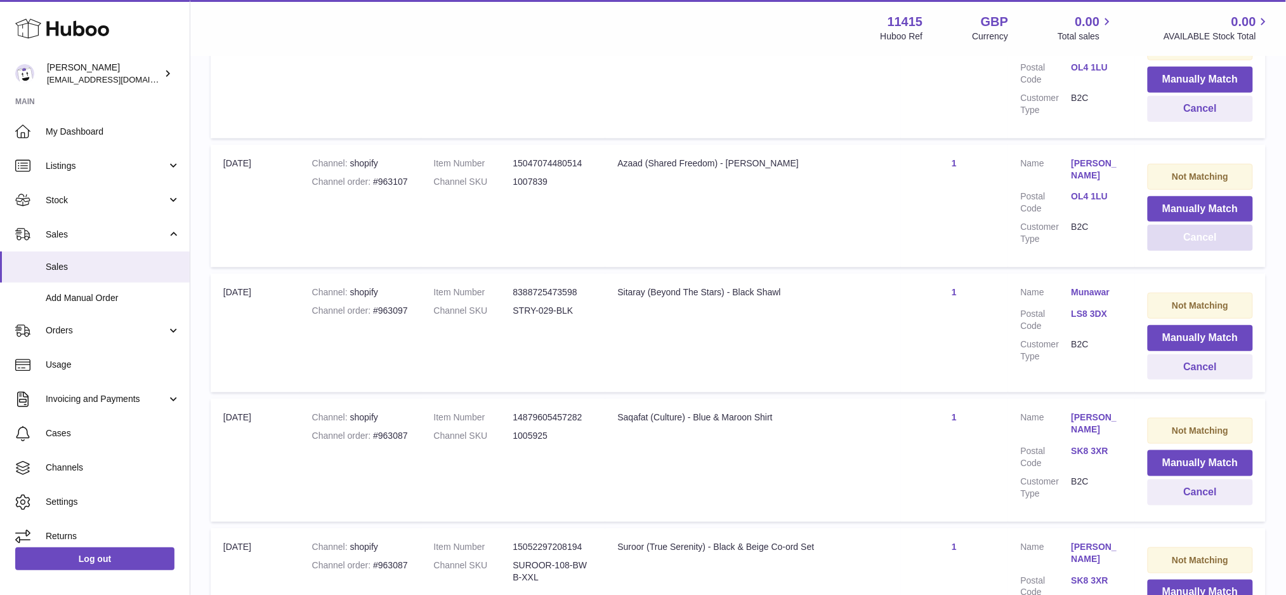
click at [1190, 225] on button "Cancel" at bounding box center [1200, 238] width 105 height 26
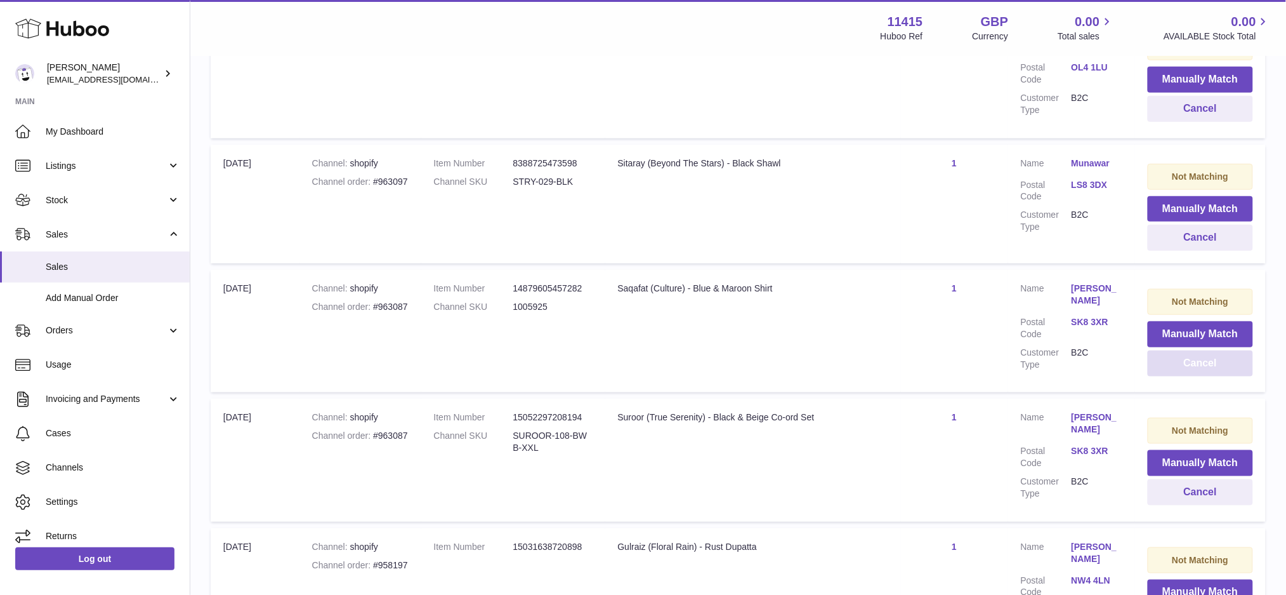
click at [1160, 350] on button "Cancel" at bounding box center [1200, 363] width 105 height 26
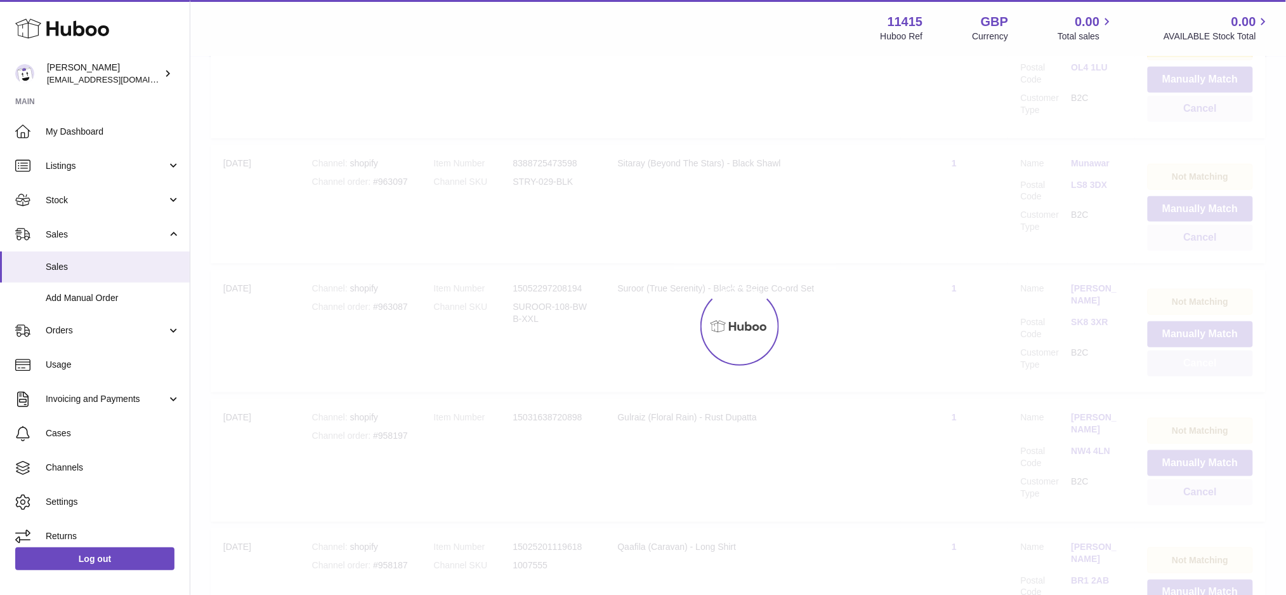
scroll to position [7268, 0]
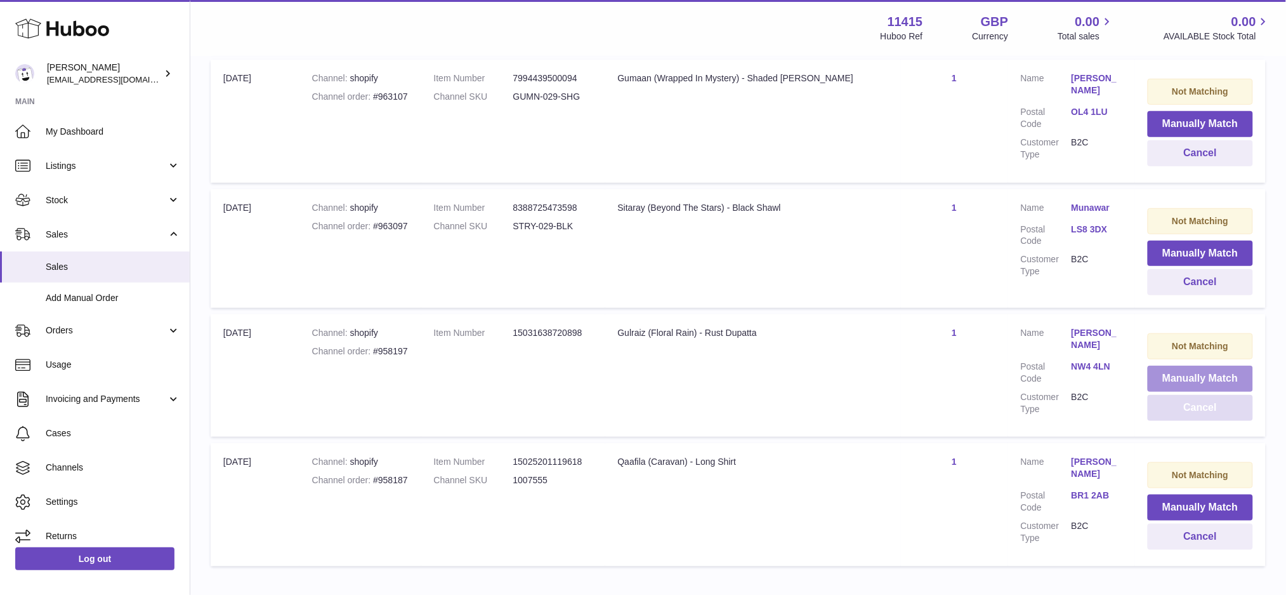
click at [1160, 366] on button "Manually Match" at bounding box center [1200, 379] width 105 height 26
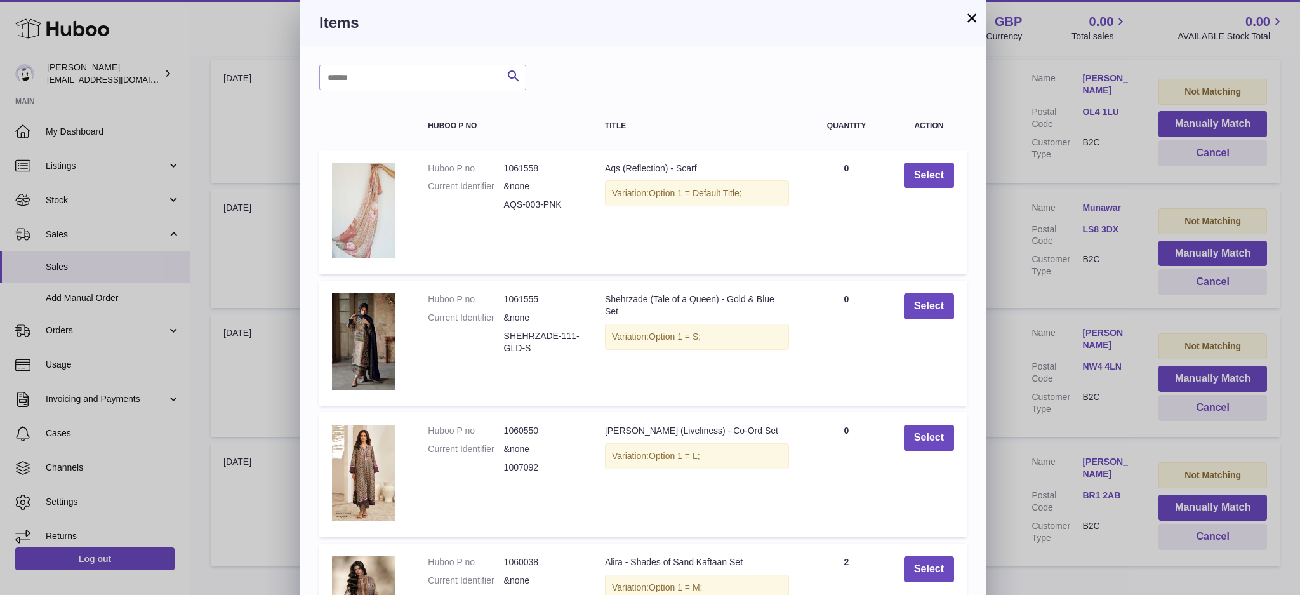
drag, startPoint x: 966, startPoint y: 18, endPoint x: 1023, endPoint y: 97, distance: 97.8
click at [966, 18] on button "×" at bounding box center [971, 17] width 15 height 15
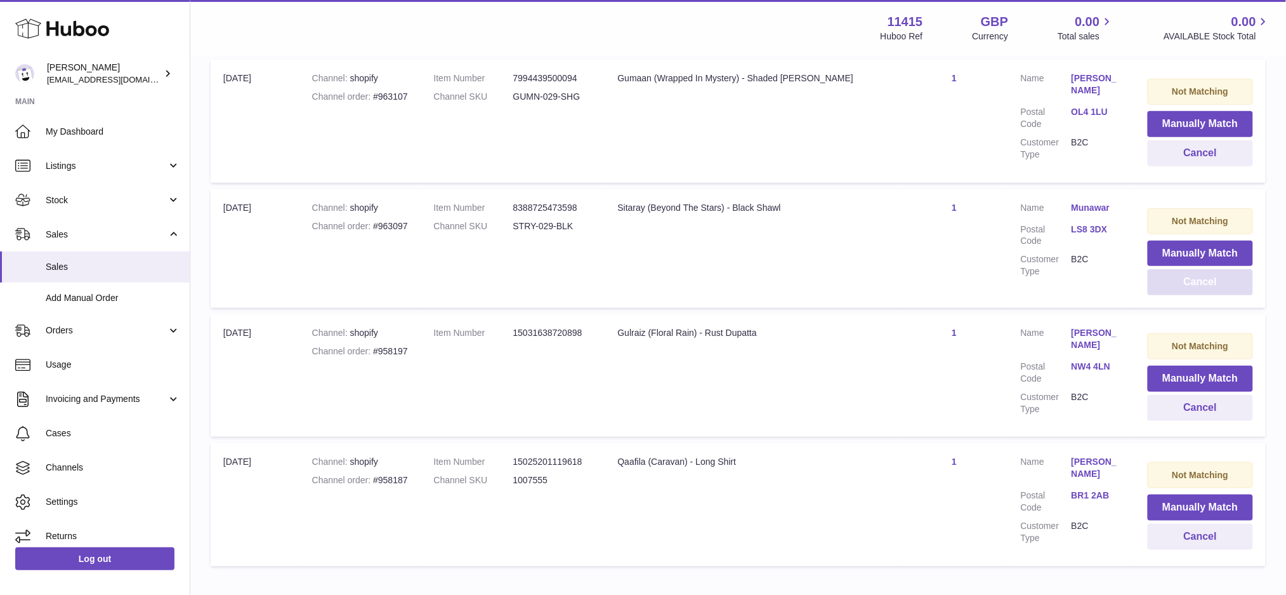
click at [1149, 269] on button "Cancel" at bounding box center [1200, 282] width 105 height 26
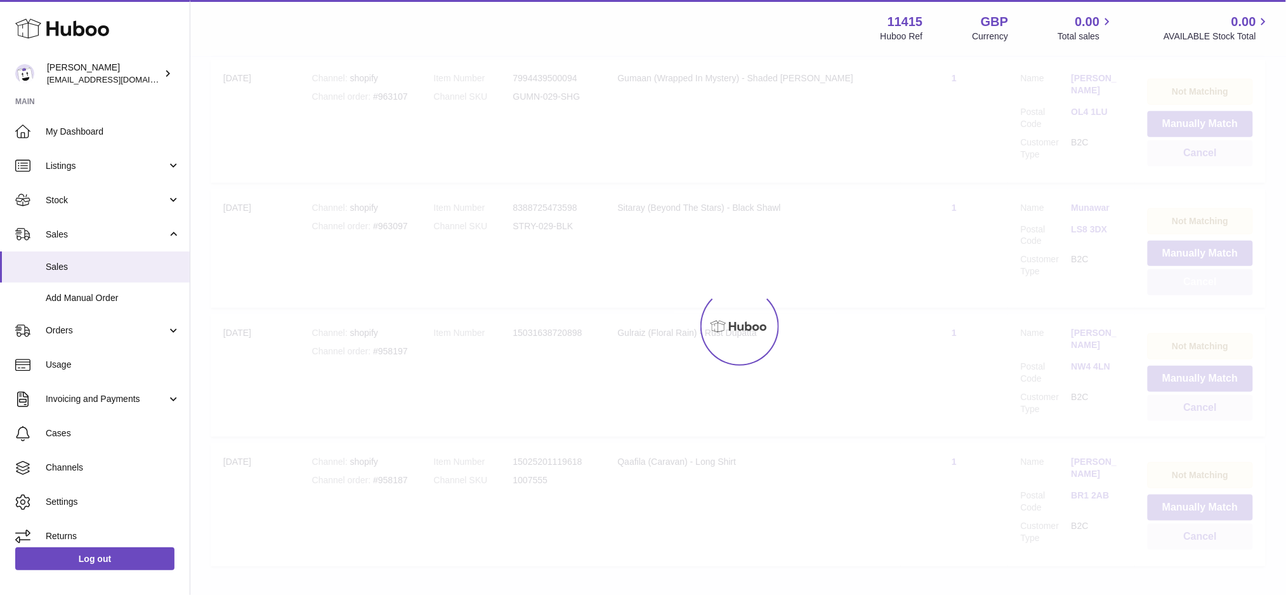
scroll to position [0, 0]
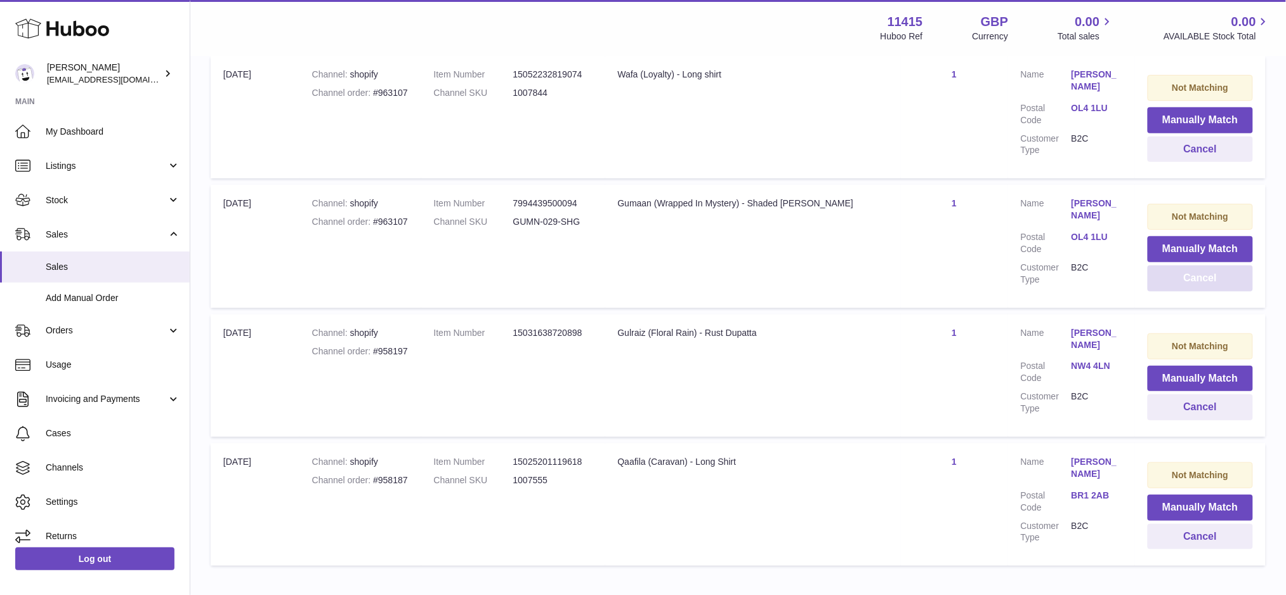
click at [1165, 265] on button "Cancel" at bounding box center [1200, 278] width 105 height 26
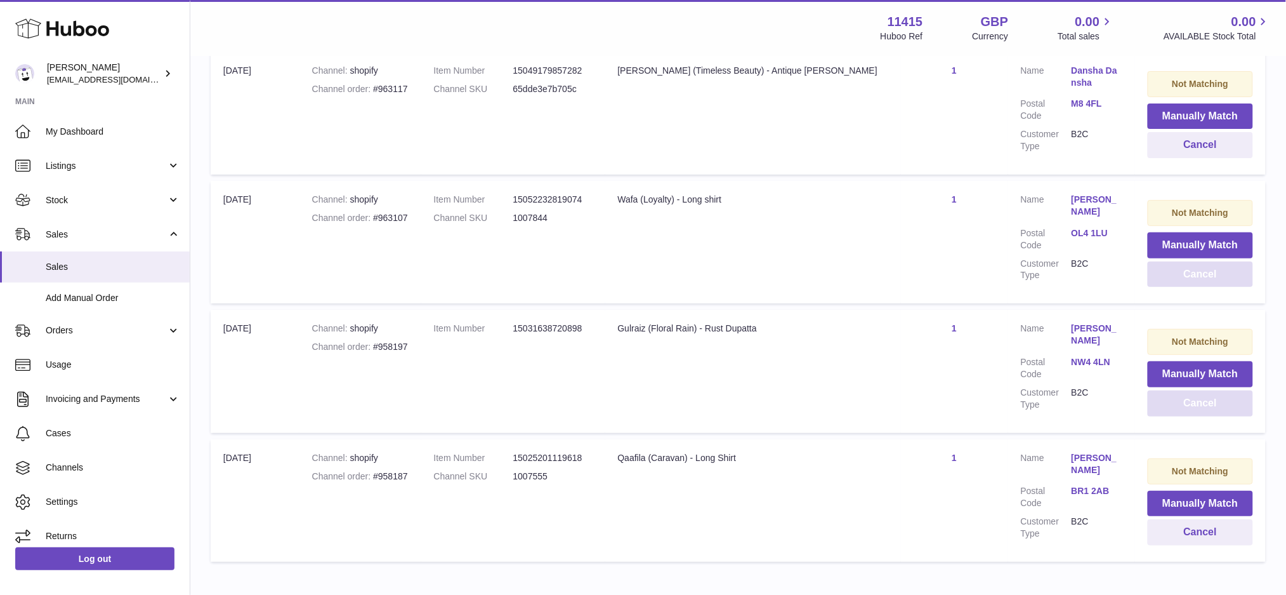
click at [1165, 261] on button "Cancel" at bounding box center [1200, 274] width 105 height 26
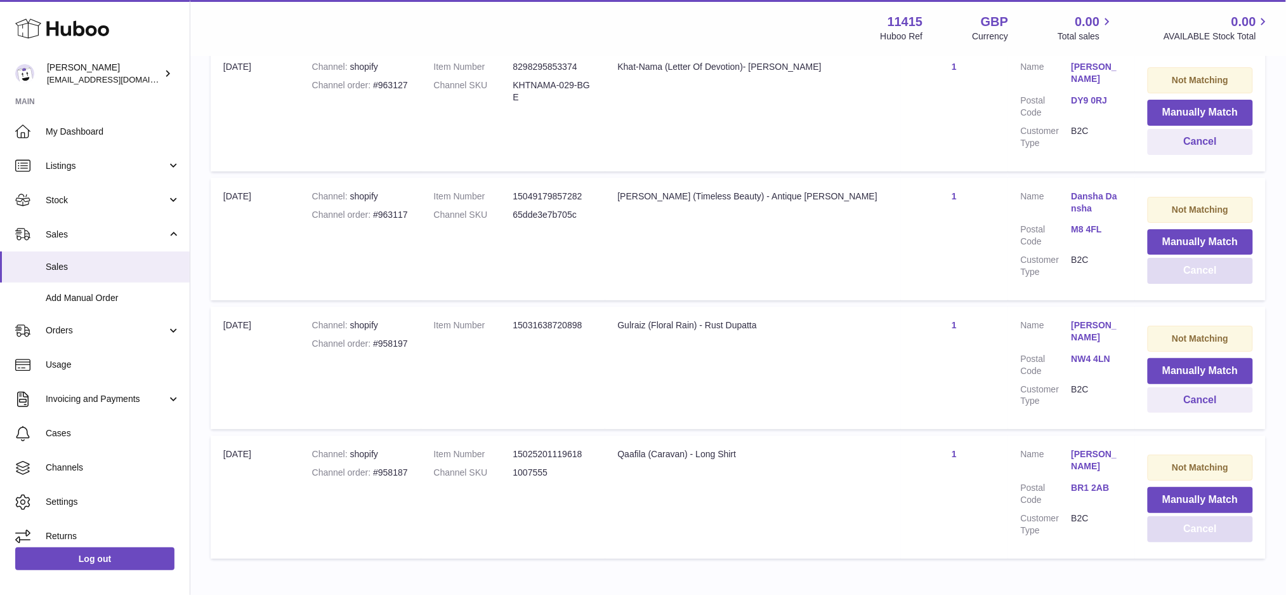
click at [1165, 258] on button "Cancel" at bounding box center [1200, 271] width 105 height 26
click at [1205, 516] on button "Cancel" at bounding box center [1200, 529] width 105 height 26
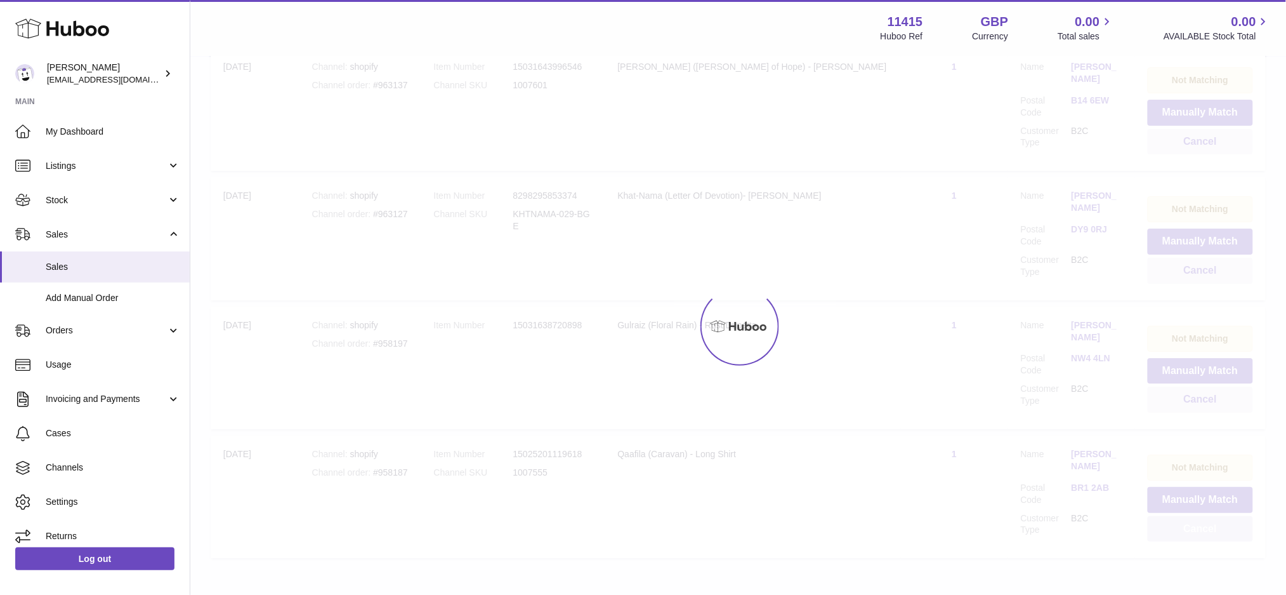
scroll to position [6639, 0]
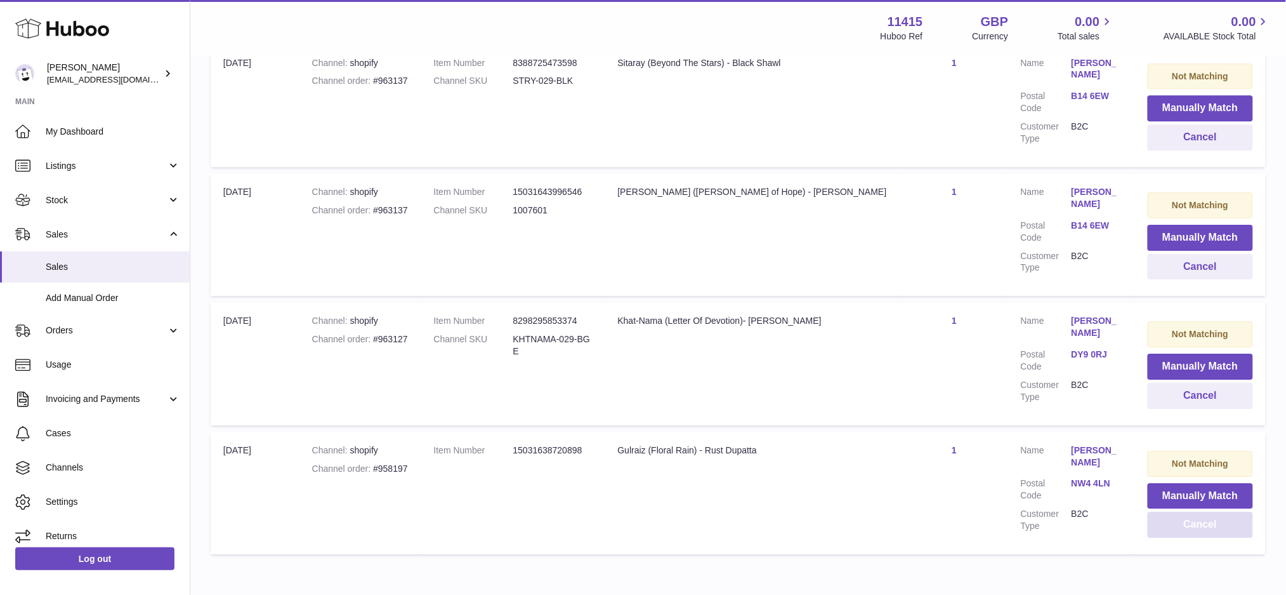
click at [1205, 512] on button "Cancel" at bounding box center [1200, 525] width 105 height 26
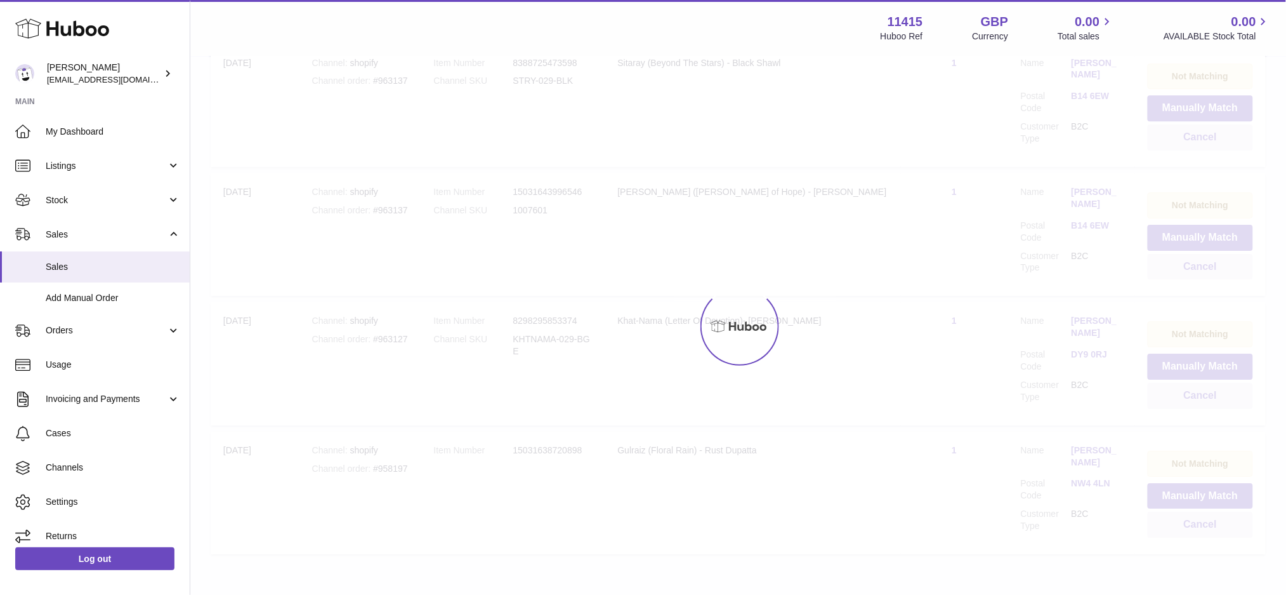
scroll to position [6514, 0]
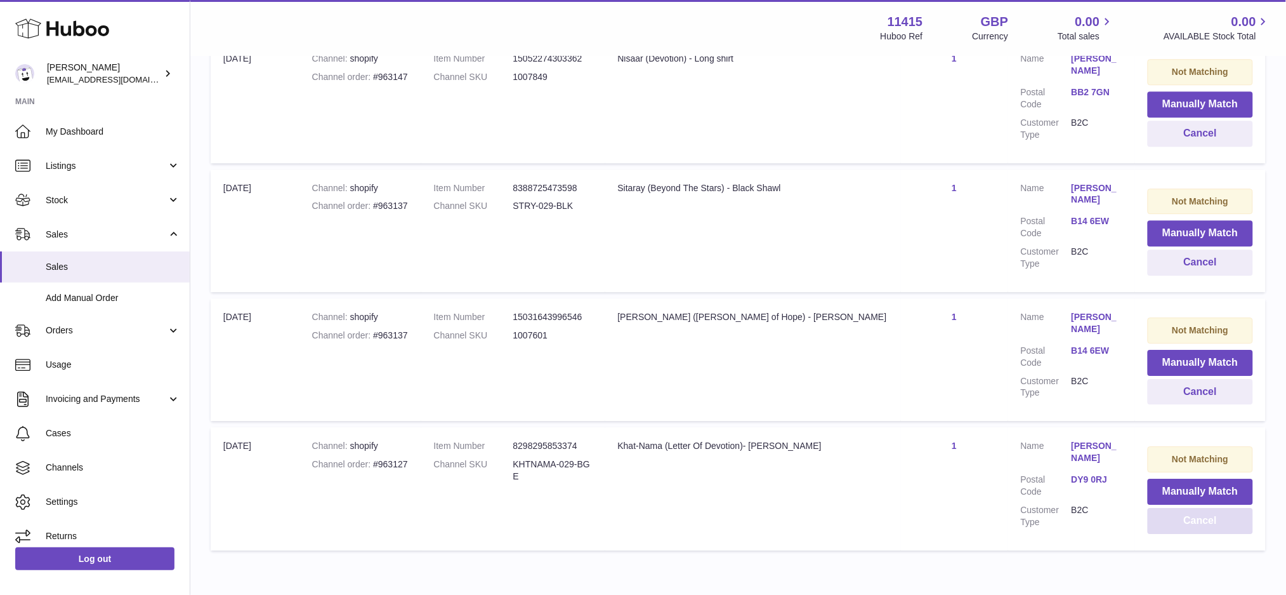
click at [1205, 508] on button "Cancel" at bounding box center [1200, 521] width 105 height 26
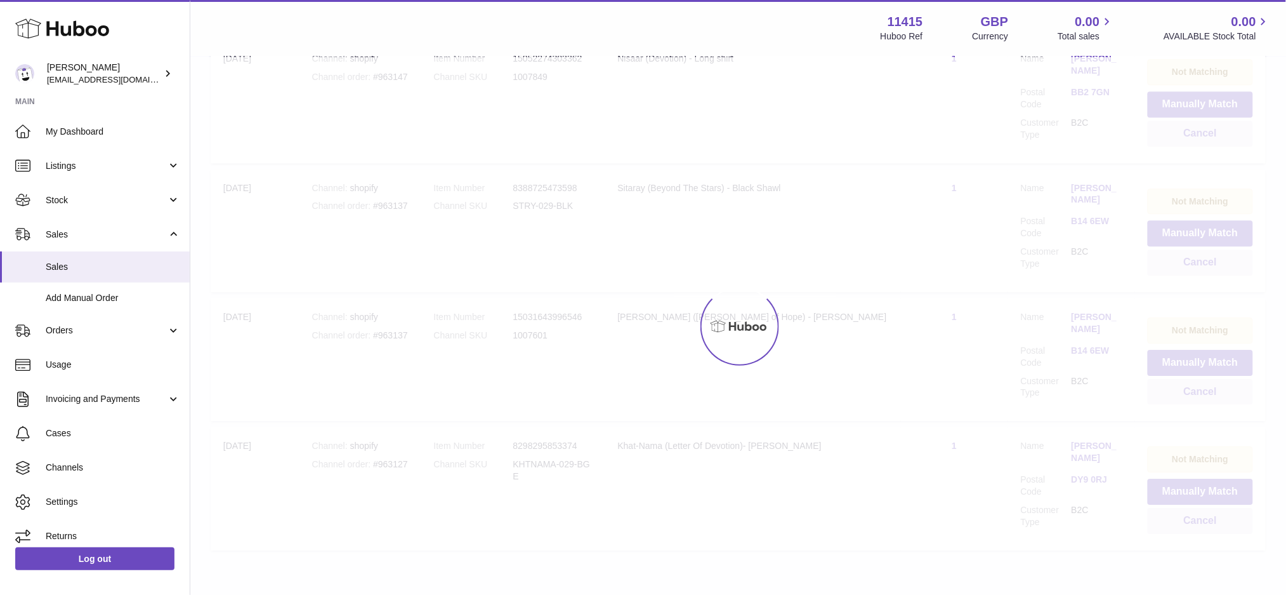
scroll to position [6384, 0]
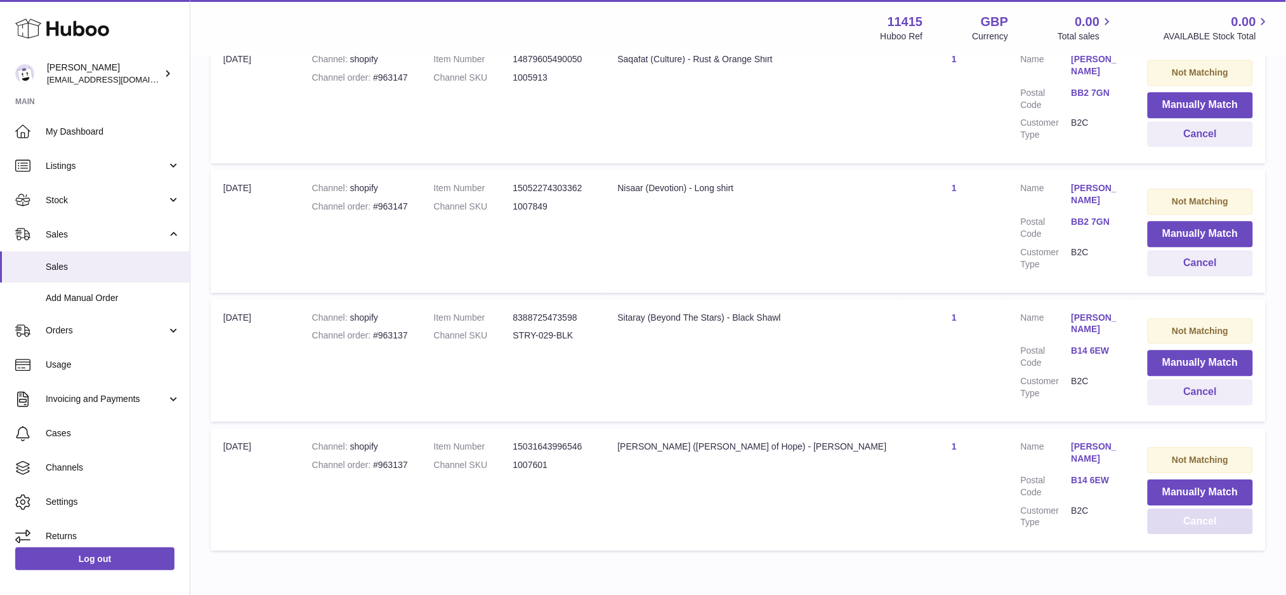
click at [1205, 508] on button "Cancel" at bounding box center [1200, 521] width 105 height 26
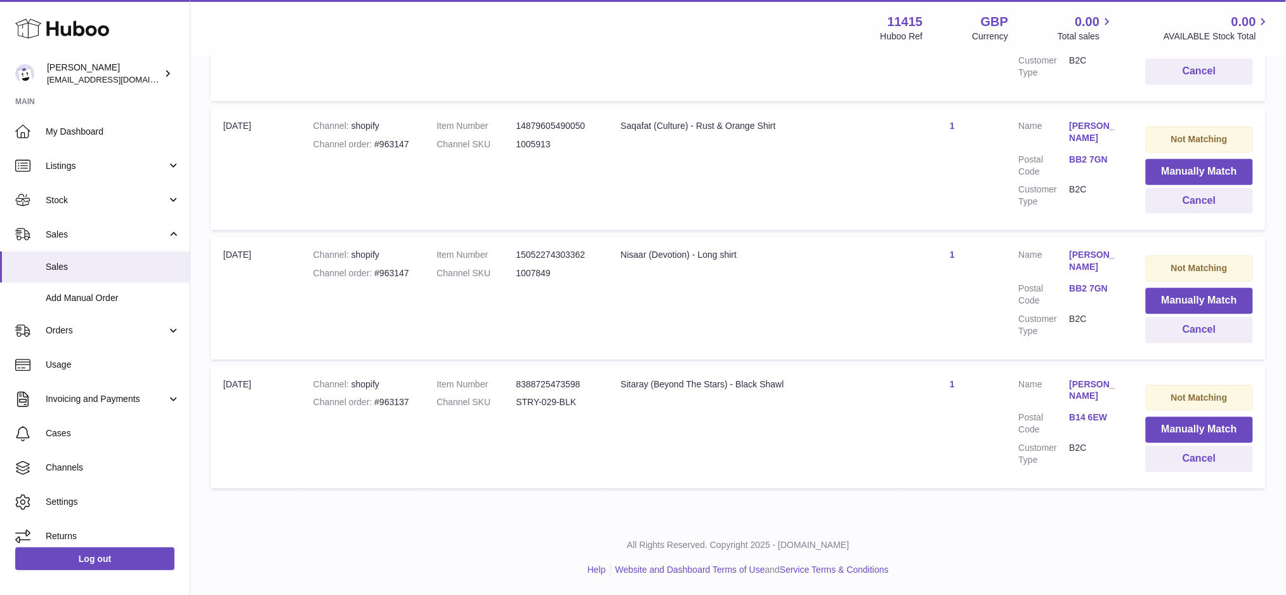
scroll to position [6259, 0]
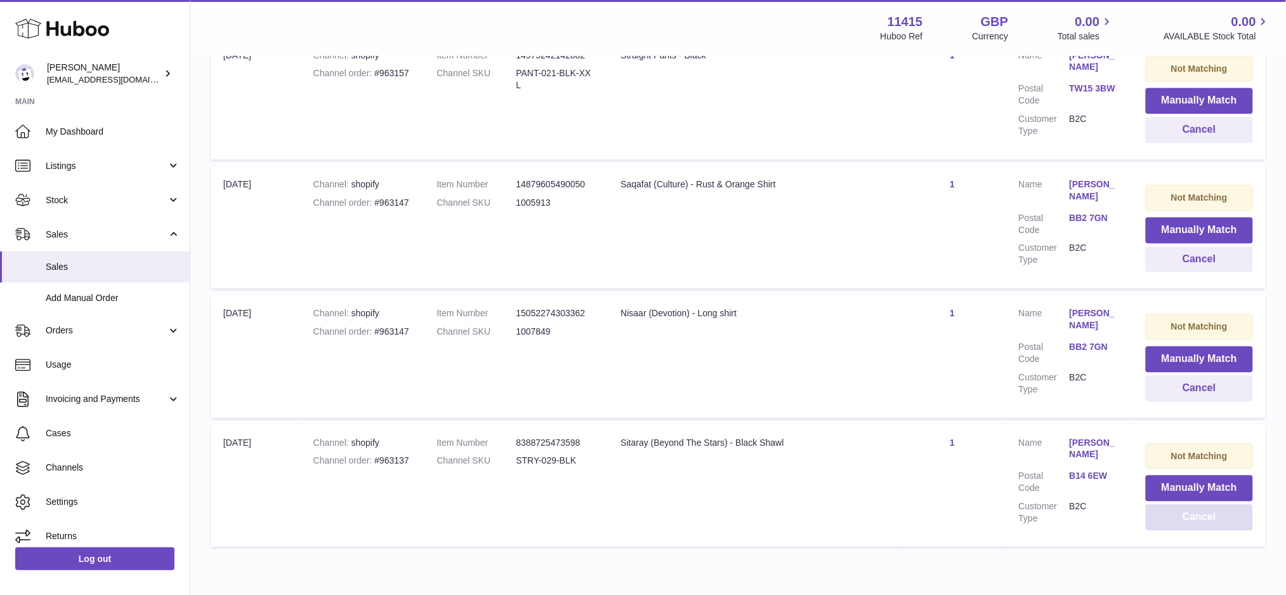
click at [1205, 504] on button "Cancel" at bounding box center [1199, 517] width 107 height 26
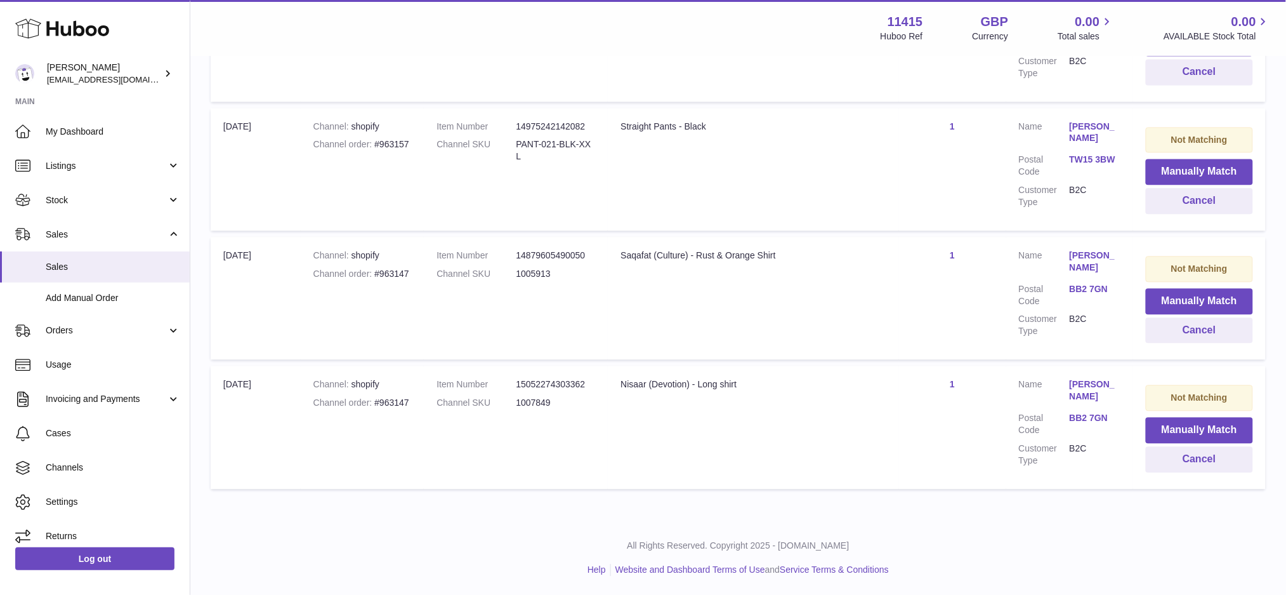
scroll to position [6135, 0]
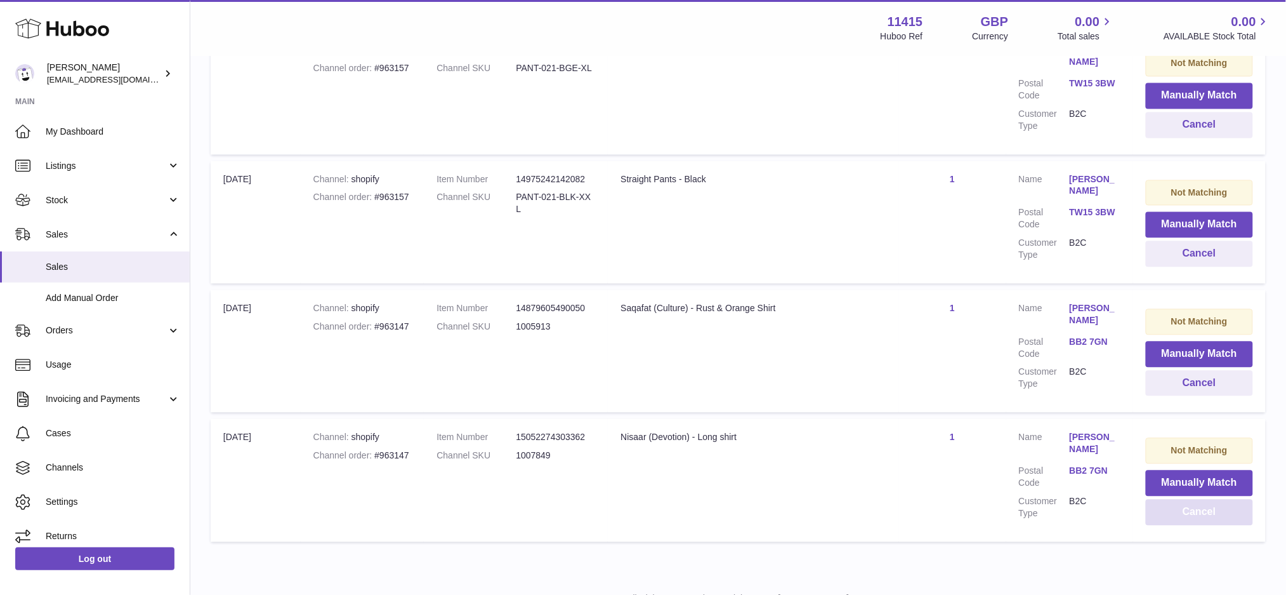
click at [1205, 499] on button "Cancel" at bounding box center [1199, 512] width 107 height 26
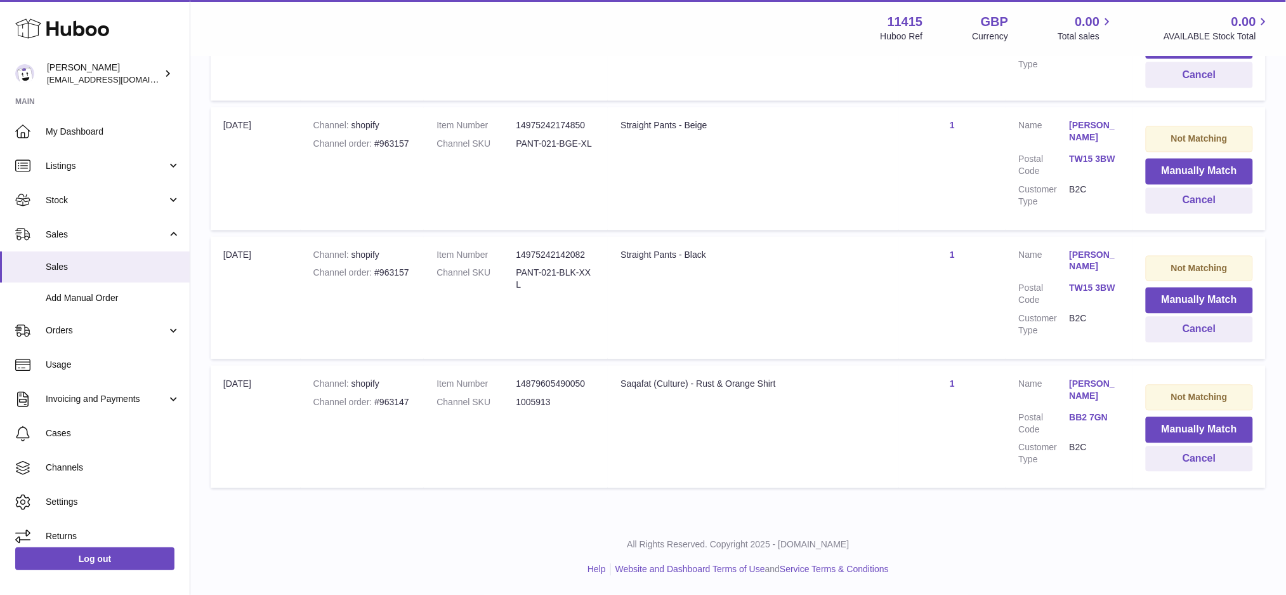
scroll to position [6005, 0]
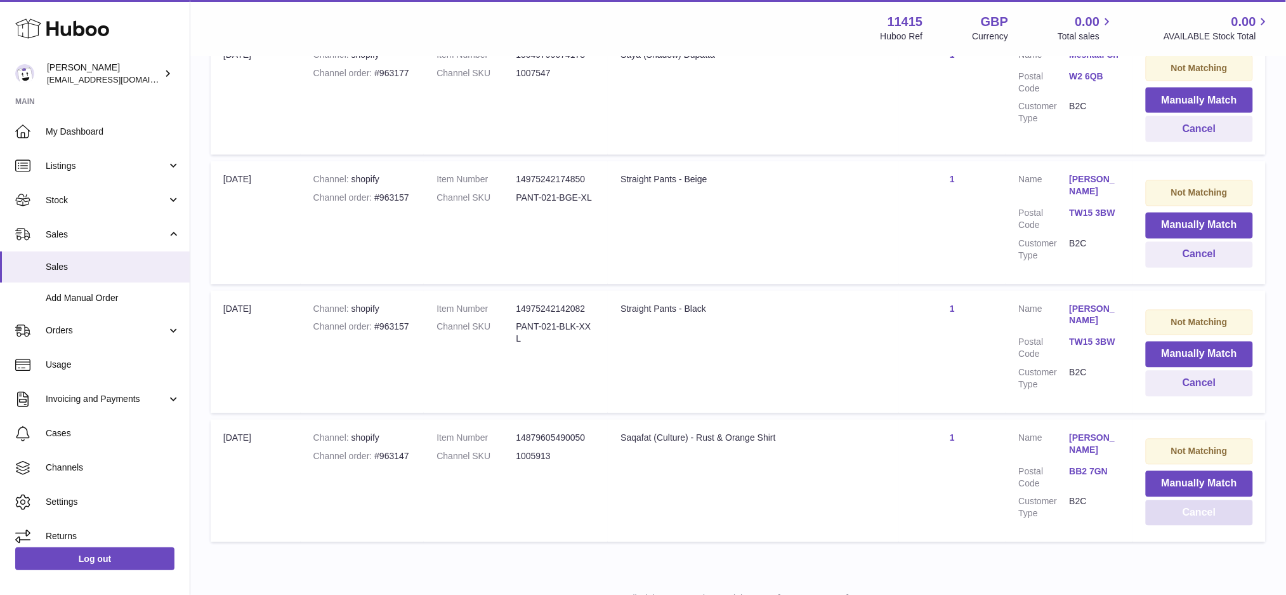
click at [1205, 500] on button "Cancel" at bounding box center [1199, 513] width 107 height 26
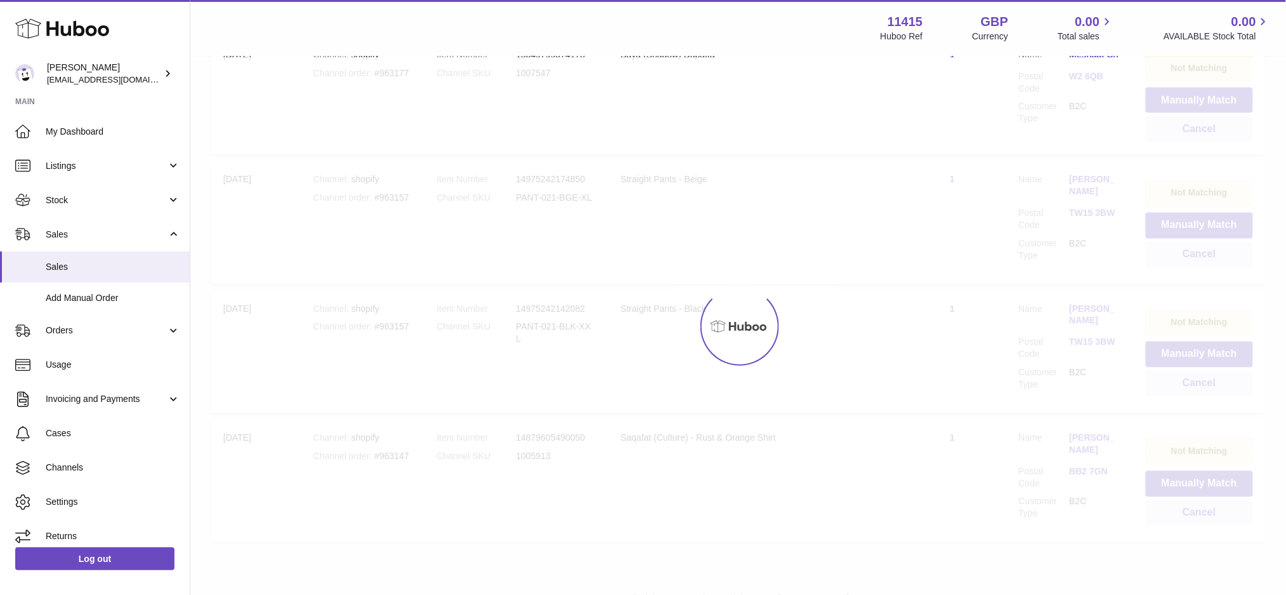
scroll to position [5876, 0]
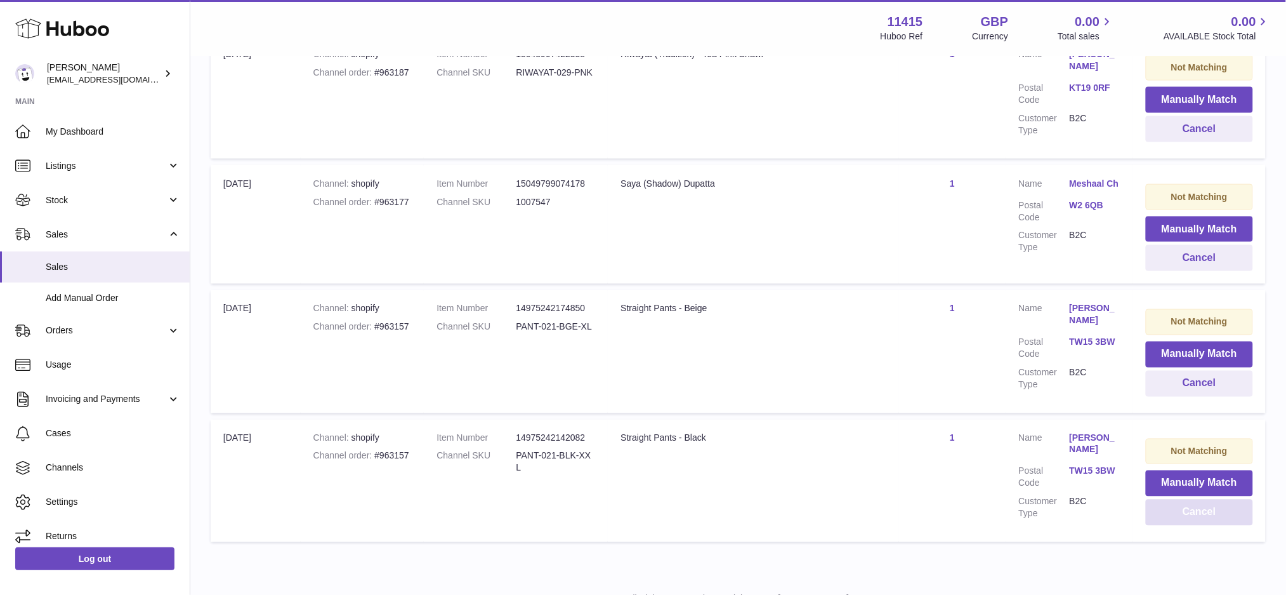
click at [1205, 499] on button "Cancel" at bounding box center [1199, 512] width 107 height 26
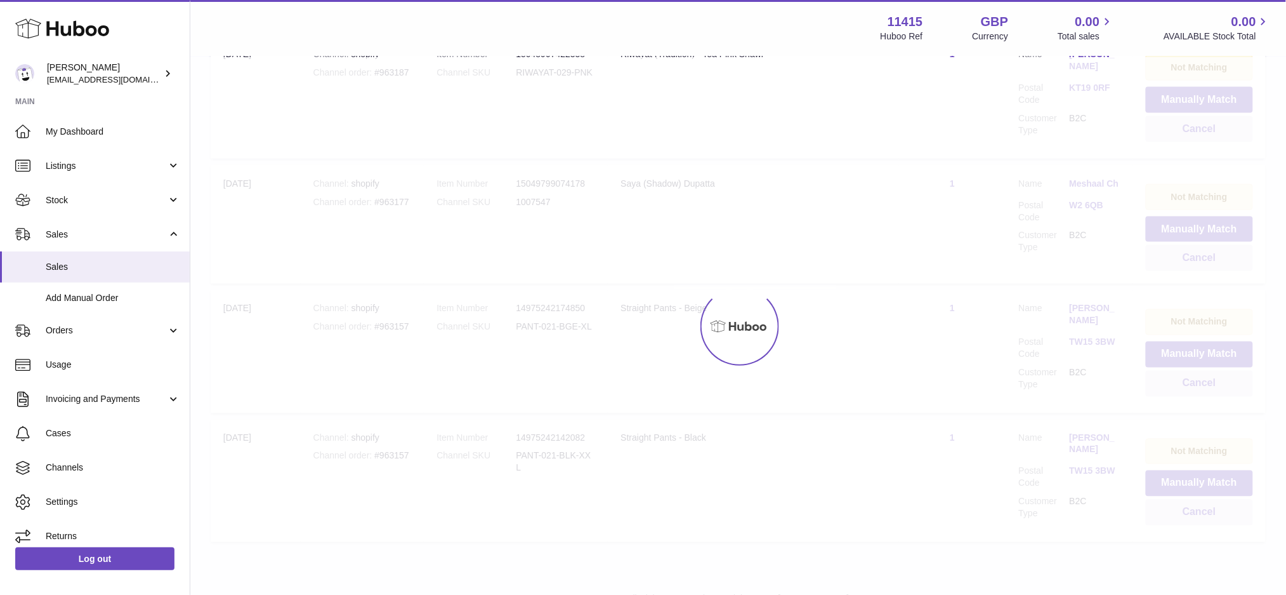
scroll to position [5748, 0]
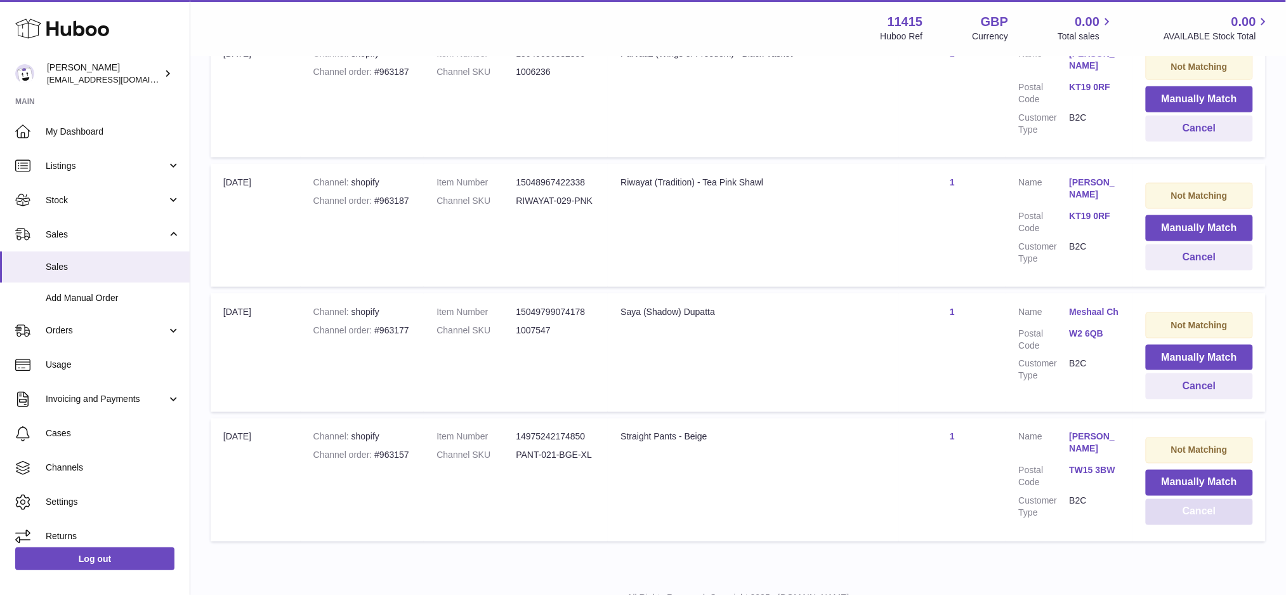
click at [1205, 499] on button "Cancel" at bounding box center [1199, 512] width 107 height 26
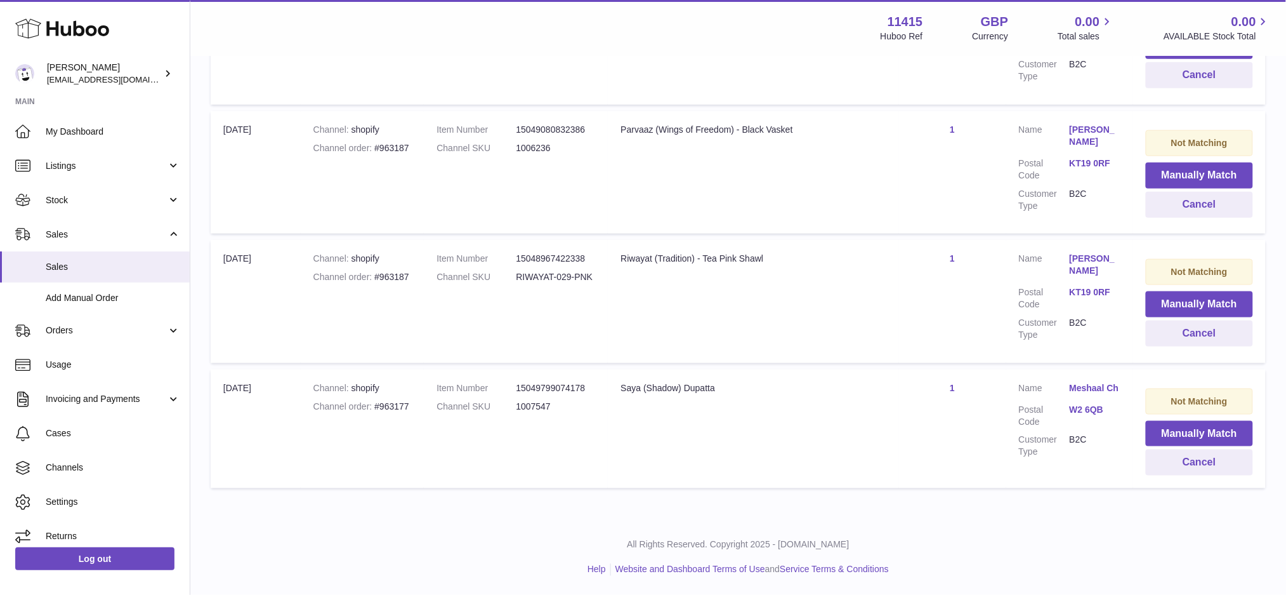
scroll to position [5619, 0]
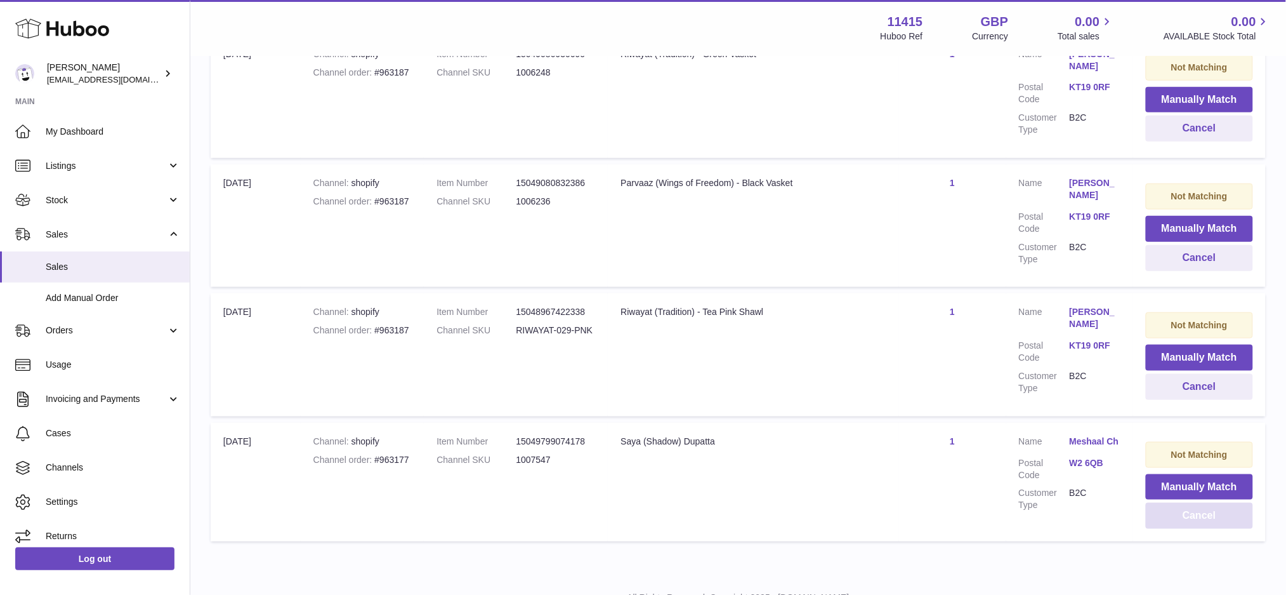
click at [1205, 503] on button "Cancel" at bounding box center [1199, 516] width 107 height 26
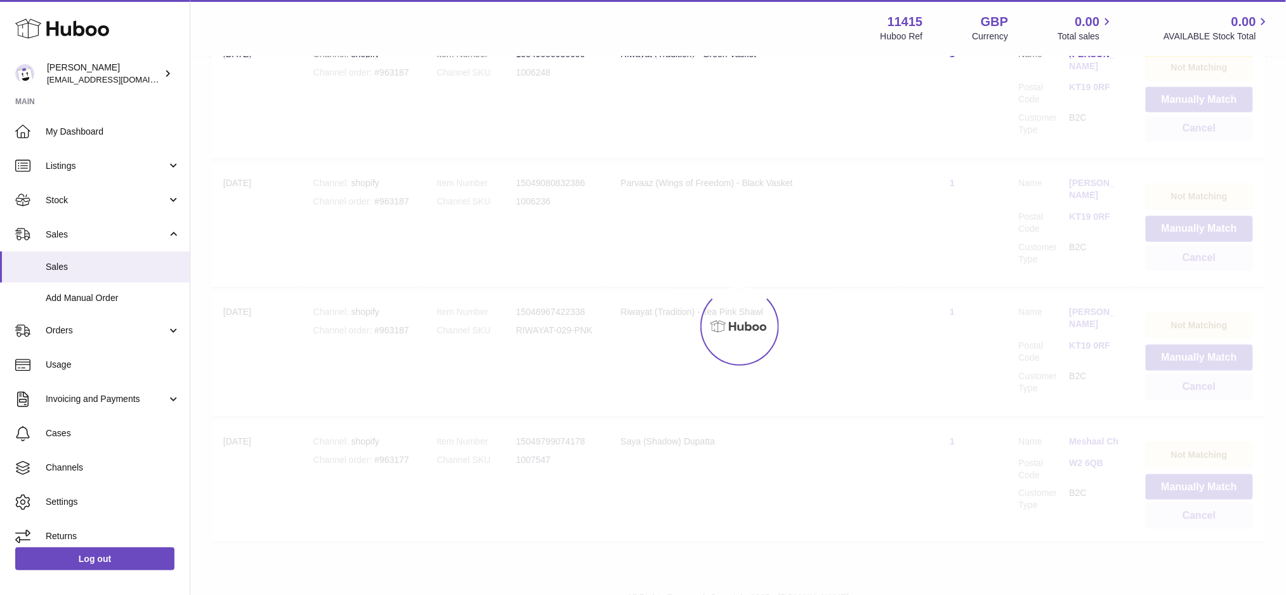
scroll to position [5494, 0]
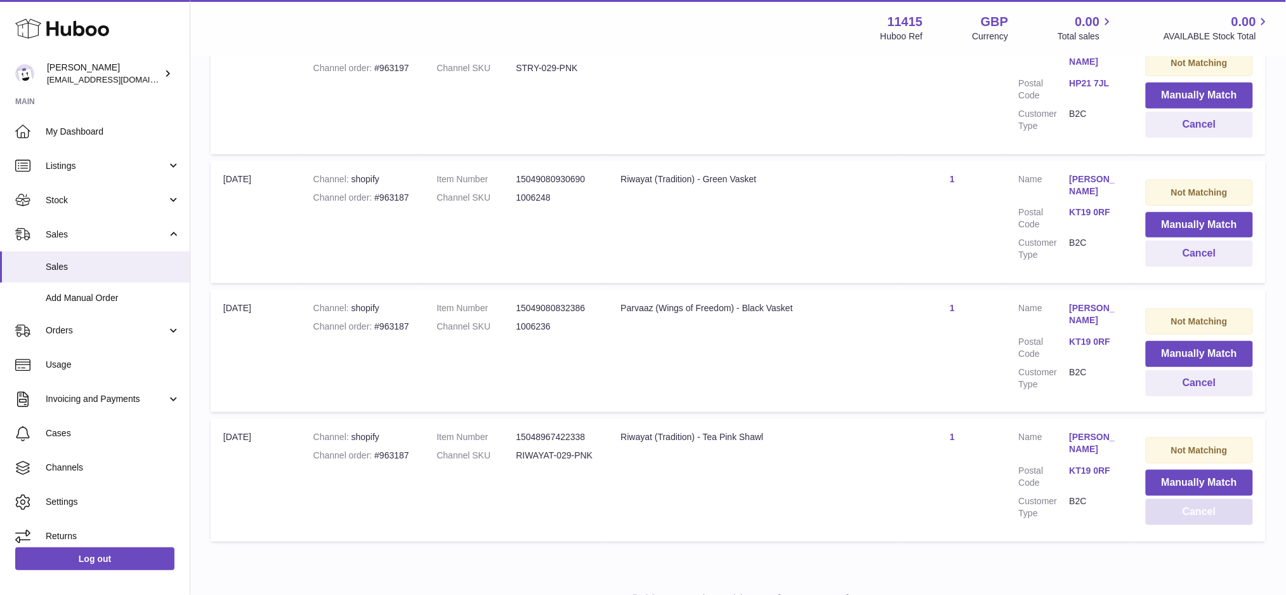
click at [1205, 499] on button "Cancel" at bounding box center [1199, 512] width 107 height 26
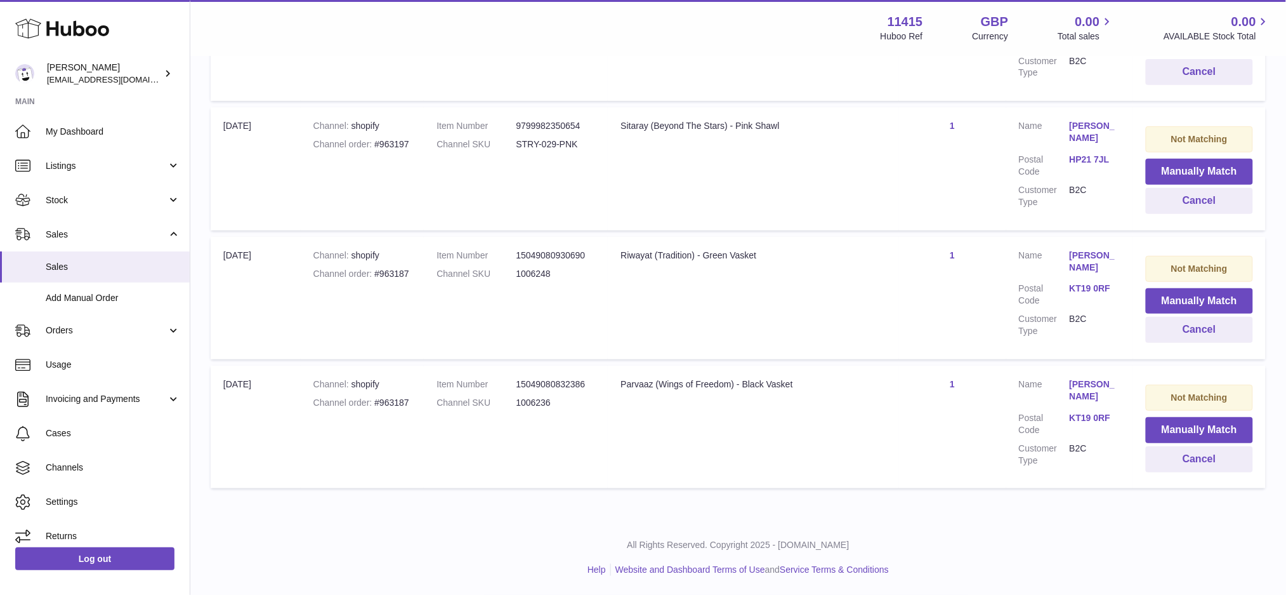
scroll to position [5365, 0]
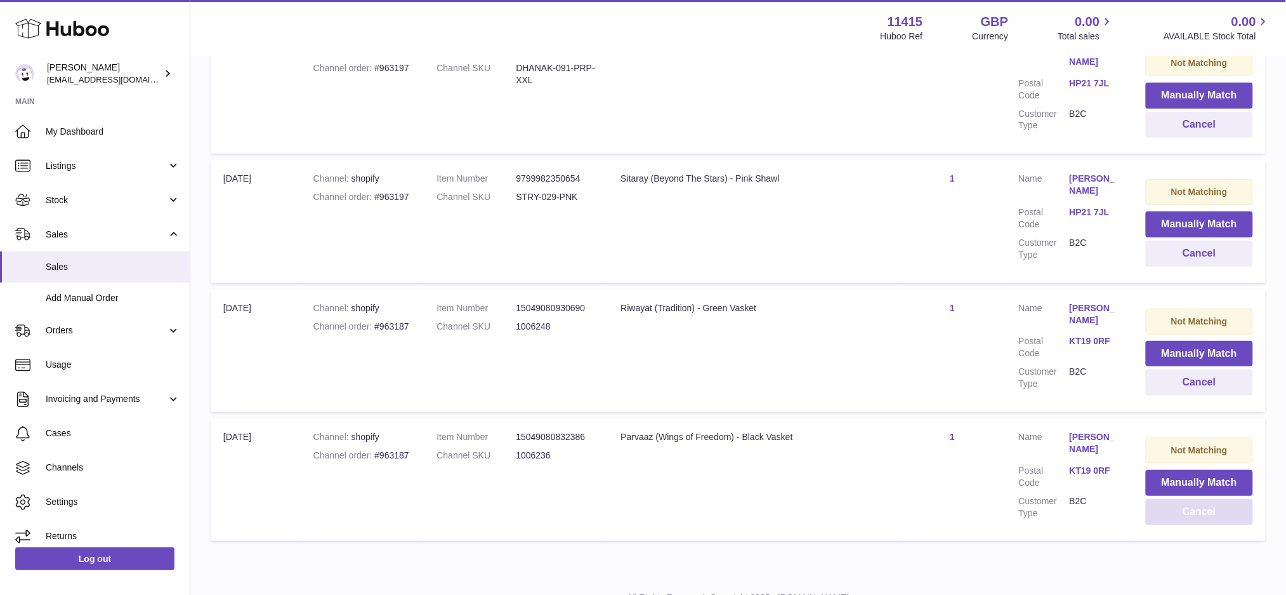
click at [1205, 499] on button "Cancel" at bounding box center [1199, 512] width 107 height 26
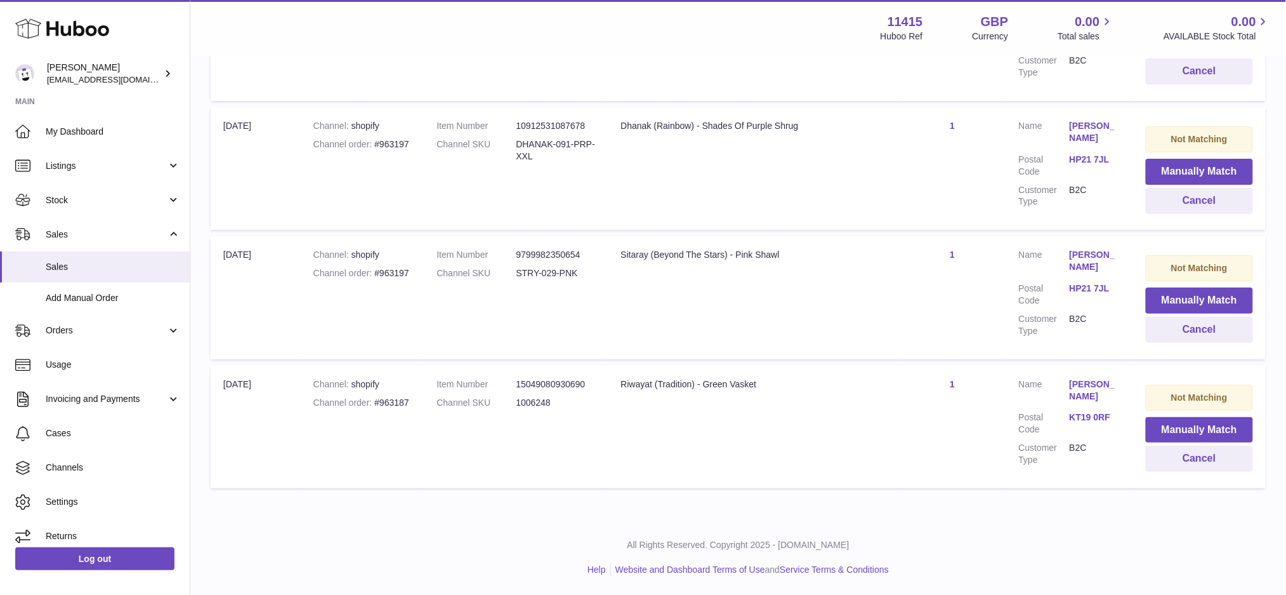
scroll to position [5236, 0]
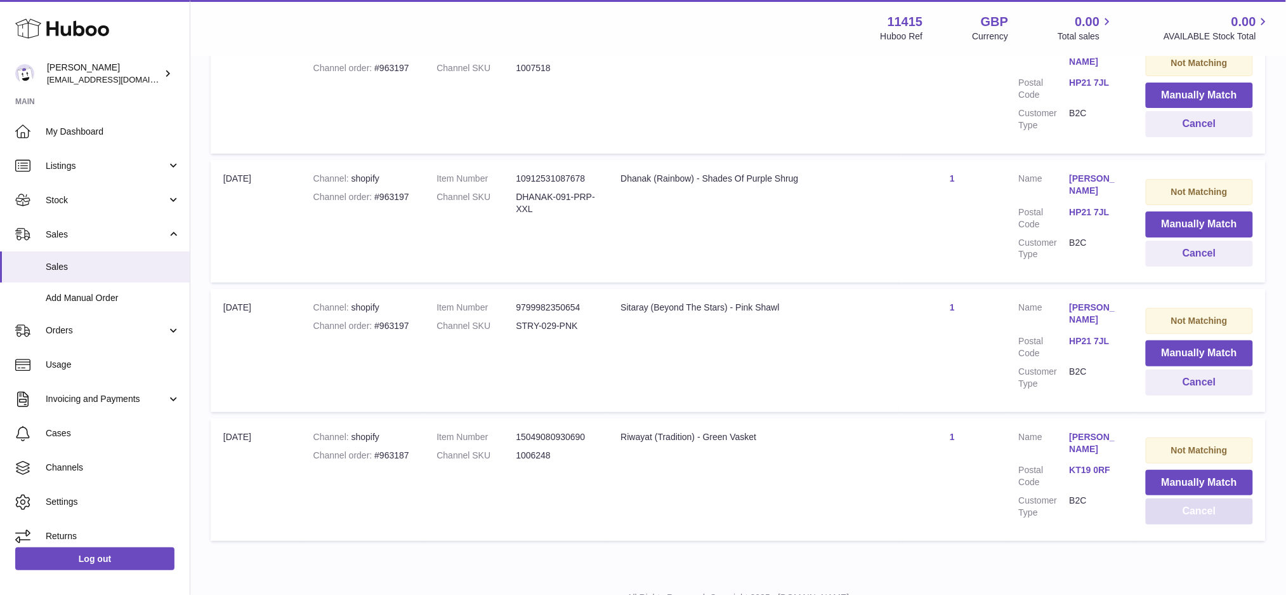
click at [1205, 498] on button "Cancel" at bounding box center [1199, 511] width 107 height 26
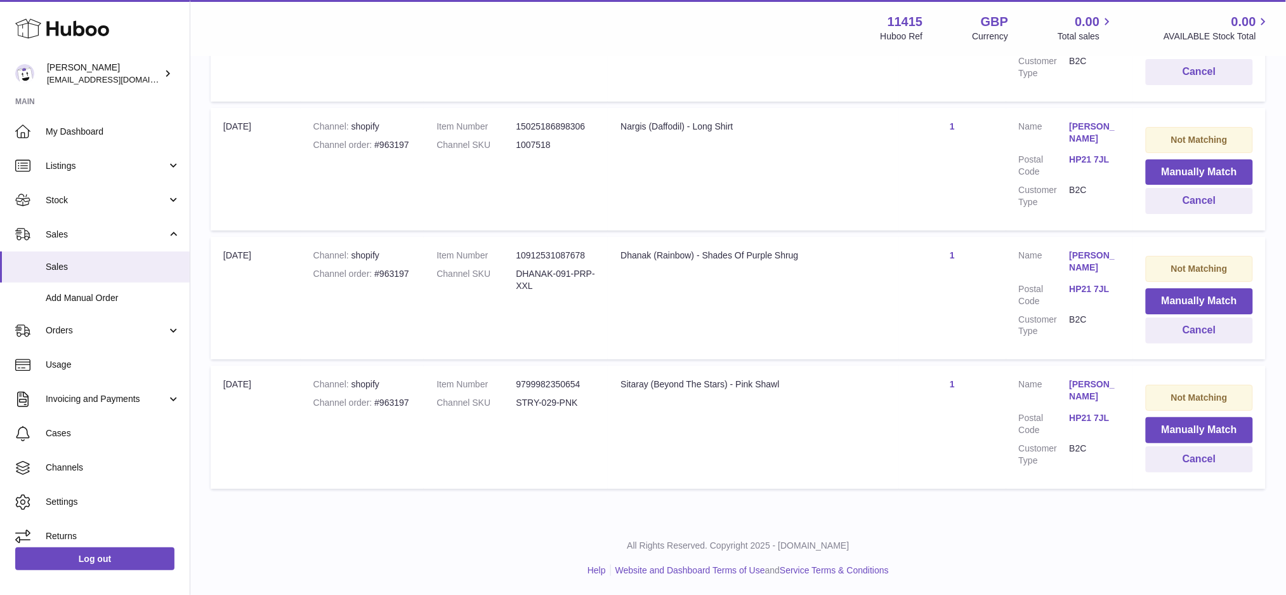
scroll to position [5107, 0]
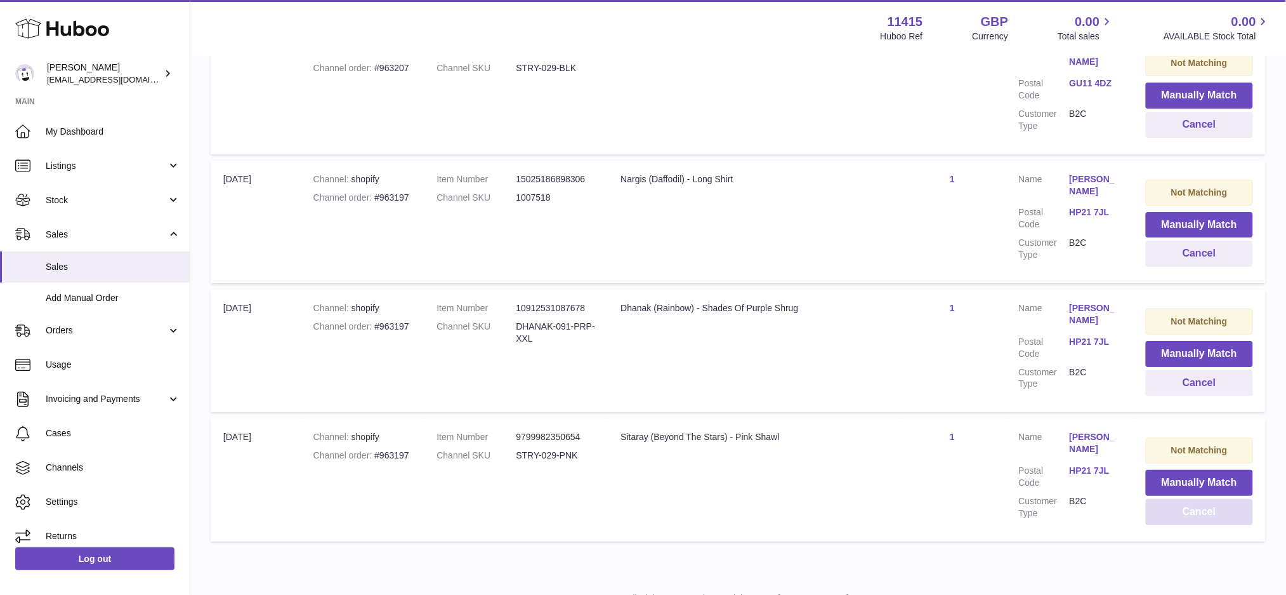
click at [1205, 499] on button "Cancel" at bounding box center [1199, 512] width 107 height 26
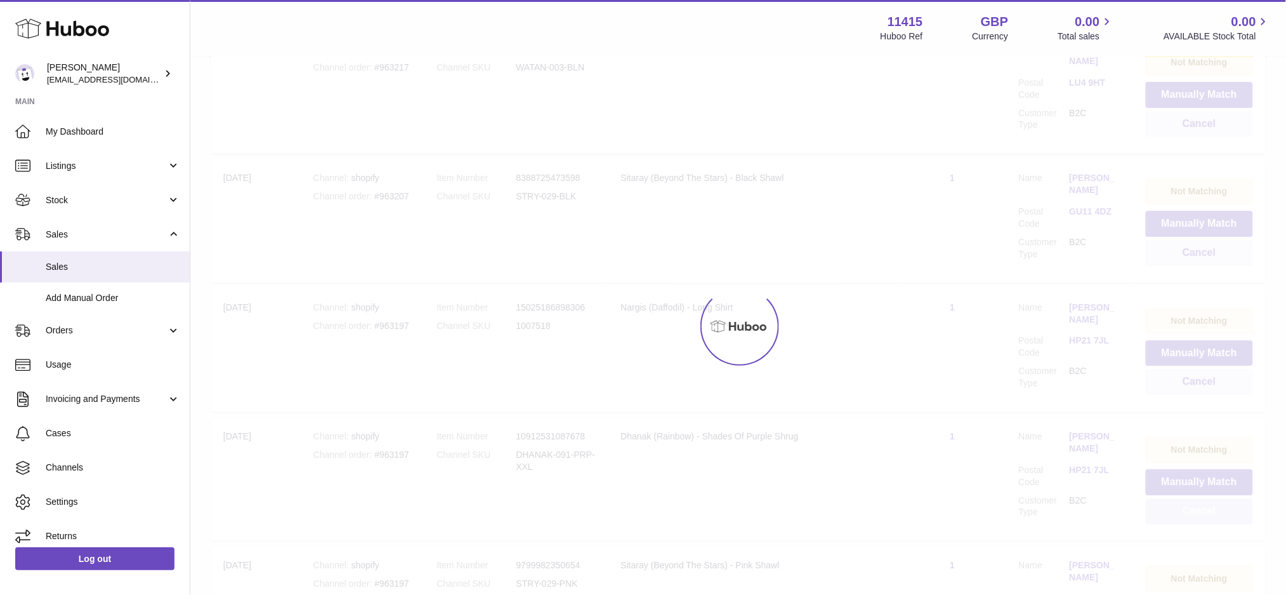
click at [1205, 498] on button "Cancel" at bounding box center [1199, 511] width 107 height 26
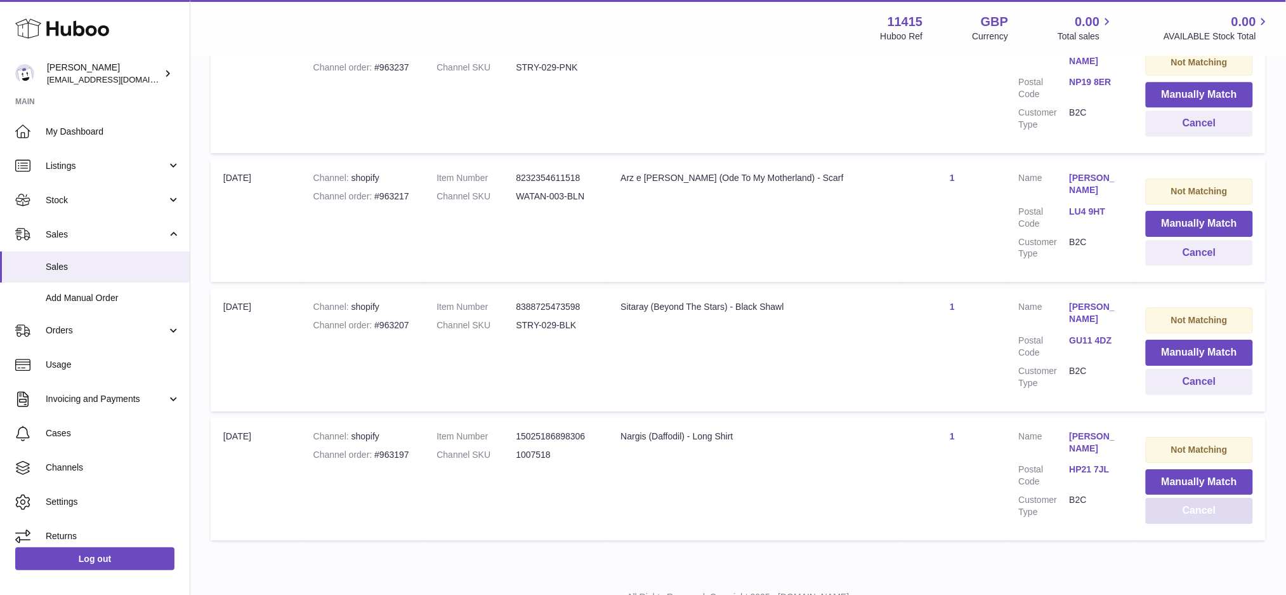
click at [1205, 498] on button "Cancel" at bounding box center [1199, 511] width 107 height 26
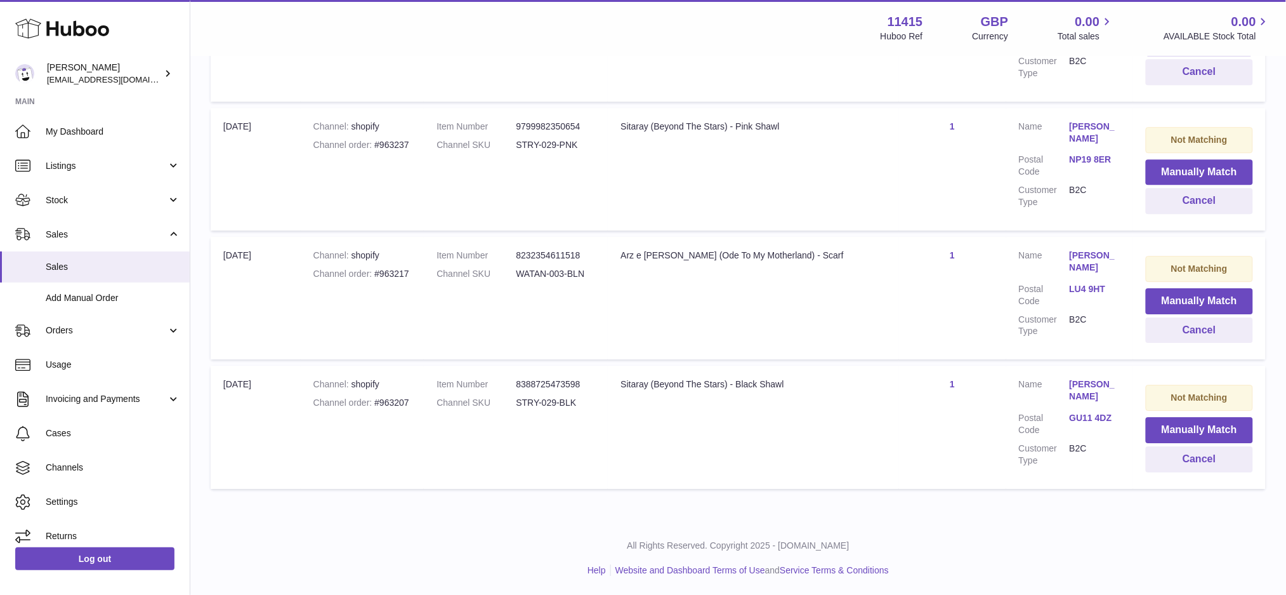
scroll to position [4721, 0]
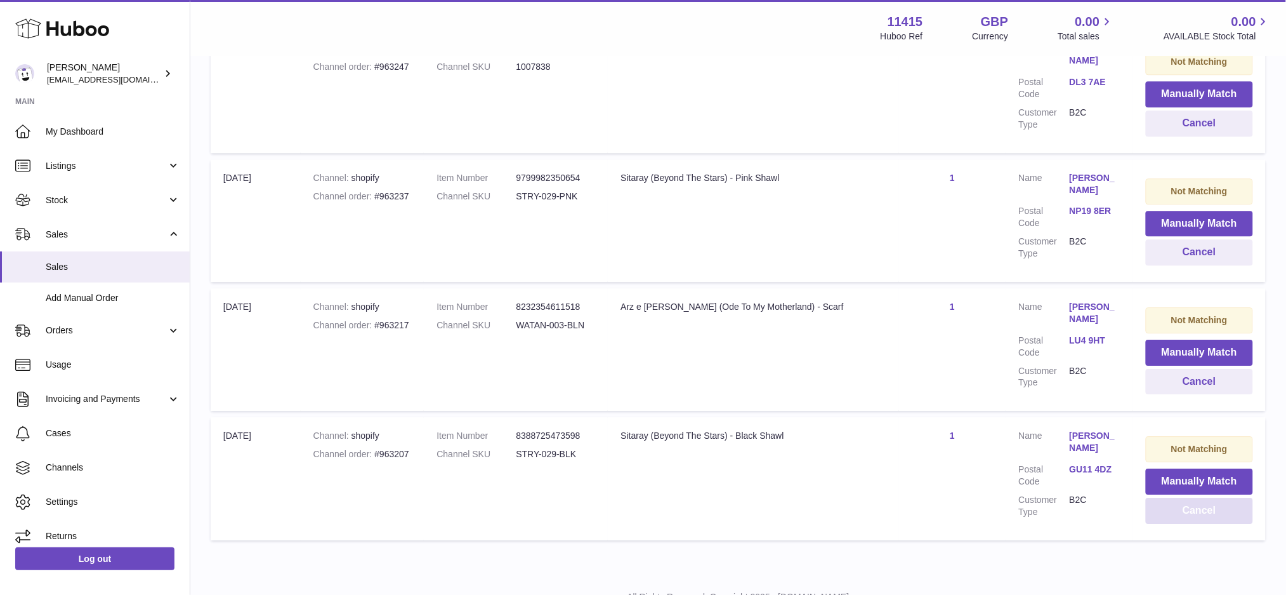
click at [1205, 498] on button "Cancel" at bounding box center [1199, 511] width 107 height 26
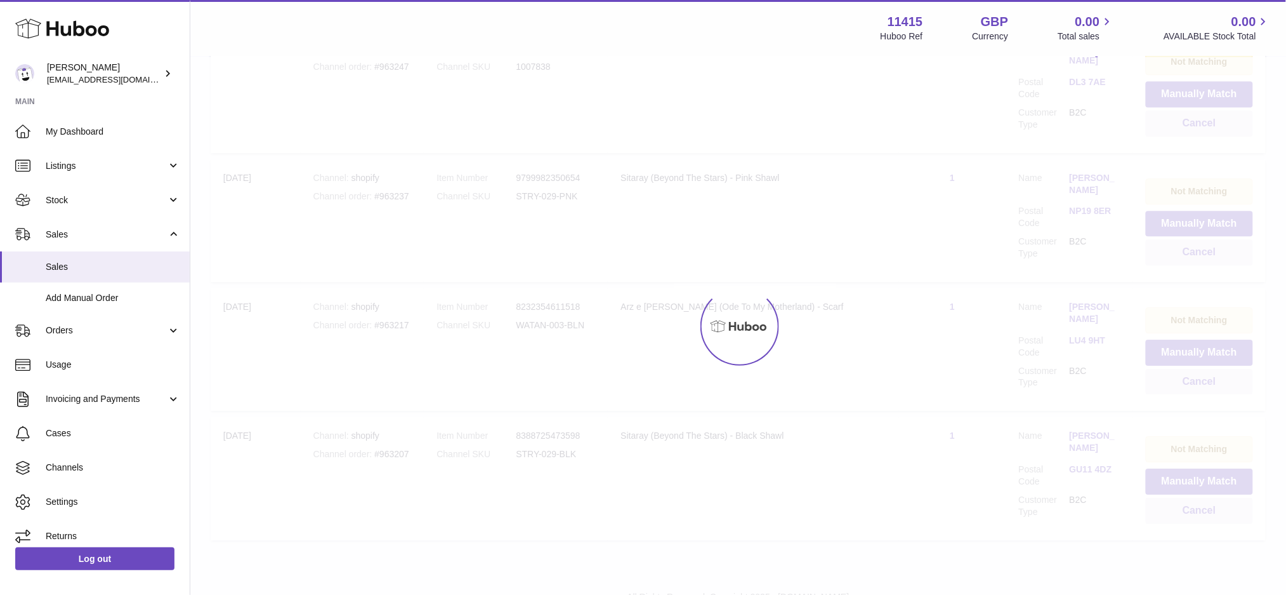
scroll to position [4592, 0]
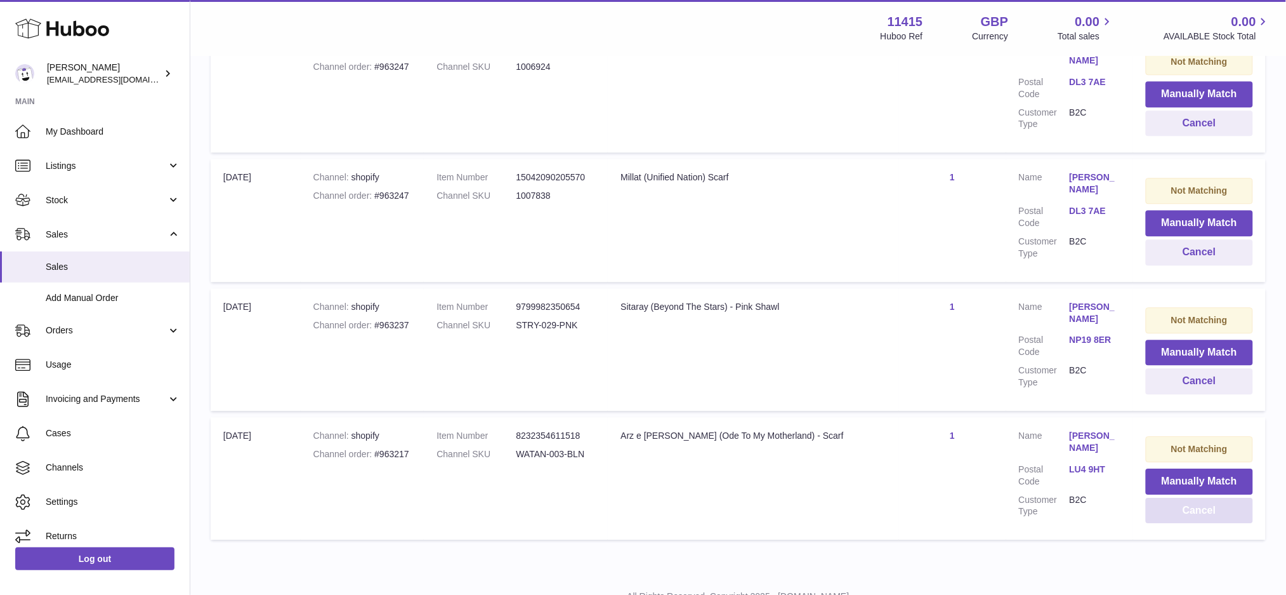
click at [1205, 498] on button "Cancel" at bounding box center [1199, 511] width 107 height 26
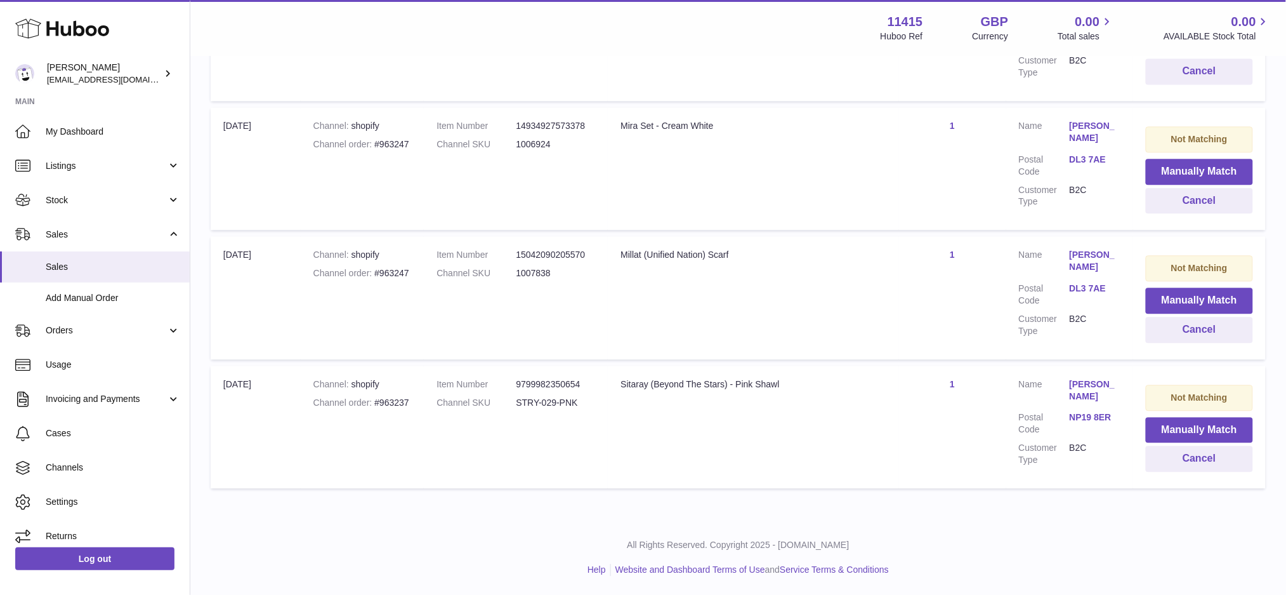
scroll to position [4463, 0]
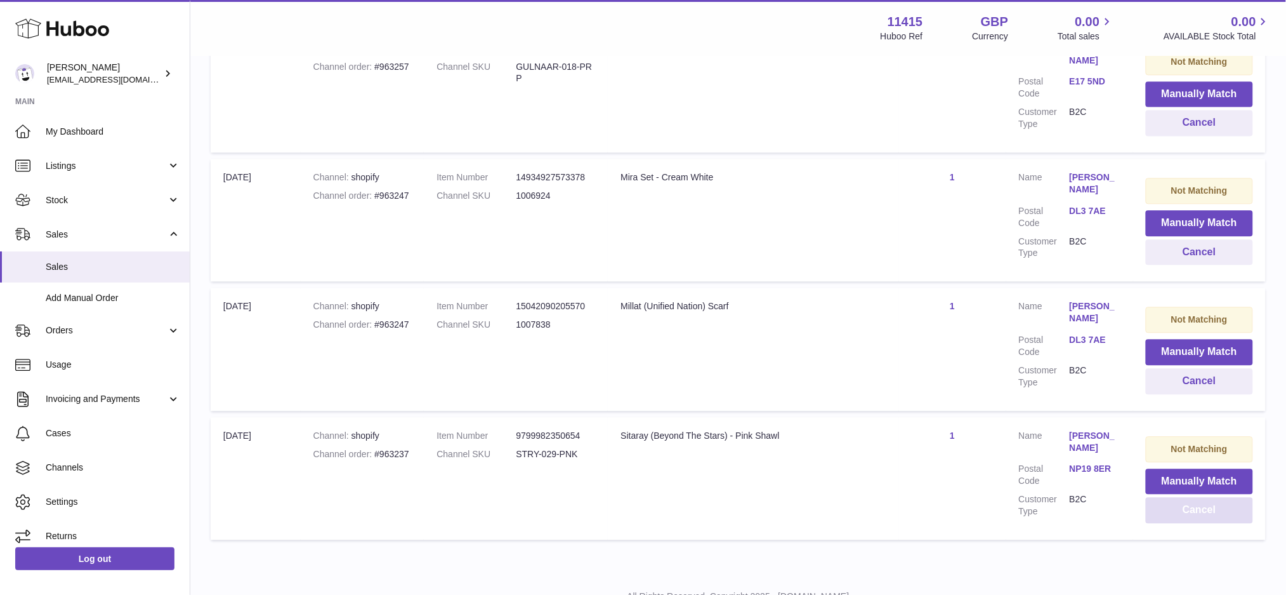
click at [1205, 497] on button "Cancel" at bounding box center [1199, 510] width 107 height 26
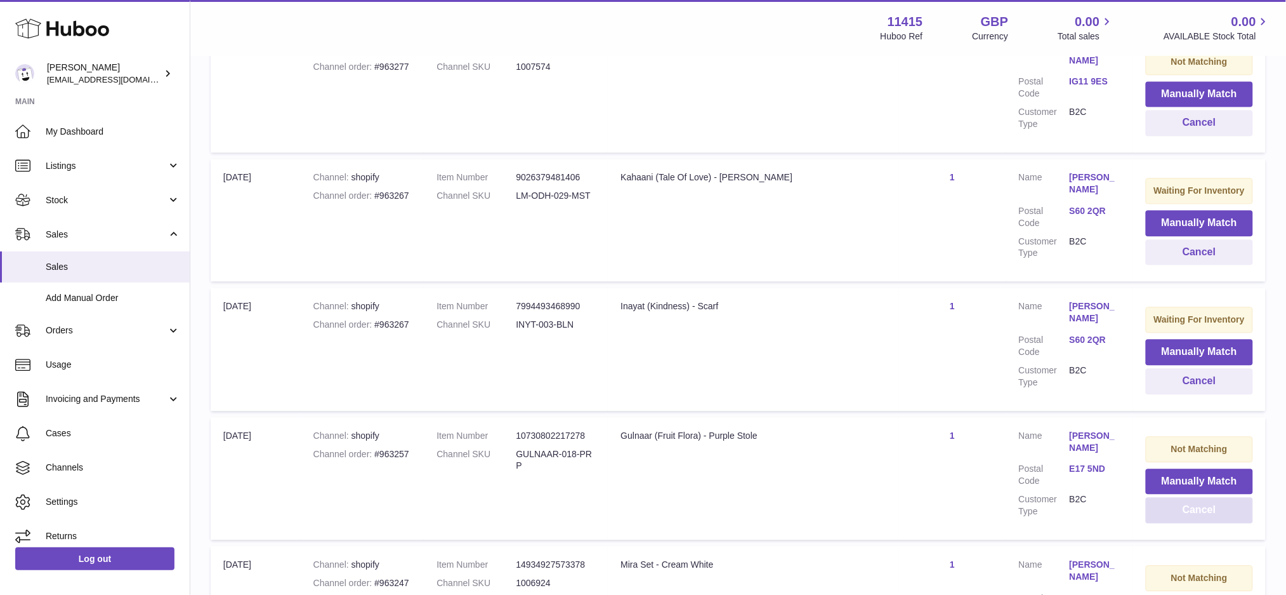
scroll to position [4456, 0]
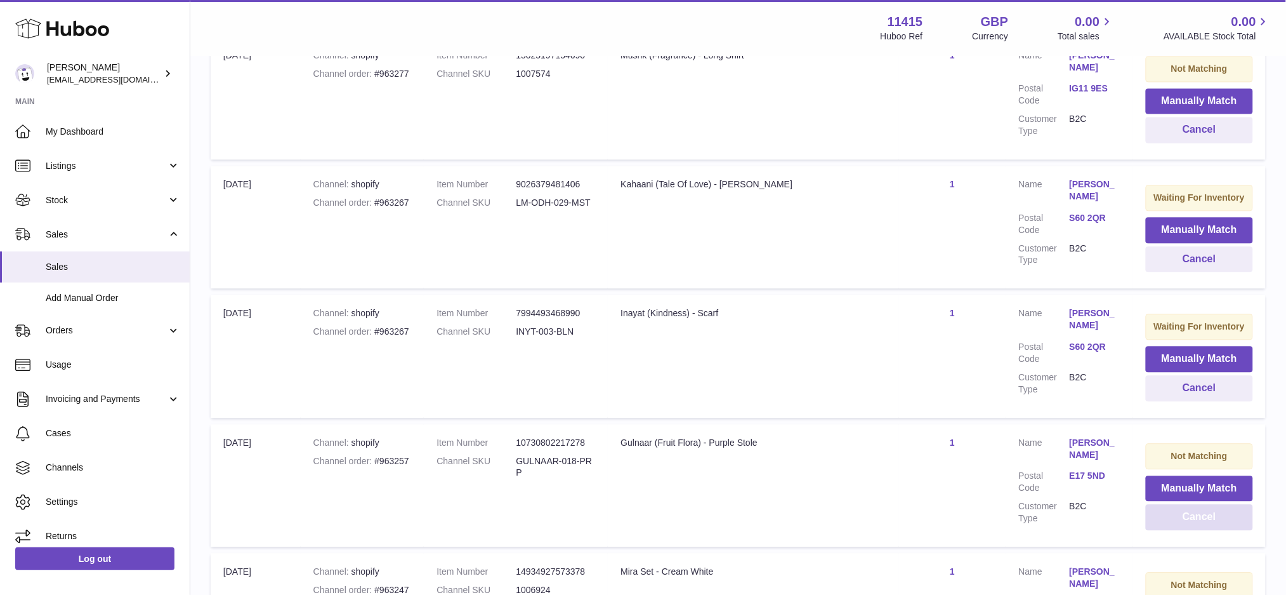
click at [1205, 504] on button "Cancel" at bounding box center [1199, 517] width 107 height 26
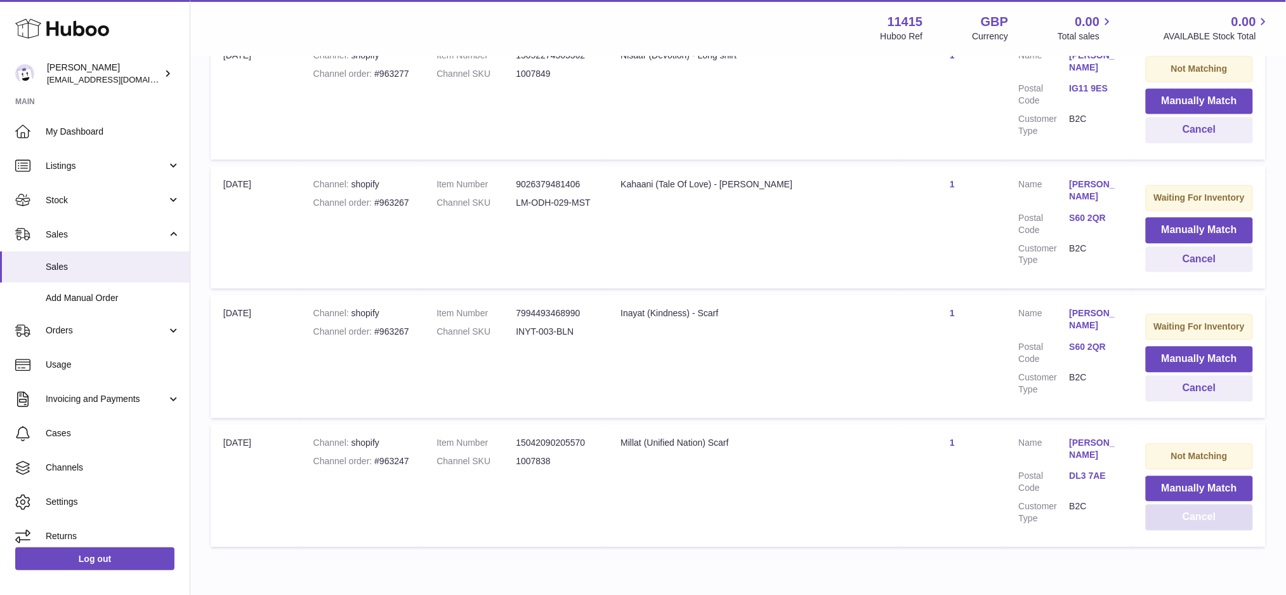
scroll to position [4455, 0]
click at [1205, 505] on button "Cancel" at bounding box center [1199, 518] width 107 height 26
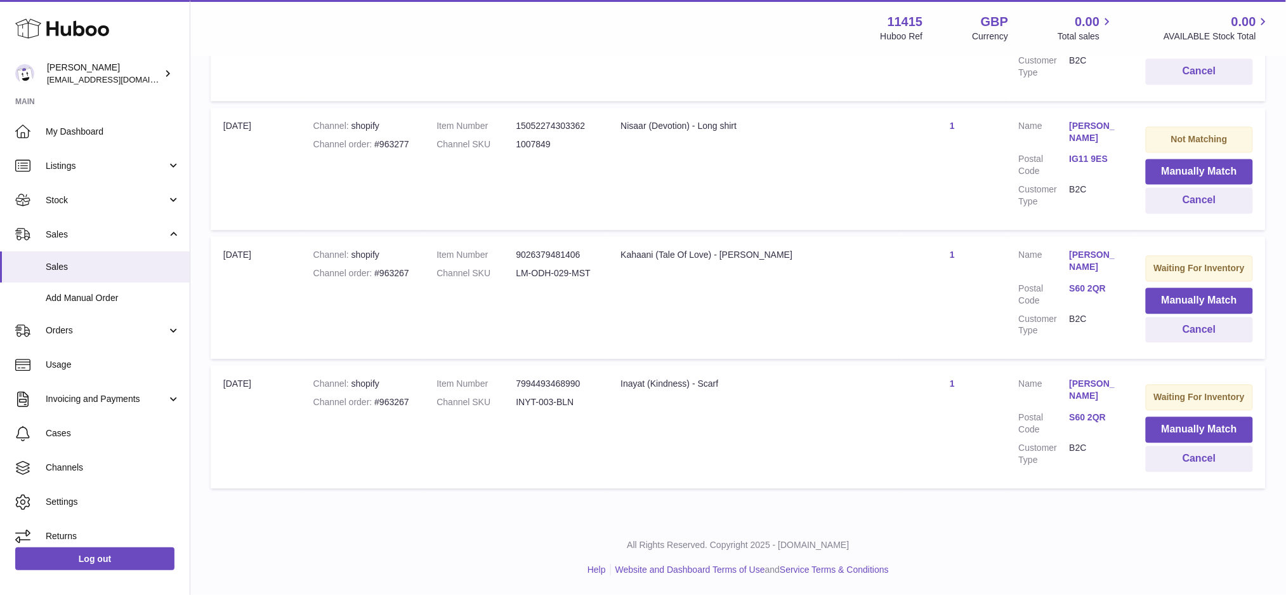
scroll to position [4327, 0]
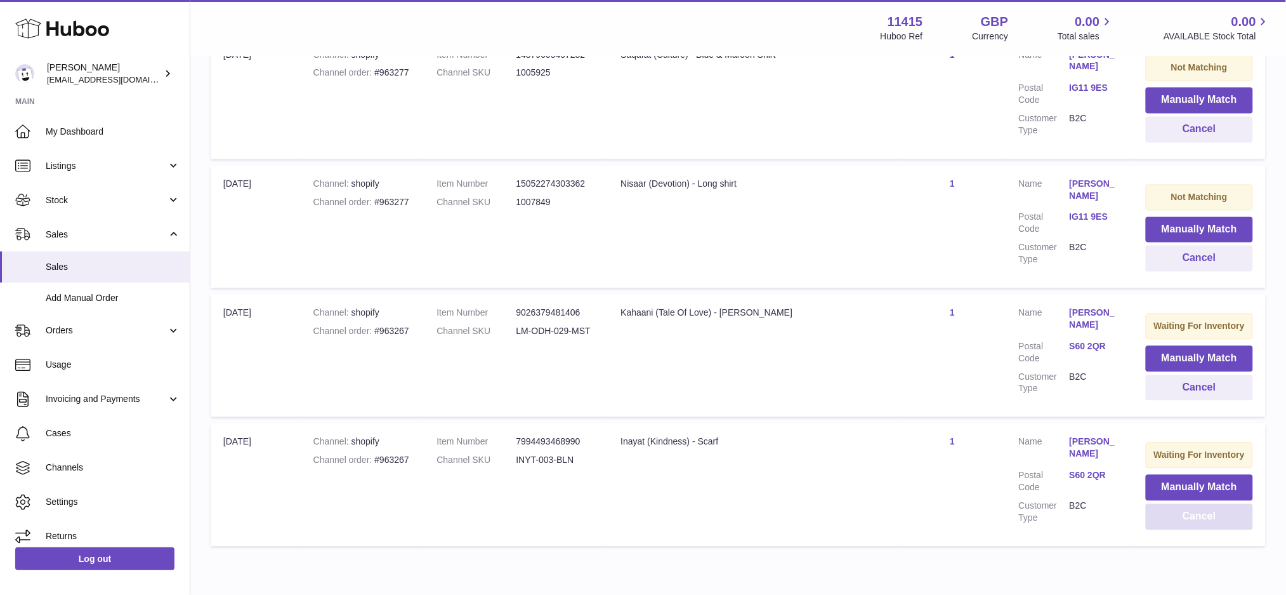
click at [1205, 504] on button "Cancel" at bounding box center [1199, 517] width 107 height 26
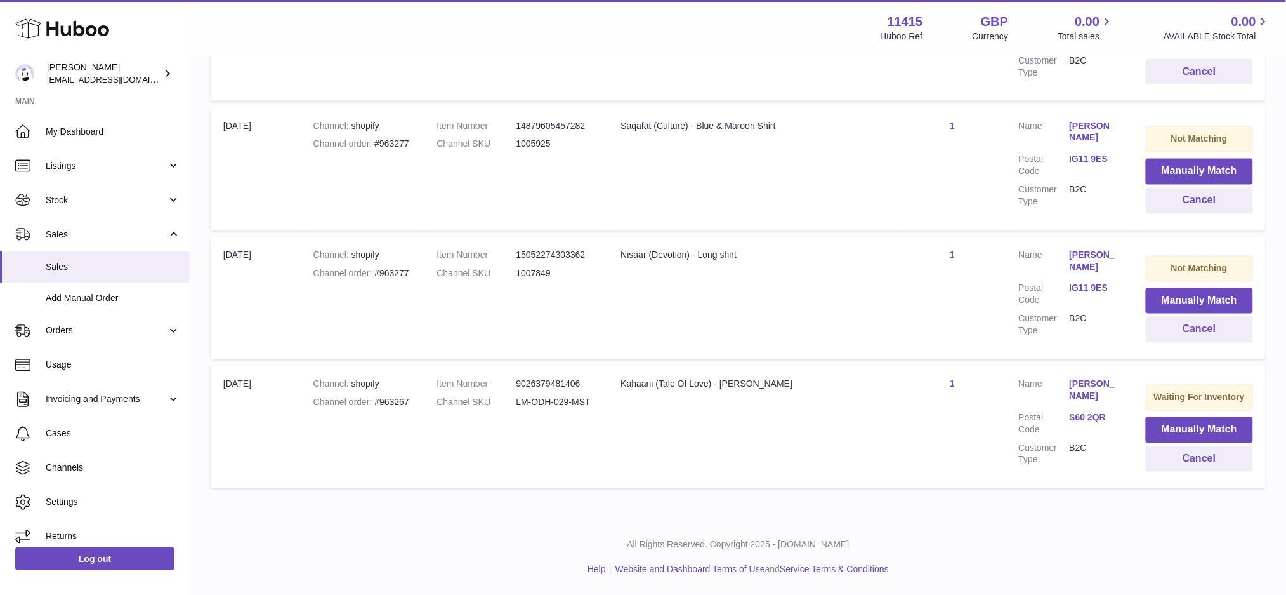
scroll to position [4198, 0]
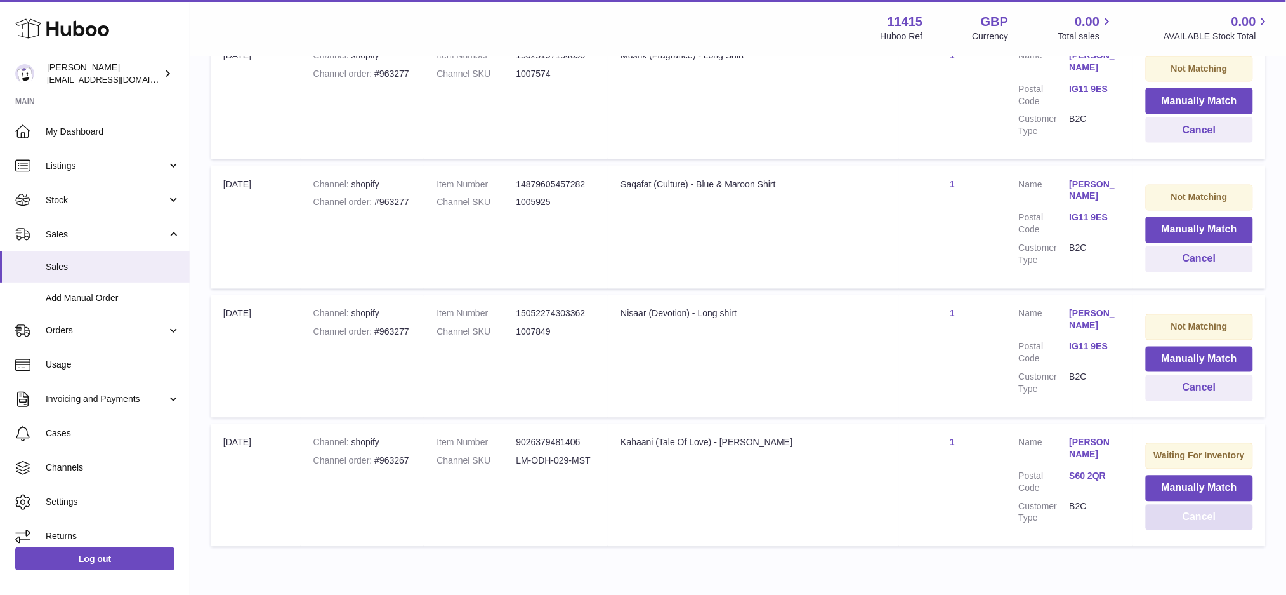
click at [1205, 505] on button "Cancel" at bounding box center [1199, 518] width 107 height 26
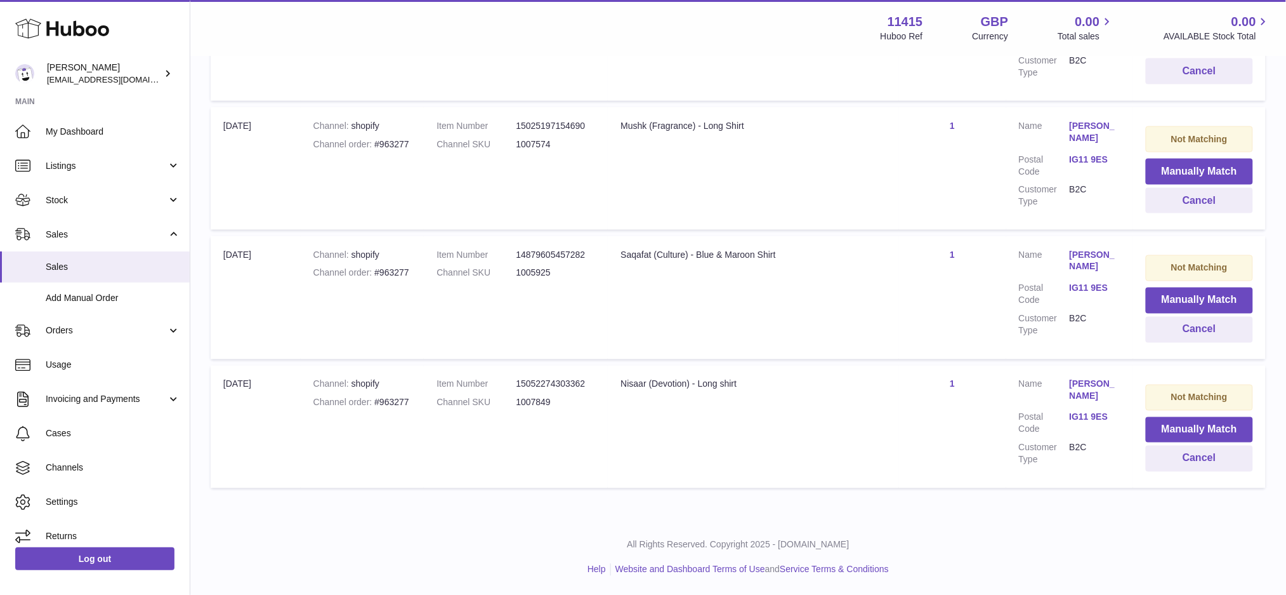
scroll to position [4069, 0]
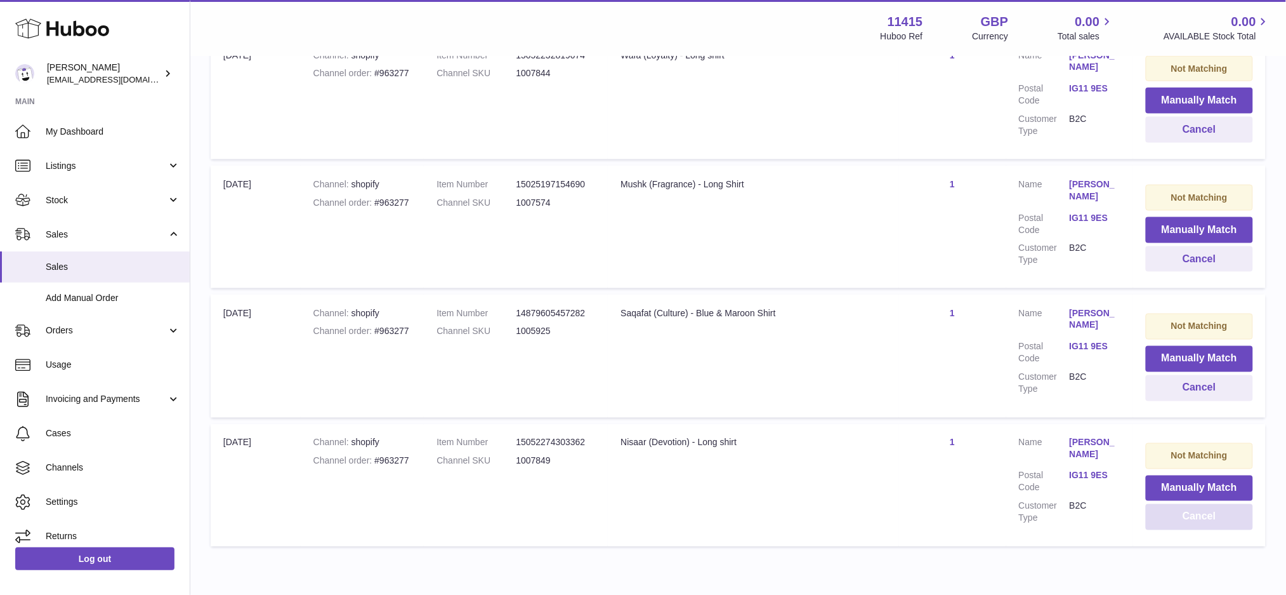
click at [1205, 504] on button "Cancel" at bounding box center [1199, 517] width 107 height 26
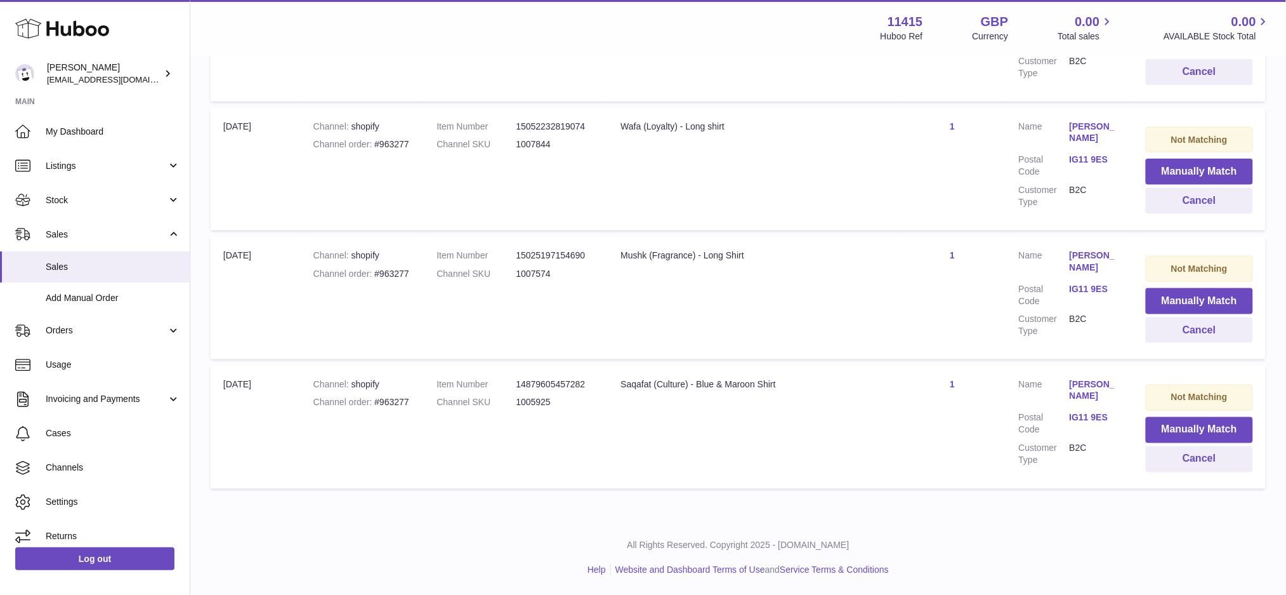
scroll to position [3941, 0]
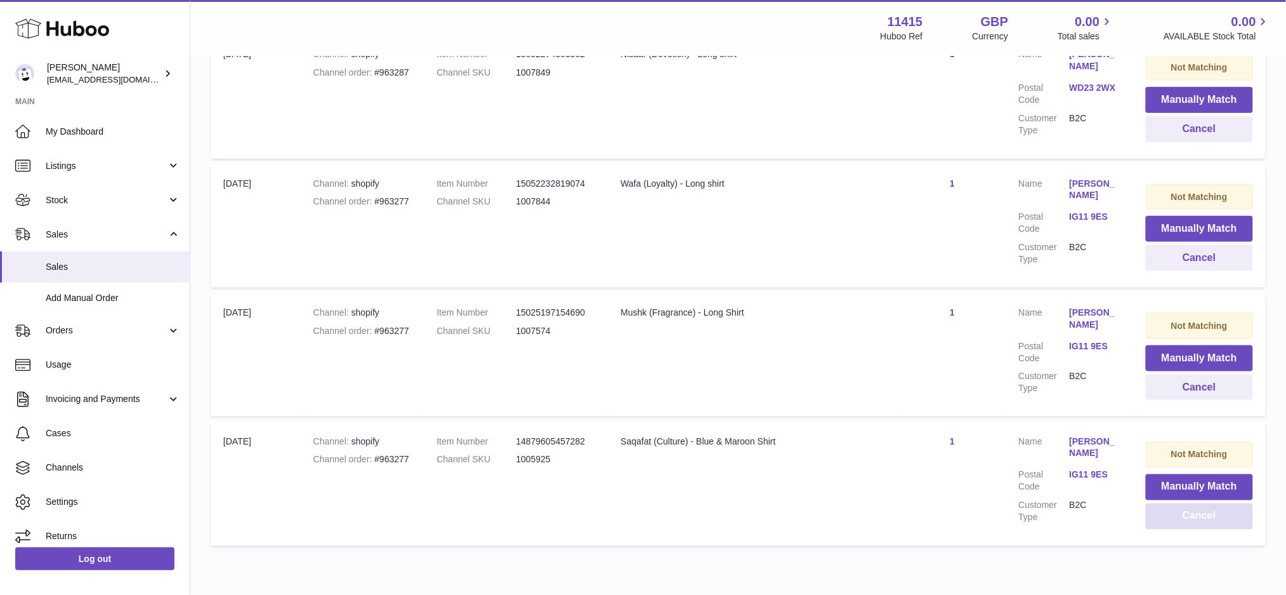
click at [1205, 503] on button "Cancel" at bounding box center [1199, 516] width 107 height 26
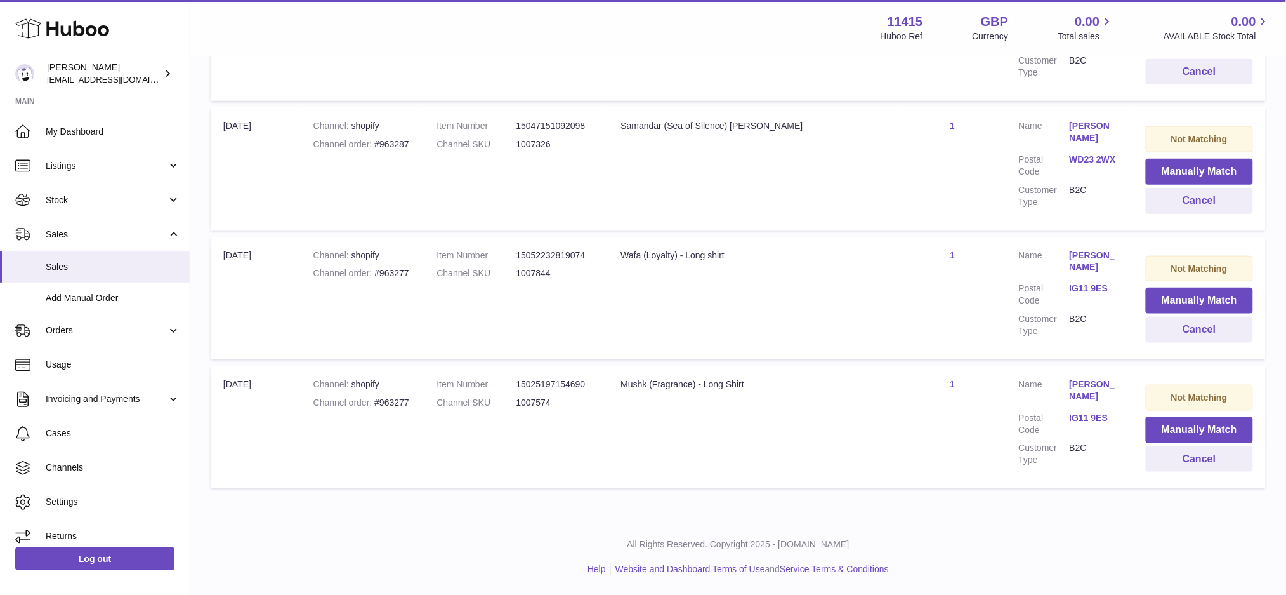
scroll to position [3812, 0]
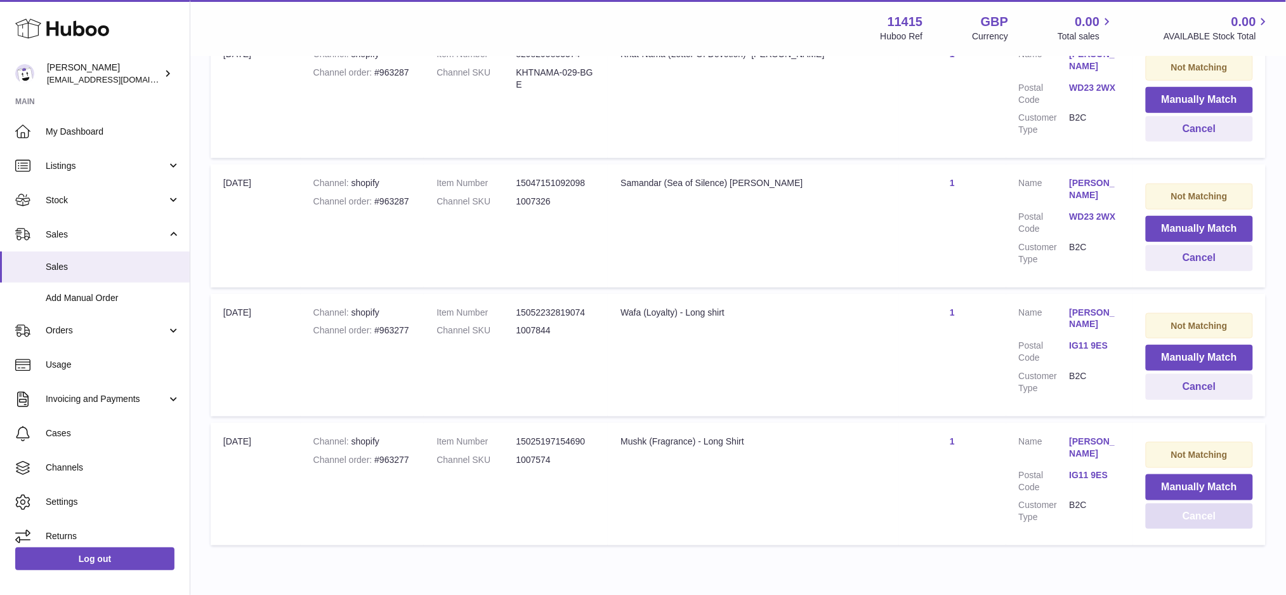
click at [1205, 503] on button "Cancel" at bounding box center [1199, 516] width 107 height 26
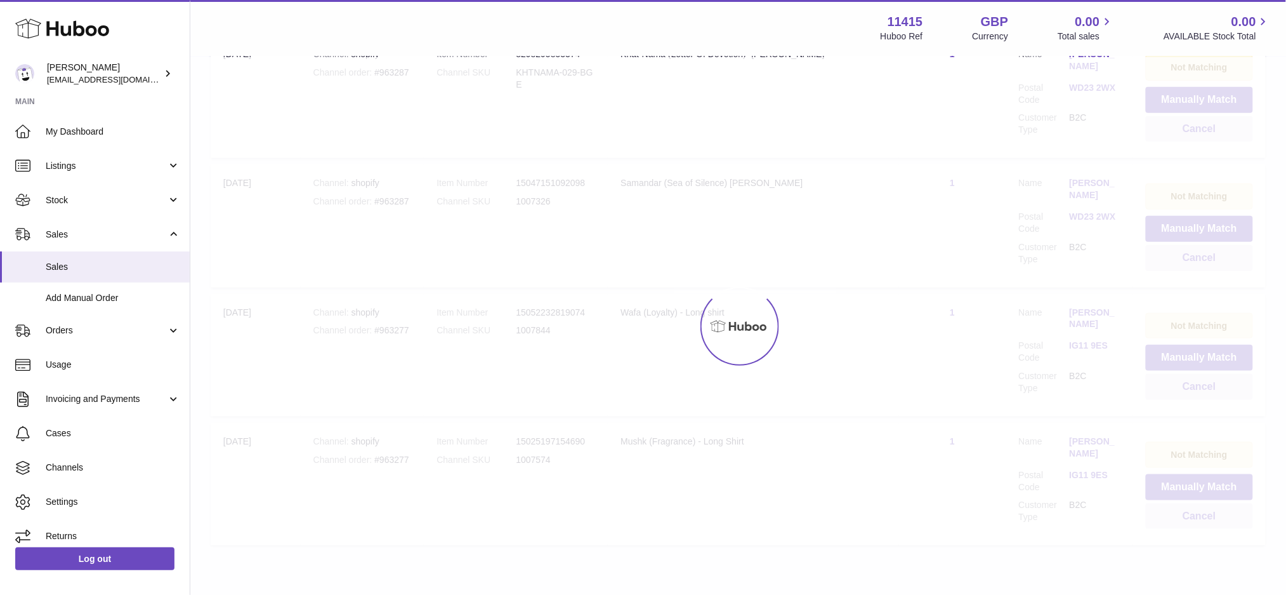
scroll to position [3682, 0]
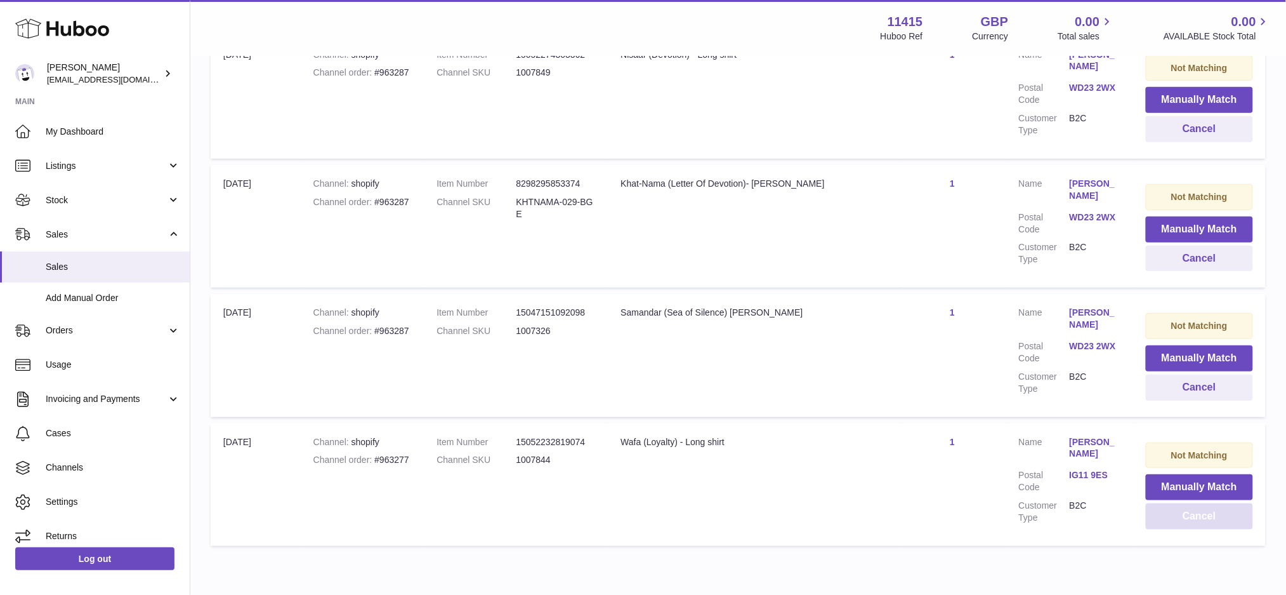
click at [1205, 503] on button "Cancel" at bounding box center [1199, 516] width 107 height 26
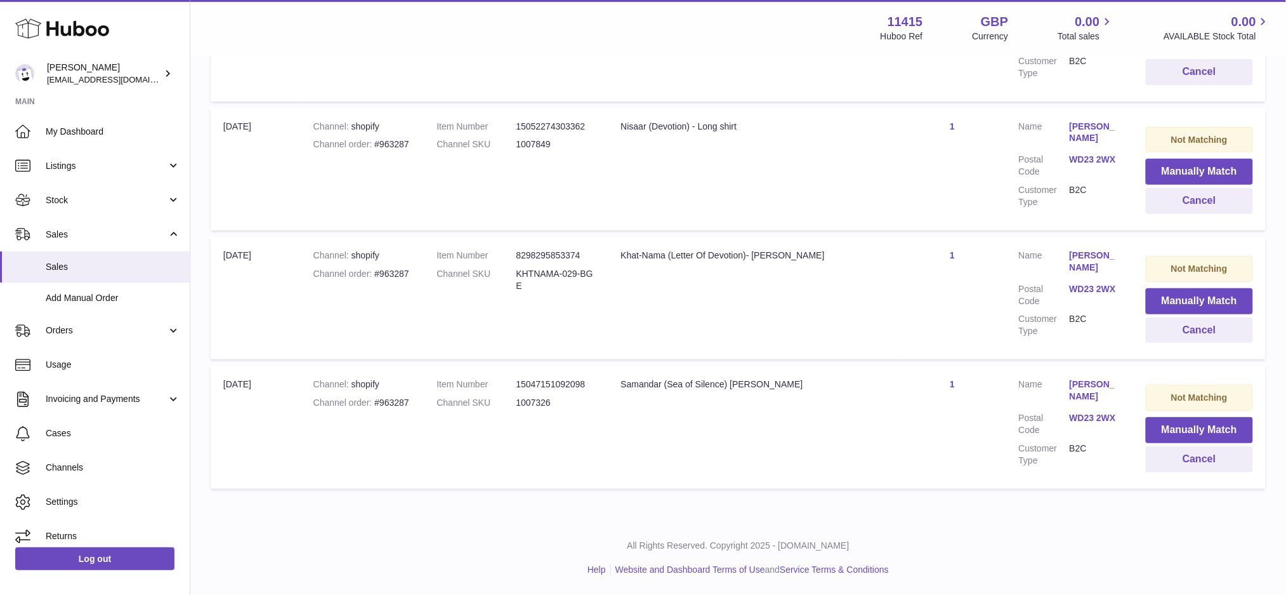
scroll to position [3554, 0]
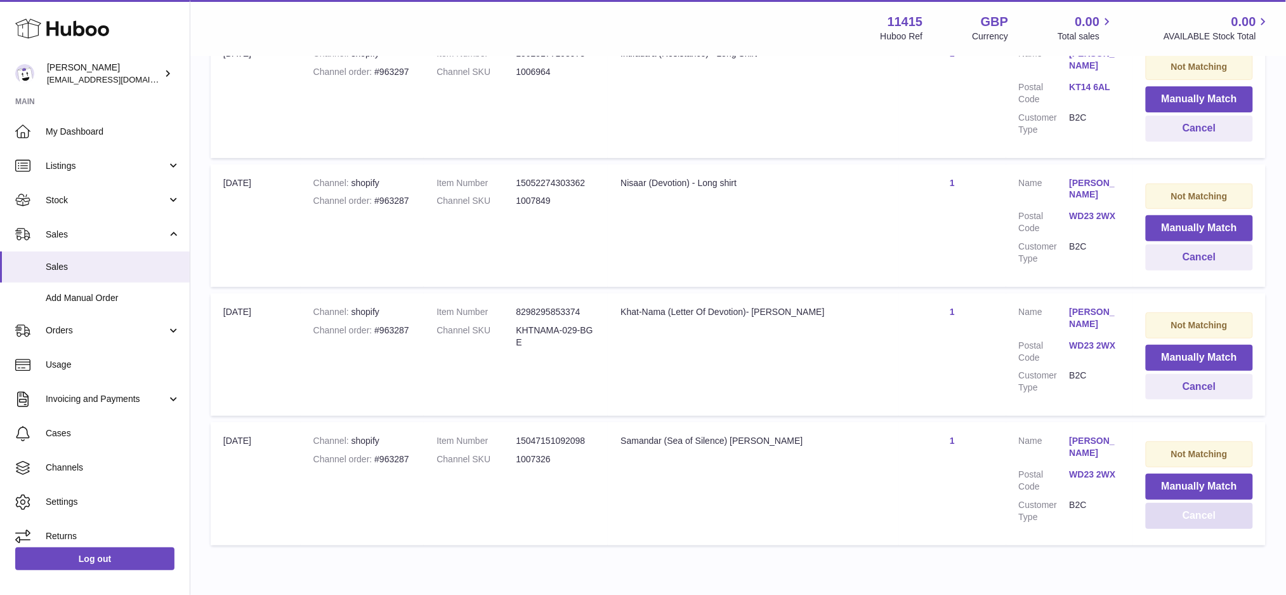
click at [1205, 503] on button "Cancel" at bounding box center [1199, 516] width 107 height 26
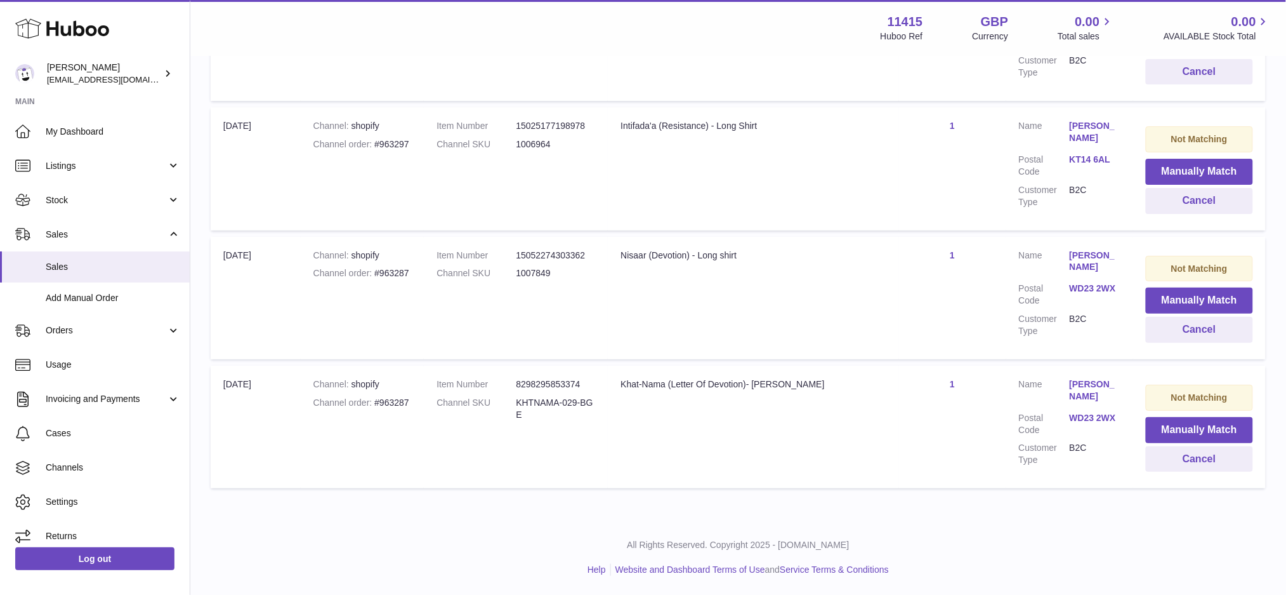
scroll to position [3425, 0]
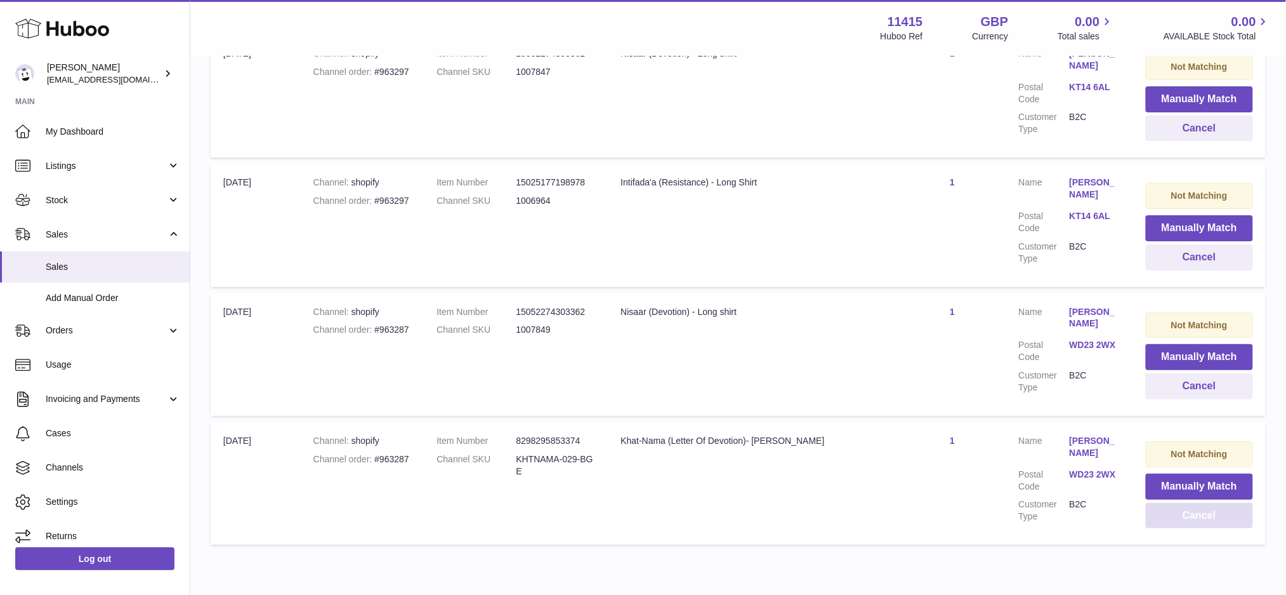
click at [1196, 503] on button "Cancel" at bounding box center [1199, 516] width 107 height 26
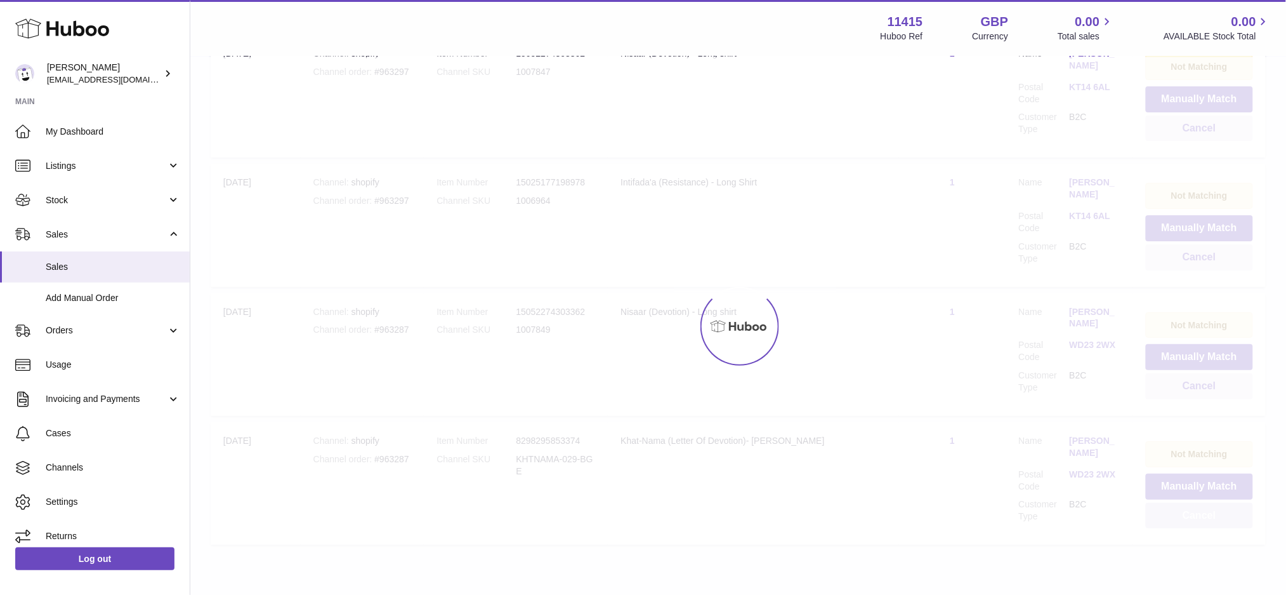
scroll to position [3296, 0]
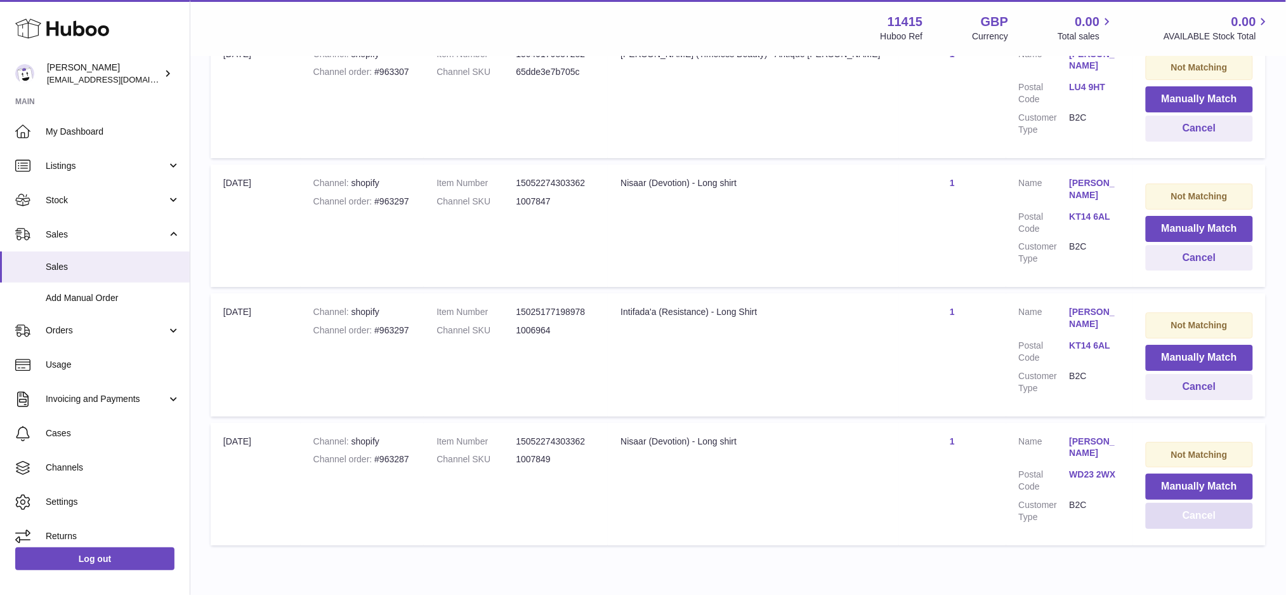
click at [1195, 503] on button "Cancel" at bounding box center [1199, 516] width 107 height 26
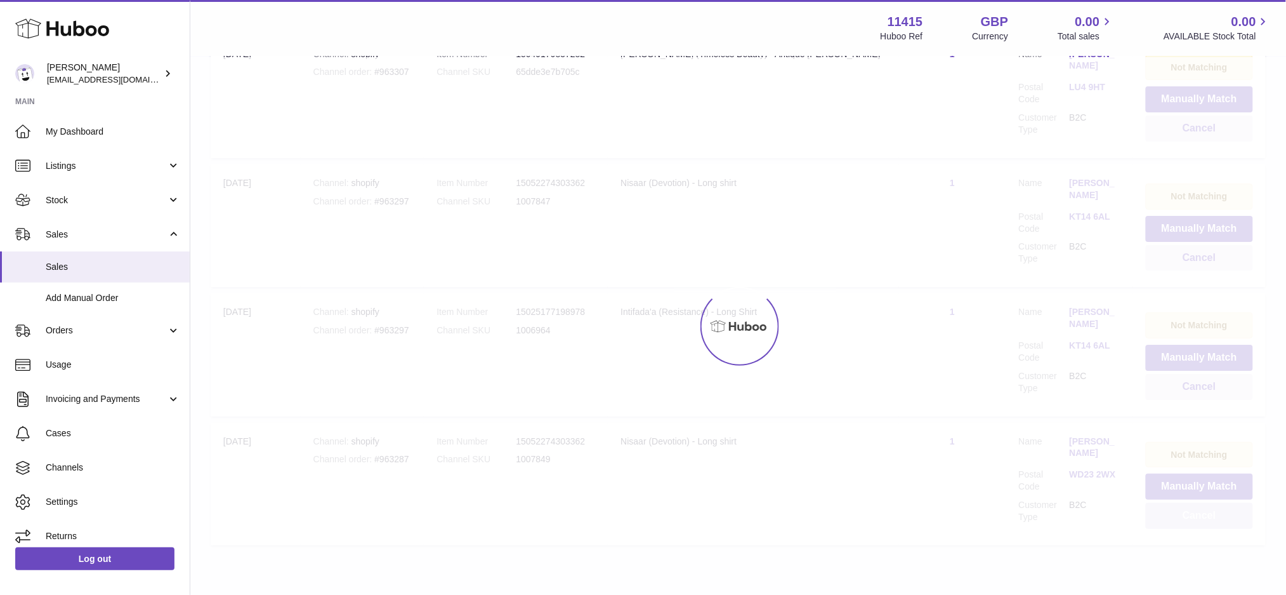
scroll to position [3167, 0]
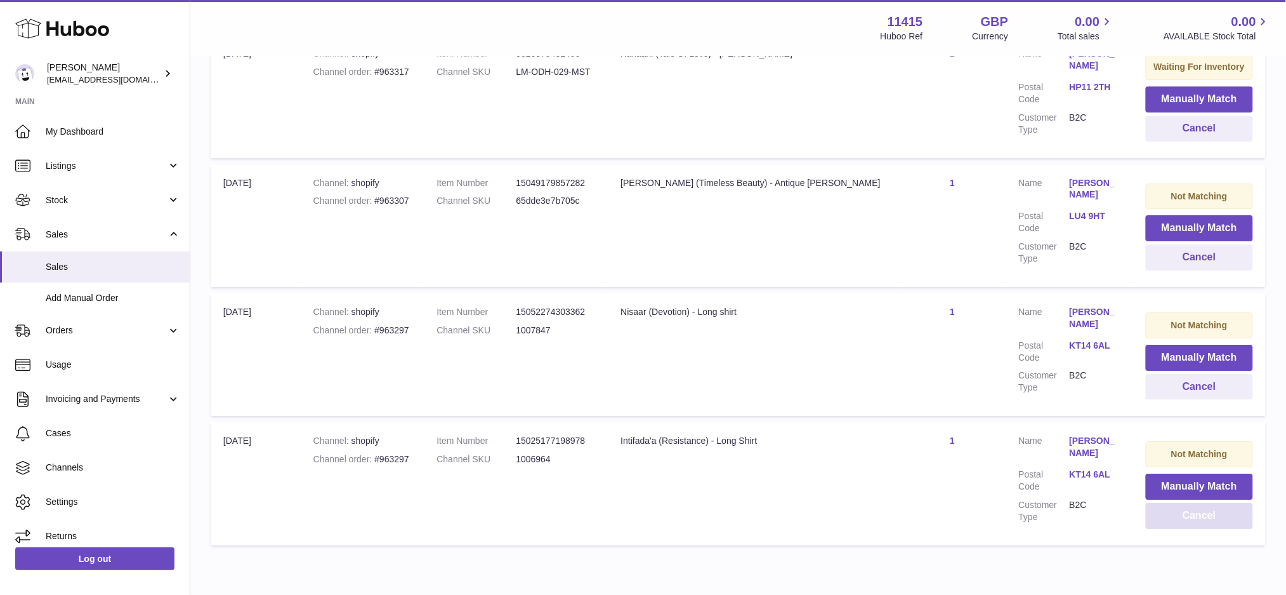
click at [1195, 503] on button "Cancel" at bounding box center [1199, 516] width 107 height 26
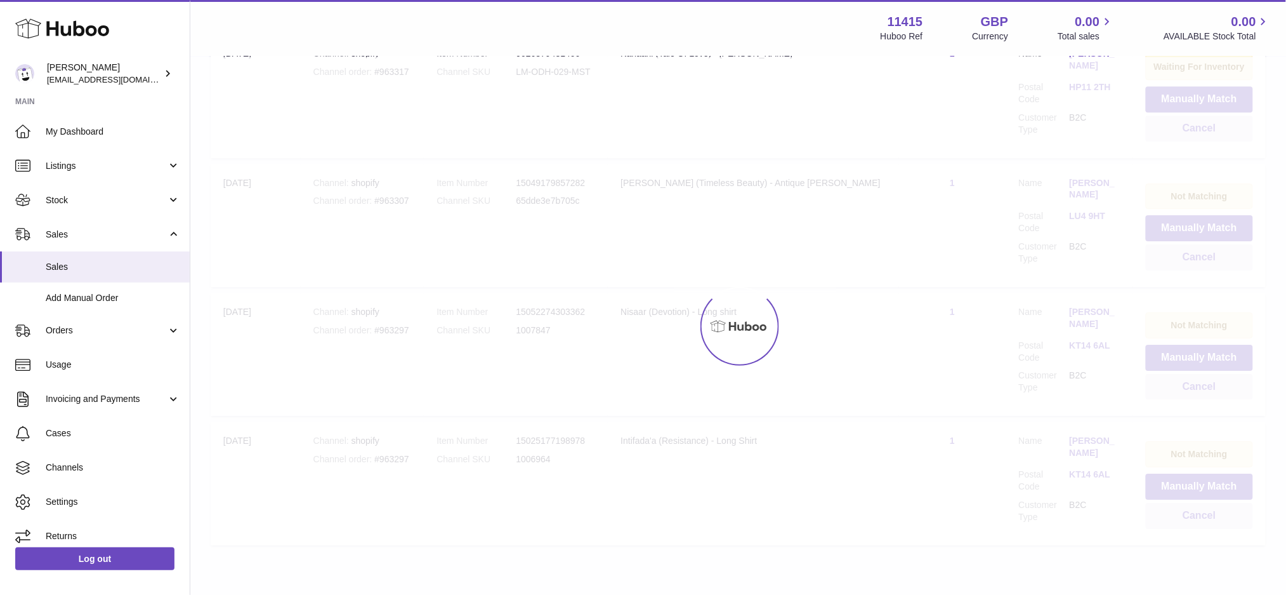
scroll to position [3039, 0]
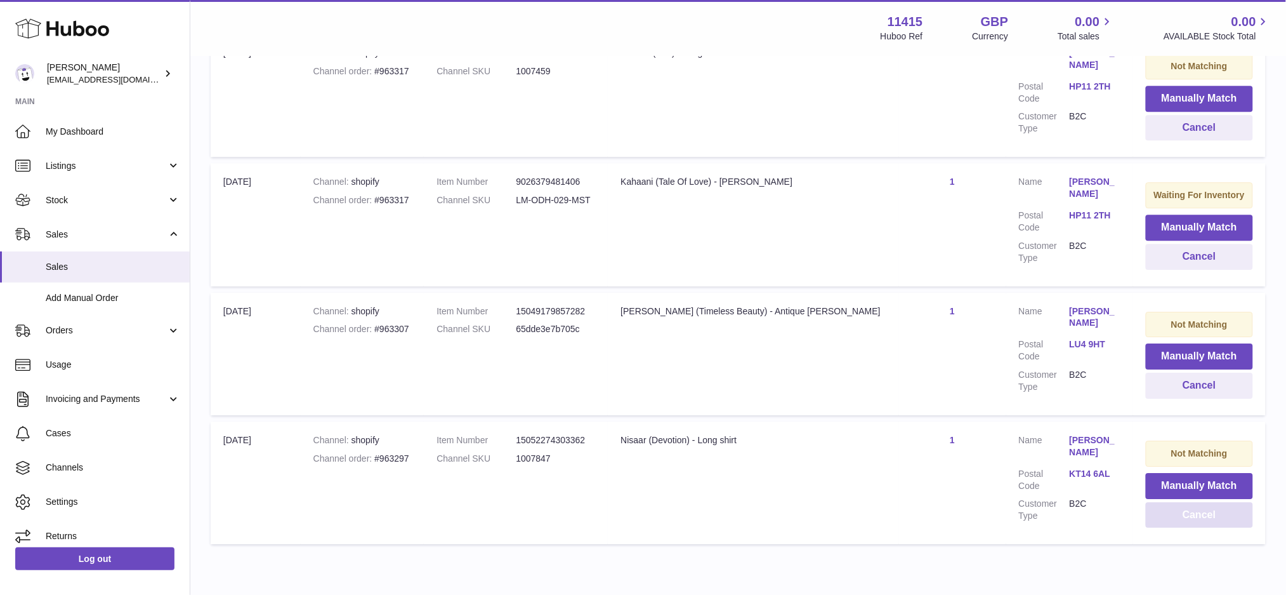
click at [1195, 502] on button "Cancel" at bounding box center [1199, 515] width 107 height 26
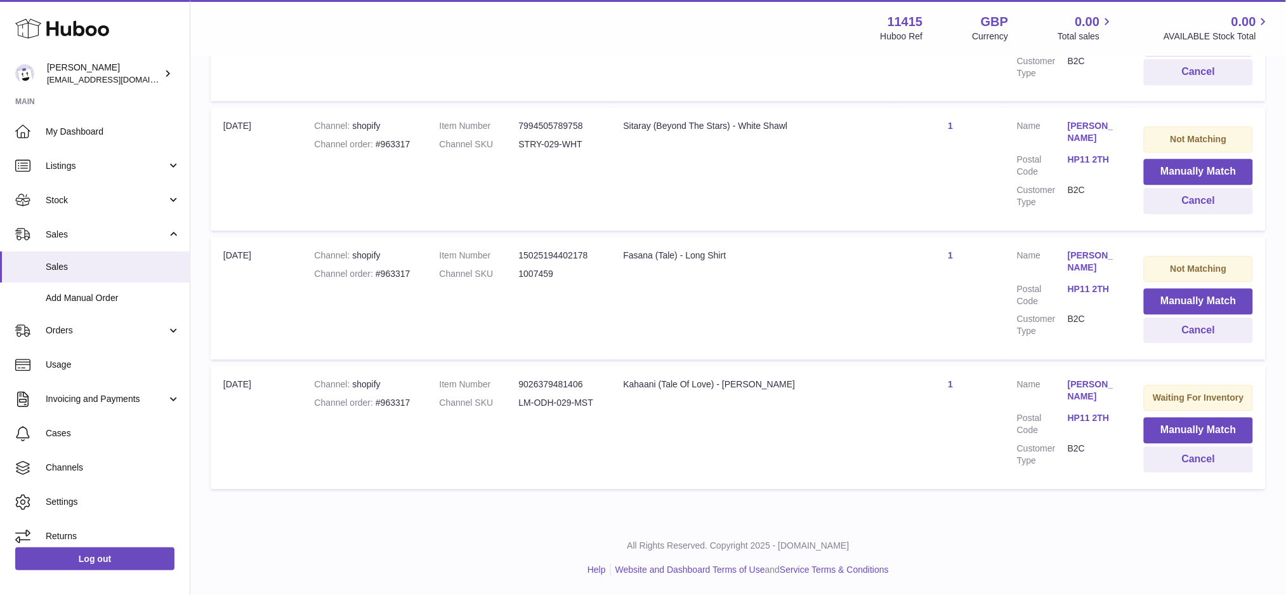
scroll to position [2781, 0]
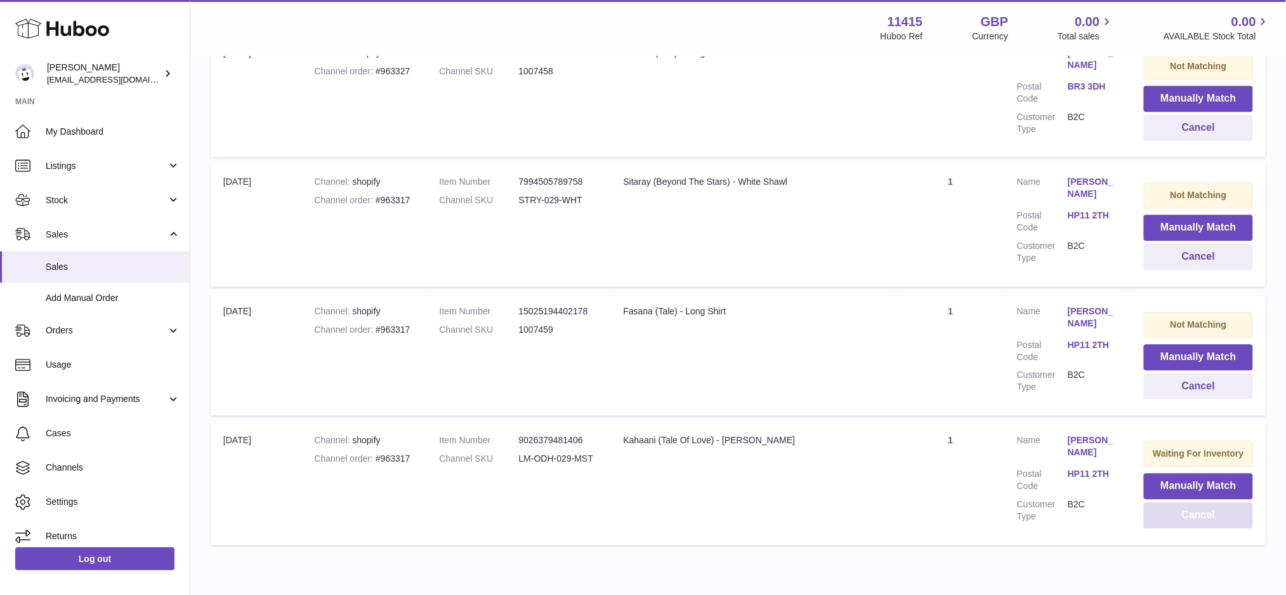
click at [1195, 502] on button "Cancel" at bounding box center [1198, 515] width 109 height 26
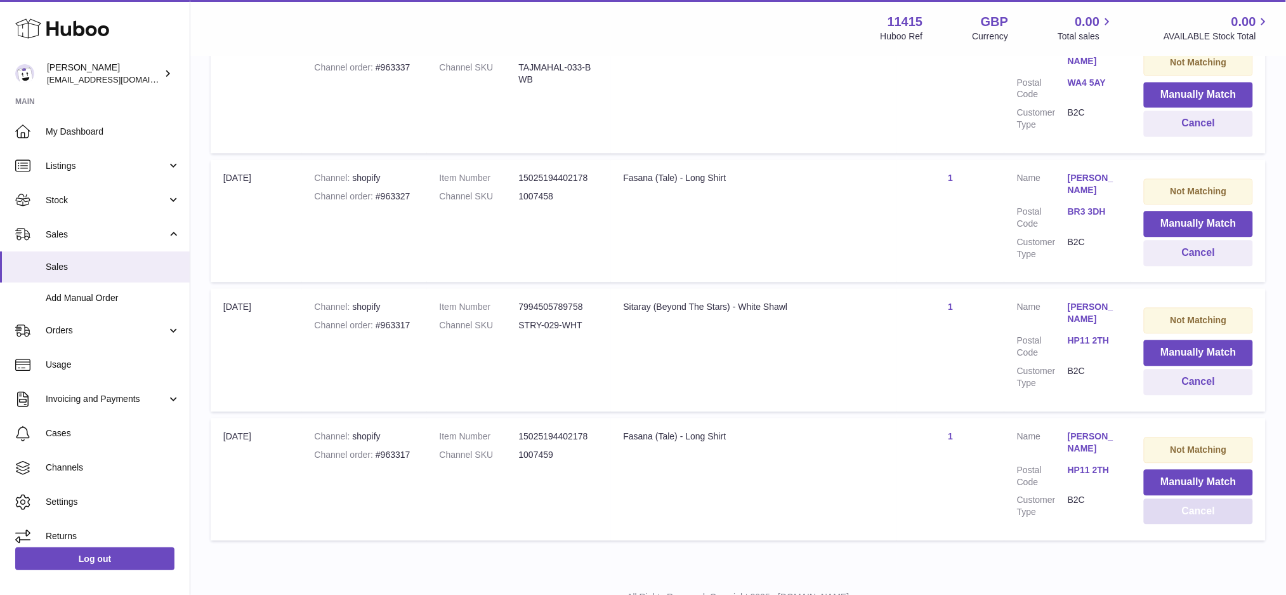
click at [1195, 498] on button "Cancel" at bounding box center [1198, 511] width 109 height 26
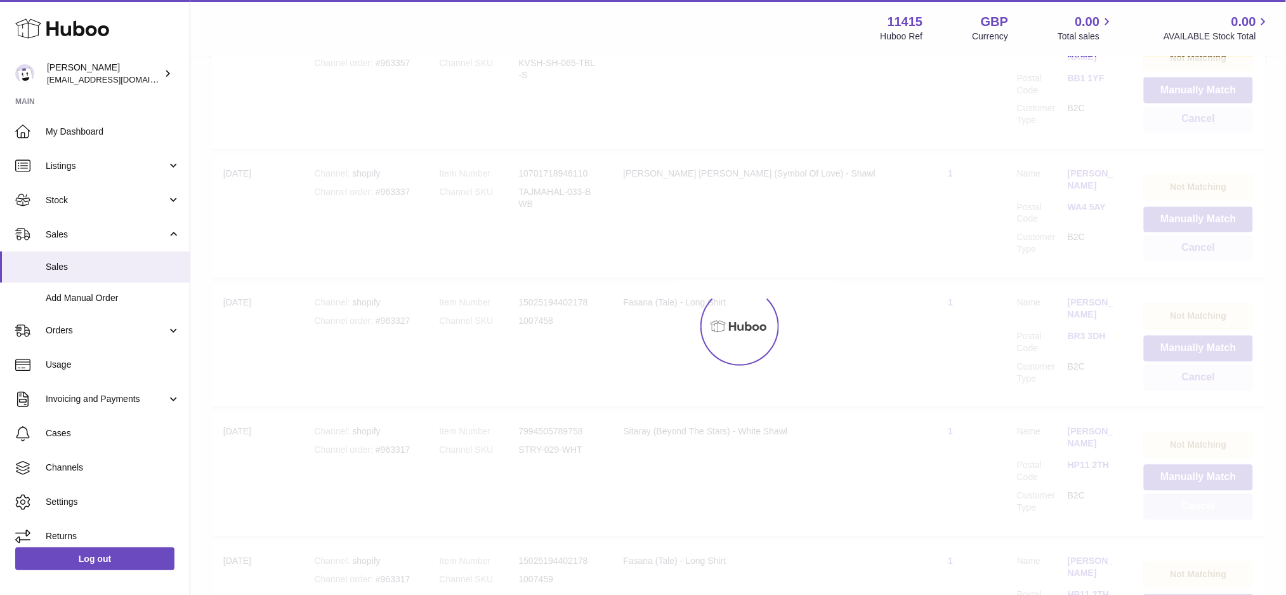
click at [1195, 494] on button "Cancel" at bounding box center [1198, 507] width 109 height 26
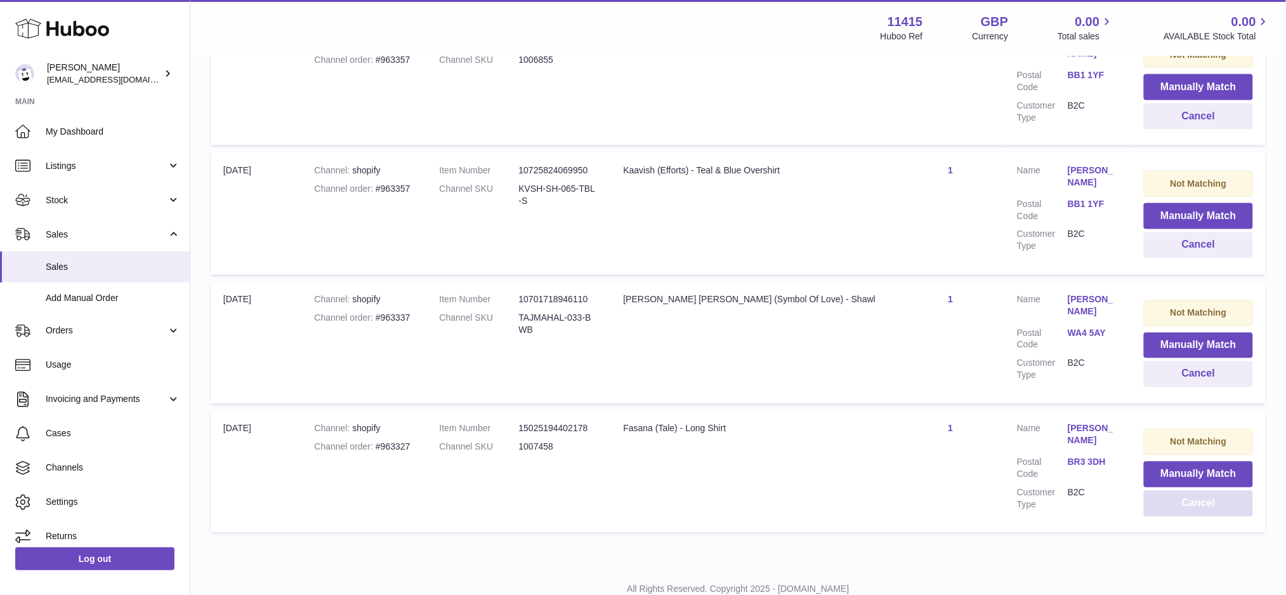
click at [1195, 491] on button "Cancel" at bounding box center [1198, 504] width 109 height 26
click at [1195, 489] on button "Cancel" at bounding box center [1198, 502] width 109 height 26
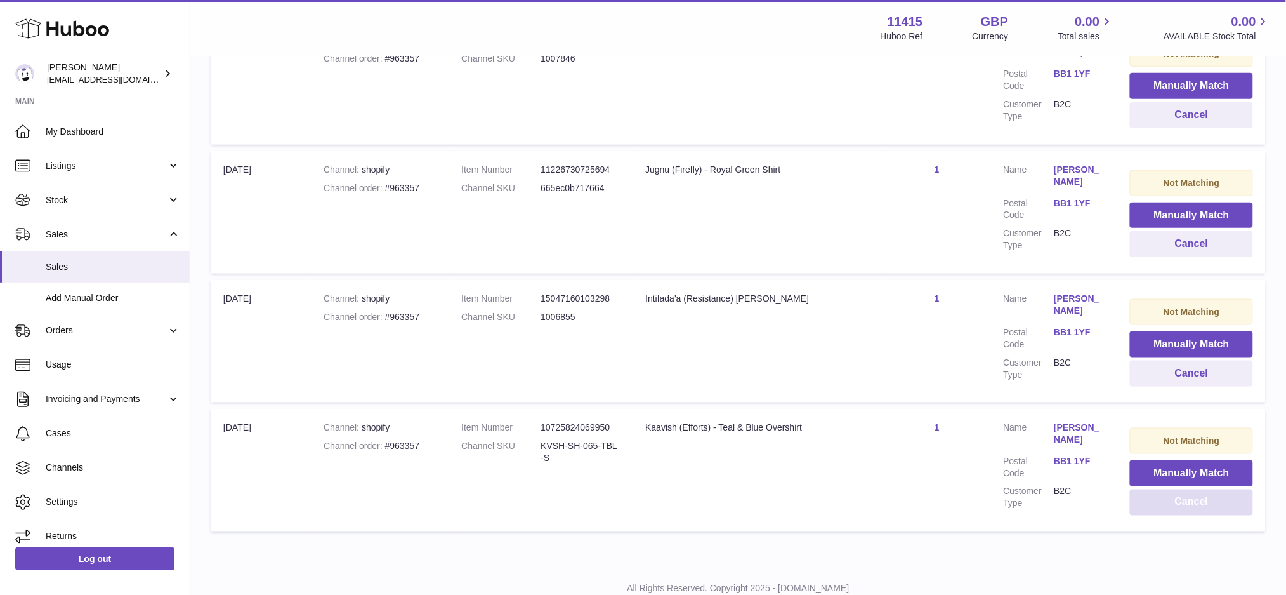
click at [1195, 489] on button "Cancel" at bounding box center [1191, 502] width 123 height 26
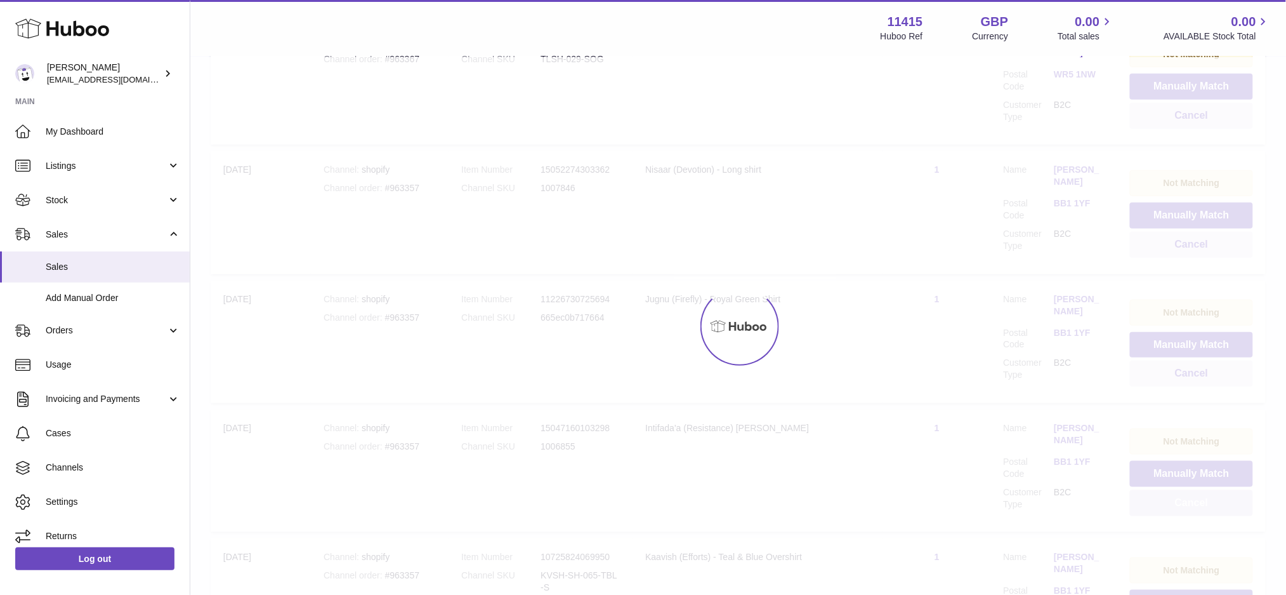
click at [1195, 490] on button "Cancel" at bounding box center [1191, 503] width 123 height 26
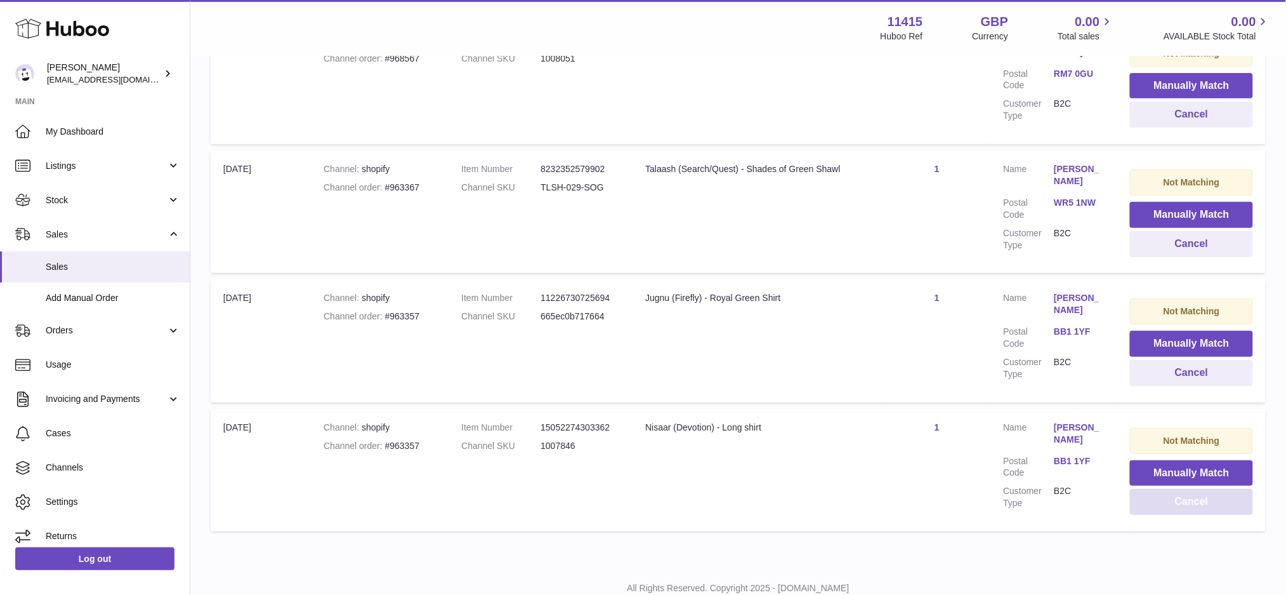
click at [1195, 489] on button "Cancel" at bounding box center [1191, 502] width 123 height 26
click at [1195, 488] on button "Cancel" at bounding box center [1191, 501] width 126 height 26
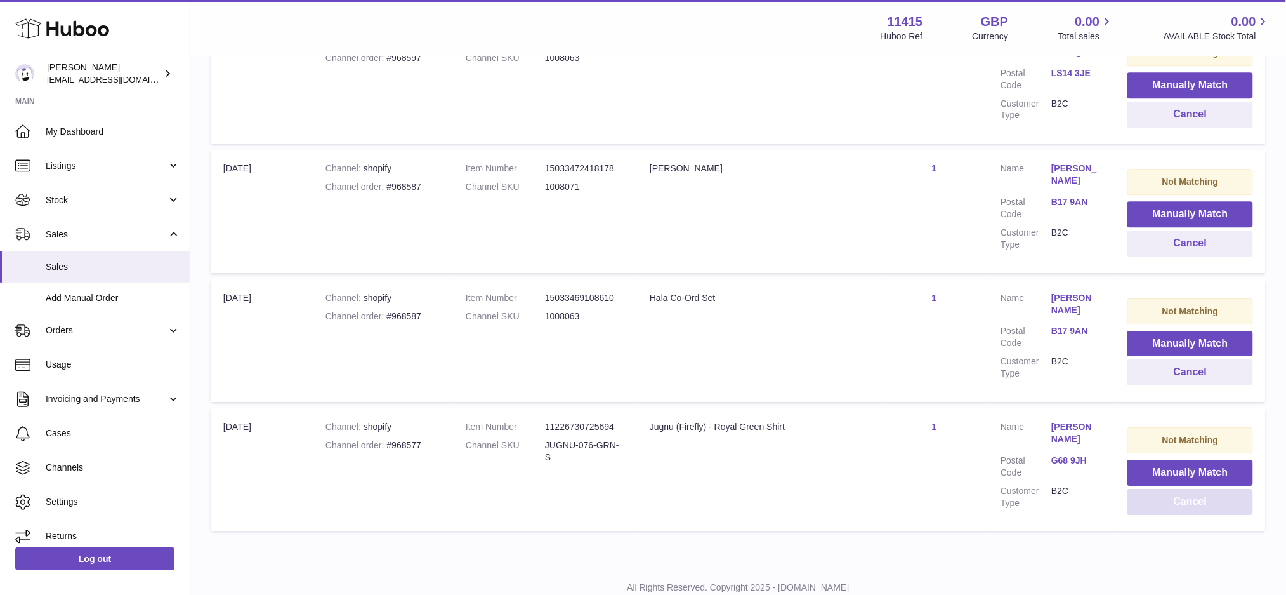
click at [1195, 489] on button "Cancel" at bounding box center [1191, 502] width 126 height 26
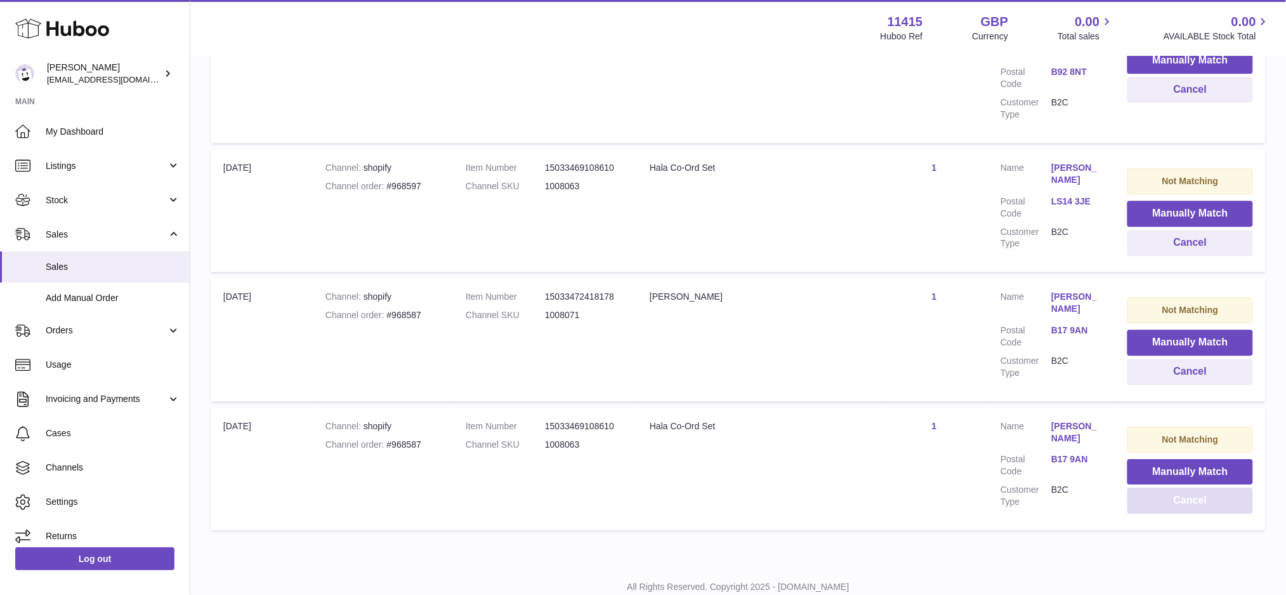
click at [1195, 487] on button "Cancel" at bounding box center [1191, 500] width 126 height 26
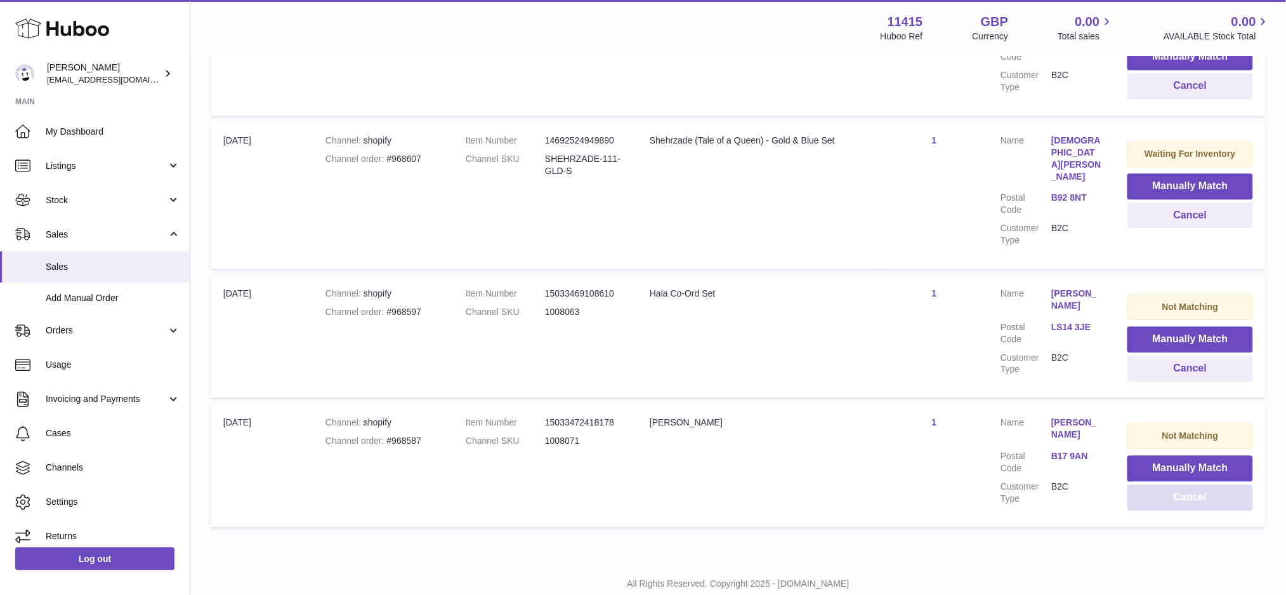
click at [1195, 484] on button "Cancel" at bounding box center [1191, 497] width 126 height 26
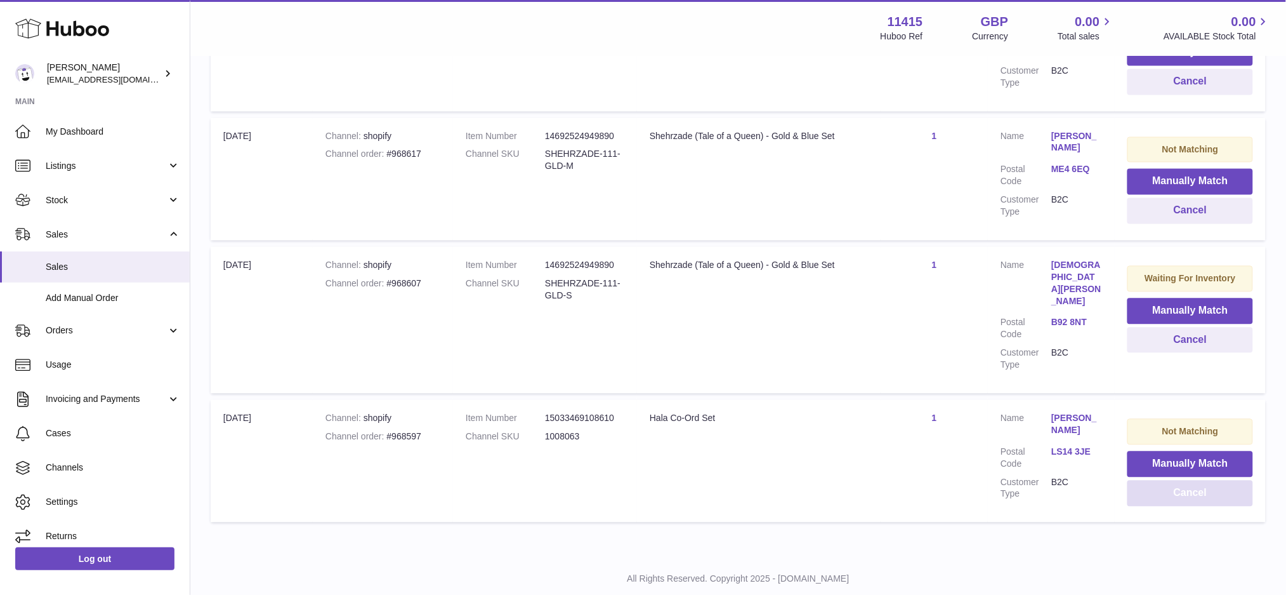
click at [1195, 480] on button "Cancel" at bounding box center [1191, 493] width 126 height 26
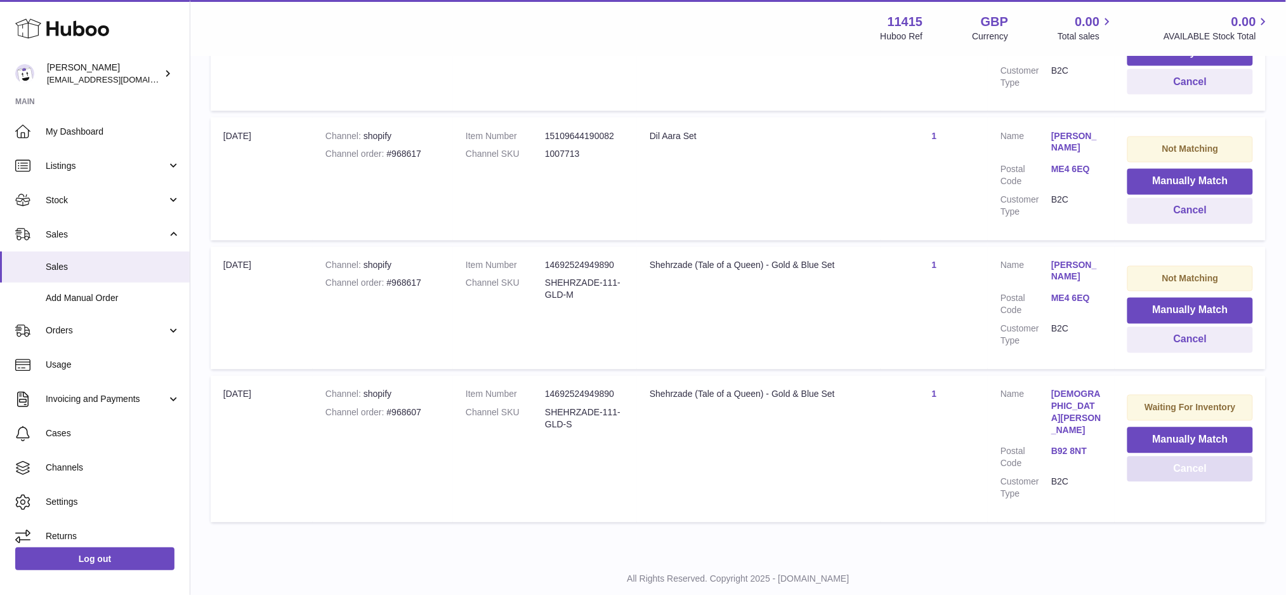
click at [1195, 465] on button "Cancel" at bounding box center [1191, 469] width 126 height 26
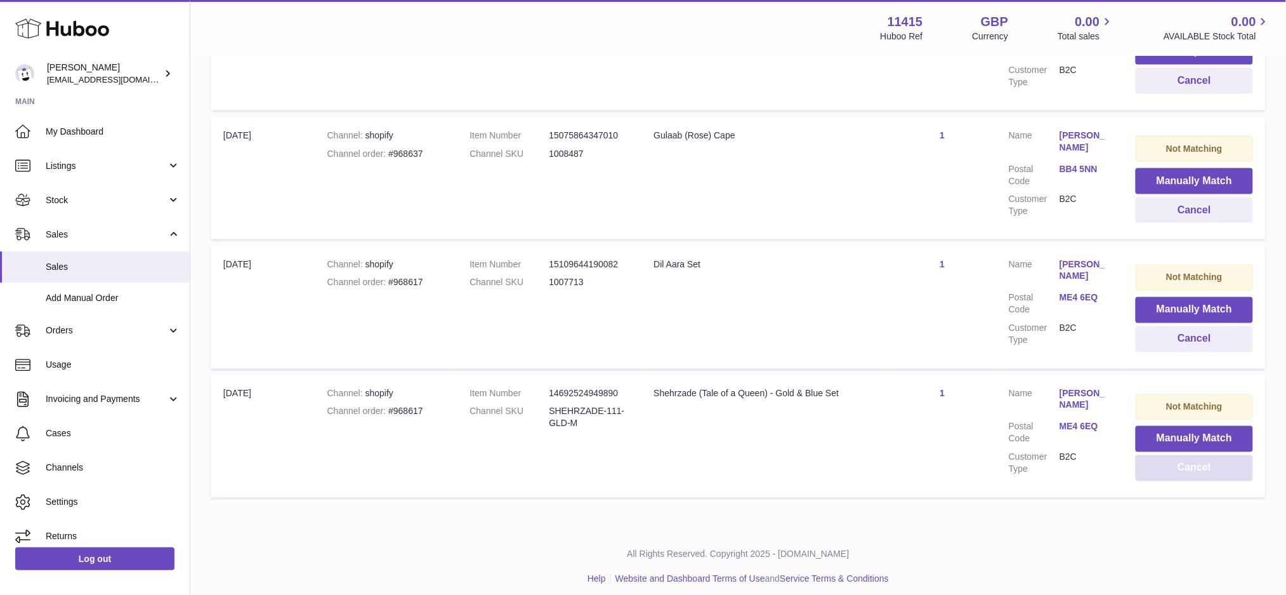
click at [1195, 465] on button "Cancel" at bounding box center [1194, 468] width 117 height 26
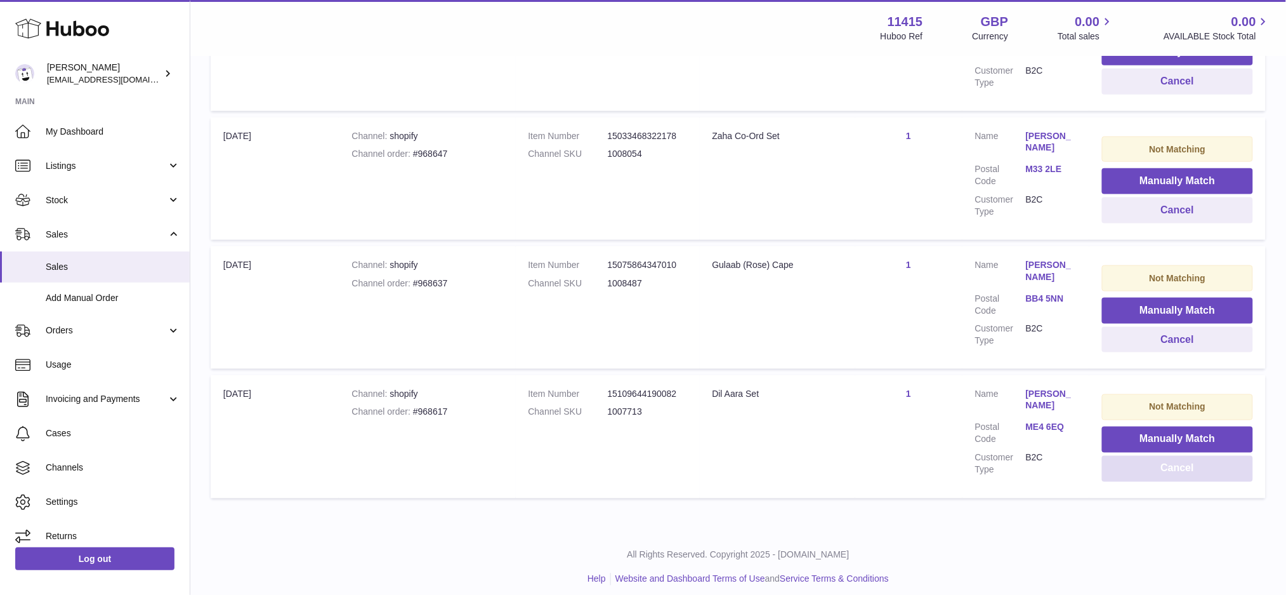
click at [1195, 465] on button "Cancel" at bounding box center [1177, 469] width 151 height 26
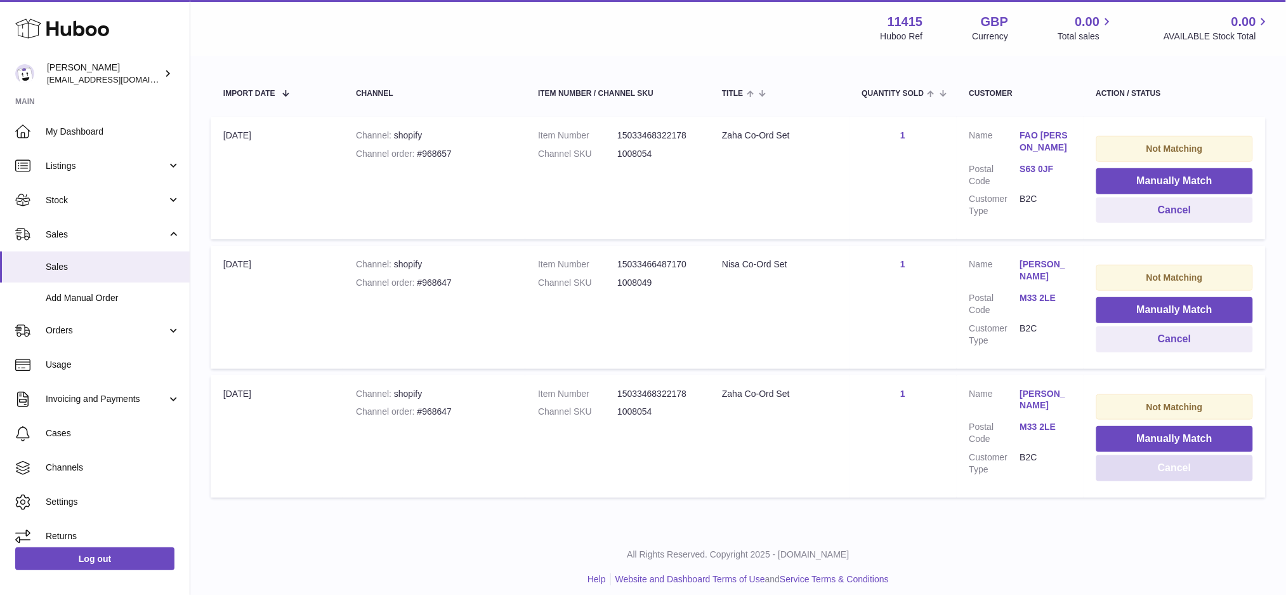
click at [1195, 465] on button "Cancel" at bounding box center [1175, 468] width 157 height 26
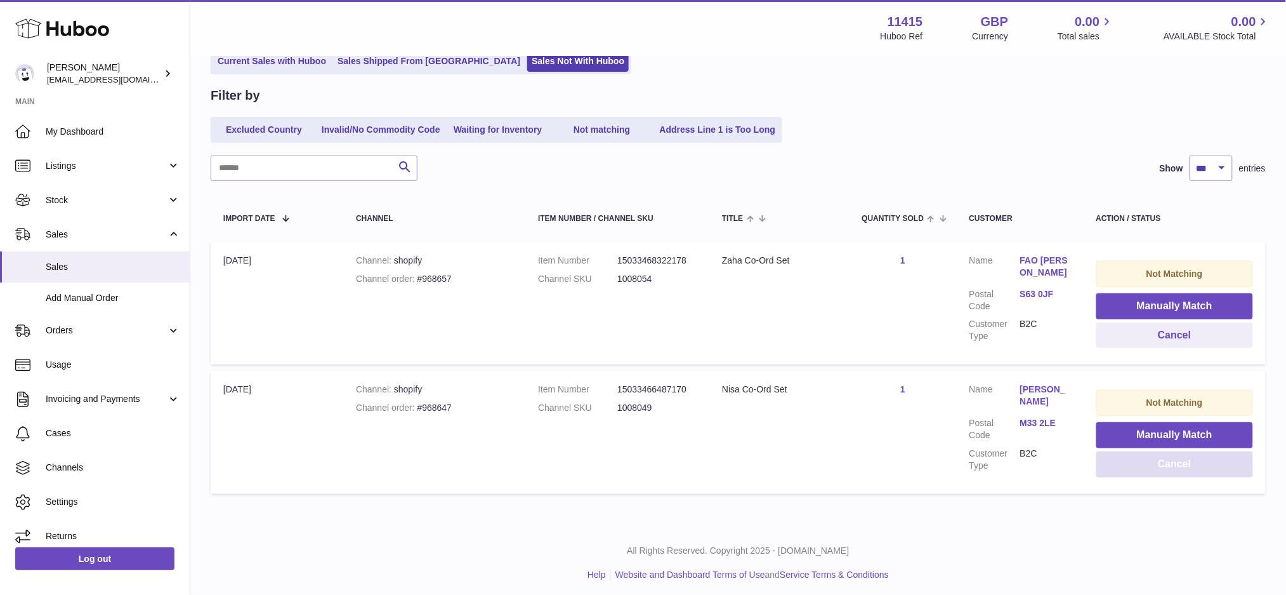
click at [1195, 465] on button "Cancel" at bounding box center [1175, 464] width 157 height 26
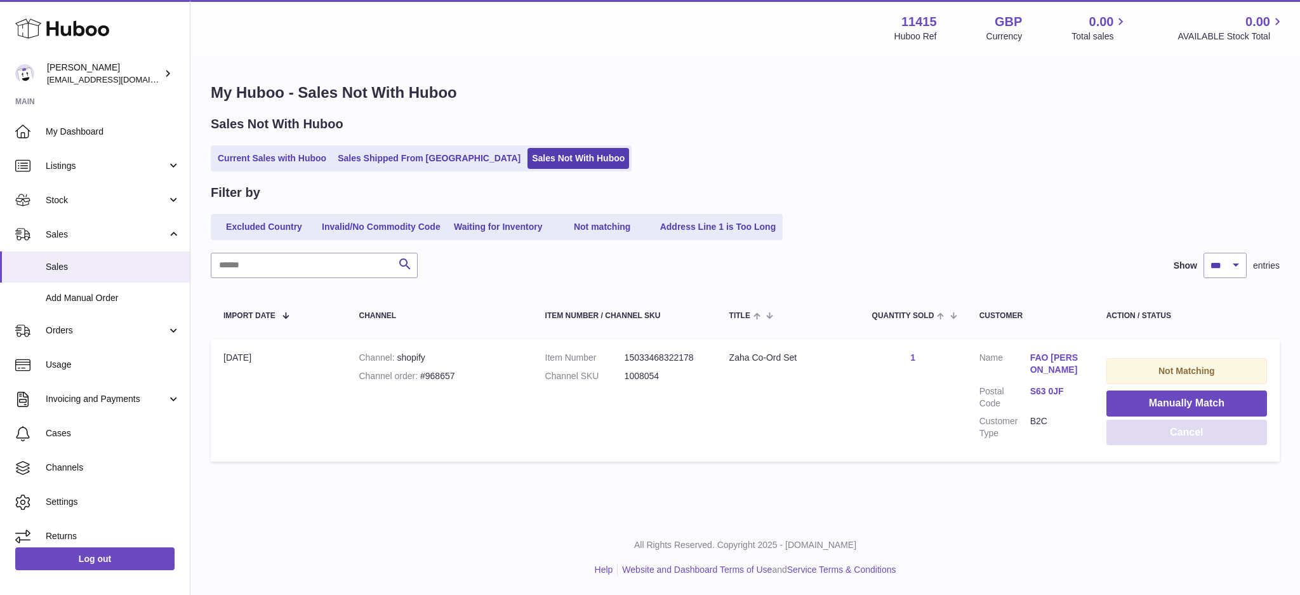
click at [1205, 436] on button "Cancel" at bounding box center [1186, 433] width 161 height 26
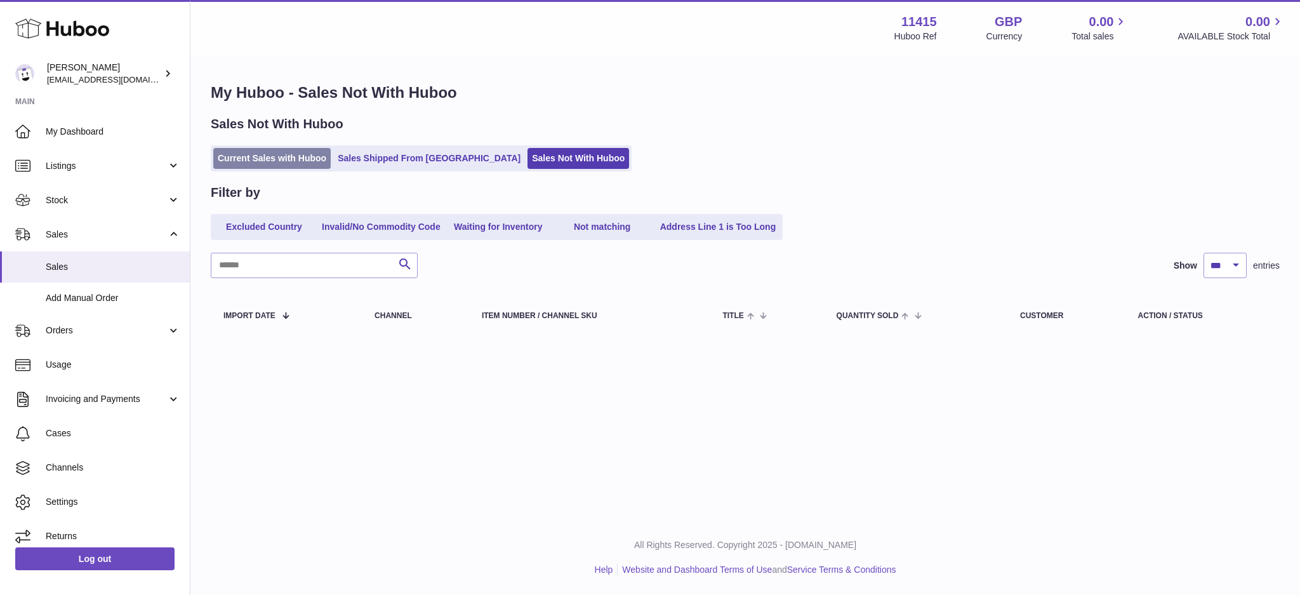
click at [272, 168] on link "Current Sales with Huboo" at bounding box center [271, 158] width 117 height 21
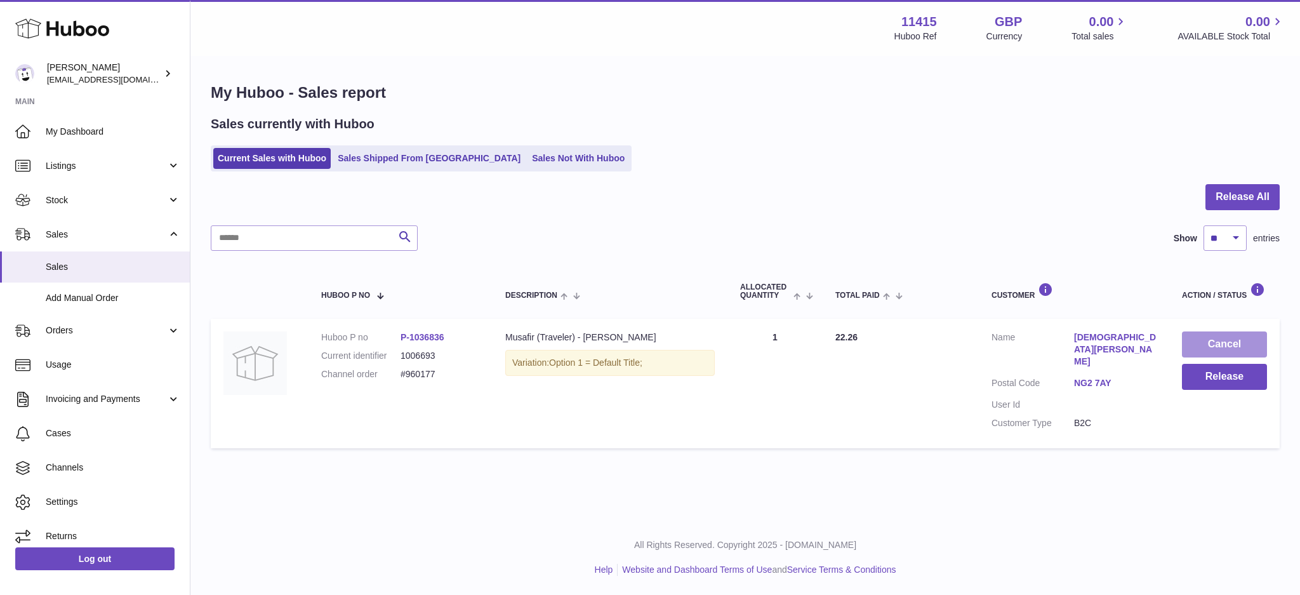
click at [1232, 340] on button "Cancel" at bounding box center [1224, 344] width 85 height 26
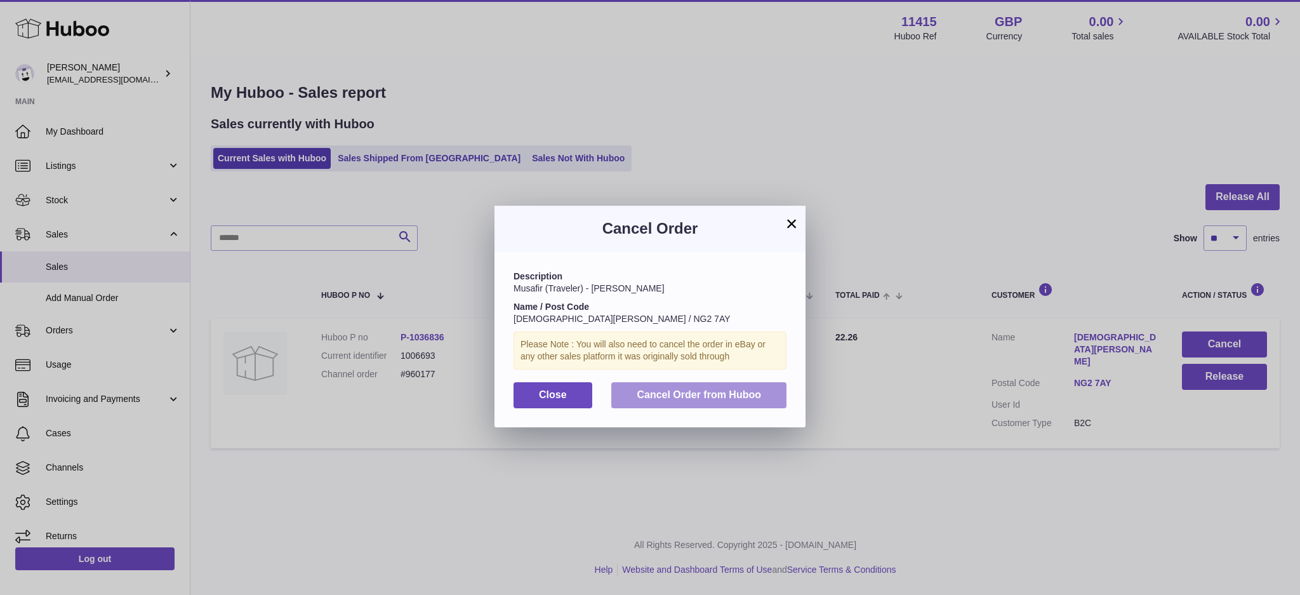
click at [737, 399] on span "Cancel Order from Huboo" at bounding box center [699, 394] width 124 height 11
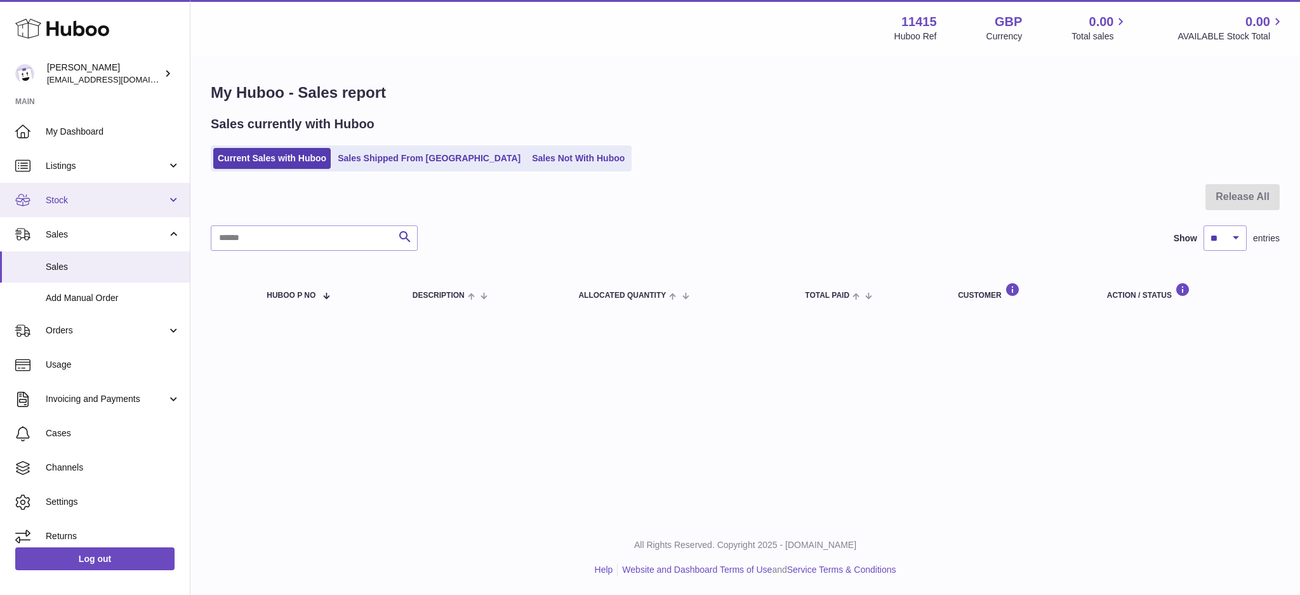
click at [85, 199] on span "Stock" at bounding box center [106, 200] width 121 height 12
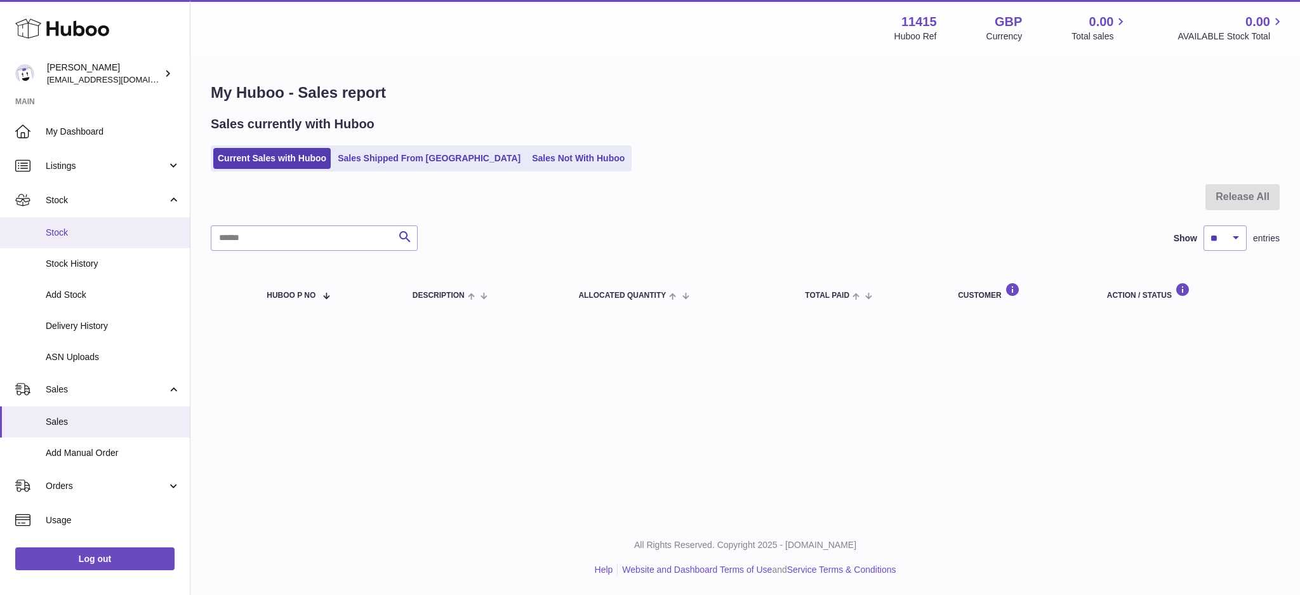
click at [88, 239] on link "Stock" at bounding box center [95, 232] width 190 height 31
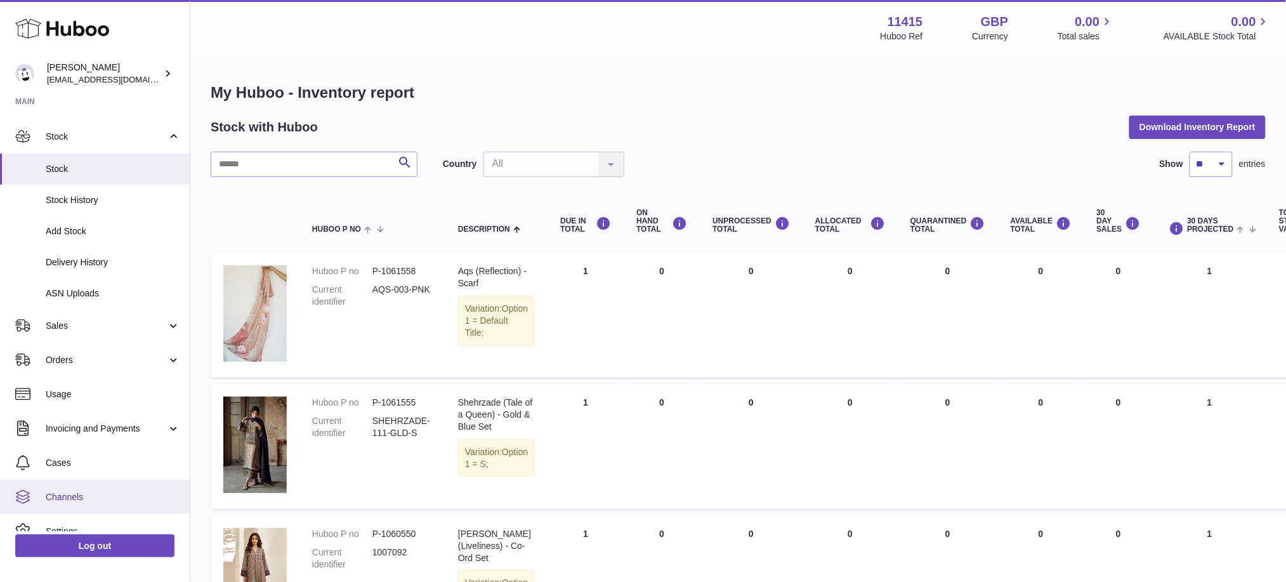
scroll to position [84, 0]
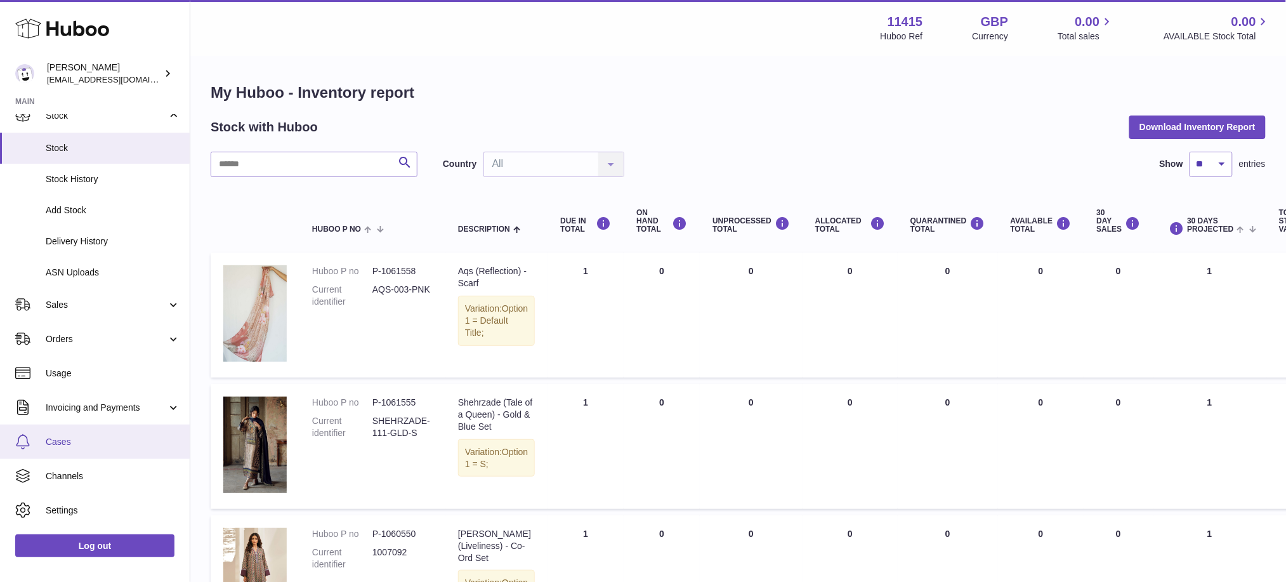
click at [84, 452] on link "Cases" at bounding box center [95, 442] width 190 height 34
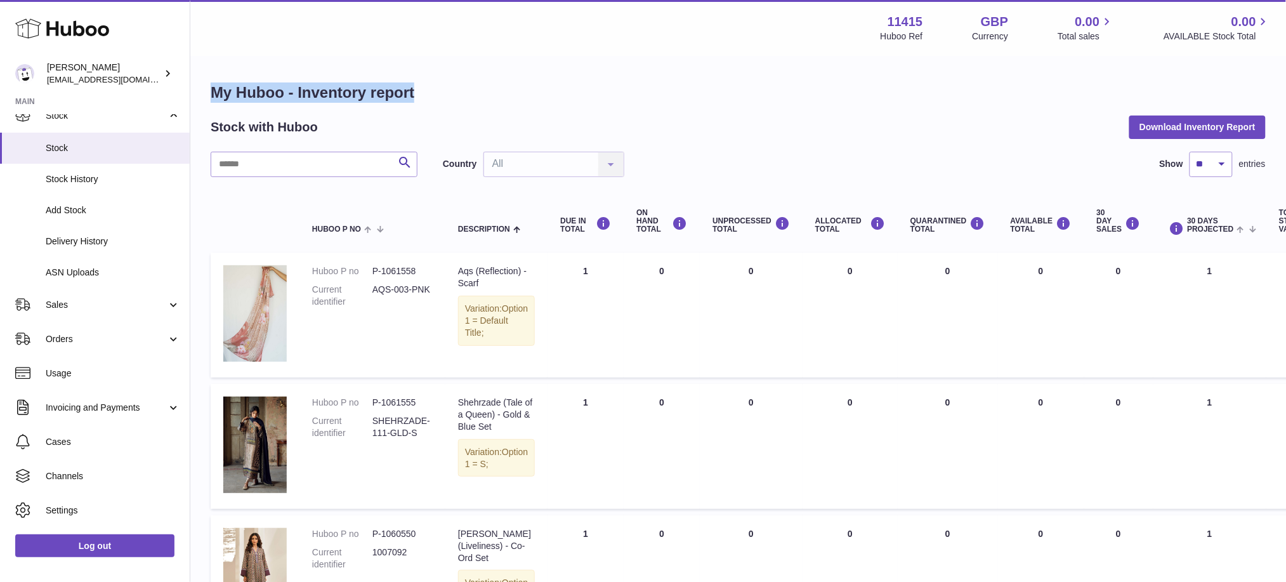
drag, startPoint x: 212, startPoint y: 92, endPoint x: 417, endPoint y: 96, distance: 205.0
click at [417, 96] on h1 "My Huboo - Inventory report" at bounding box center [738, 93] width 1055 height 20
click at [420, 89] on h1 "My Huboo - Inventory report" at bounding box center [738, 93] width 1055 height 20
drag, startPoint x: 417, startPoint y: 98, endPoint x: 211, endPoint y: 93, distance: 206.3
click at [211, 93] on h1 "My Huboo - Inventory report" at bounding box center [738, 93] width 1055 height 20
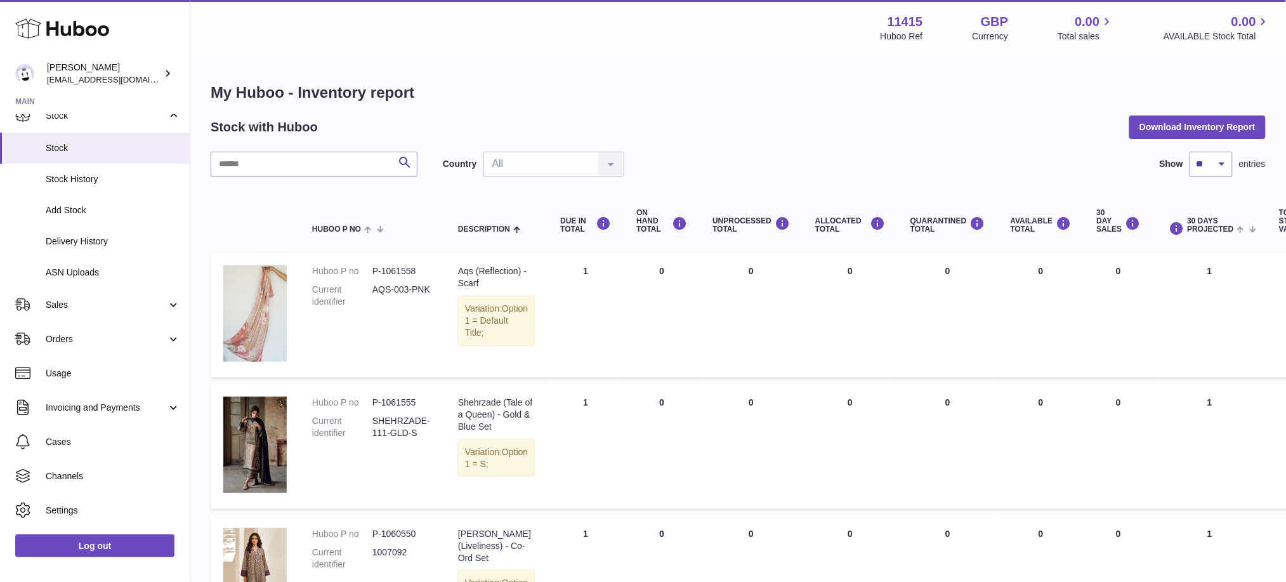
click at [220, 51] on div "Menu Huboo 11415 Huboo Ref GBP Currency 0.00 Total sales 0.00 AVAILABLE Stock T…" at bounding box center [738, 28] width 1096 height 56
